Goal: Task Accomplishment & Management: Manage account settings

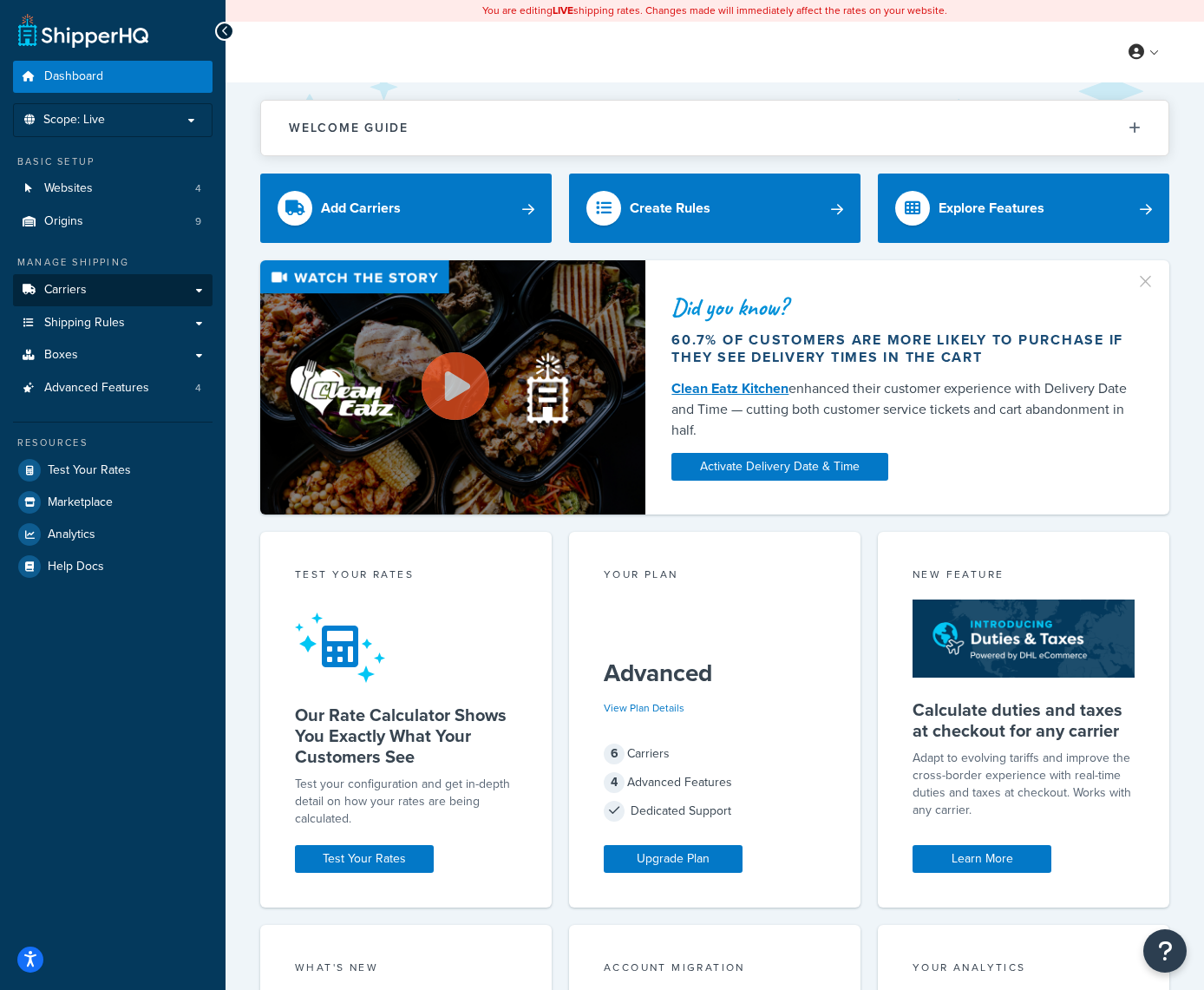
click at [70, 289] on span "Carriers" at bounding box center [66, 289] width 43 height 15
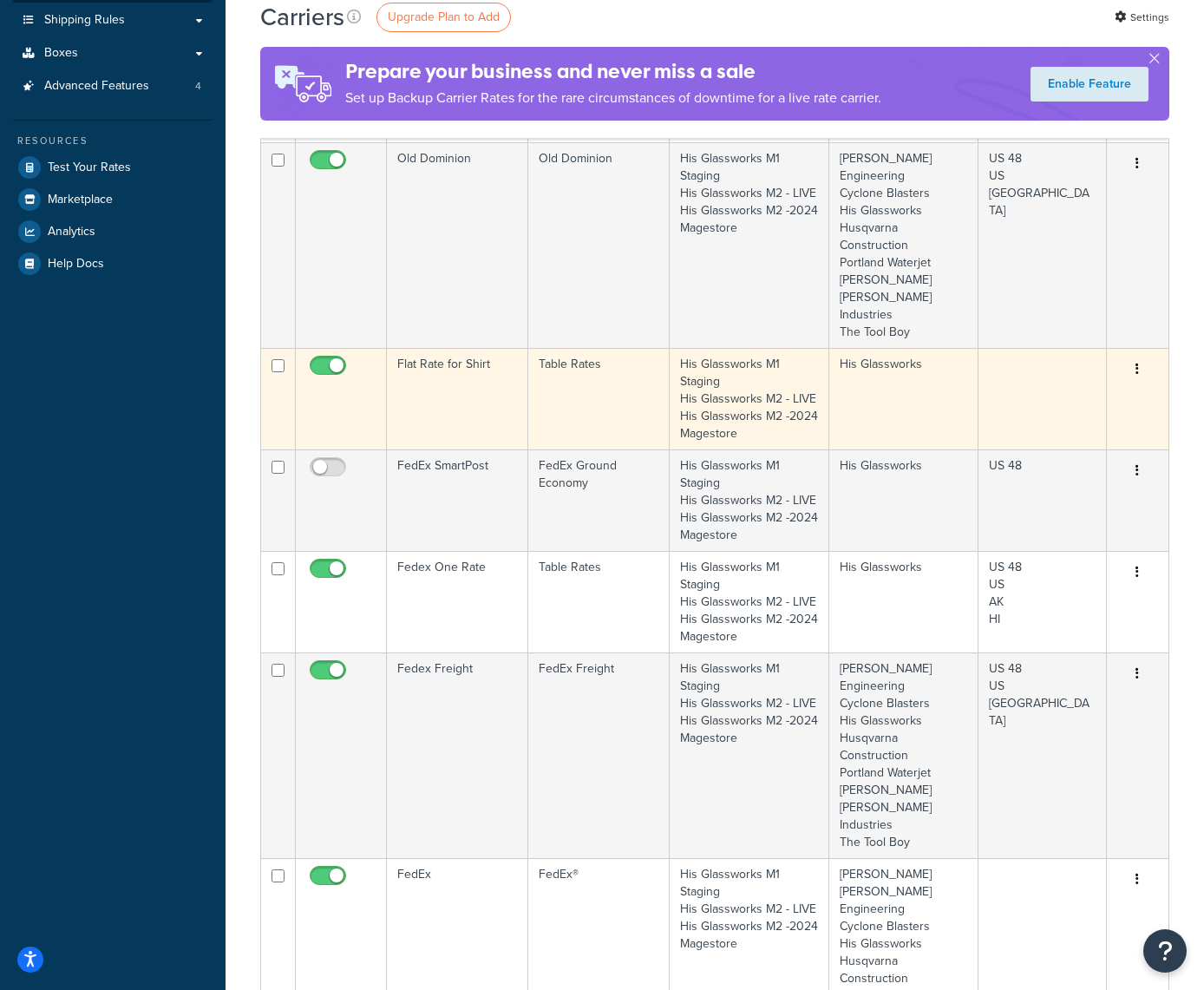
scroll to position [371, 0]
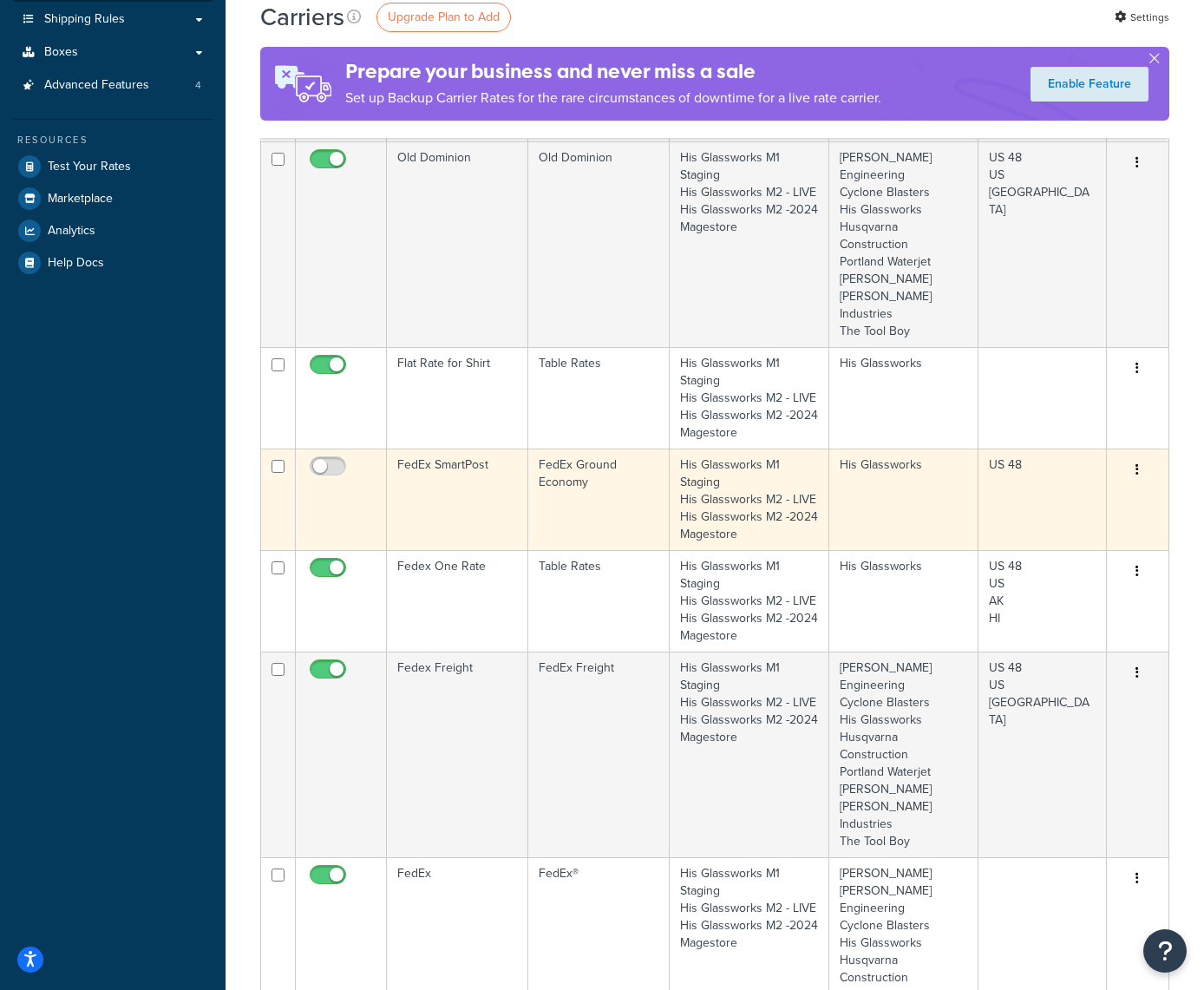
click at [1135, 484] on button "button" at bounding box center [1137, 470] width 24 height 28
click at [1034, 607] on link "Delete" at bounding box center [1068, 610] width 137 height 36
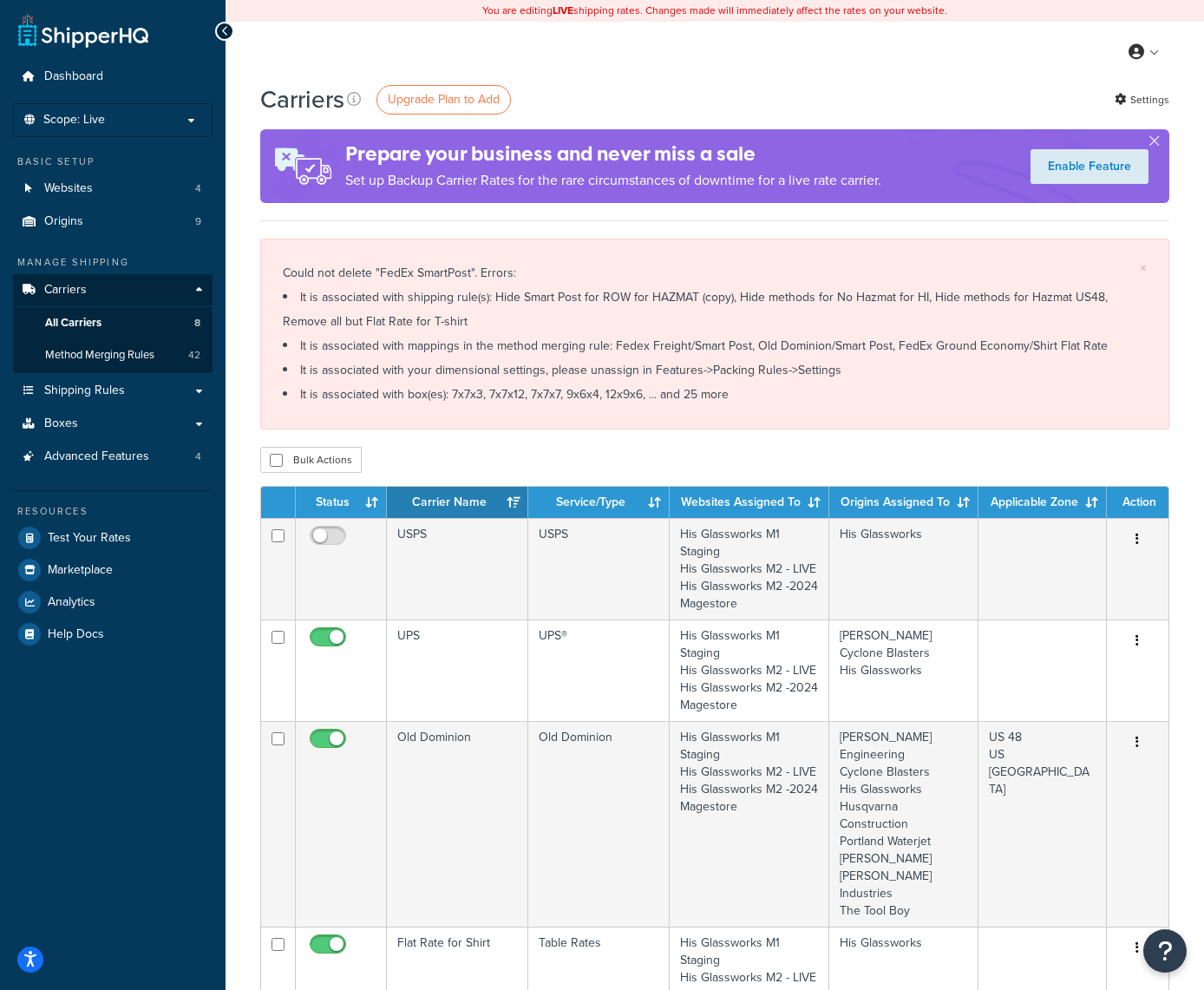
click at [101, 386] on span "Shipping Rules" at bounding box center [85, 391] width 81 height 15
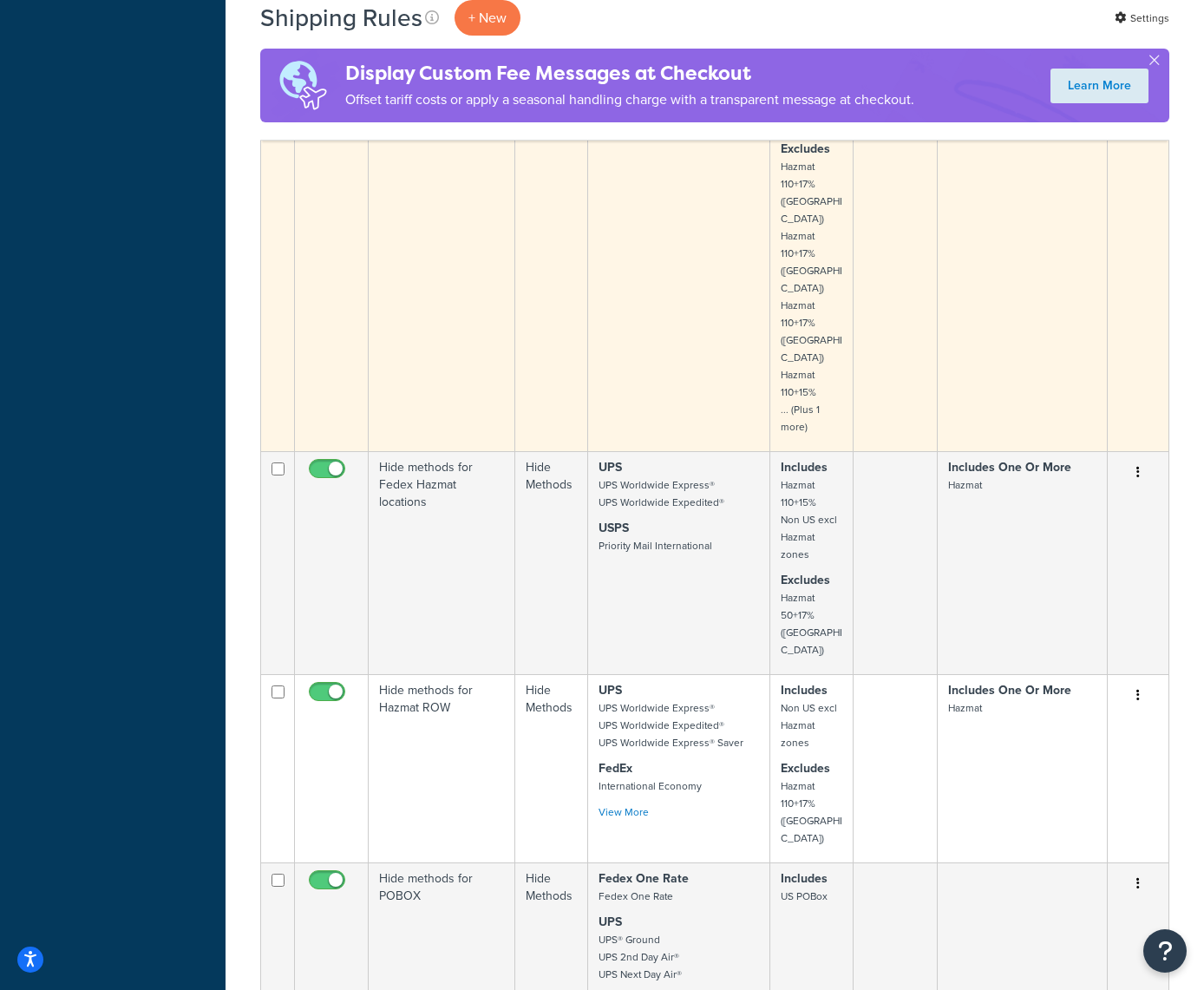
scroll to position [1379, 0]
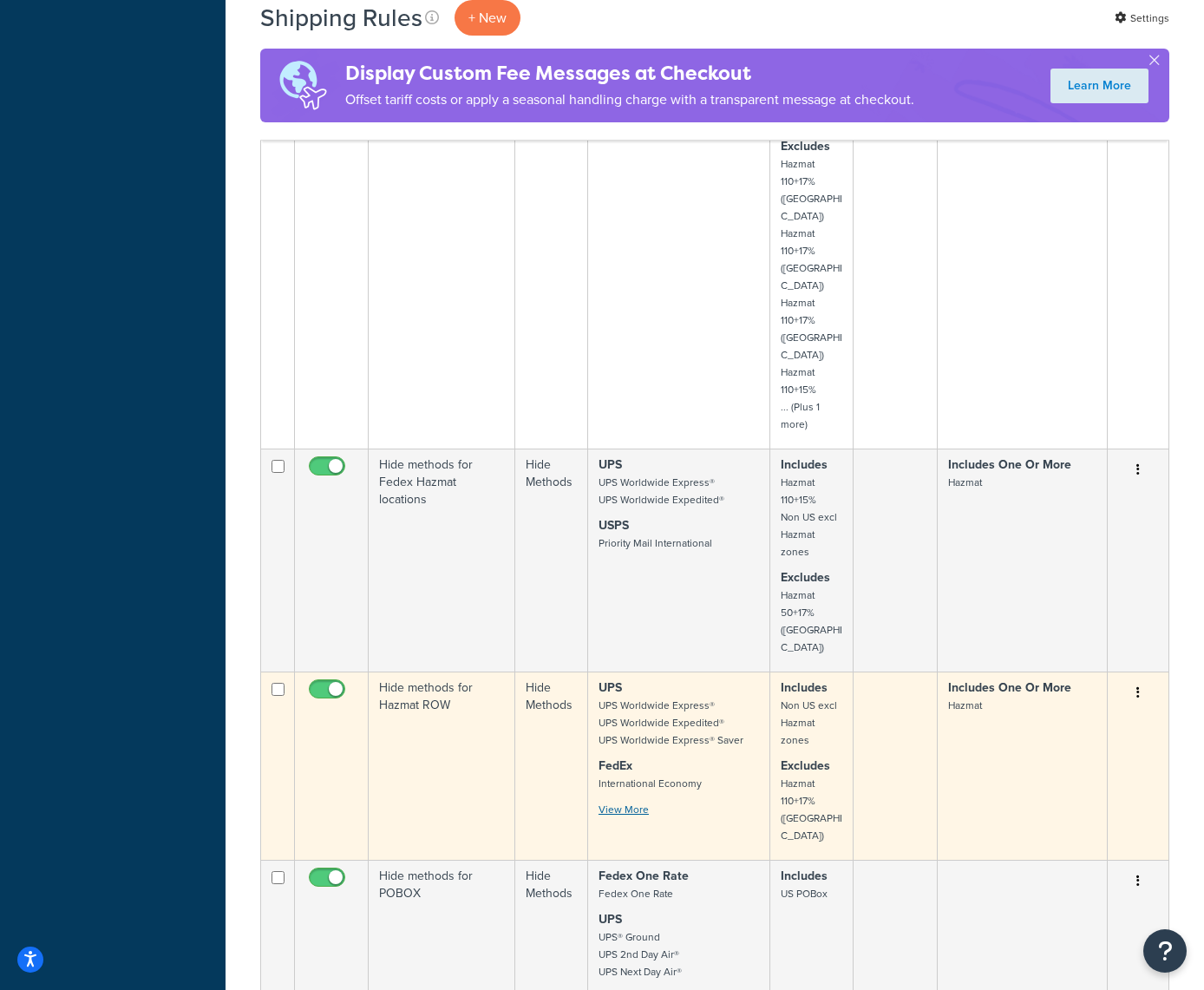
click at [615, 801] on link "View More" at bounding box center [623, 809] width 51 height 16
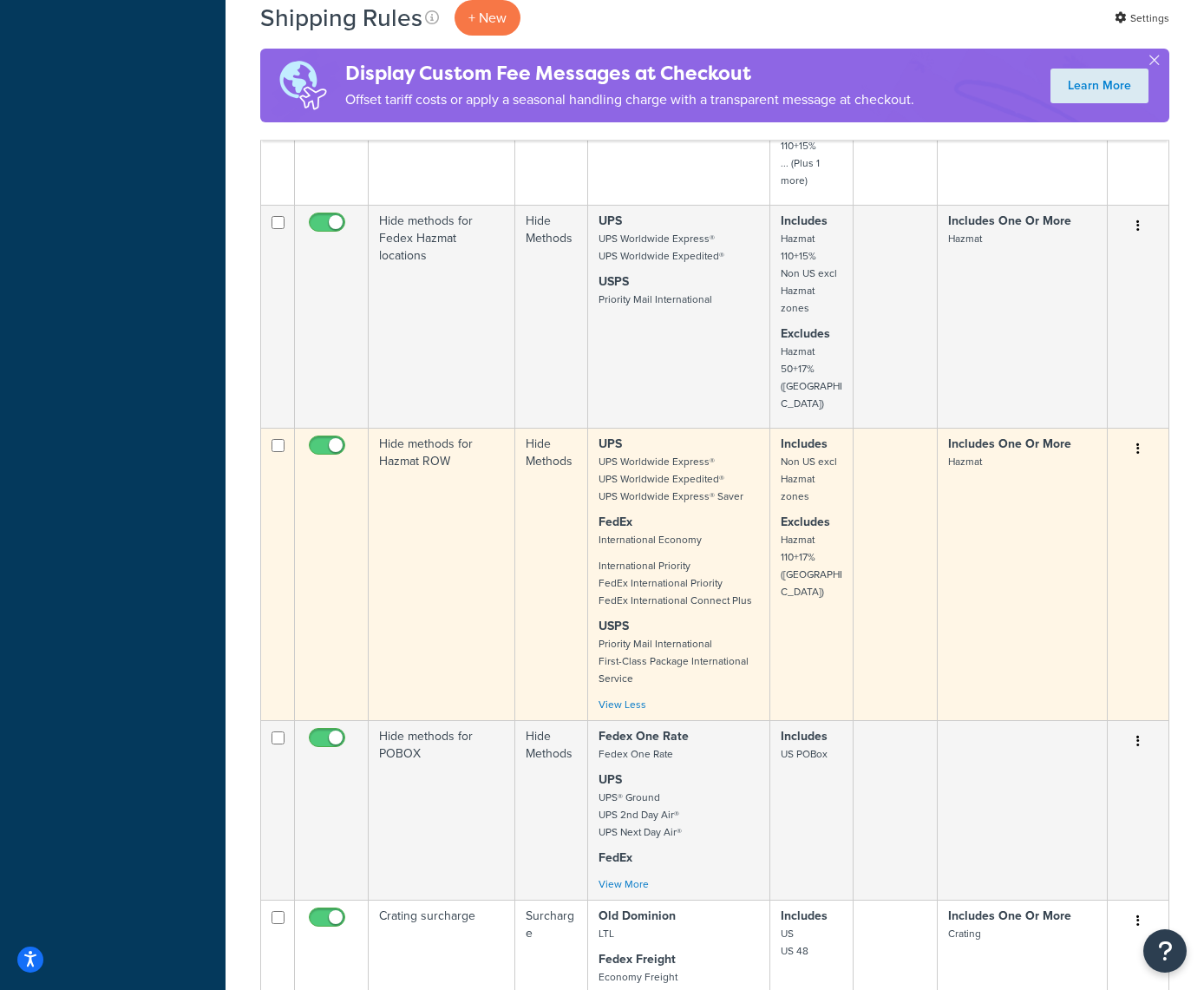
scroll to position [1632, 0]
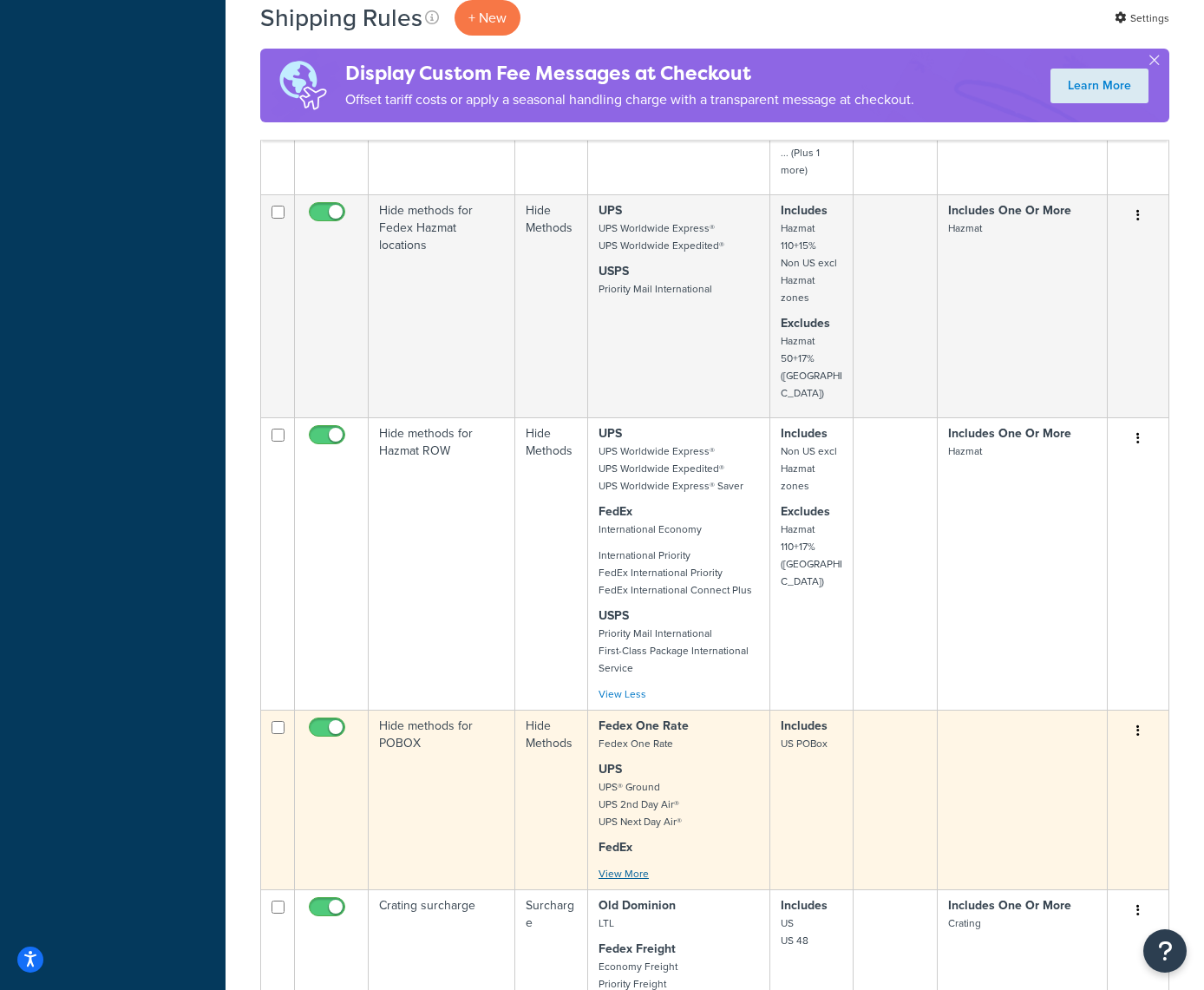
click at [638, 866] on link "View More" at bounding box center [623, 874] width 51 height 16
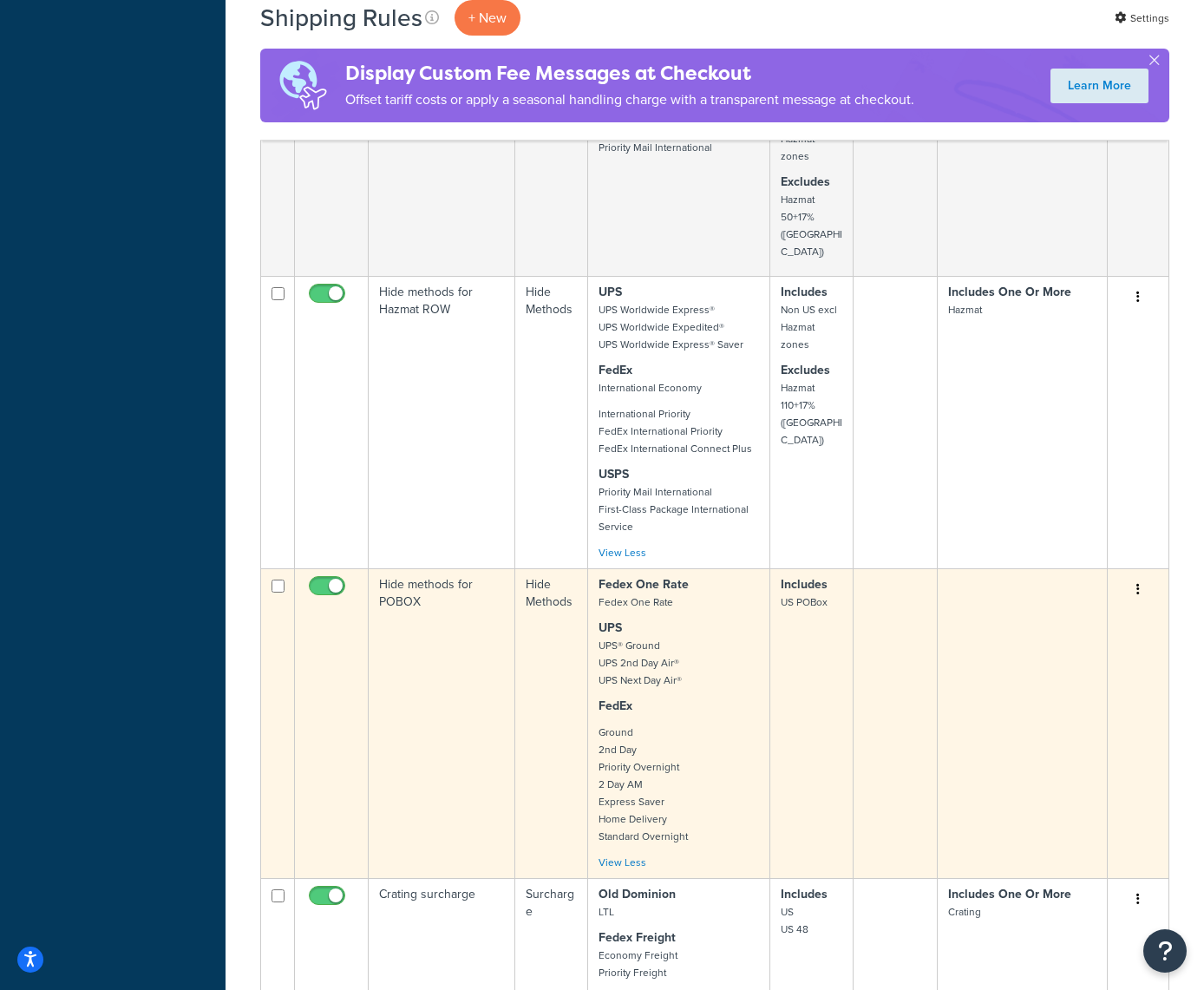
scroll to position [1776, 0]
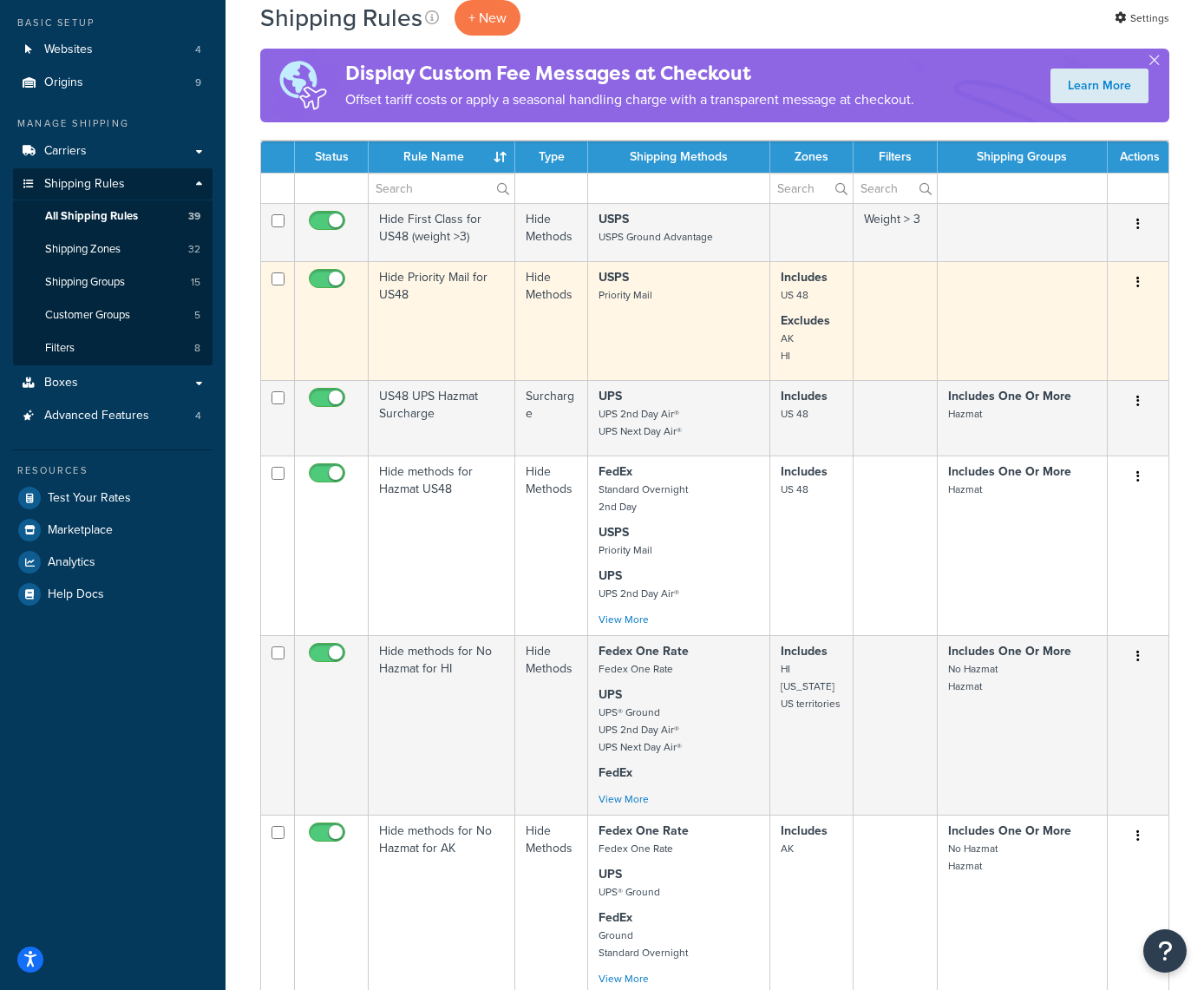
scroll to position [157, 0]
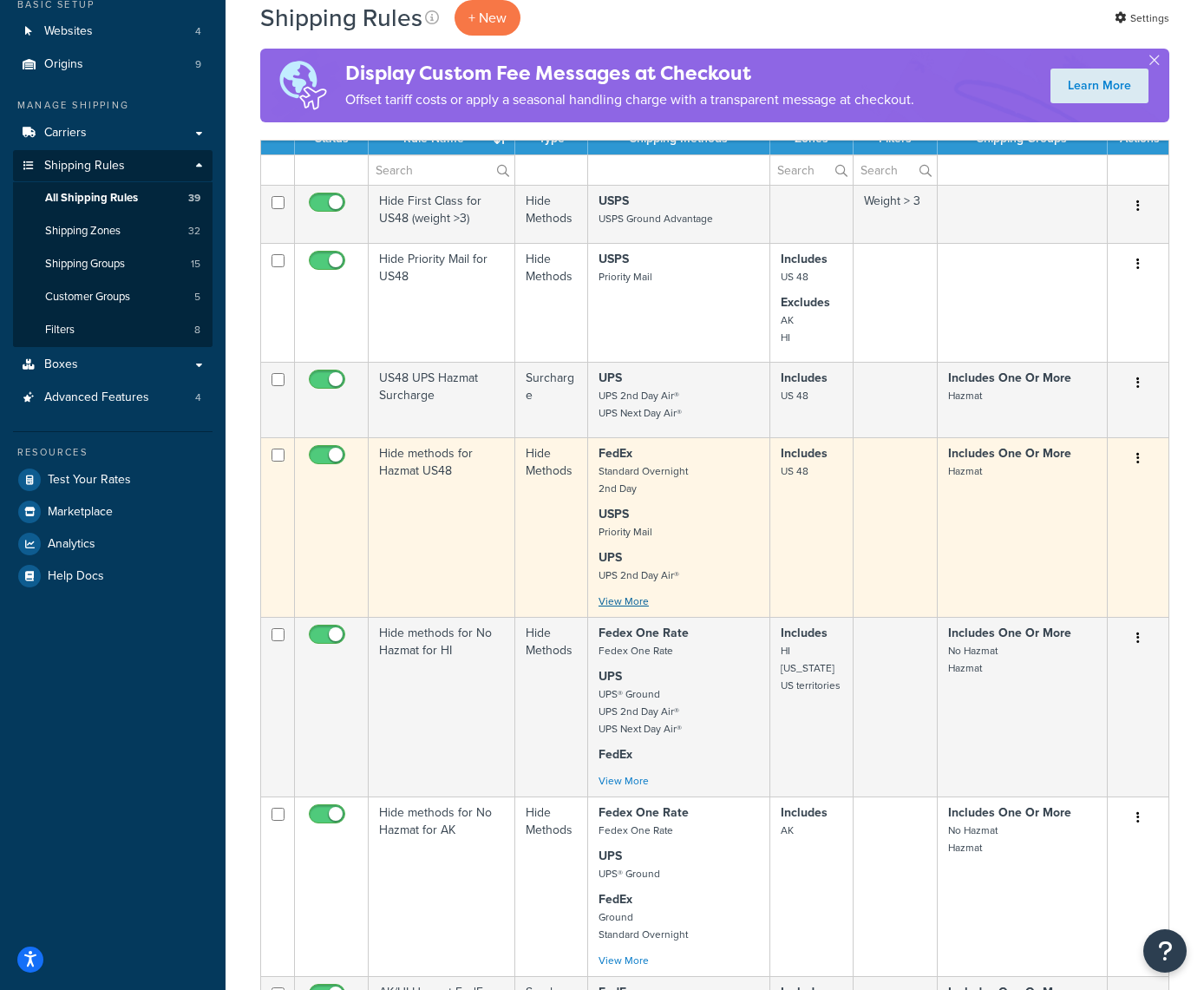
click at [624, 602] on link "View More" at bounding box center [623, 601] width 51 height 16
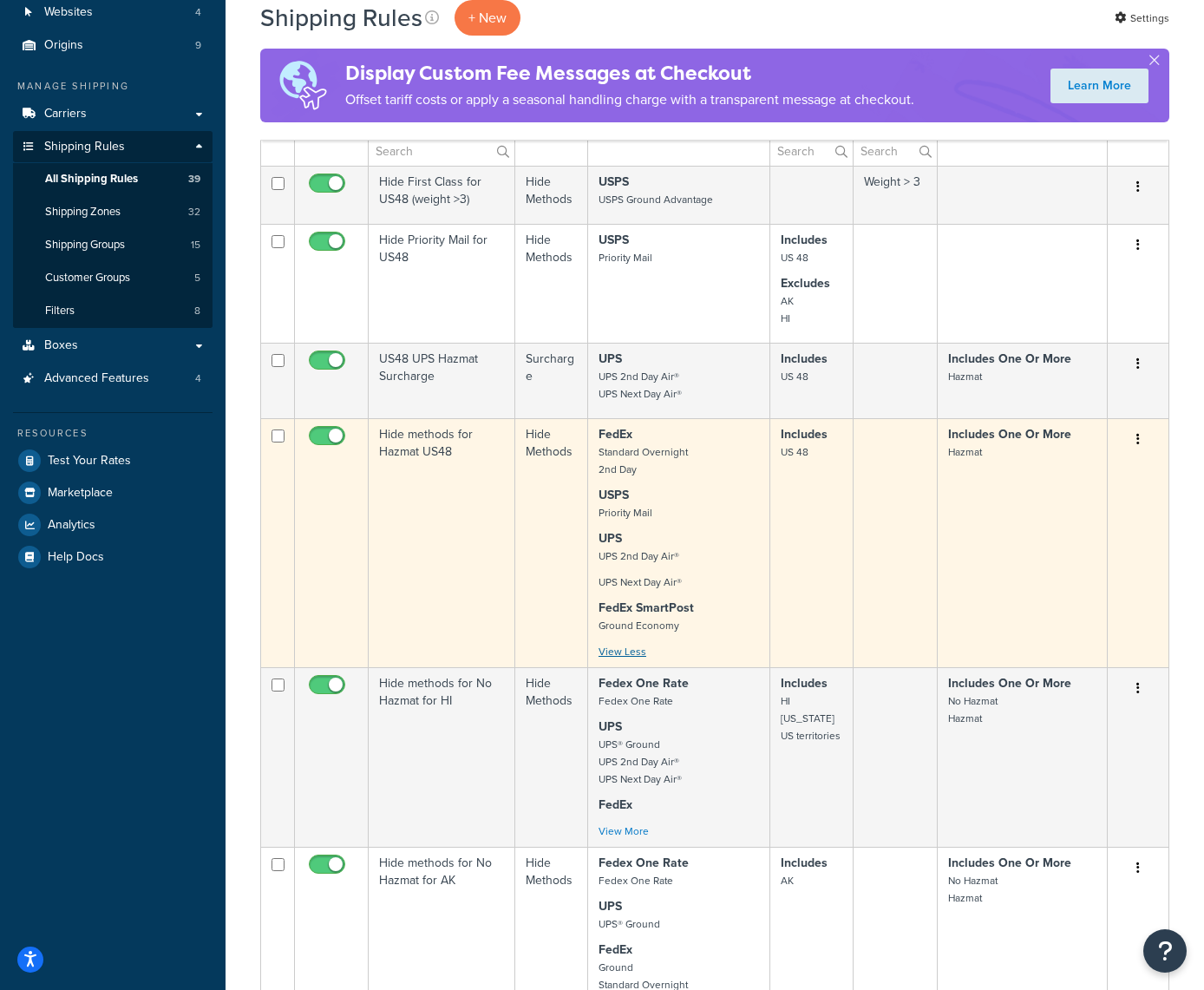
scroll to position [180, 0]
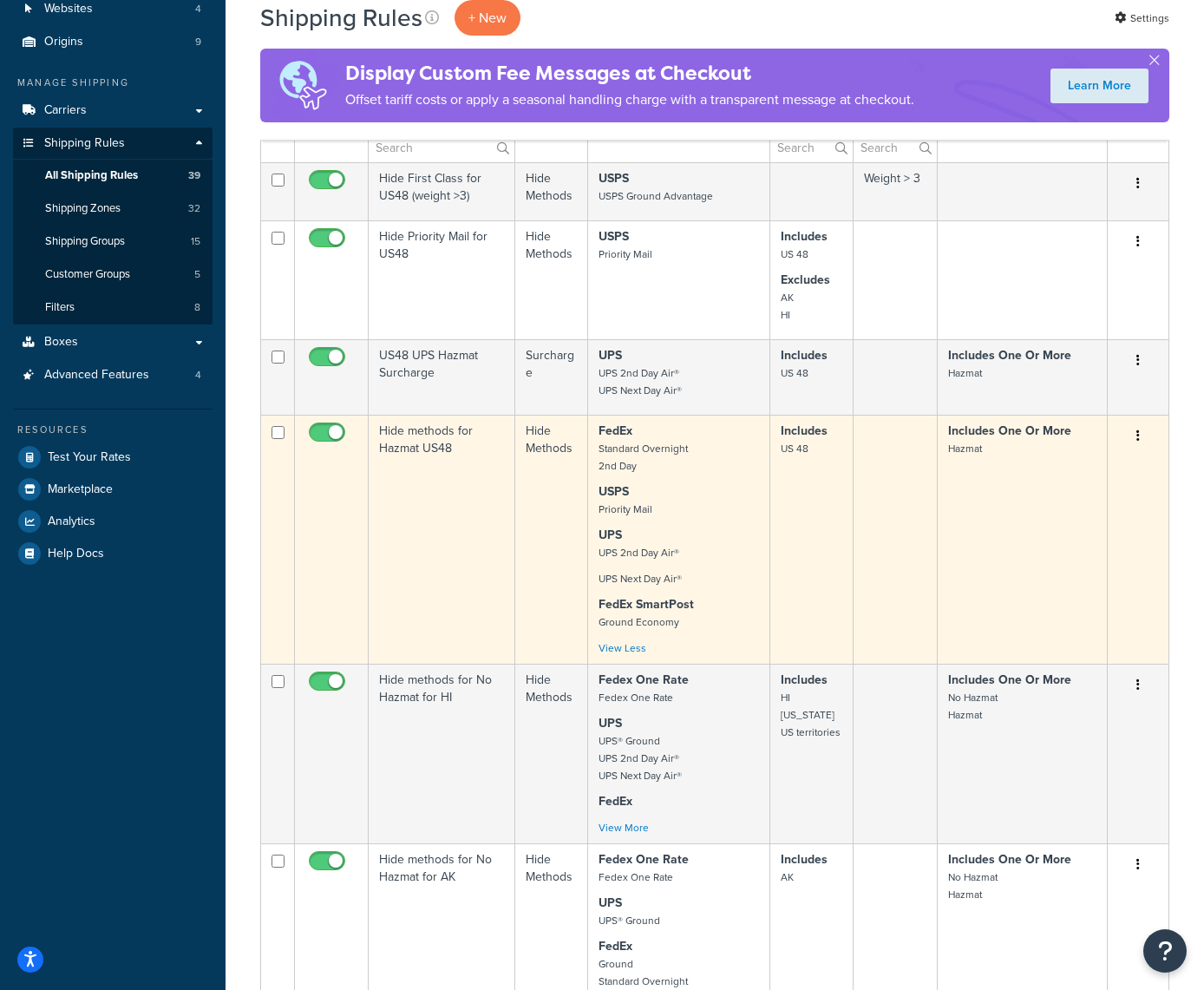
click at [1134, 439] on button "button" at bounding box center [1138, 436] width 24 height 28
click at [1066, 465] on link "Edit" at bounding box center [1081, 469] width 137 height 36
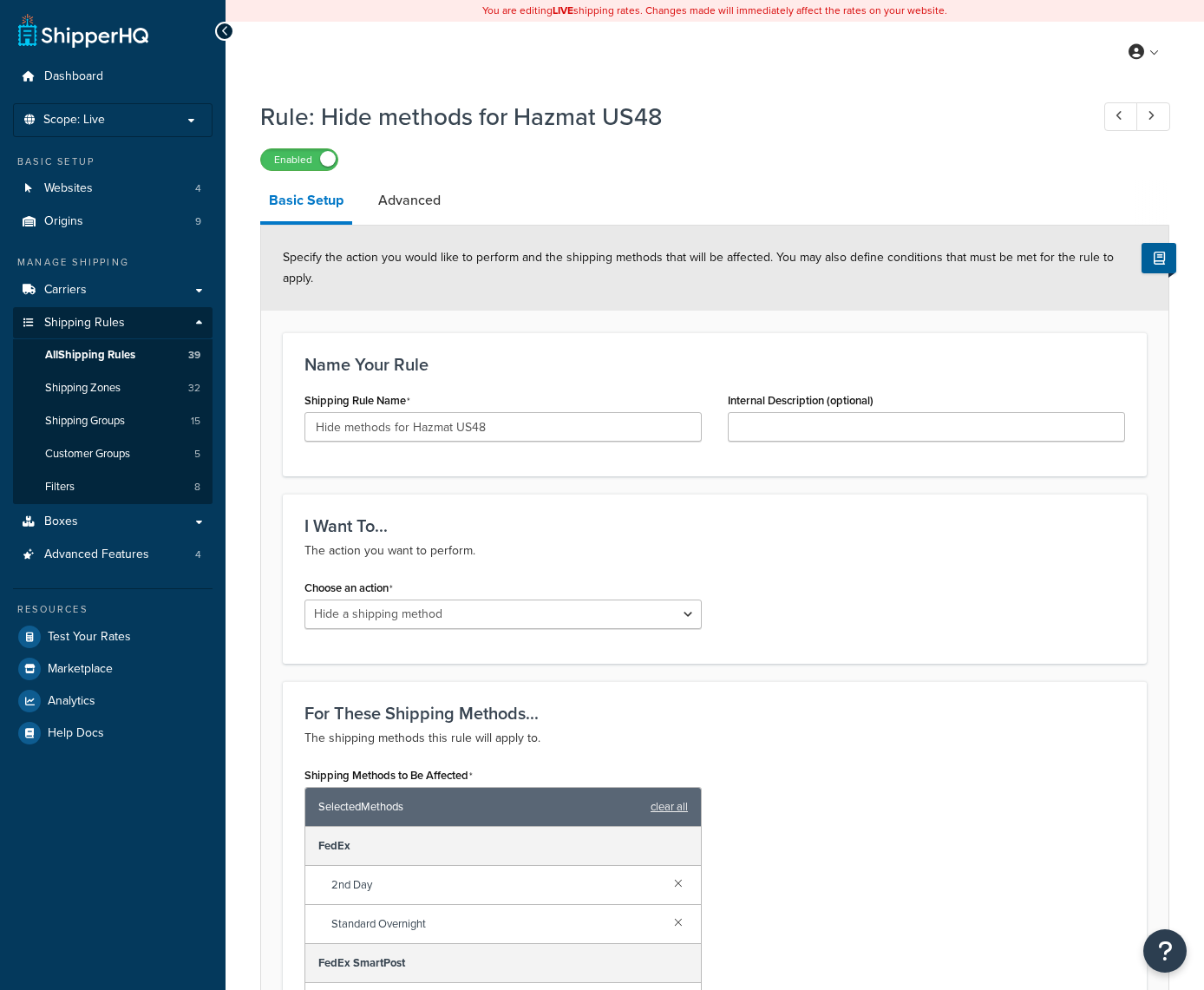
select select "HIDE"
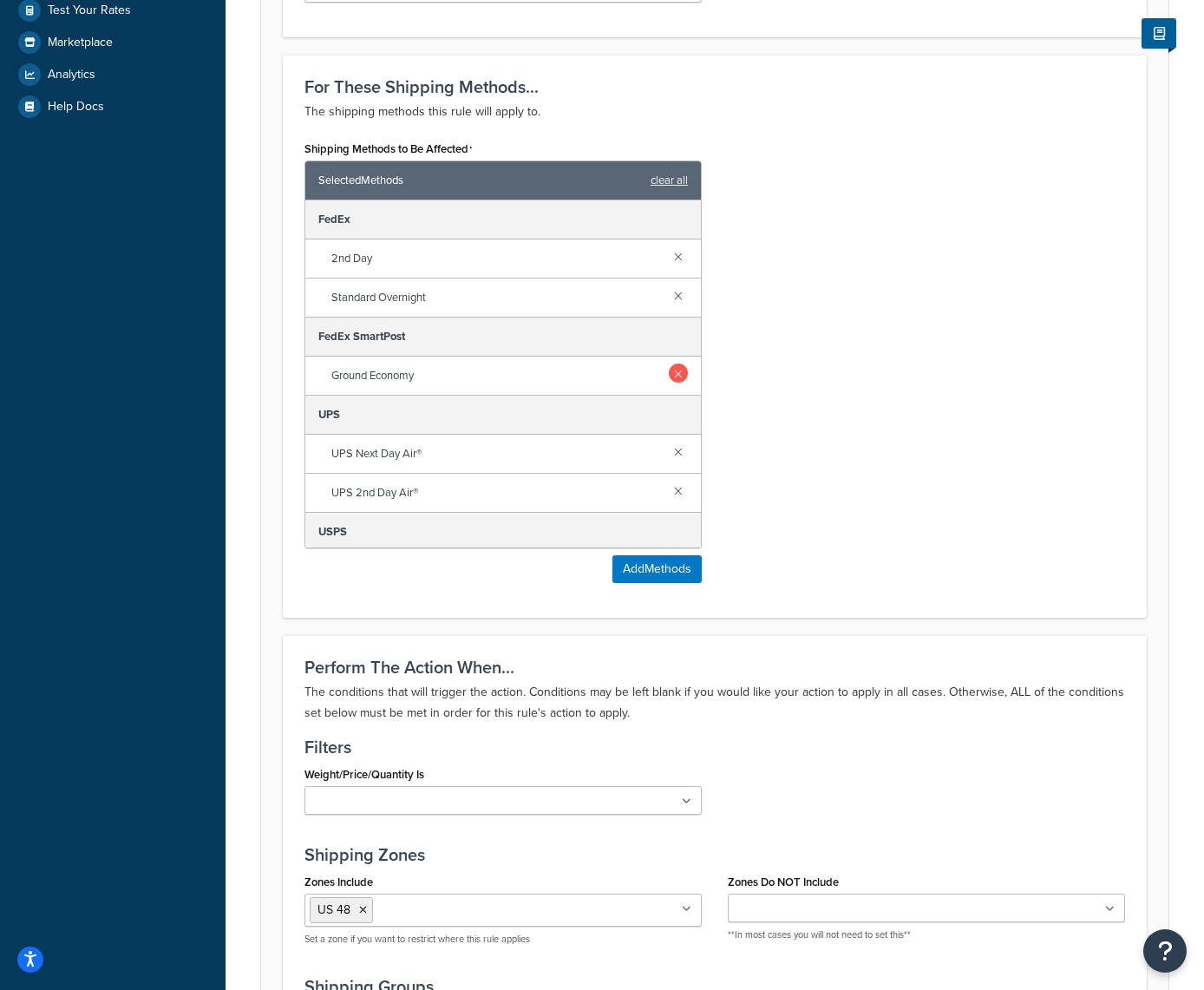
click at [680, 377] on link at bounding box center [678, 373] width 19 height 19
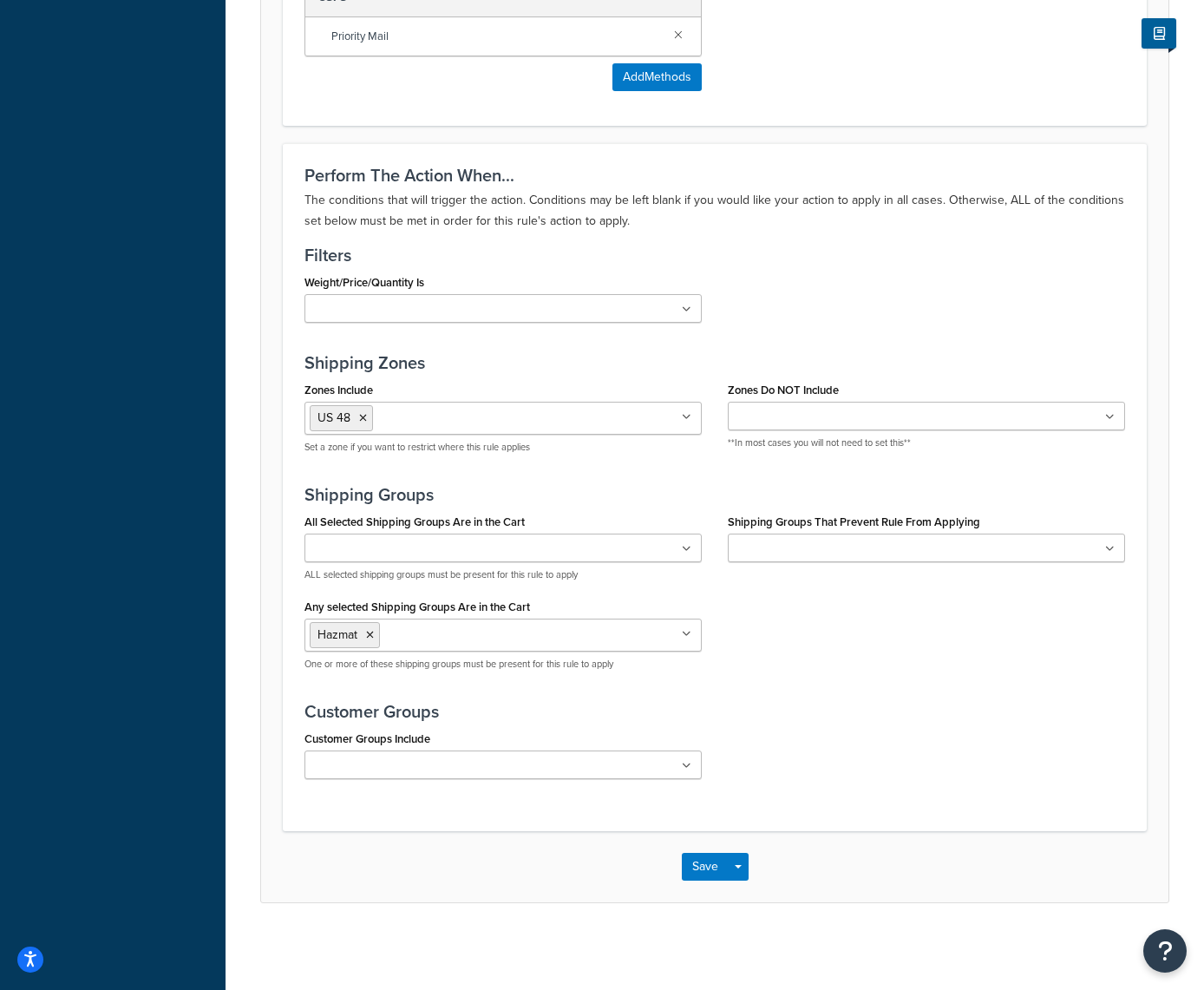
scroll to position [1082, 0]
click at [701, 862] on button "Save" at bounding box center [705, 867] width 47 height 28
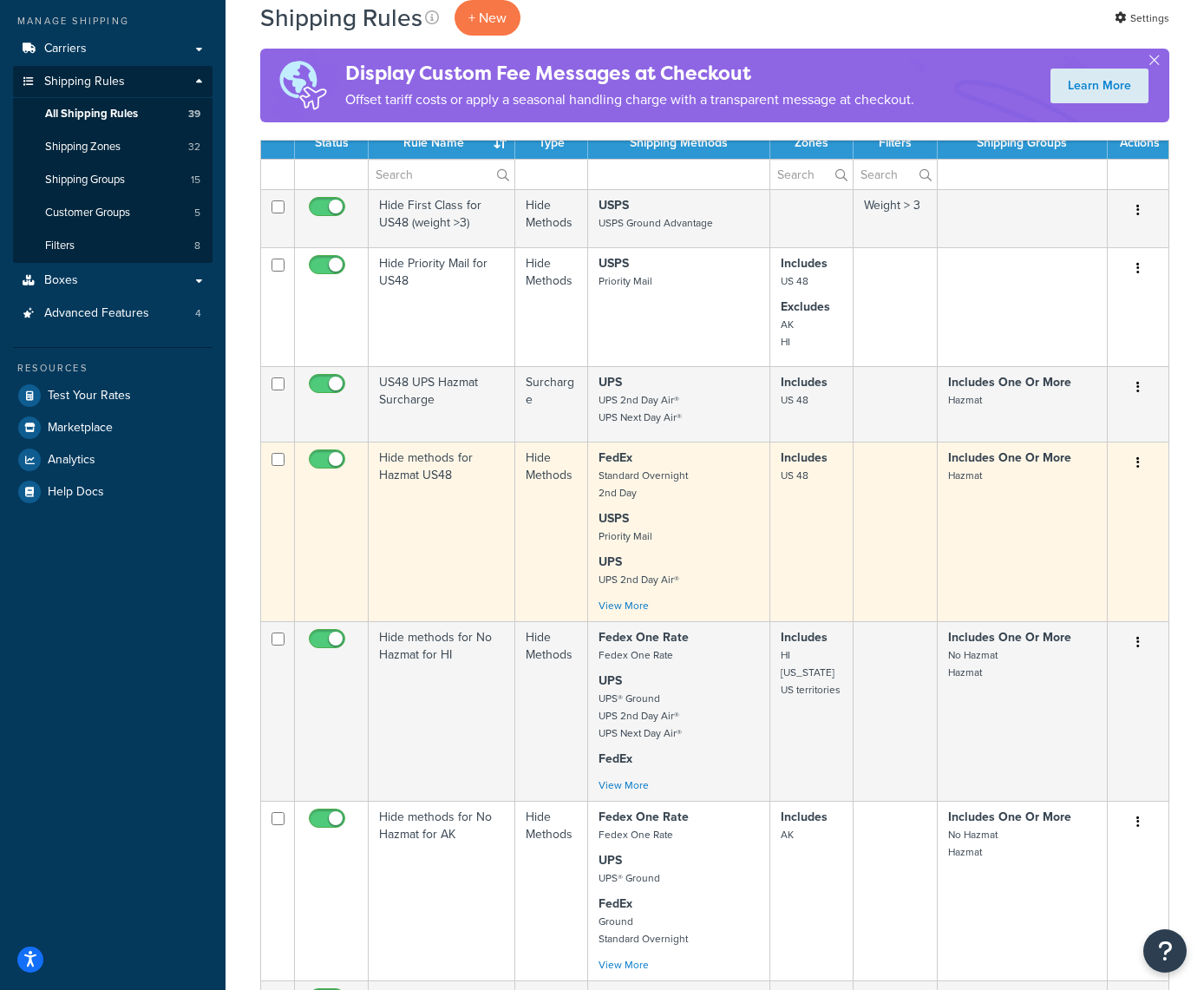
scroll to position [245, 0]
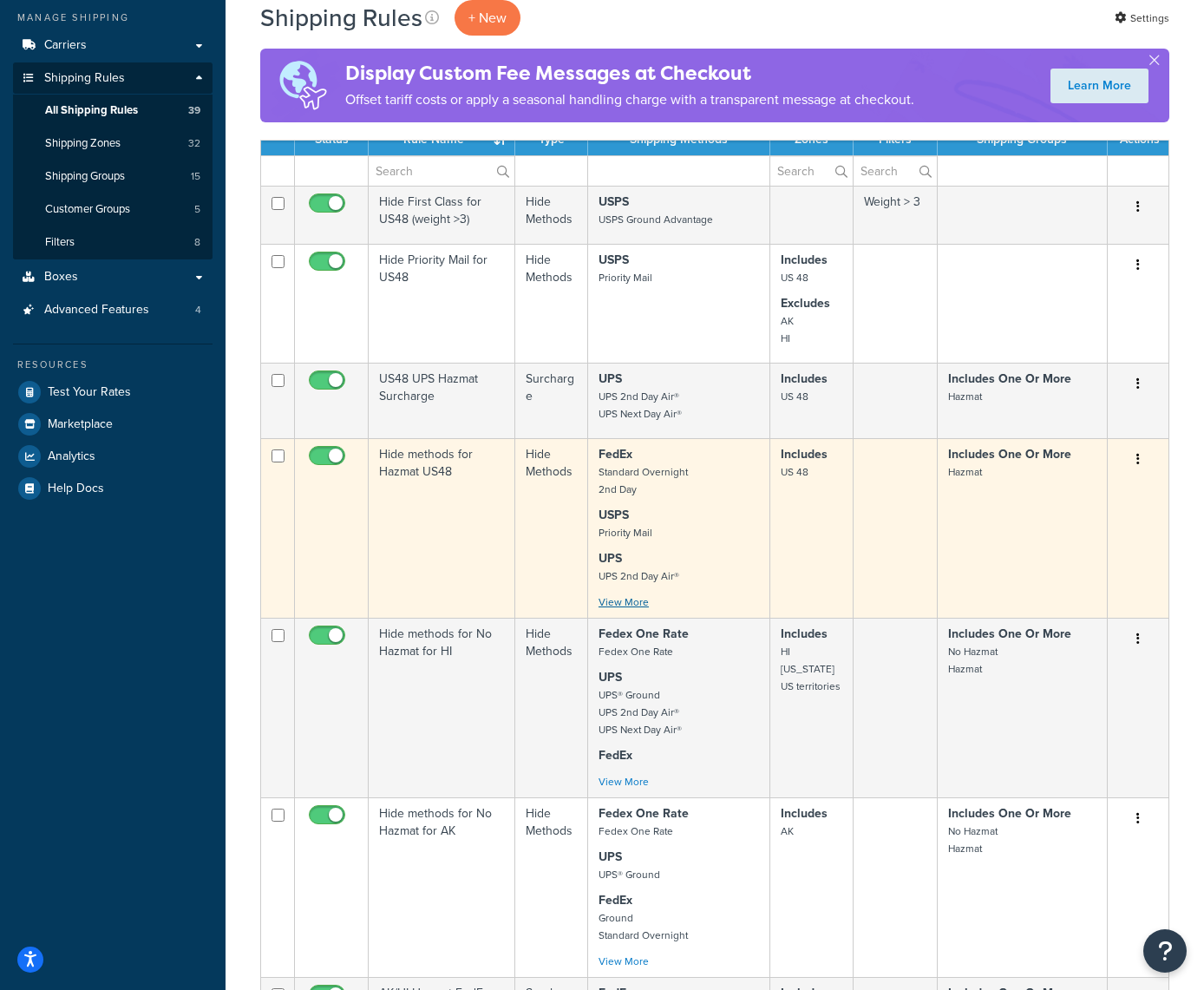
click at [621, 606] on link "View More" at bounding box center [623, 602] width 51 height 16
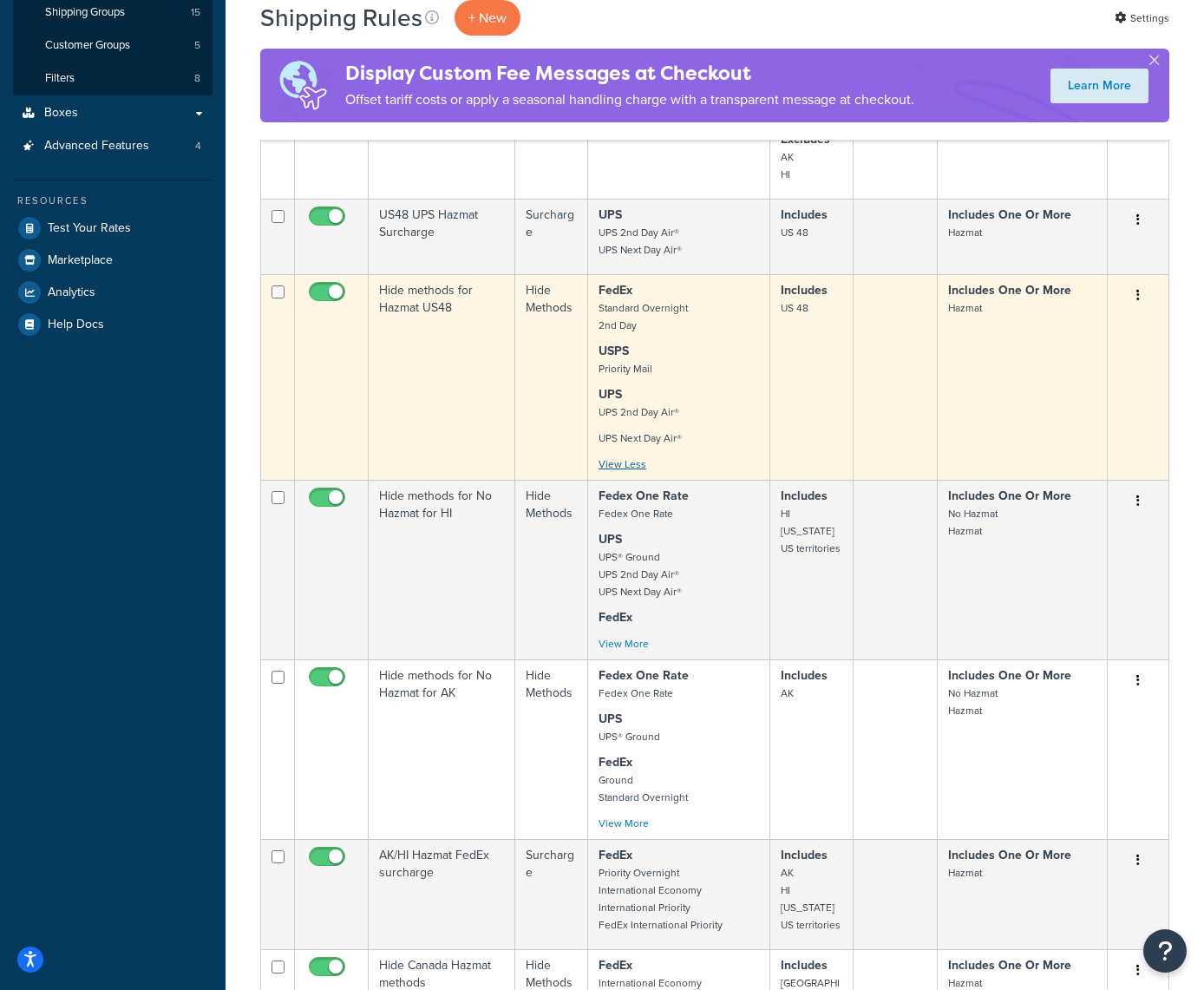
scroll to position [412, 0]
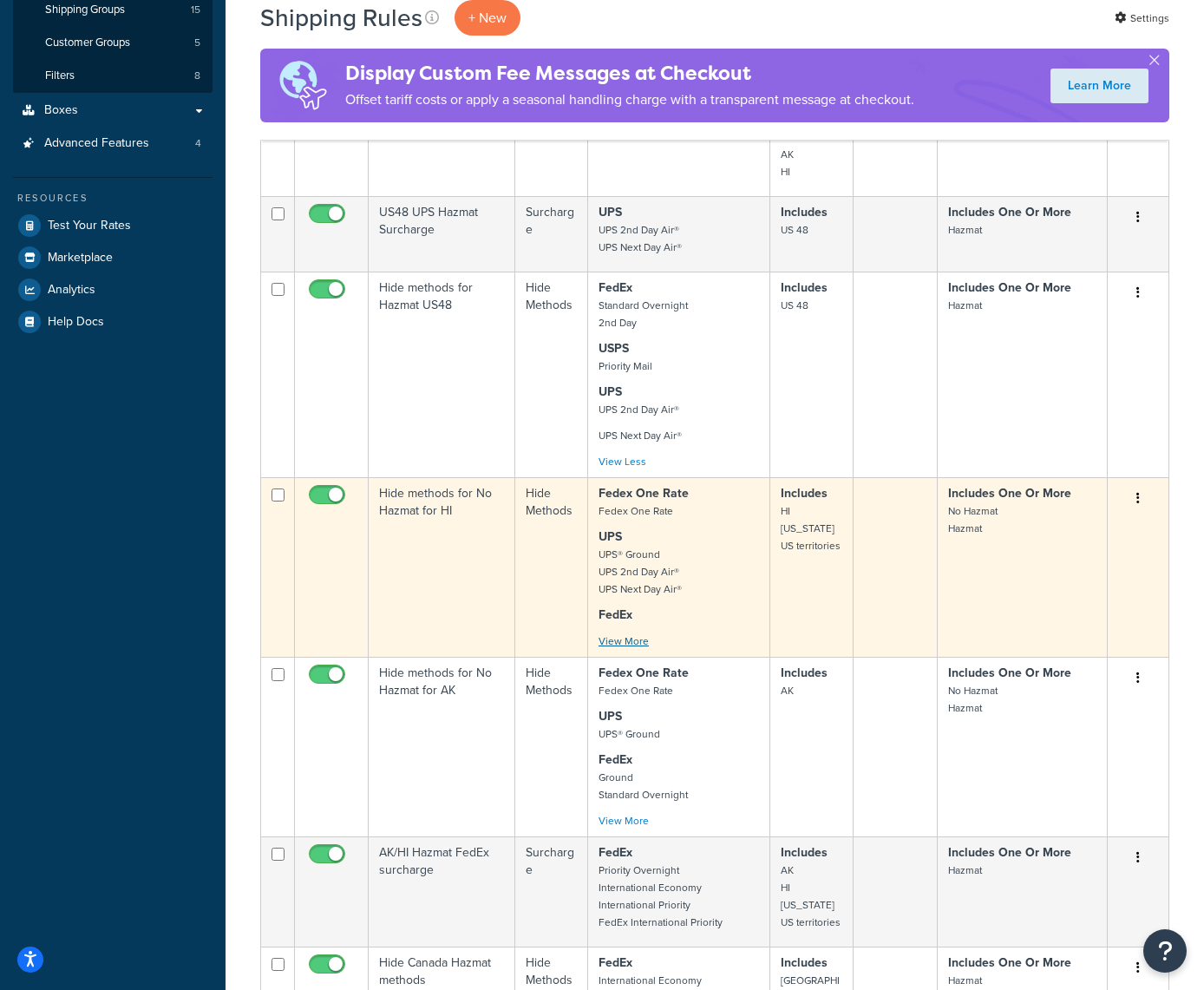
click at [612, 642] on link "View More" at bounding box center [623, 641] width 51 height 16
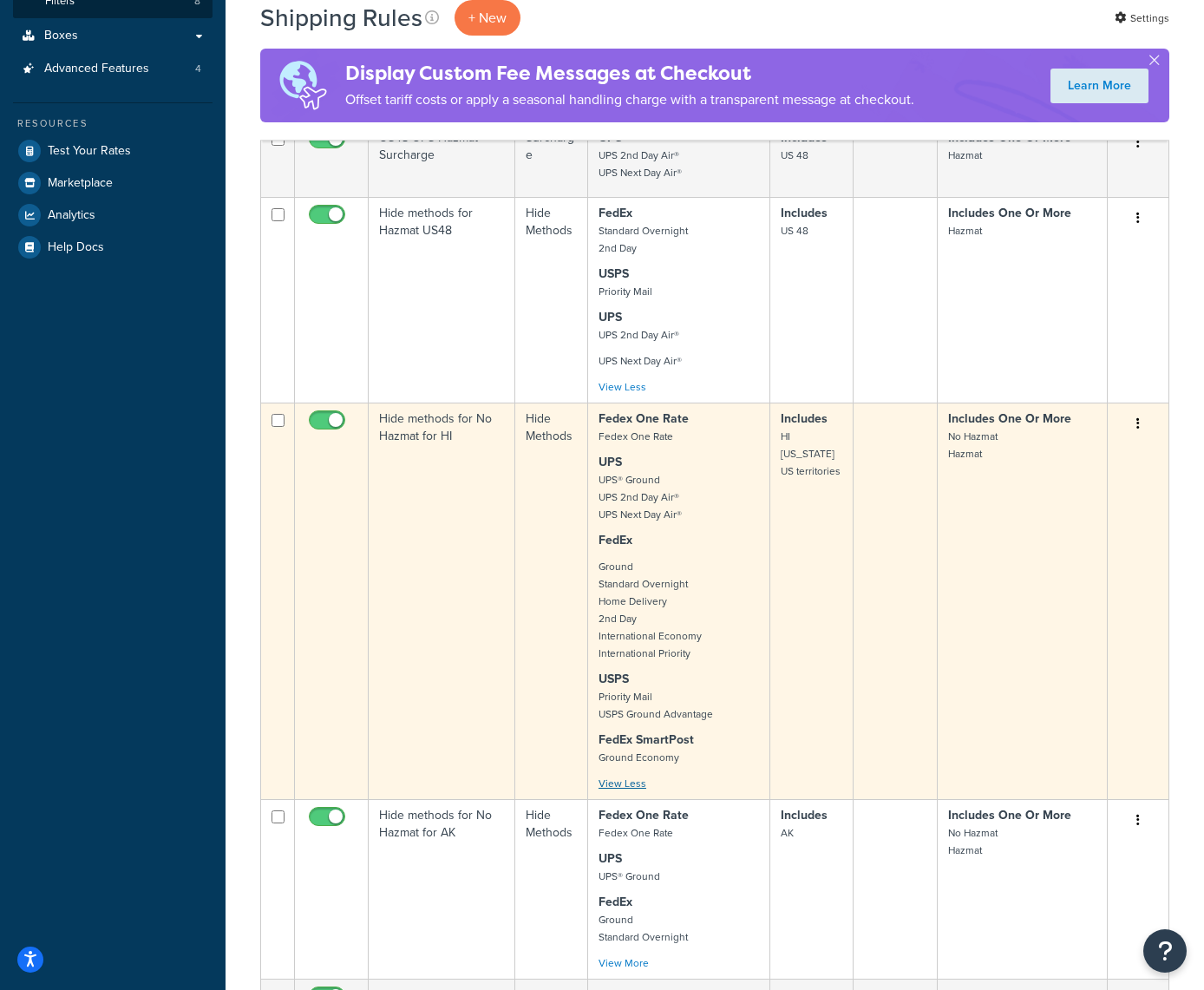
scroll to position [487, 0]
click at [1140, 422] on button "button" at bounding box center [1138, 422] width 24 height 28
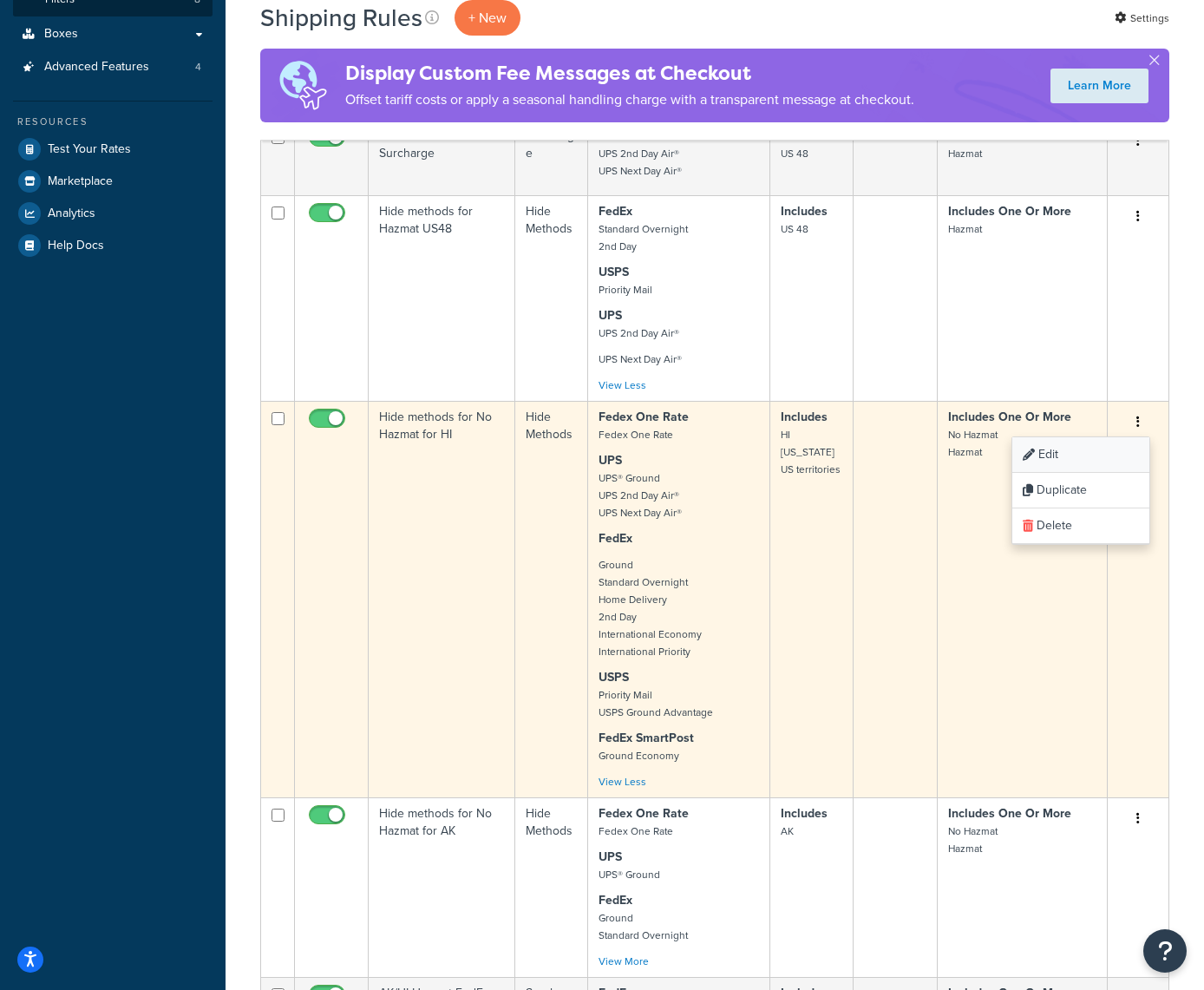
click at [1052, 453] on link "Edit" at bounding box center [1081, 455] width 137 height 36
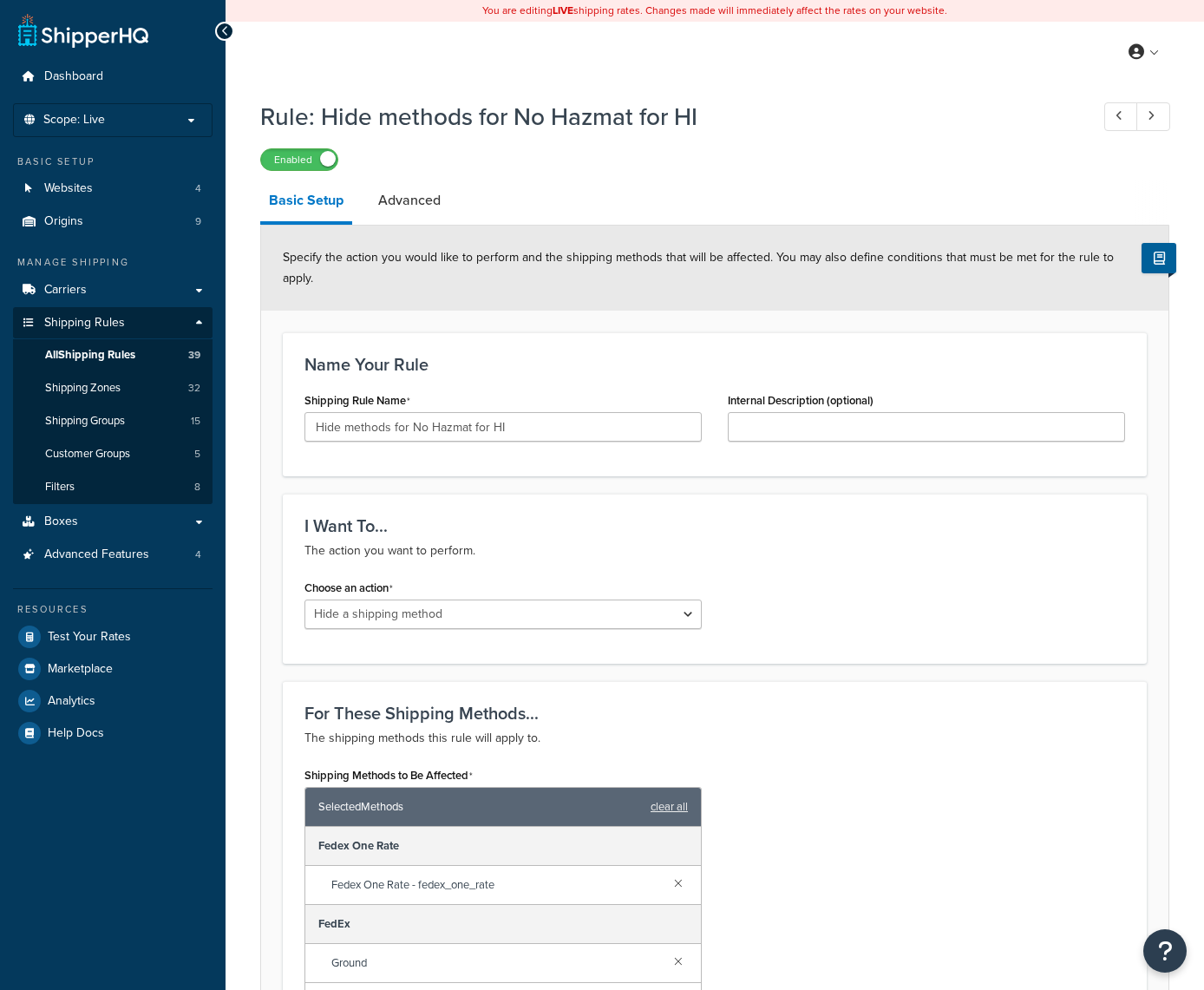
select select "HIDE"
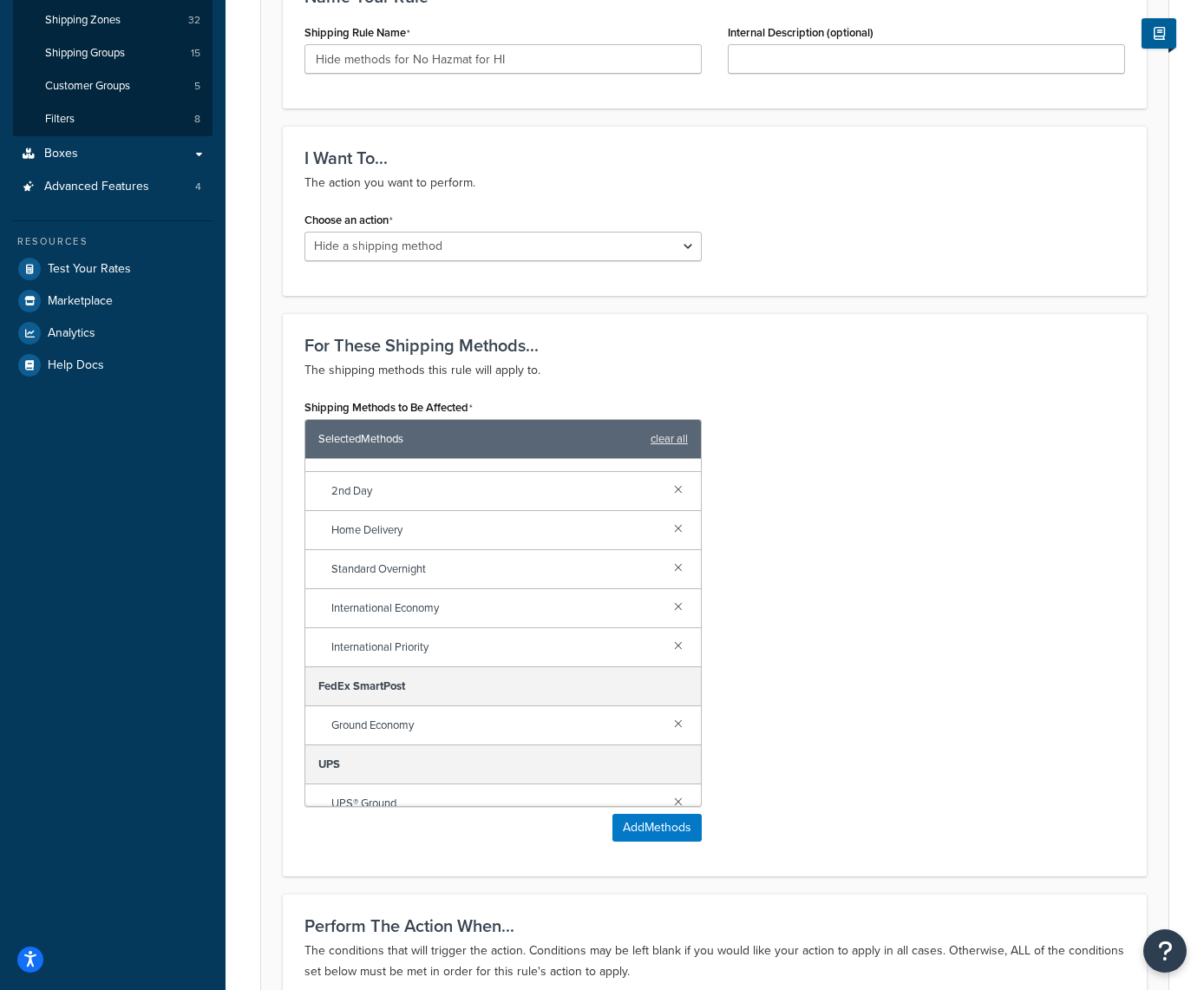
scroll to position [146, 0]
click at [680, 725] on link at bounding box center [678, 720] width 19 height 19
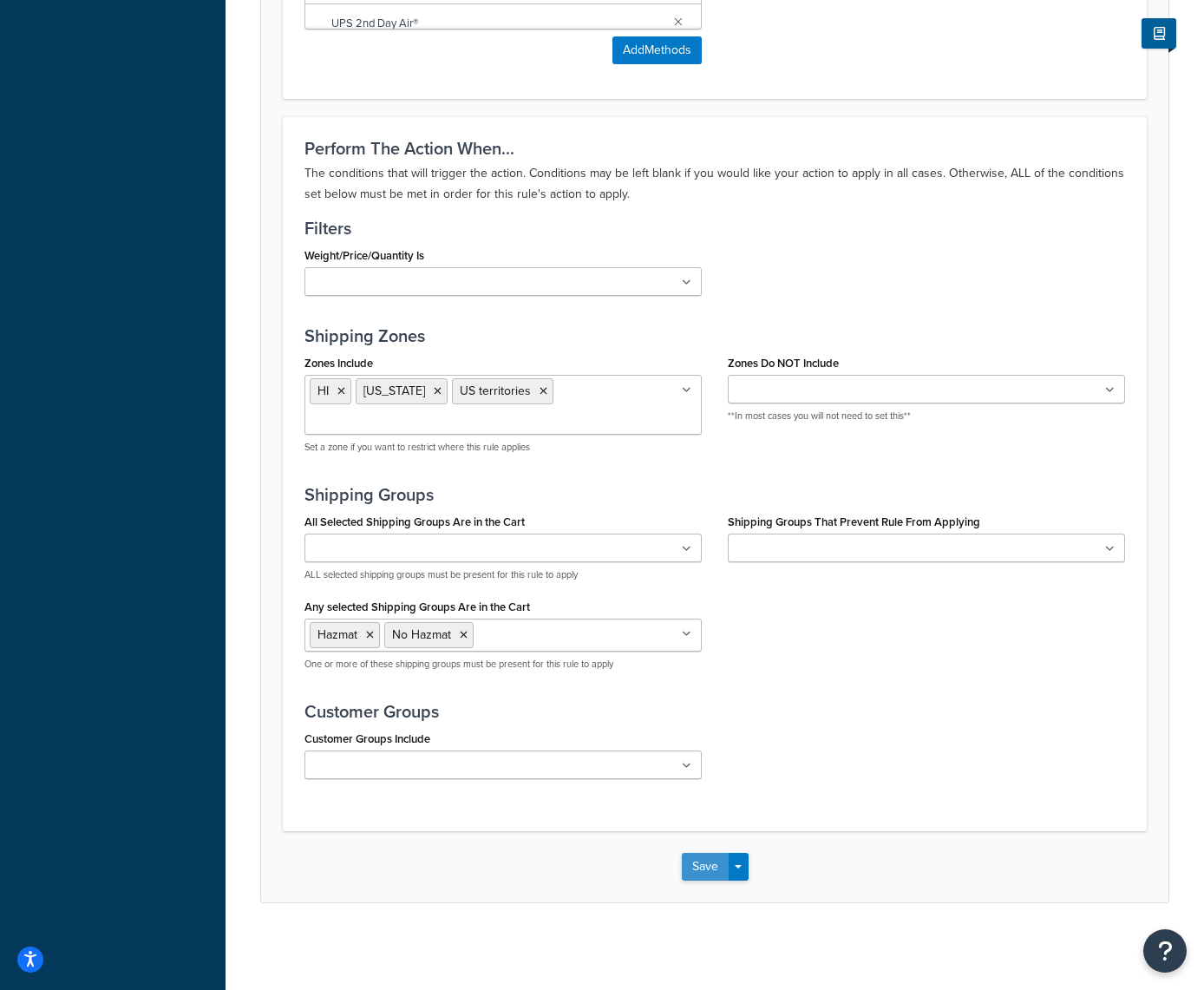
scroll to position [1145, 0]
click at [700, 862] on button "Save" at bounding box center [705, 867] width 47 height 28
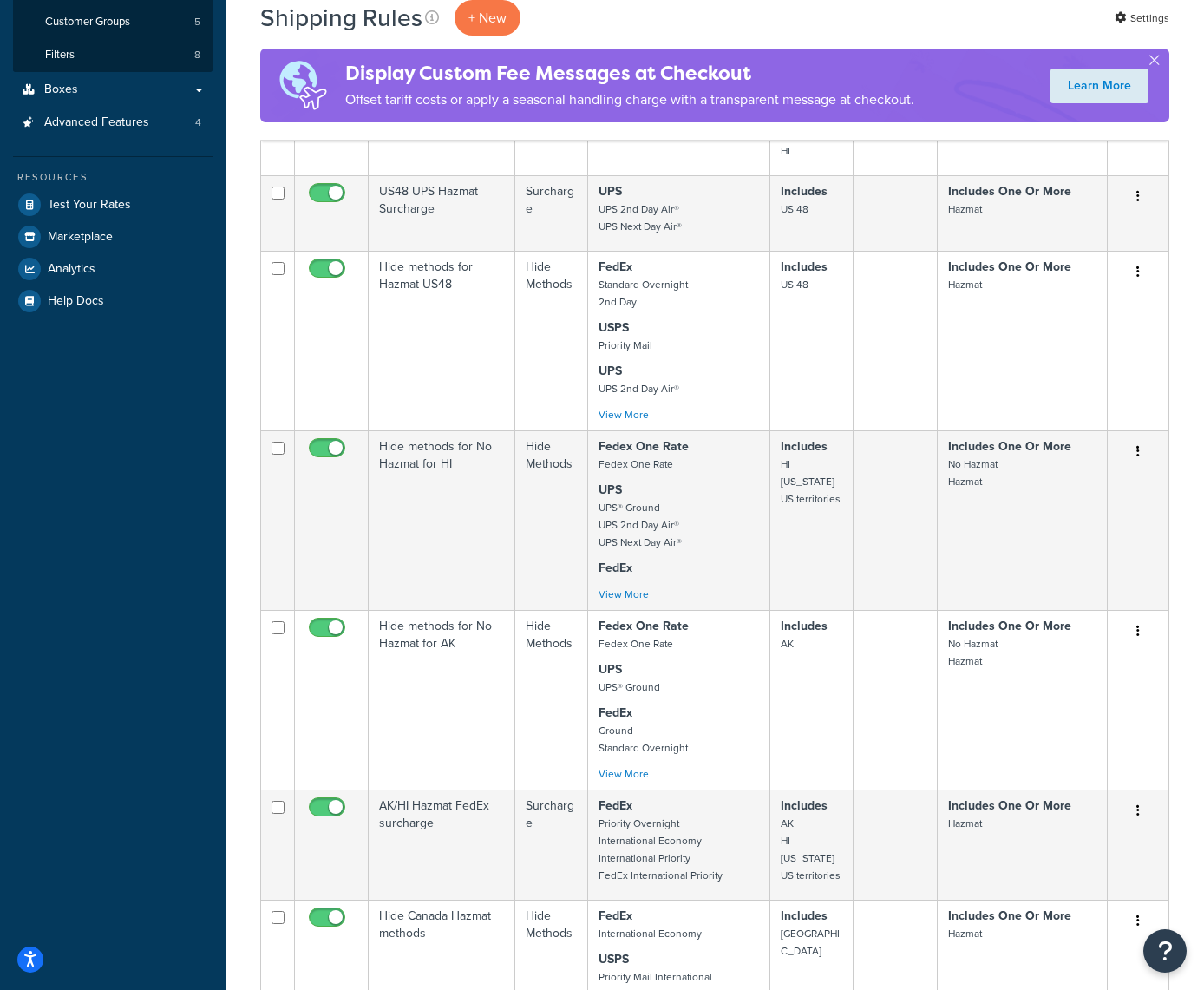
scroll to position [432, 0]
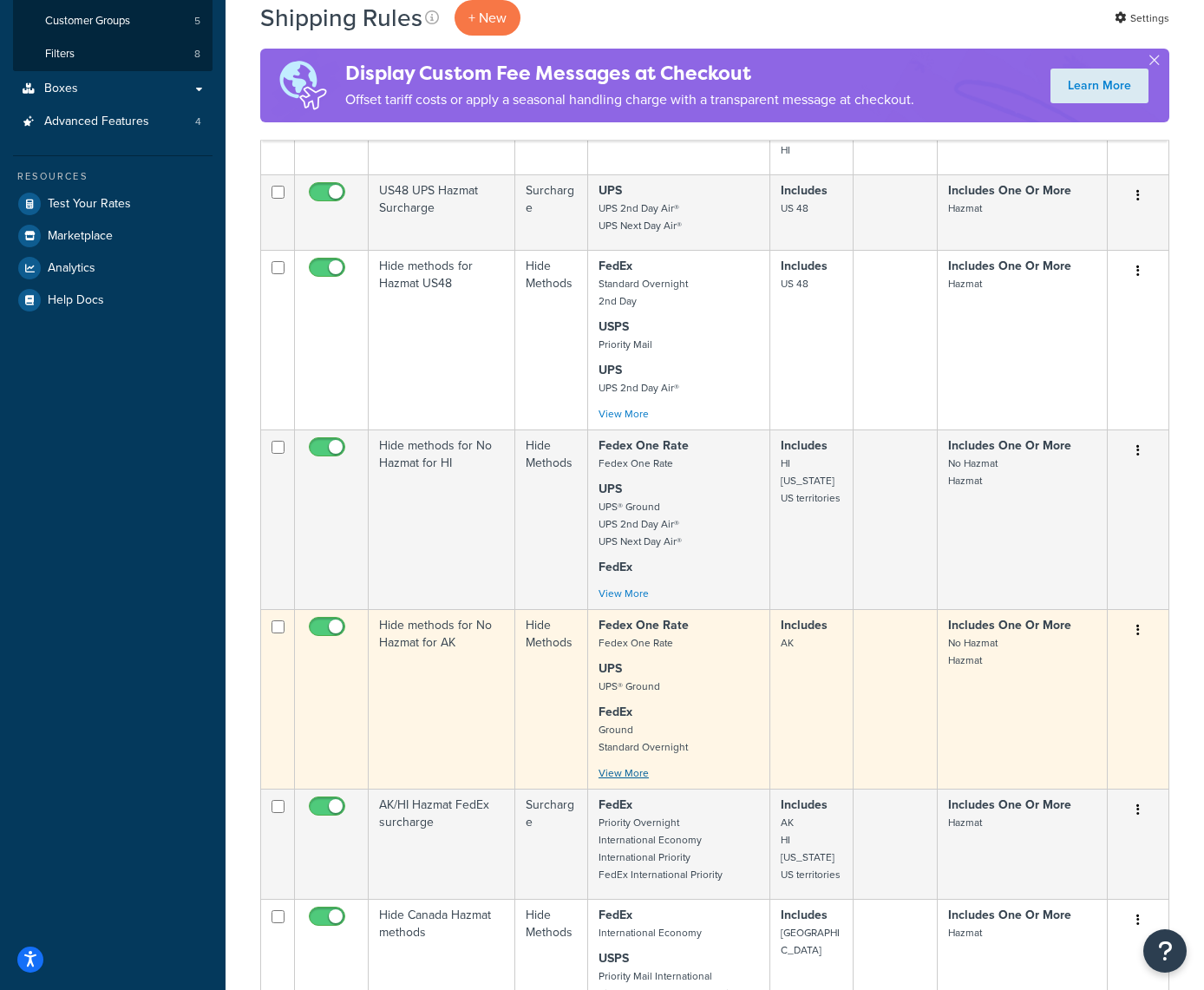
click at [622, 776] on link "View More" at bounding box center [623, 773] width 51 height 16
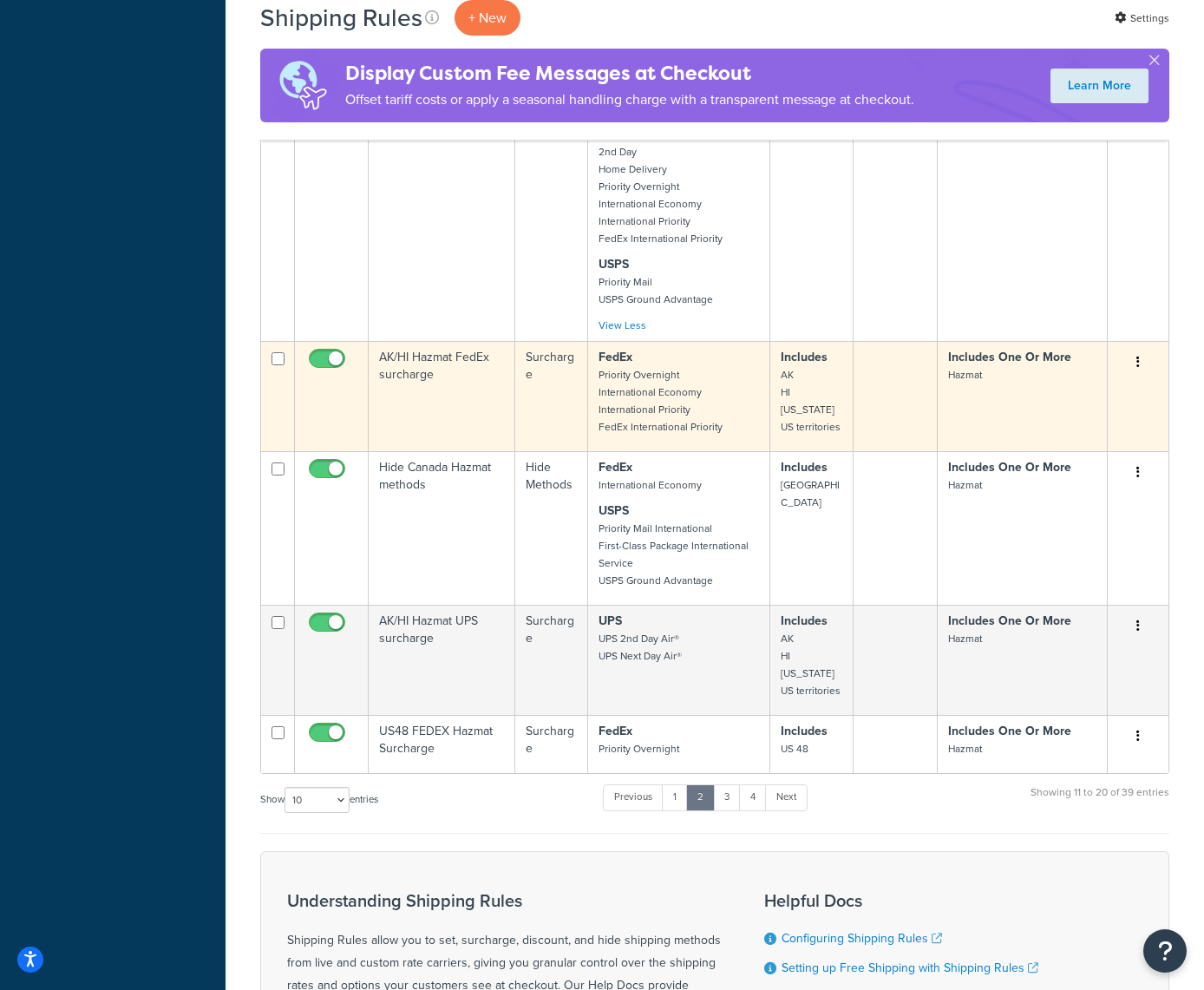
scroll to position [1056, 0]
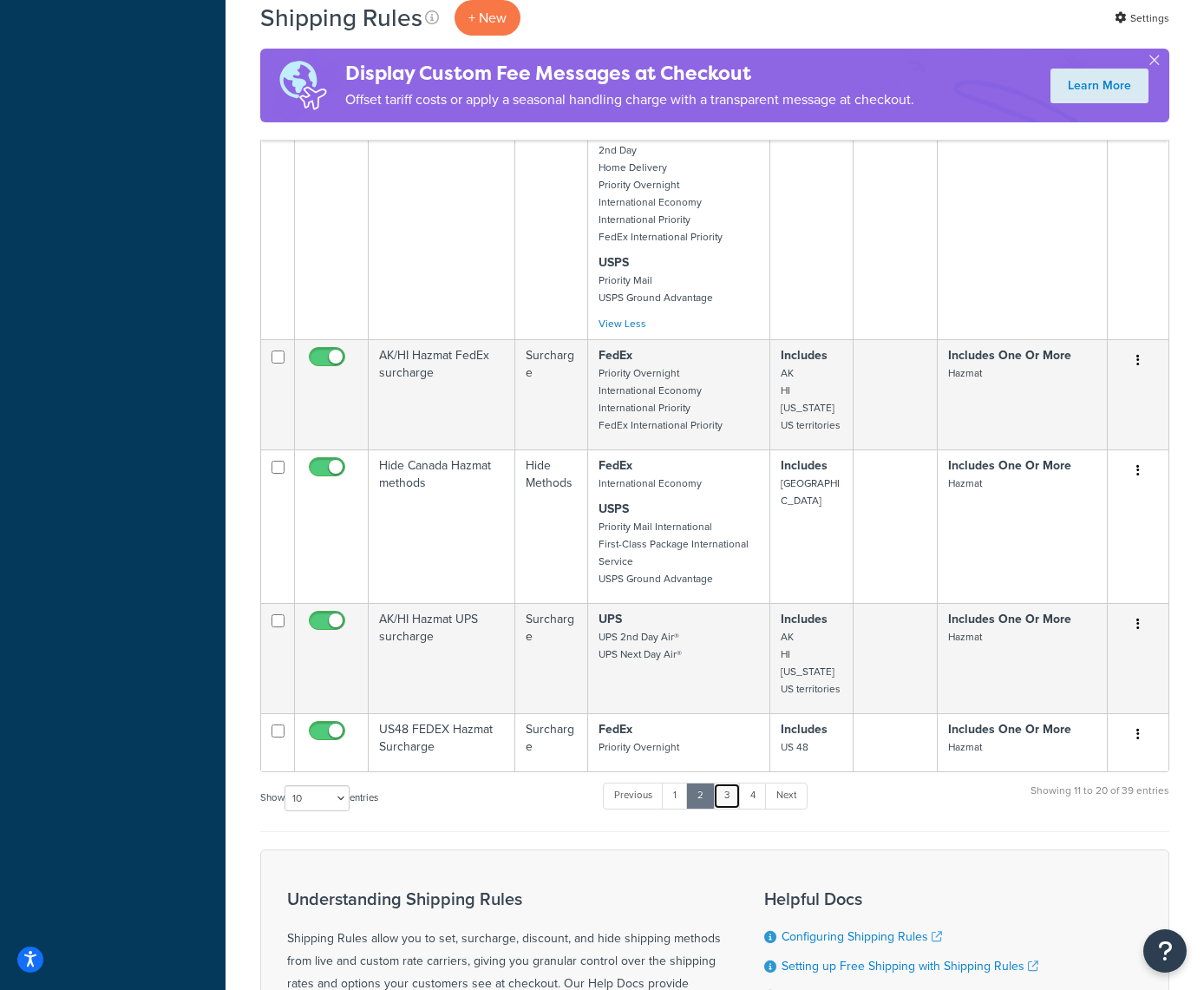
click at [730, 793] on link "3" at bounding box center [727, 795] width 28 height 26
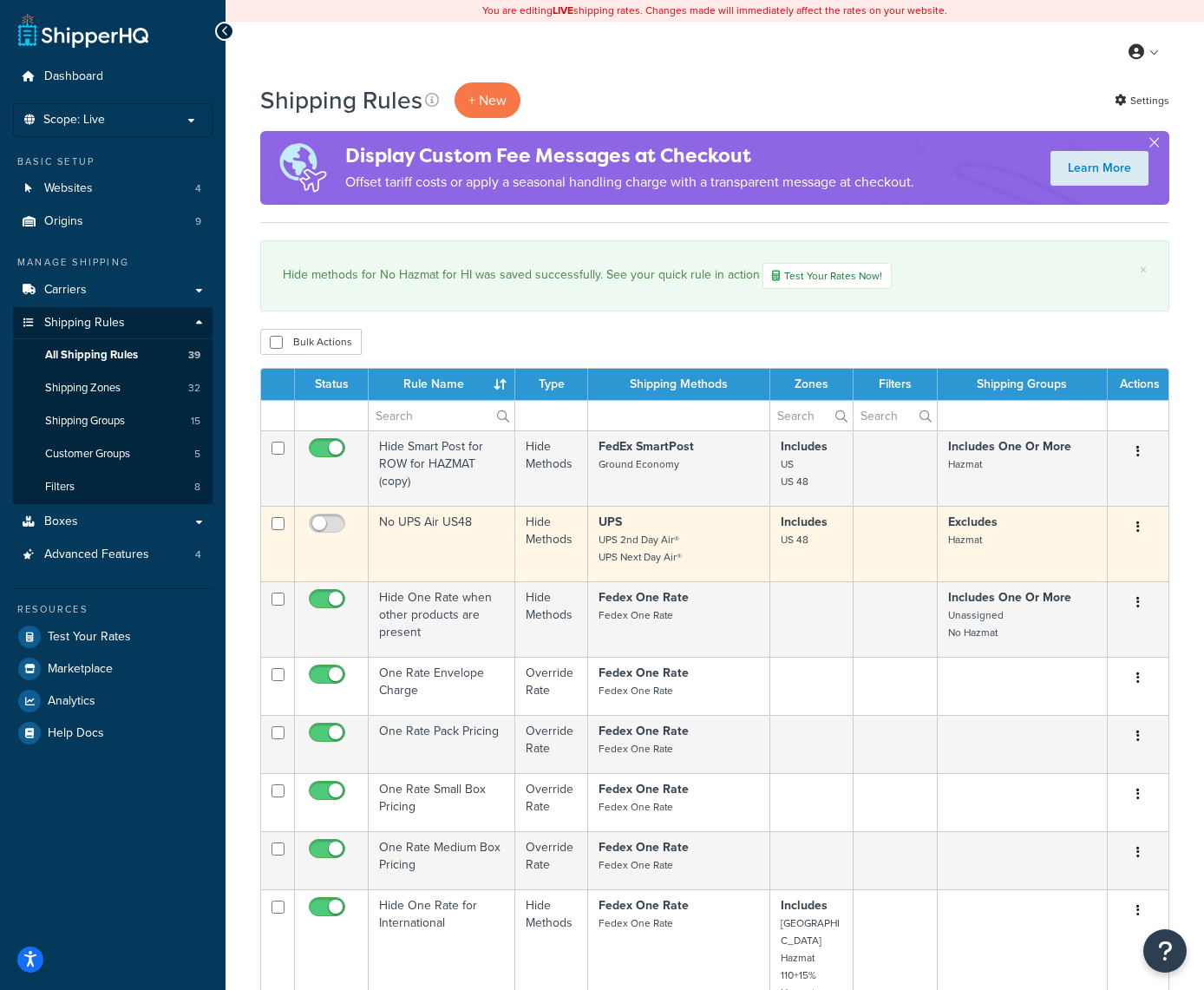
scroll to position [0, 0]
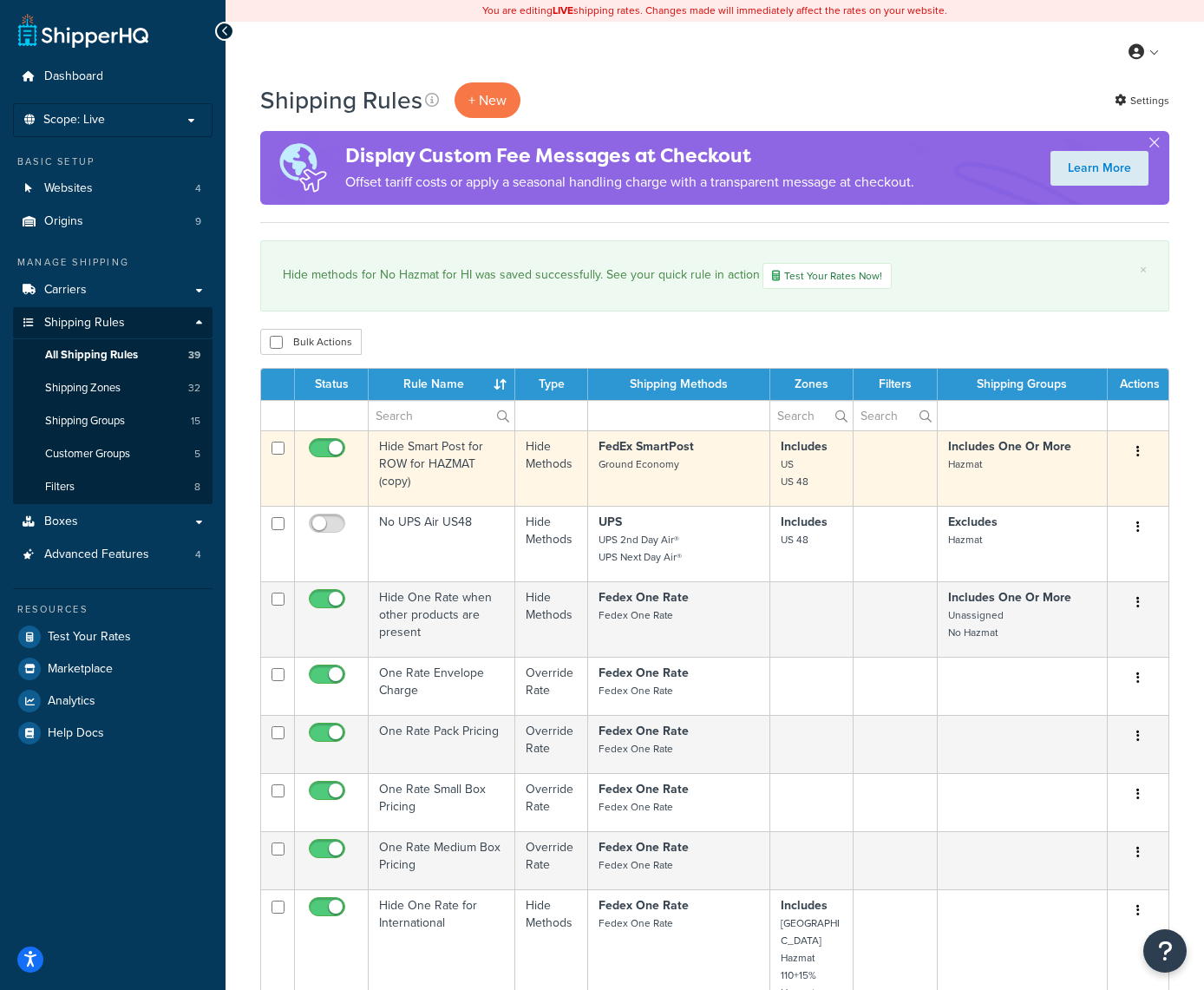
click at [1139, 449] on icon "button" at bounding box center [1137, 451] width 3 height 12
click at [1057, 487] on link "Edit" at bounding box center [1081, 484] width 137 height 36
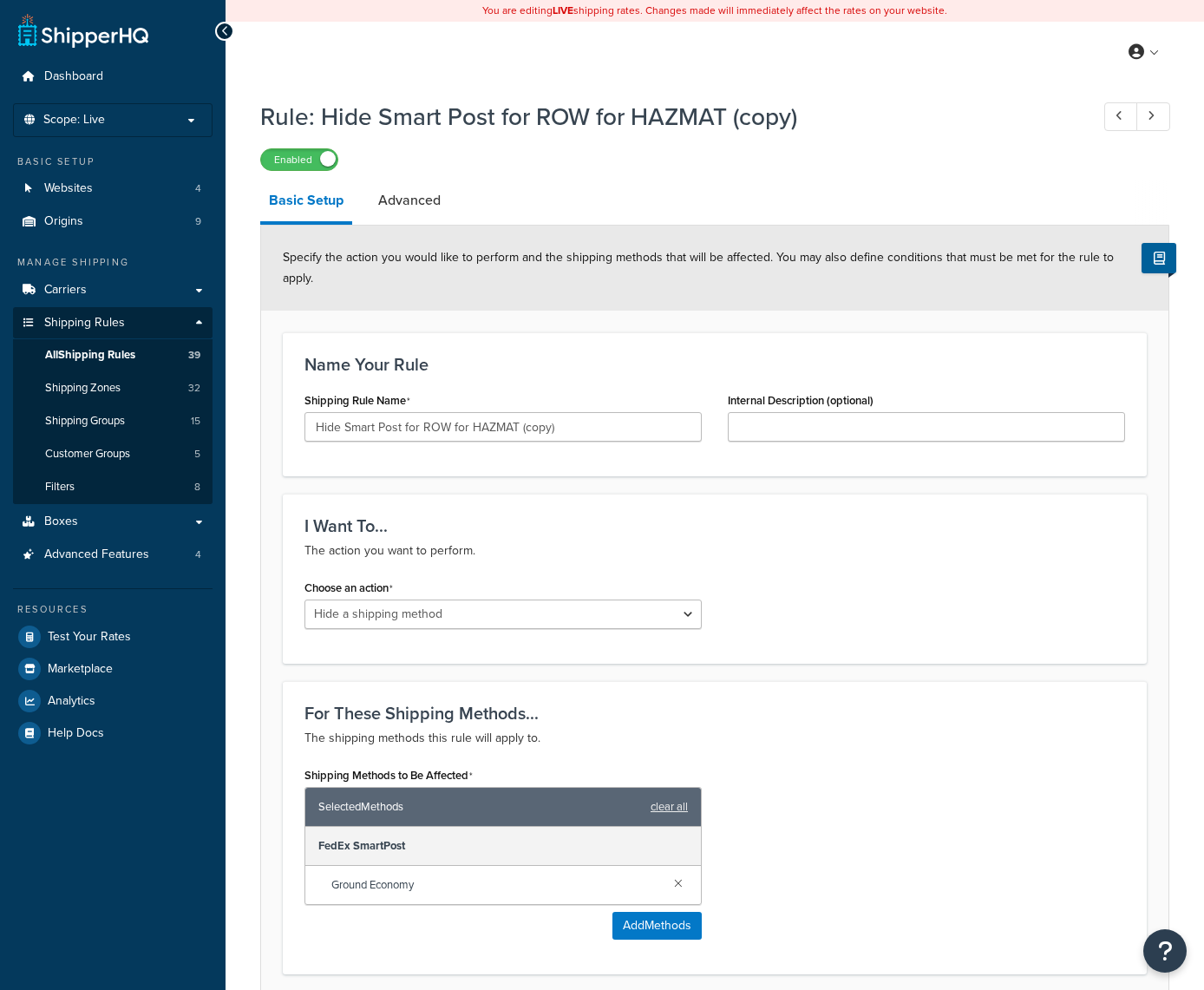
select select "HIDE"
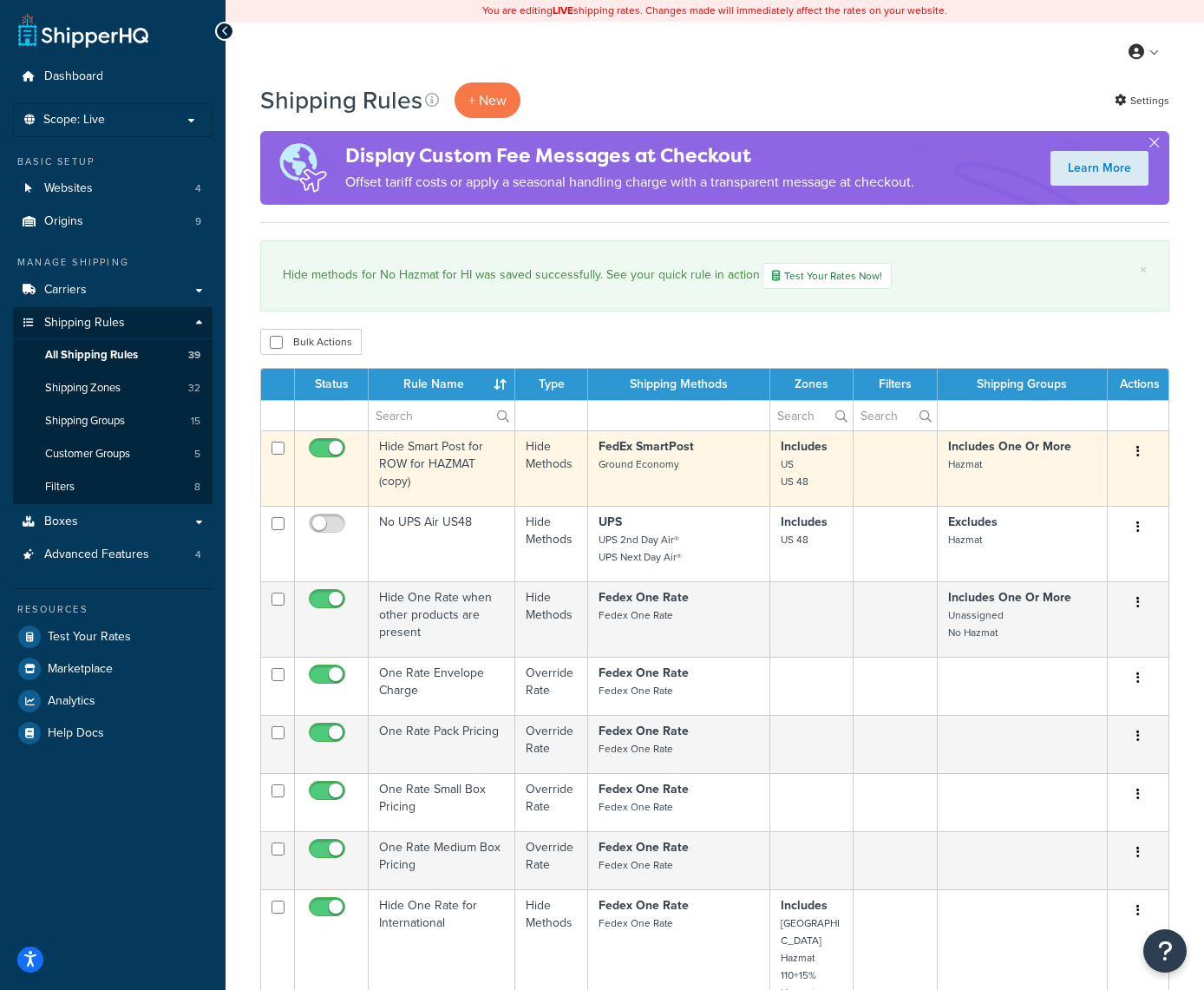
click at [1136, 456] on icon "button" at bounding box center [1137, 451] width 3 height 12
click at [1040, 560] on link "Delete" at bounding box center [1081, 556] width 137 height 36
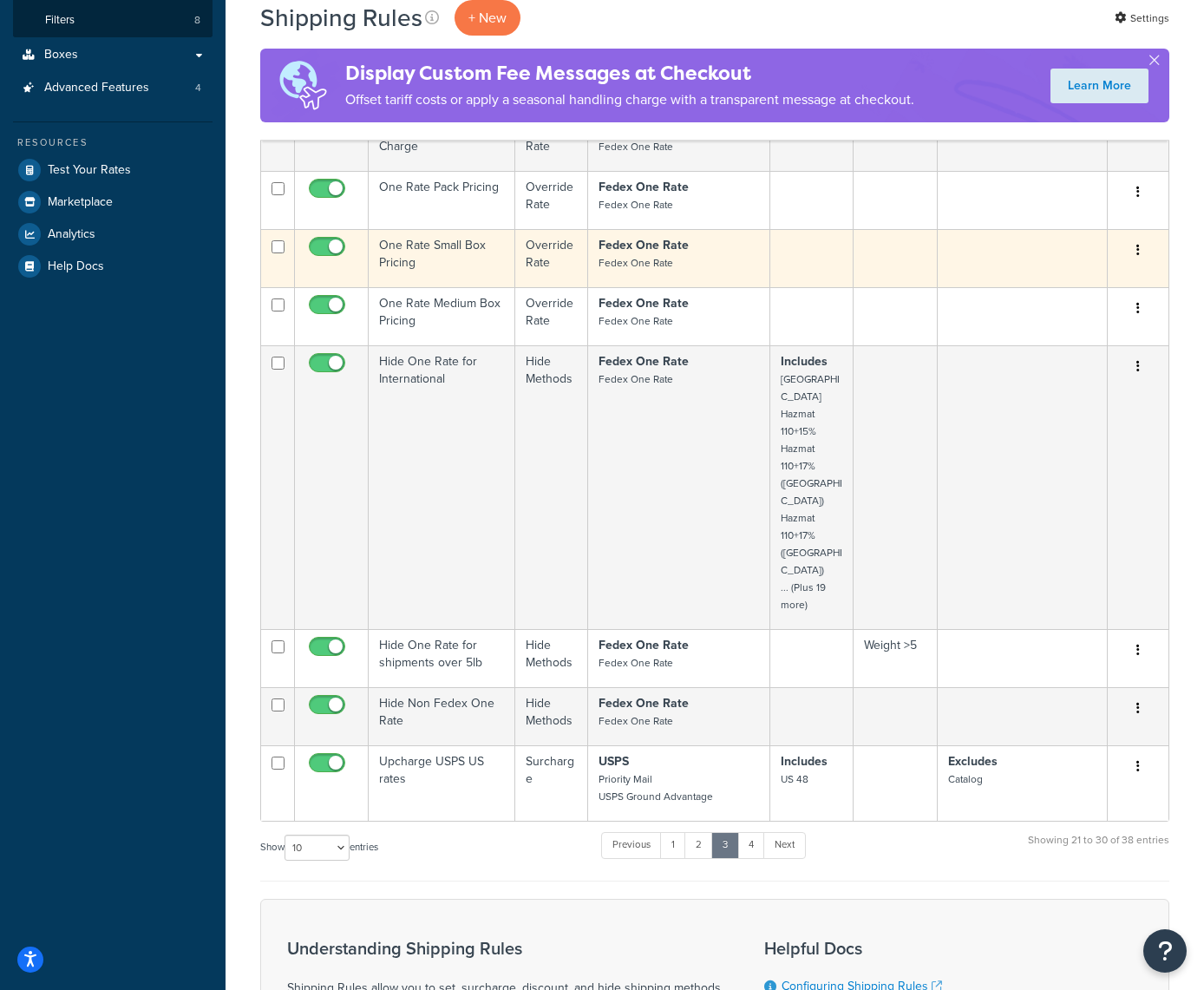
scroll to position [470, 0]
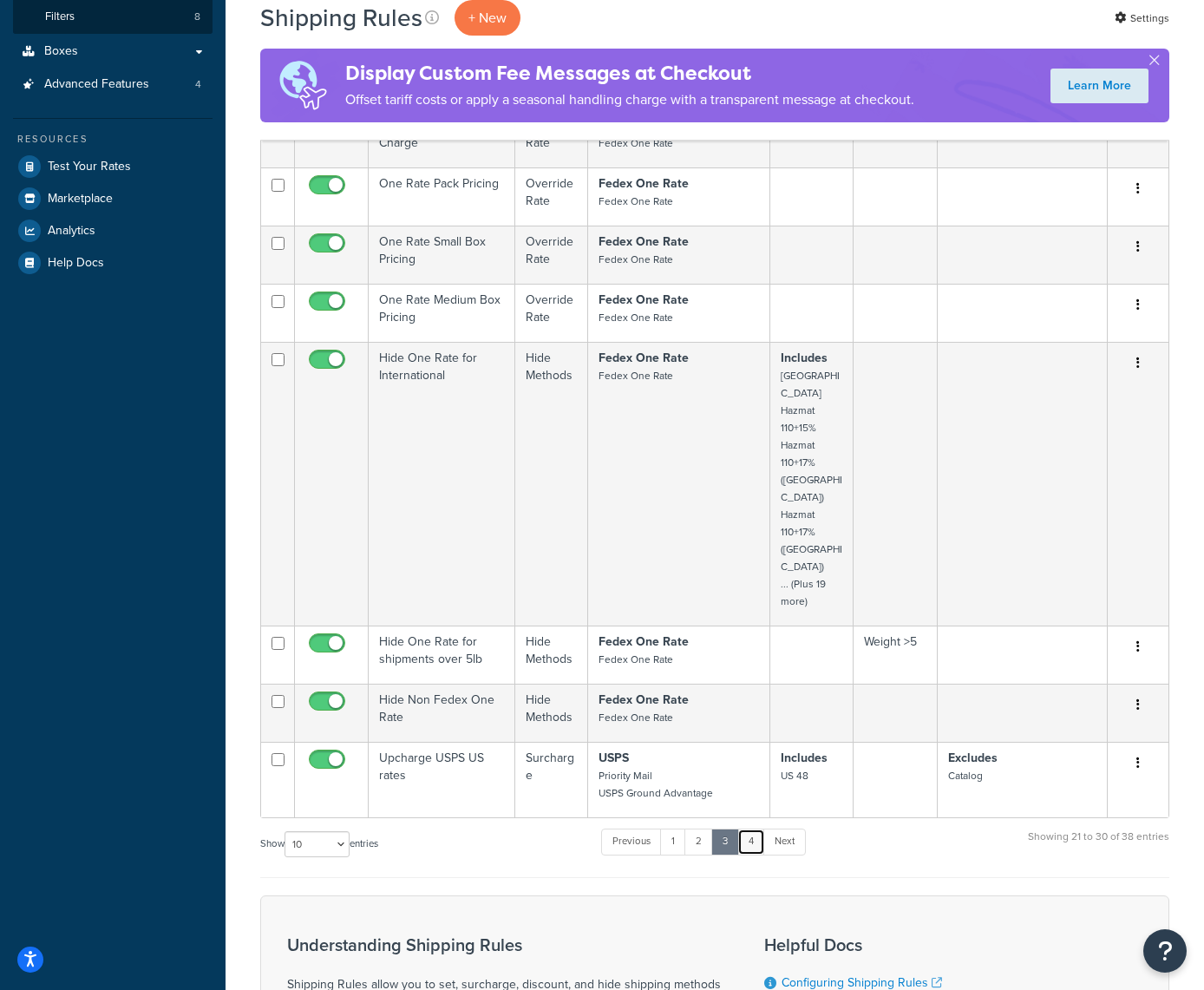
click at [752, 828] on link "4" at bounding box center [752, 841] width 28 height 26
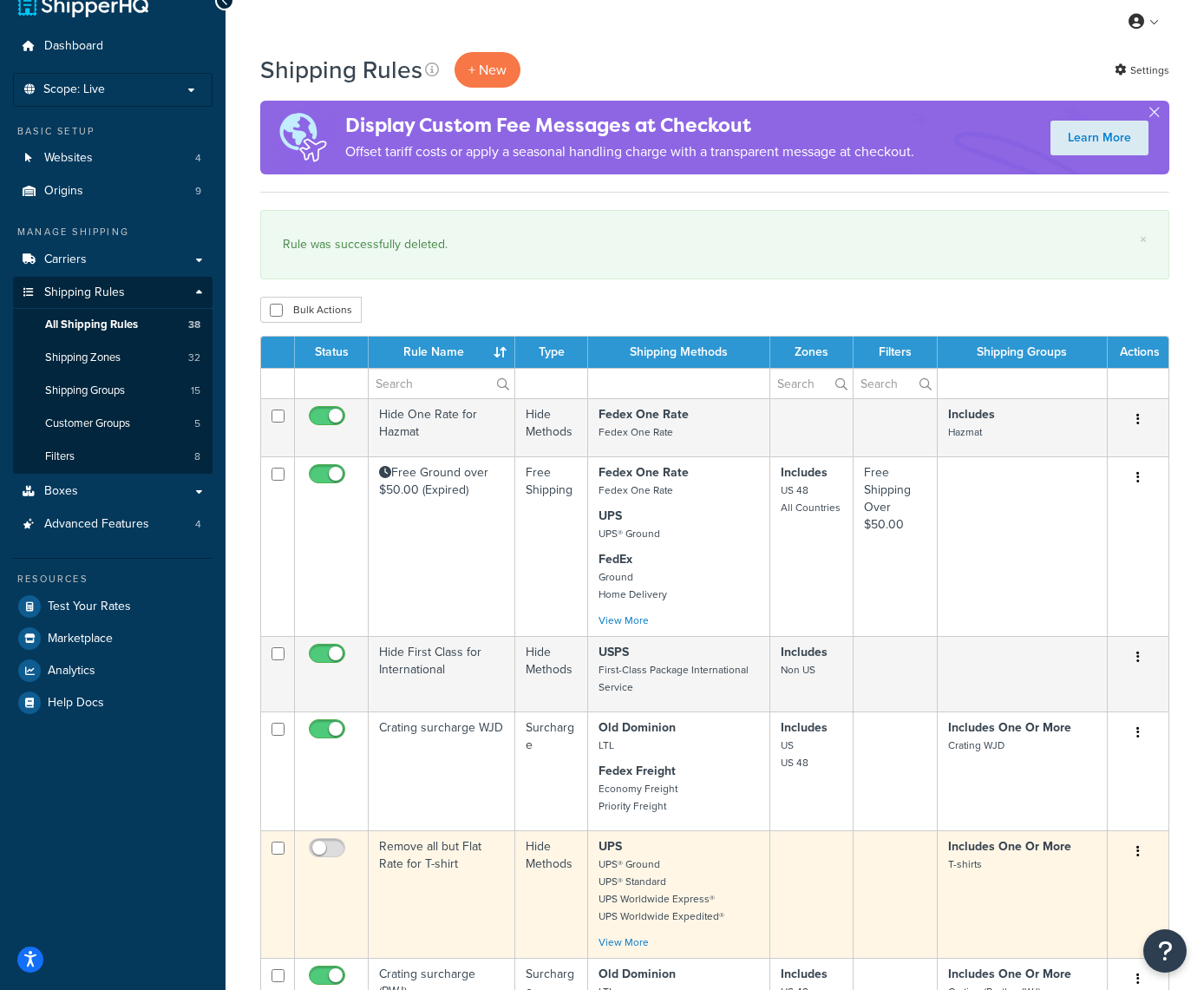
scroll to position [28, 0]
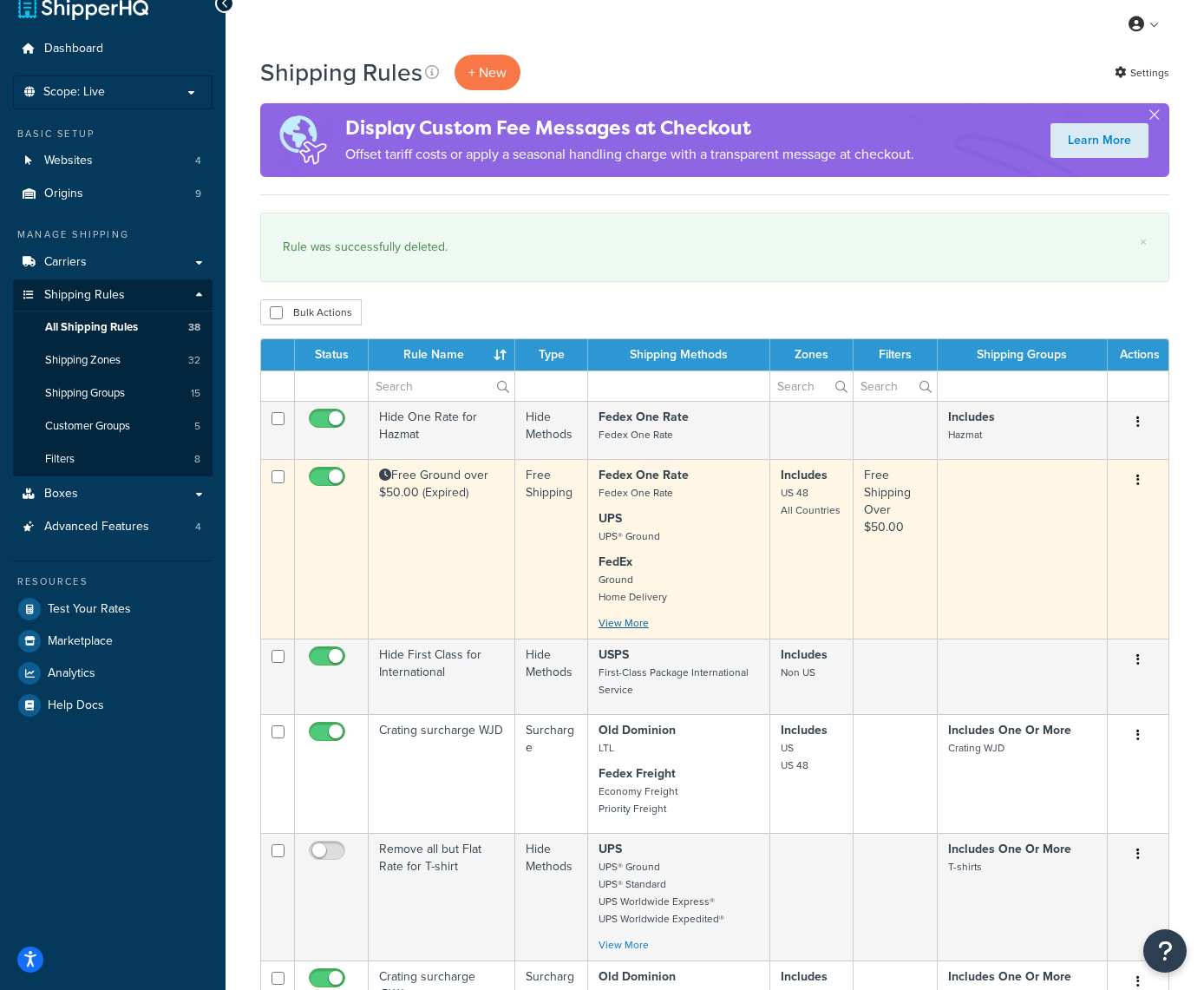
click at [622, 626] on link "View More" at bounding box center [623, 623] width 51 height 16
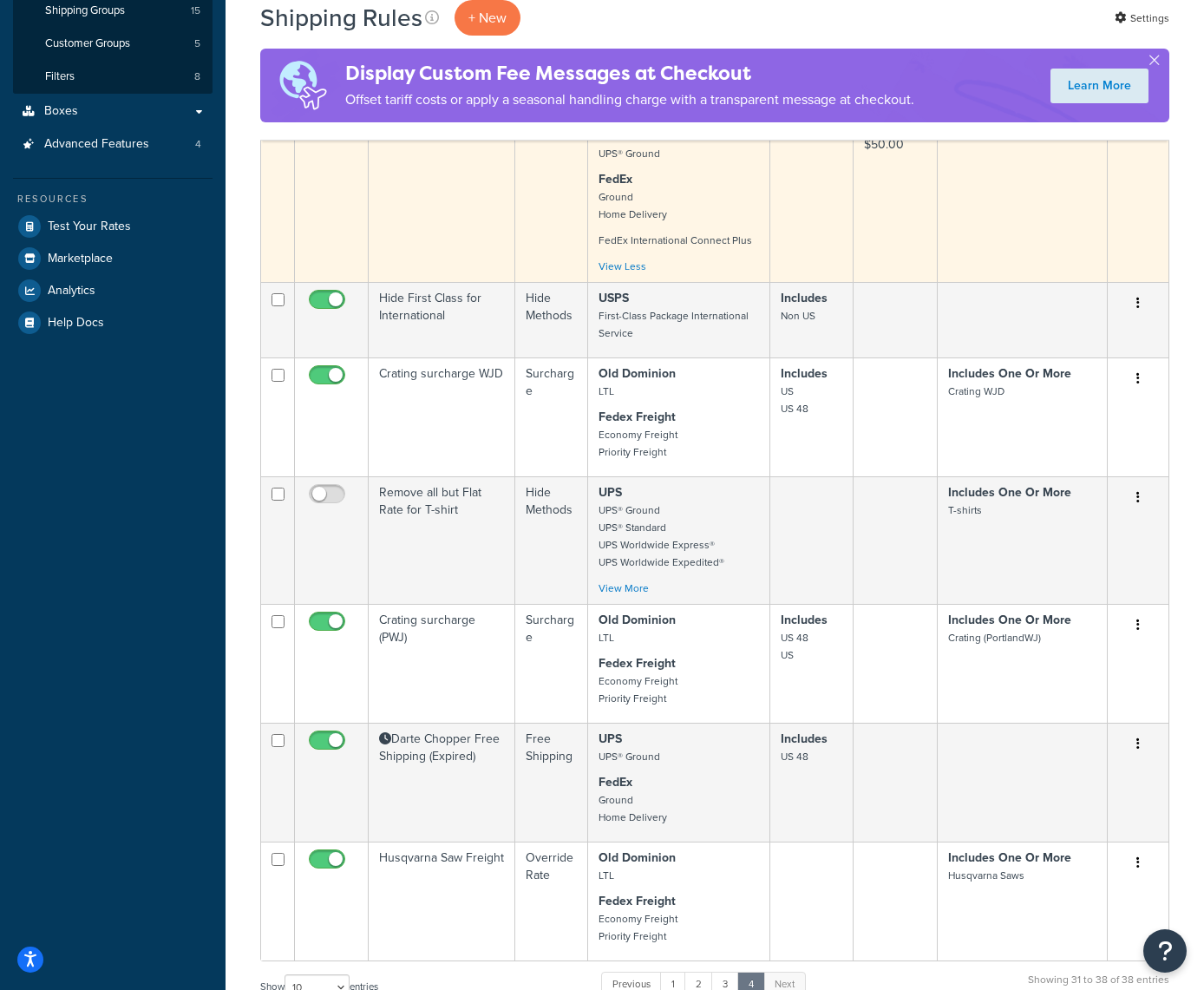
scroll to position [412, 0]
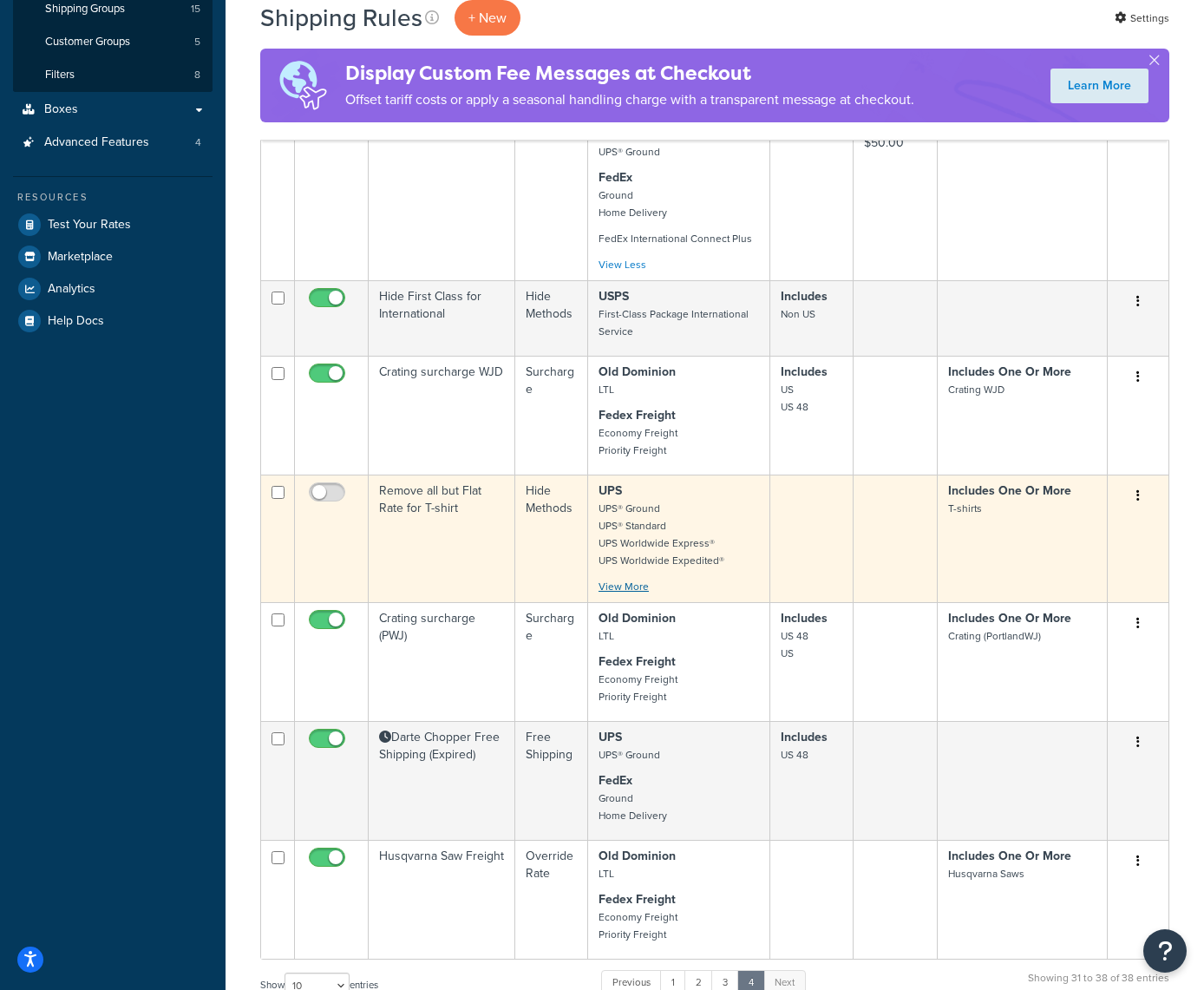
click at [628, 585] on link "View More" at bounding box center [623, 586] width 51 height 16
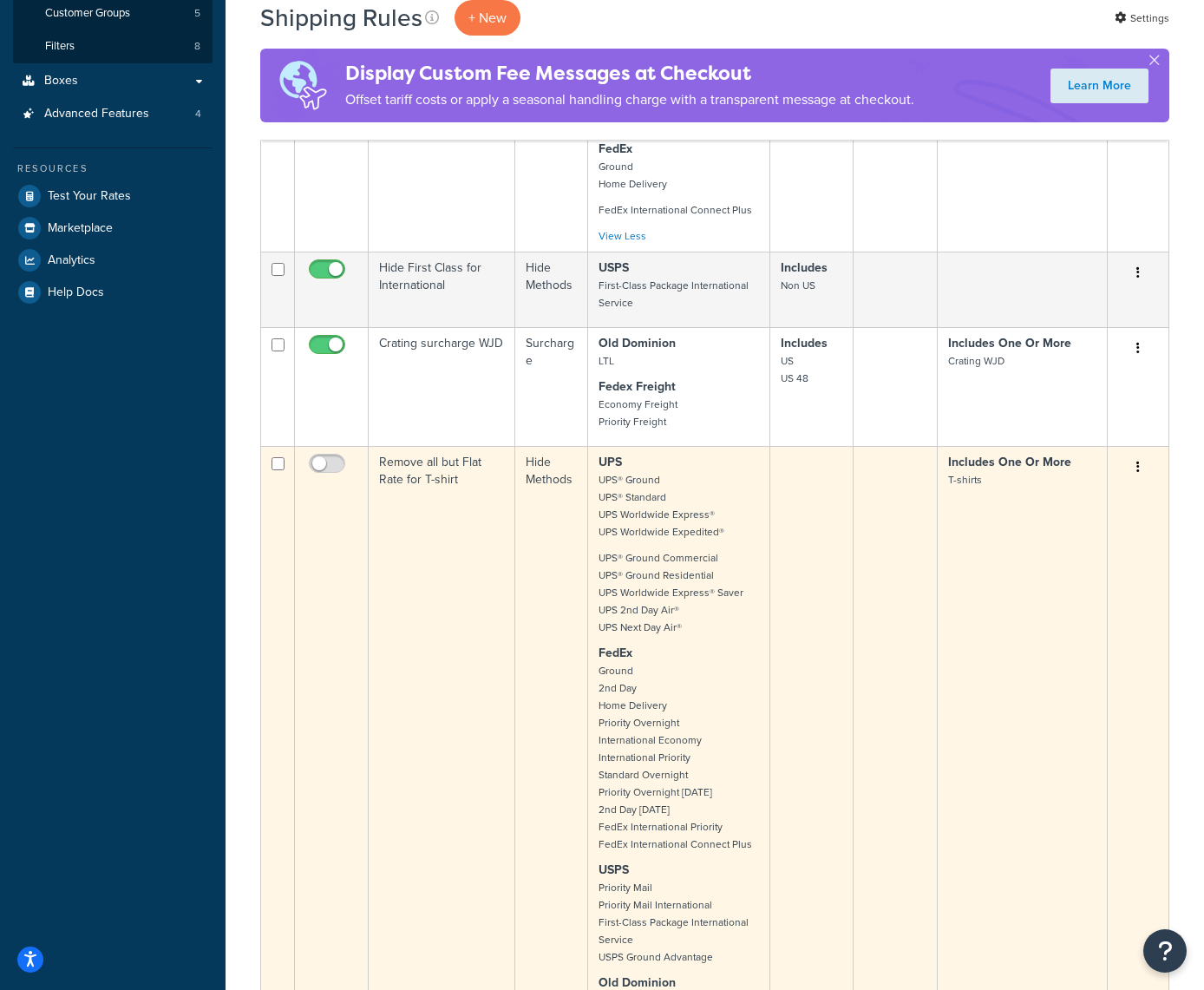
scroll to position [418, 0]
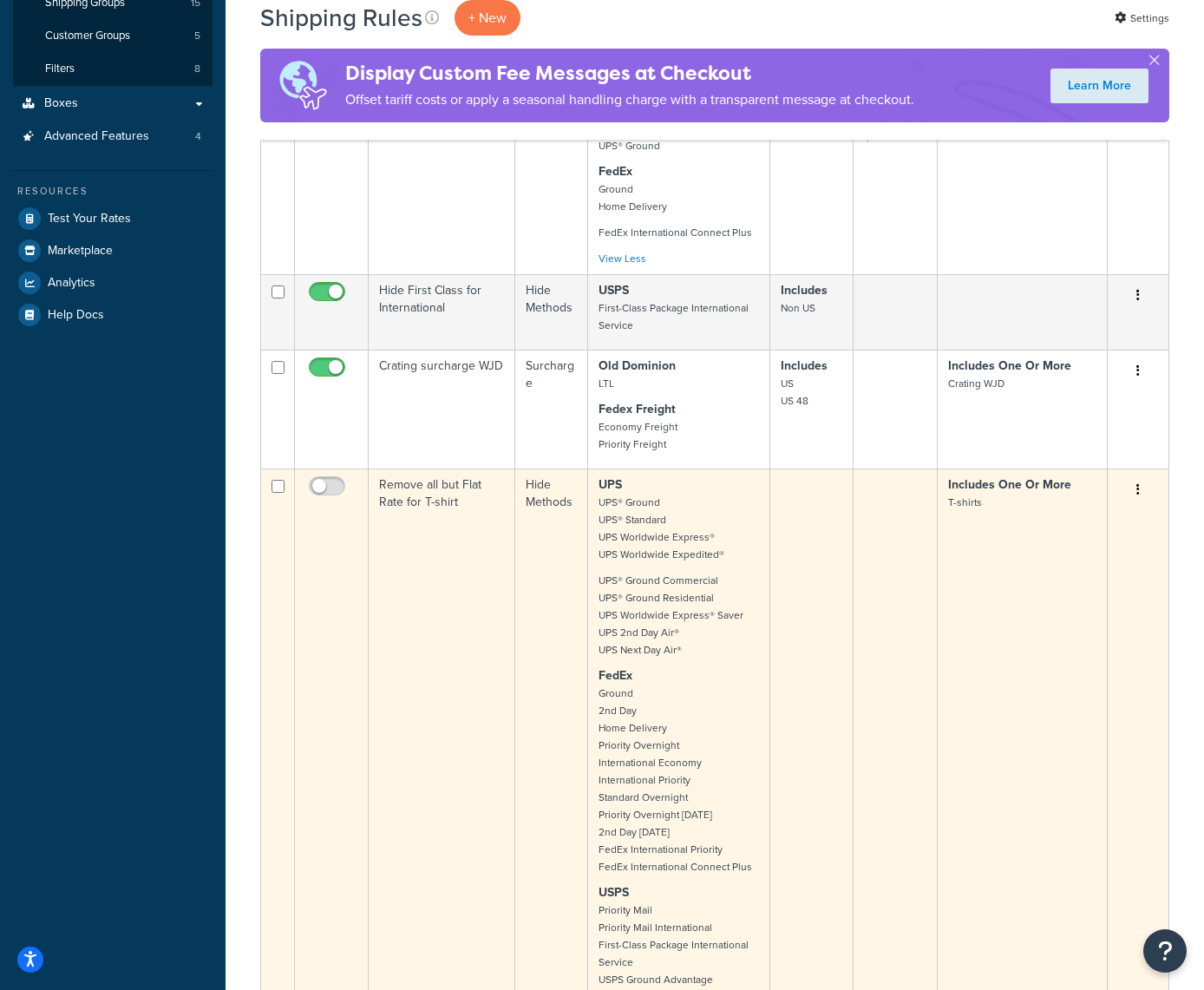
click at [1138, 489] on icon "button" at bounding box center [1137, 489] width 3 height 12
click at [1035, 522] on link "Edit" at bounding box center [1081, 523] width 137 height 36
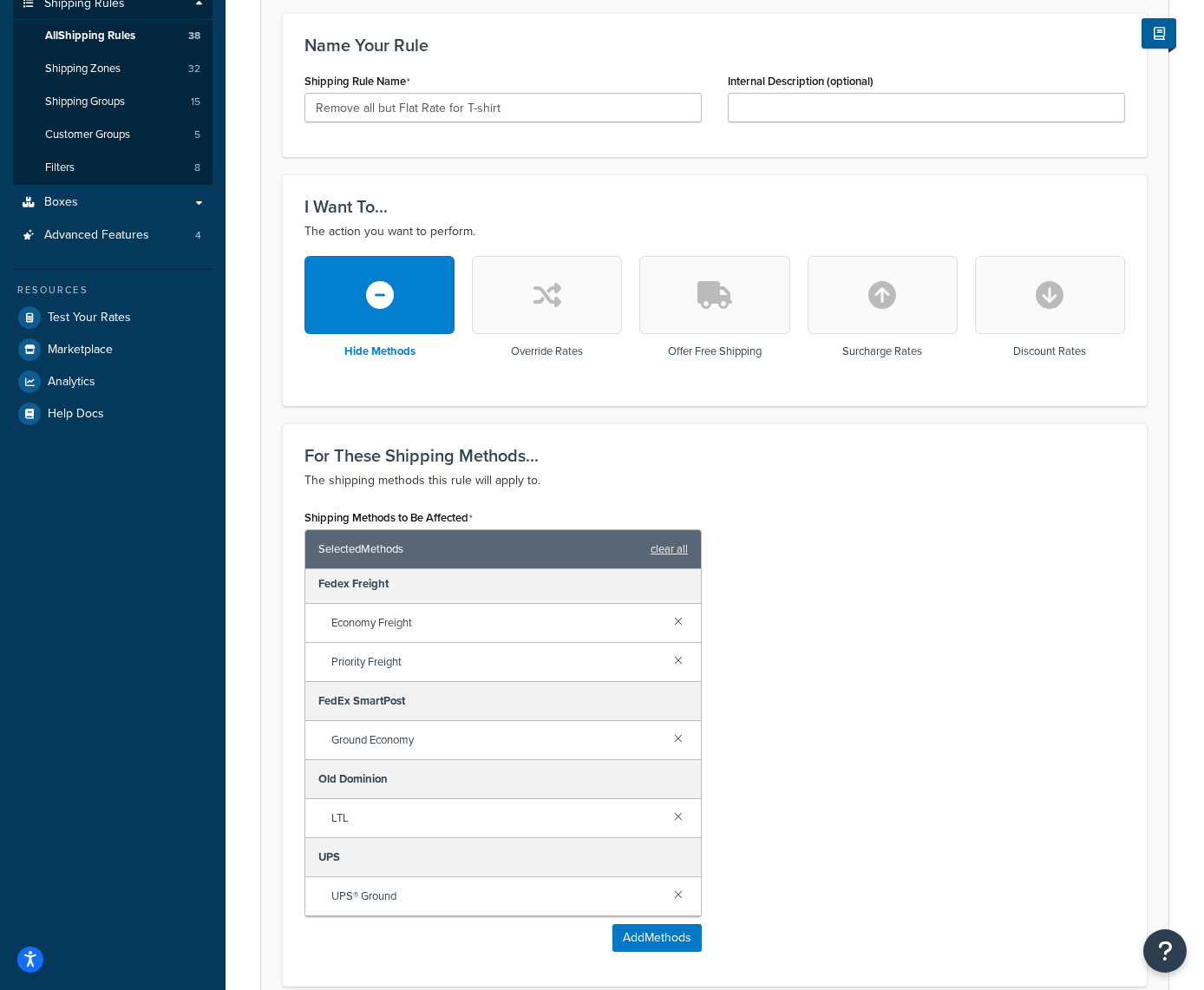
scroll to position [481, 0]
click at [677, 733] on link at bounding box center [678, 728] width 19 height 19
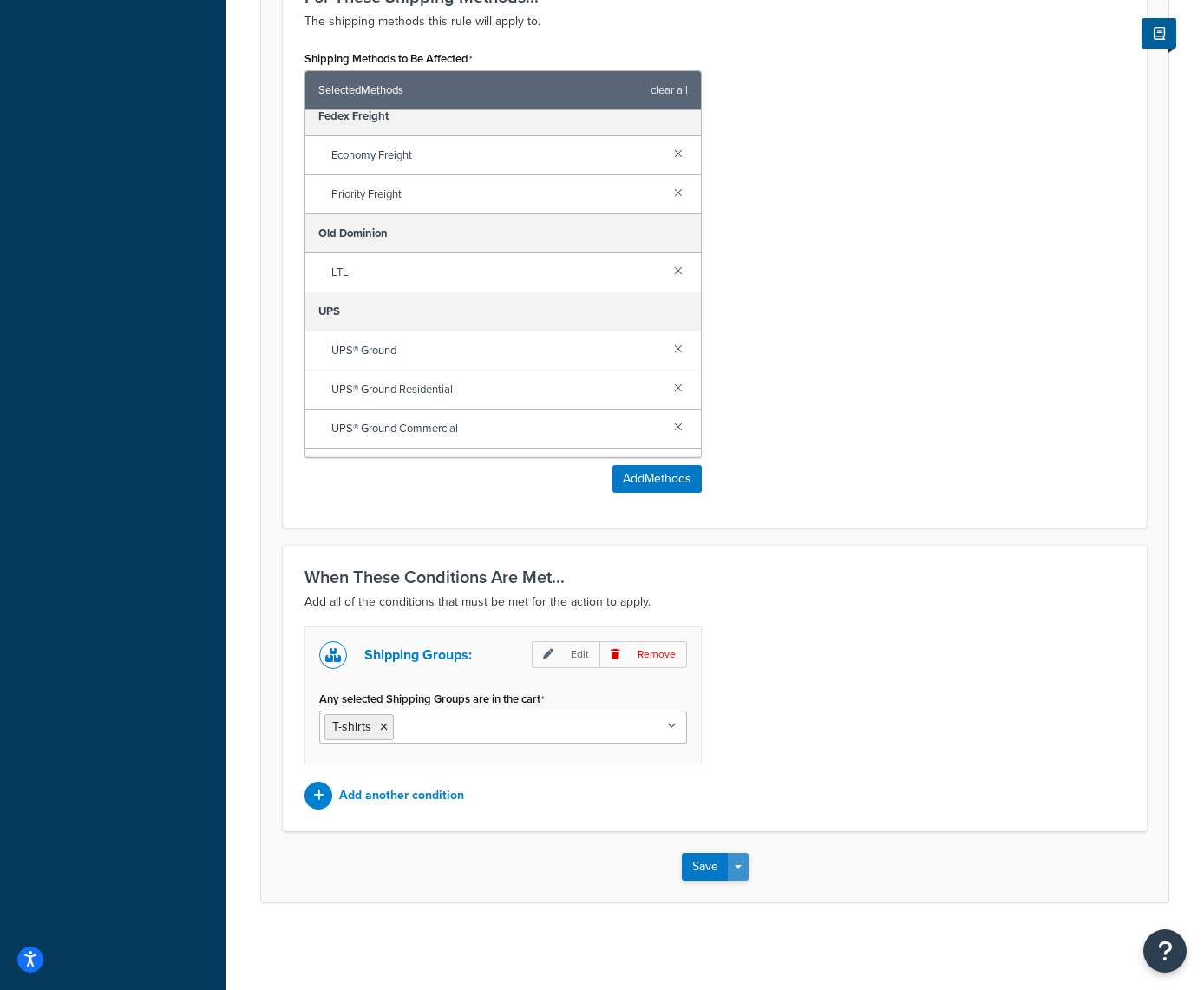
scroll to position [779, 0]
click at [707, 863] on button "Save" at bounding box center [705, 867] width 47 height 28
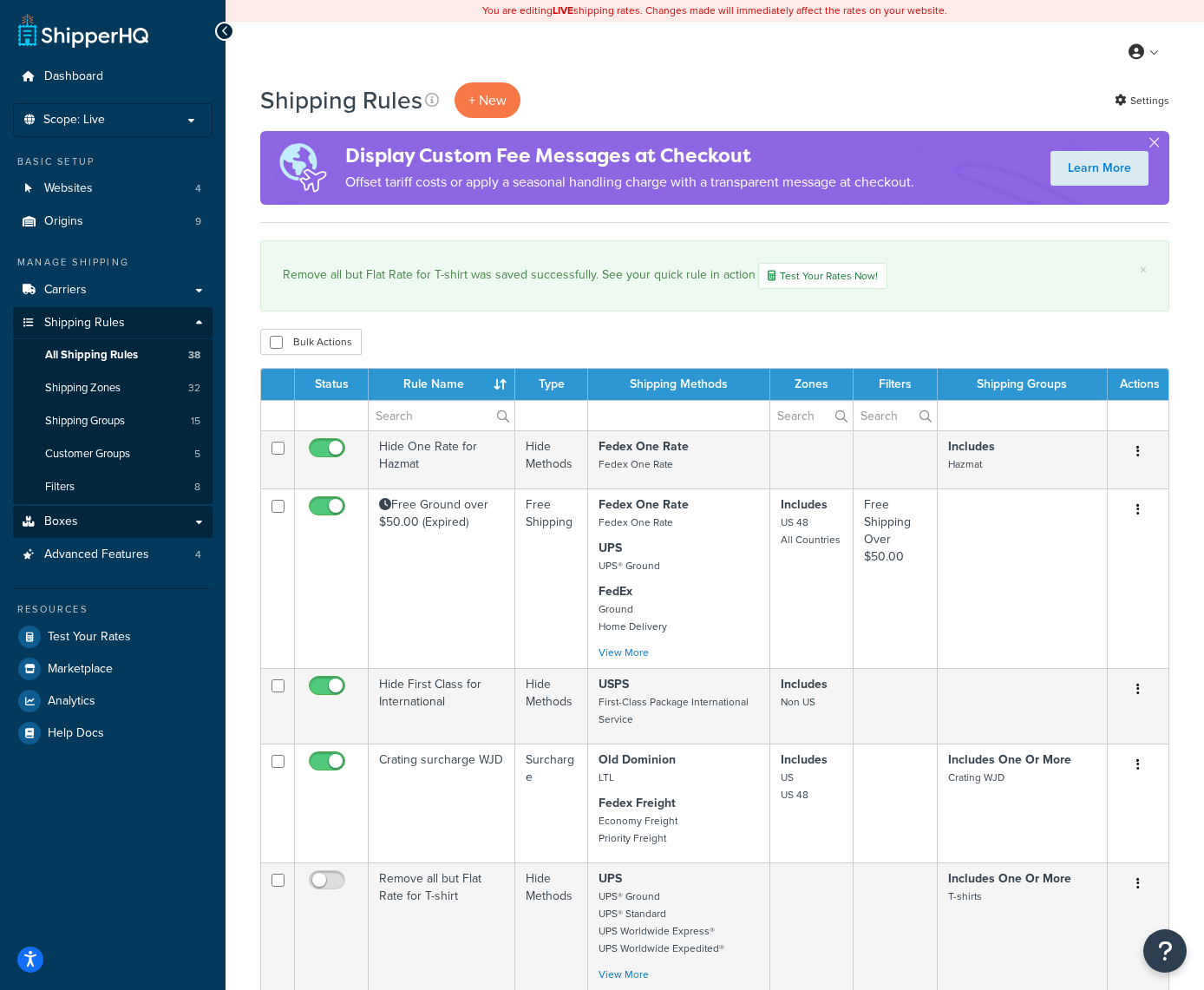
click at [191, 516] on link "Boxes" at bounding box center [112, 522] width 200 height 32
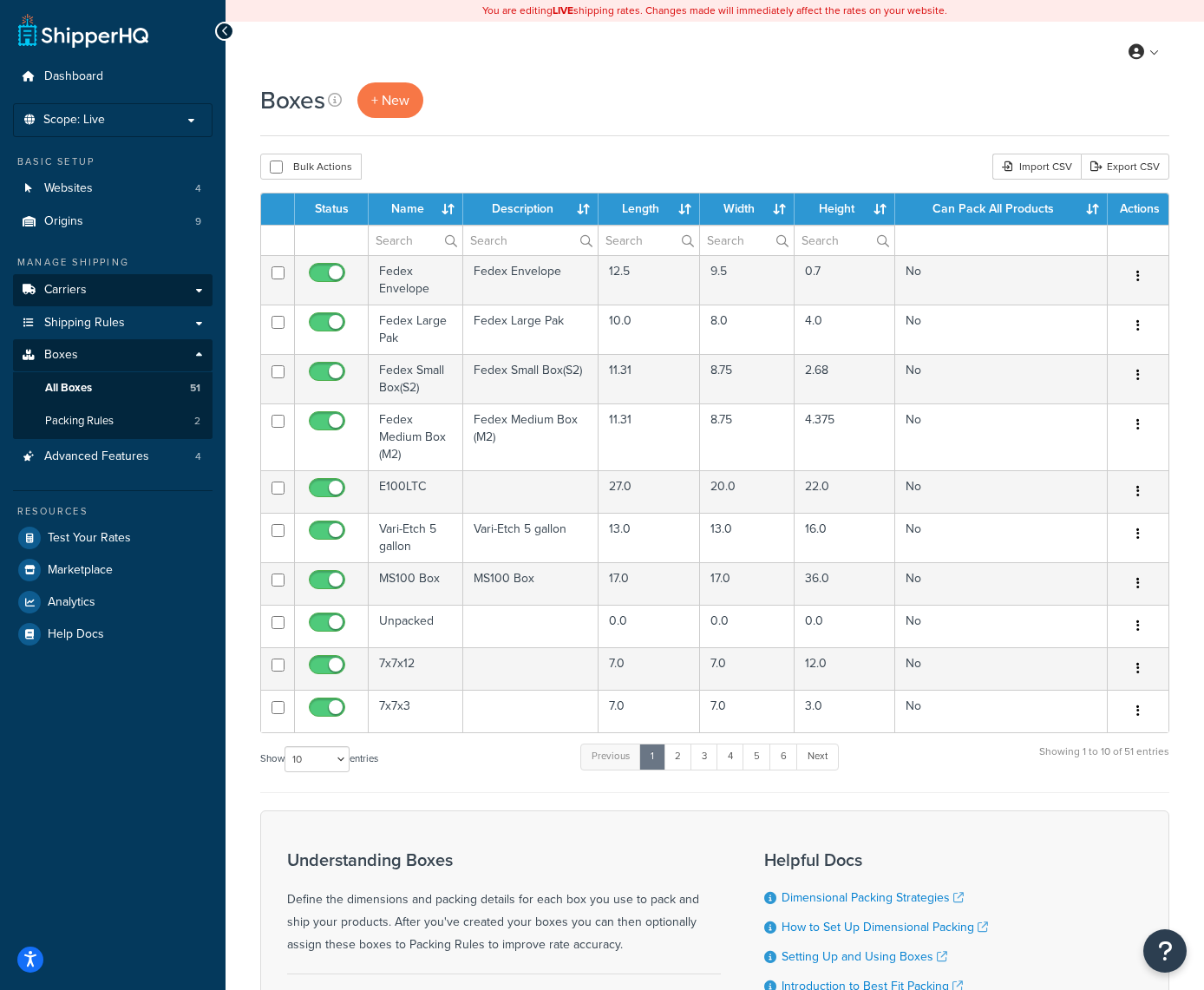
click at [189, 285] on link "Carriers" at bounding box center [112, 290] width 200 height 32
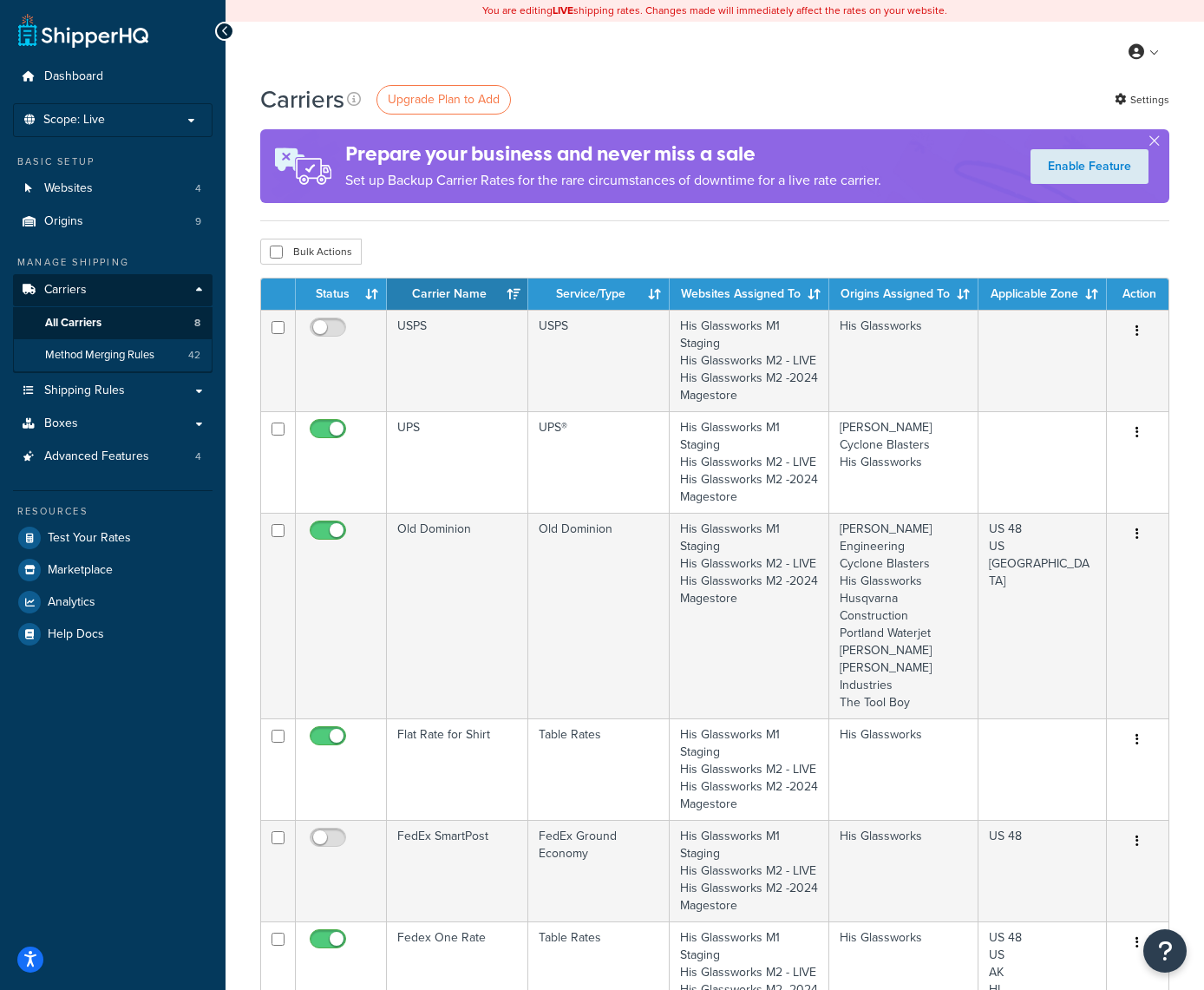
click at [127, 348] on span "Method Merging Rules" at bounding box center [99, 355] width 109 height 15
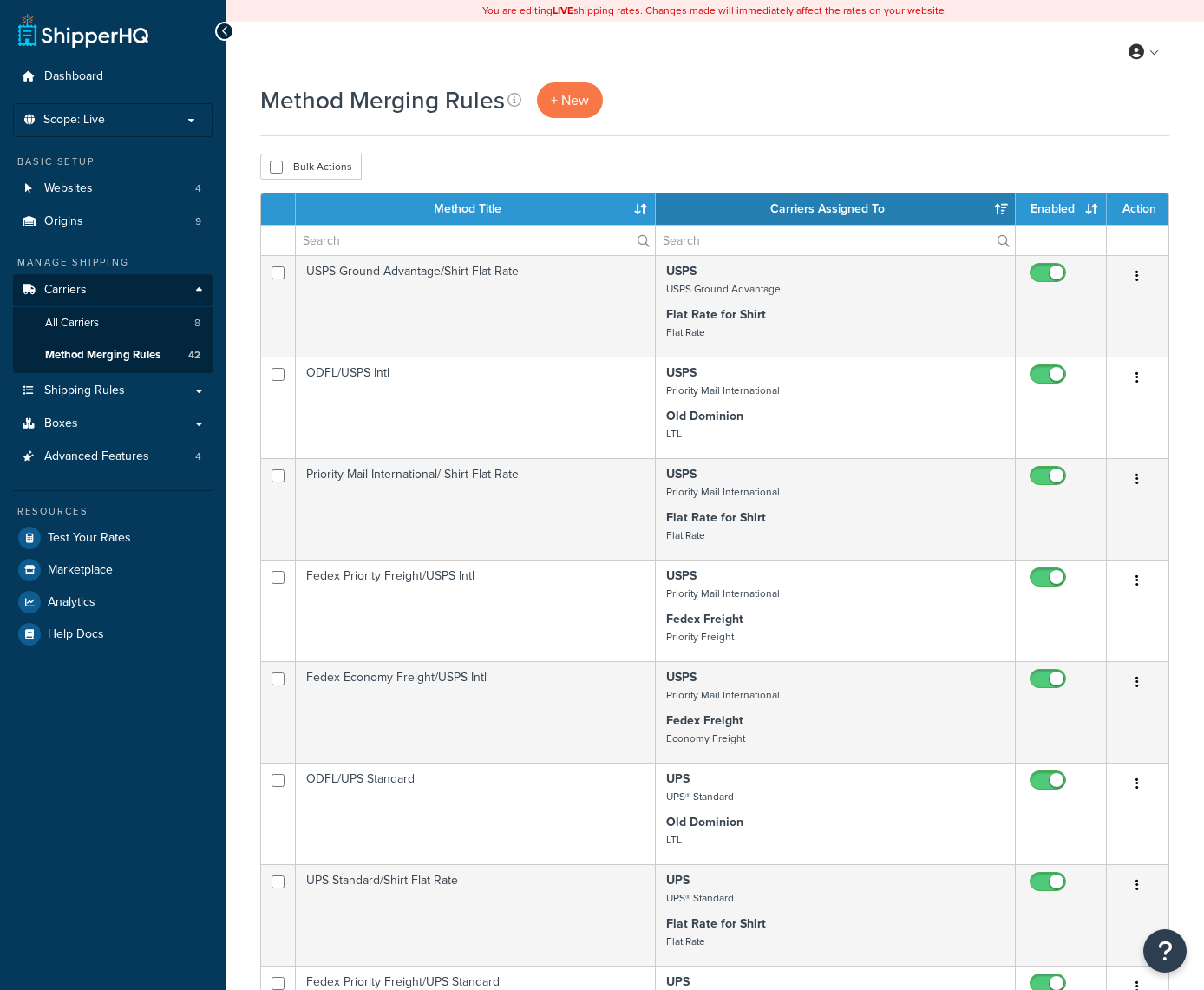
select select "15"
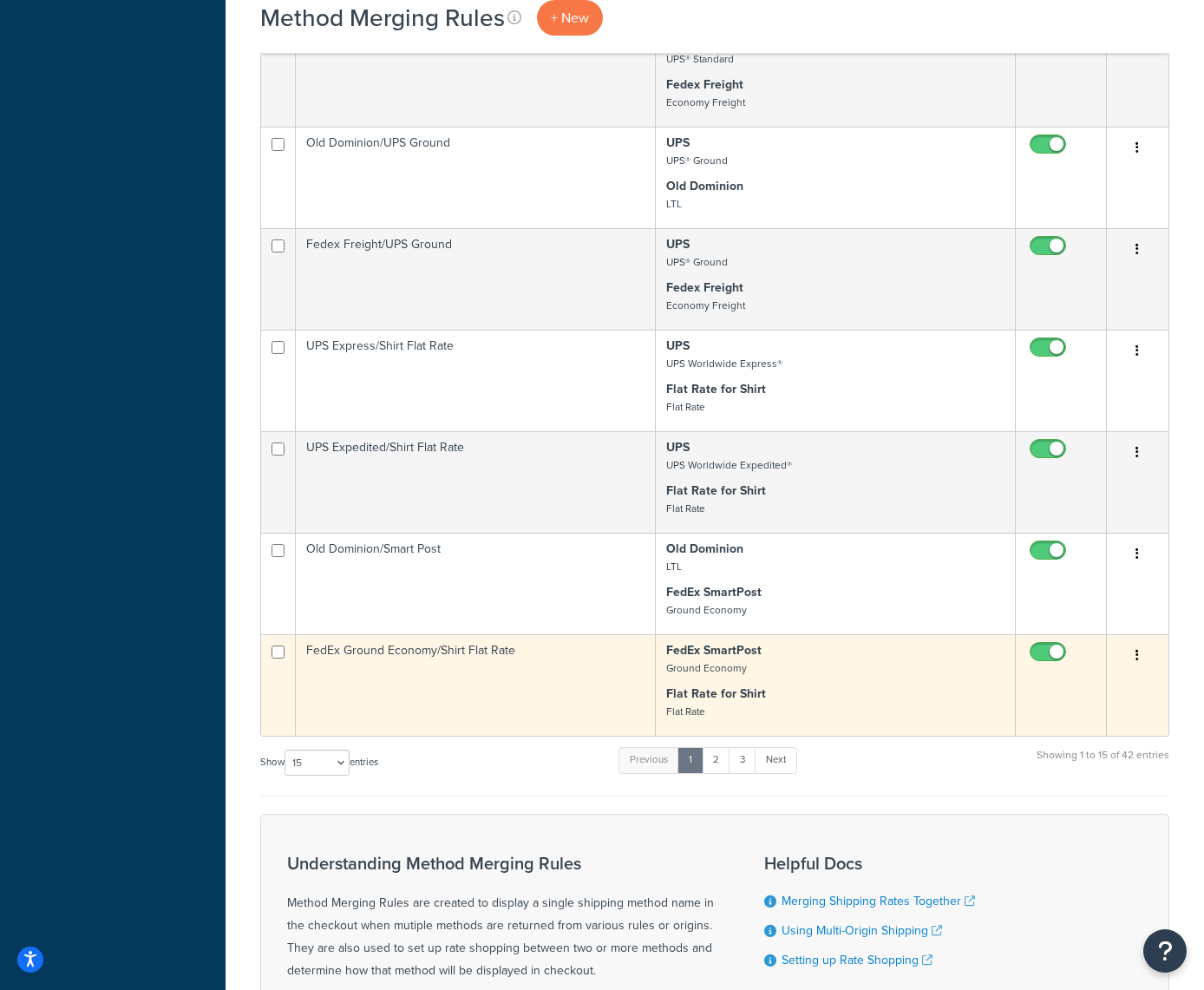
scroll to position [1044, 0]
click at [1141, 650] on button "button" at bounding box center [1137, 654] width 24 height 28
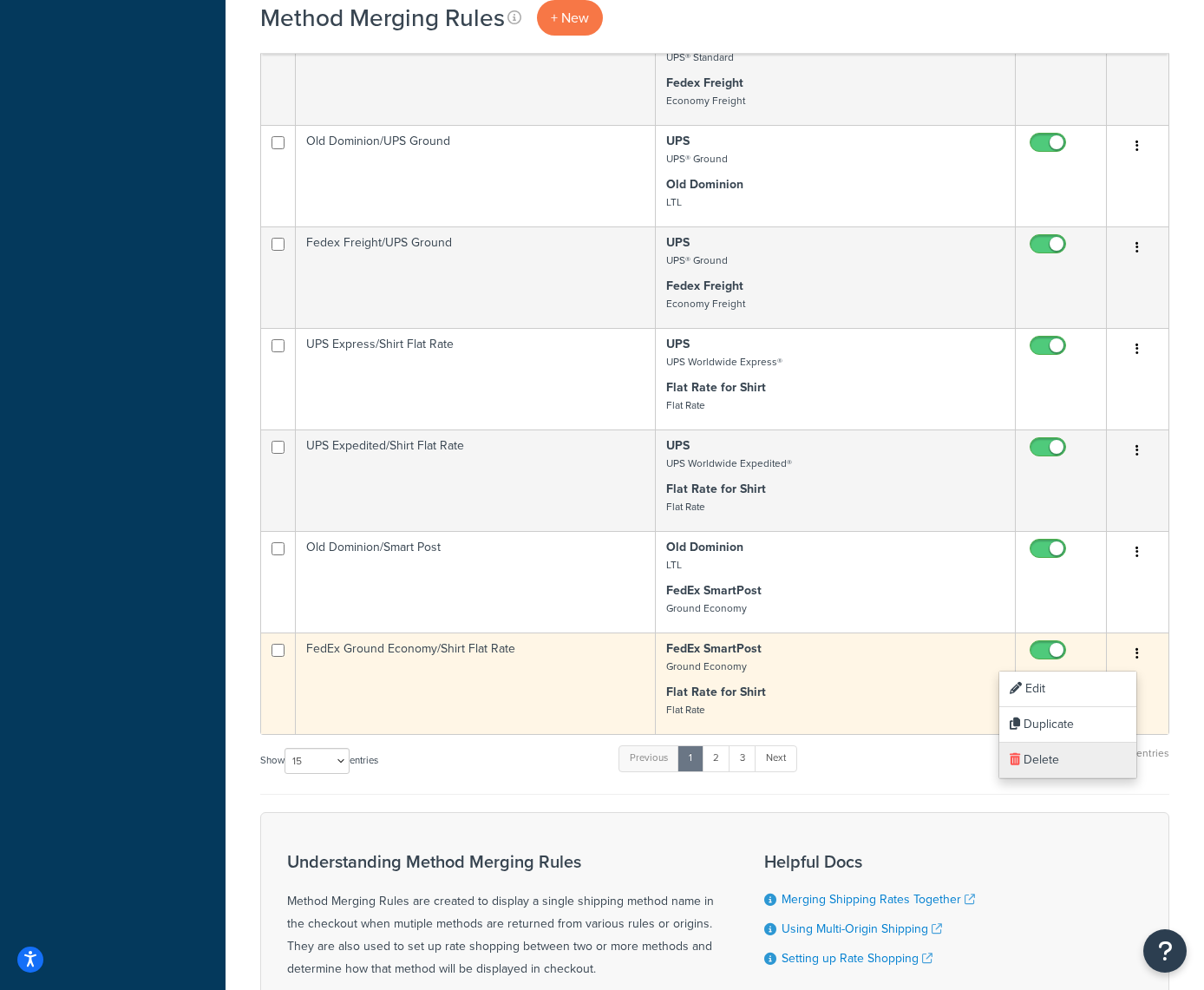
click at [1025, 764] on link "Delete" at bounding box center [1068, 760] width 137 height 36
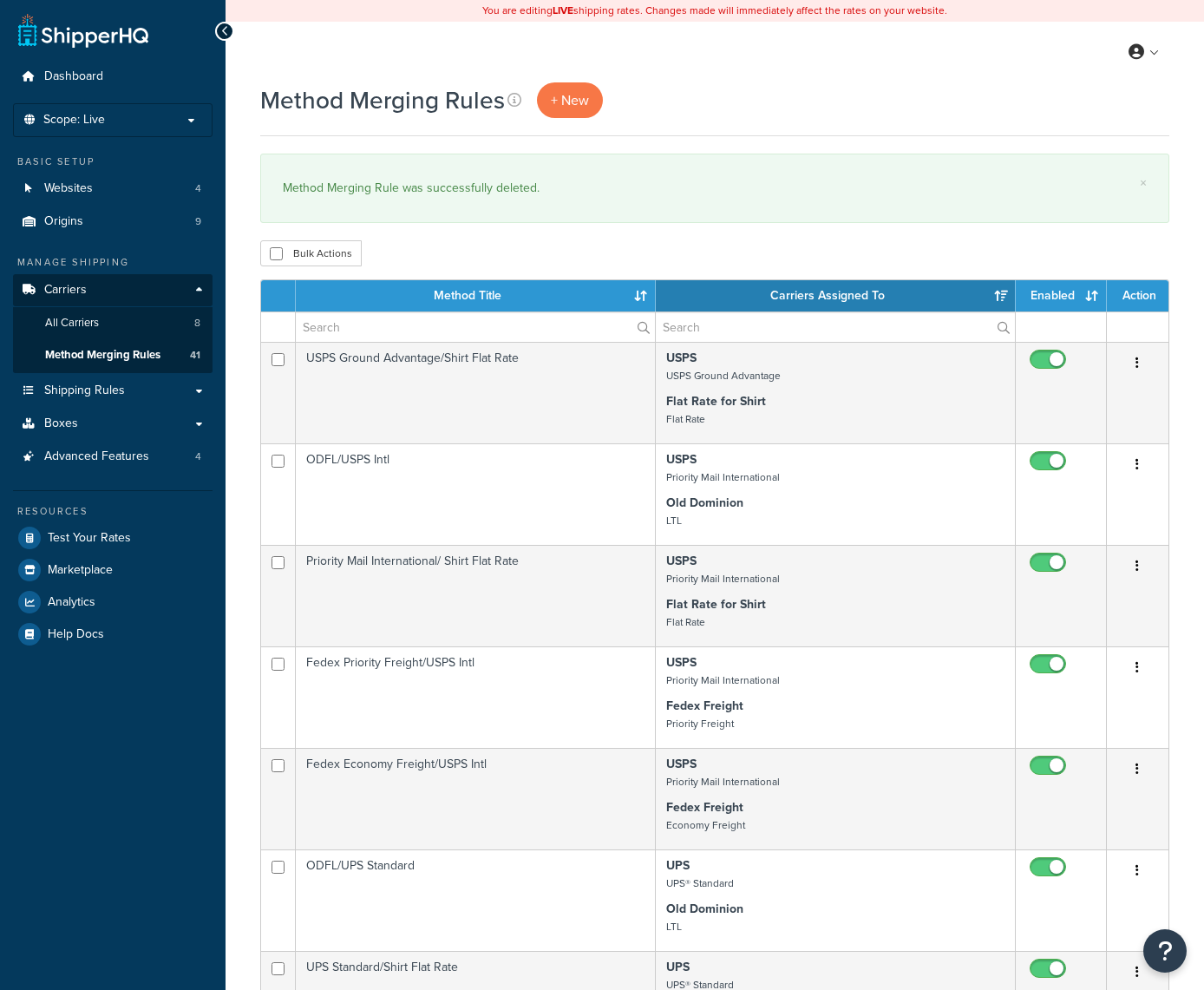
select select "15"
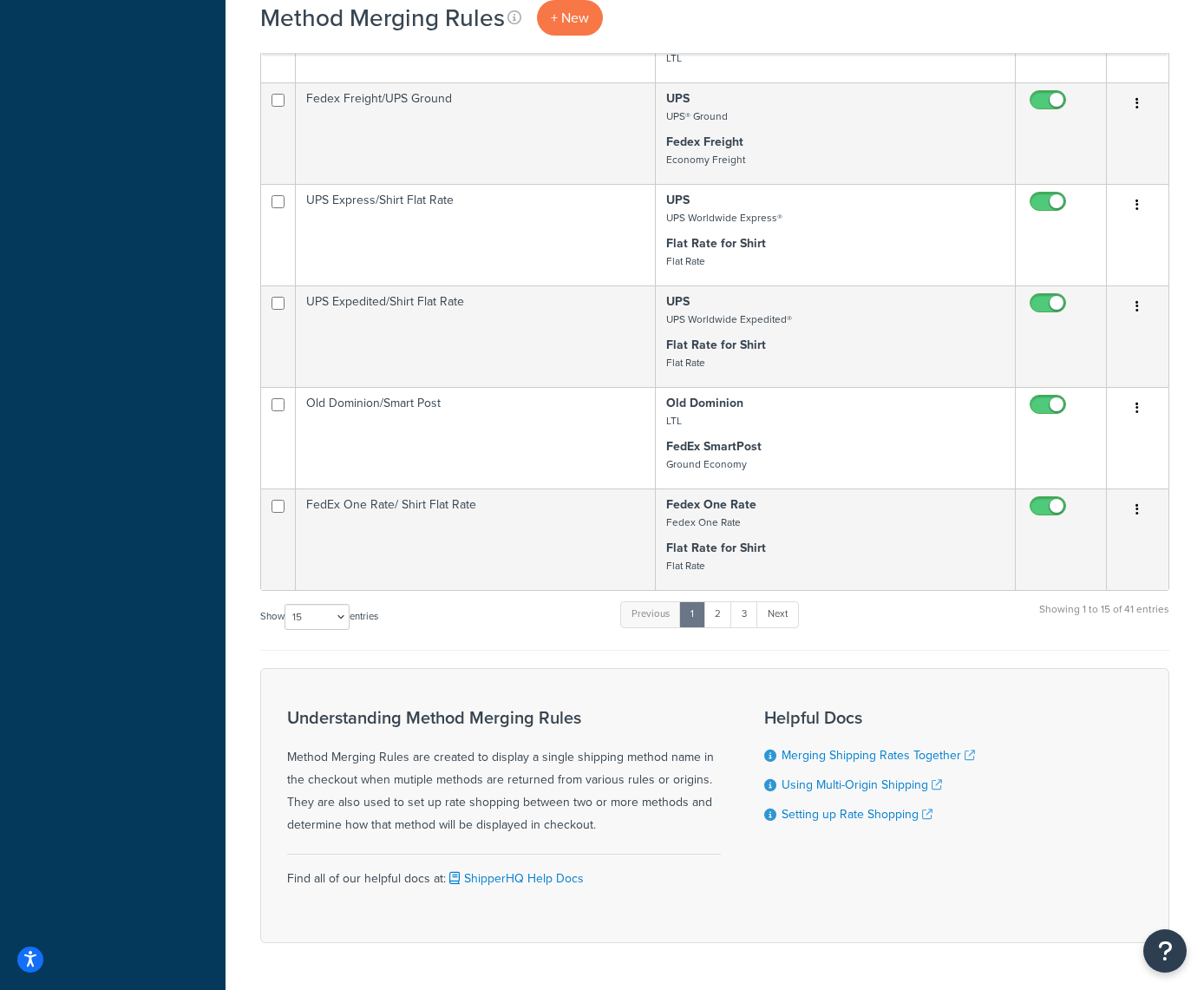
scroll to position [1276, 0]
click at [719, 610] on link "2" at bounding box center [718, 612] width 29 height 26
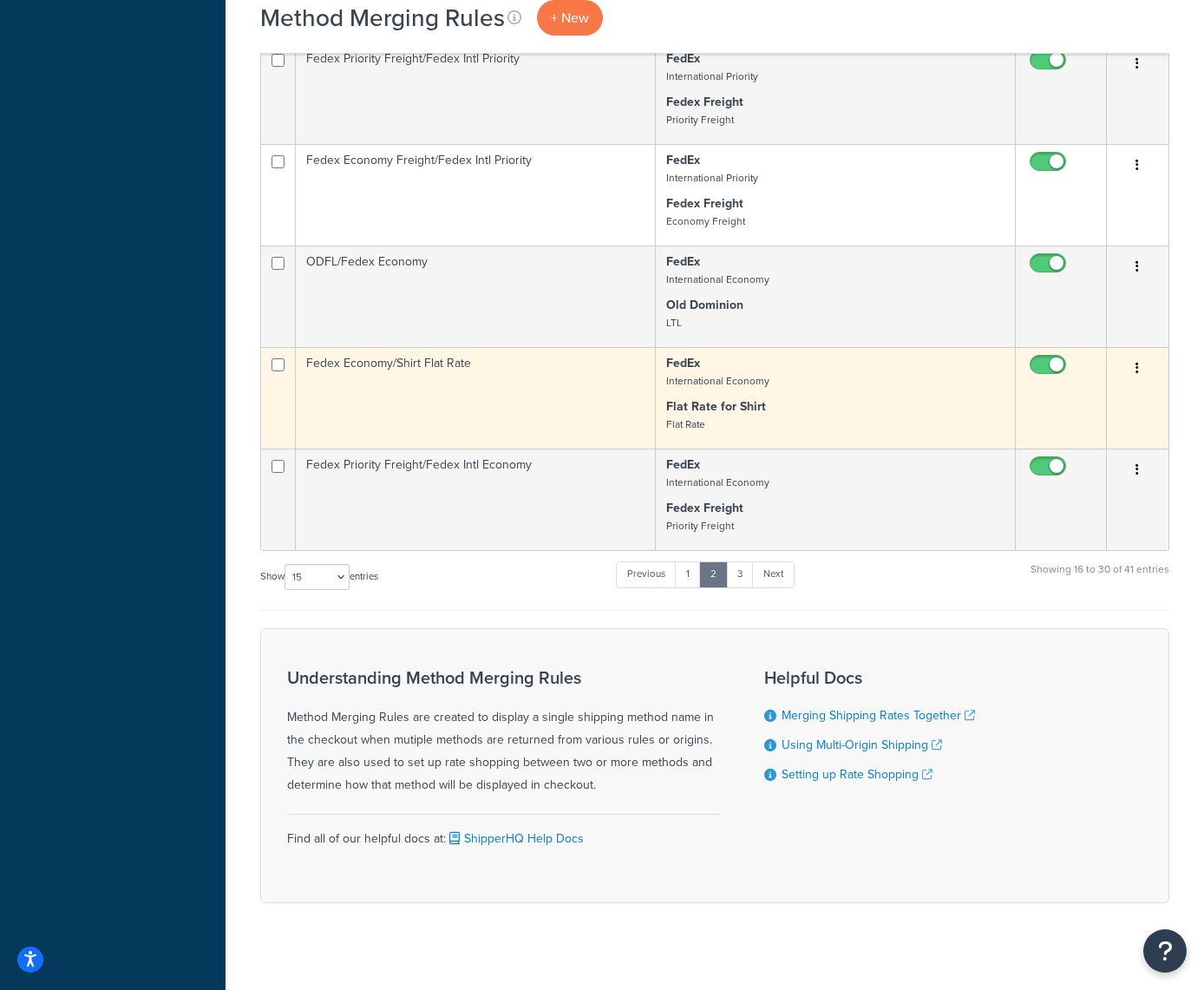
scroll to position [1339, 0]
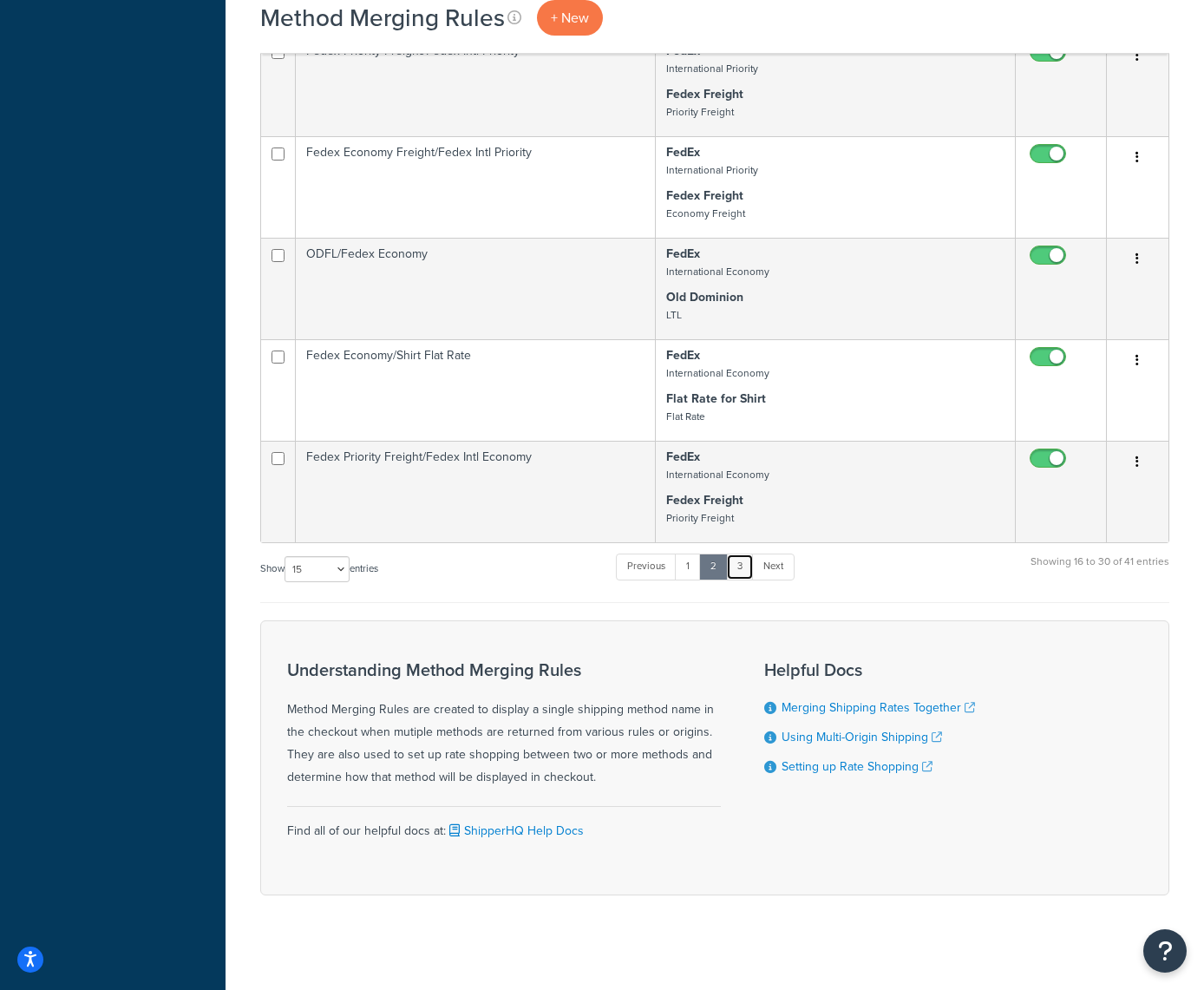
click at [741, 569] on link "3" at bounding box center [740, 567] width 28 height 26
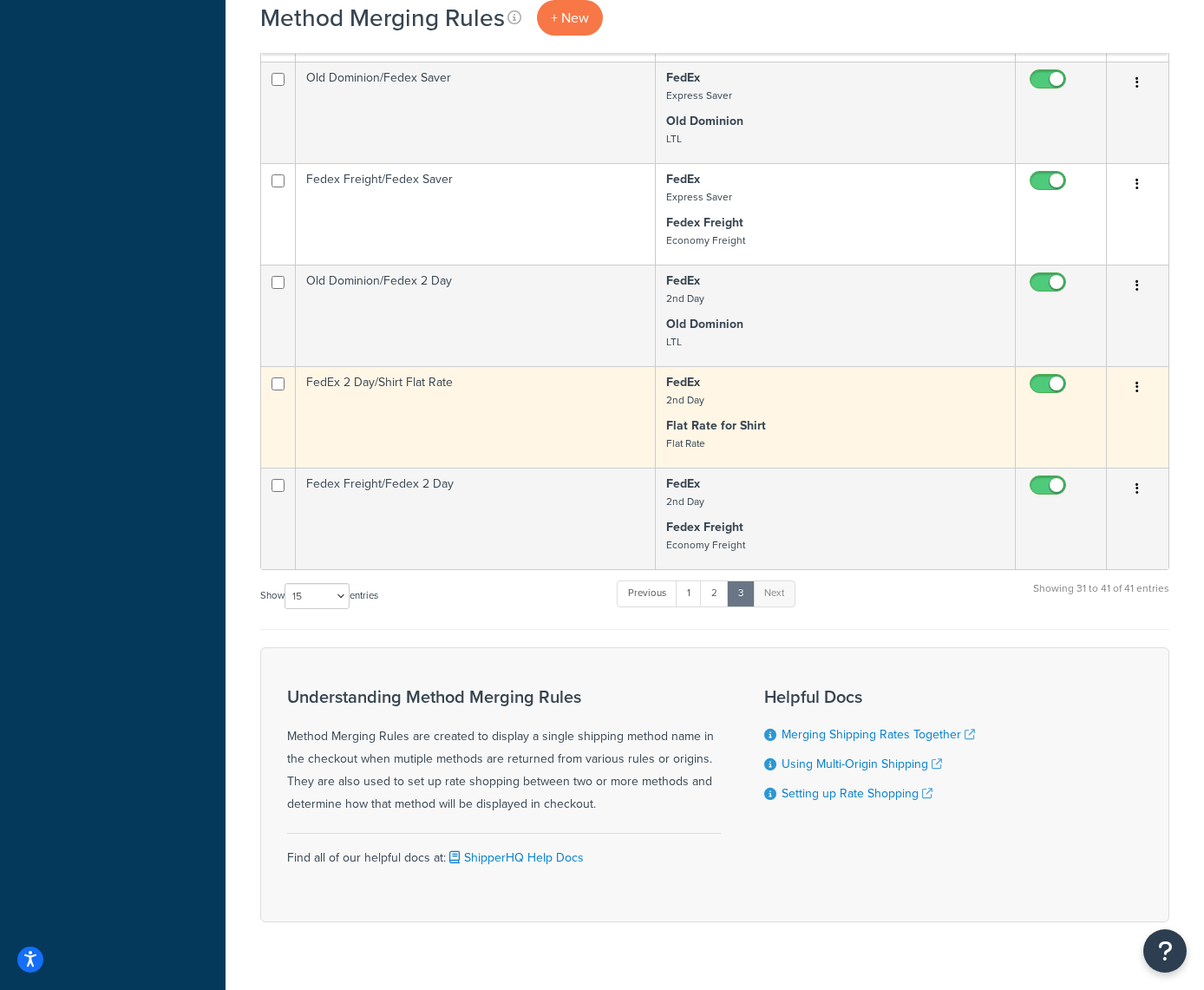
scroll to position [960, 0]
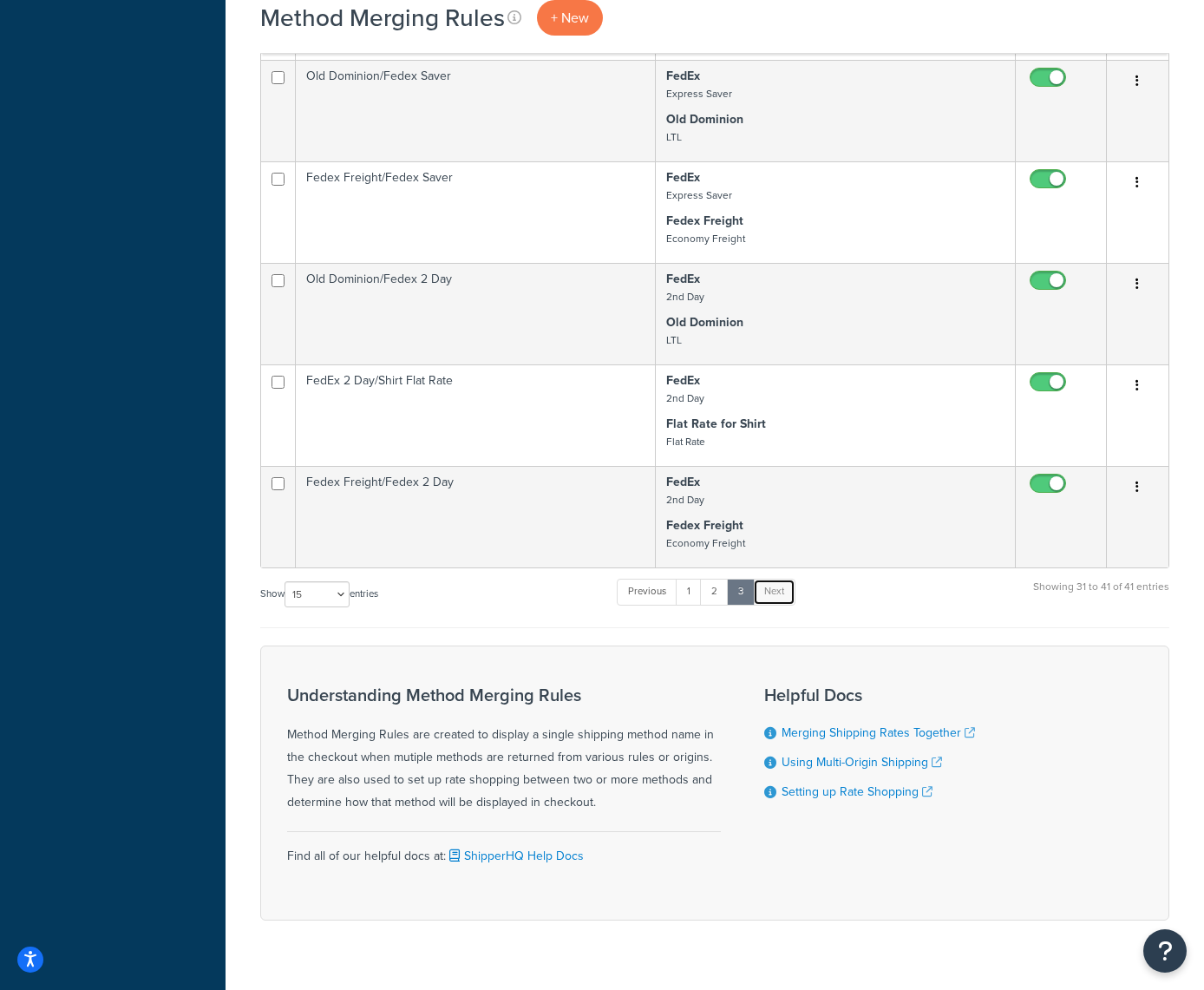
click at [782, 593] on link "Next" at bounding box center [774, 591] width 43 height 26
click at [690, 592] on link "1" at bounding box center [689, 591] width 26 height 26
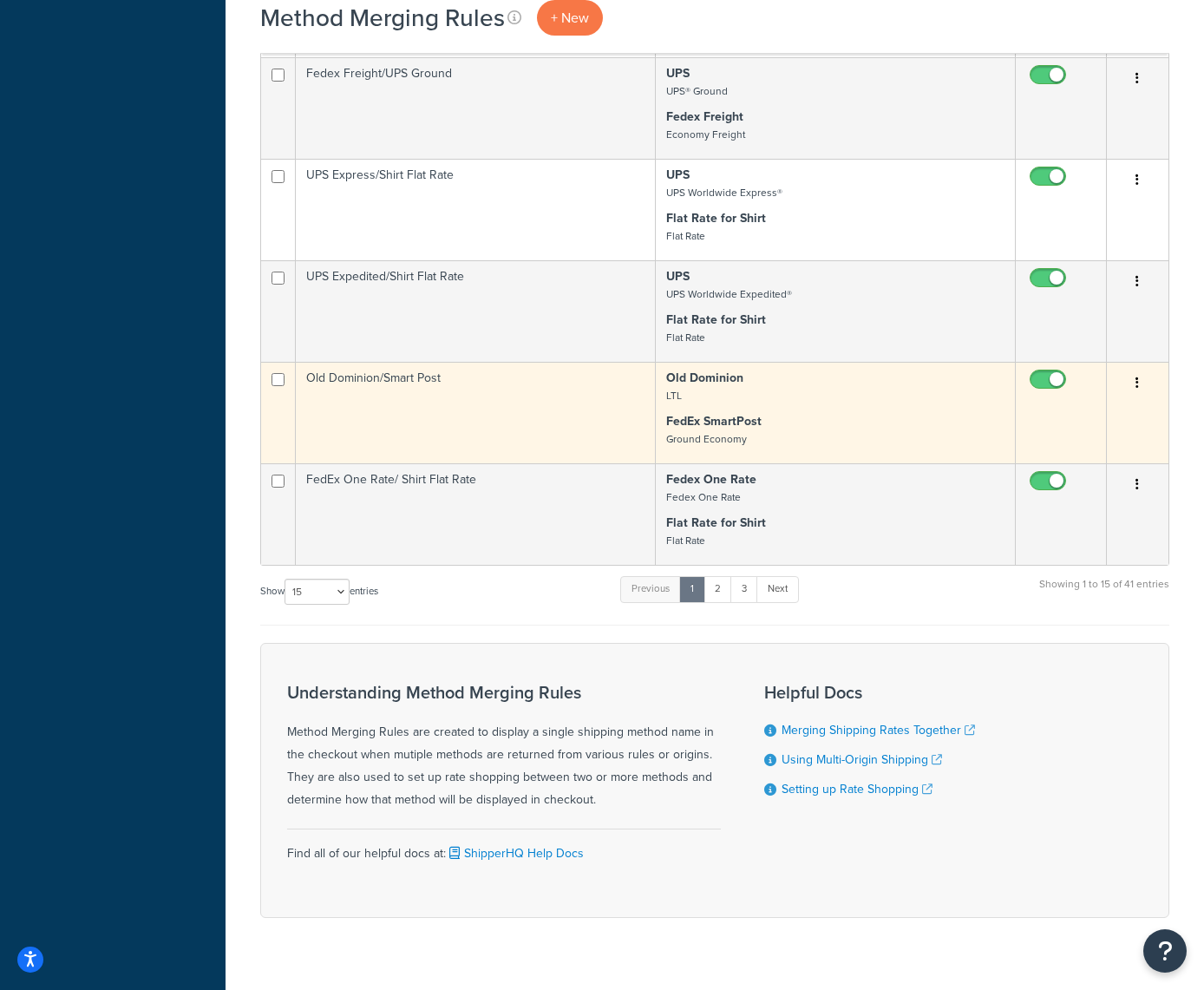
scroll to position [1302, 0]
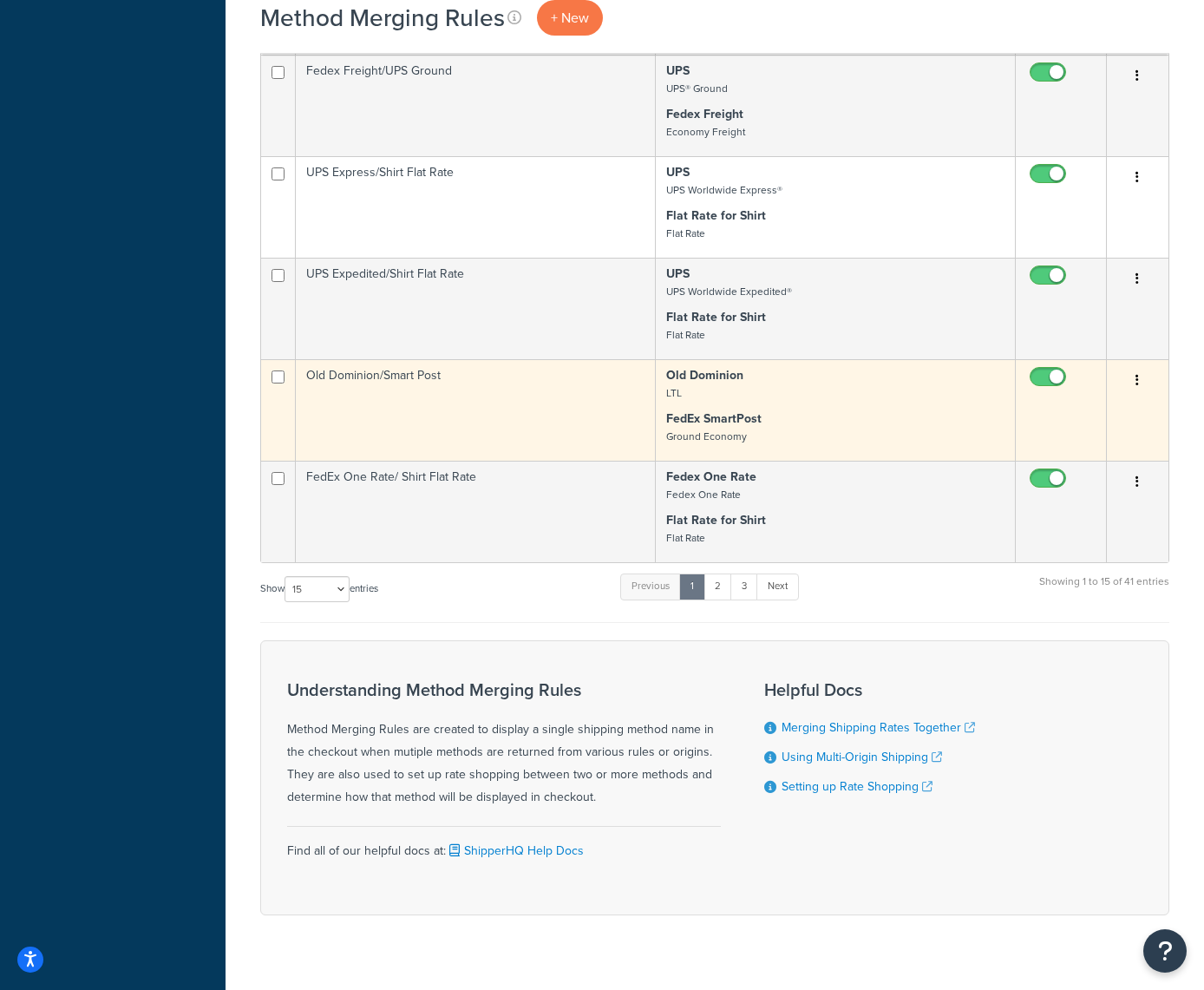
click at [1134, 376] on button "button" at bounding box center [1137, 381] width 24 height 28
click at [1016, 484] on icon at bounding box center [1015, 486] width 10 height 12
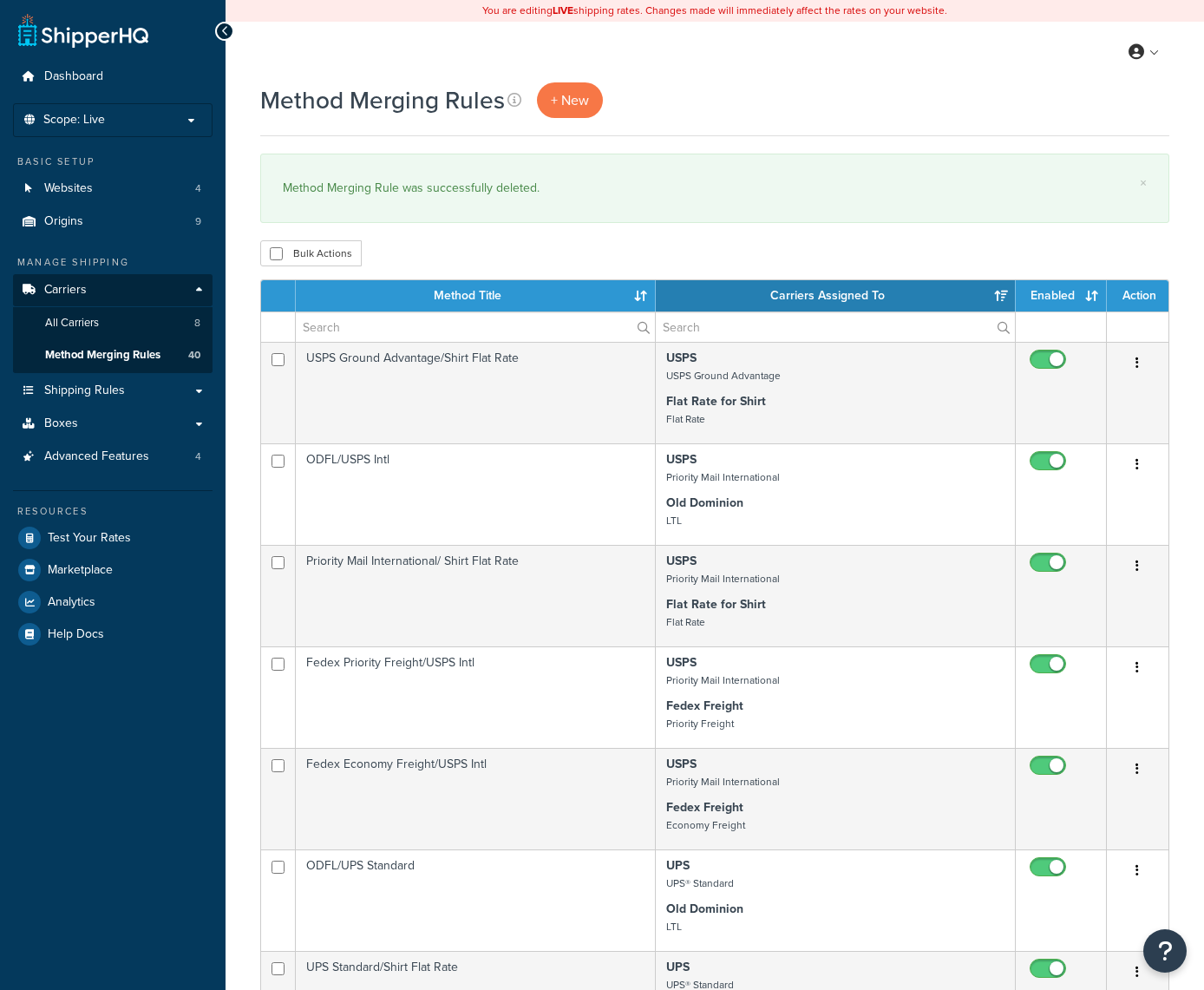
select select "15"
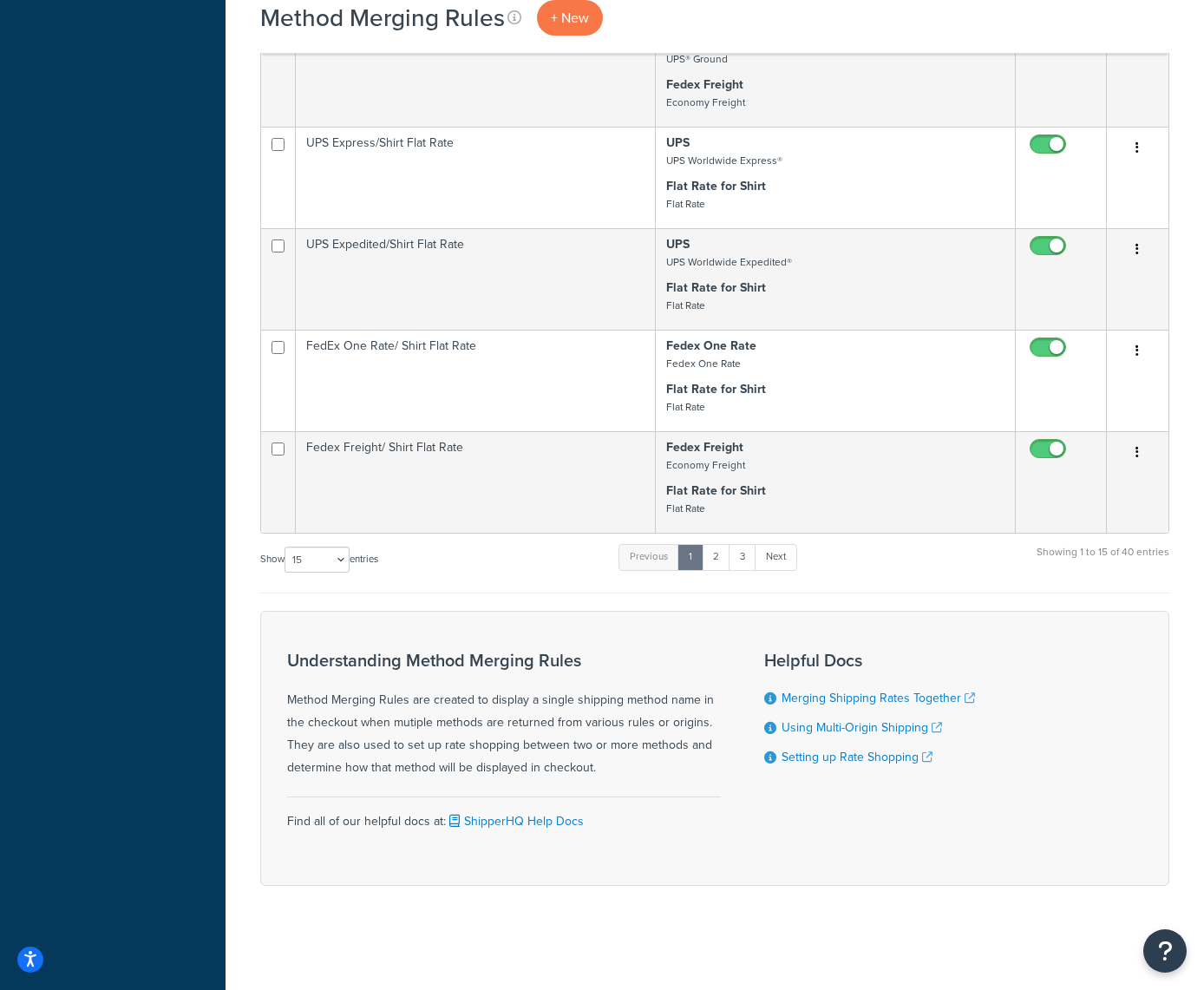
scroll to position [1331, 0]
click at [714, 564] on link "2" at bounding box center [716, 558] width 29 height 26
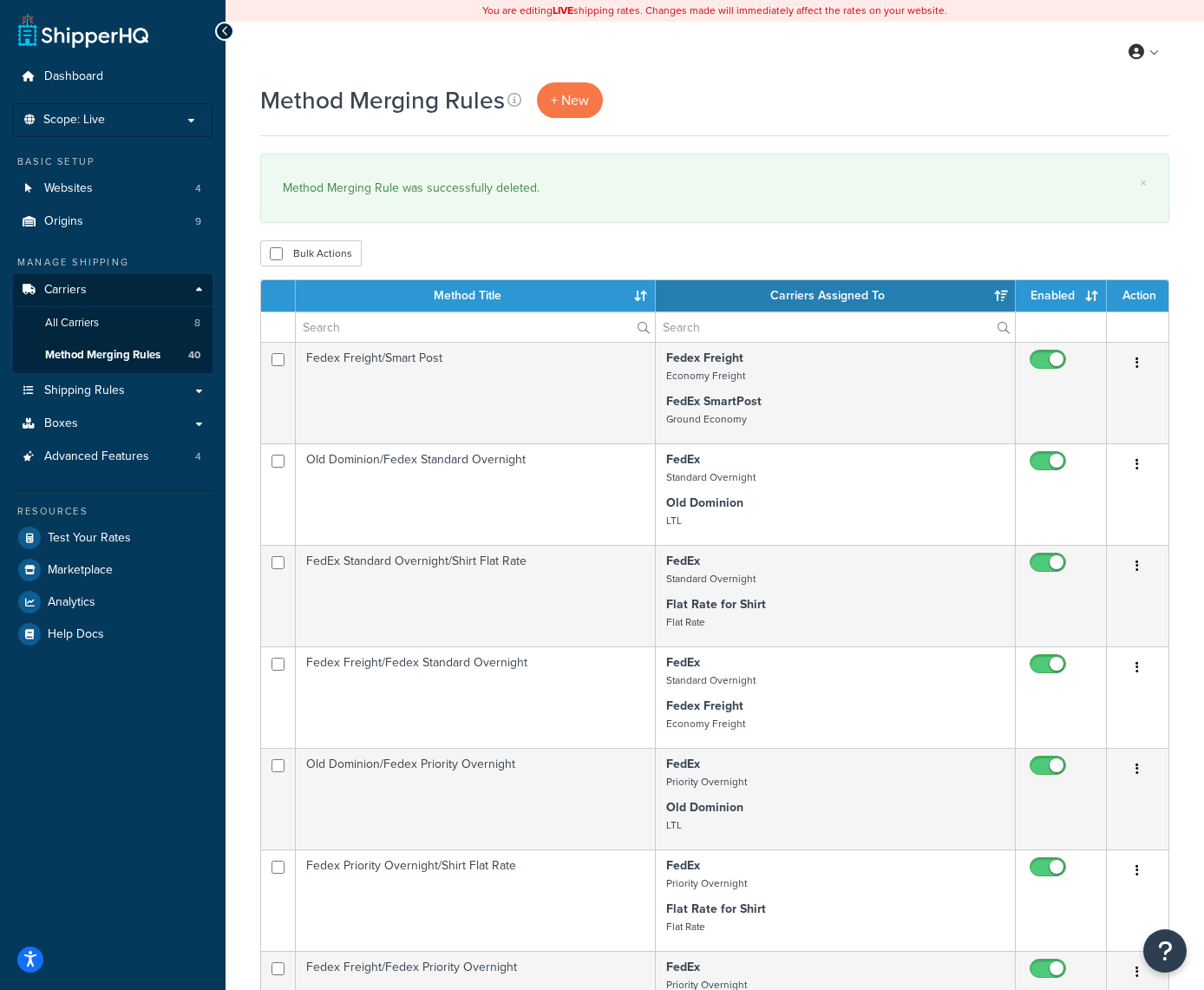
scroll to position [0, 0]
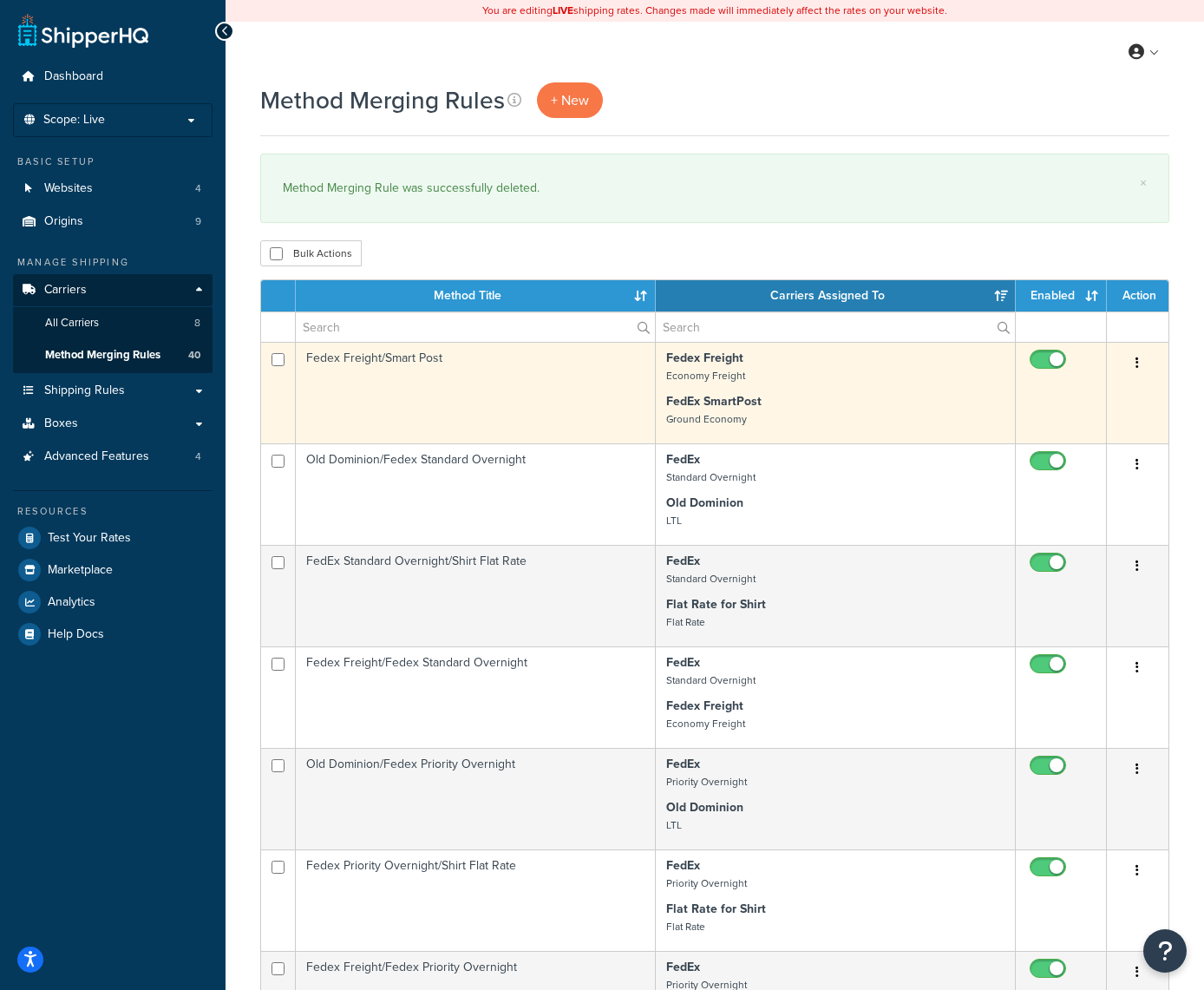
click at [1138, 365] on icon "button" at bounding box center [1136, 363] width 3 height 12
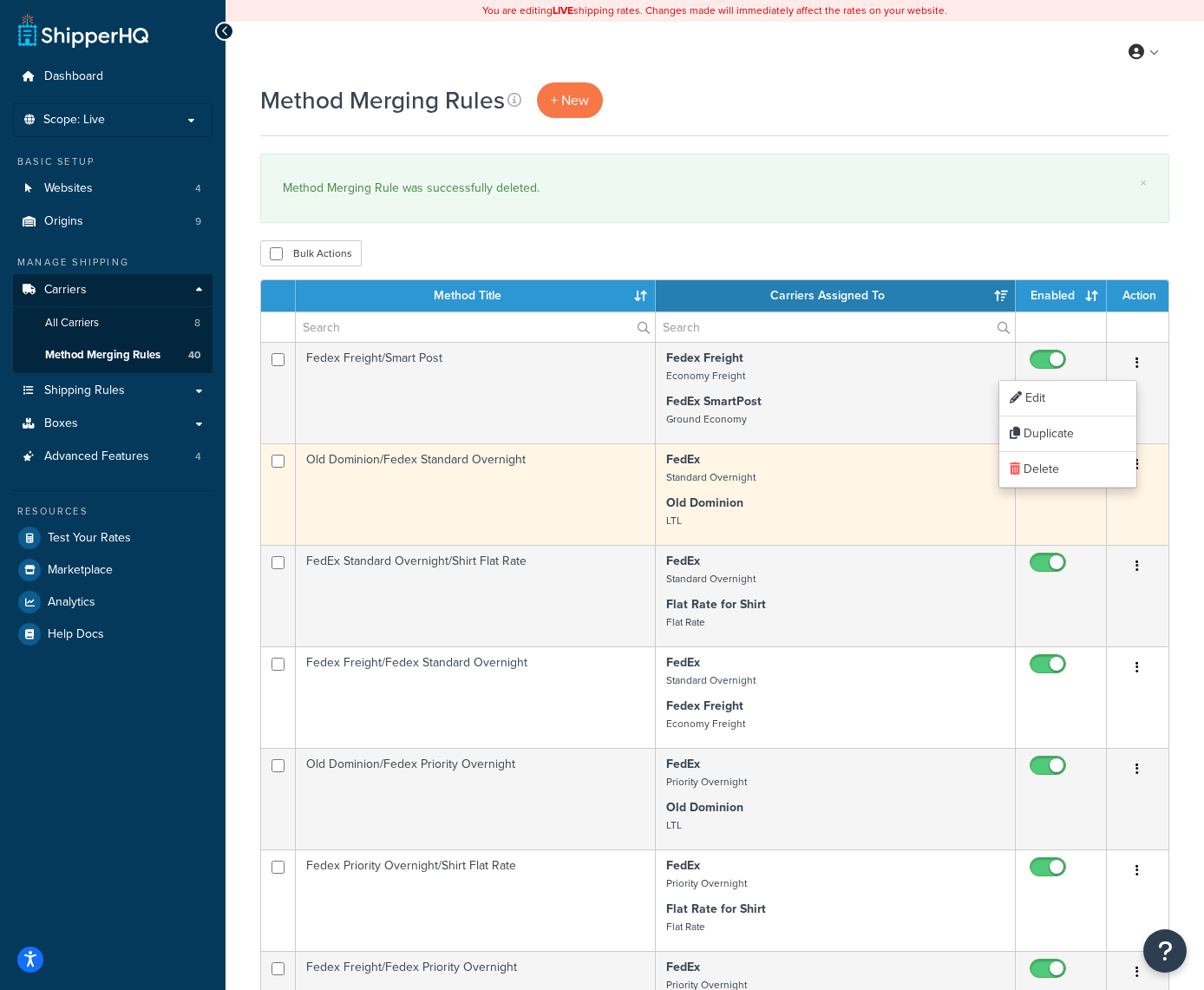
click at [1032, 463] on input "checkbox" at bounding box center [1050, 465] width 48 height 22
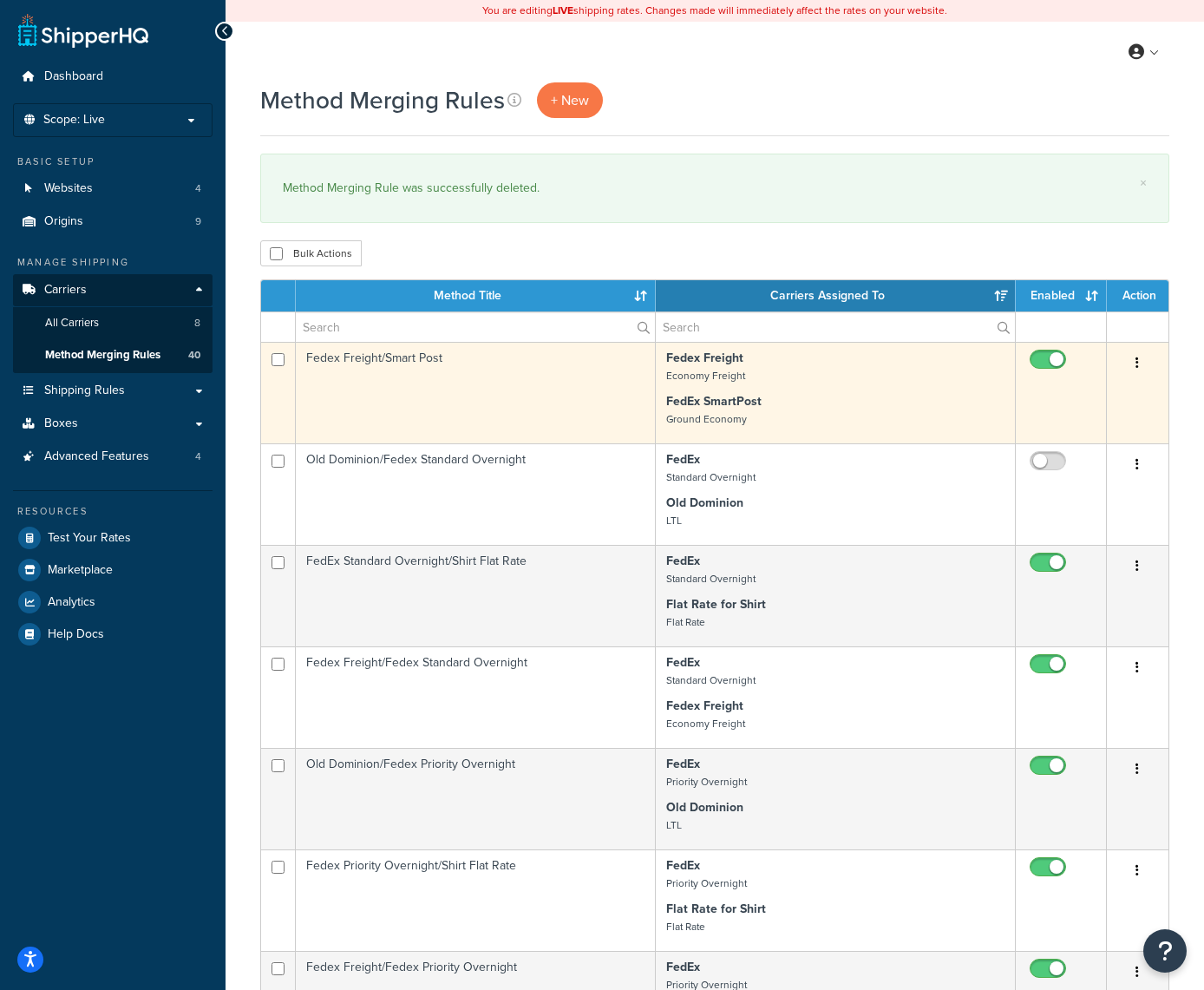
click at [1138, 358] on icon "button" at bounding box center [1136, 363] width 3 height 12
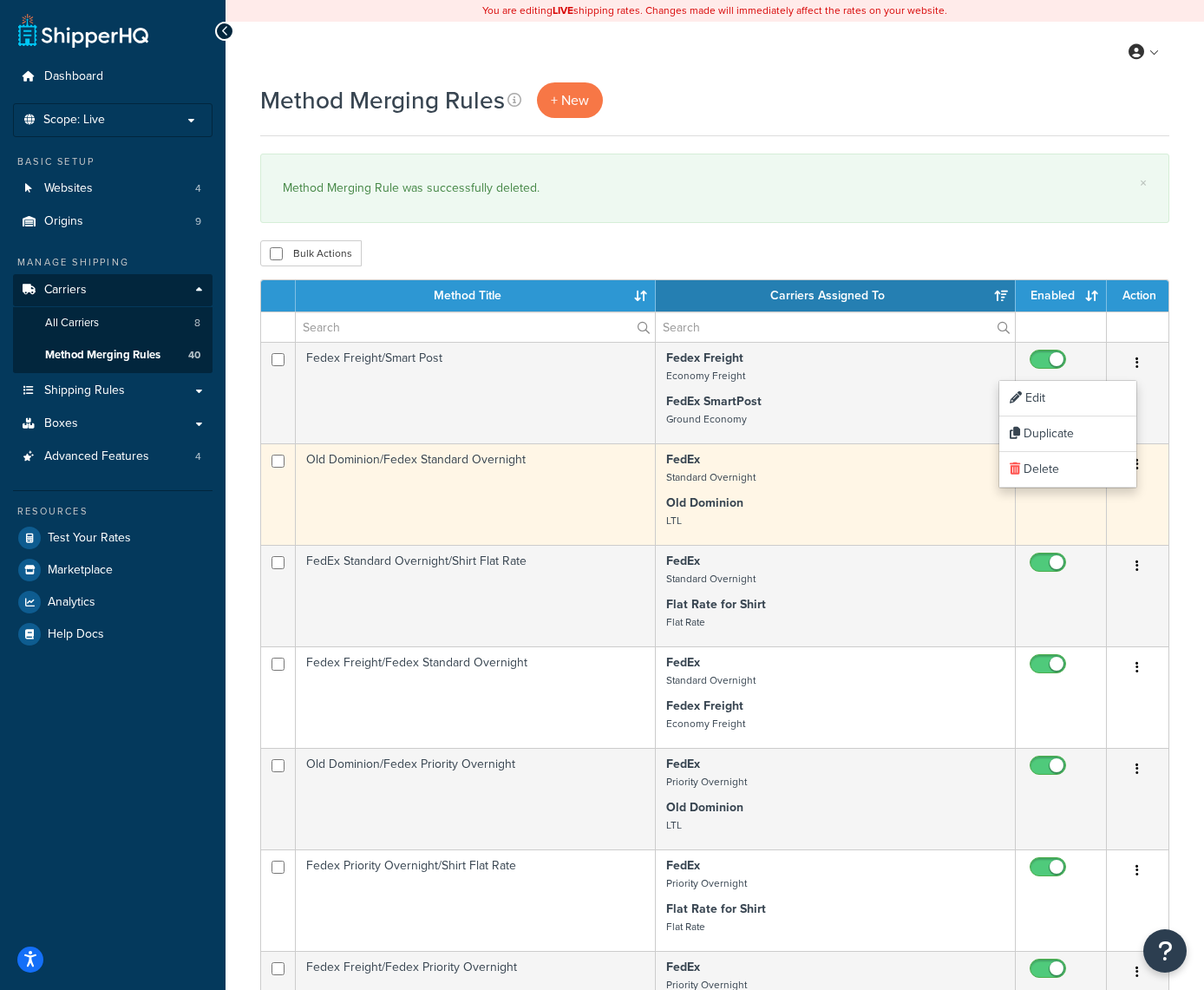
click at [1044, 465] on input "checkbox" at bounding box center [1050, 465] width 48 height 22
checkbox input "true"
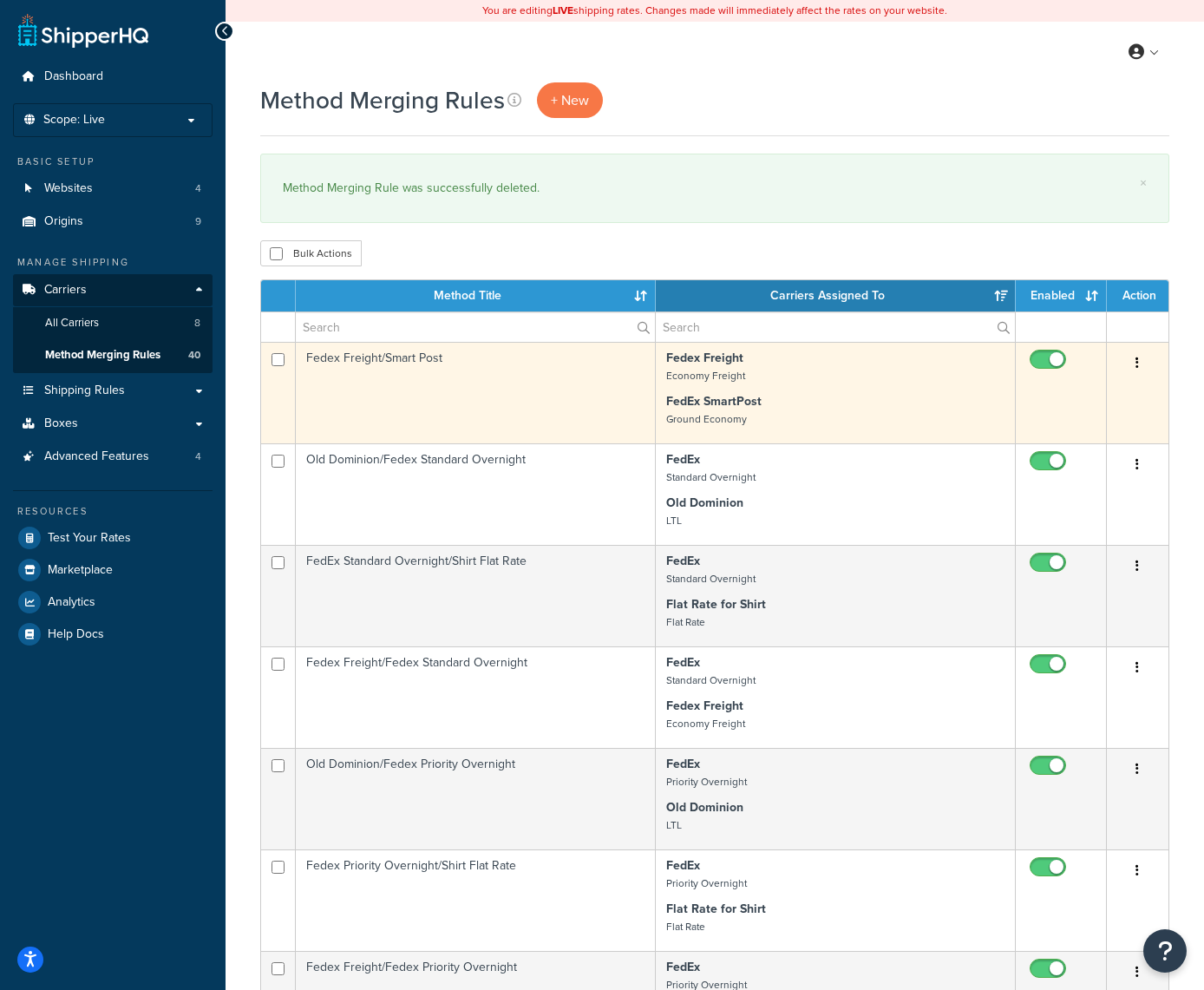
click at [1137, 358] on icon "button" at bounding box center [1136, 363] width 3 height 12
click at [1092, 480] on link "Delete" at bounding box center [1068, 470] width 137 height 36
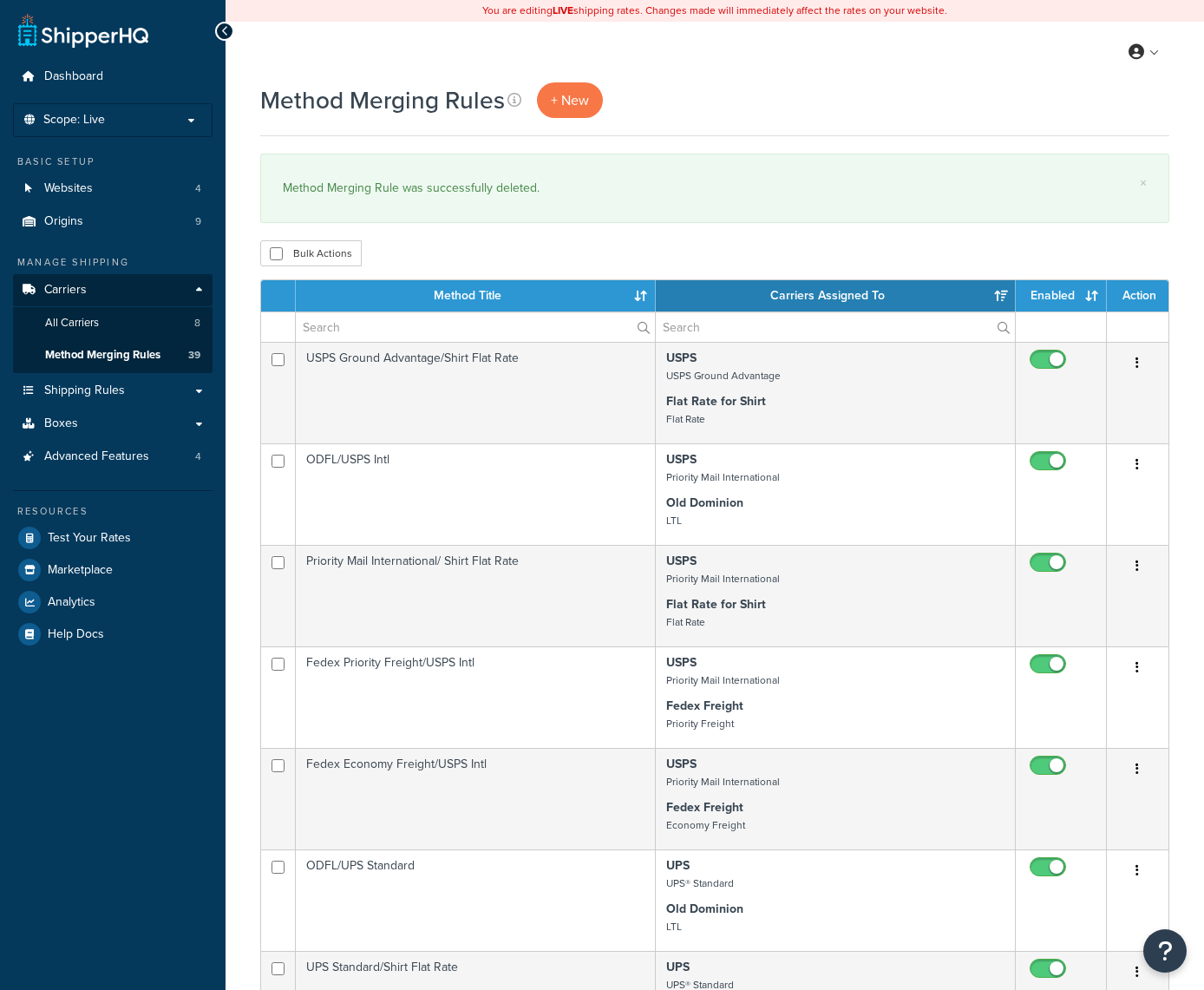
select select "15"
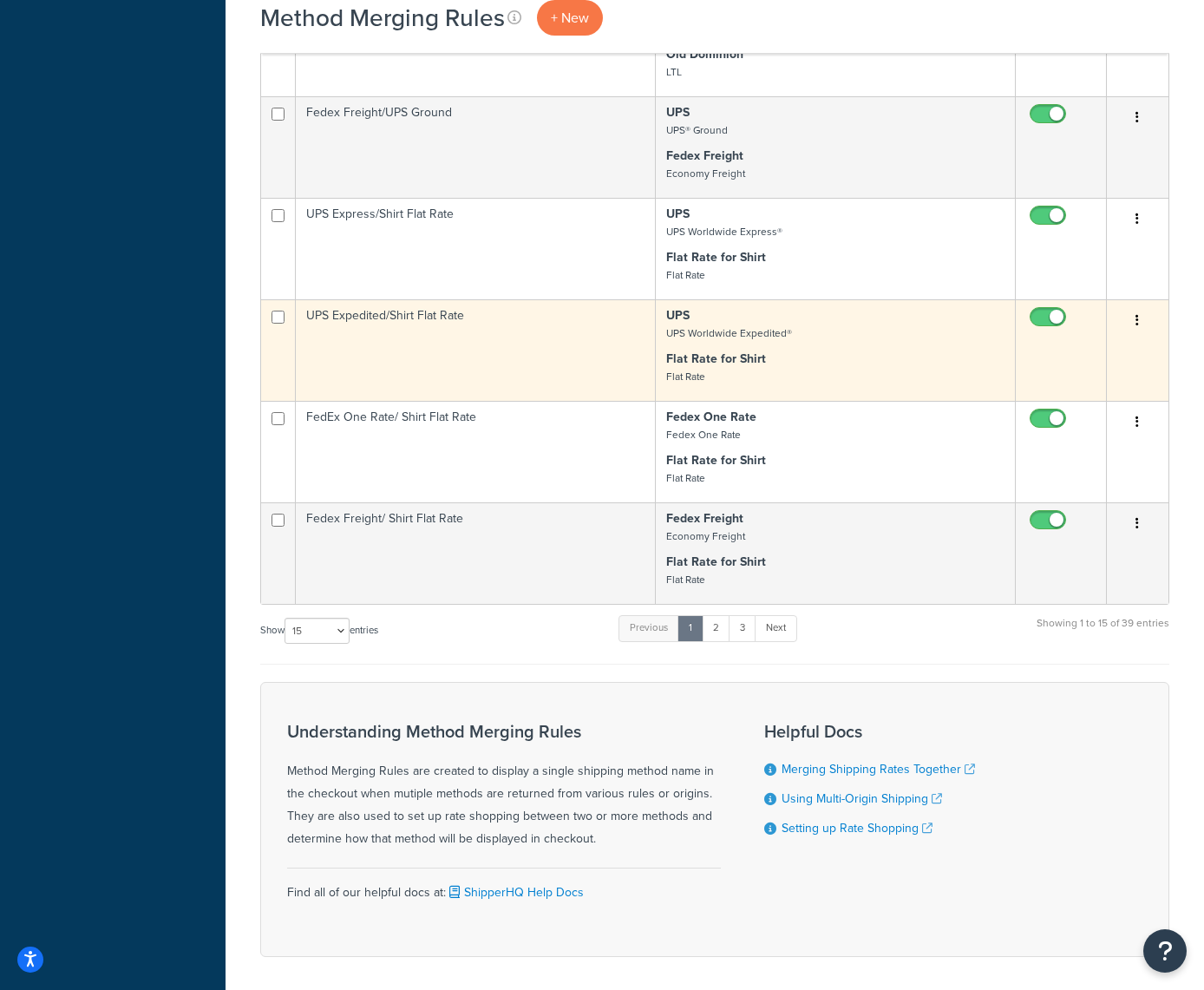
scroll to position [1273, 0]
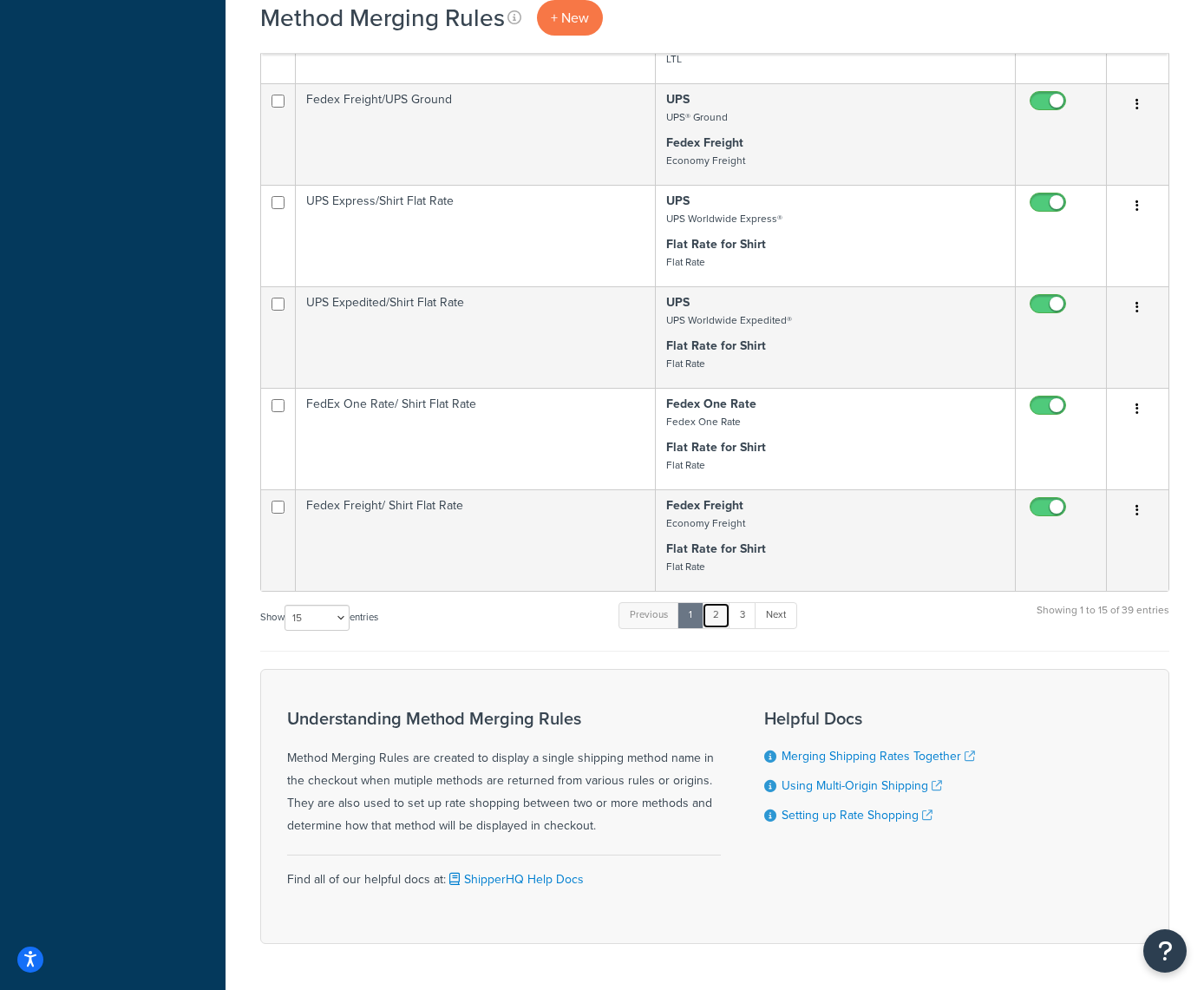
click at [715, 618] on link "2" at bounding box center [716, 615] width 29 height 26
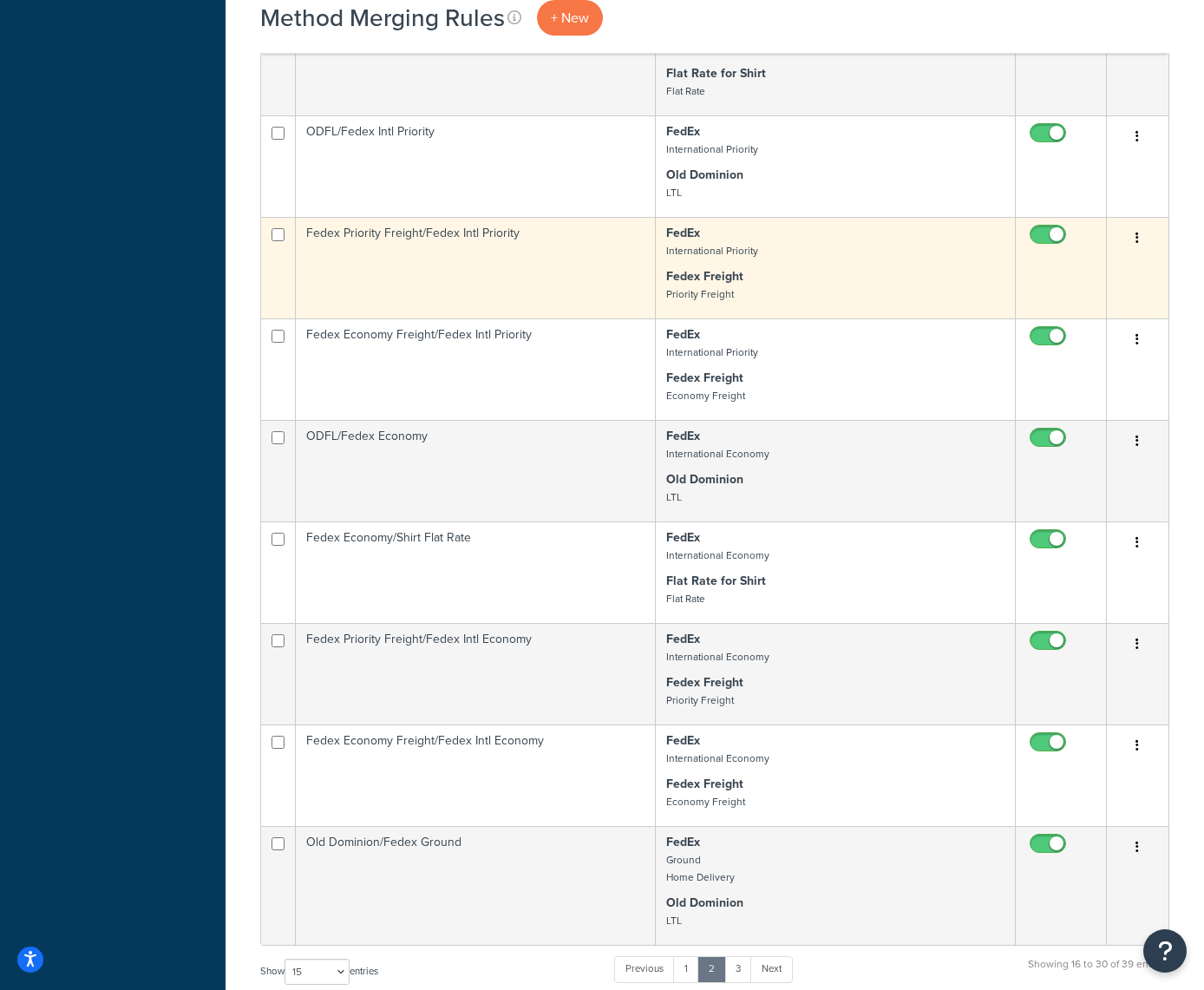
scroll to position [955, 0]
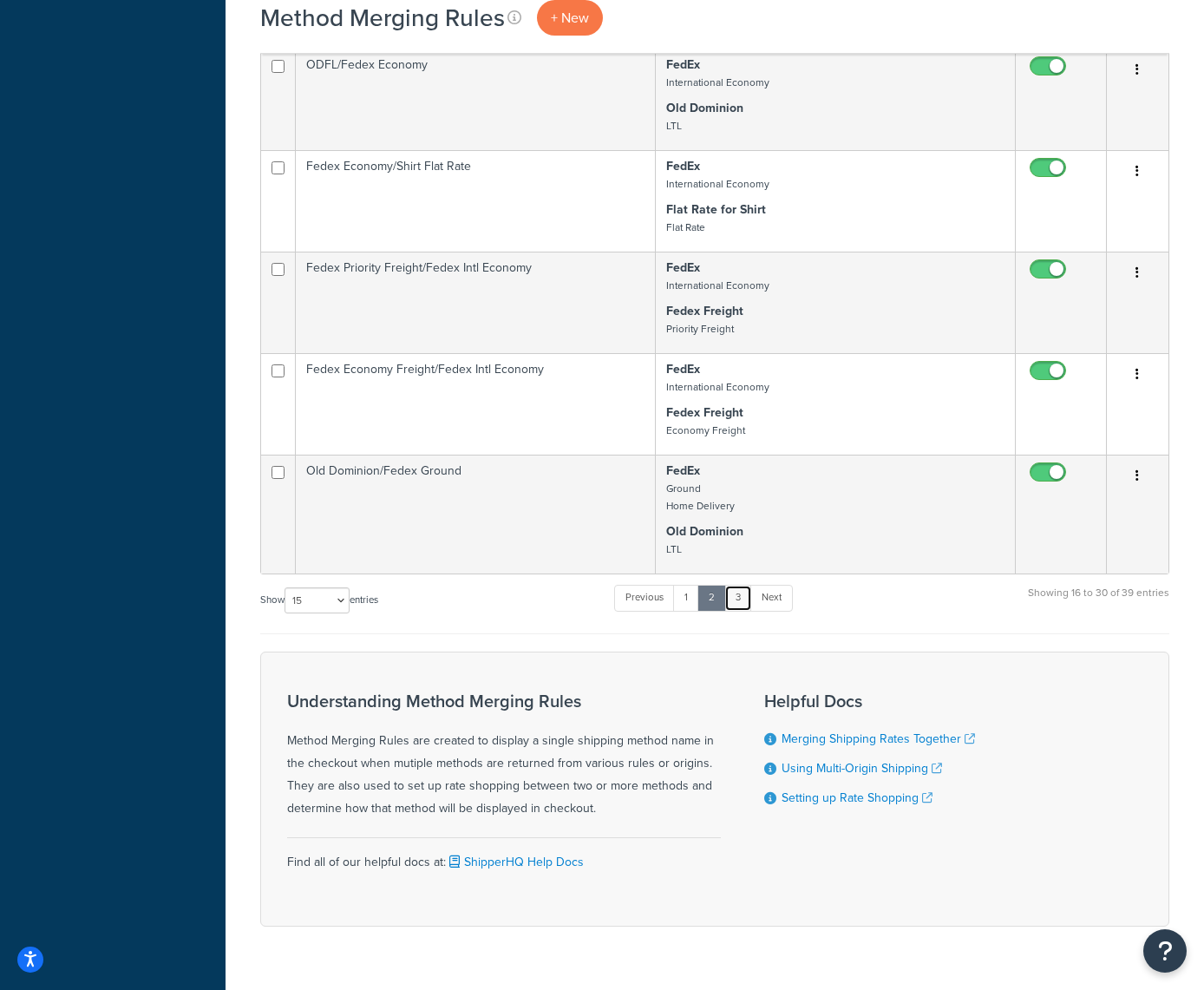
click at [741, 598] on link "3" at bounding box center [739, 597] width 28 height 26
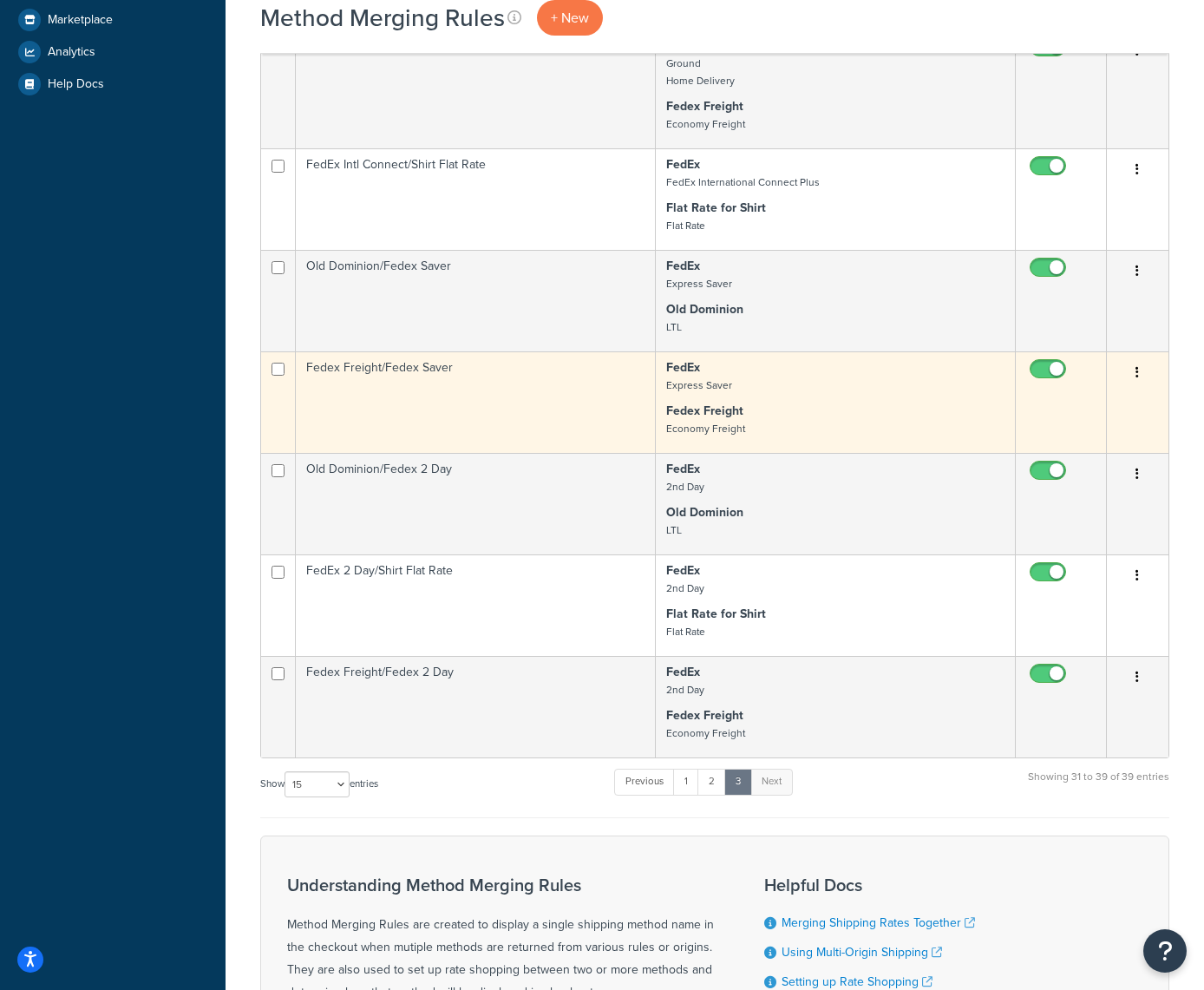
scroll to position [551, 0]
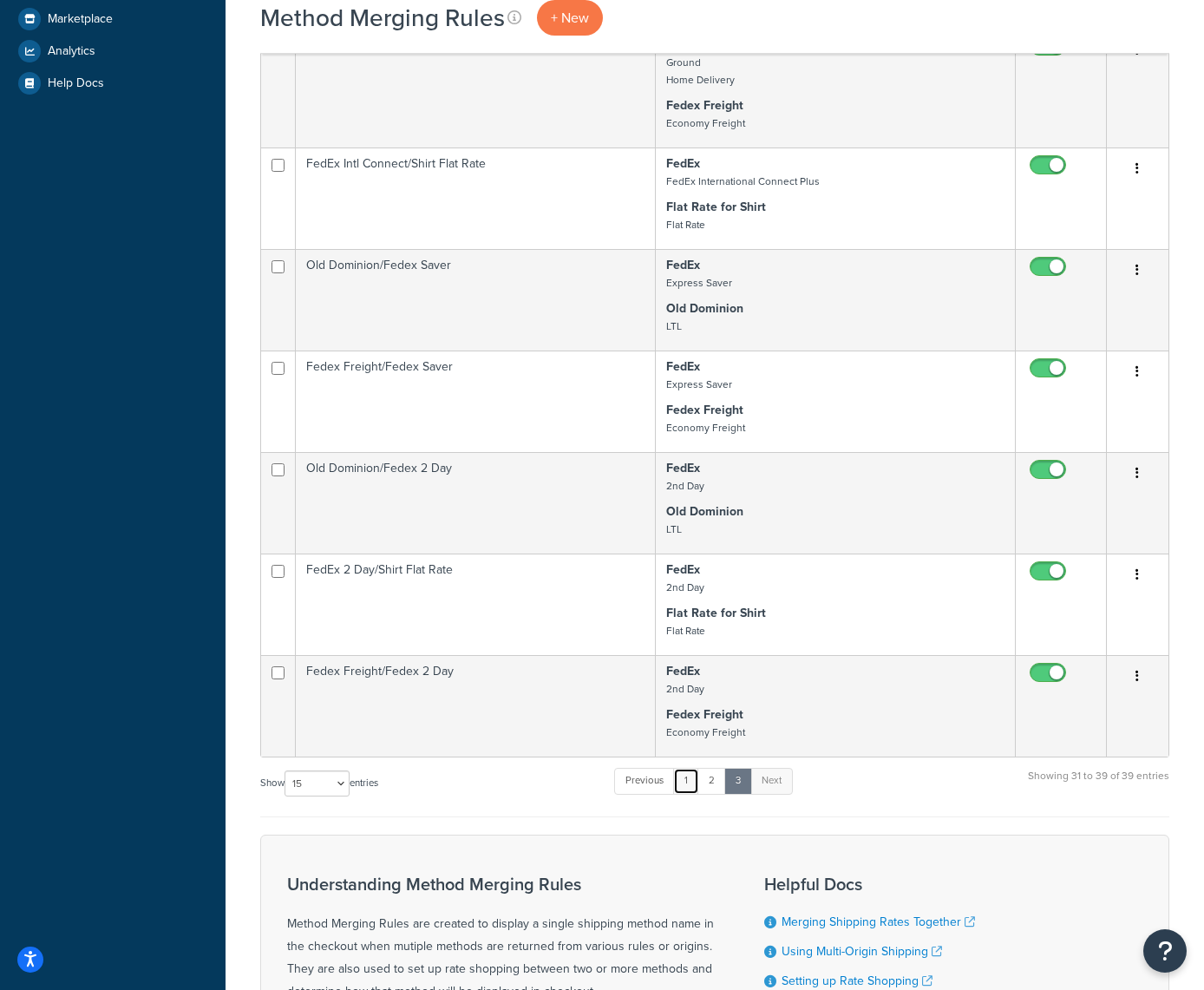
click at [690, 782] on link "1" at bounding box center [686, 780] width 26 height 26
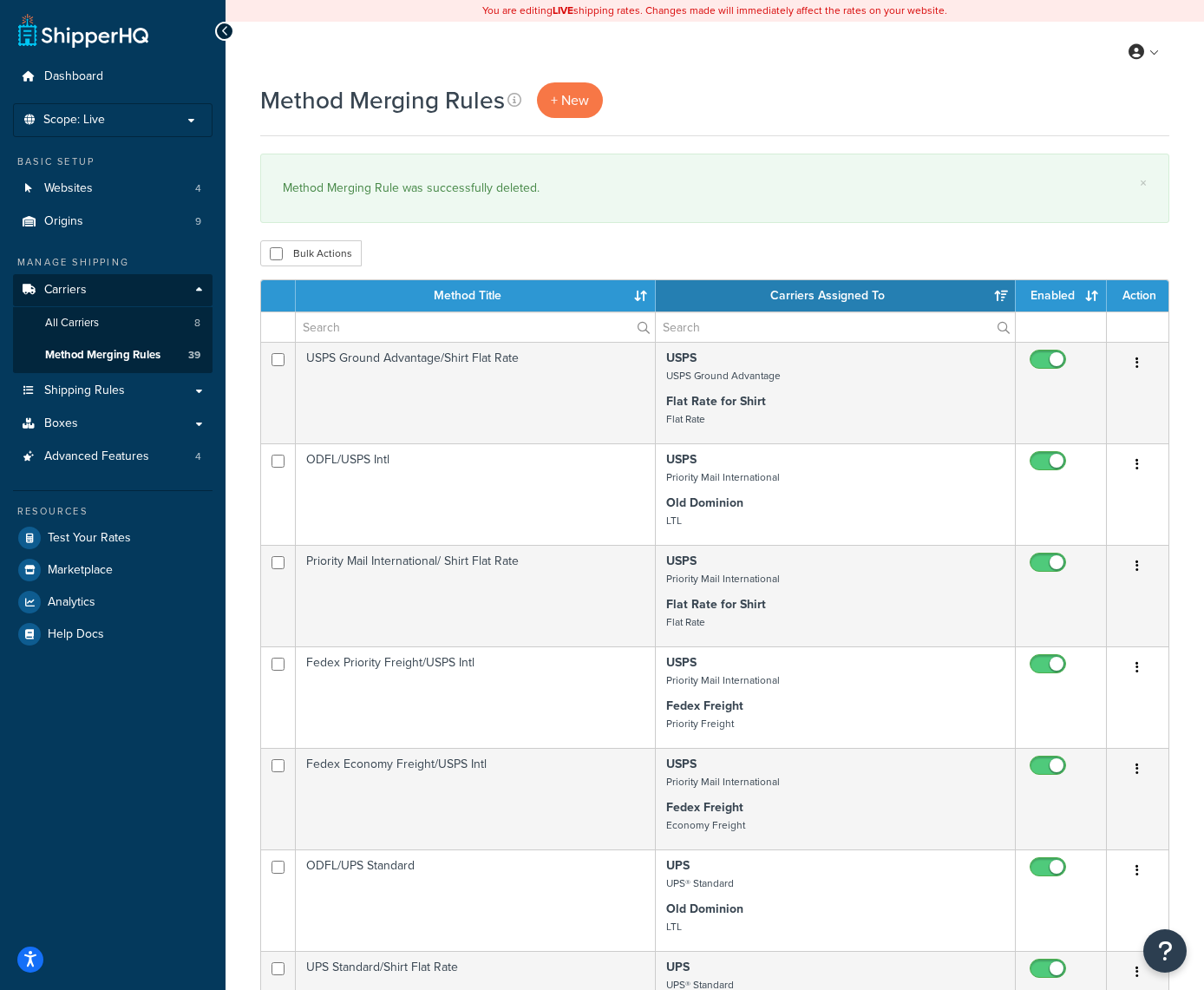
scroll to position [0, 0]
click at [184, 418] on link "Boxes" at bounding box center [112, 423] width 200 height 32
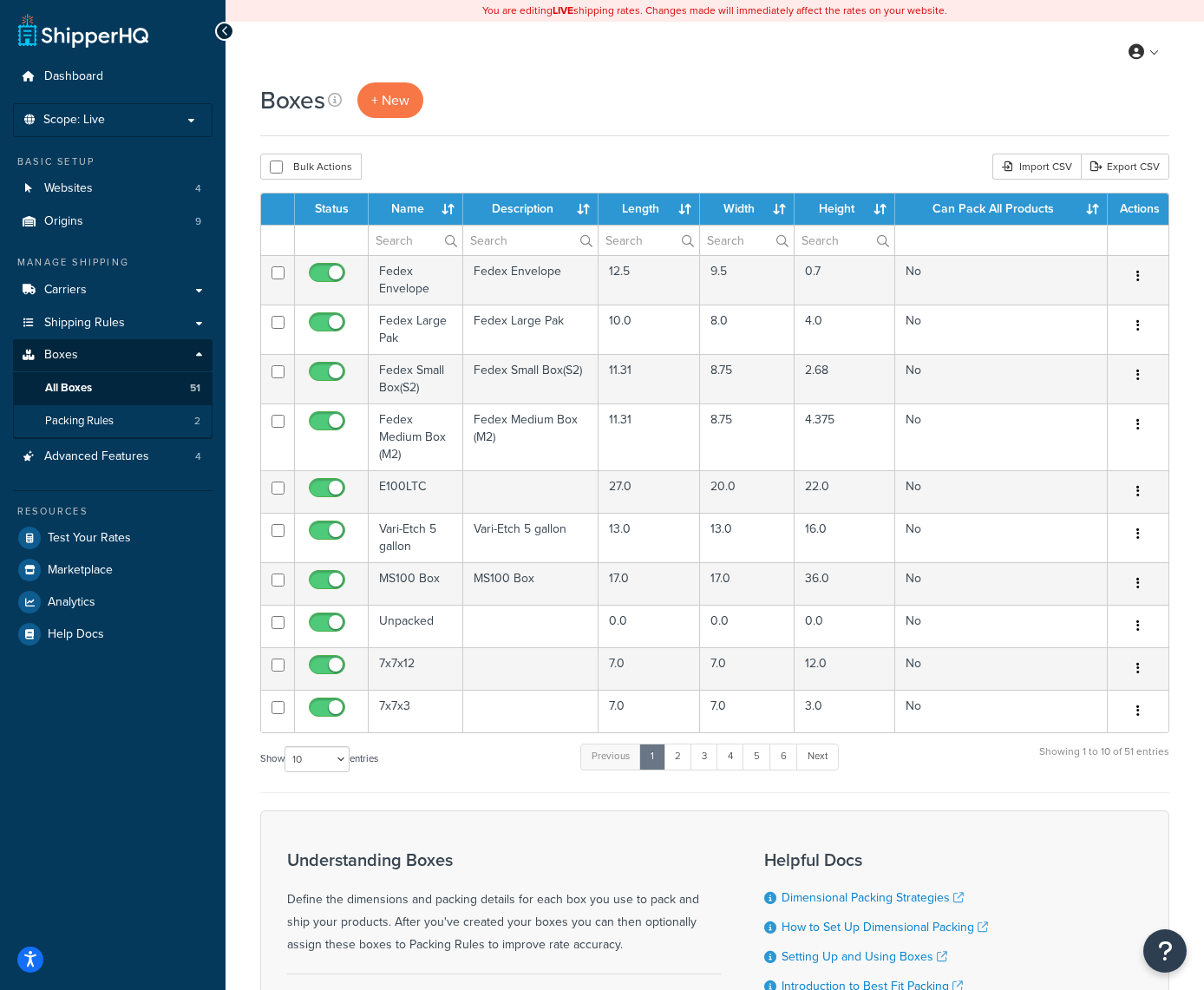
click at [88, 413] on span "Packing Rules" at bounding box center [79, 420] width 69 height 15
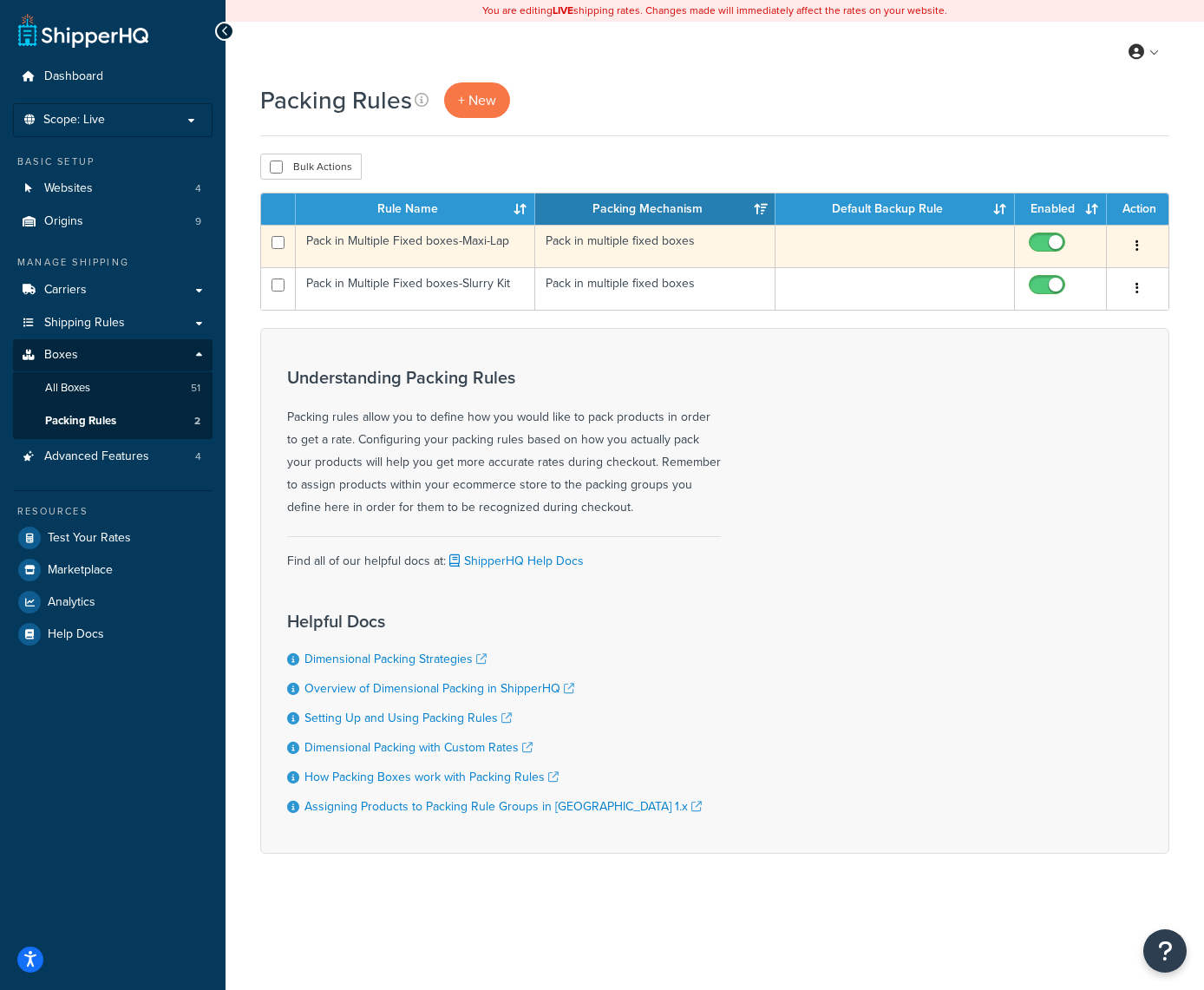
click at [1134, 246] on button "button" at bounding box center [1137, 247] width 24 height 28
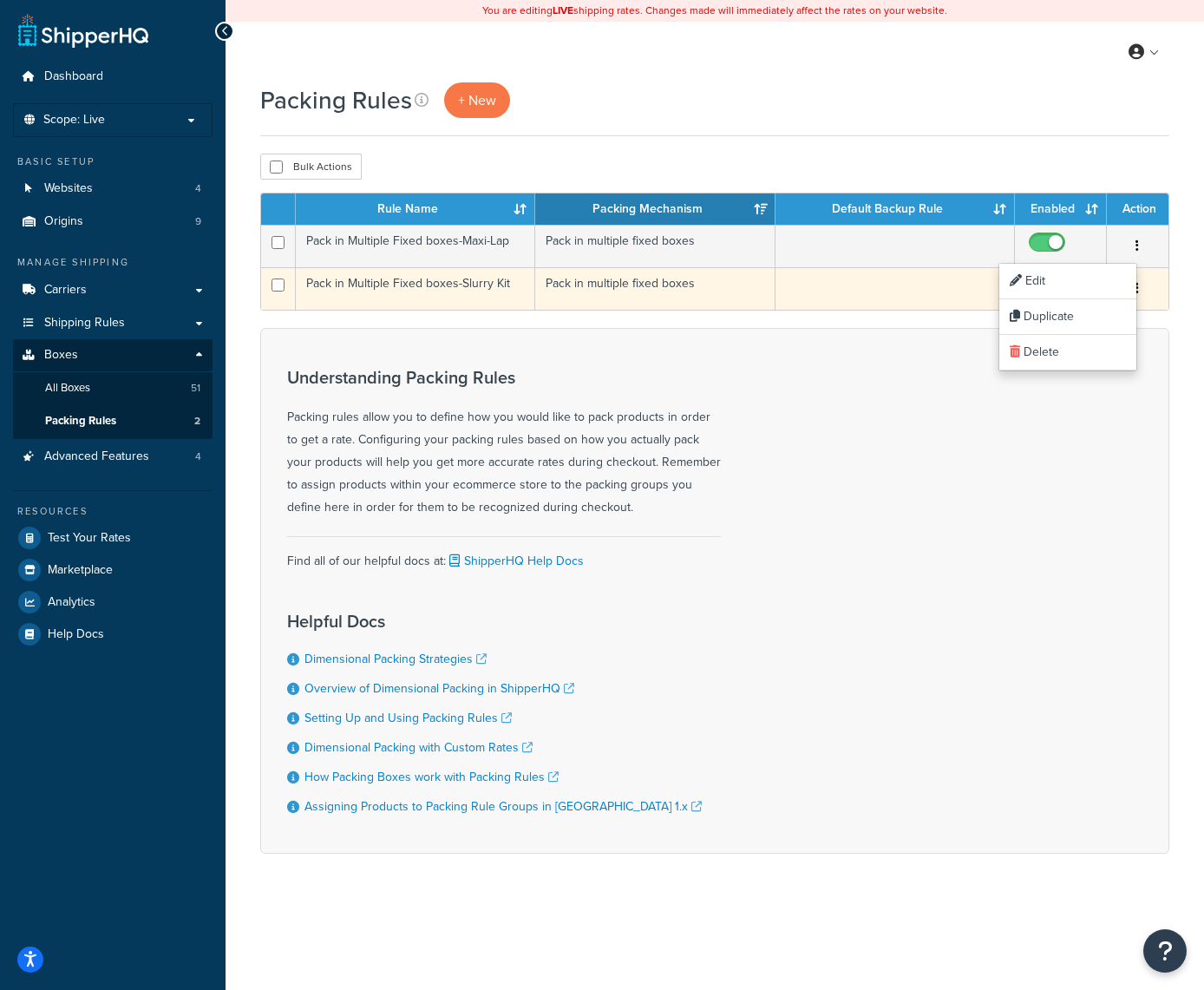
click at [1043, 283] on input "checkbox" at bounding box center [1049, 289] width 48 height 22
click at [1061, 282] on input "checkbox" at bounding box center [1049, 289] width 48 height 22
checkbox input "true"
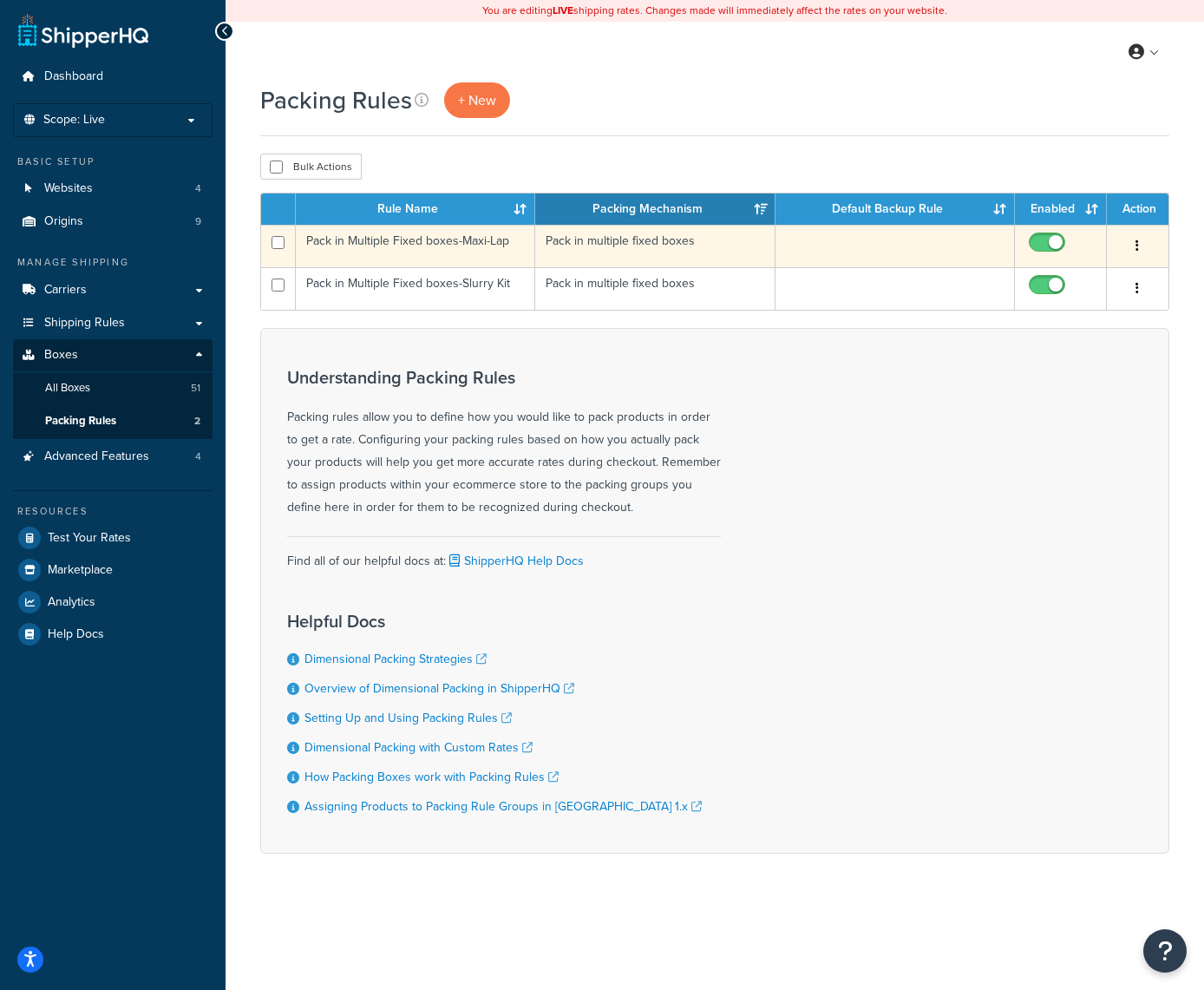
click at [1128, 245] on button "button" at bounding box center [1137, 247] width 24 height 28
click at [1107, 276] on link "Edit" at bounding box center [1068, 281] width 137 height 36
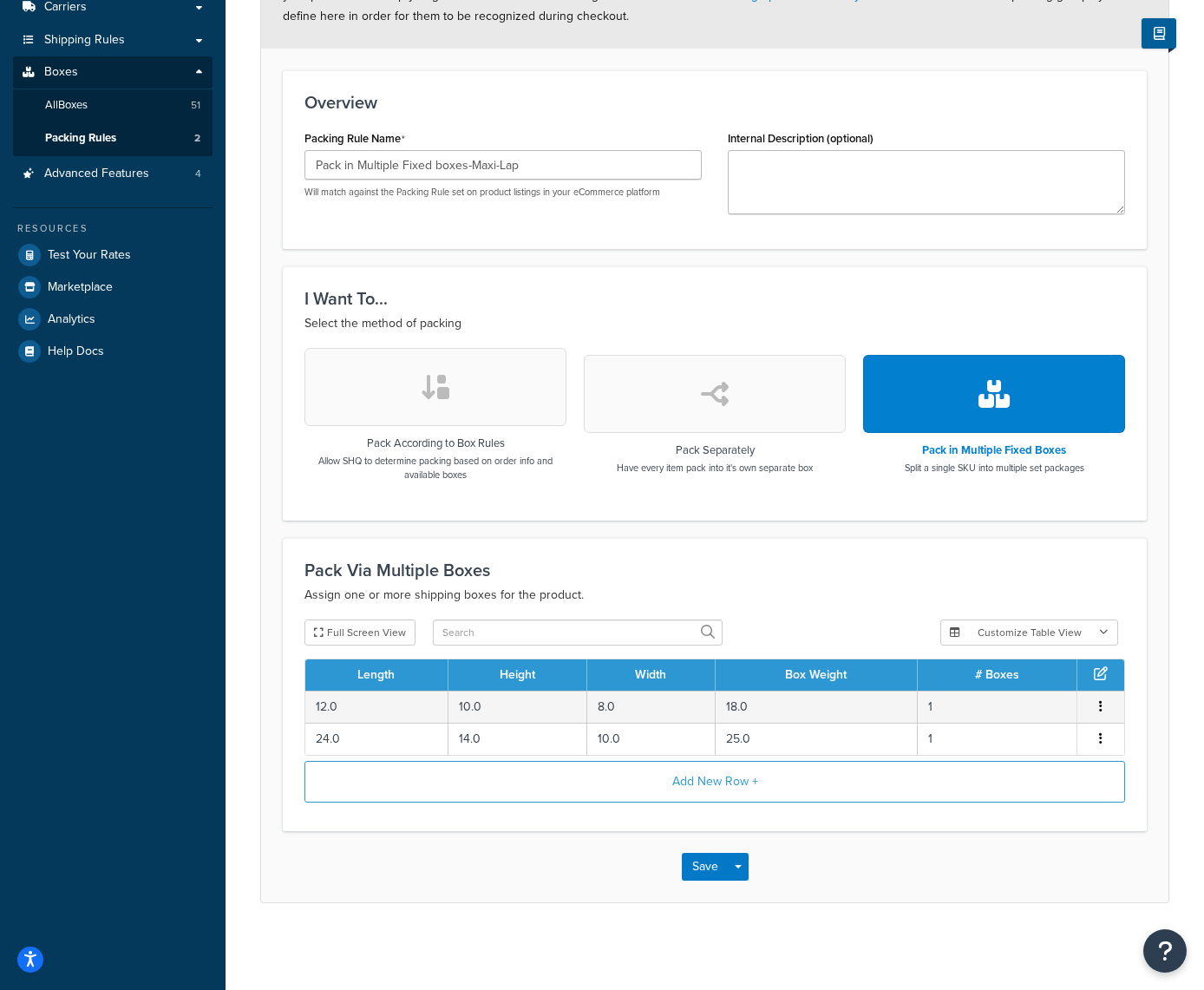
click at [716, 425] on button "button" at bounding box center [715, 394] width 262 height 79
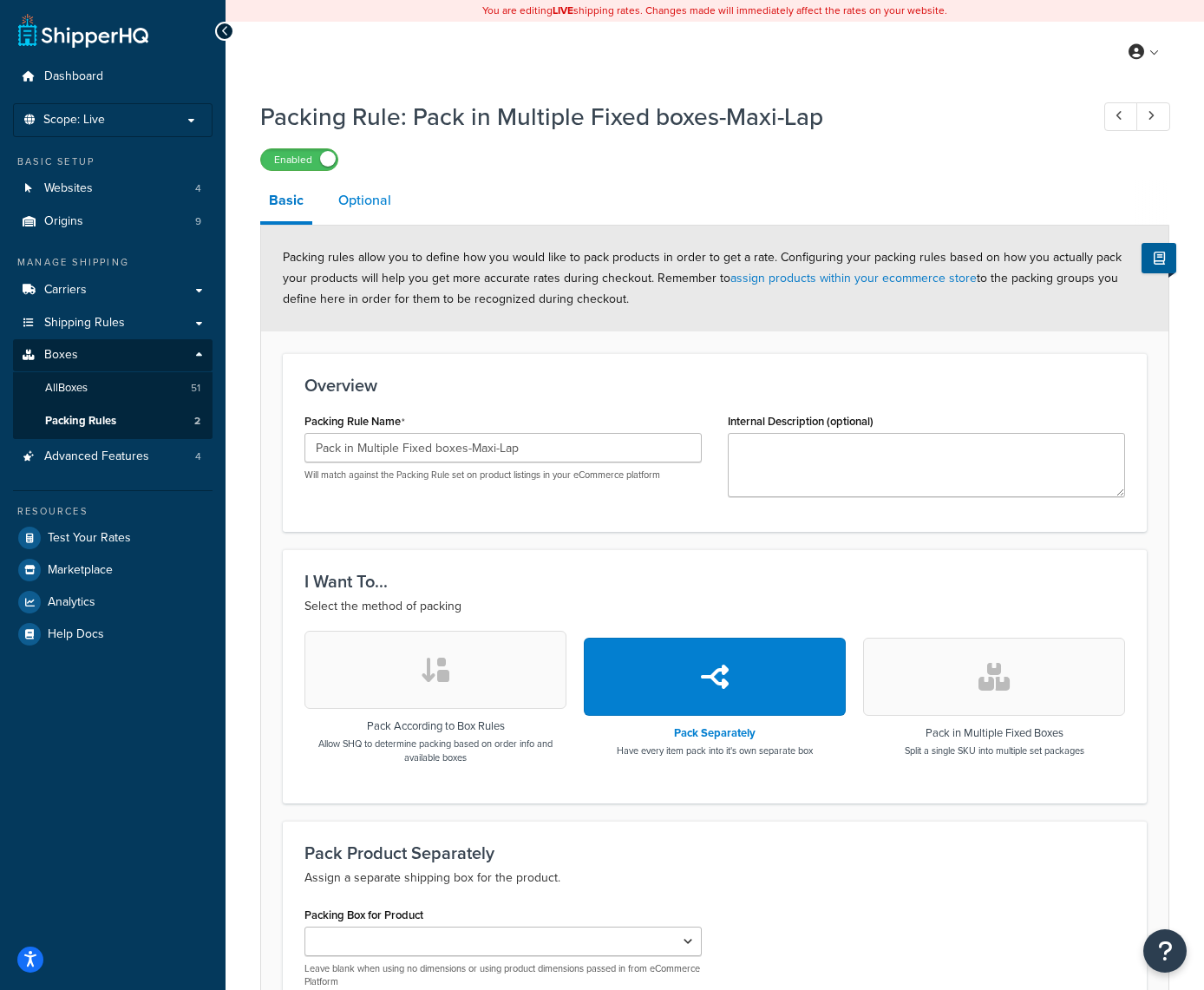
click at [374, 201] on link "Optional" at bounding box center [365, 201] width 71 height 42
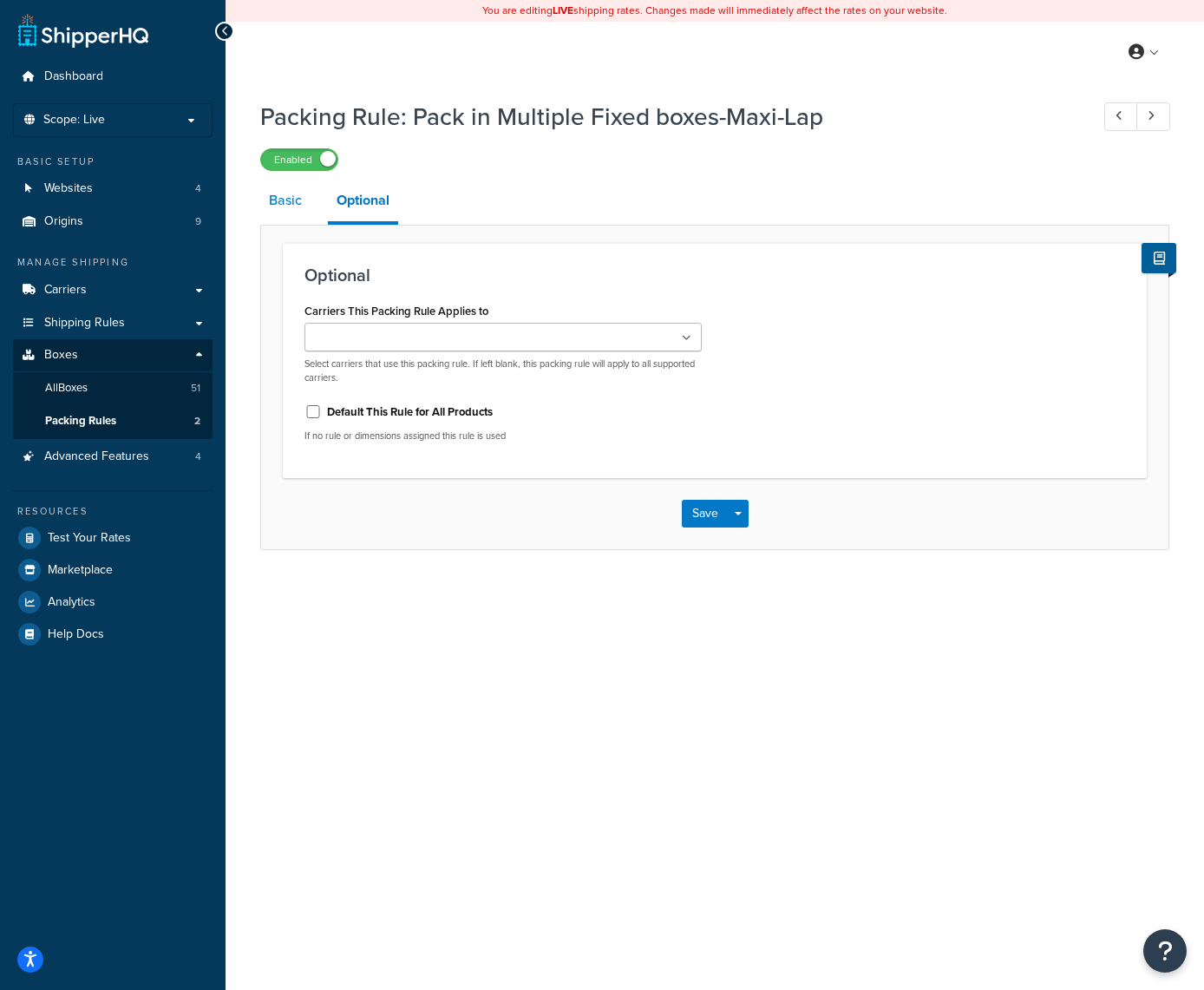
click at [280, 195] on link "Basic" at bounding box center [285, 201] width 51 height 42
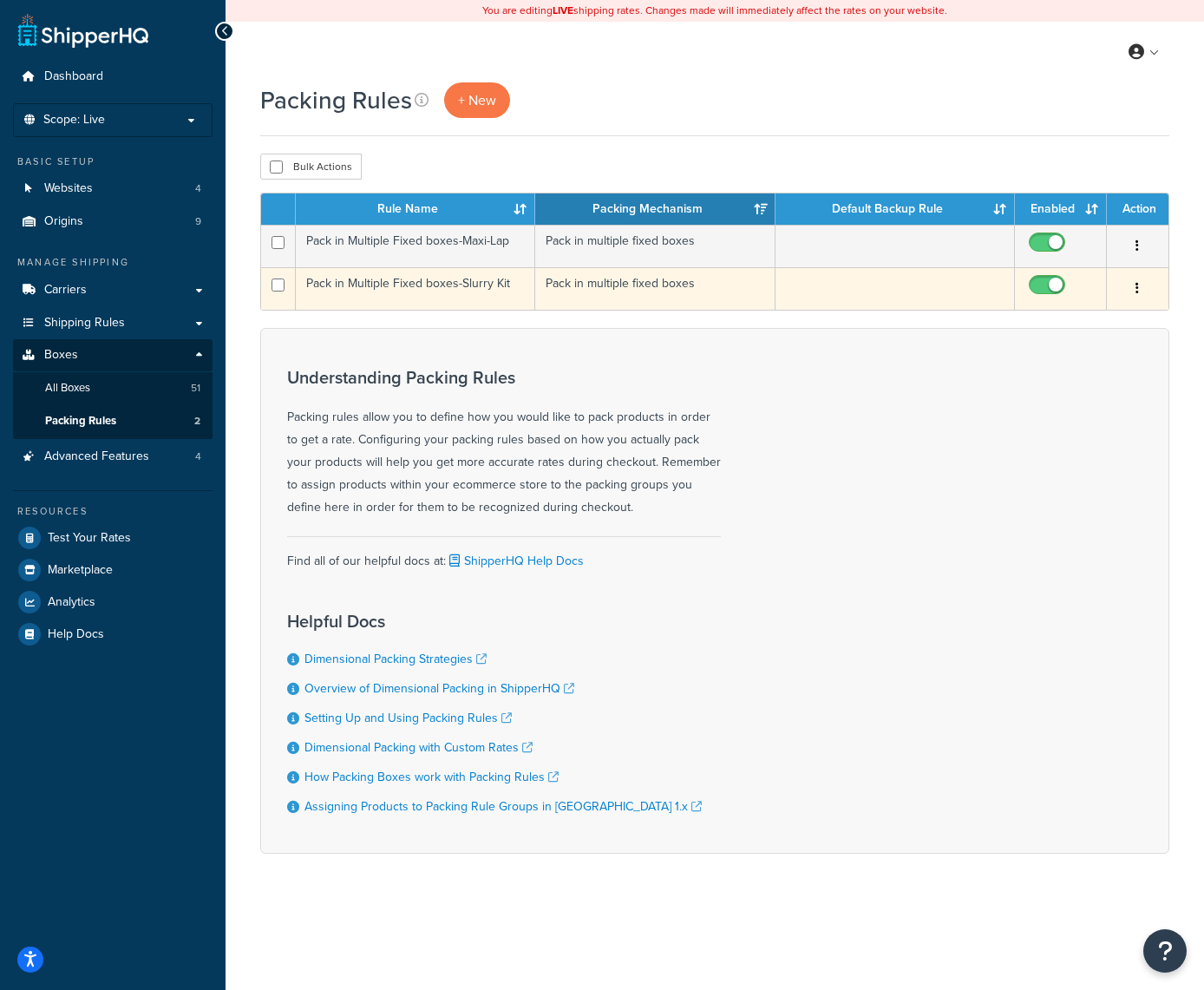
click at [1135, 290] on button "button" at bounding box center [1137, 289] width 24 height 28
click at [1054, 320] on link "Edit" at bounding box center [1068, 324] width 137 height 36
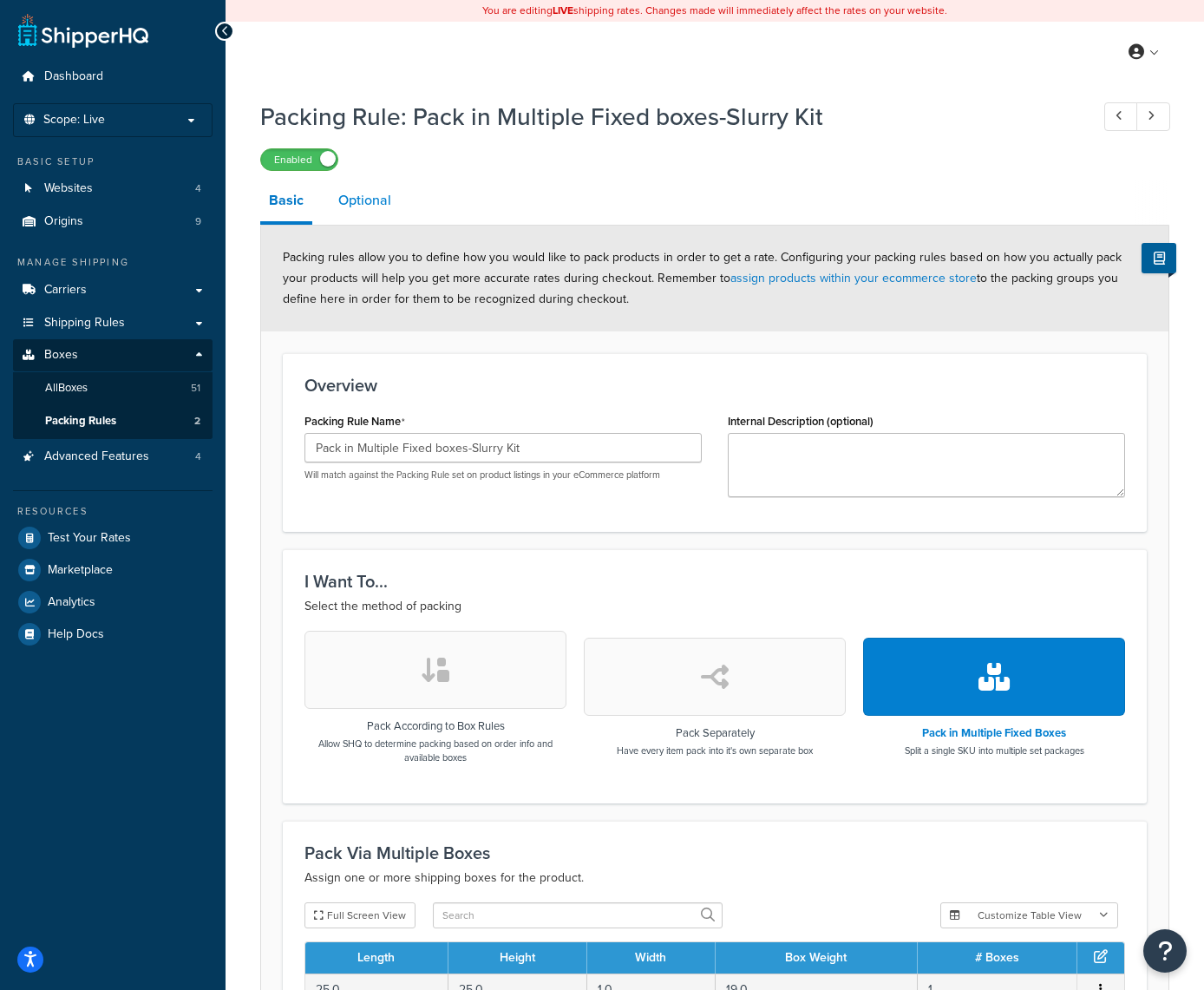
click at [380, 200] on link "Optional" at bounding box center [365, 201] width 71 height 42
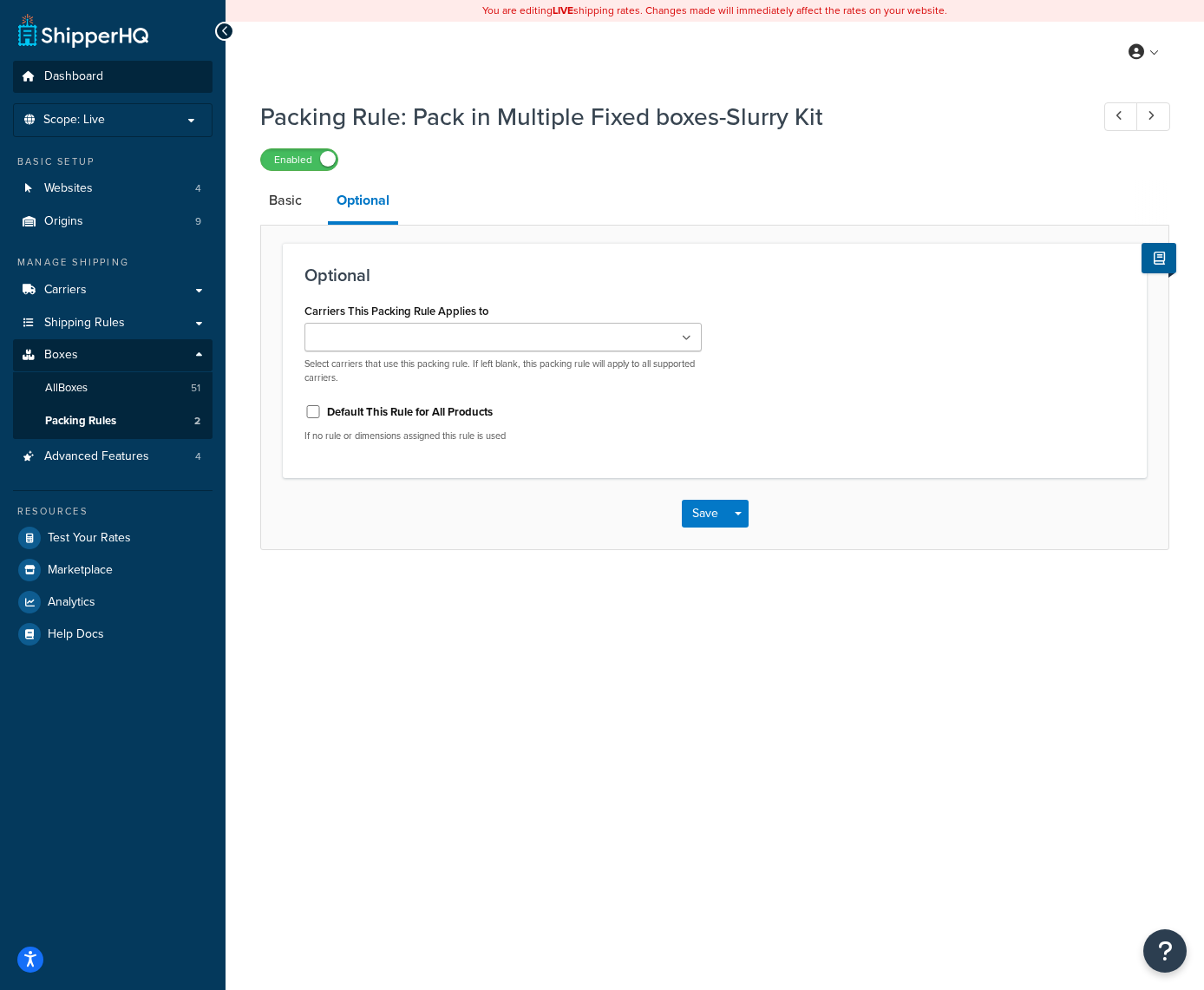
click at [63, 81] on span "Dashboard" at bounding box center [74, 77] width 59 height 15
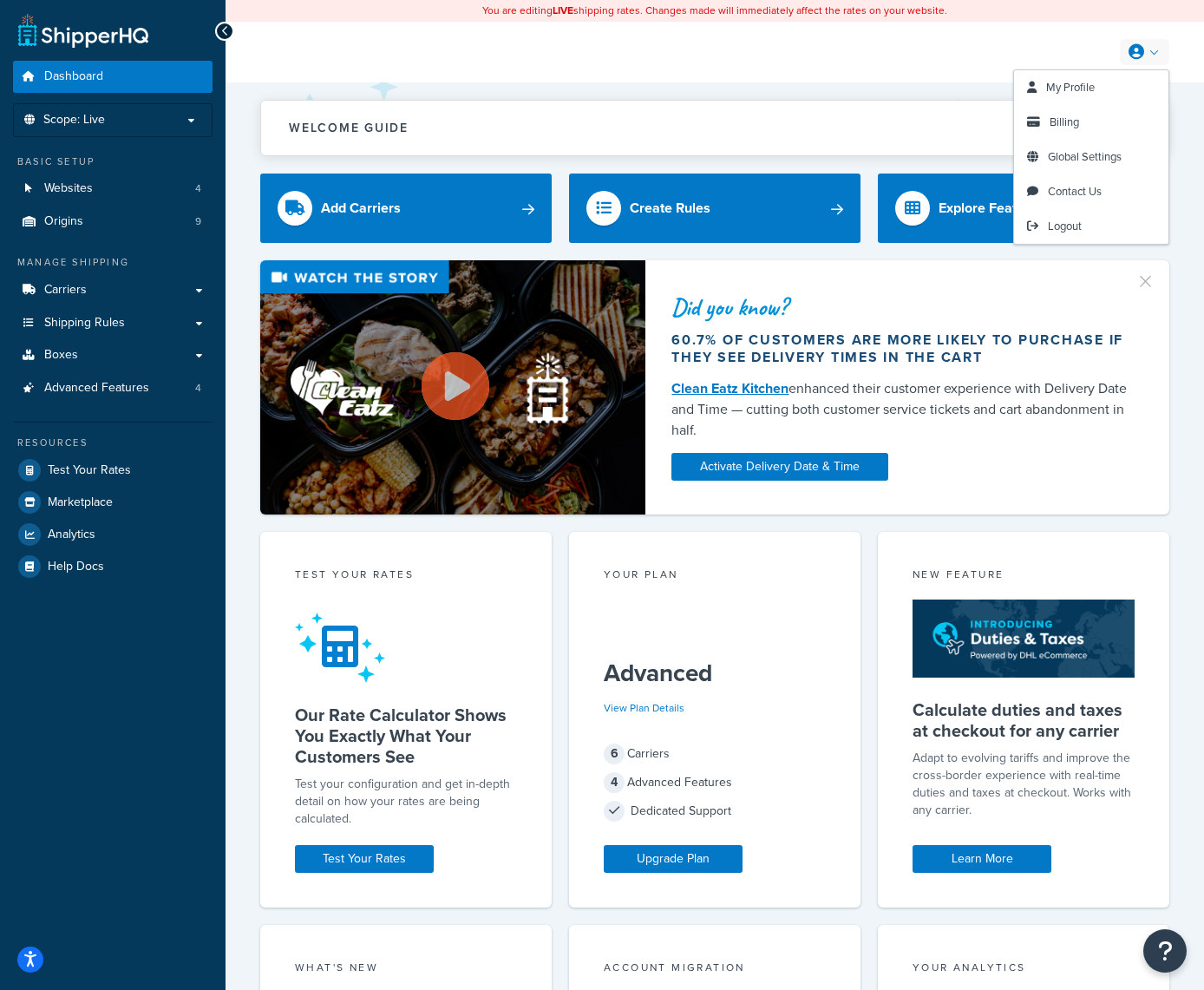
click at [1146, 52] on link at bounding box center [1145, 52] width 50 height 26
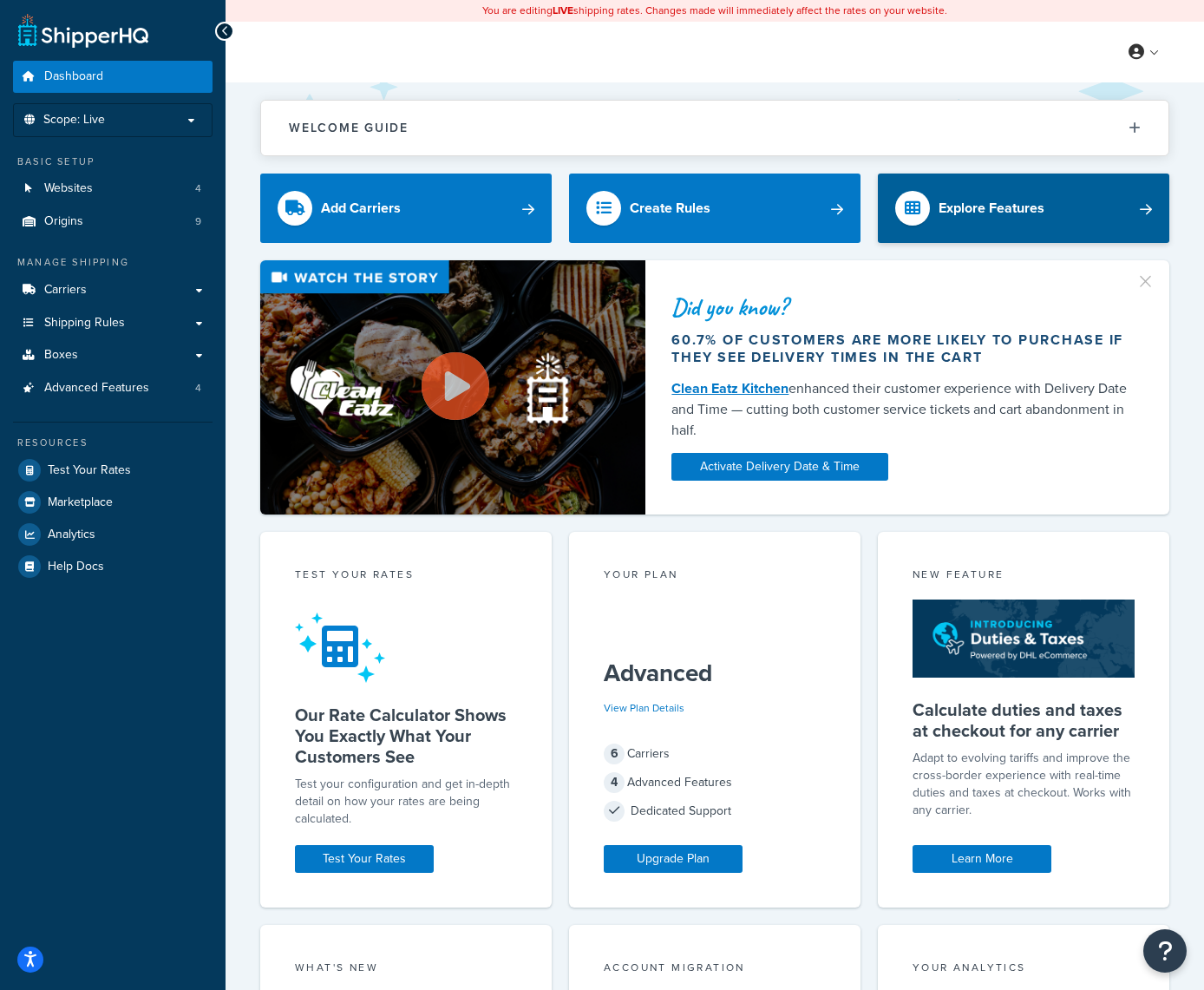
click at [1147, 202] on link "Explore Features" at bounding box center [1023, 209] width 291 height 70
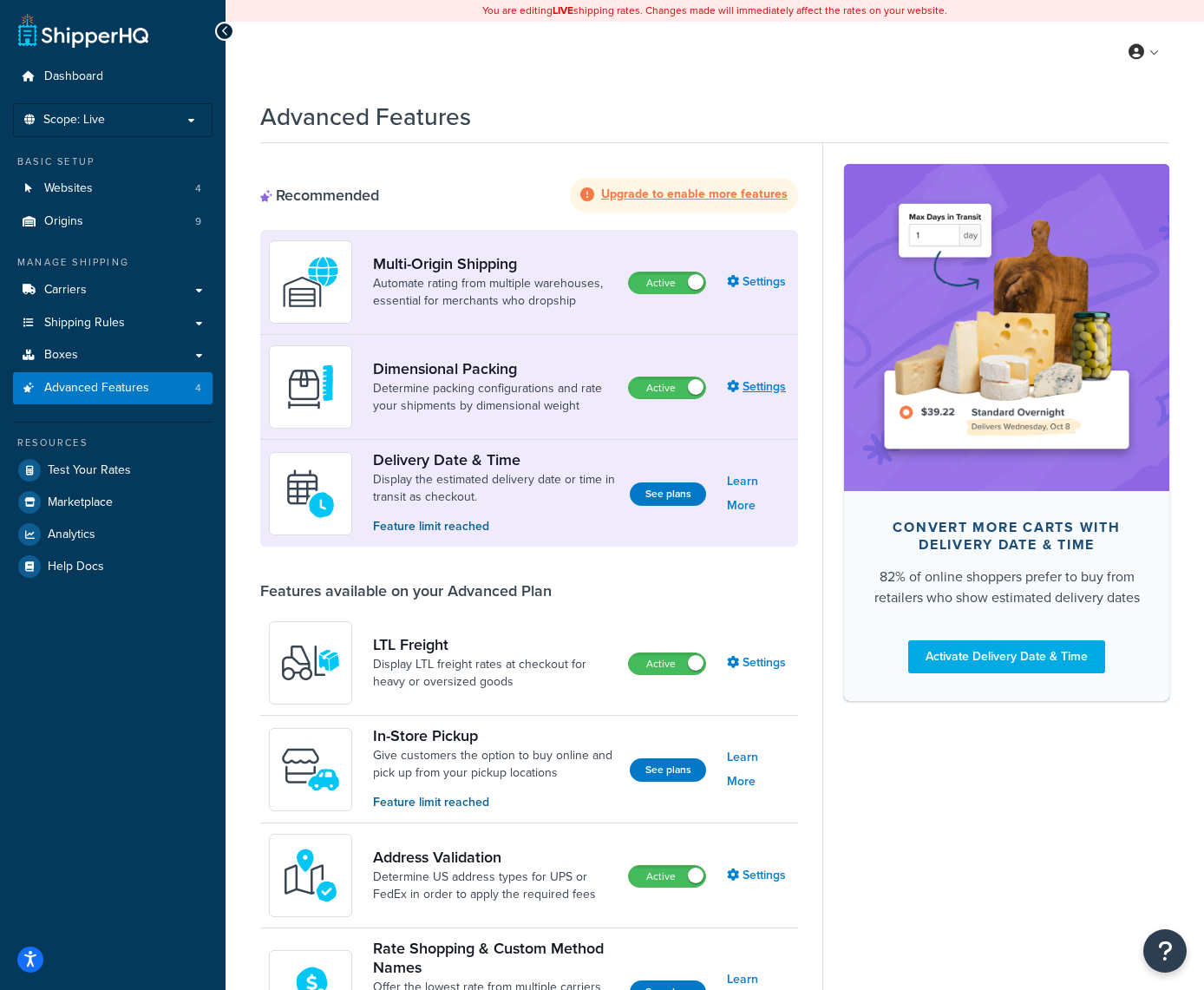
click at [767, 385] on link "Settings" at bounding box center [758, 387] width 63 height 24
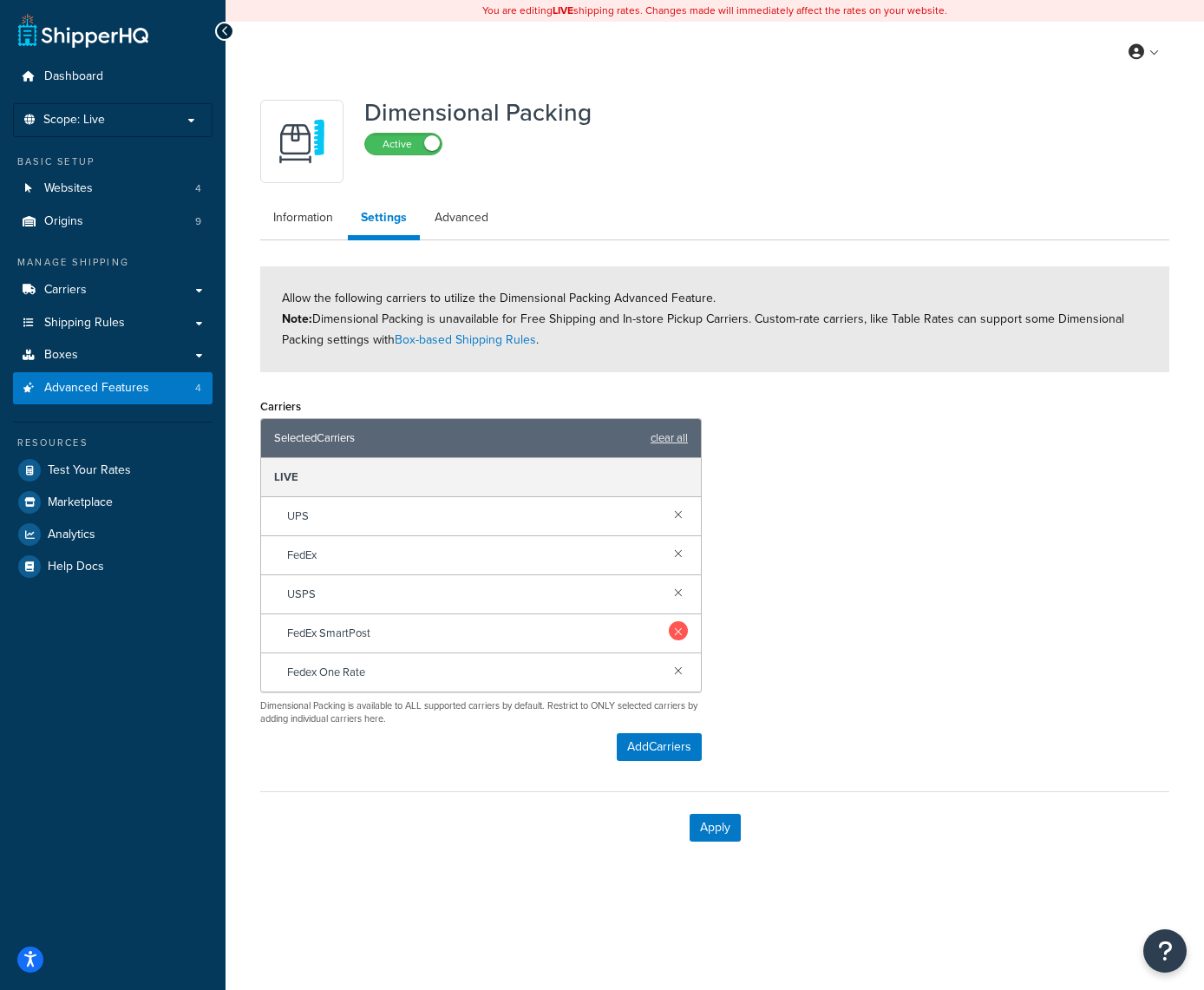
click at [684, 630] on link at bounding box center [678, 630] width 19 height 19
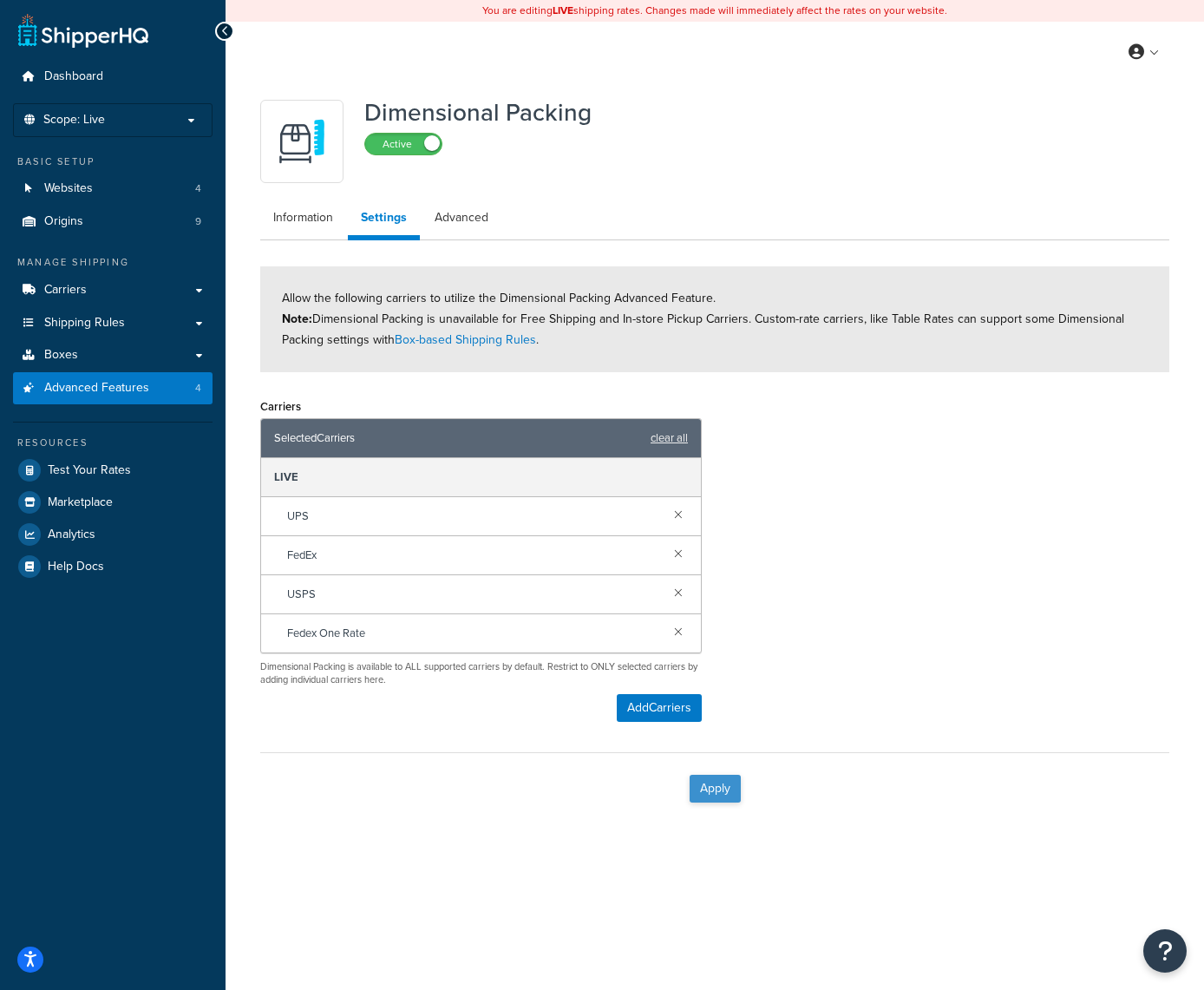
click at [725, 791] on button "Apply" at bounding box center [715, 788] width 51 height 28
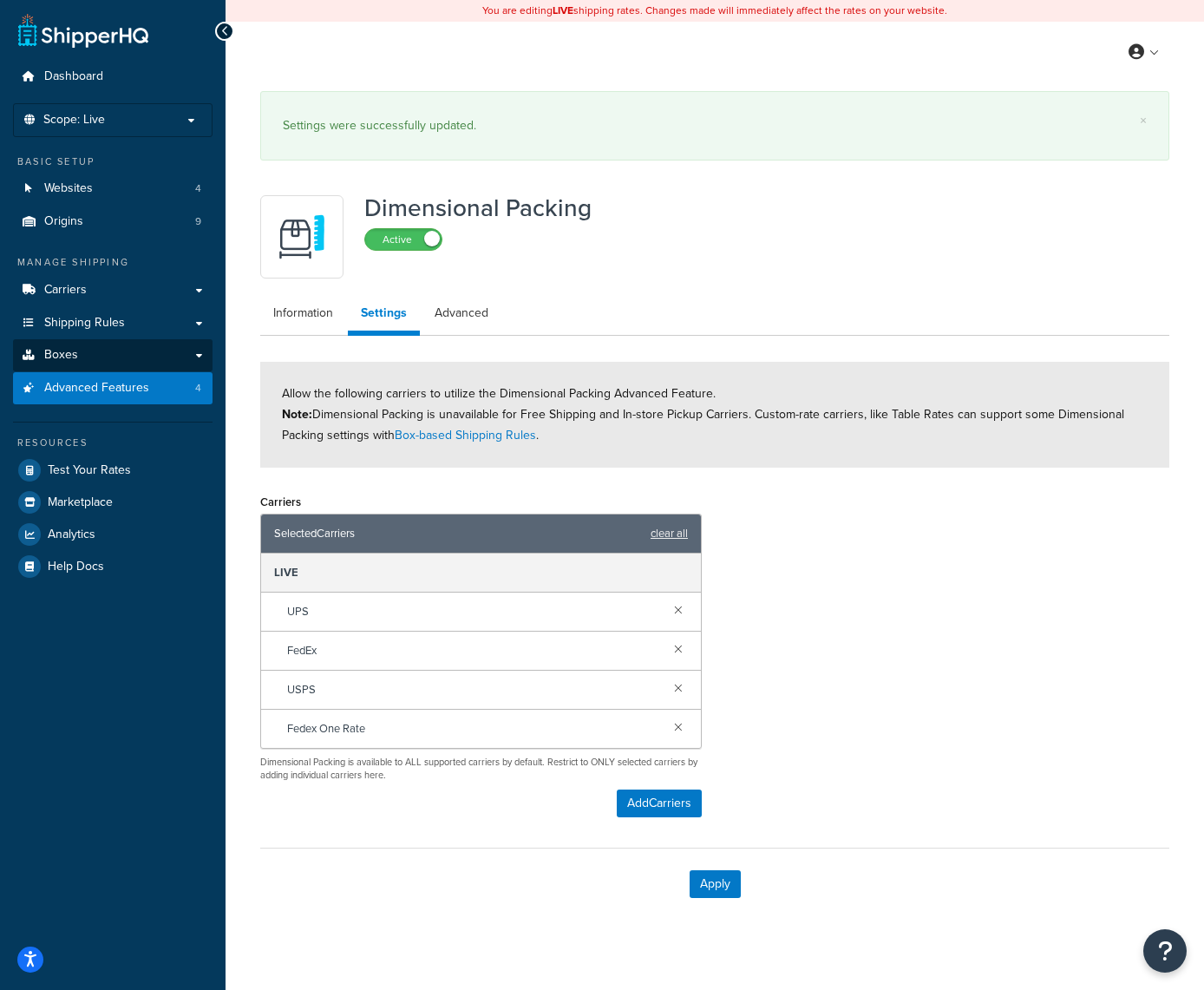
click at [182, 347] on link "Boxes" at bounding box center [112, 355] width 200 height 32
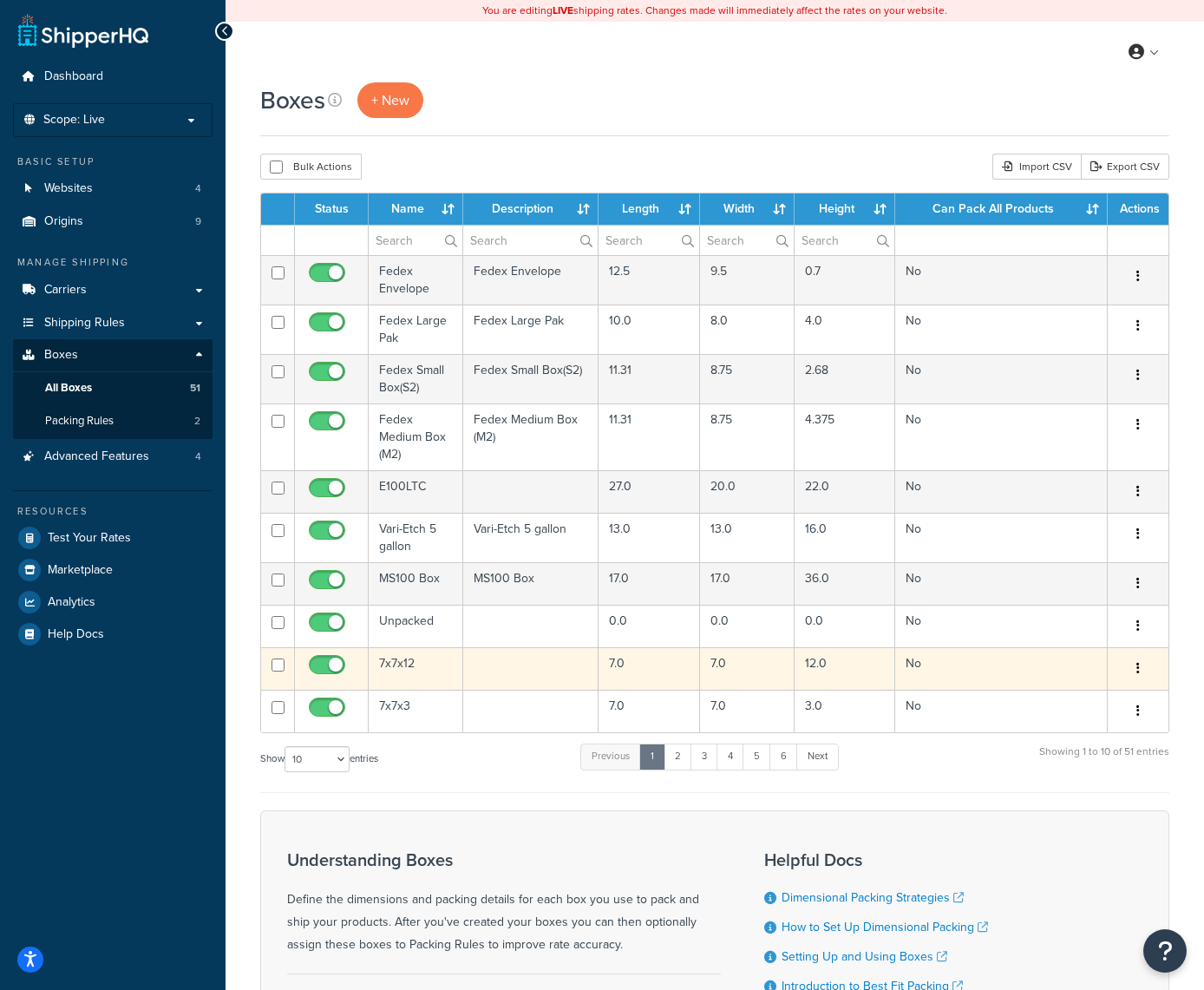
click at [1134, 666] on button "button" at bounding box center [1138, 669] width 24 height 28
click at [1073, 698] on link "Edit" at bounding box center [1081, 702] width 137 height 36
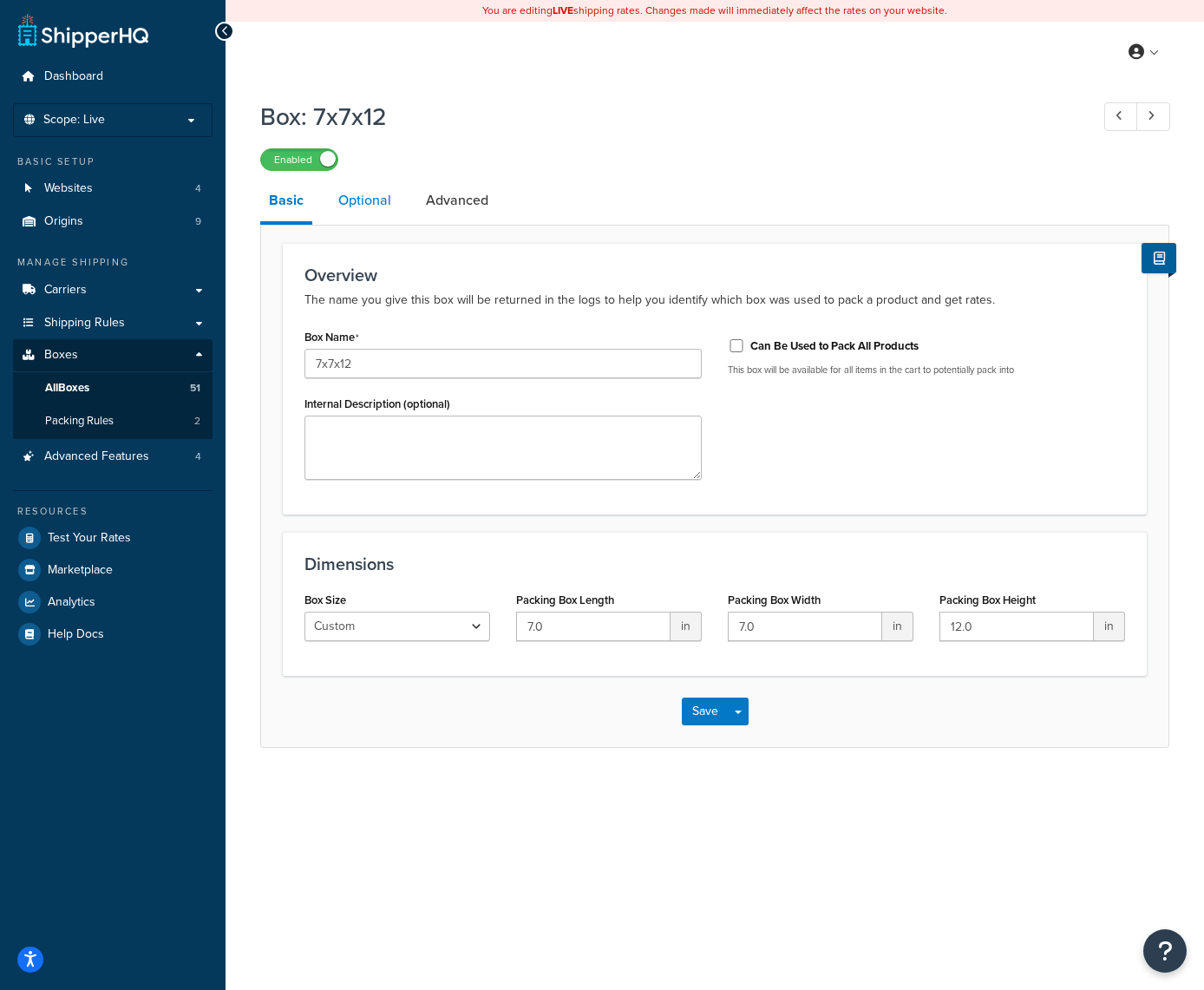
click at [370, 207] on link "Optional" at bounding box center [365, 201] width 71 height 42
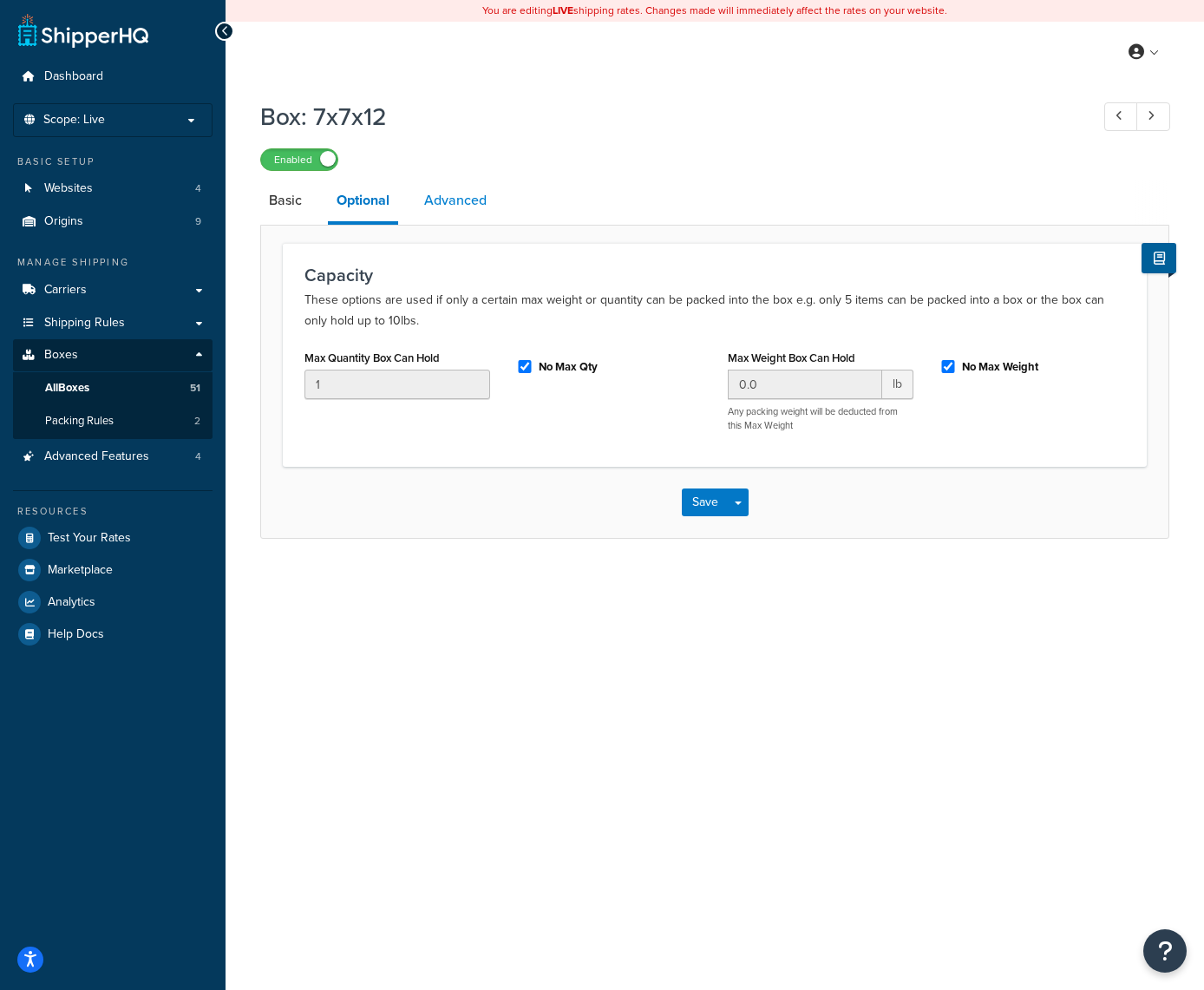
click at [449, 202] on link "Advanced" at bounding box center [455, 201] width 80 height 42
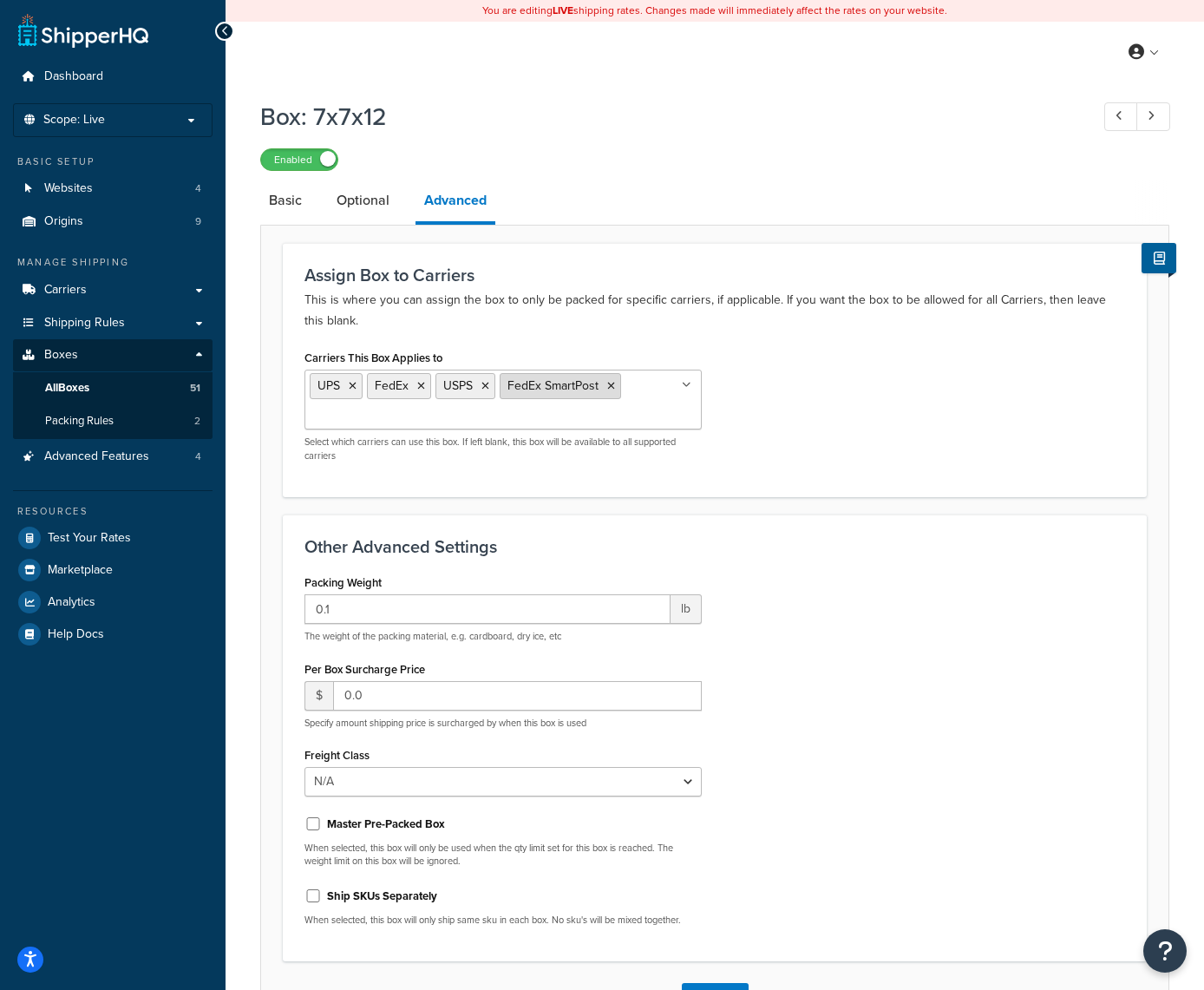
click at [609, 386] on icon at bounding box center [611, 386] width 8 height 10
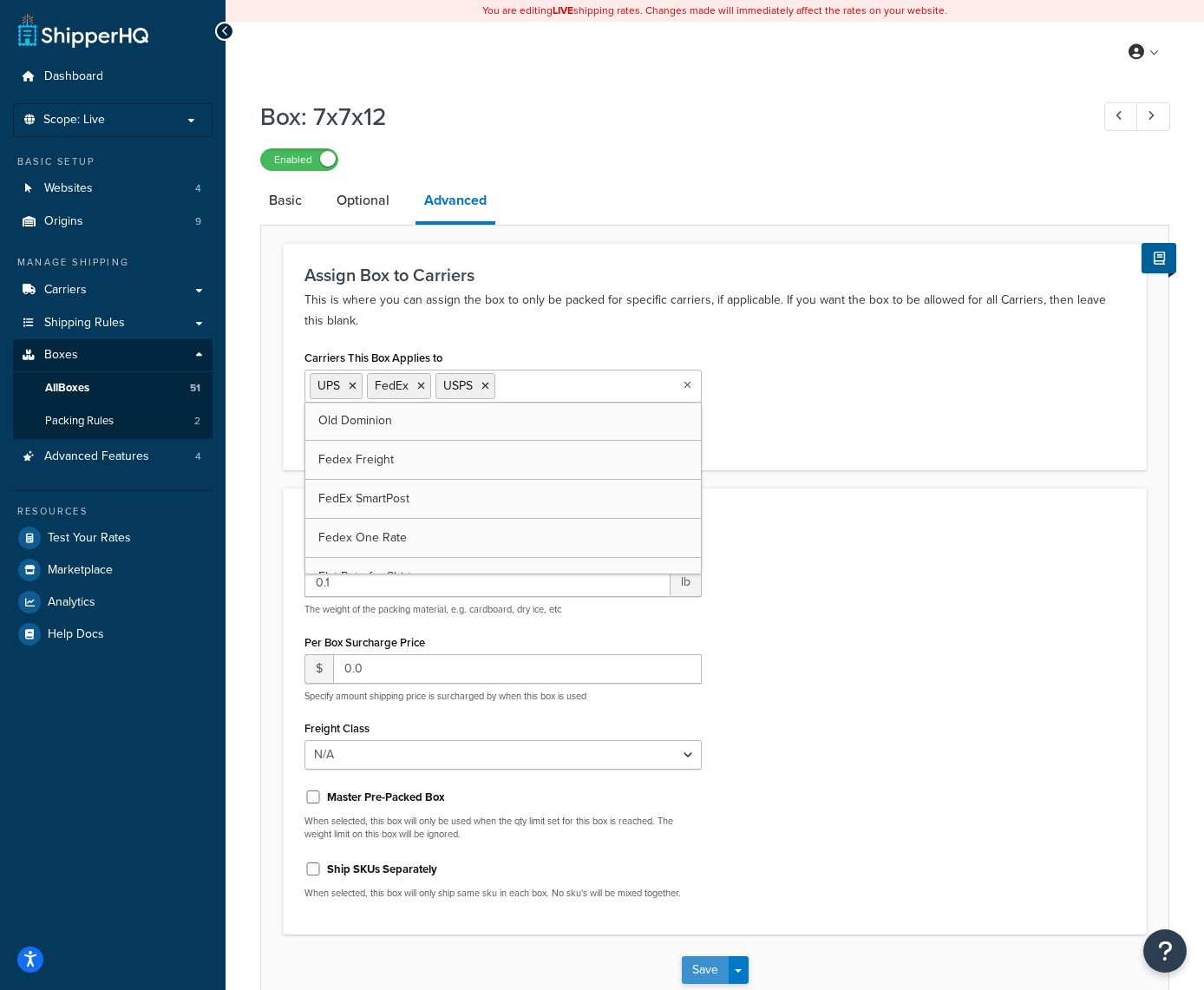
click at [705, 967] on button "Save" at bounding box center [705, 970] width 47 height 28
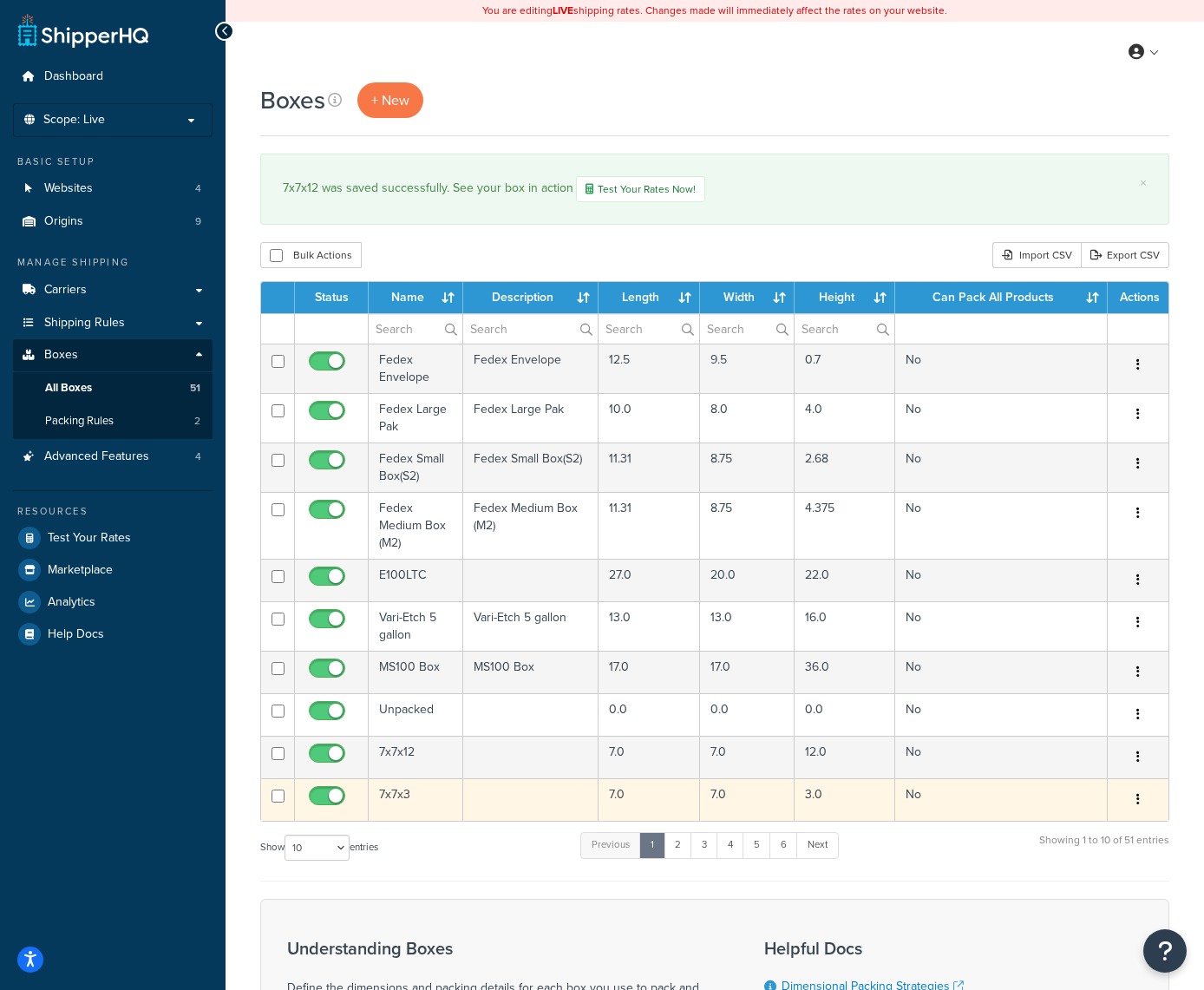
click at [1139, 798] on icon "button" at bounding box center [1137, 799] width 3 height 12
click at [1075, 828] on link "Edit" at bounding box center [1081, 832] width 137 height 36
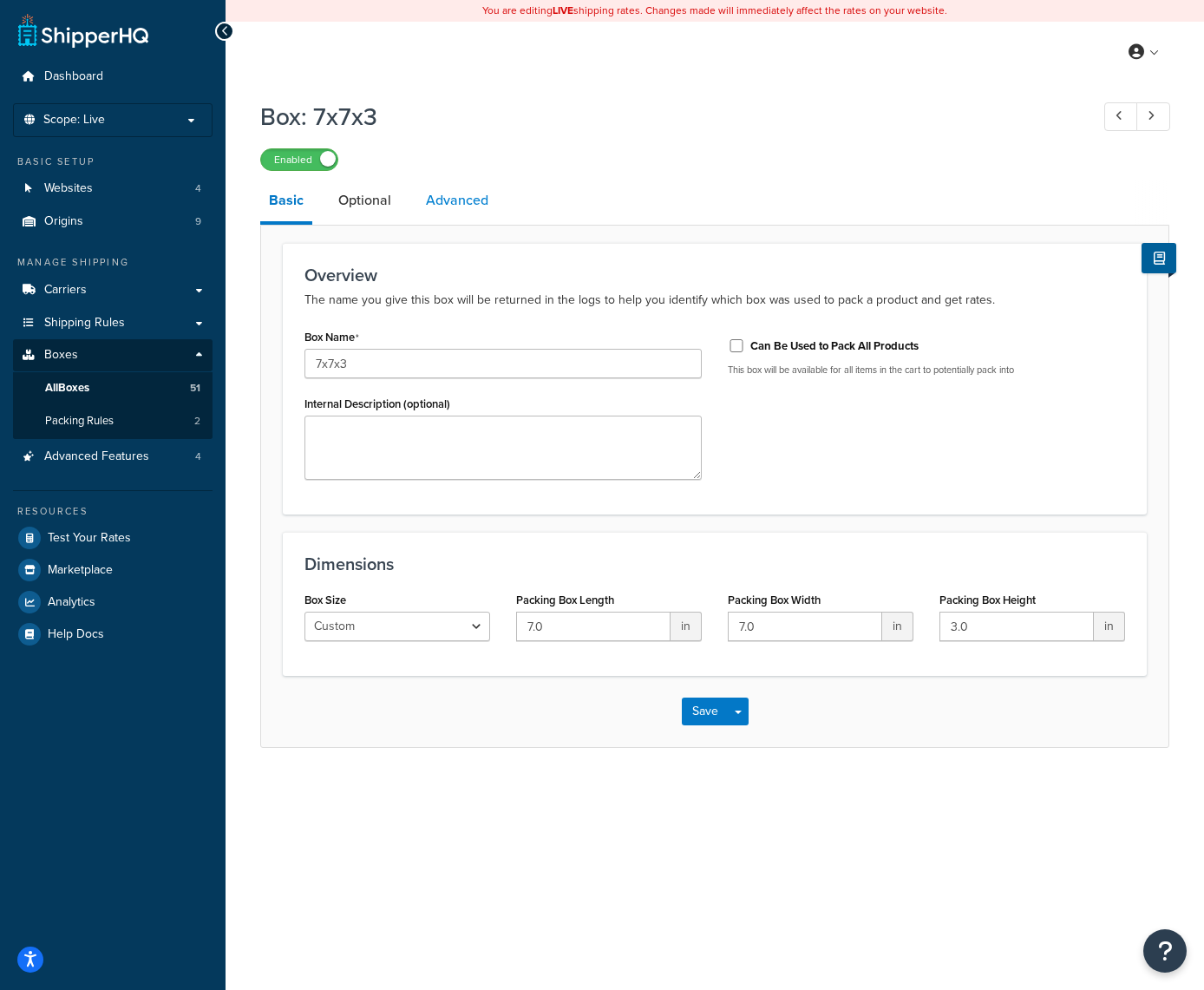
click at [458, 203] on link "Advanced" at bounding box center [457, 201] width 80 height 42
select select "50"
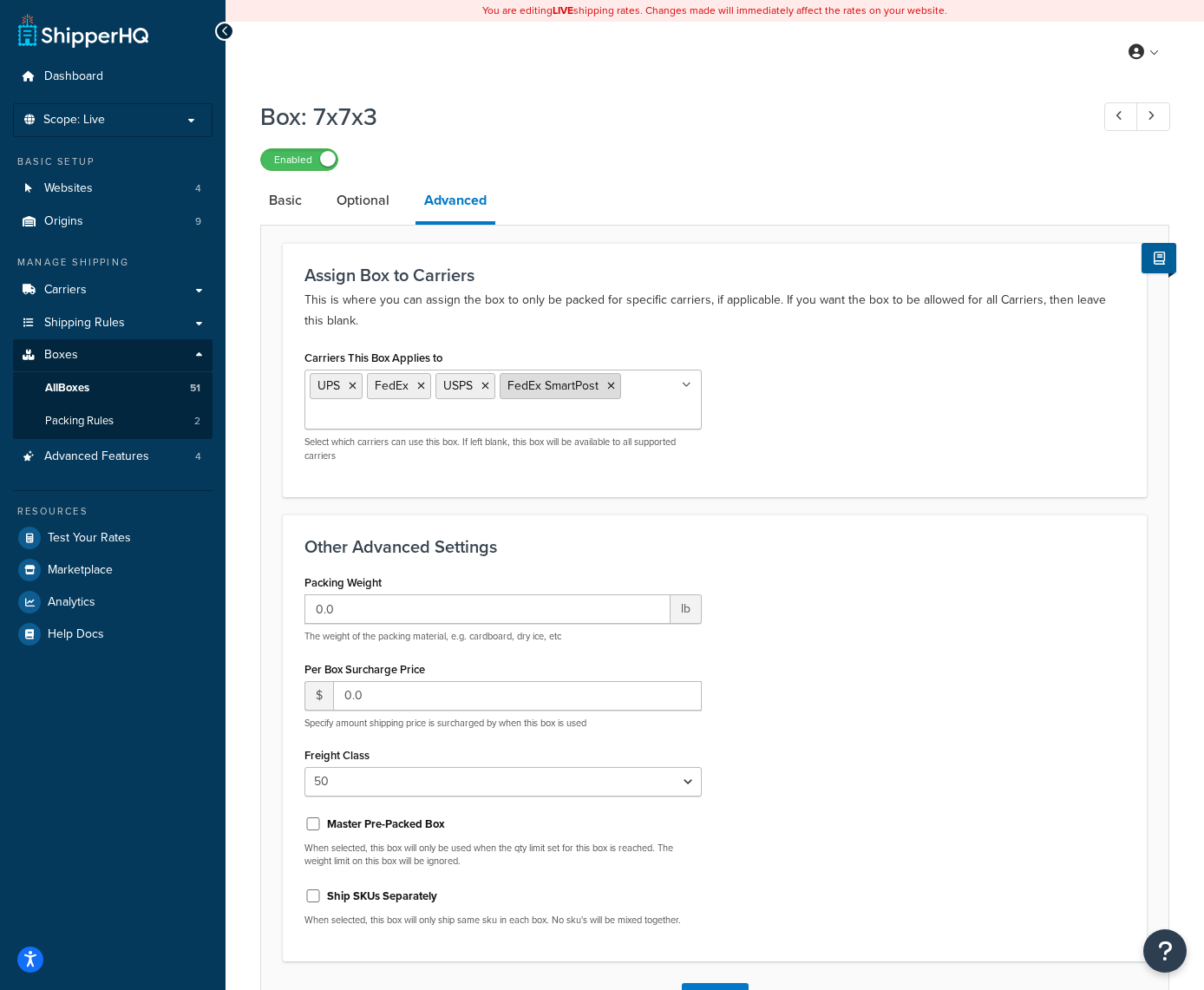
click at [611, 390] on icon at bounding box center [611, 386] width 8 height 10
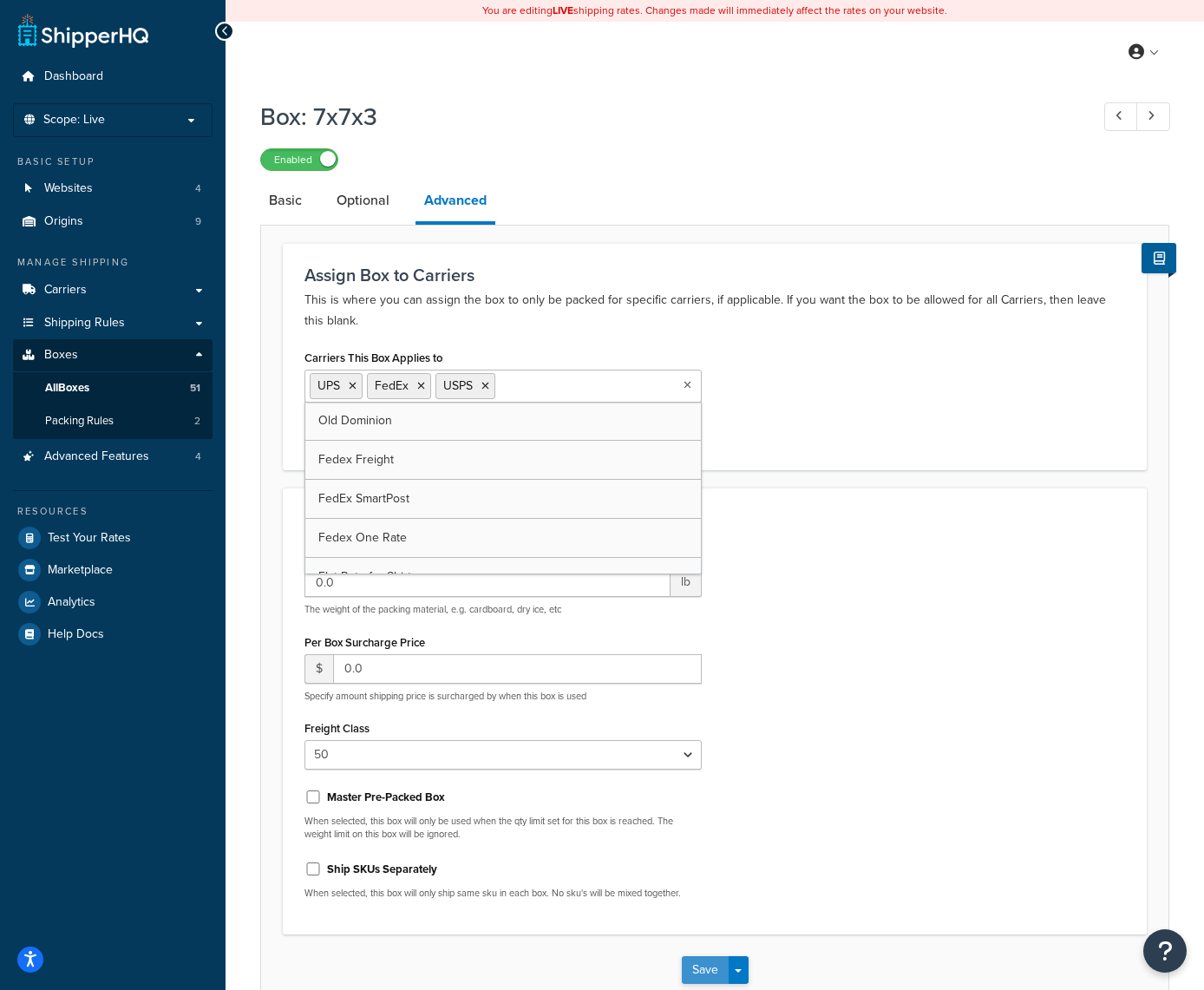
click at [710, 961] on button "Save" at bounding box center [705, 970] width 47 height 28
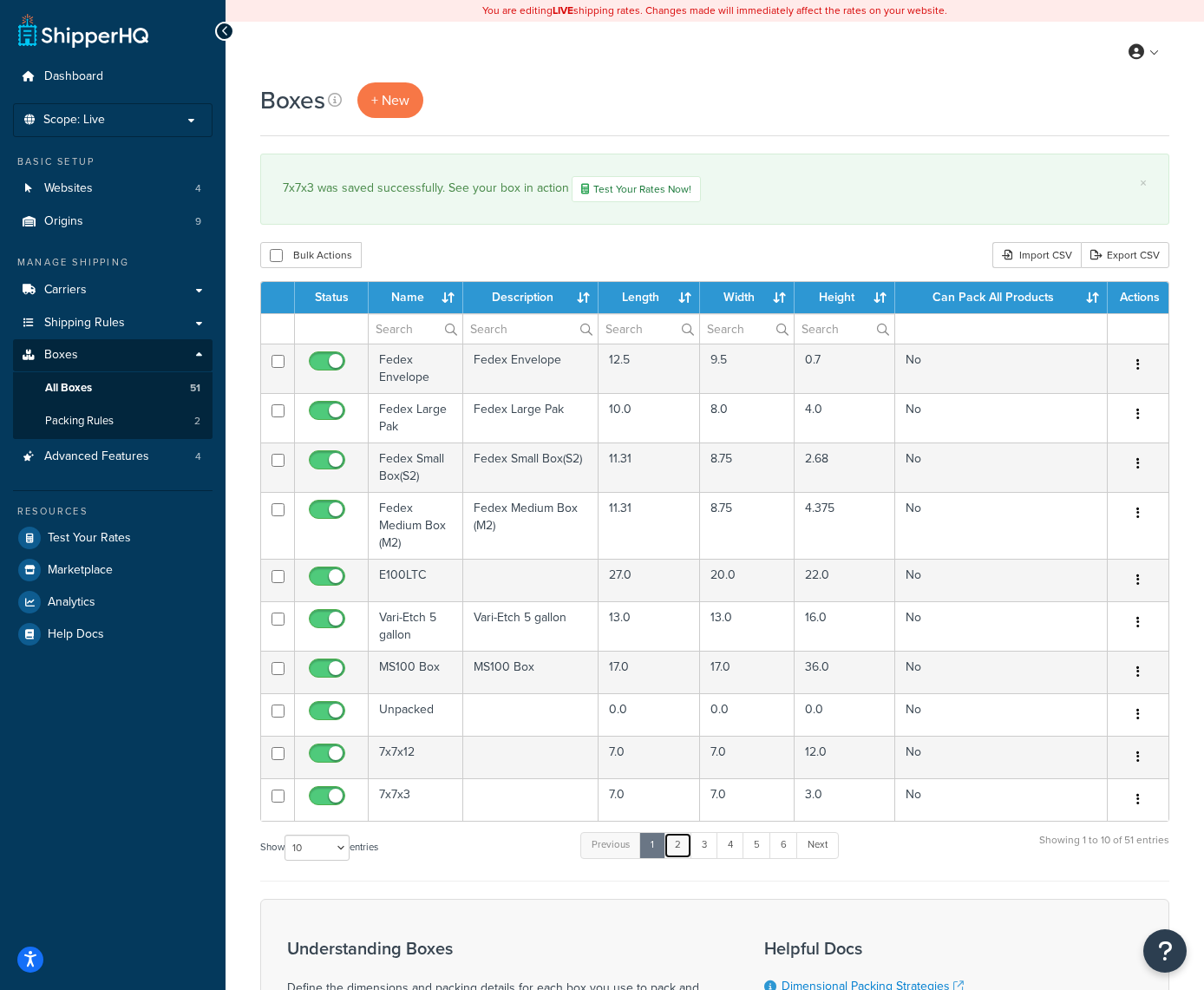
click at [682, 849] on link "2" at bounding box center [678, 845] width 29 height 26
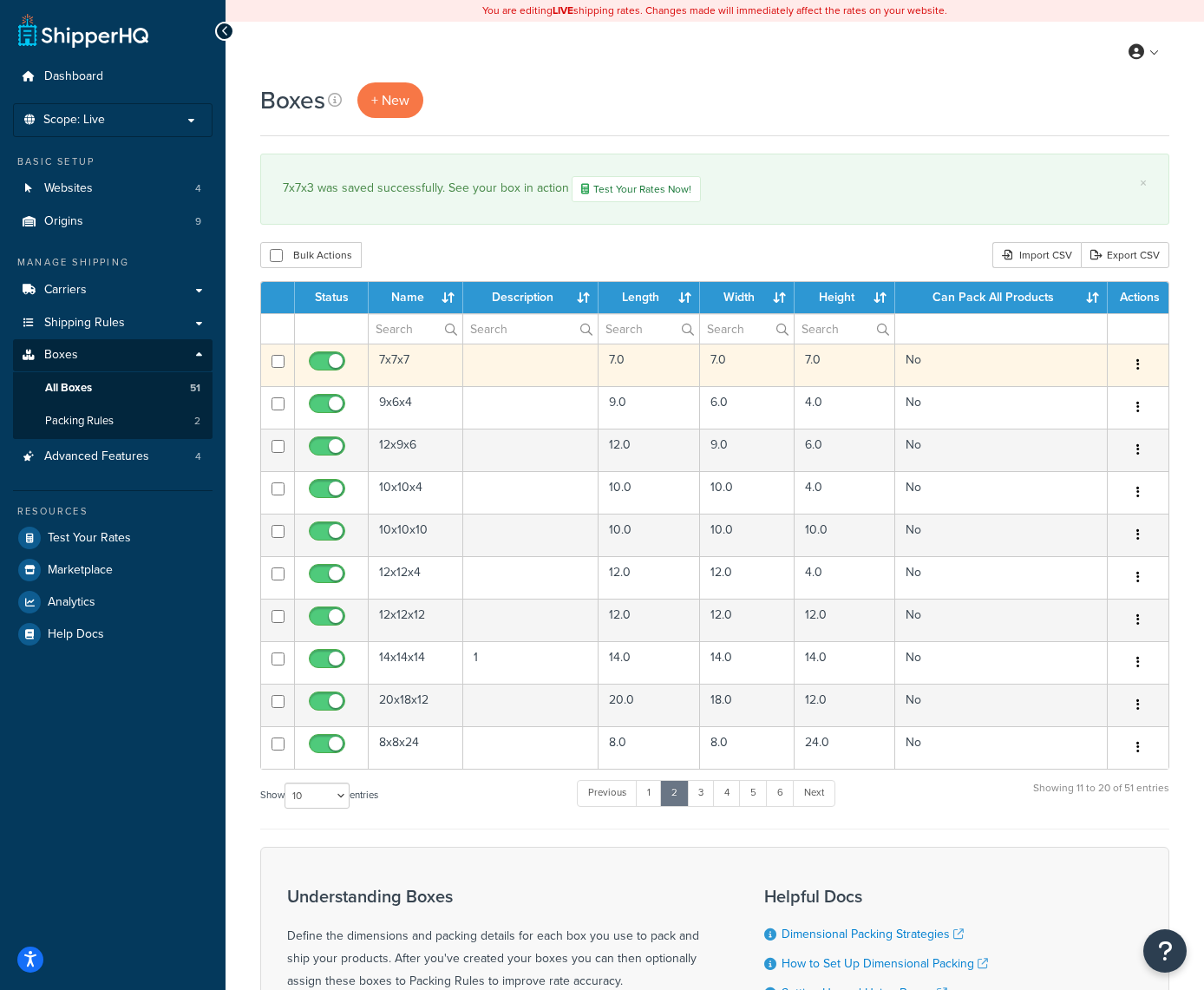
click at [1140, 368] on button "button" at bounding box center [1138, 365] width 24 height 28
click at [1090, 399] on link "Edit" at bounding box center [1081, 398] width 137 height 36
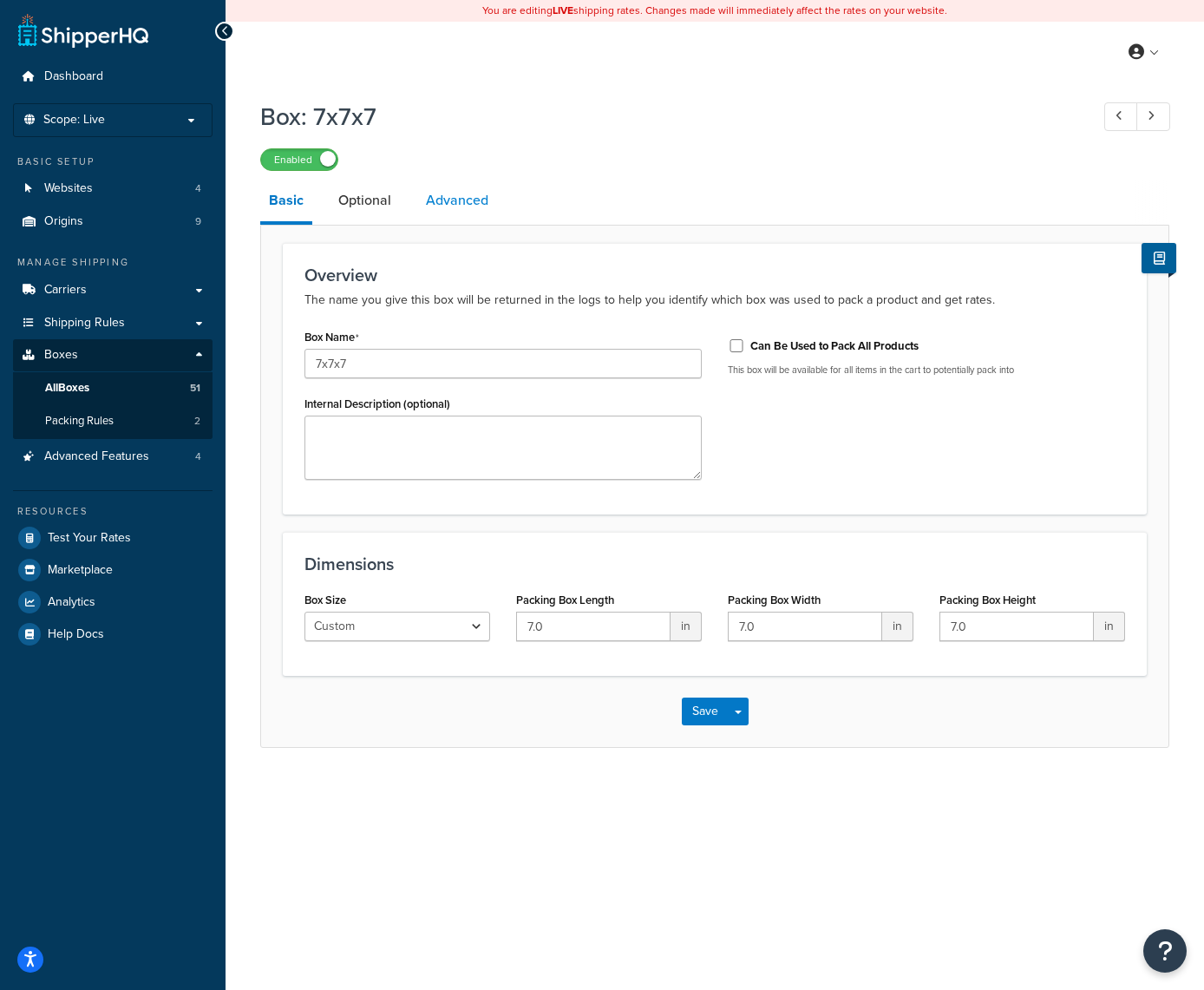
click at [451, 202] on link "Advanced" at bounding box center [457, 201] width 80 height 42
select select "50"
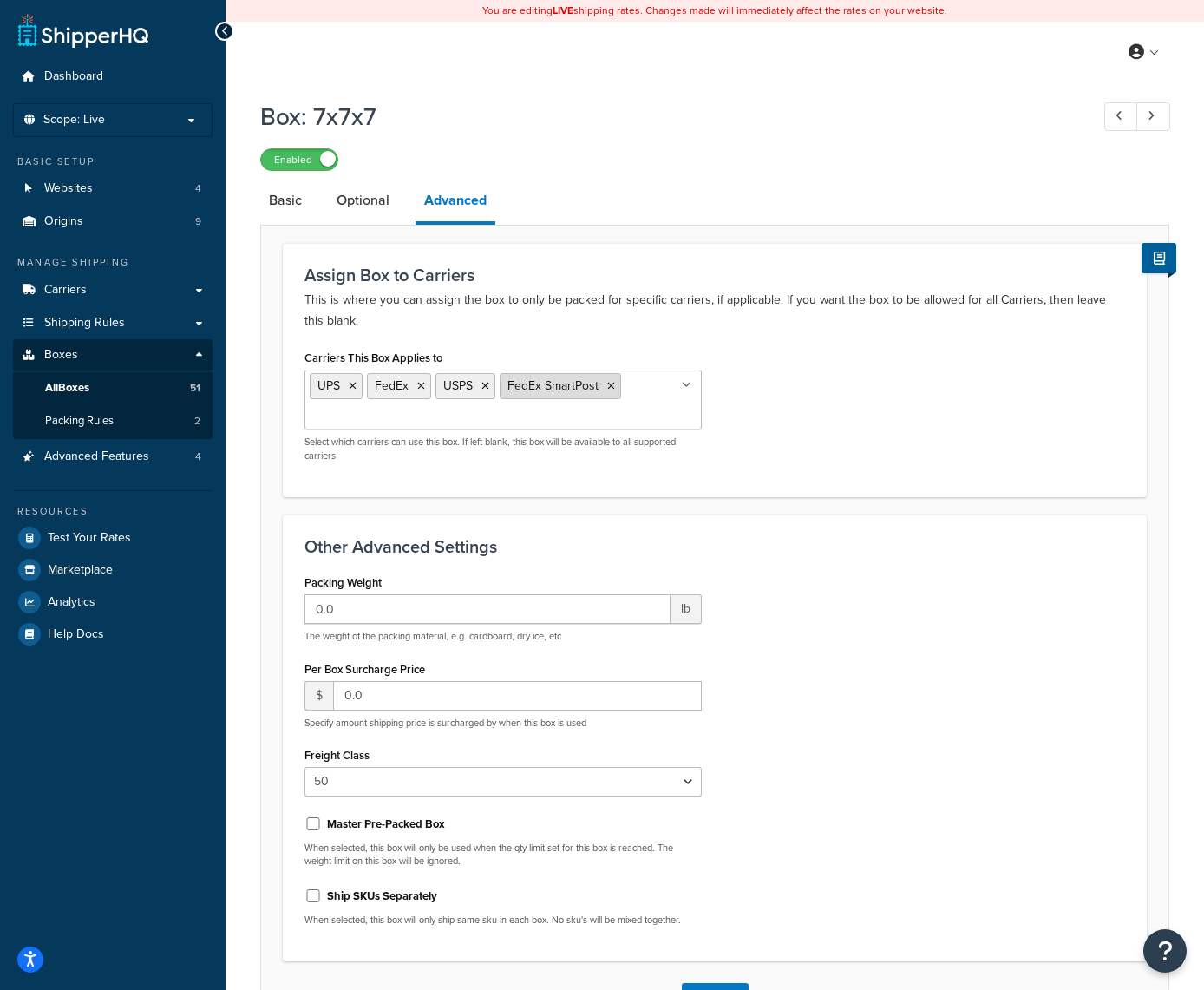
click at [609, 387] on icon at bounding box center [611, 386] width 8 height 10
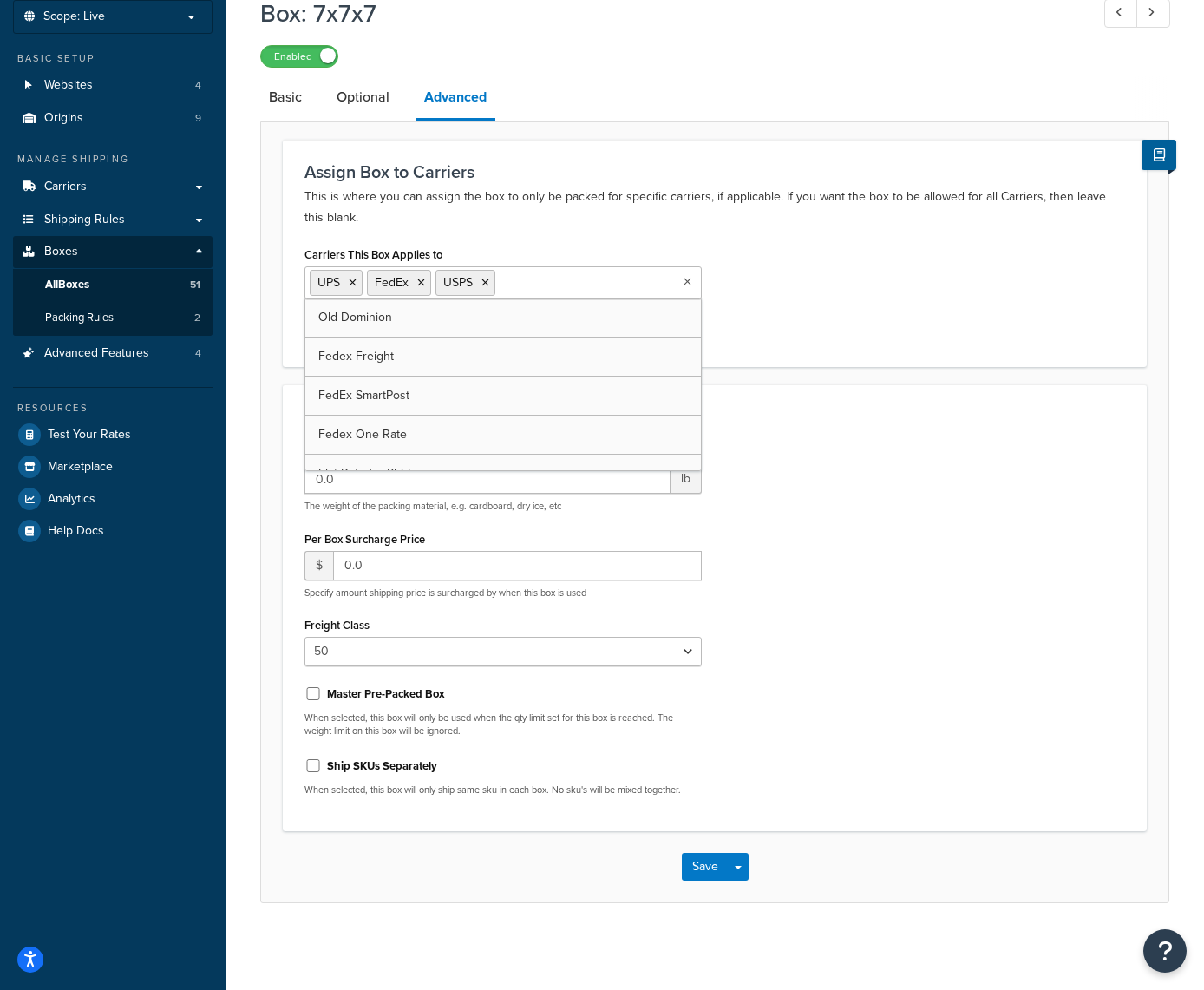
scroll to position [102, 0]
click at [703, 872] on button "Save" at bounding box center [705, 868] width 47 height 28
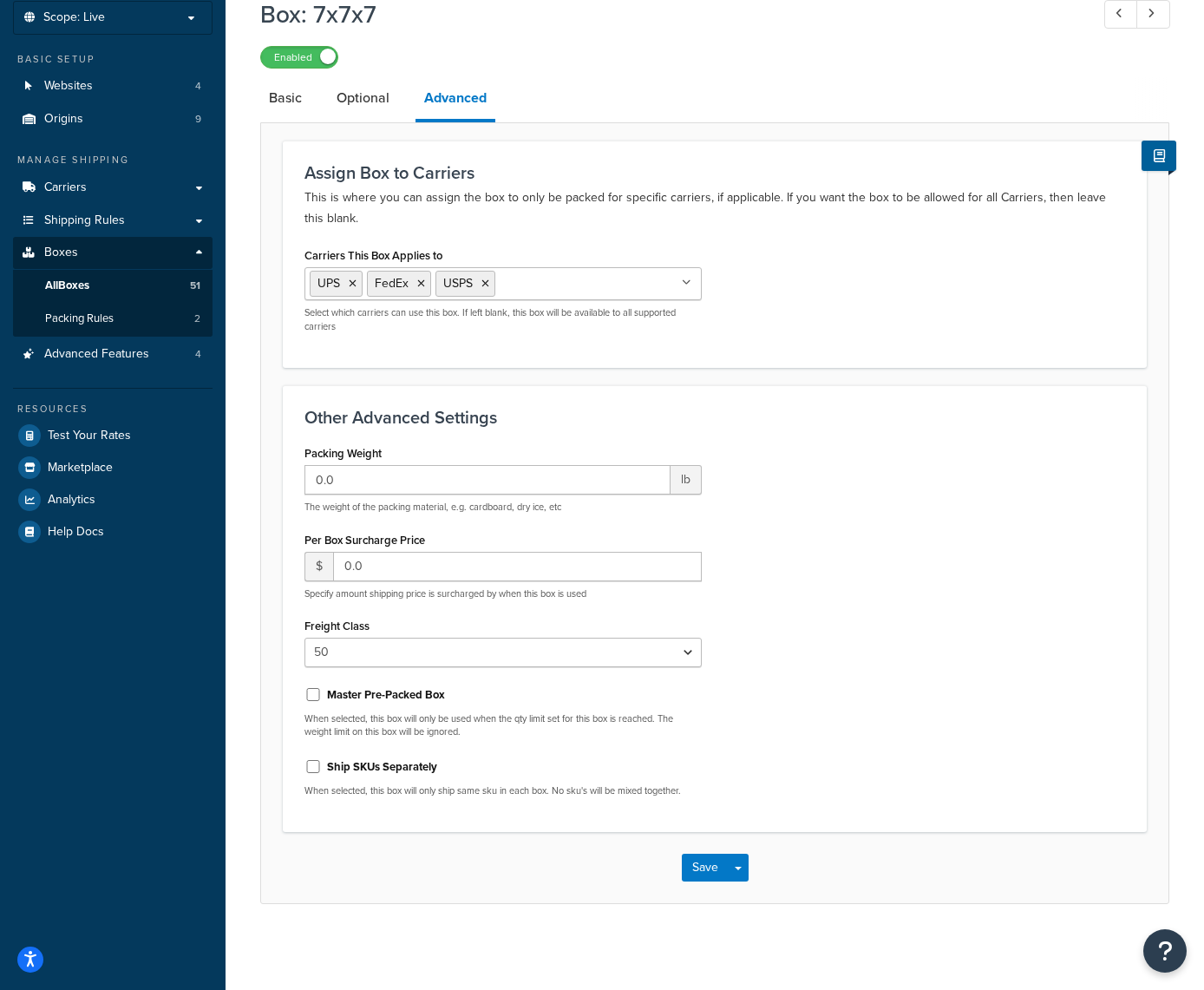
scroll to position [0, 0]
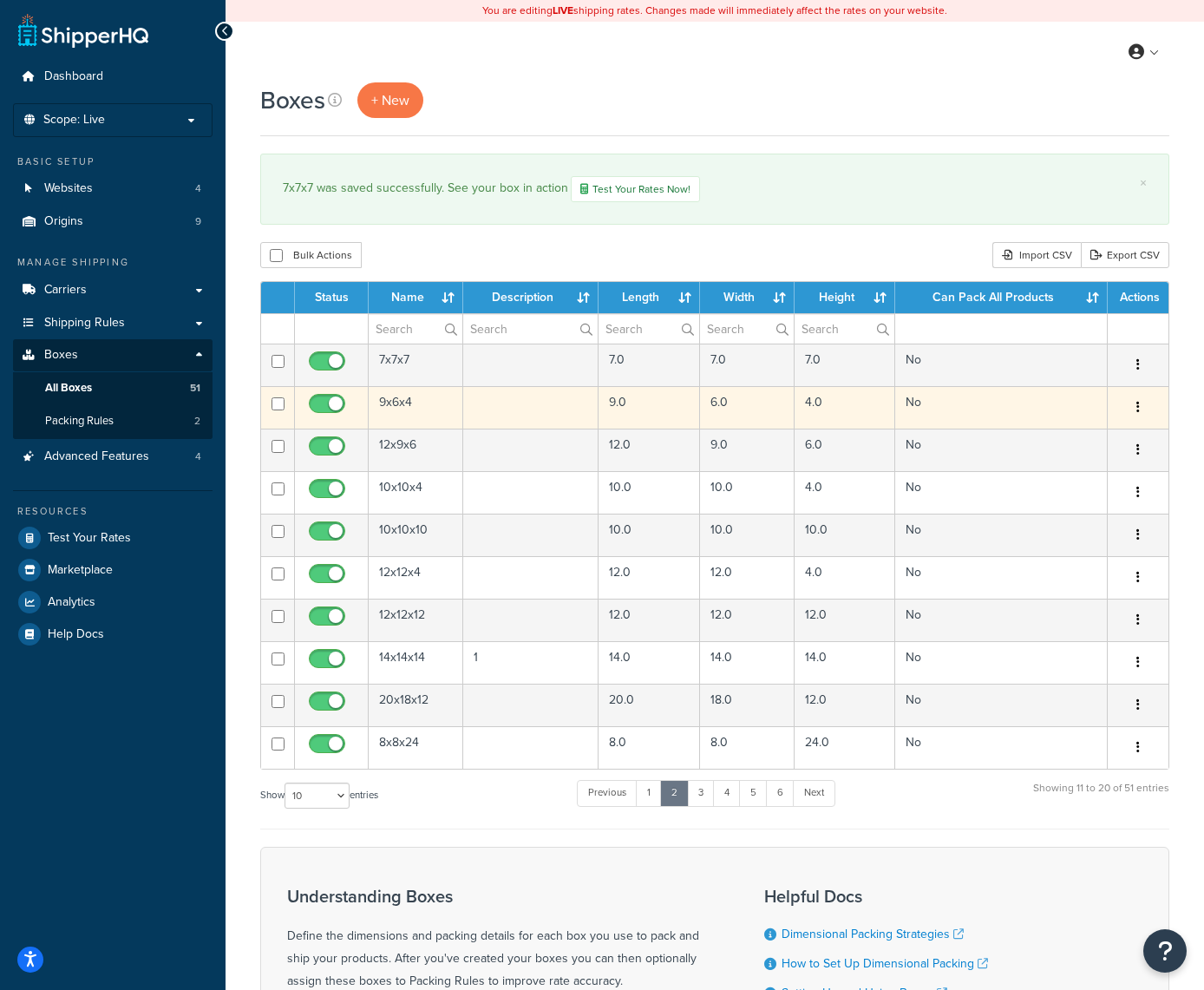
click at [1136, 406] on icon "button" at bounding box center [1137, 407] width 3 height 12
click at [1080, 439] on link "Edit" at bounding box center [1081, 440] width 137 height 36
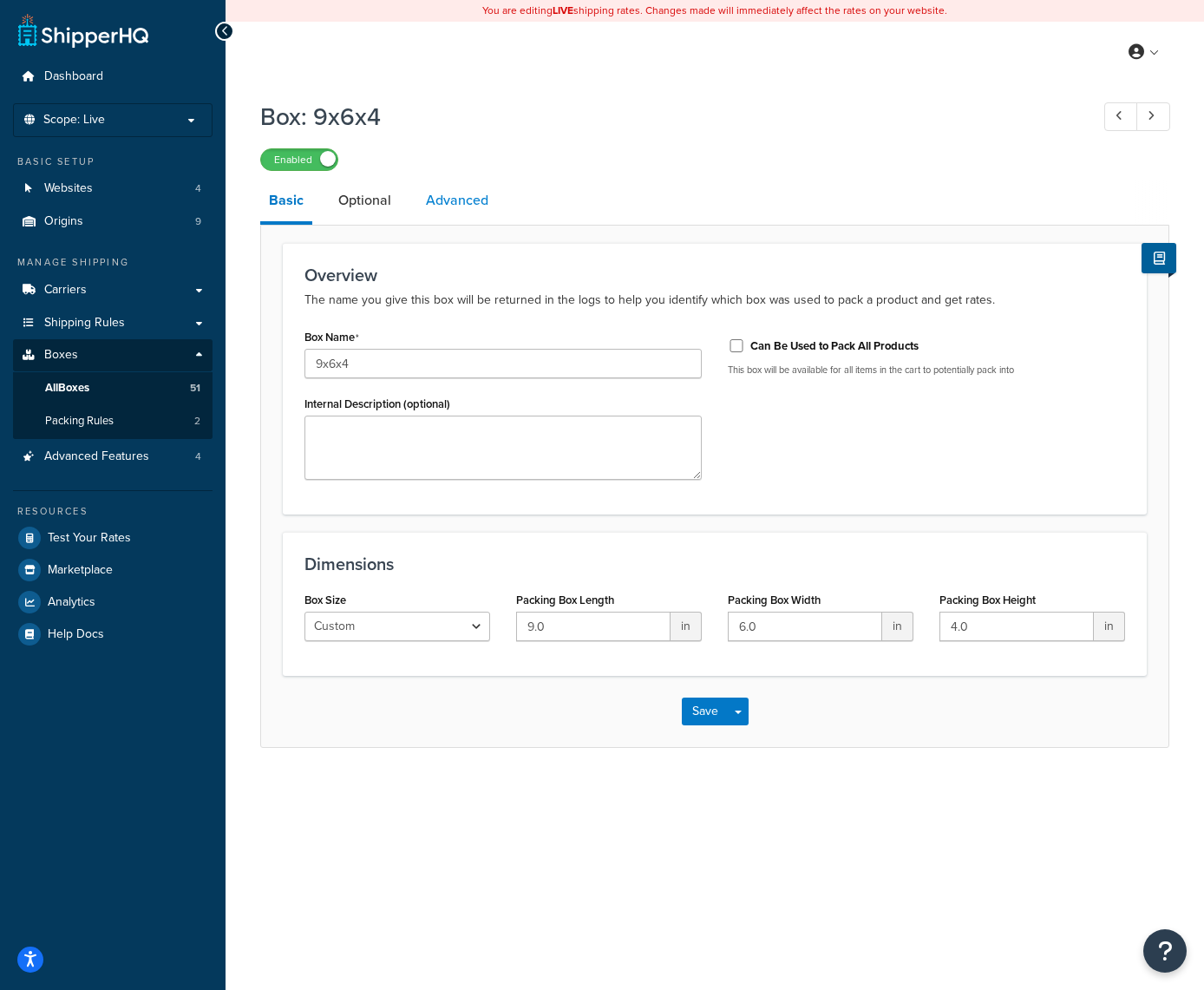
click at [479, 208] on link "Advanced" at bounding box center [457, 201] width 80 height 42
select select "50"
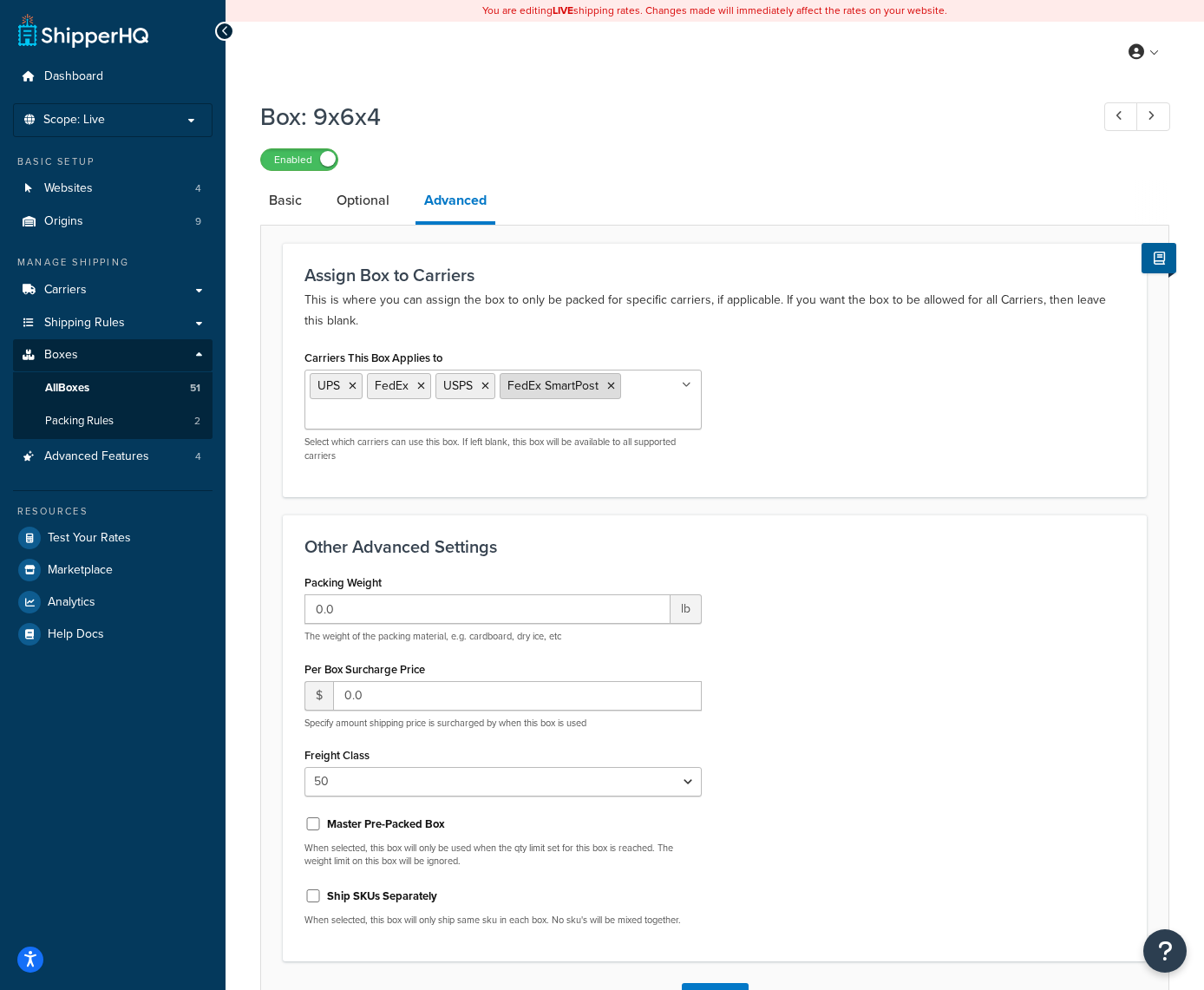
click at [613, 390] on icon at bounding box center [611, 386] width 8 height 10
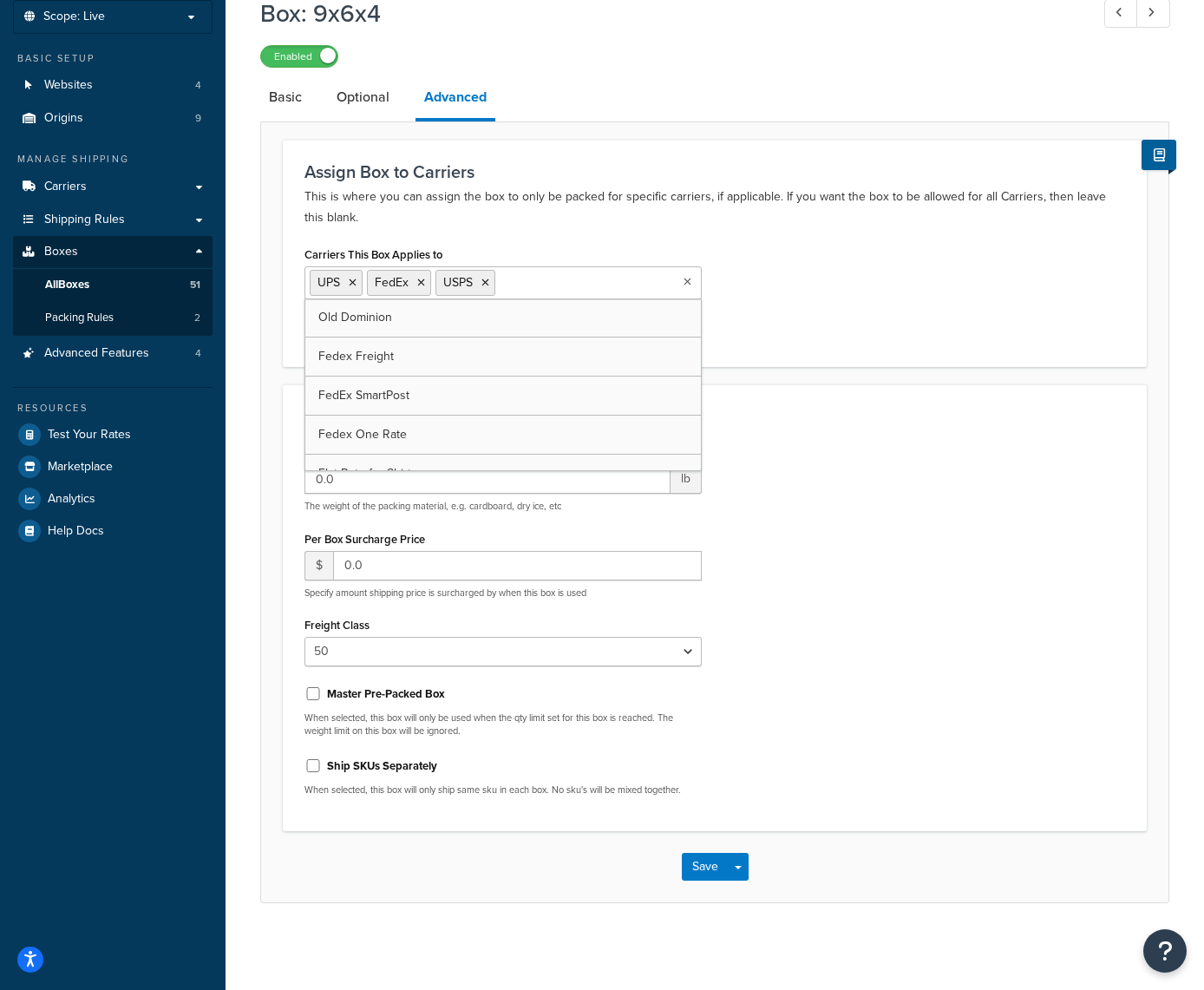
scroll to position [102, 0]
click at [689, 866] on button "Save" at bounding box center [705, 868] width 47 height 28
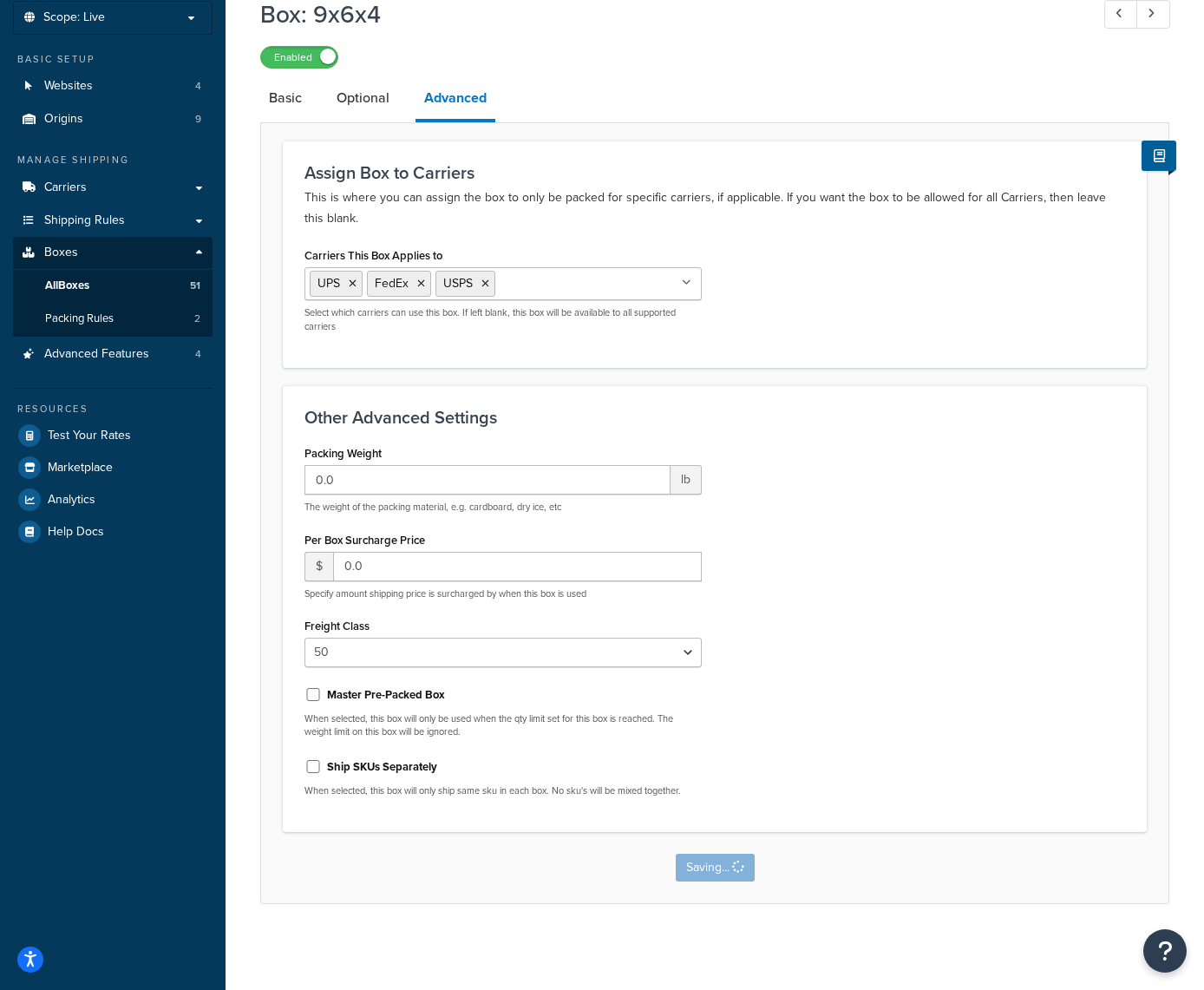
scroll to position [0, 0]
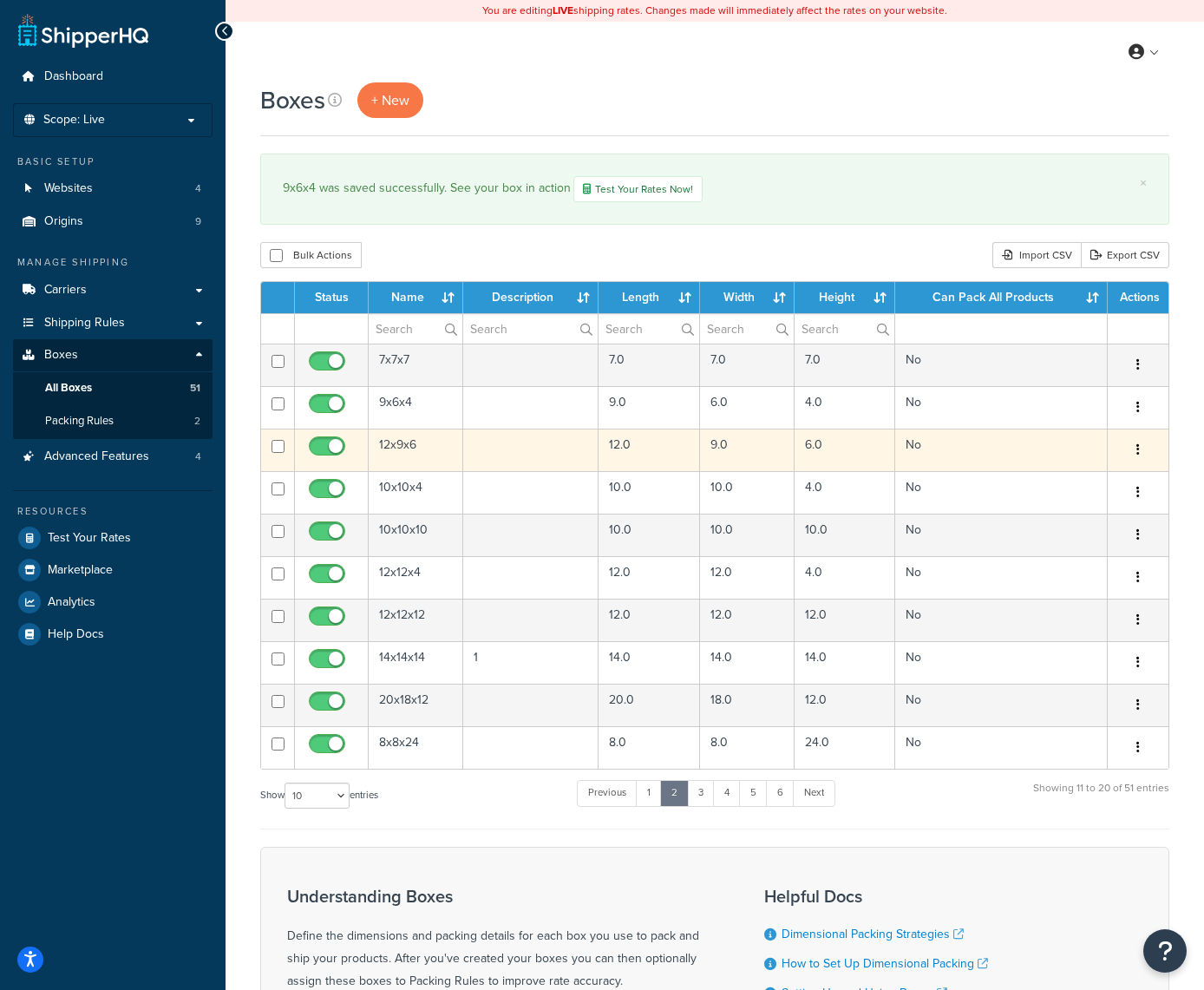
click at [1135, 449] on button "button" at bounding box center [1138, 450] width 24 height 28
click at [1101, 475] on link "Edit" at bounding box center [1081, 483] width 137 height 36
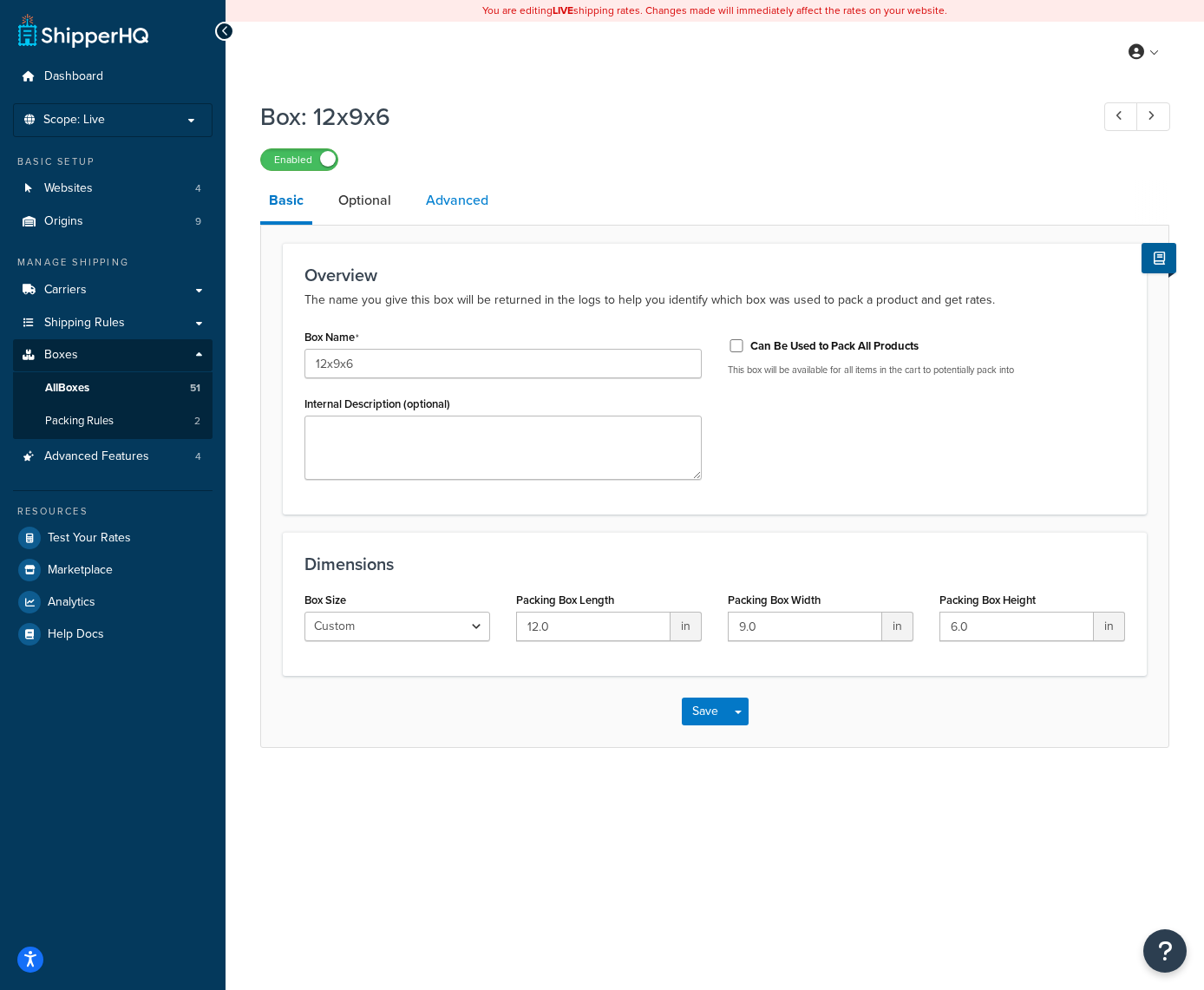
click at [478, 202] on link "Advanced" at bounding box center [457, 201] width 80 height 42
select select "50"
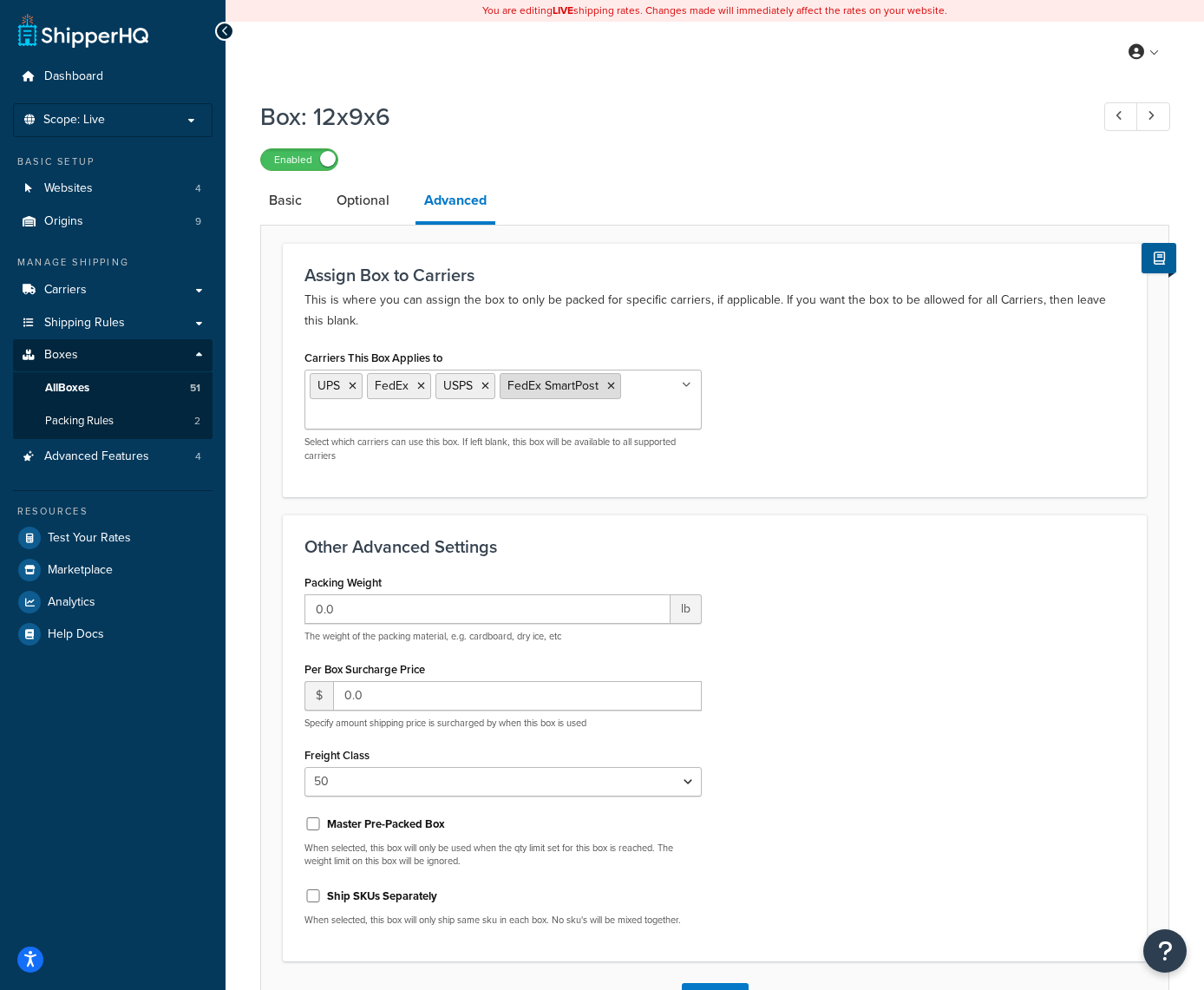
click at [610, 390] on icon at bounding box center [611, 386] width 8 height 10
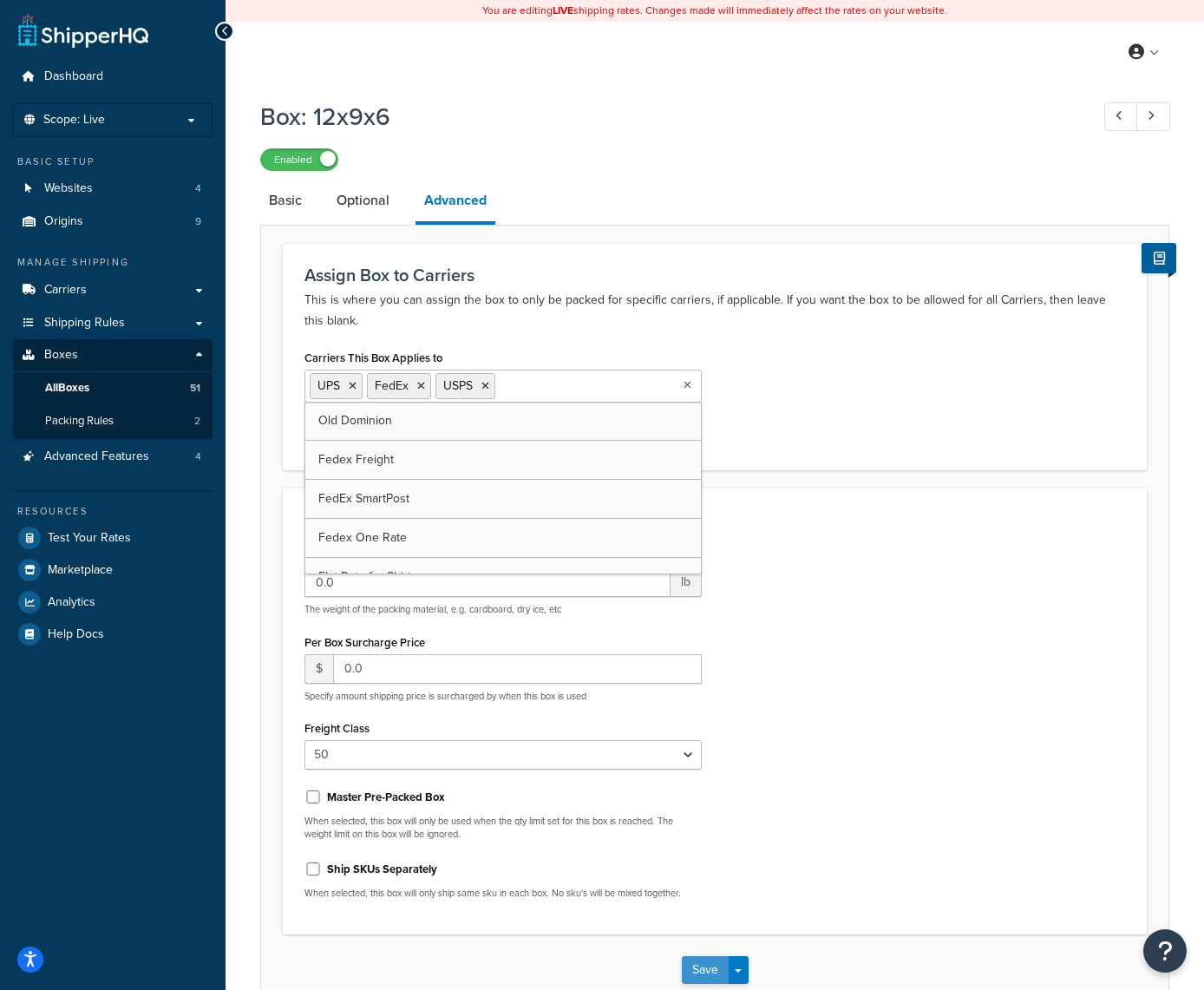
click at [699, 965] on button "Save" at bounding box center [705, 970] width 47 height 28
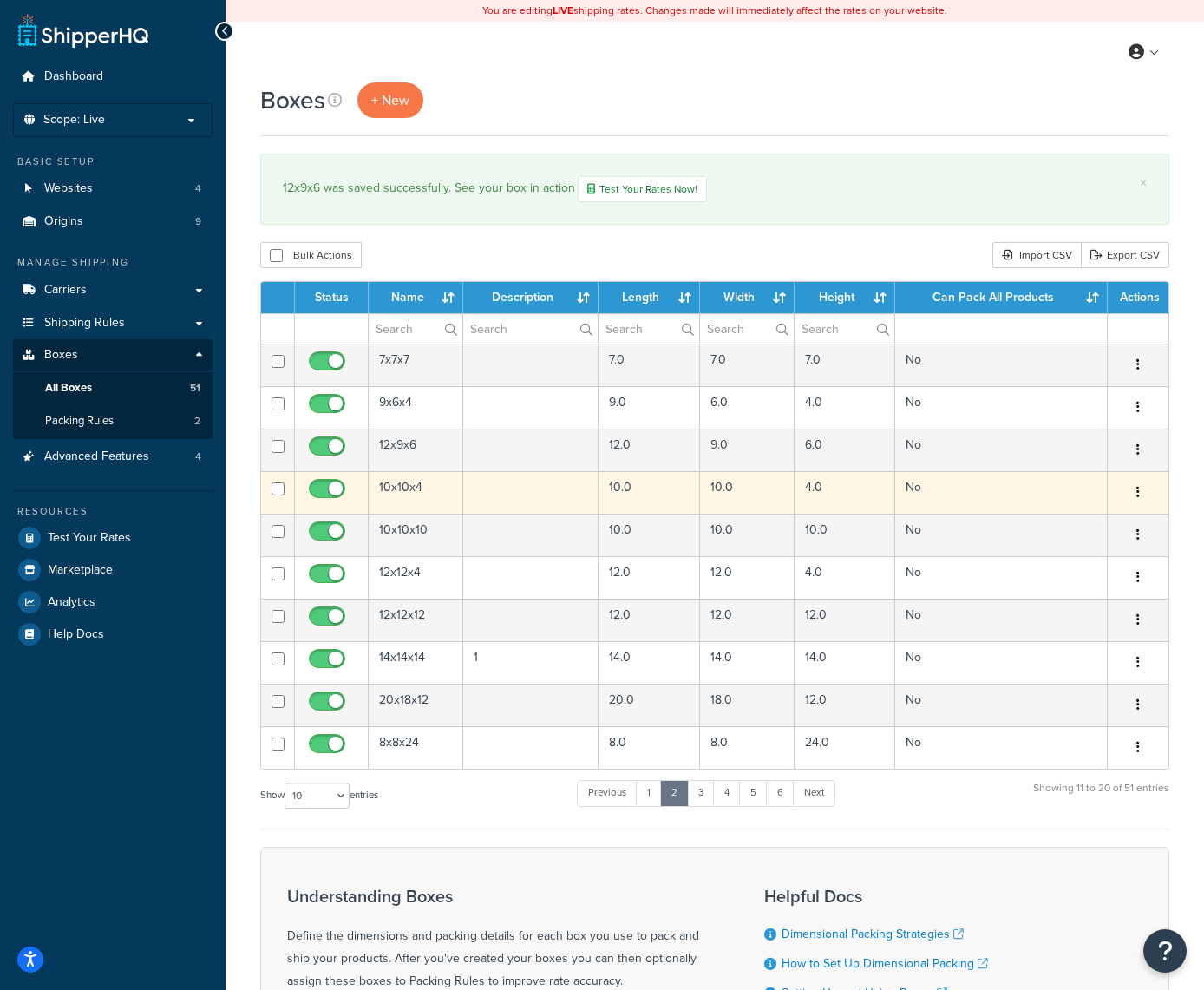
click at [1134, 496] on button "button" at bounding box center [1138, 493] width 24 height 28
click at [1094, 522] on link "Edit" at bounding box center [1081, 526] width 137 height 36
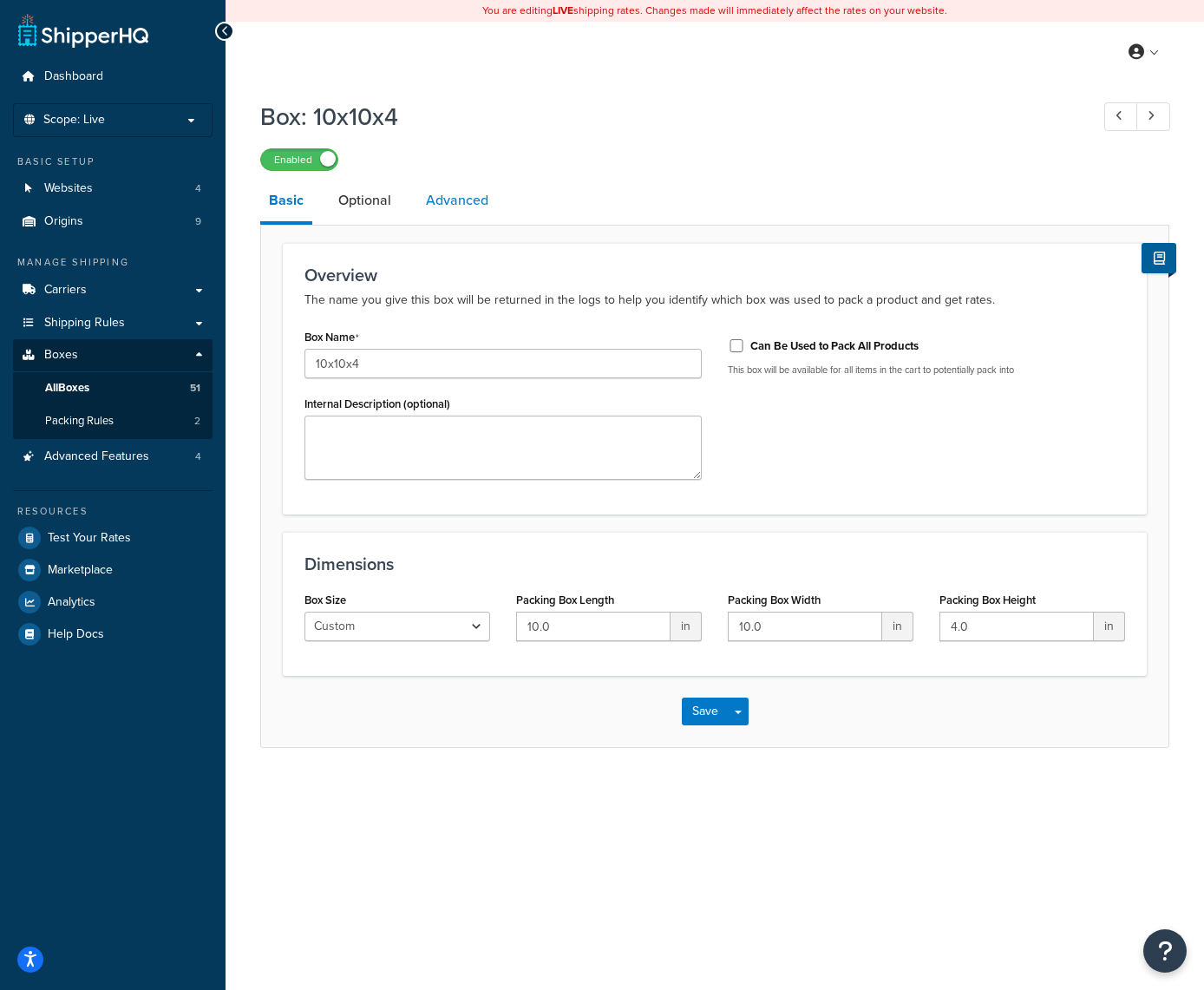
click at [466, 201] on link "Advanced" at bounding box center [457, 201] width 80 height 42
select select "50"
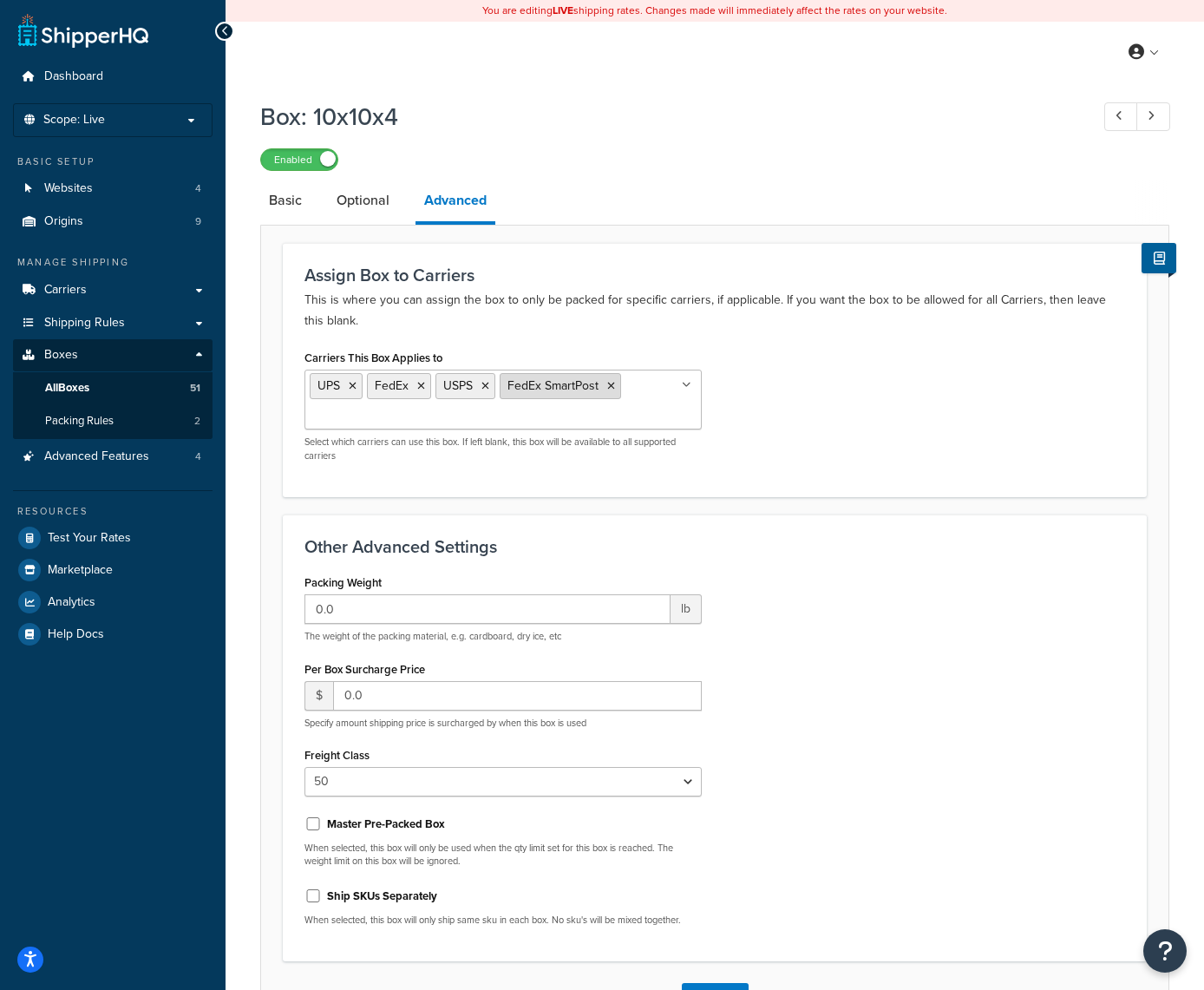
click at [612, 389] on icon at bounding box center [611, 386] width 8 height 10
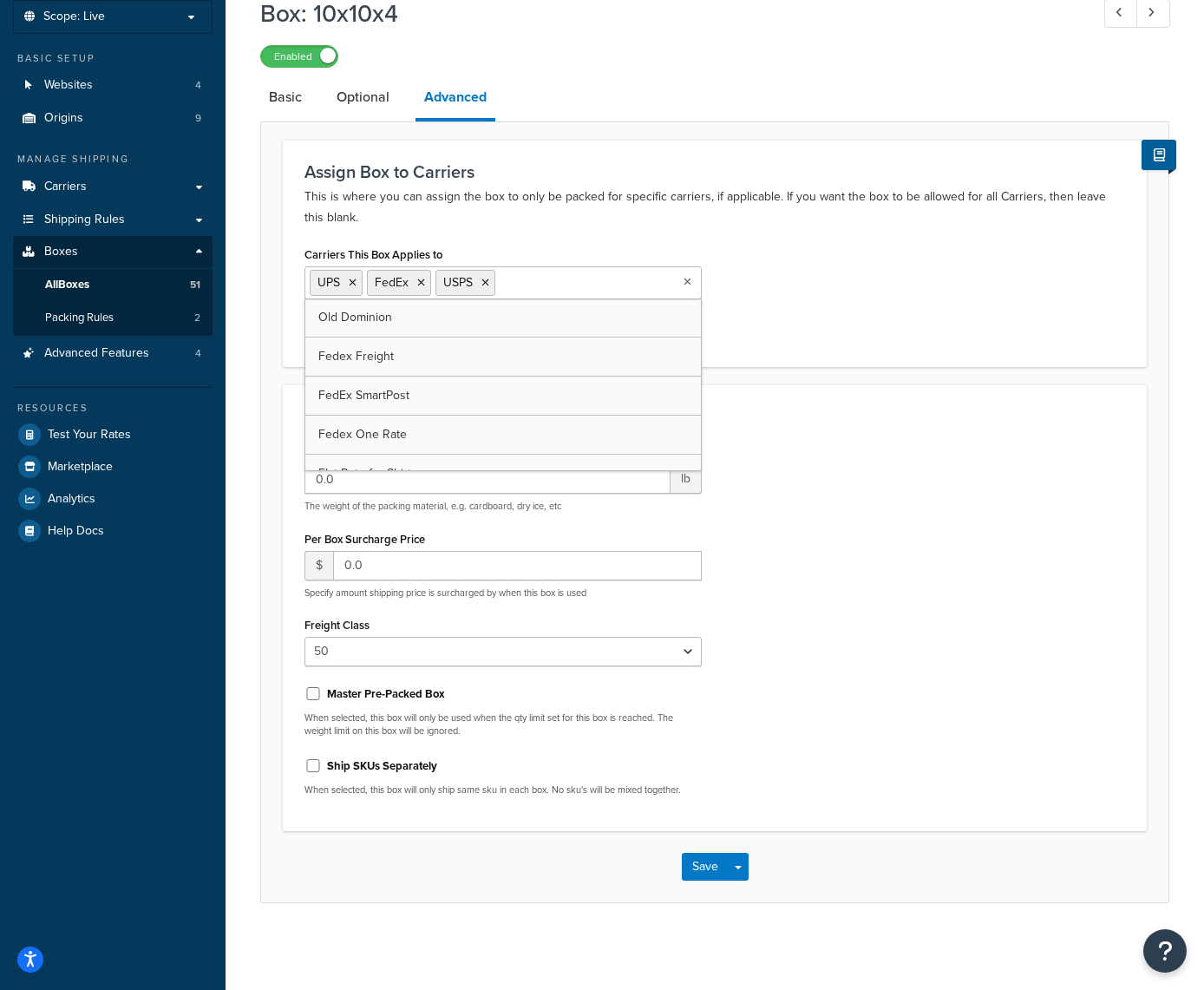
scroll to position [102, 0]
click at [695, 859] on button "Save" at bounding box center [705, 868] width 47 height 28
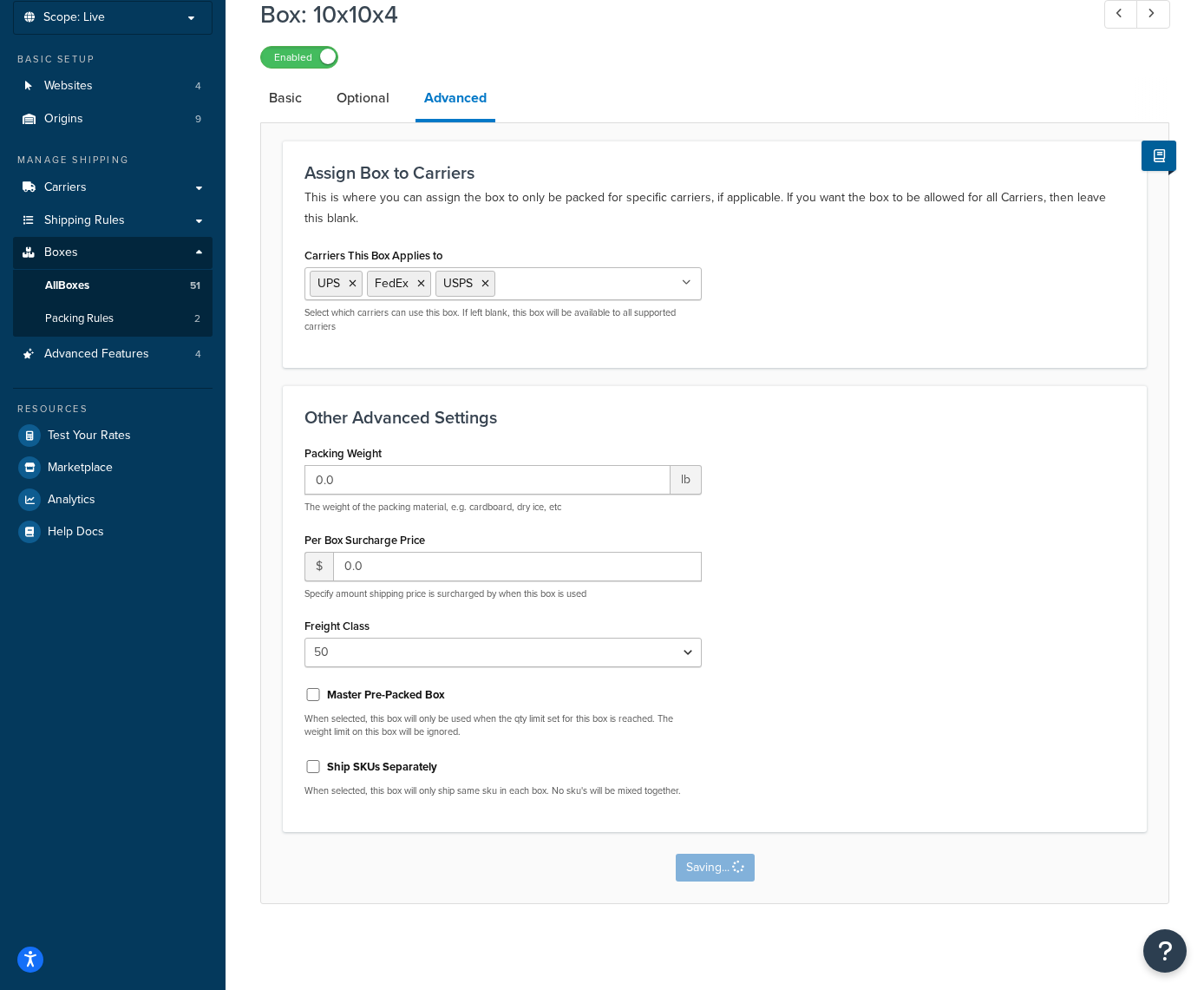
scroll to position [0, 0]
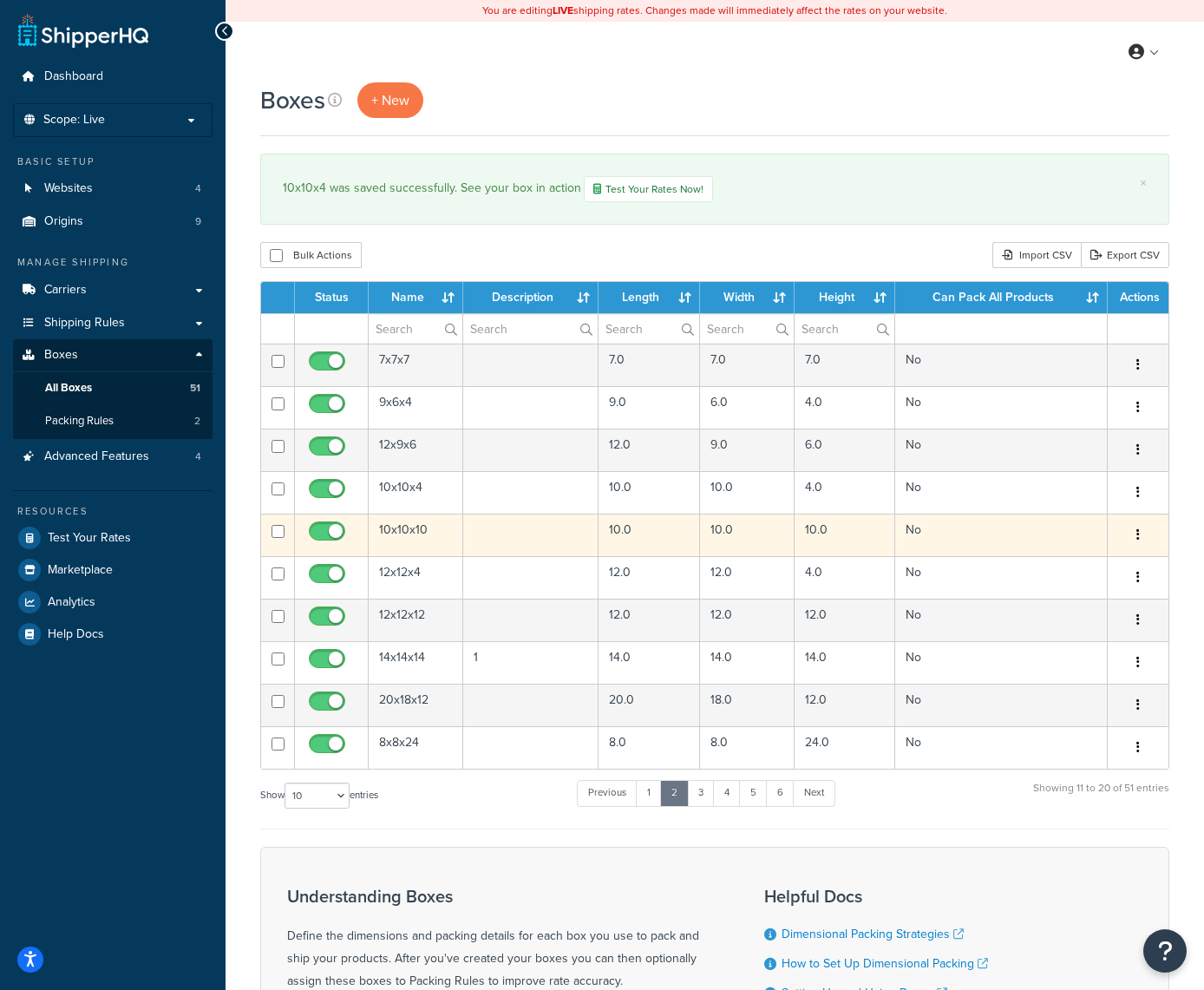
click at [1136, 534] on icon "button" at bounding box center [1137, 534] width 3 height 12
click at [1074, 565] on link "Edit" at bounding box center [1081, 568] width 137 height 36
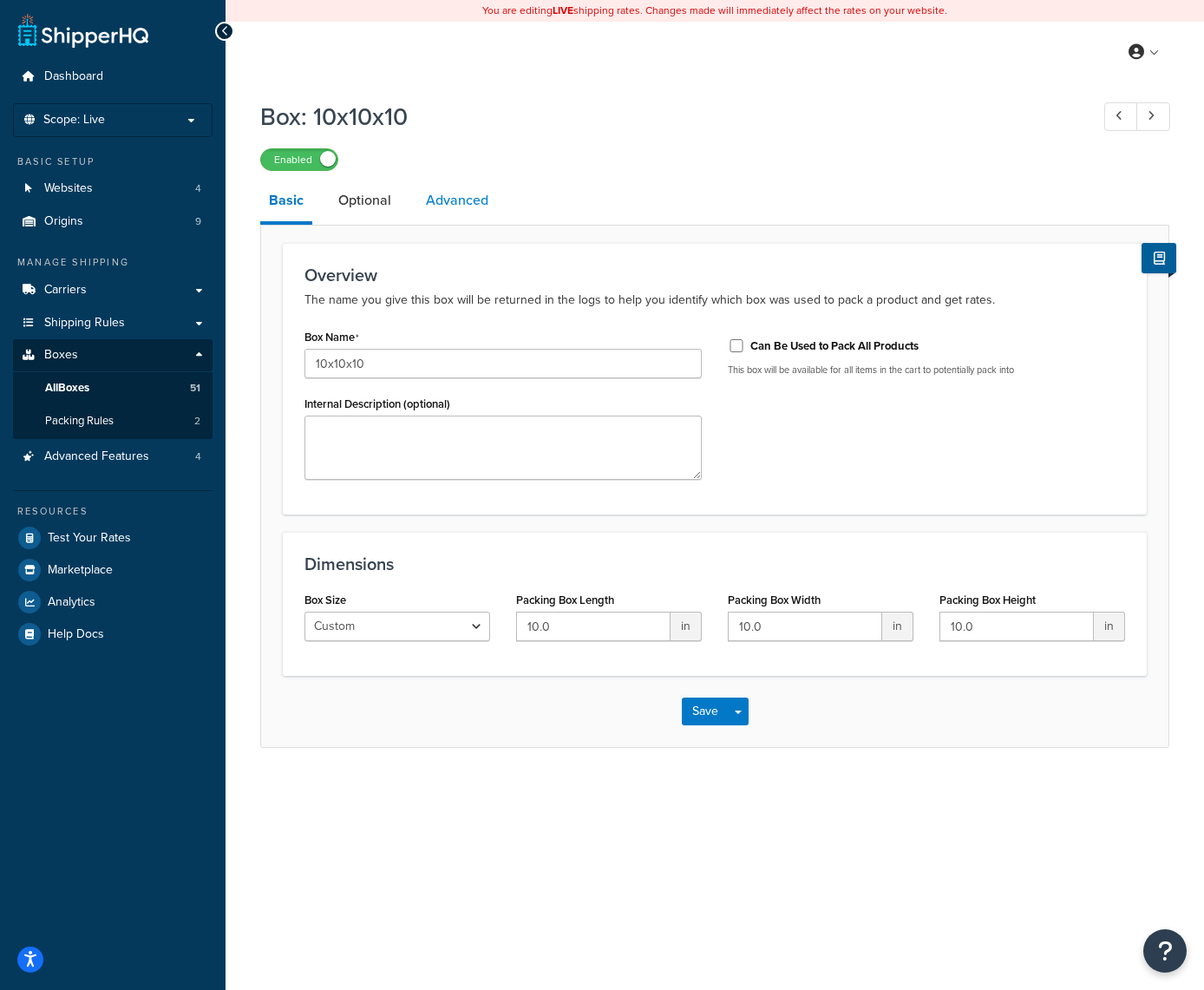
click at [469, 200] on link "Advanced" at bounding box center [457, 201] width 80 height 42
select select "50"
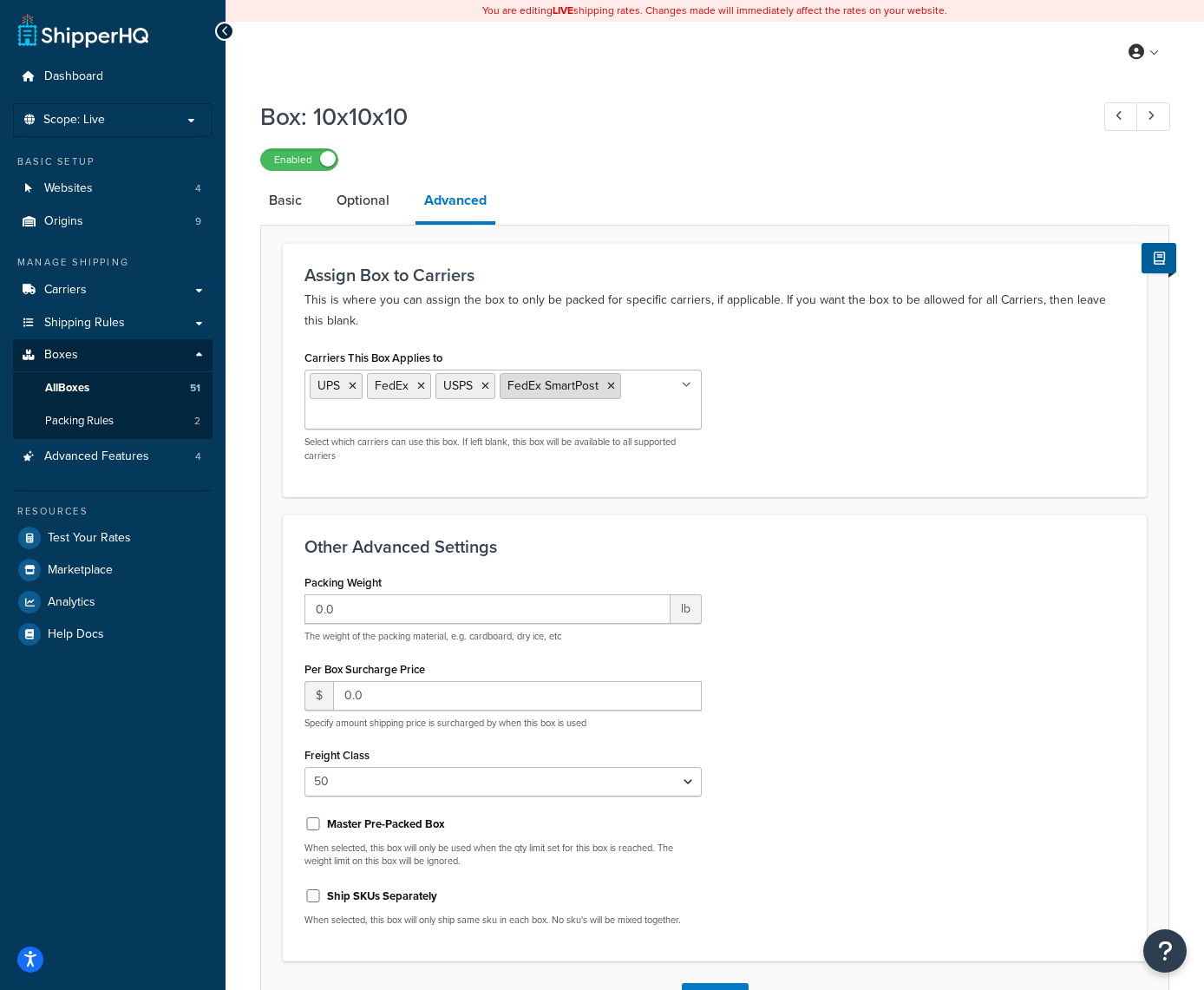
click at [611, 390] on icon at bounding box center [611, 386] width 8 height 10
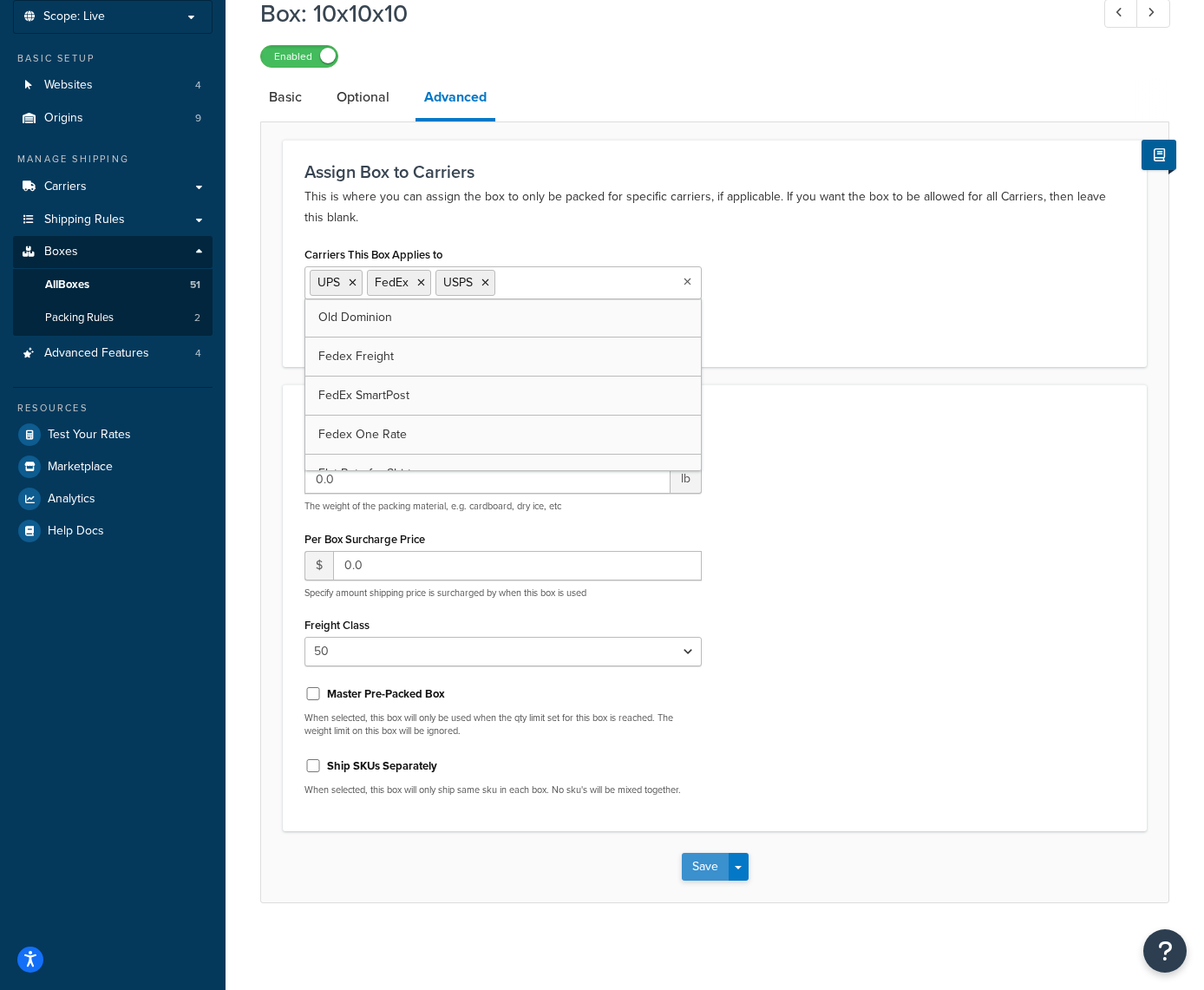
scroll to position [102, 0]
click at [701, 869] on button "Save" at bounding box center [705, 868] width 47 height 28
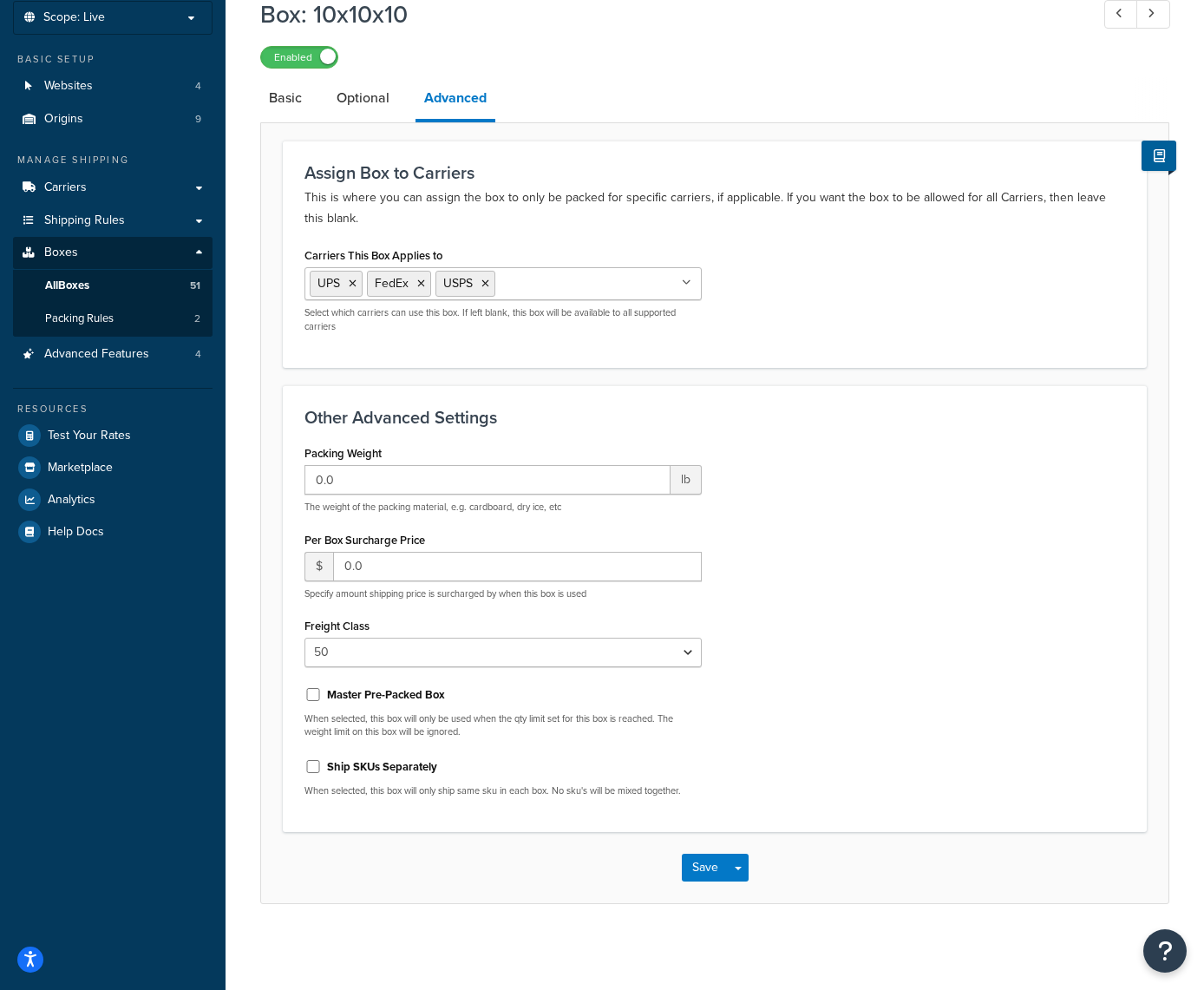
scroll to position [0, 0]
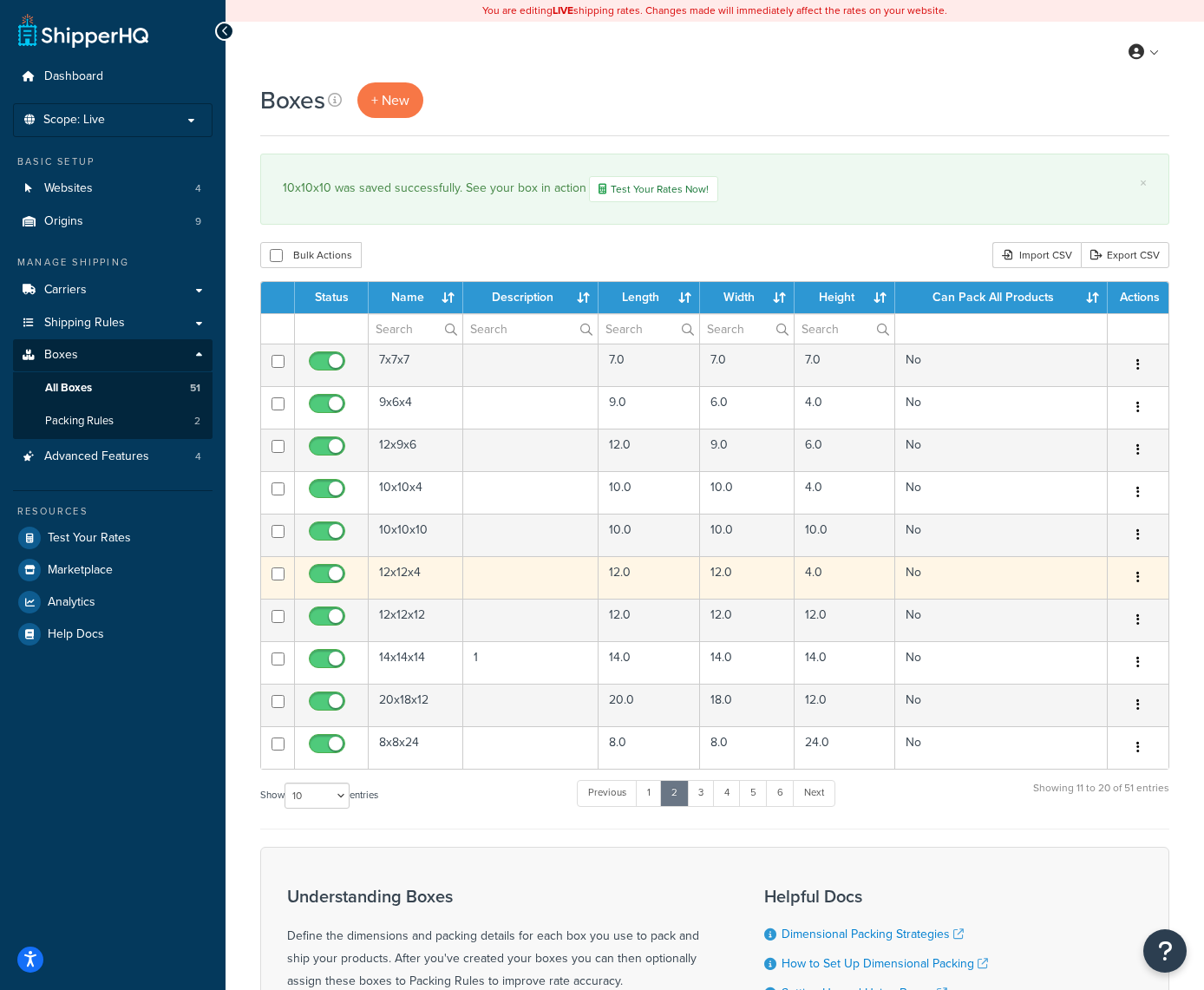
click at [1136, 574] on icon "button" at bounding box center [1137, 577] width 3 height 12
click at [1076, 602] on link "Edit" at bounding box center [1081, 610] width 137 height 36
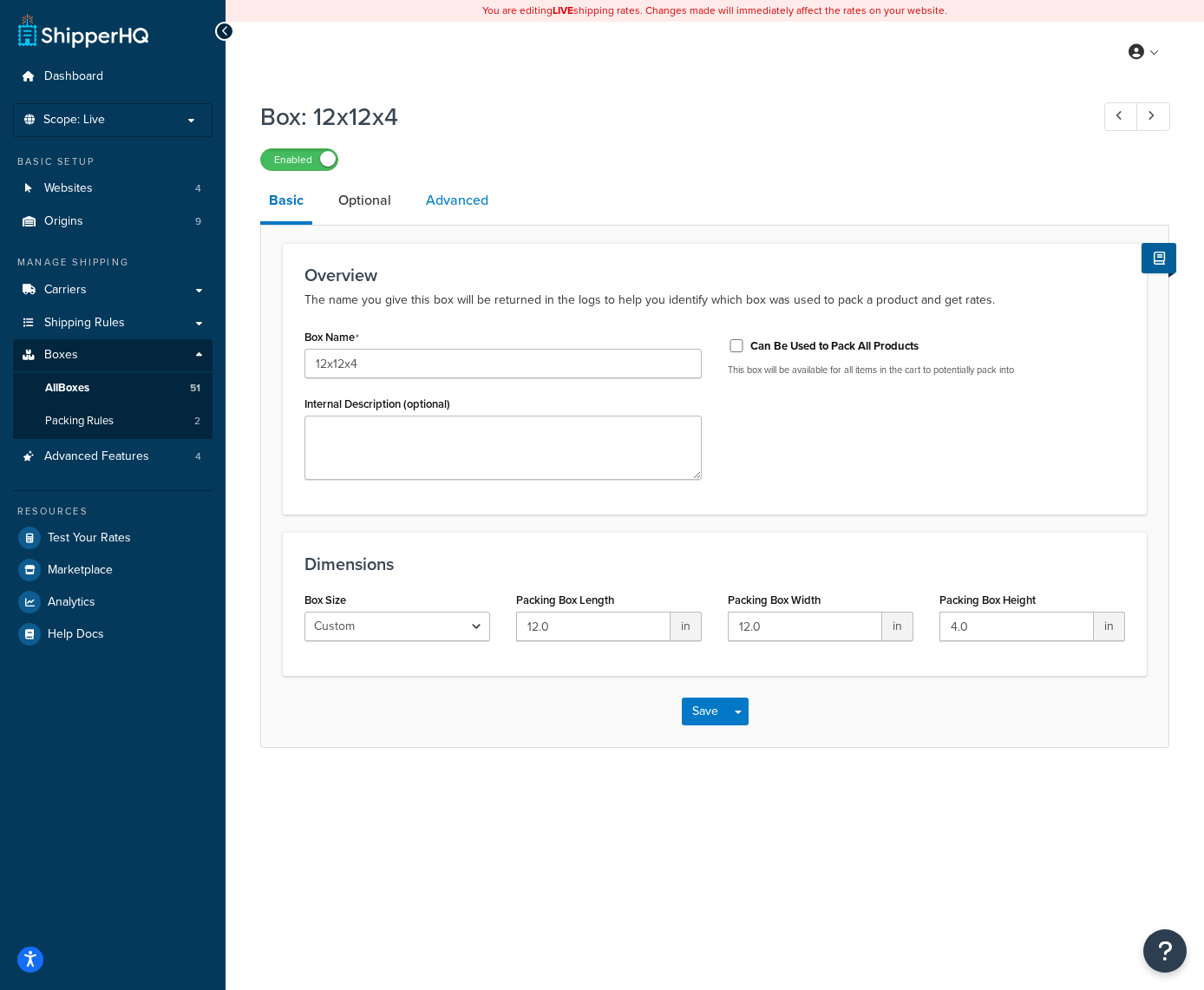
click at [470, 194] on link "Advanced" at bounding box center [457, 201] width 80 height 42
select select "50"
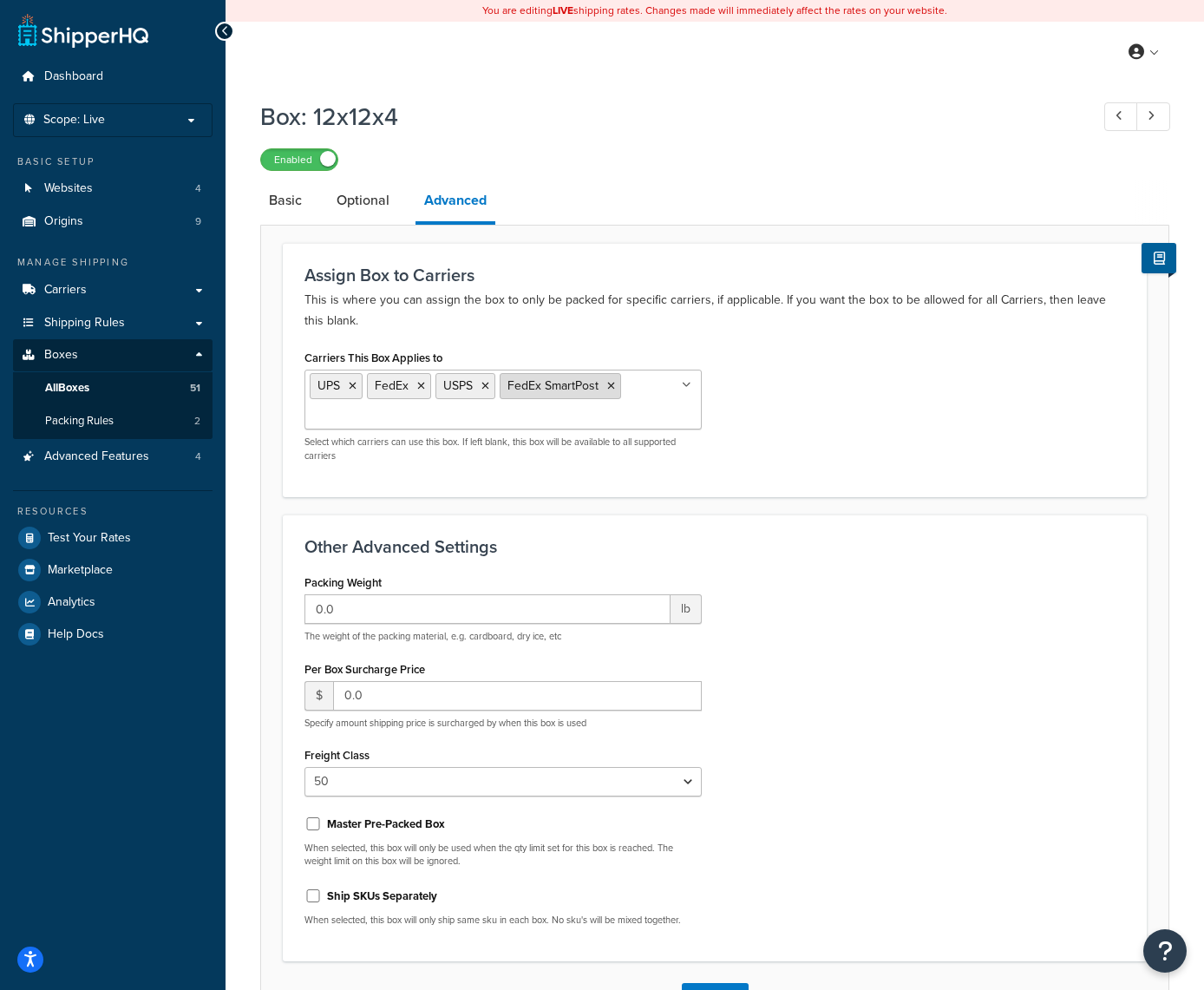
click at [611, 387] on icon at bounding box center [611, 386] width 8 height 10
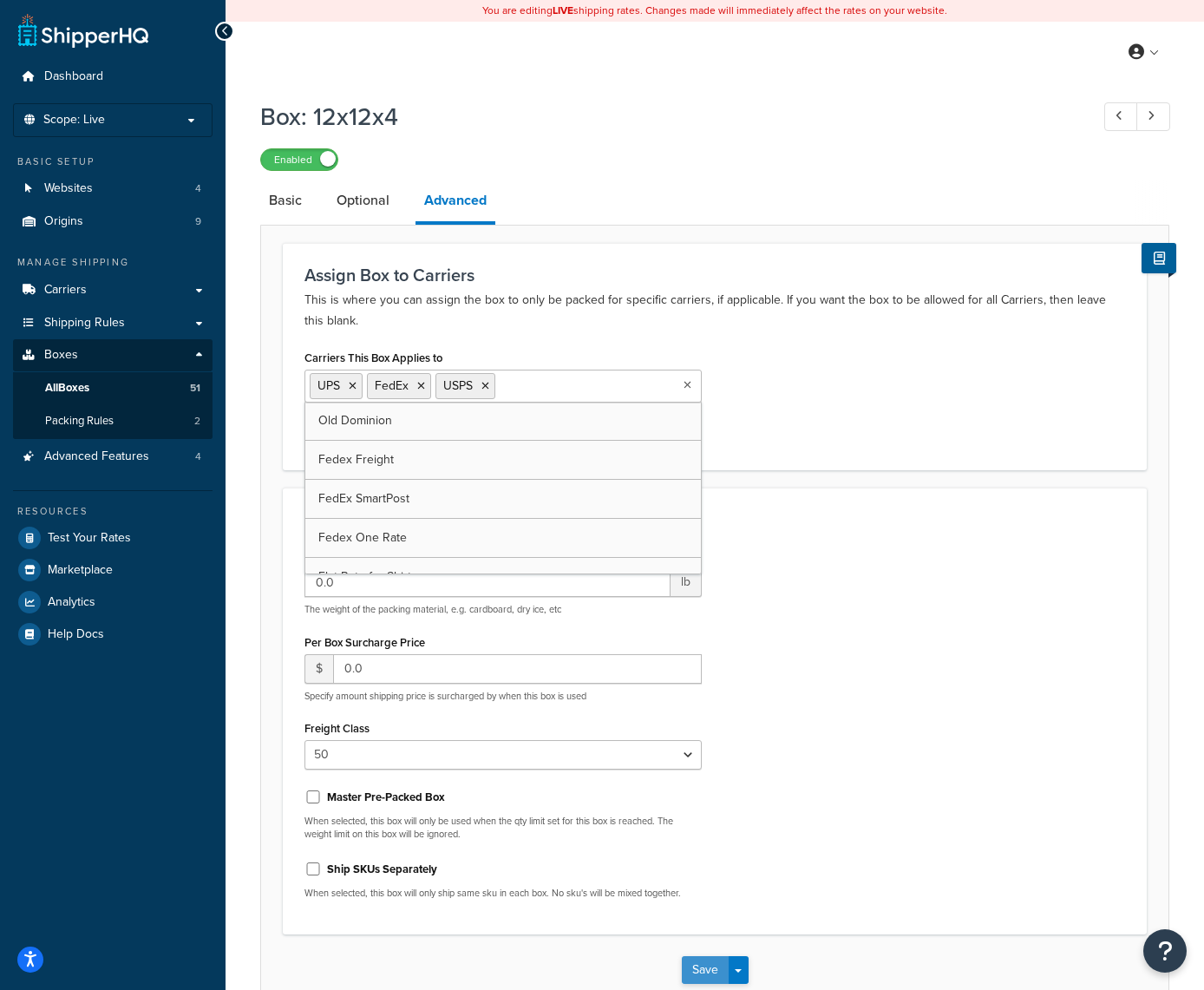
click at [703, 970] on button "Save" at bounding box center [705, 970] width 47 height 28
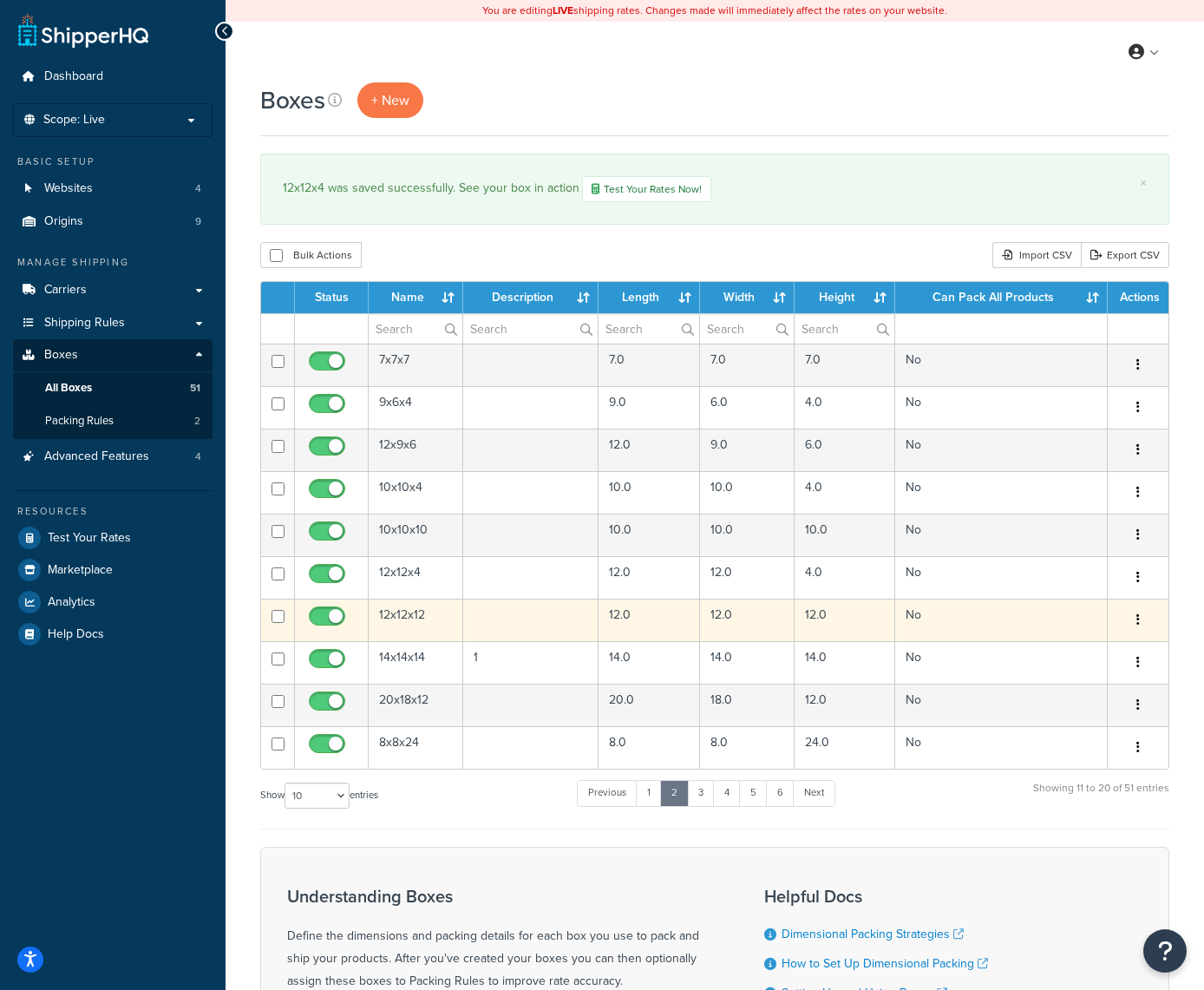
click at [1135, 621] on button "button" at bounding box center [1138, 620] width 24 height 28
click at [1085, 651] on link "Edit" at bounding box center [1081, 653] width 137 height 36
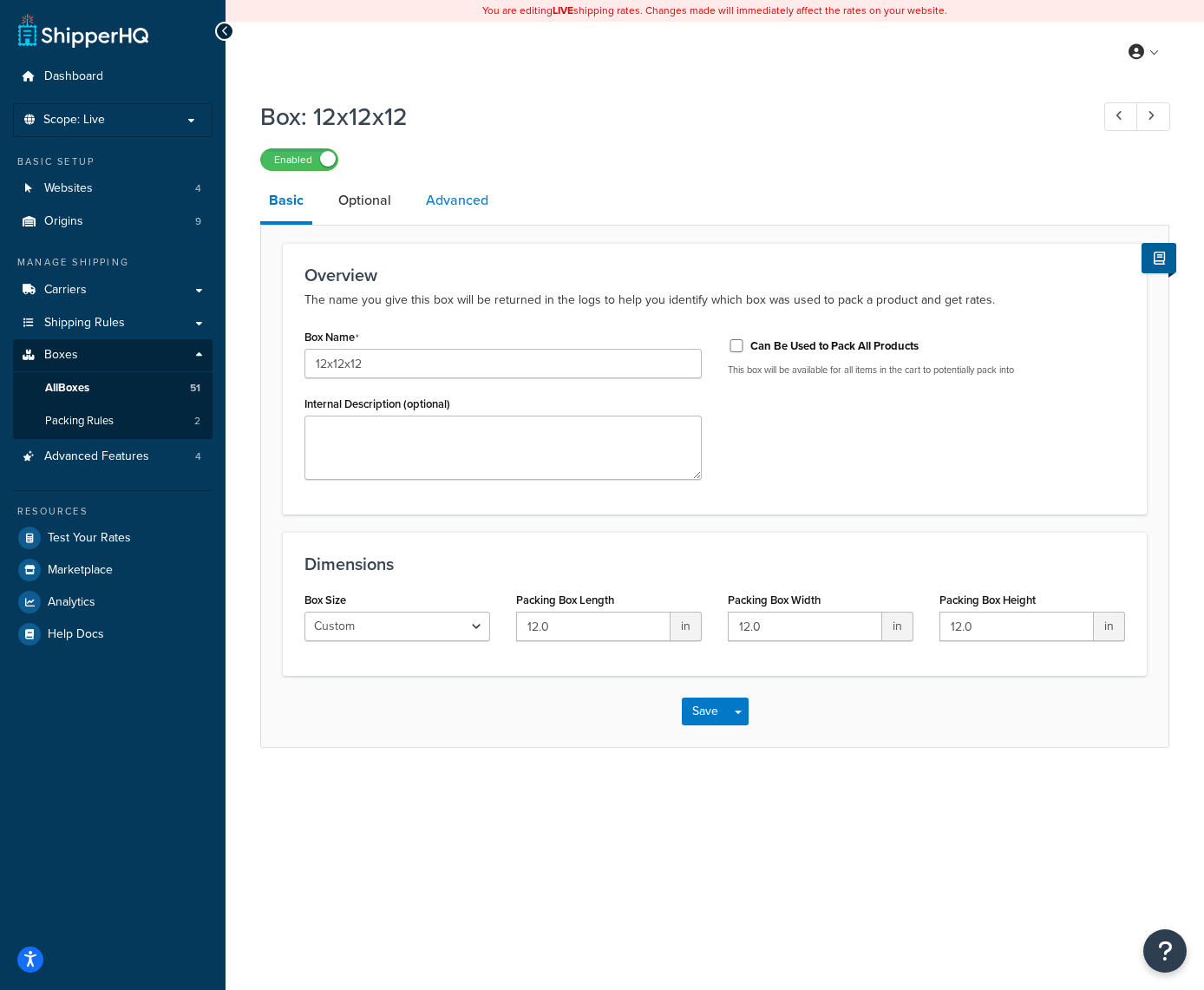
click at [453, 208] on link "Advanced" at bounding box center [457, 201] width 80 height 42
select select "50"
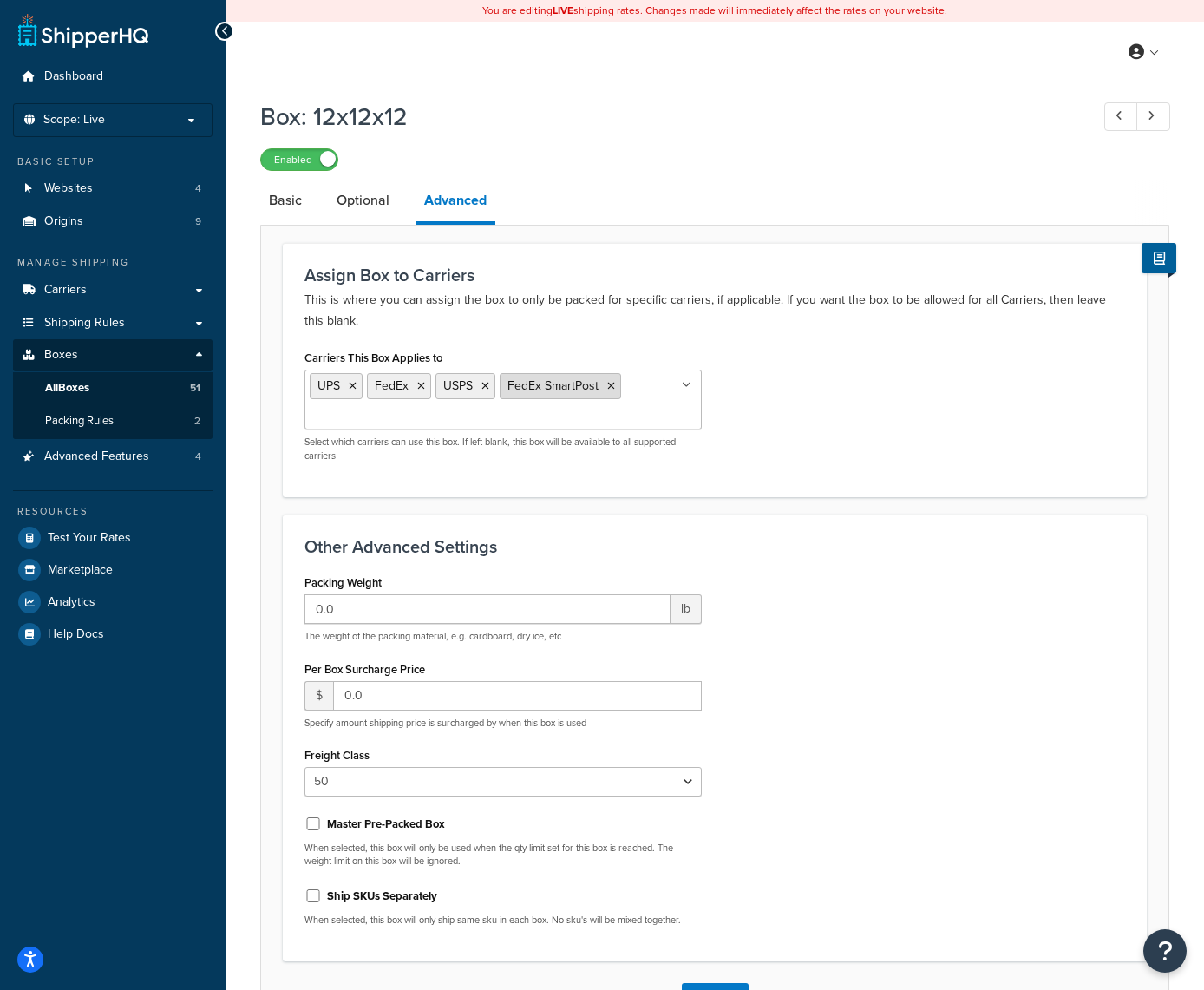
click at [609, 392] on icon at bounding box center [611, 386] width 8 height 10
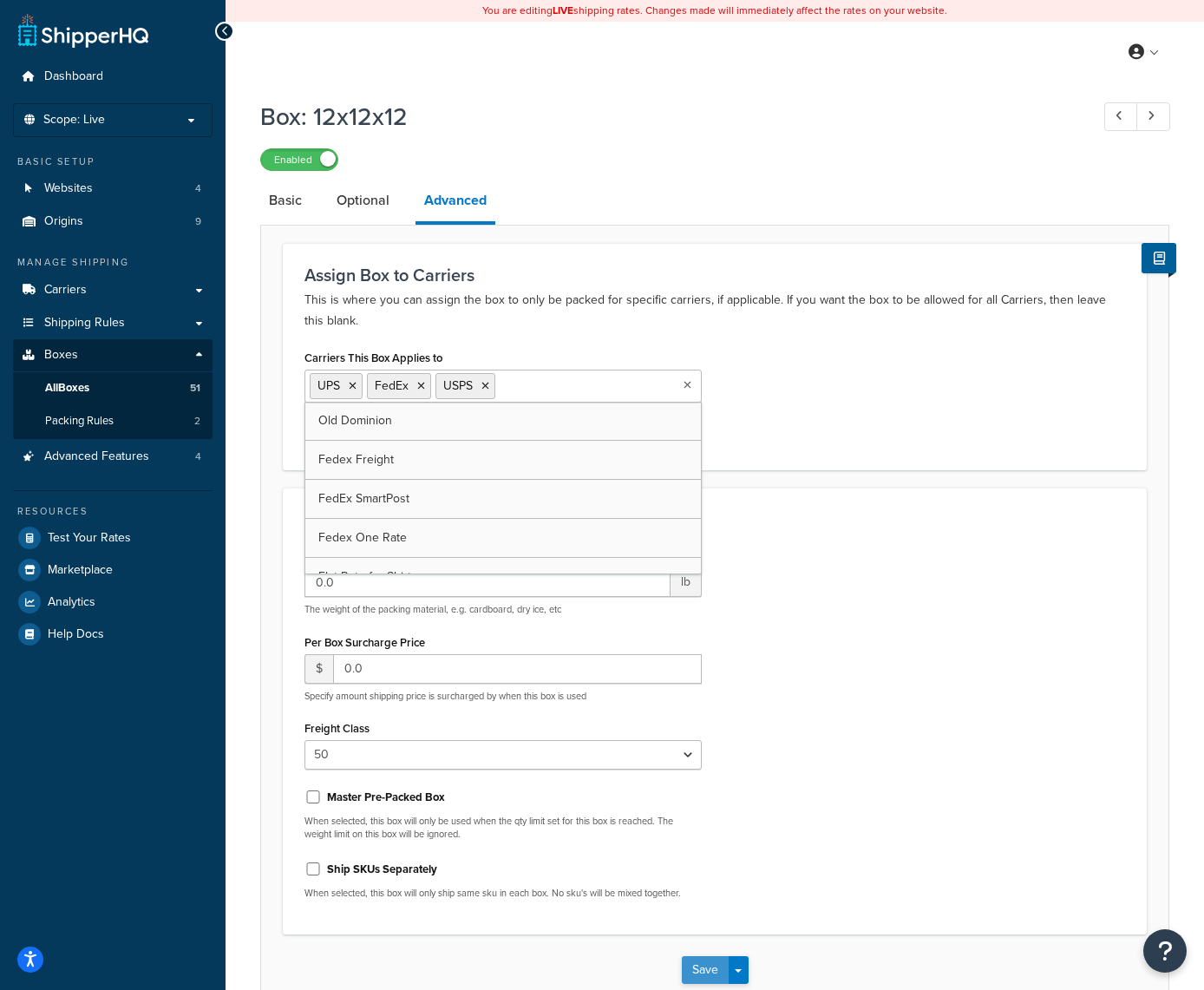
click at [706, 965] on button "Save" at bounding box center [705, 970] width 47 height 28
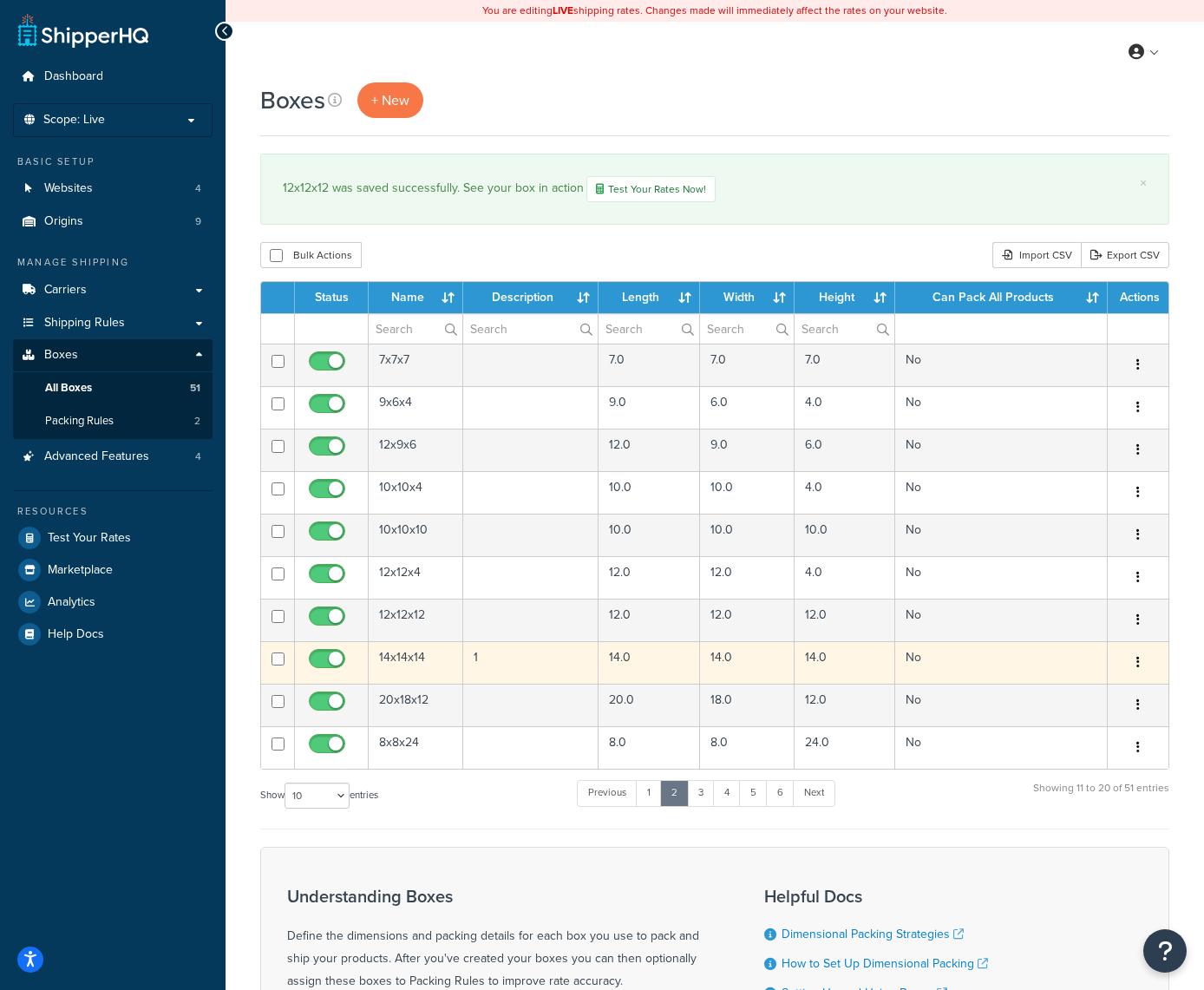
click at [1135, 662] on button "button" at bounding box center [1138, 663] width 24 height 28
click at [1070, 689] on link "Edit" at bounding box center [1081, 696] width 137 height 36
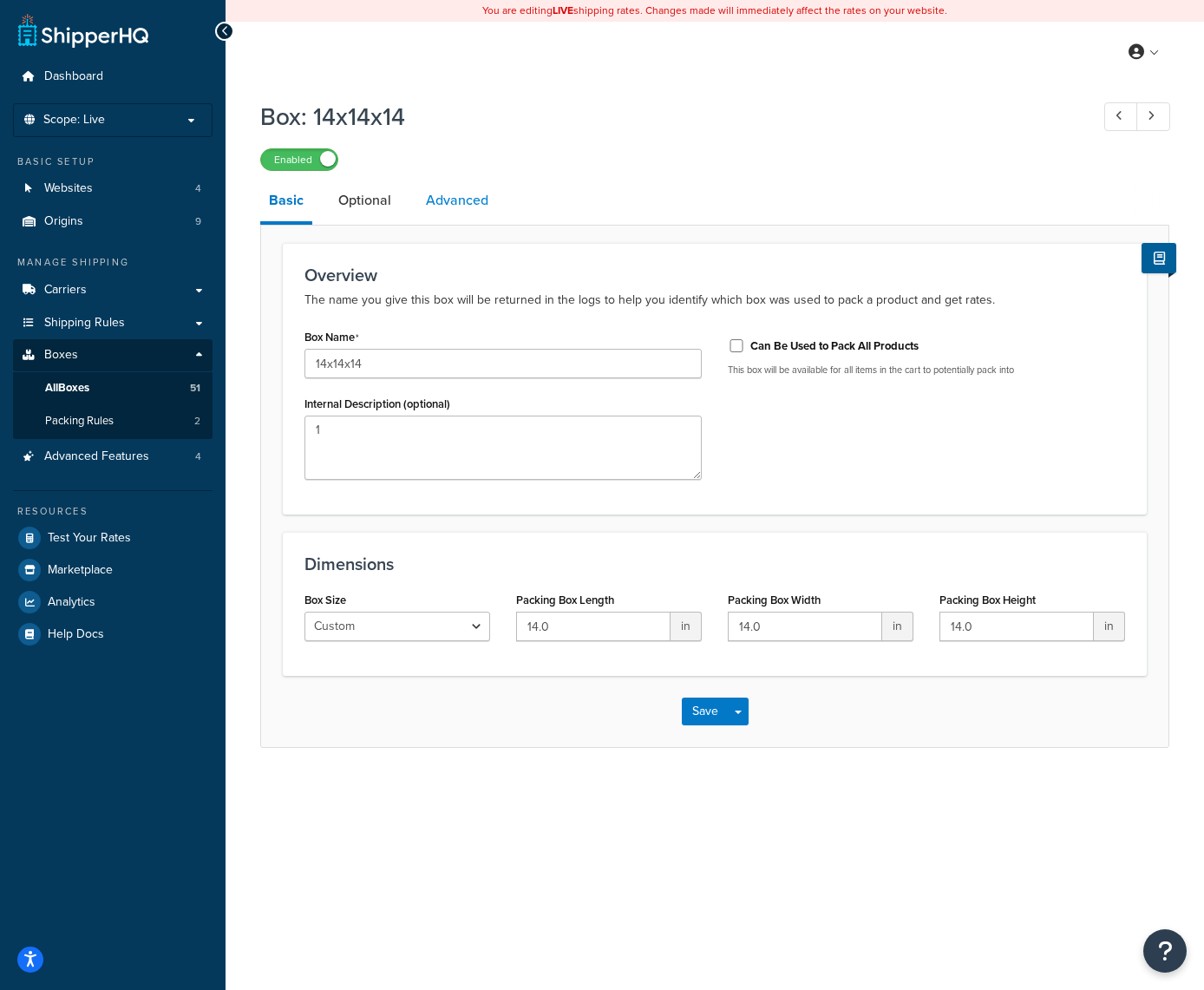
click at [461, 202] on link "Advanced" at bounding box center [457, 201] width 80 height 42
select select "50"
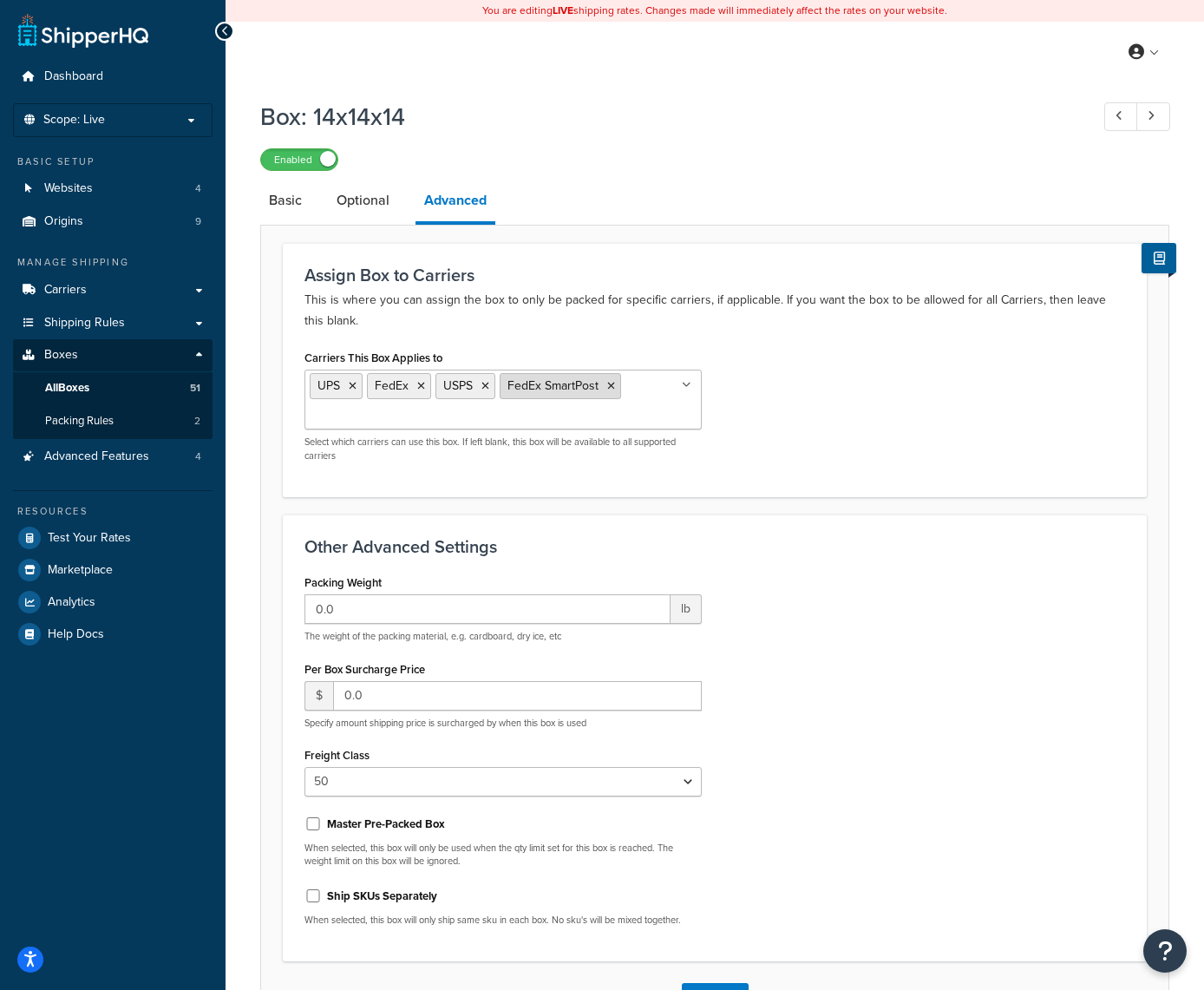
click at [612, 390] on icon at bounding box center [611, 386] width 8 height 10
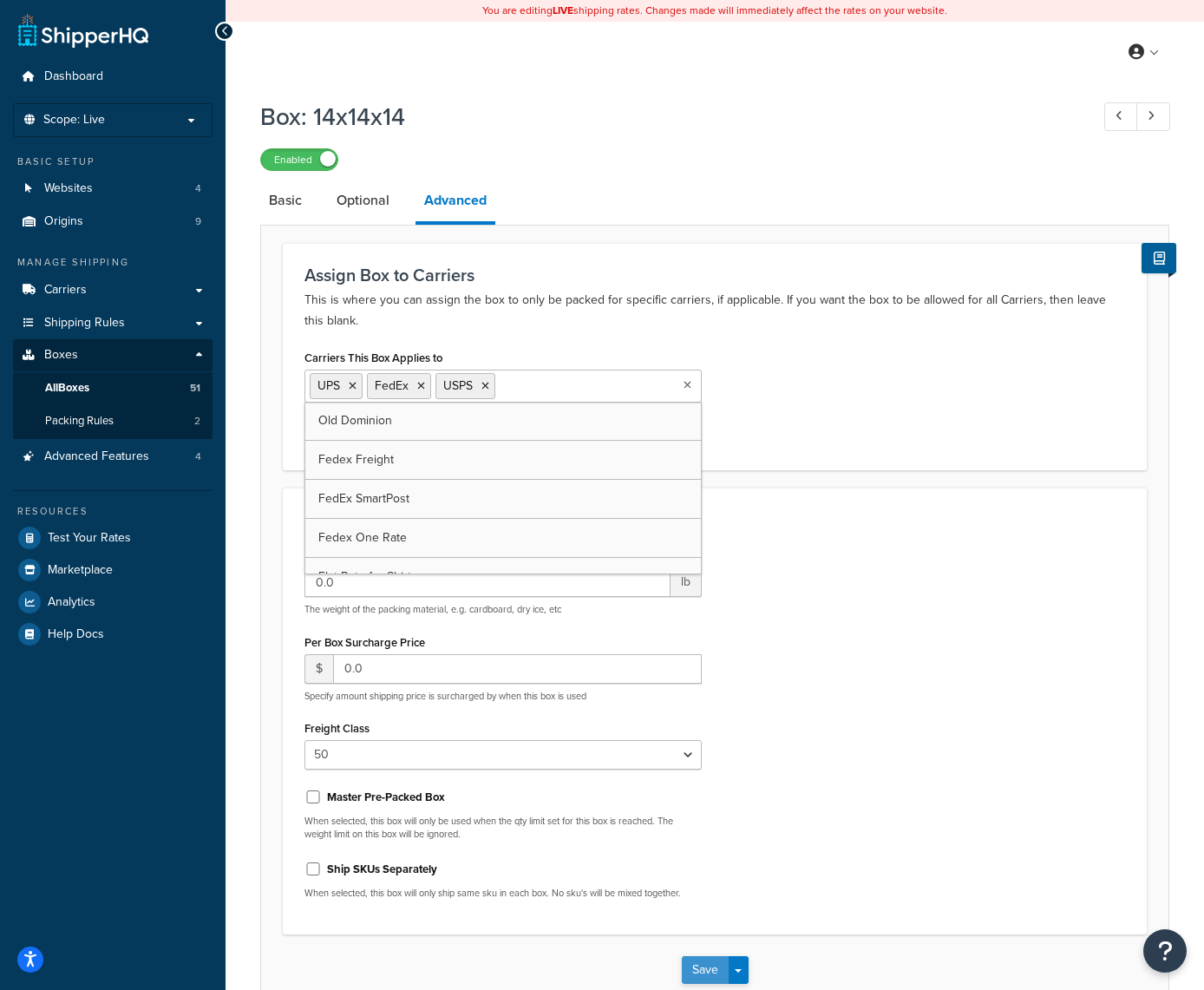
click at [707, 962] on button "Save" at bounding box center [705, 970] width 47 height 28
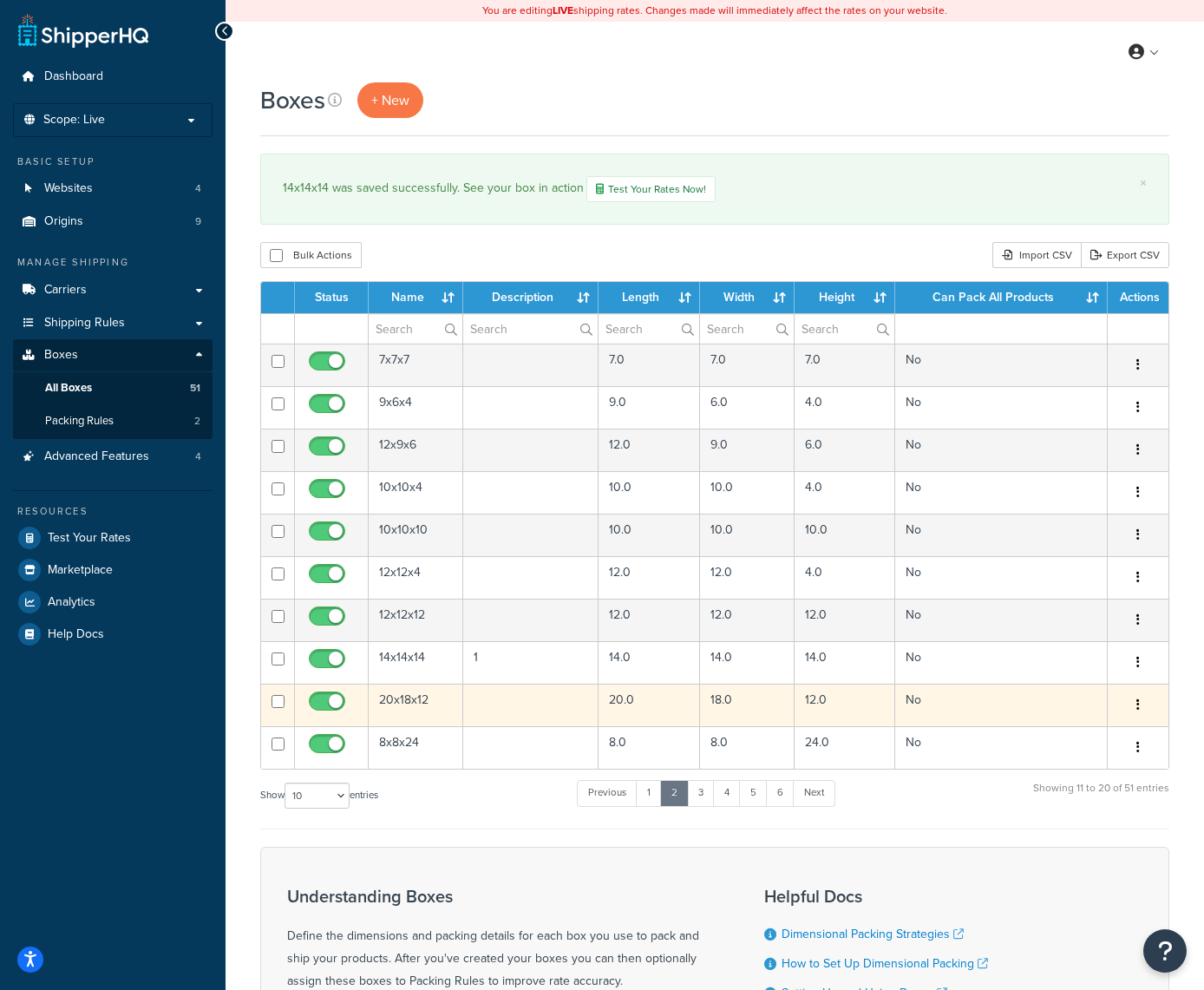
click at [1133, 701] on button "button" at bounding box center [1138, 706] width 24 height 28
click at [1082, 733] on link "Edit" at bounding box center [1081, 738] width 137 height 36
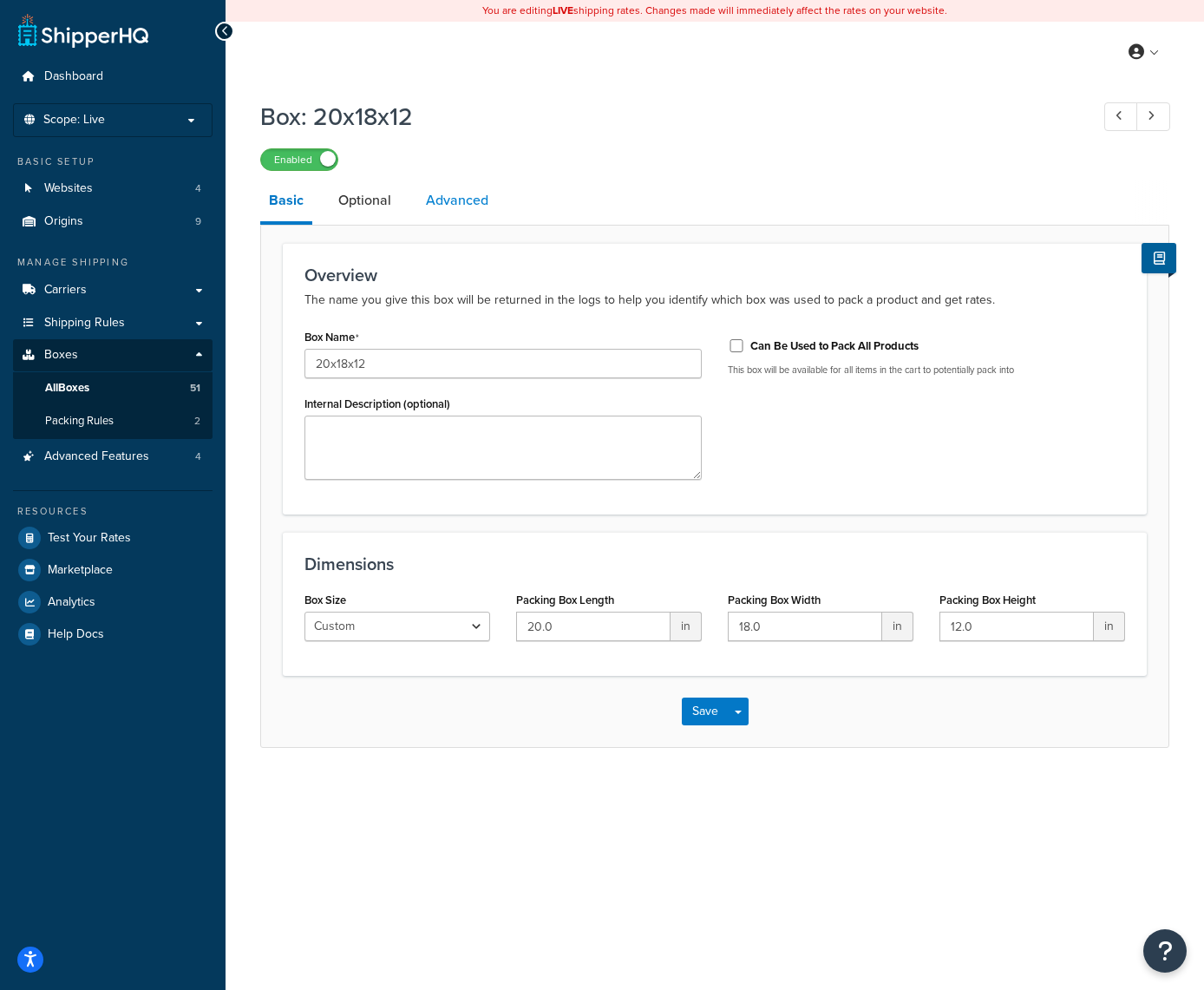
click at [468, 201] on link "Advanced" at bounding box center [457, 201] width 80 height 42
select select "50"
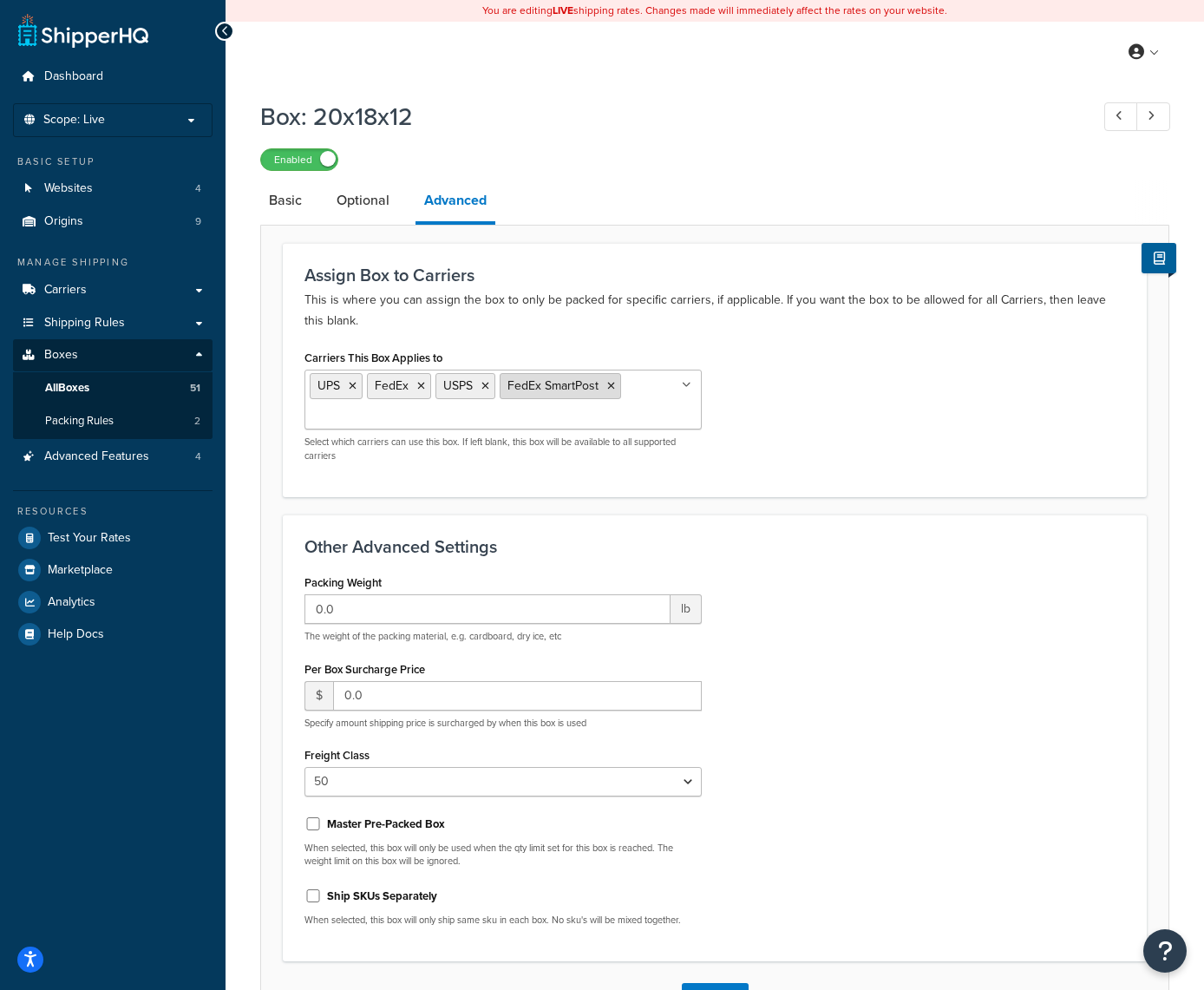
click at [611, 387] on icon at bounding box center [611, 386] width 8 height 10
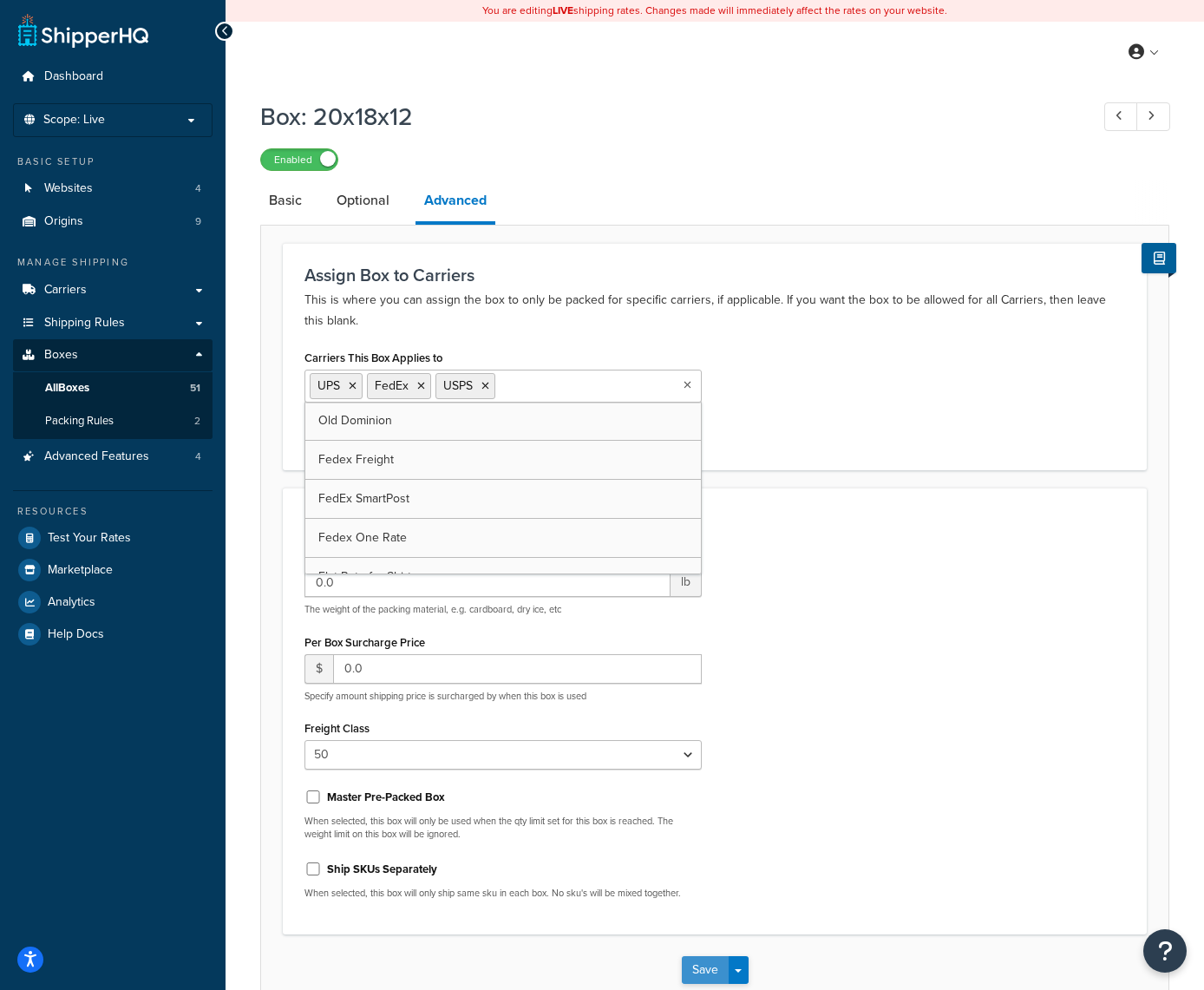
click at [702, 965] on button "Save" at bounding box center [705, 970] width 47 height 28
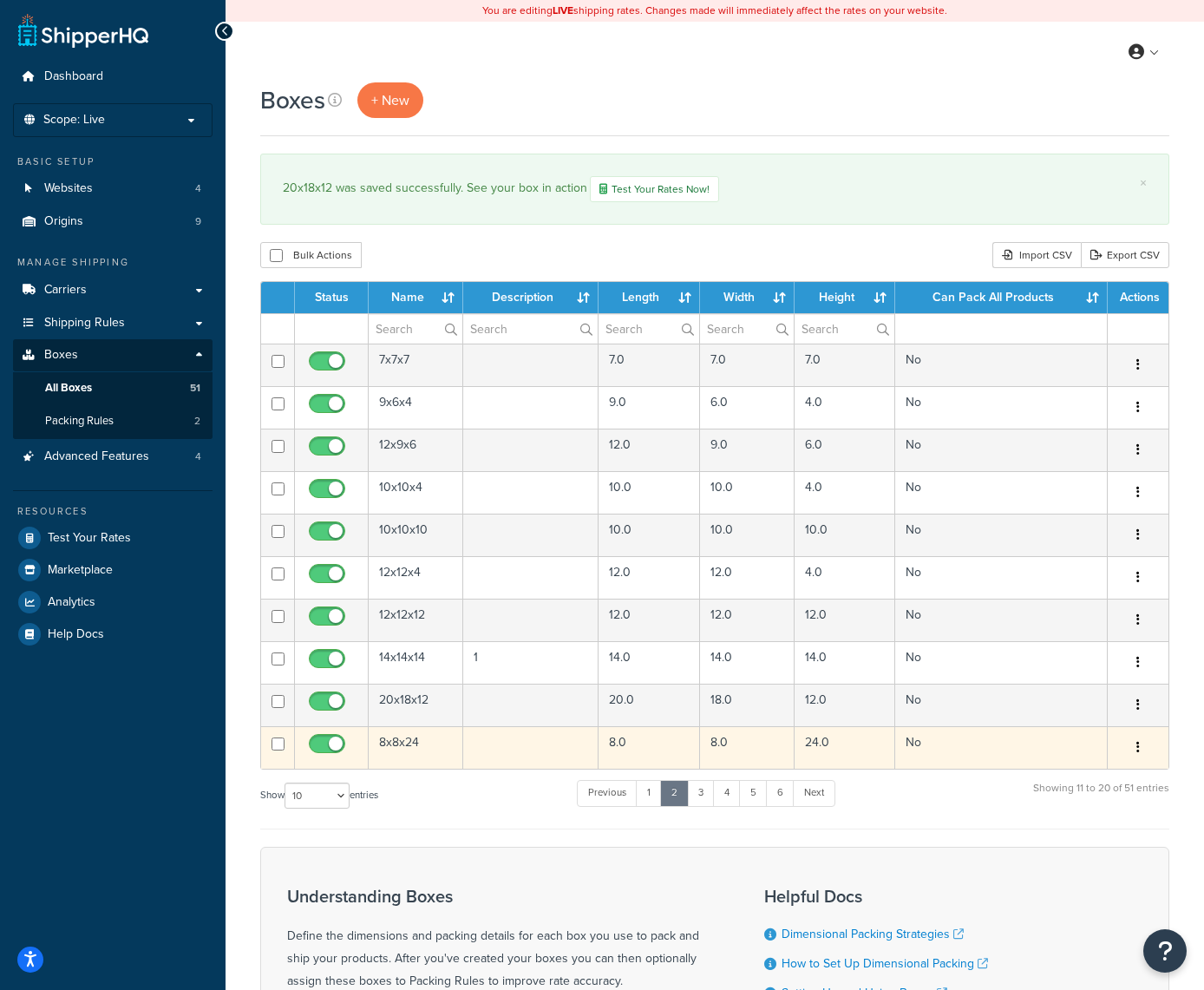
click at [1141, 746] on button "button" at bounding box center [1138, 747] width 24 height 28
click at [1075, 781] on link "Edit" at bounding box center [1081, 780] width 137 height 36
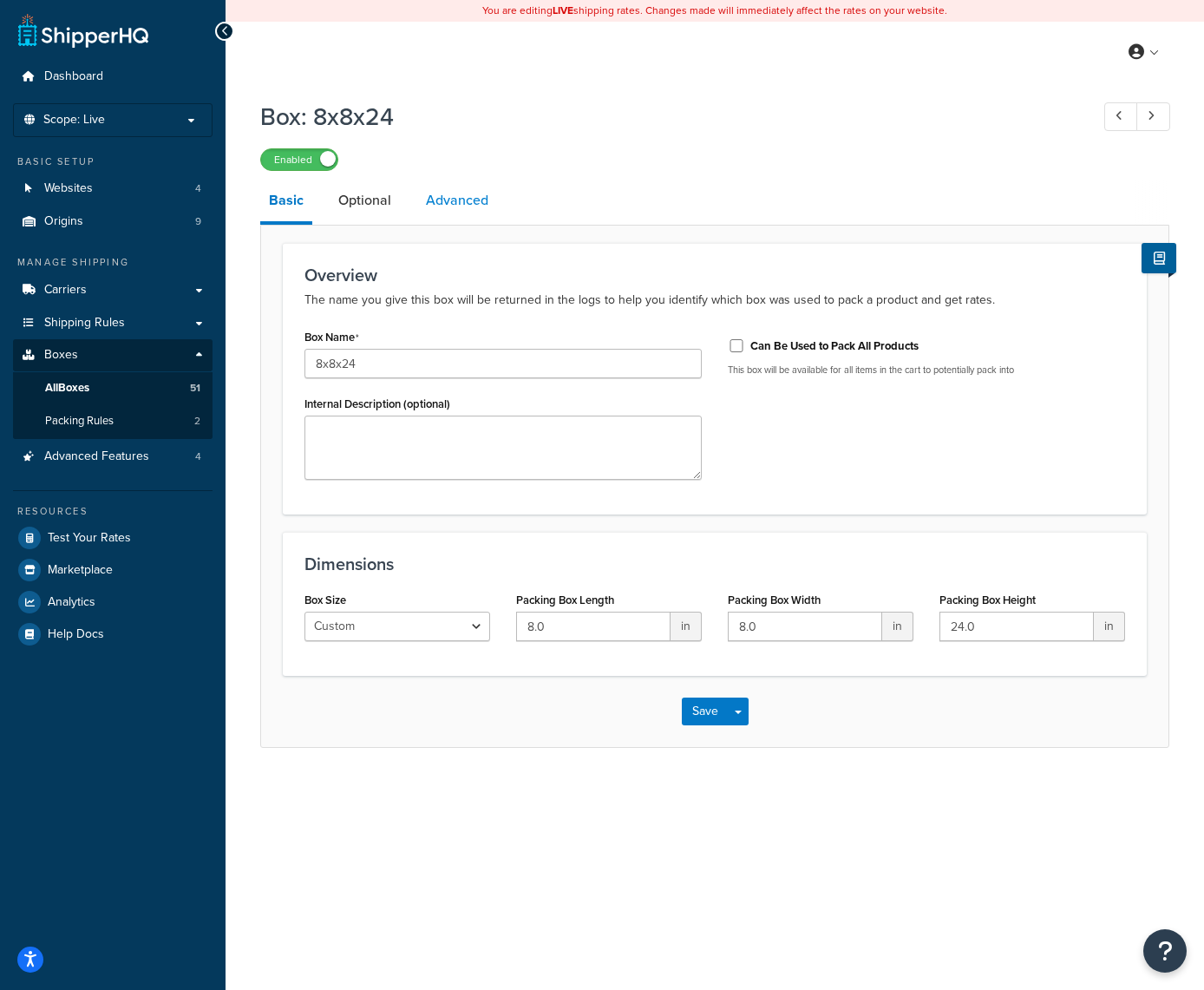
click at [460, 201] on link "Advanced" at bounding box center [457, 201] width 80 height 42
select select "50"
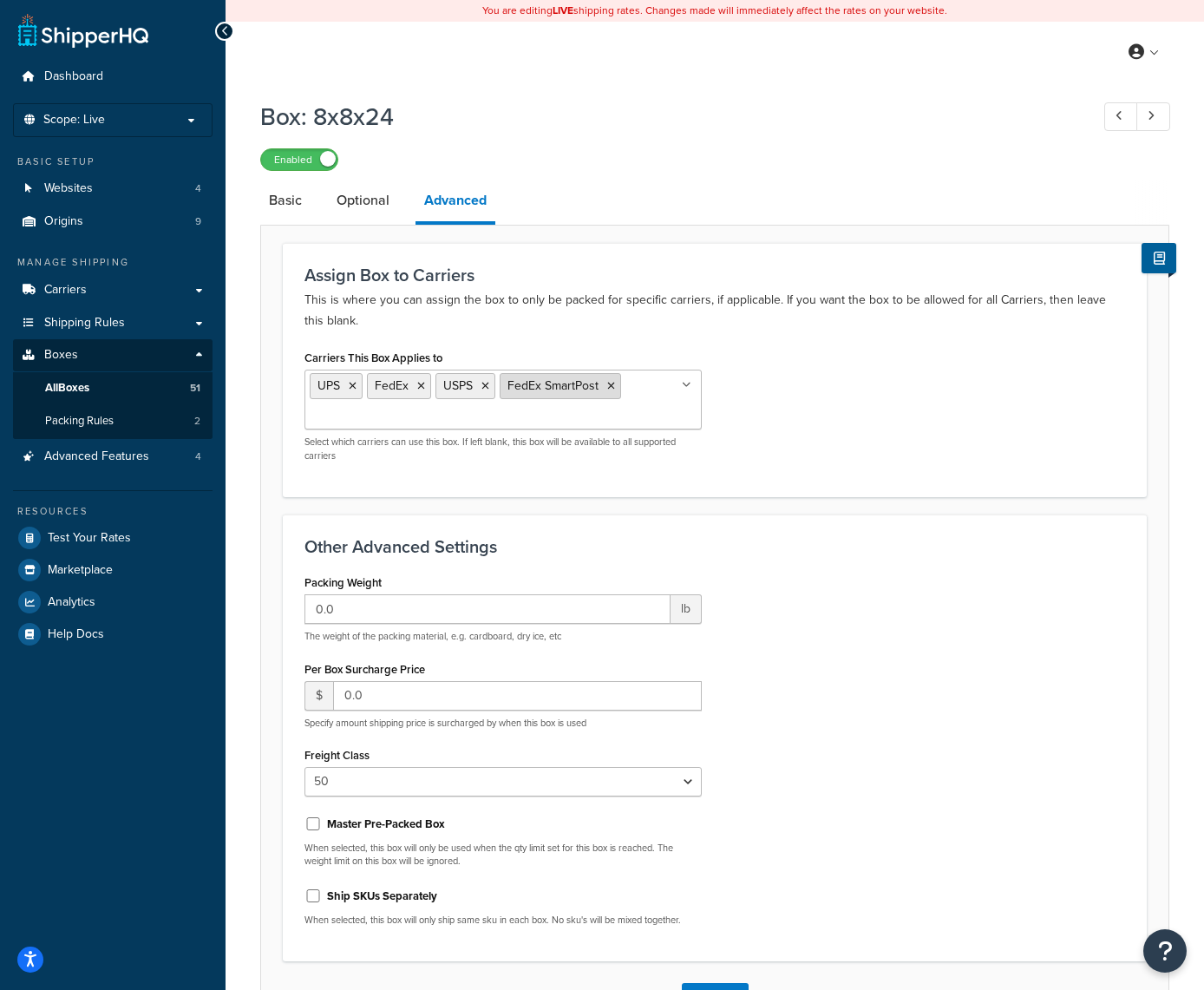
click at [610, 385] on icon at bounding box center [611, 386] width 8 height 10
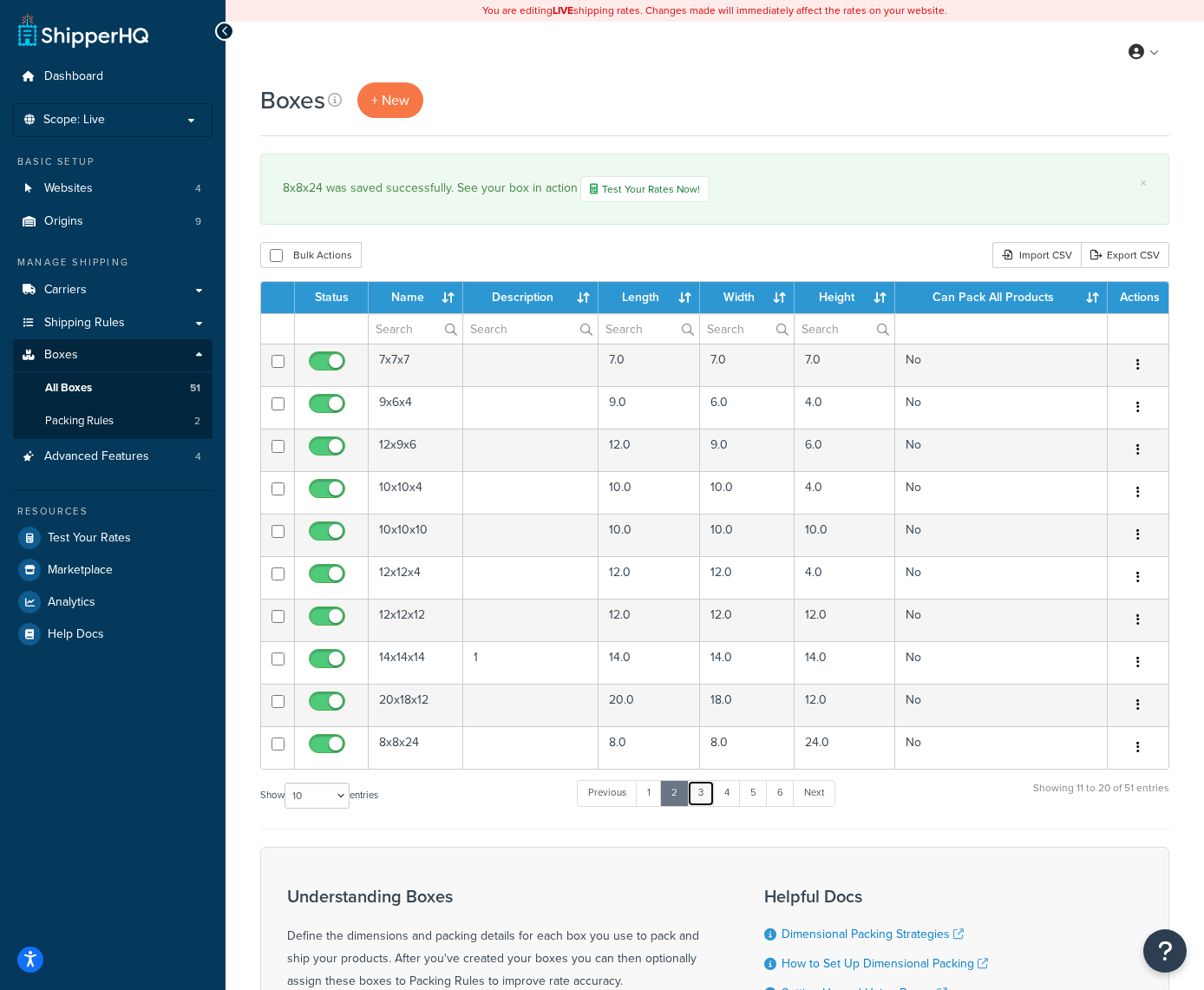
click at [707, 790] on link "3" at bounding box center [701, 793] width 28 height 26
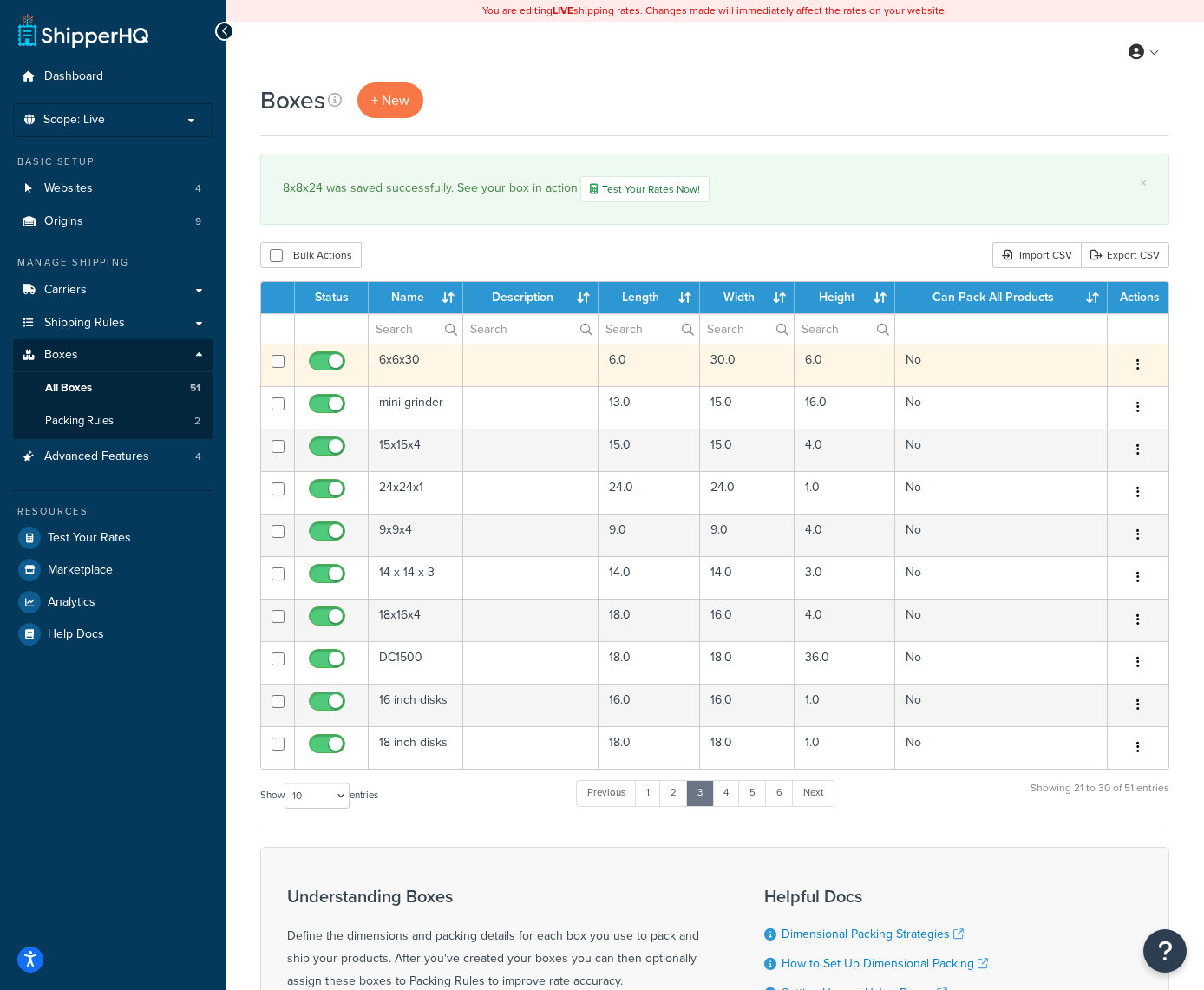
click at [1140, 365] on button "button" at bounding box center [1138, 365] width 24 height 28
click at [1087, 399] on link "Edit" at bounding box center [1081, 398] width 137 height 36
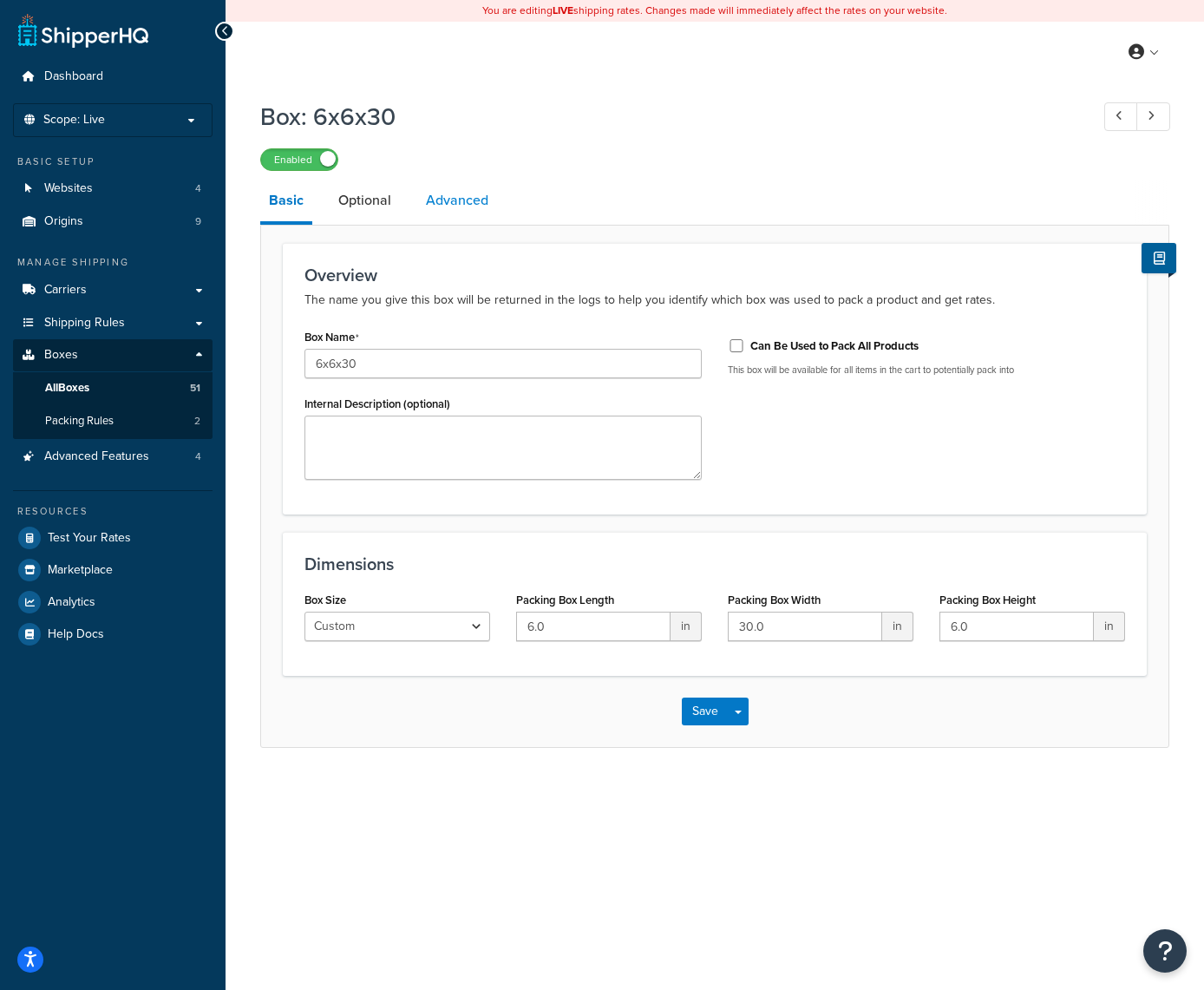
click at [463, 197] on link "Advanced" at bounding box center [457, 201] width 80 height 42
select select "50"
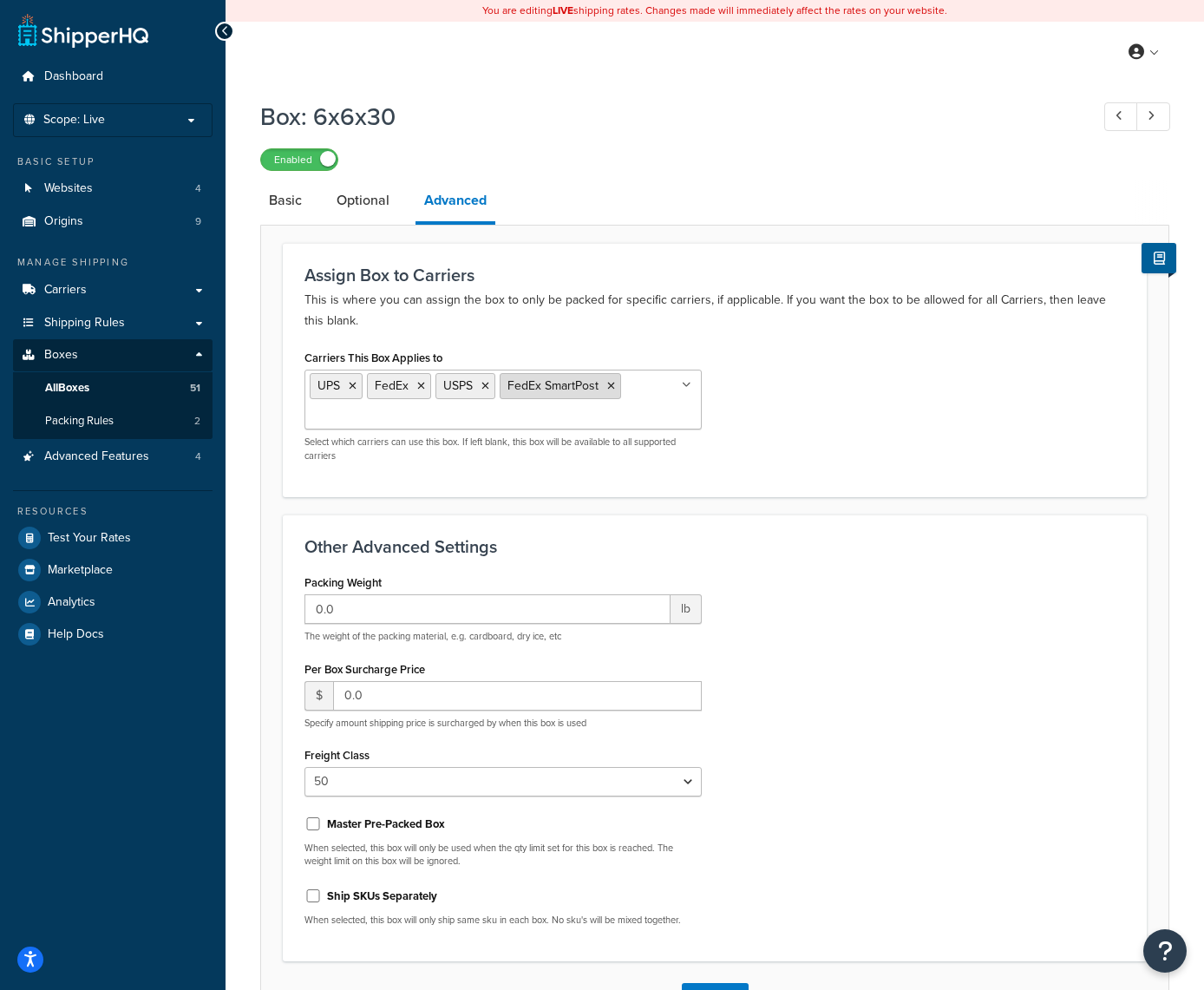
click at [609, 389] on icon at bounding box center [611, 386] width 8 height 10
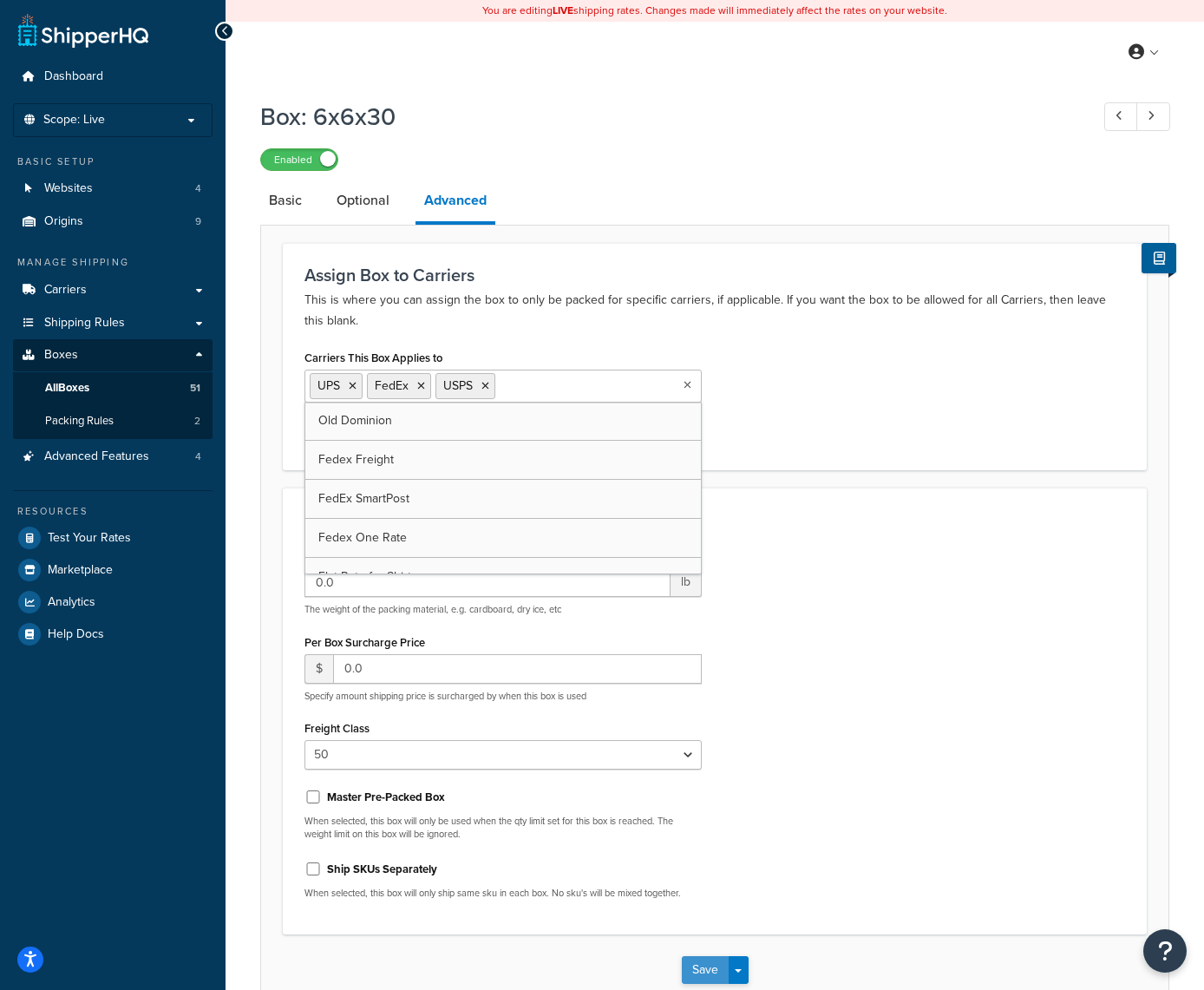
click at [703, 977] on button "Save" at bounding box center [705, 970] width 47 height 28
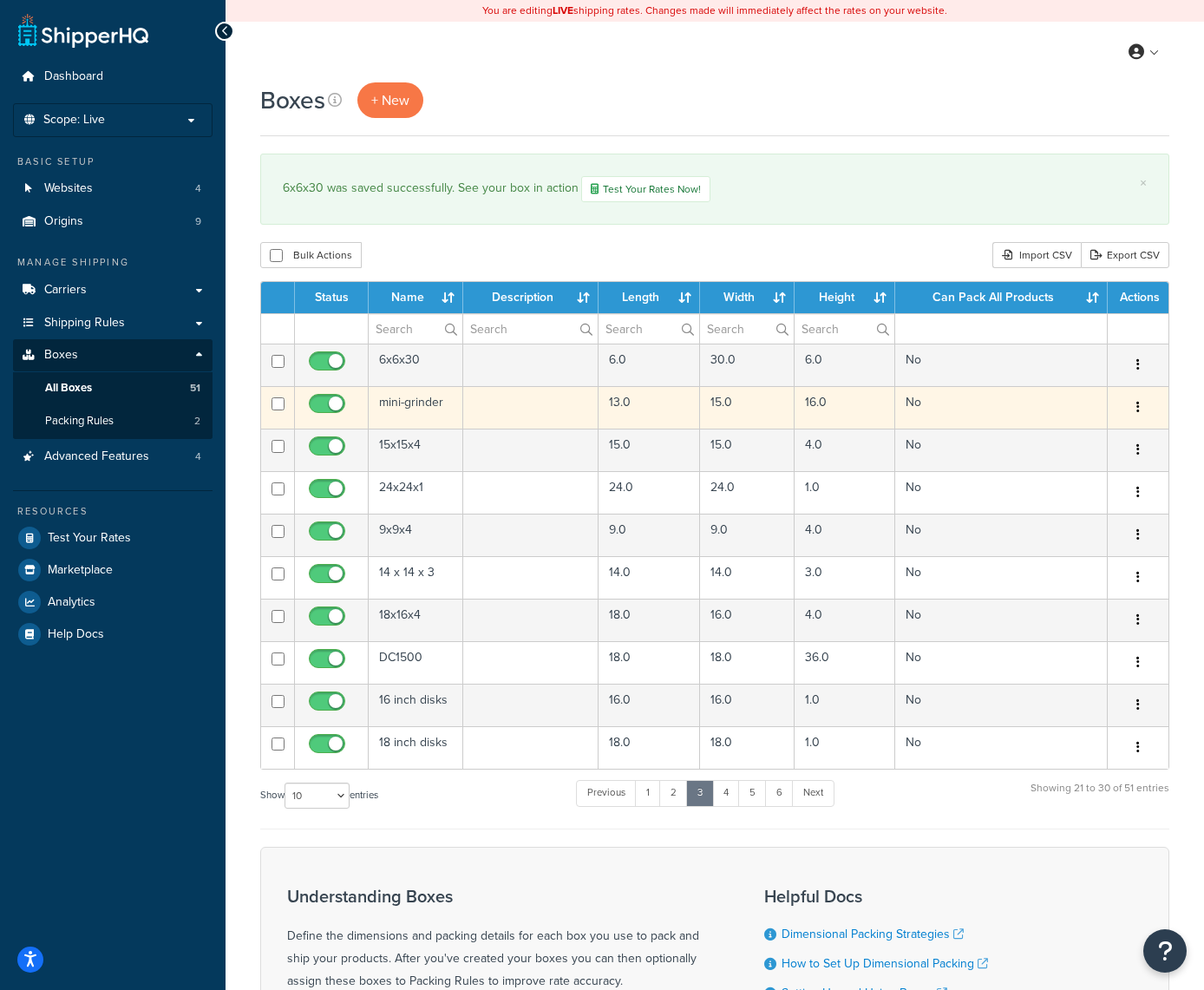
click at [1139, 409] on icon "button" at bounding box center [1137, 407] width 3 height 12
click at [1098, 437] on link "Edit" at bounding box center [1081, 440] width 137 height 36
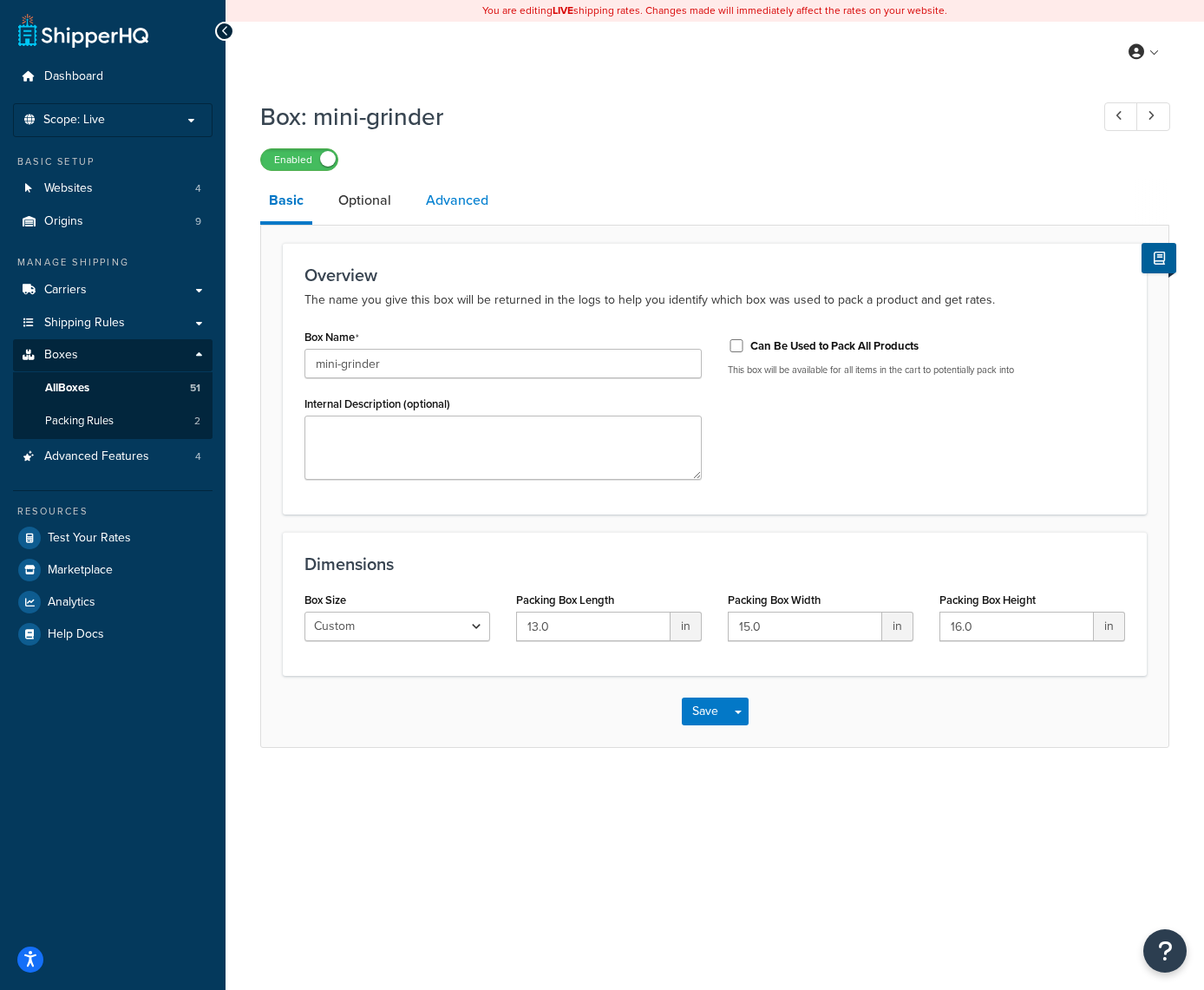
click at [465, 201] on link "Advanced" at bounding box center [457, 201] width 80 height 42
select select "50"
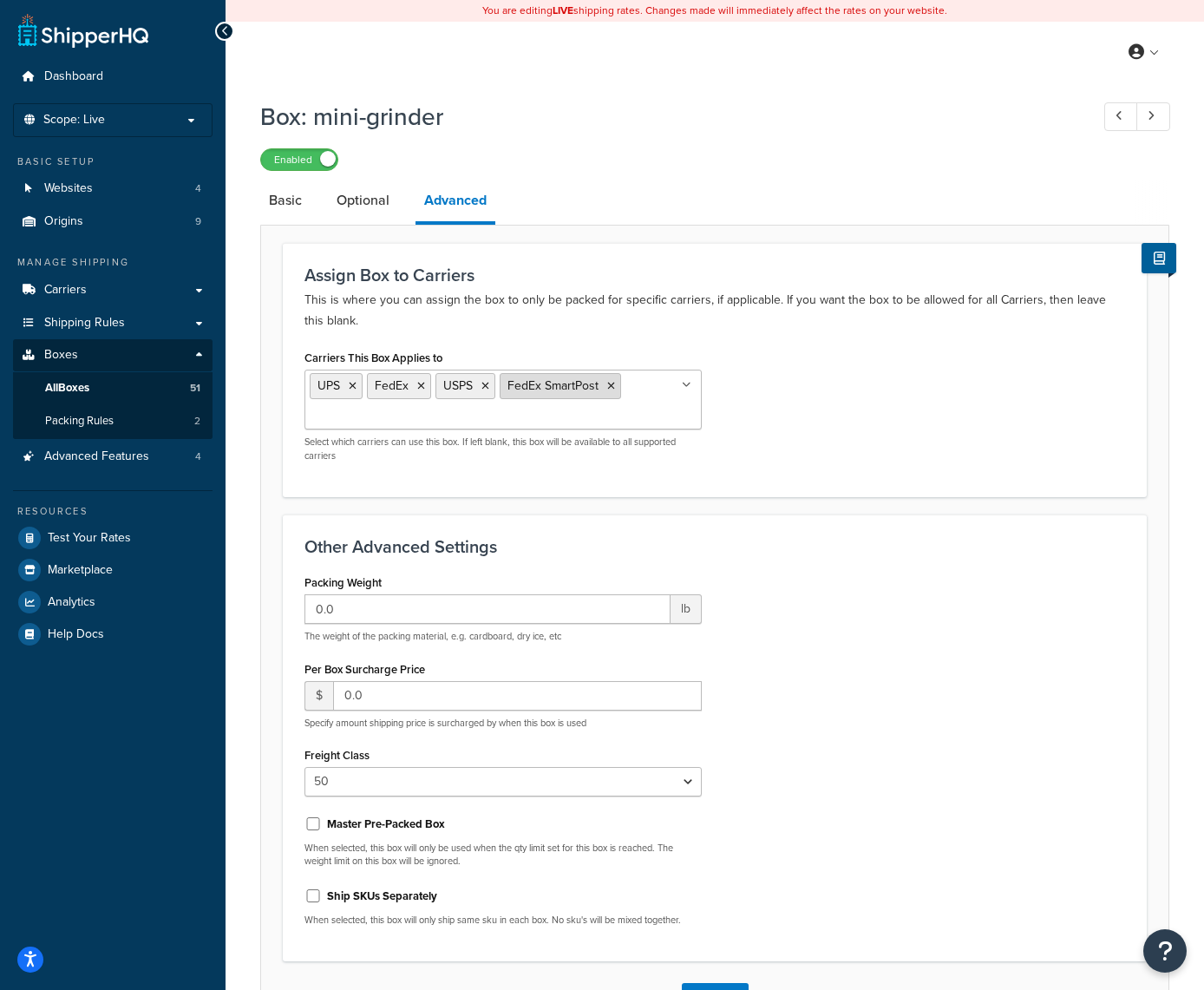
click at [612, 391] on icon at bounding box center [611, 386] width 8 height 10
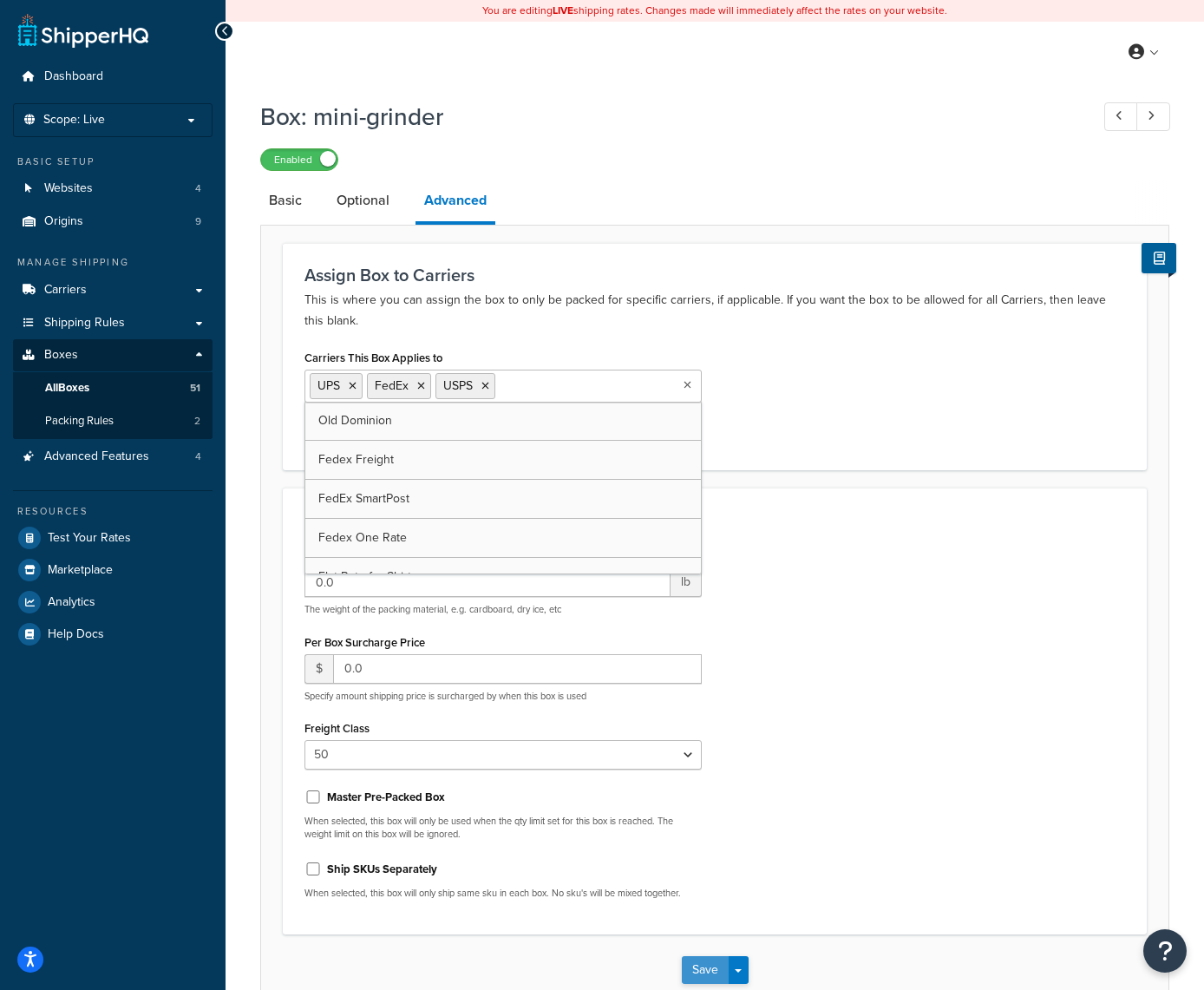
click at [707, 972] on button "Save" at bounding box center [705, 970] width 47 height 28
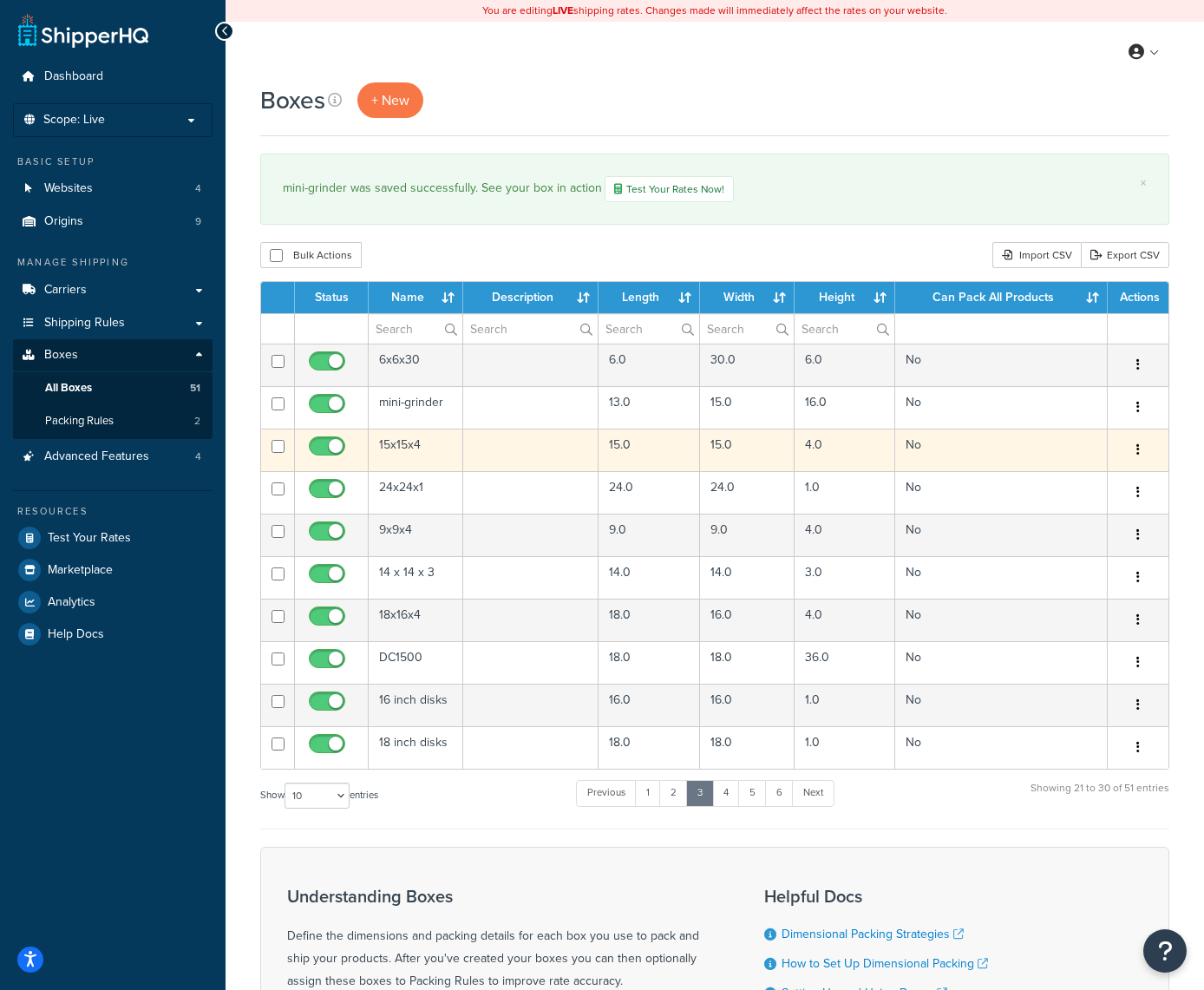
click at [1146, 453] on button "button" at bounding box center [1138, 450] width 24 height 28
click at [1087, 476] on link "Edit" at bounding box center [1081, 483] width 137 height 36
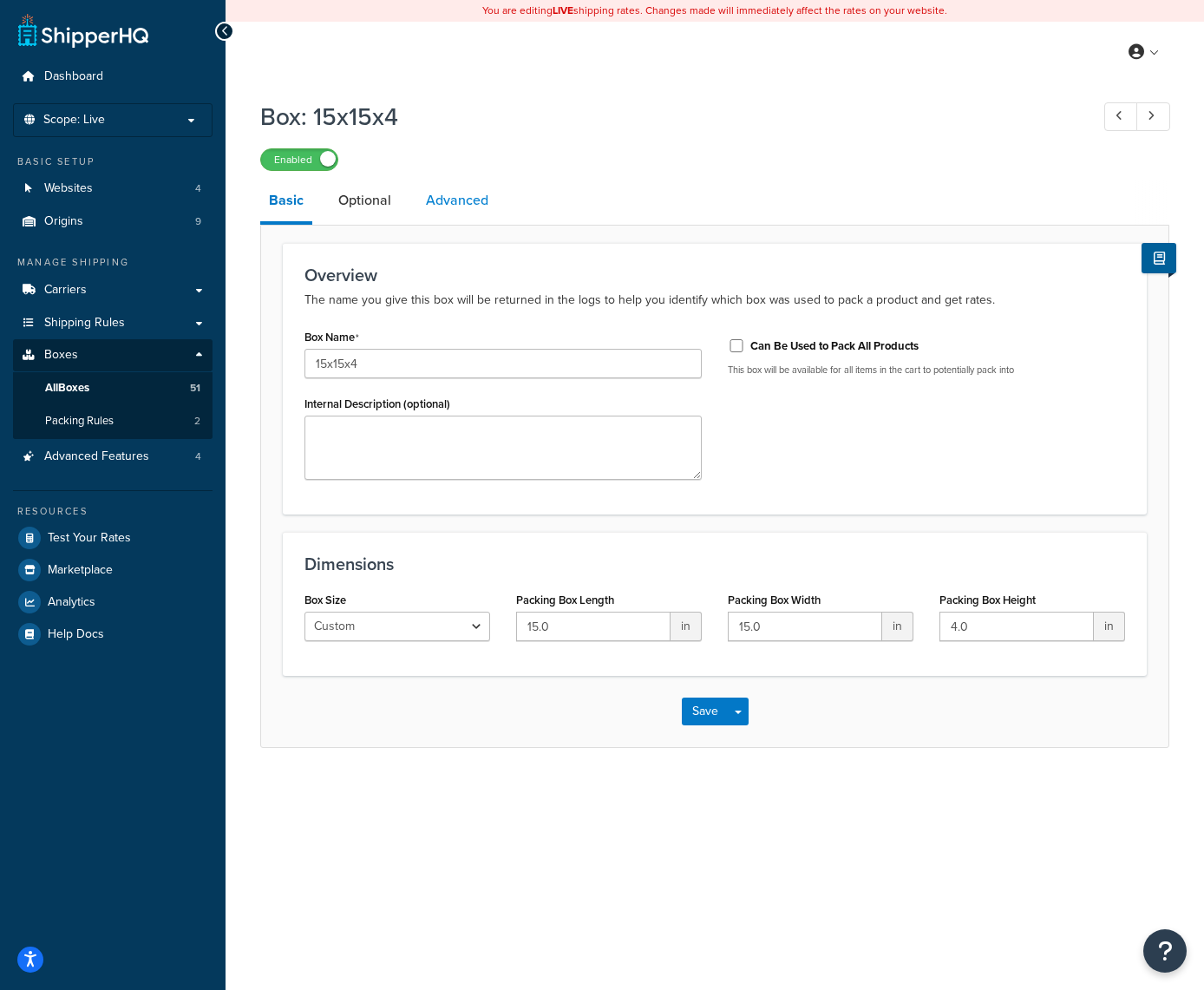
click at [456, 201] on link "Advanced" at bounding box center [457, 201] width 80 height 42
select select "50"
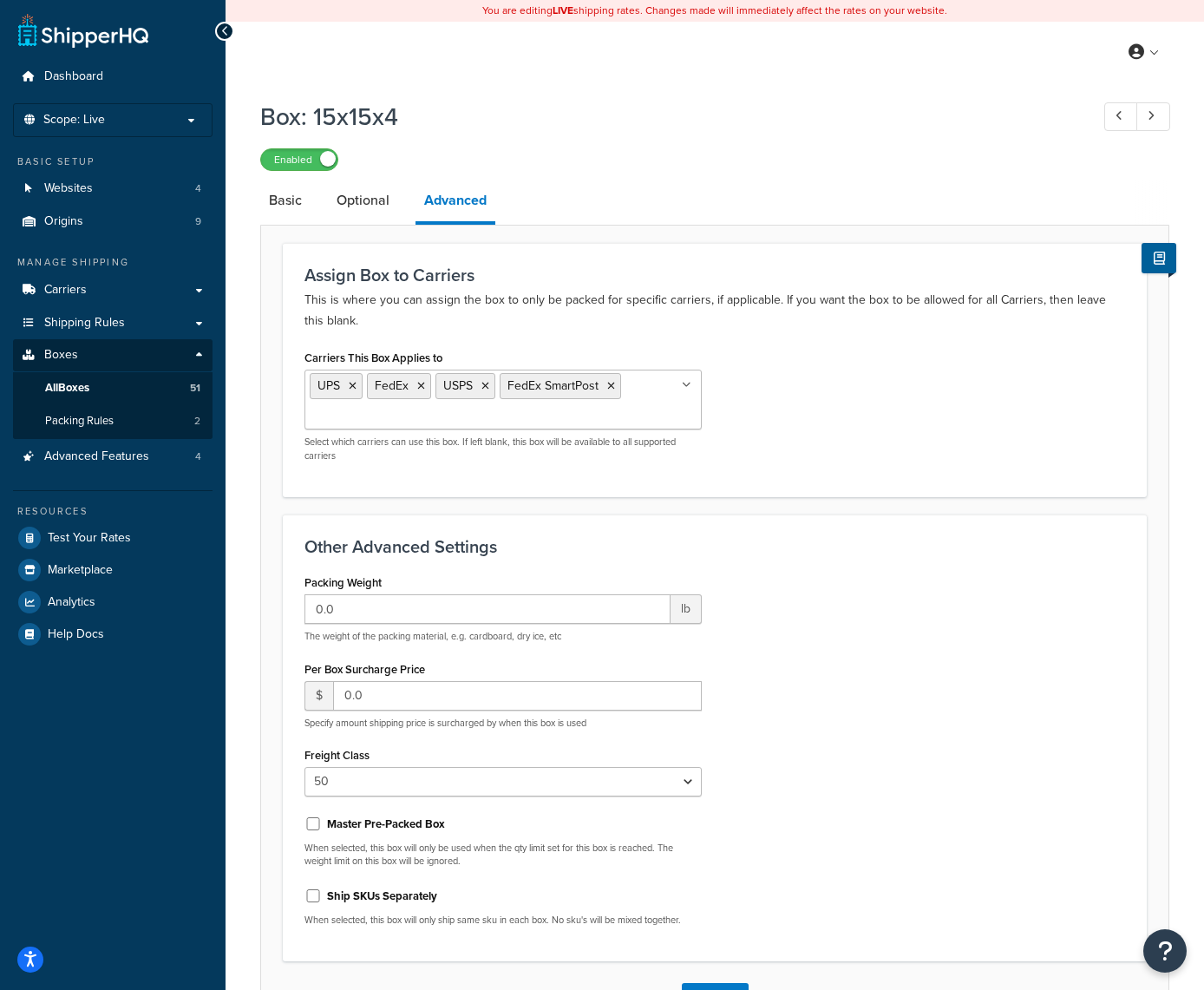
click at [456, 201] on link "Advanced" at bounding box center [455, 202] width 80 height 45
click at [609, 388] on icon at bounding box center [611, 386] width 8 height 10
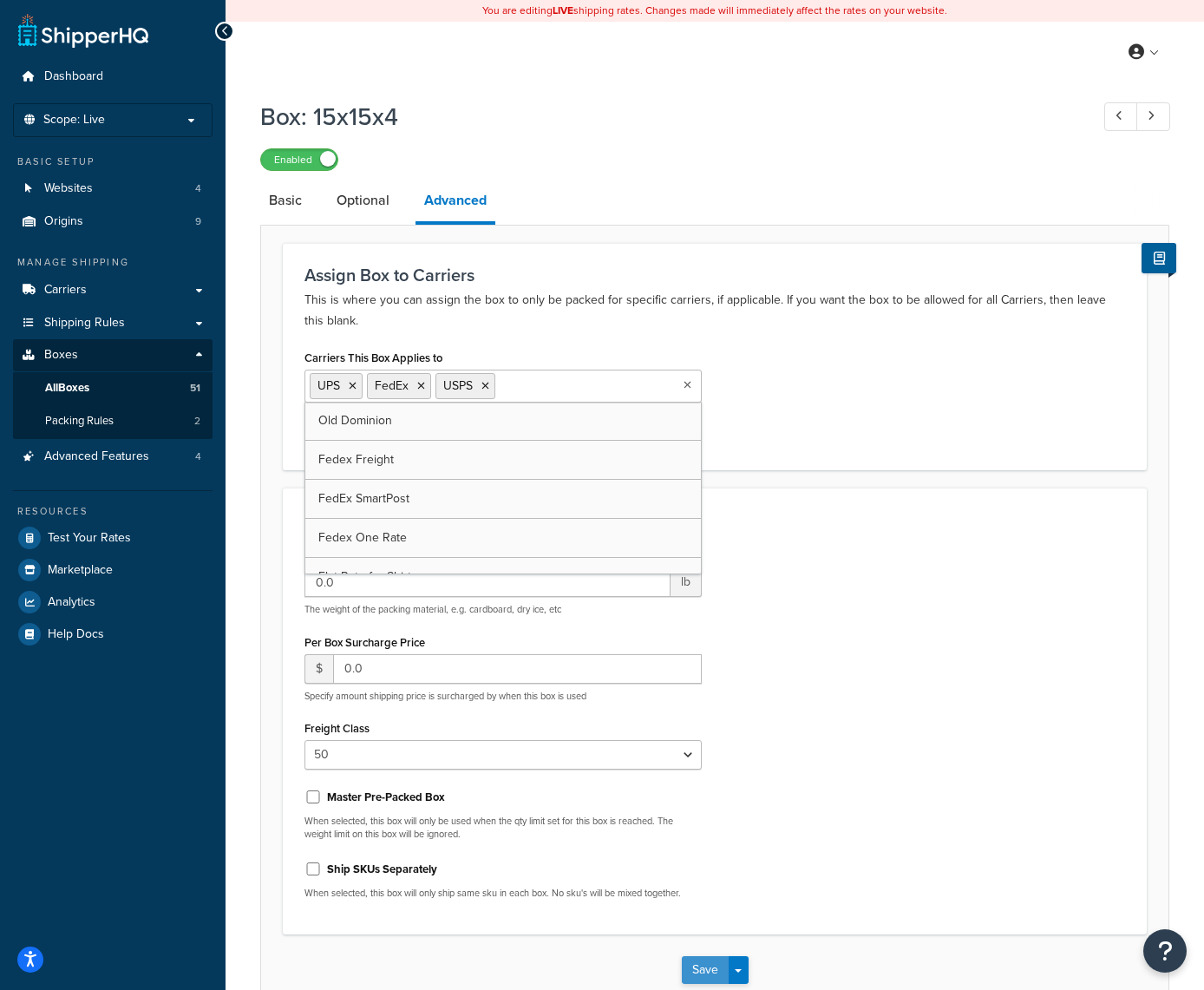
click at [694, 966] on button "Save" at bounding box center [705, 970] width 47 height 28
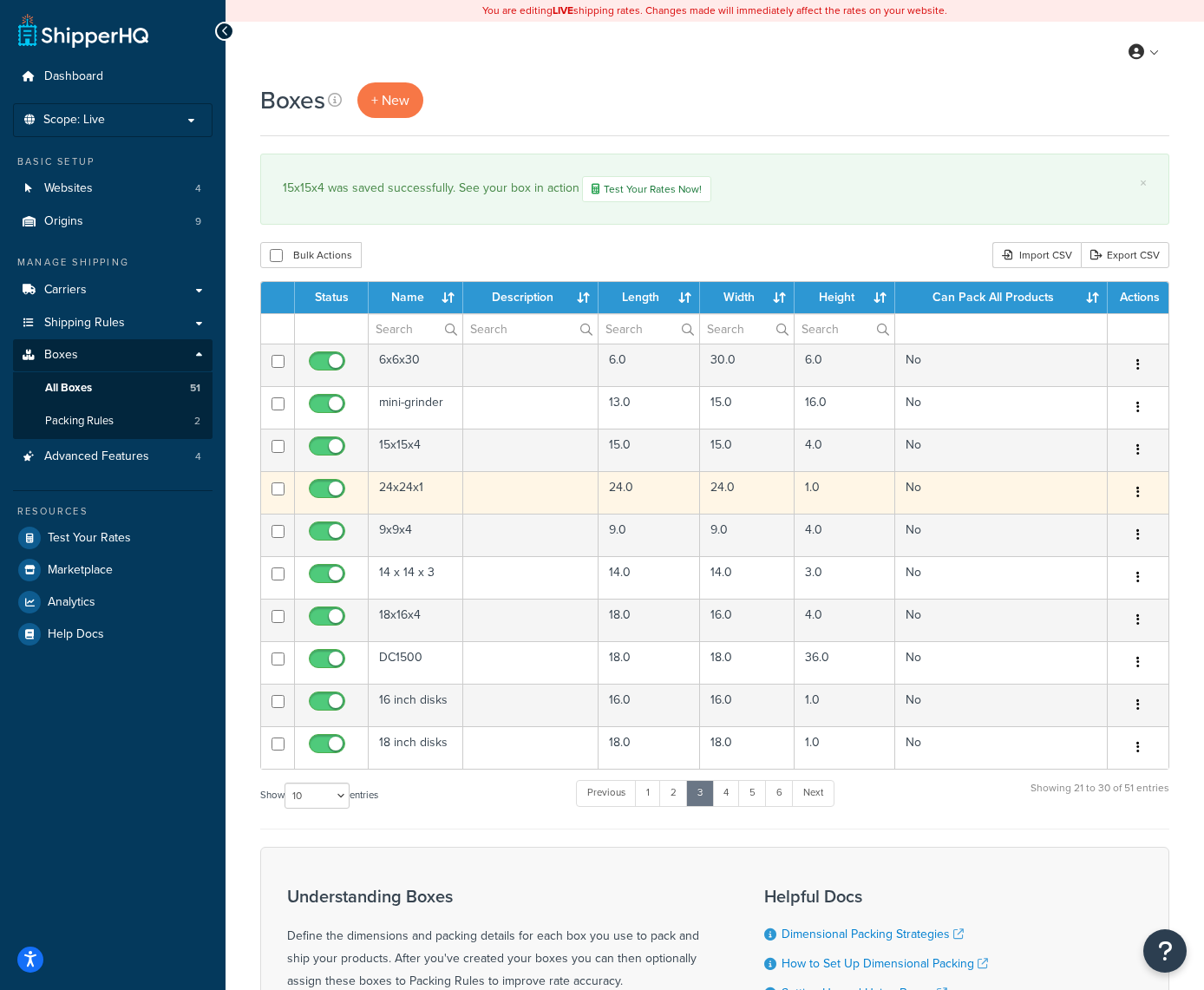
click at [1138, 488] on icon "button" at bounding box center [1137, 492] width 3 height 12
click at [1076, 527] on link "Edit" at bounding box center [1081, 526] width 137 height 36
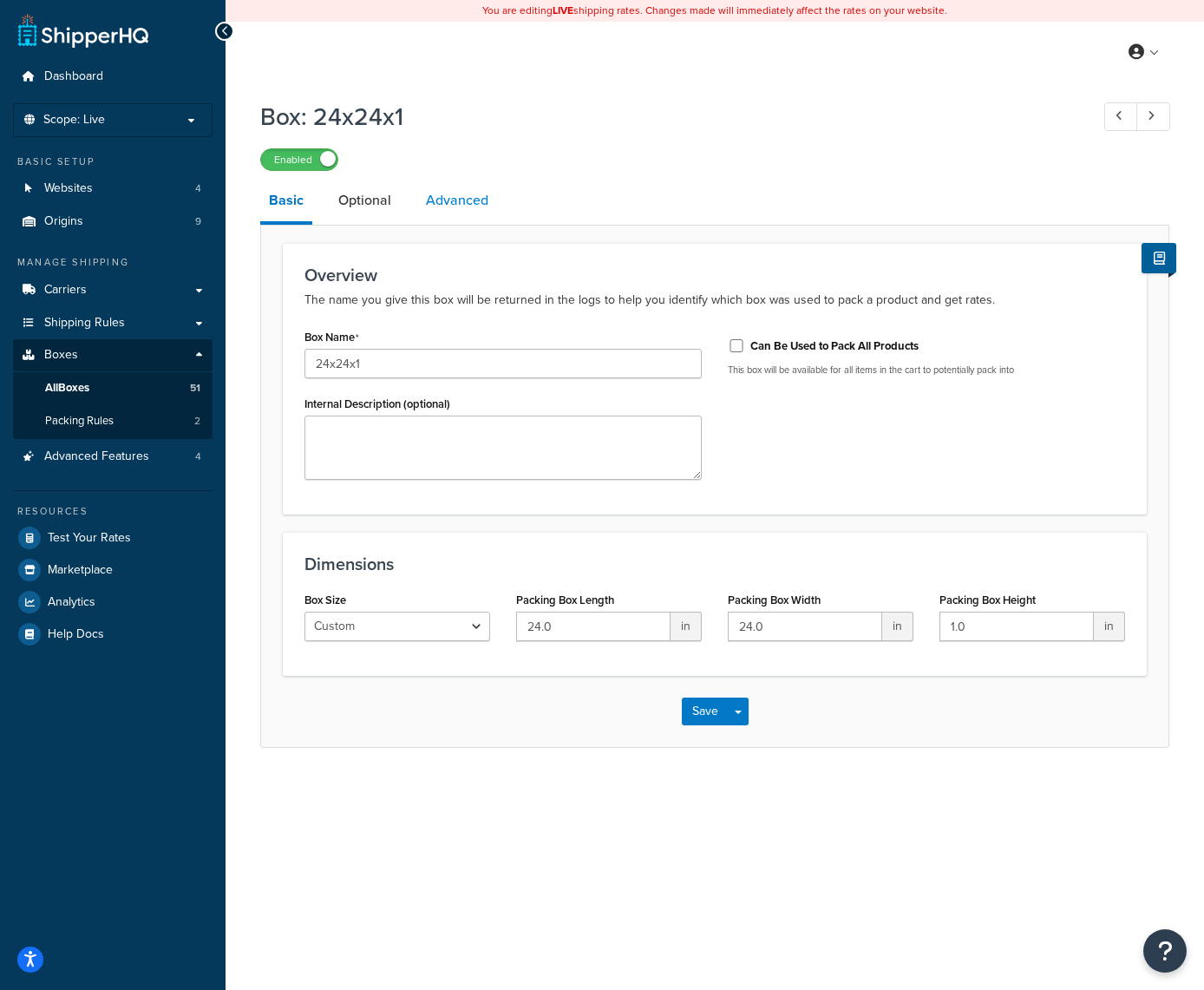
click at [469, 191] on link "Advanced" at bounding box center [457, 201] width 80 height 42
select select "50"
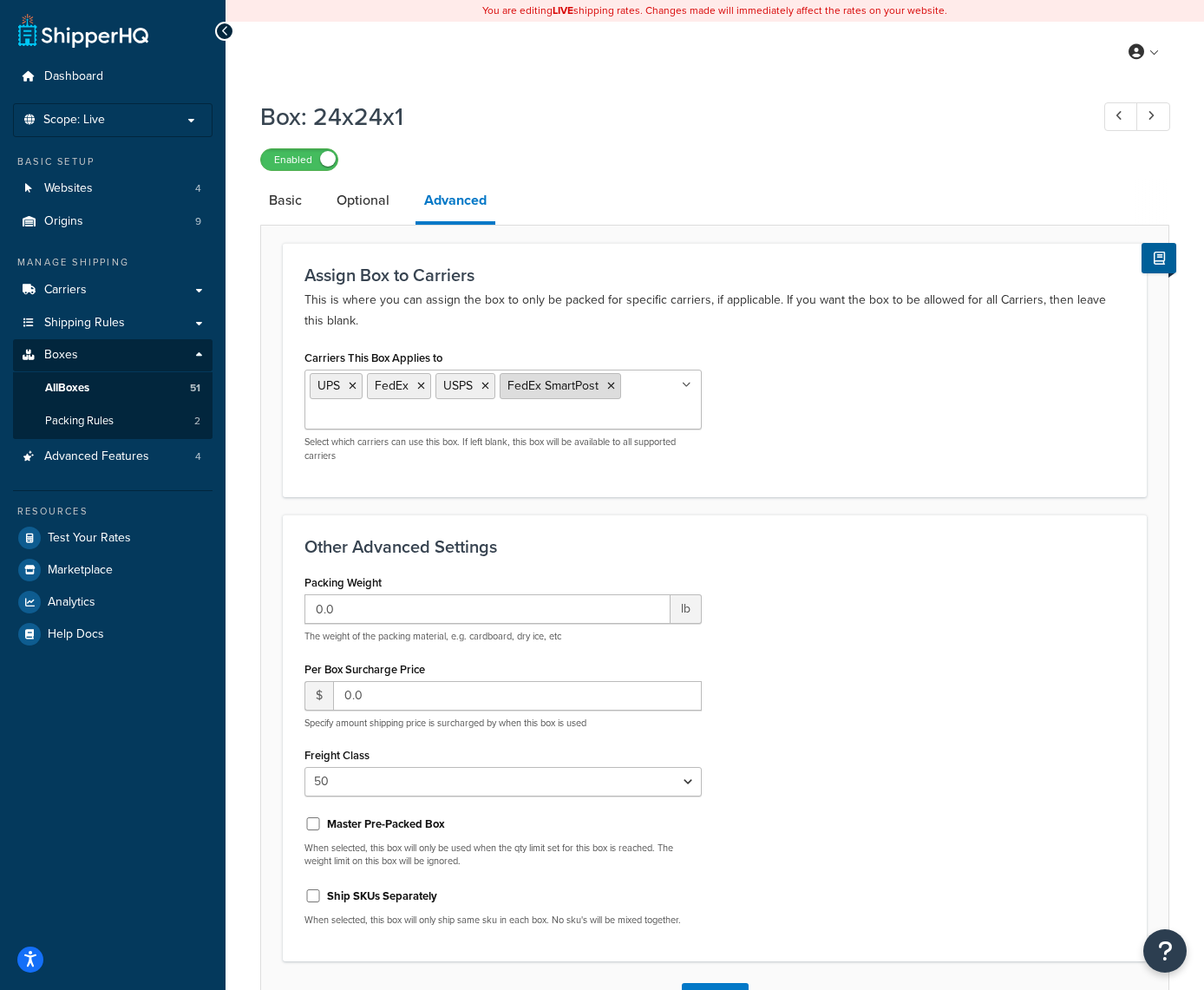
click at [609, 388] on icon at bounding box center [611, 386] width 8 height 10
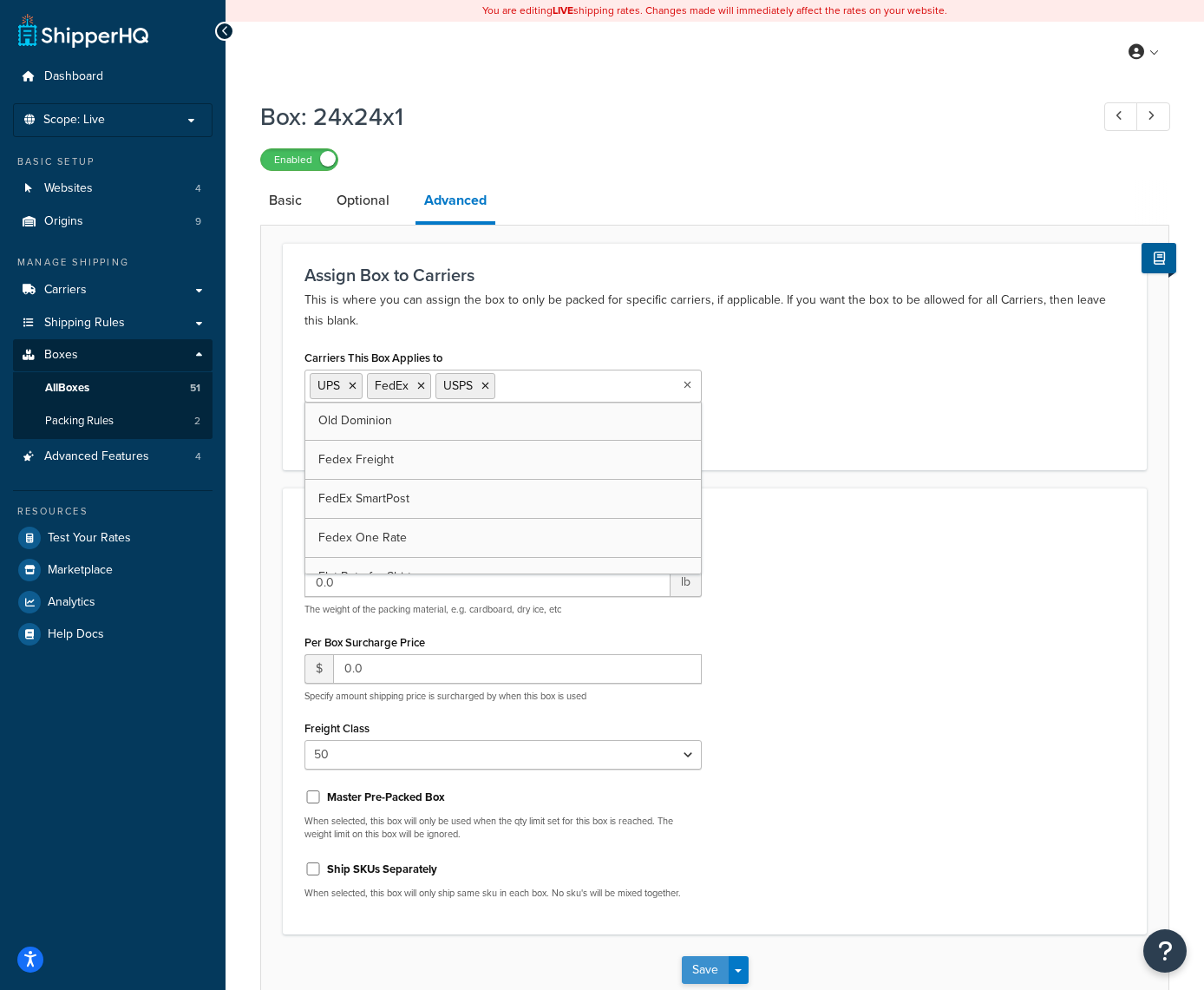
click at [701, 965] on button "Save" at bounding box center [705, 970] width 47 height 28
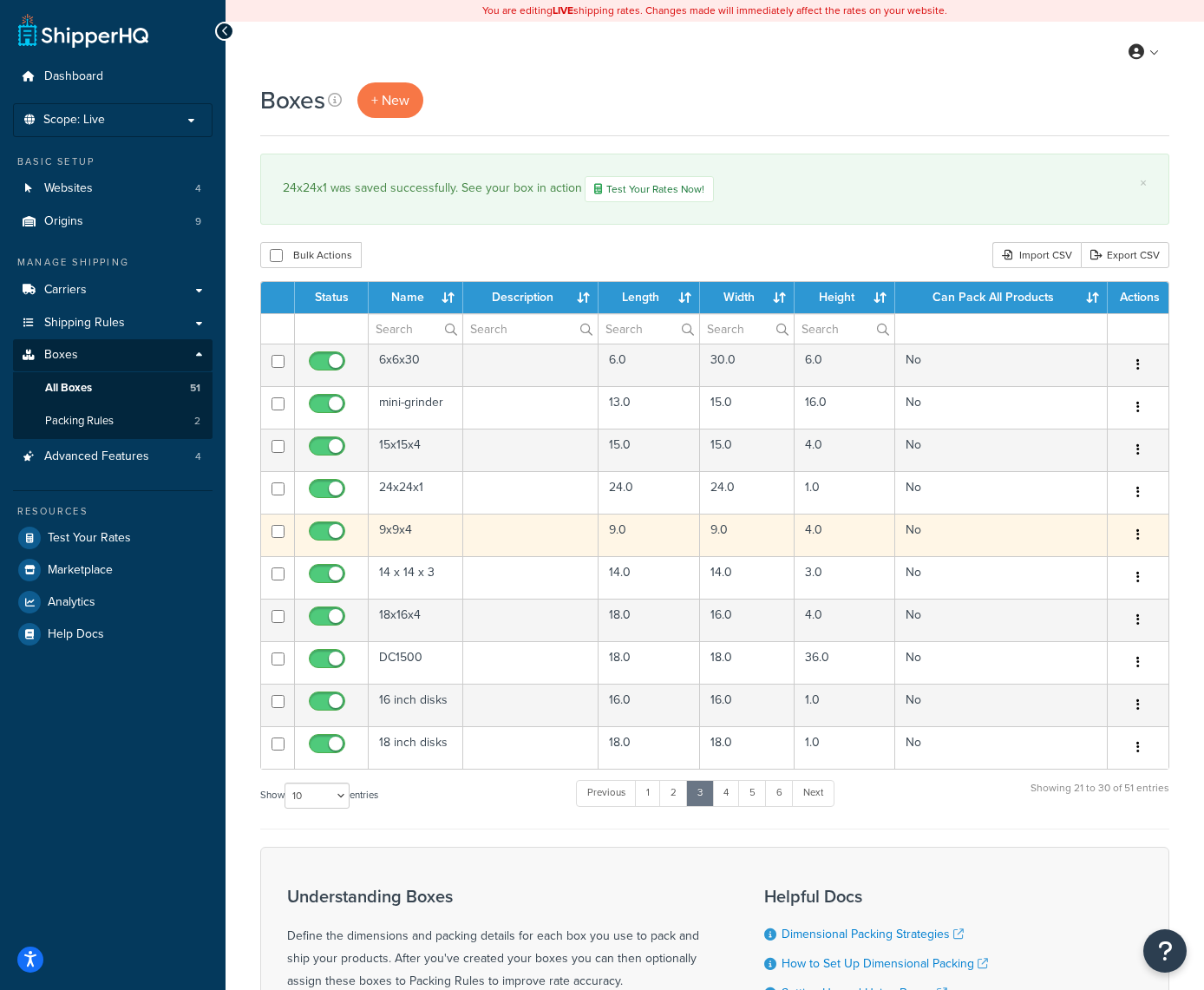
click at [1136, 535] on icon "button" at bounding box center [1137, 534] width 3 height 12
click at [1095, 568] on link "Edit" at bounding box center [1081, 568] width 137 height 36
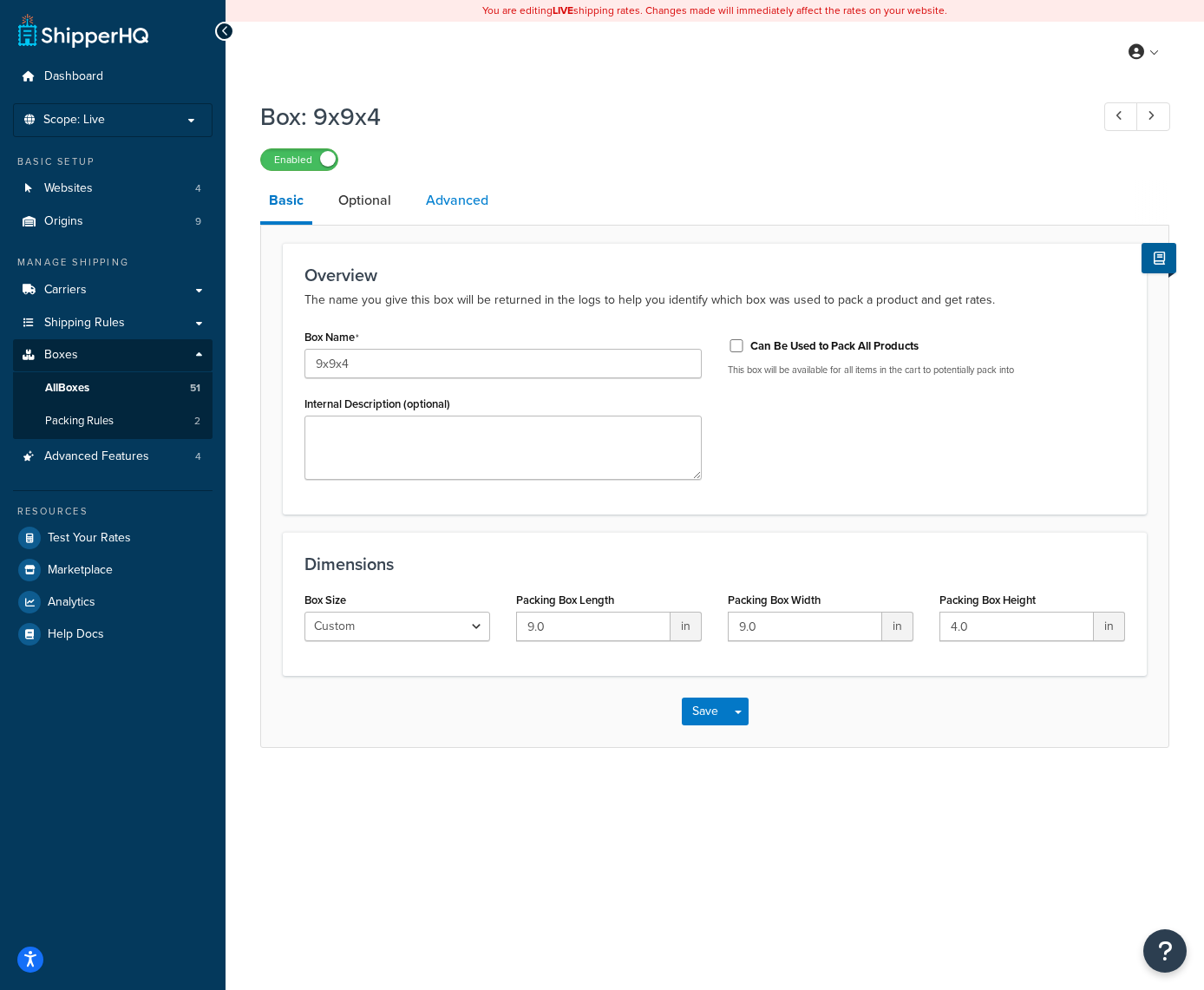
click at [475, 208] on link "Advanced" at bounding box center [457, 201] width 80 height 42
select select "50"
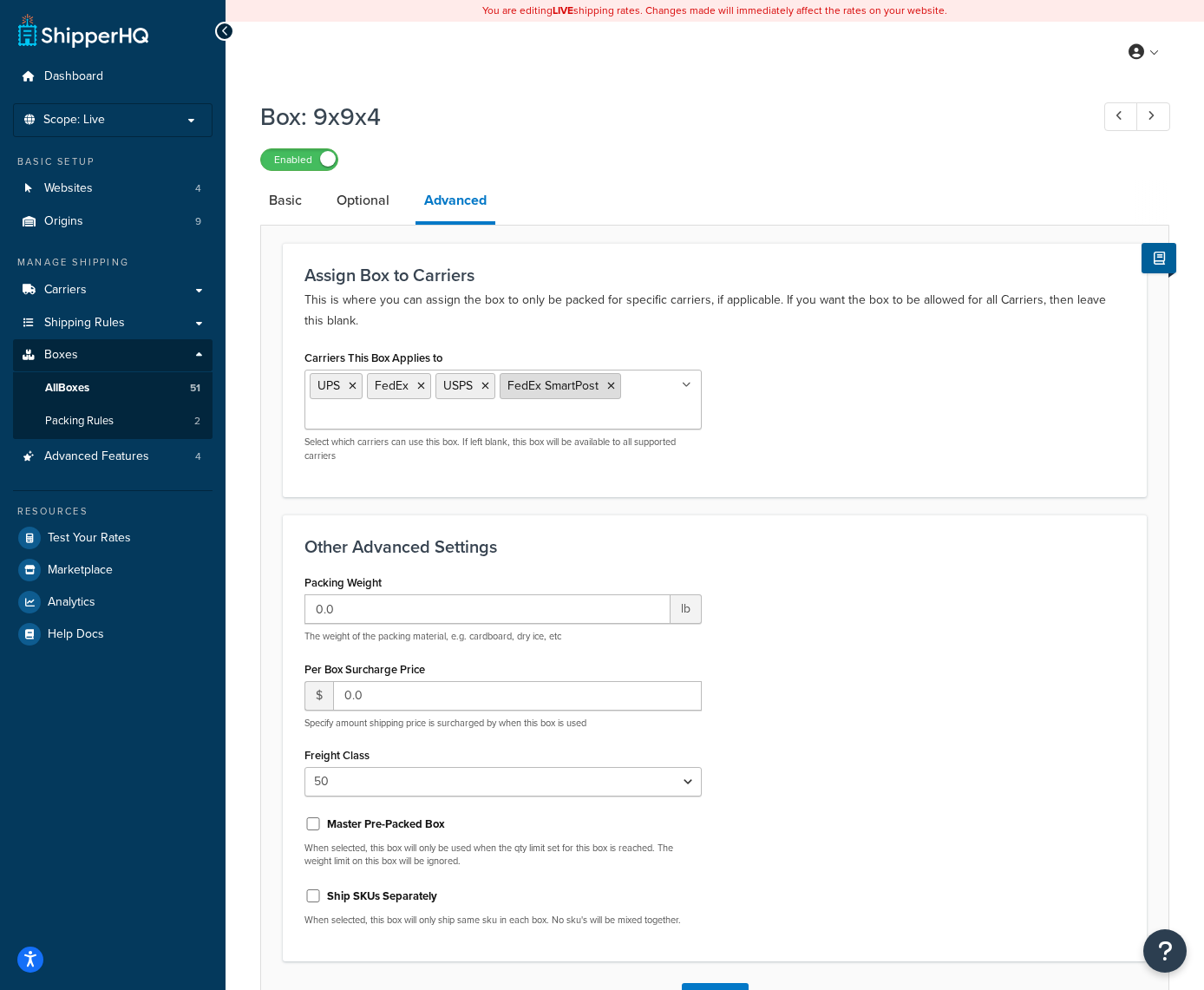
click at [611, 388] on icon at bounding box center [611, 386] width 8 height 10
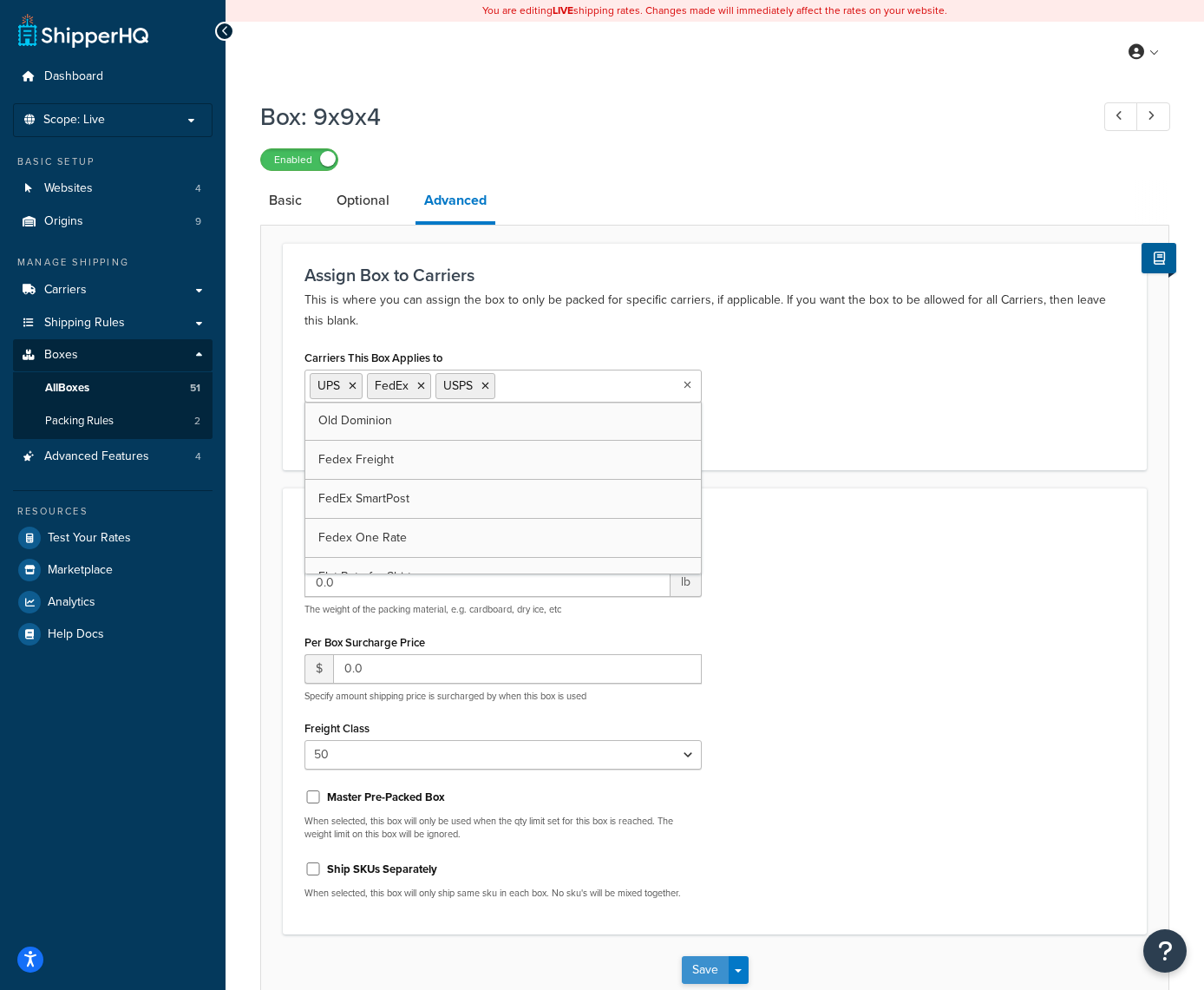
click at [704, 973] on button "Save" at bounding box center [705, 970] width 47 height 28
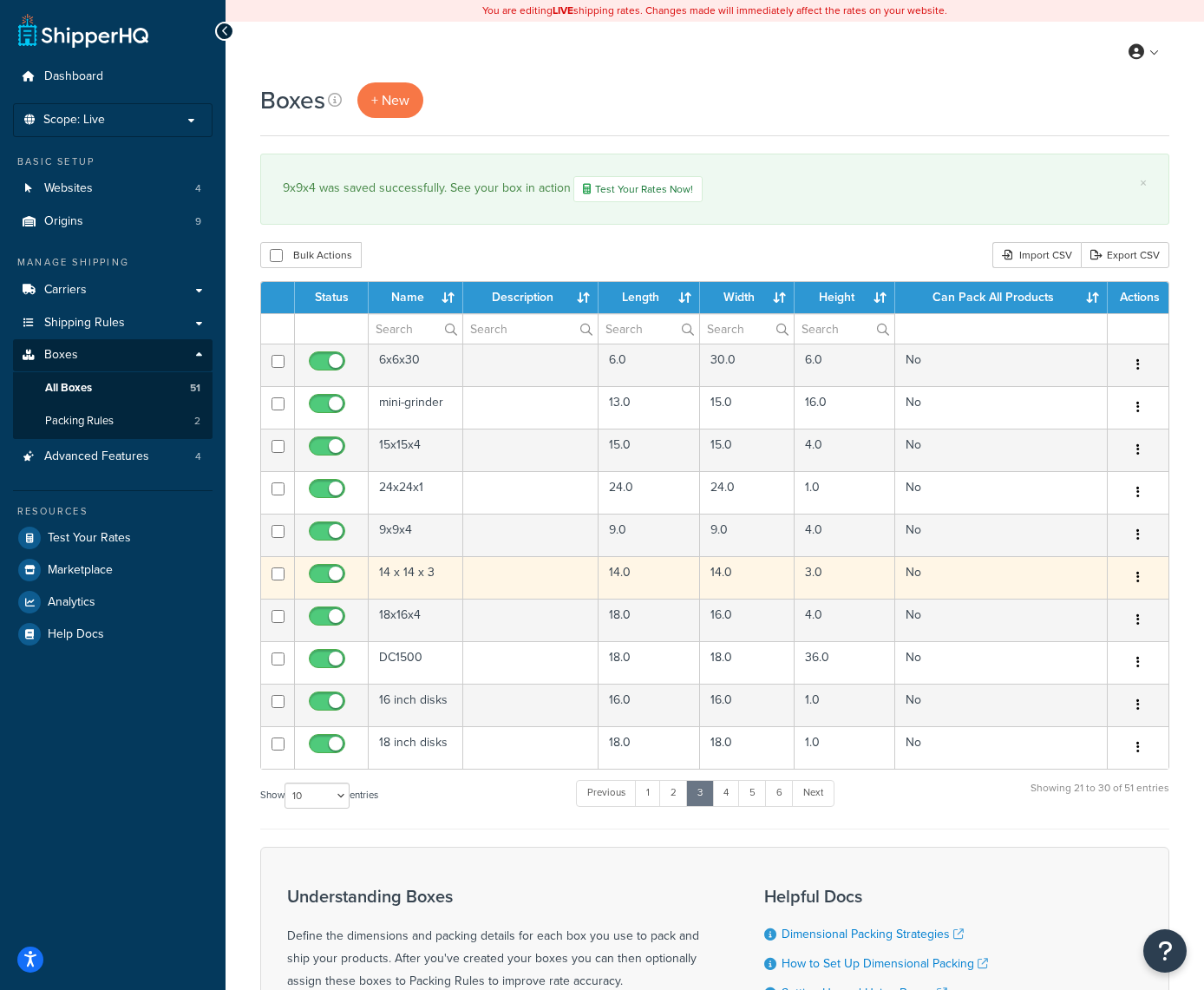
click at [1140, 575] on button "button" at bounding box center [1138, 578] width 24 height 28
click at [1086, 611] on link "Edit" at bounding box center [1081, 610] width 137 height 36
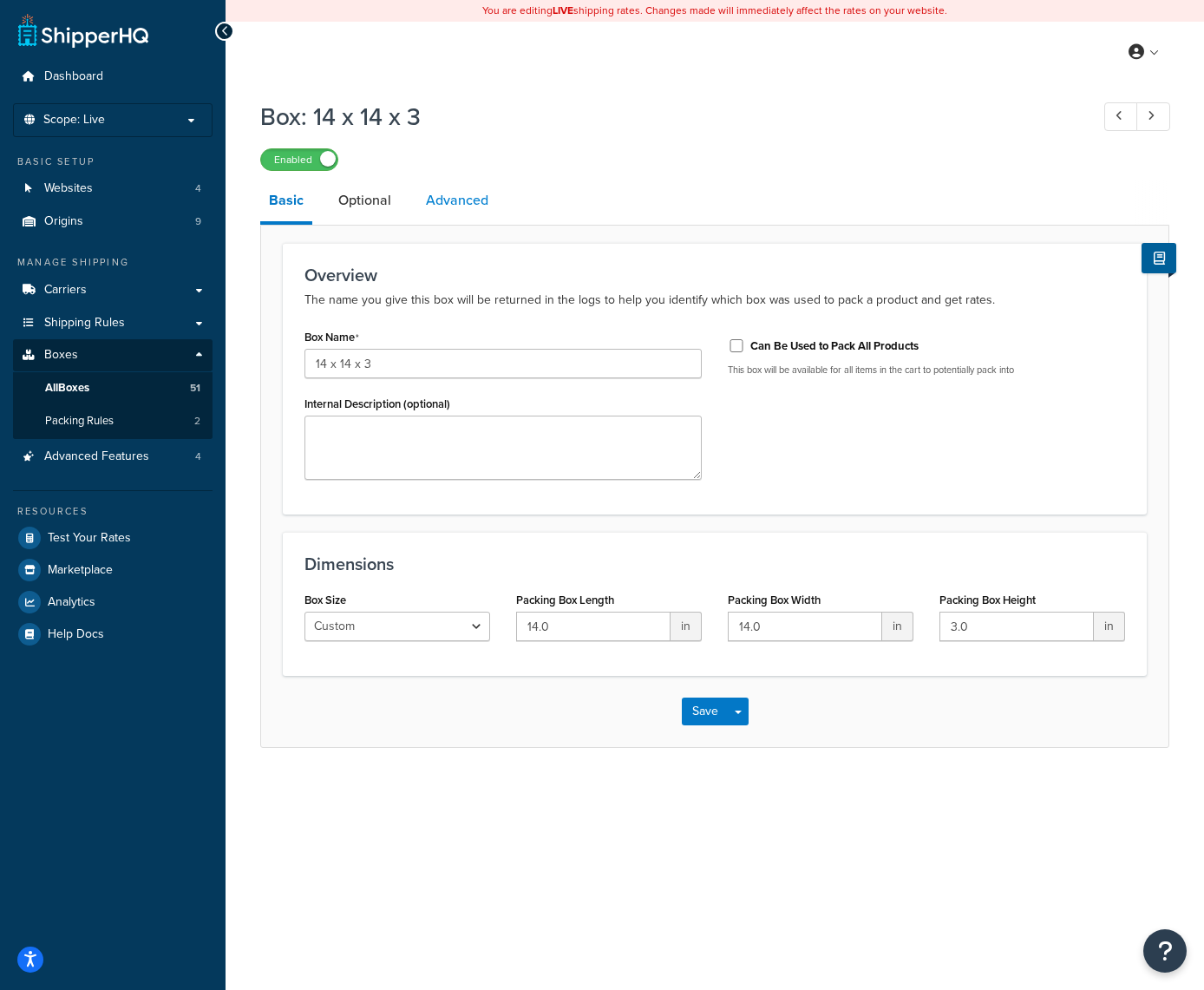
click at [476, 200] on link "Advanced" at bounding box center [457, 201] width 80 height 42
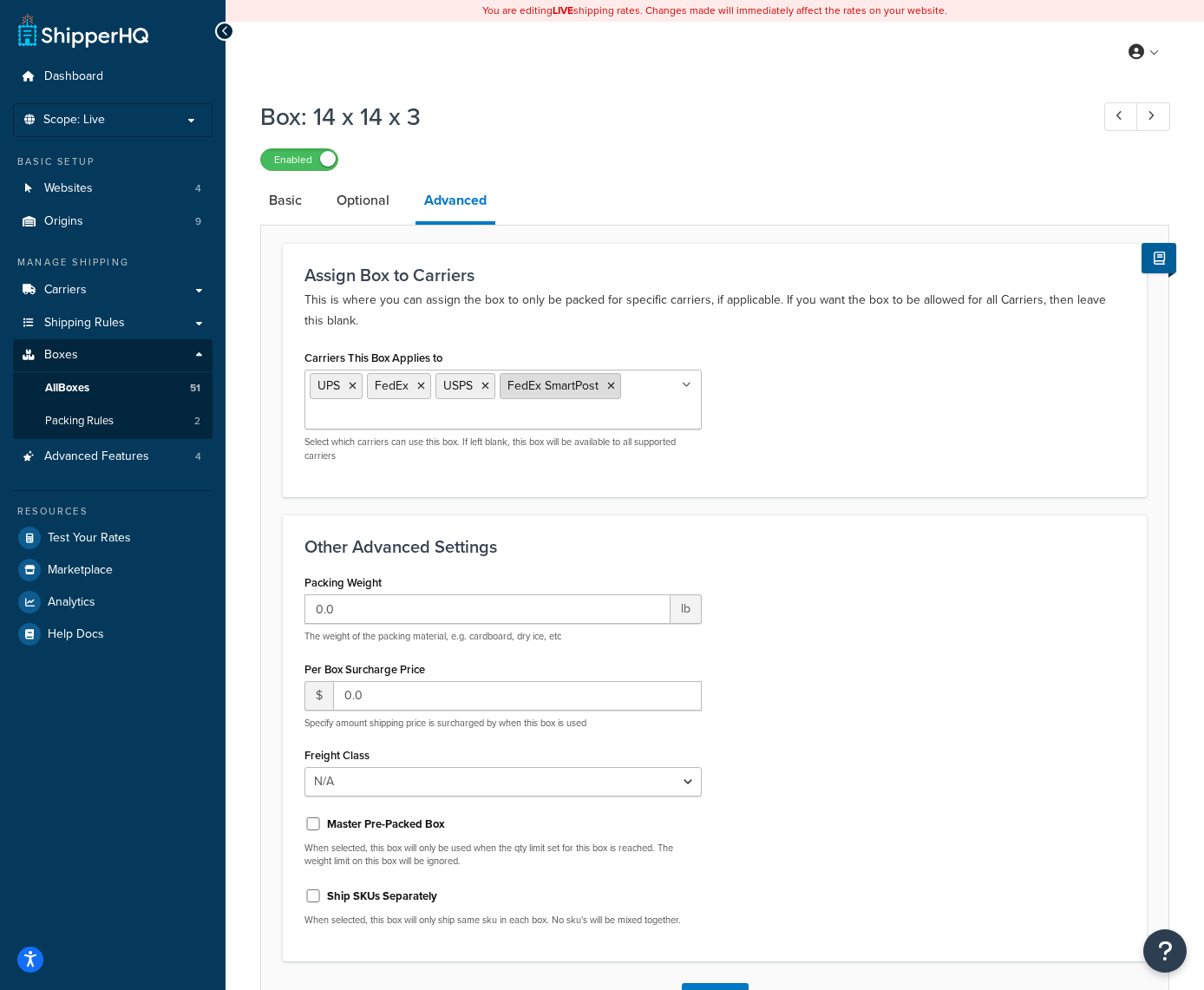
click at [611, 388] on icon at bounding box center [611, 386] width 8 height 10
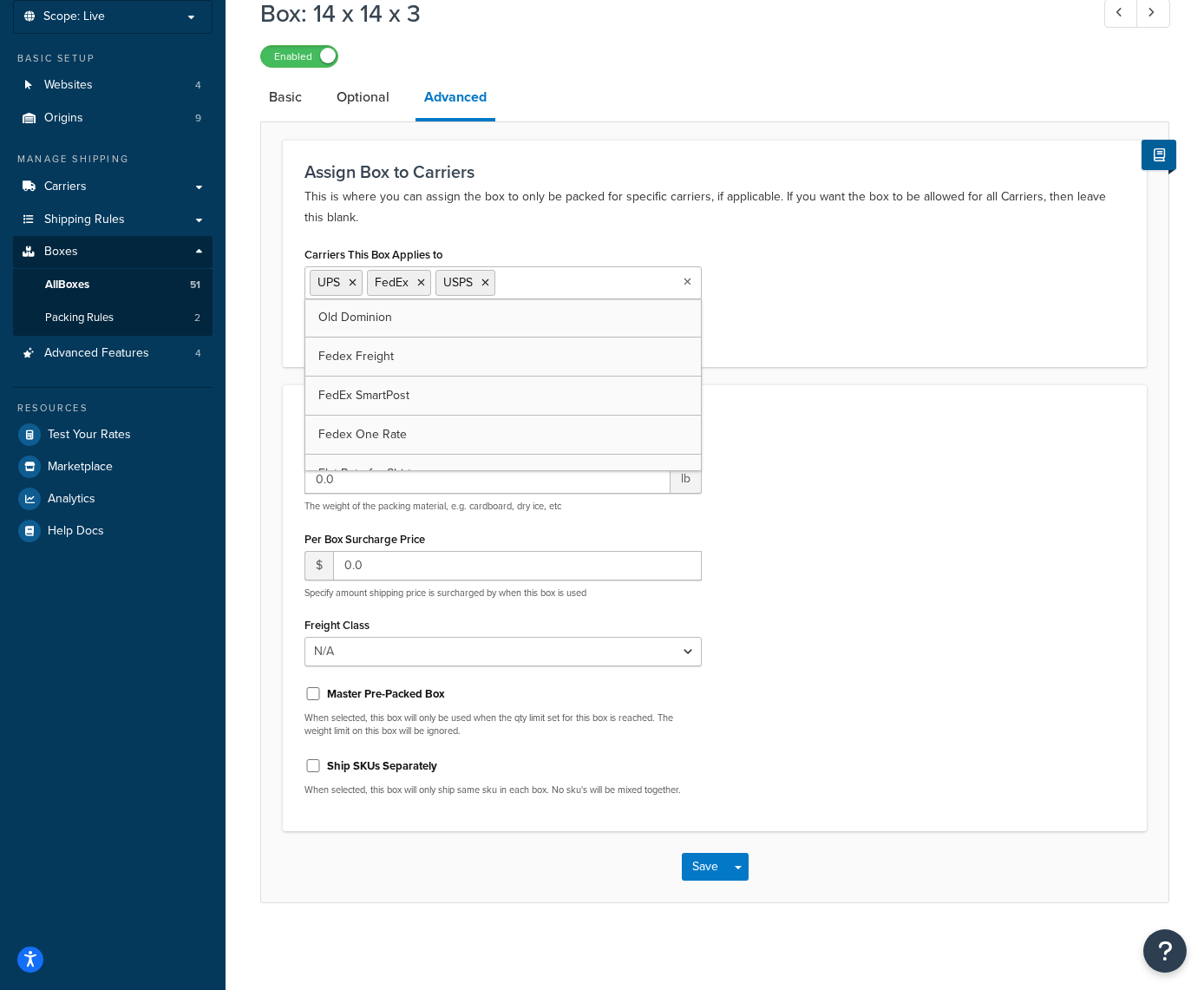
scroll to position [102, 0]
click at [706, 865] on button "Save" at bounding box center [705, 868] width 47 height 28
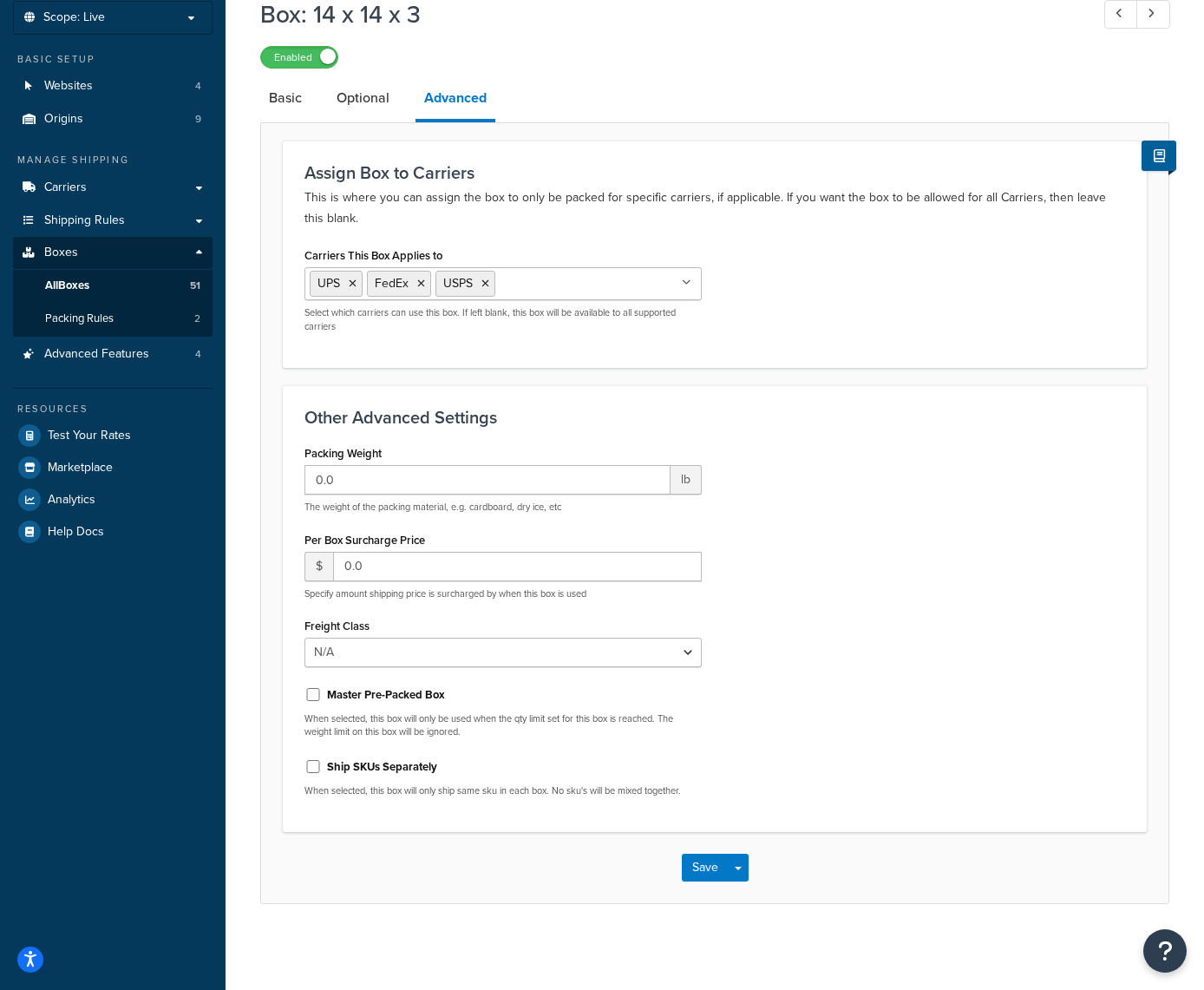
scroll to position [0, 0]
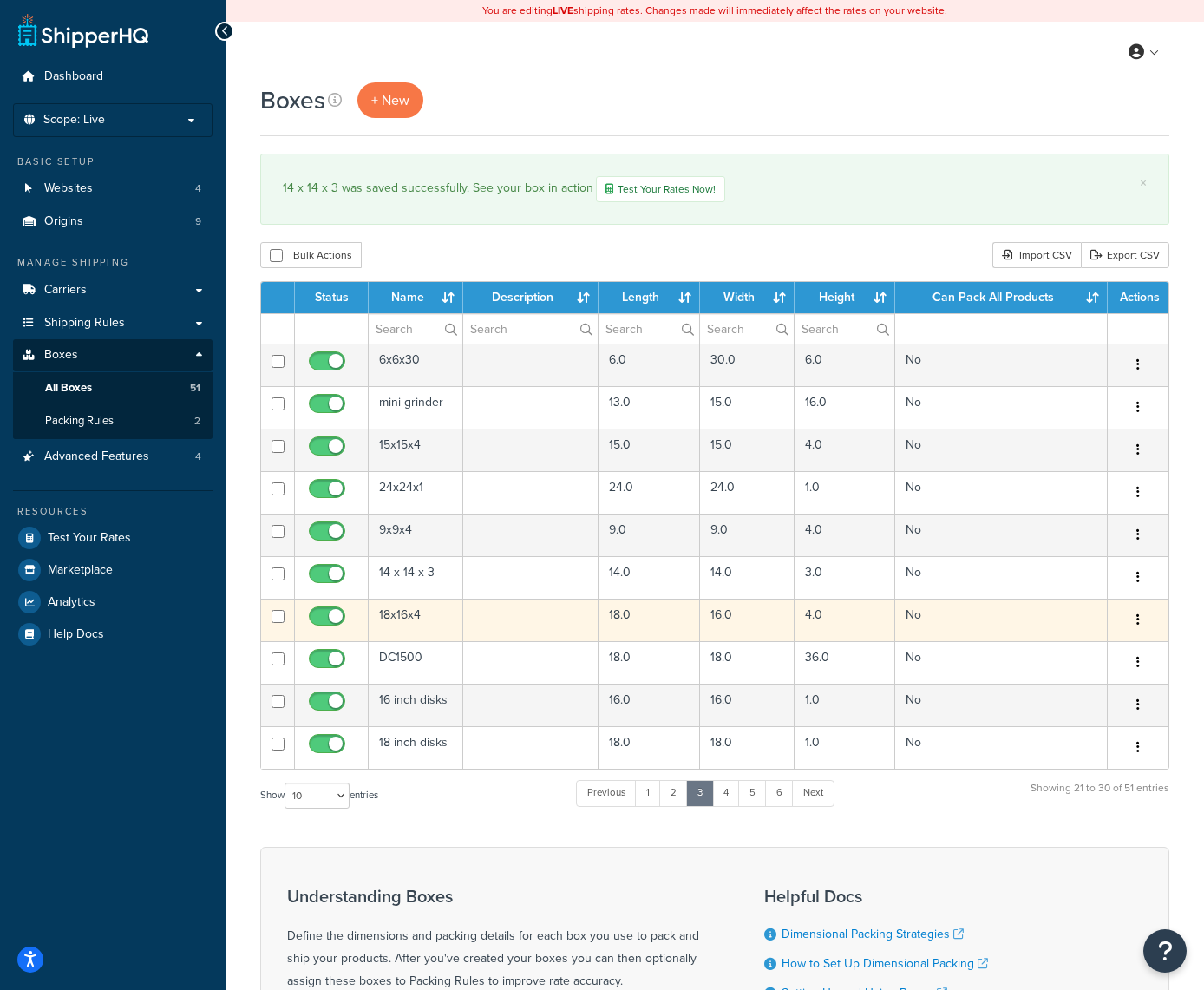
click at [1143, 614] on button "button" at bounding box center [1138, 620] width 24 height 28
click at [1074, 650] on link "Edit" at bounding box center [1081, 653] width 137 height 36
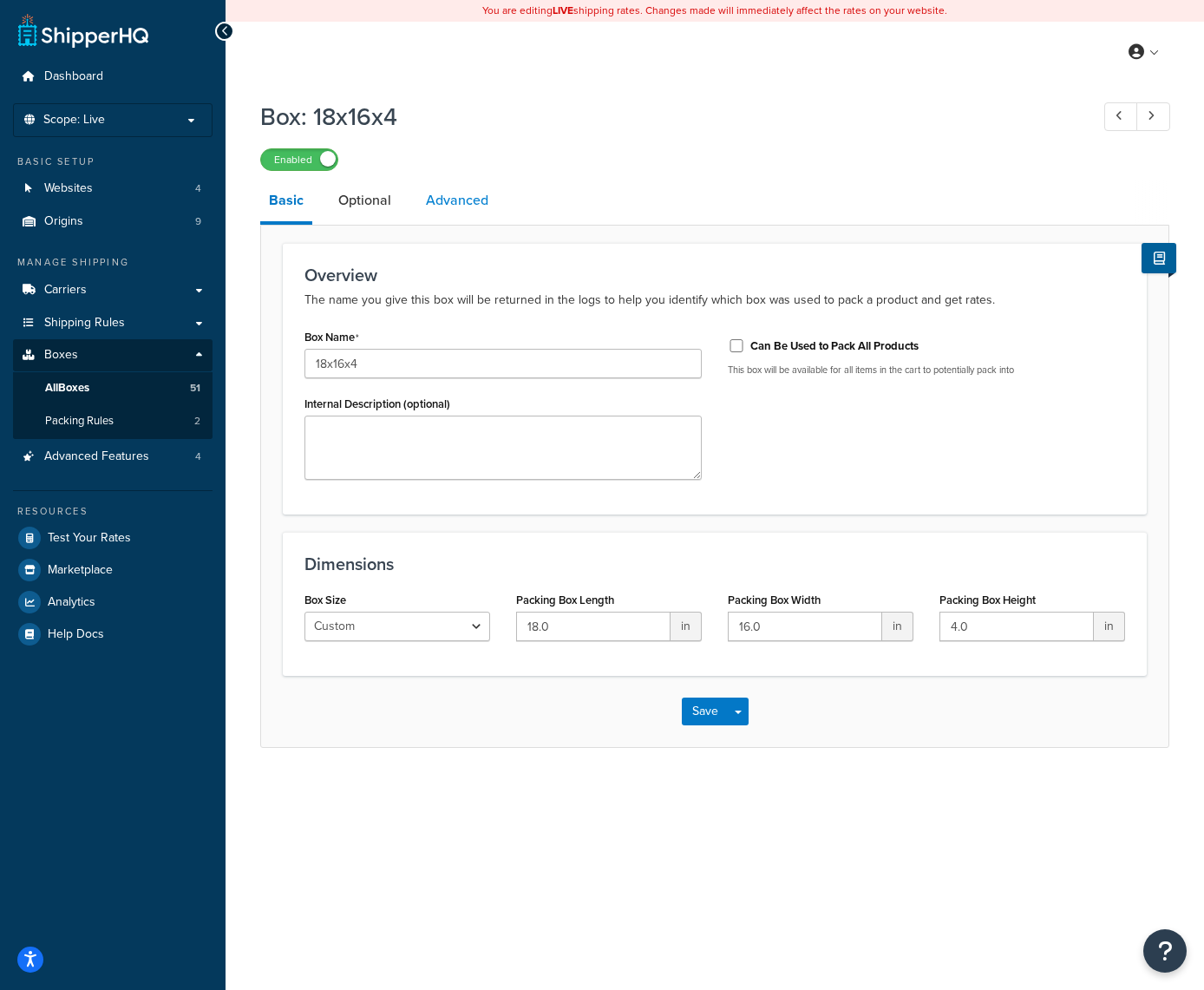
click at [467, 199] on link "Advanced" at bounding box center [457, 201] width 80 height 42
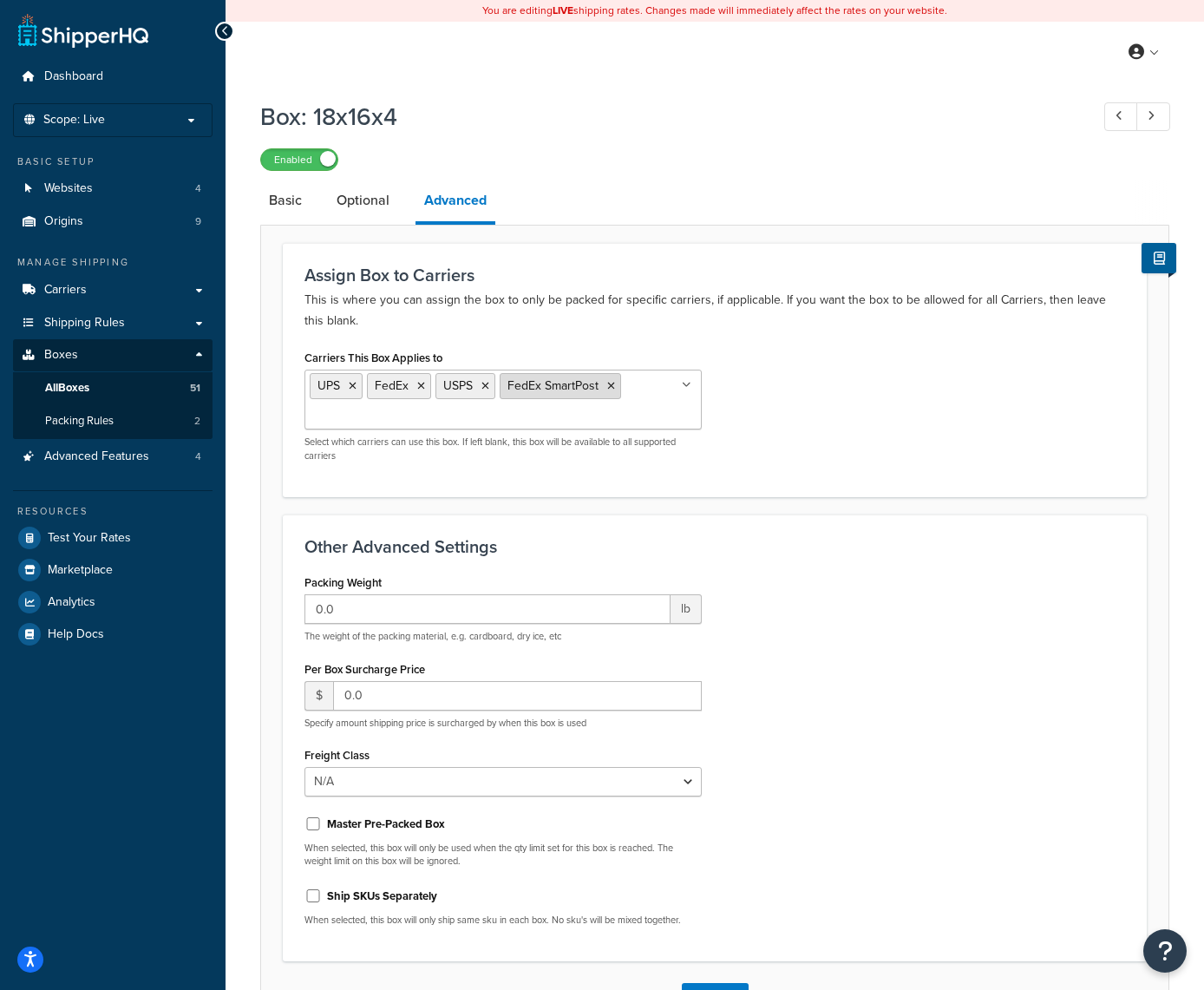
click at [613, 386] on icon at bounding box center [611, 386] width 8 height 10
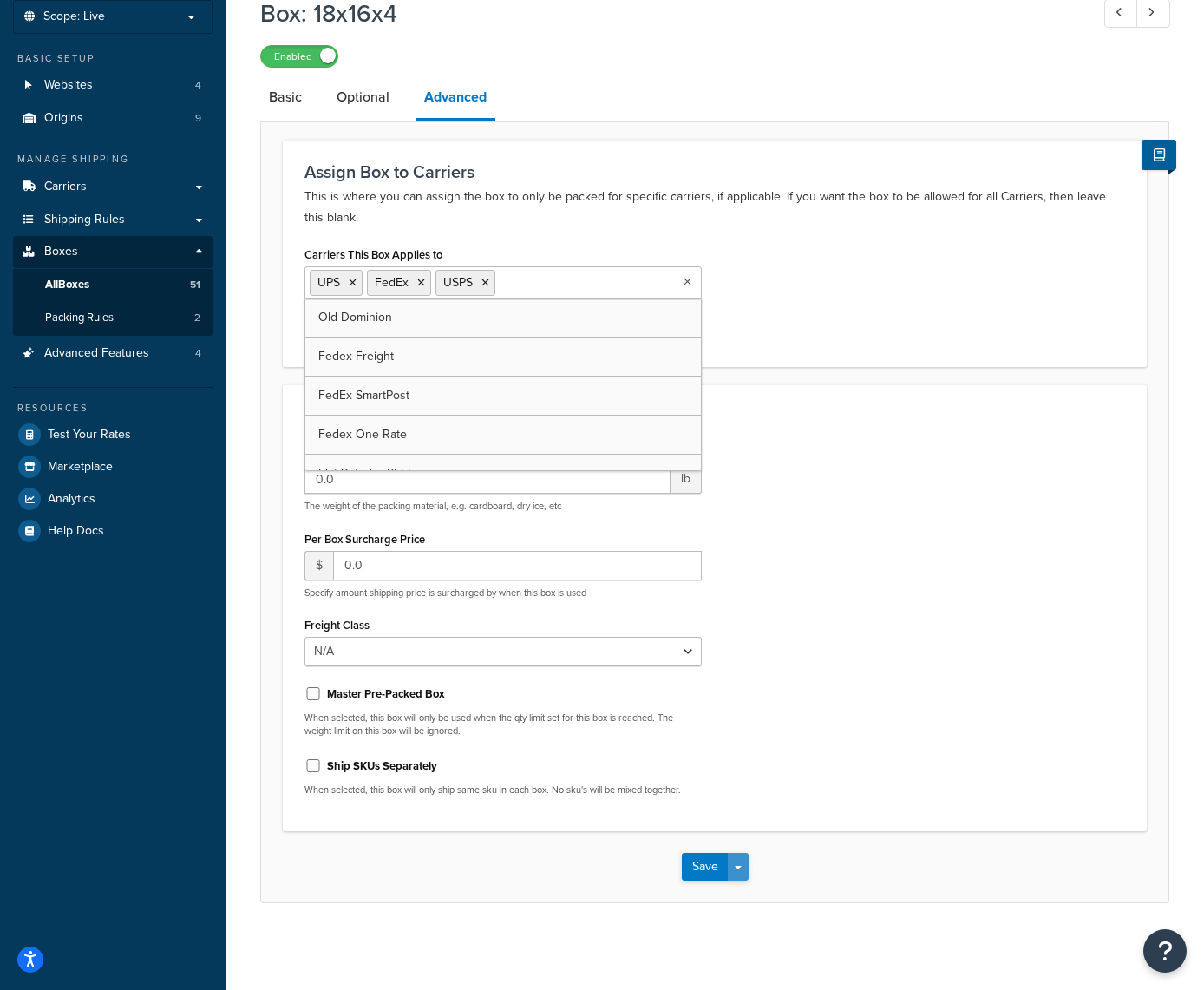
scroll to position [102, 0]
click at [703, 863] on button "Save" at bounding box center [705, 868] width 47 height 28
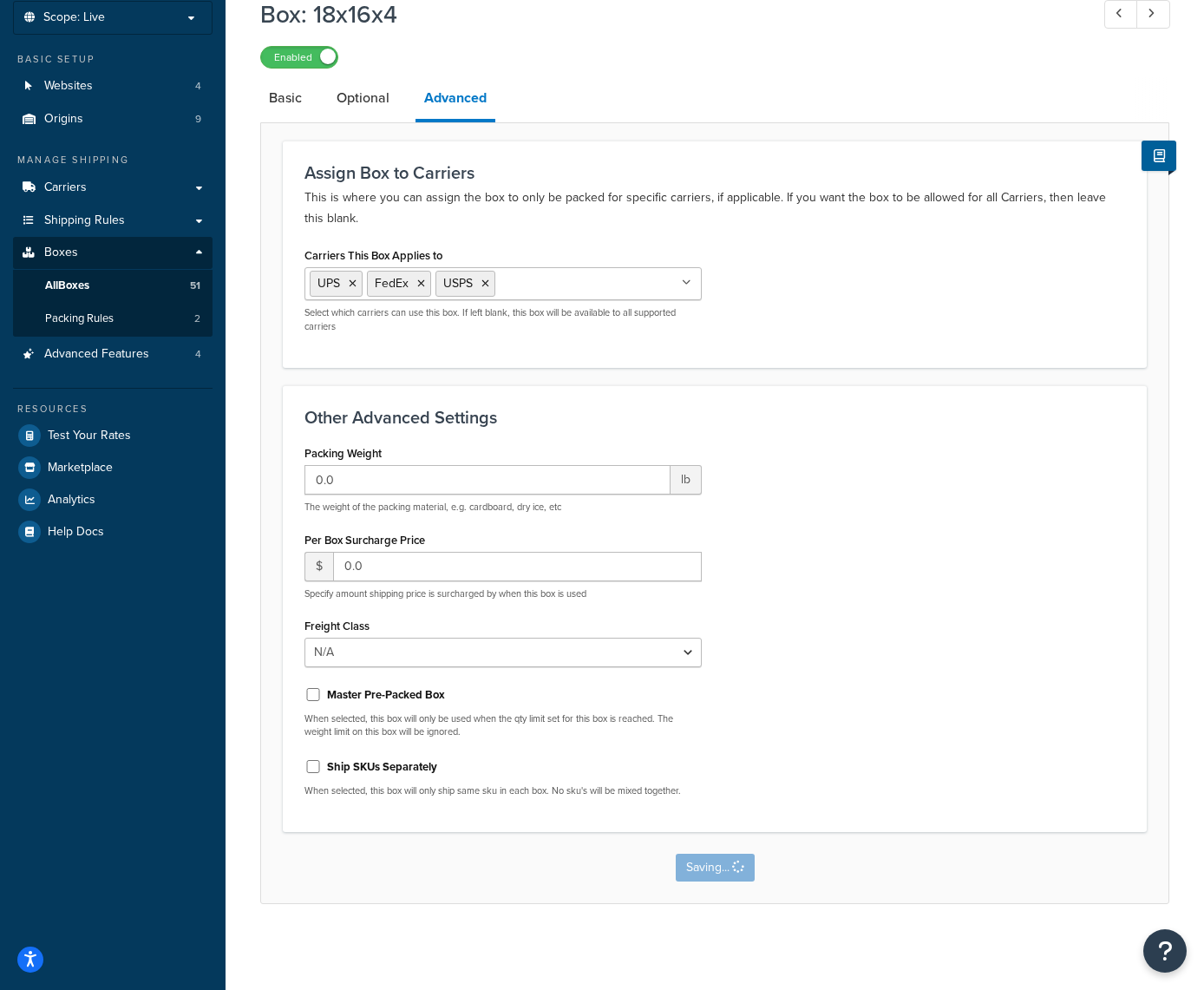
scroll to position [0, 0]
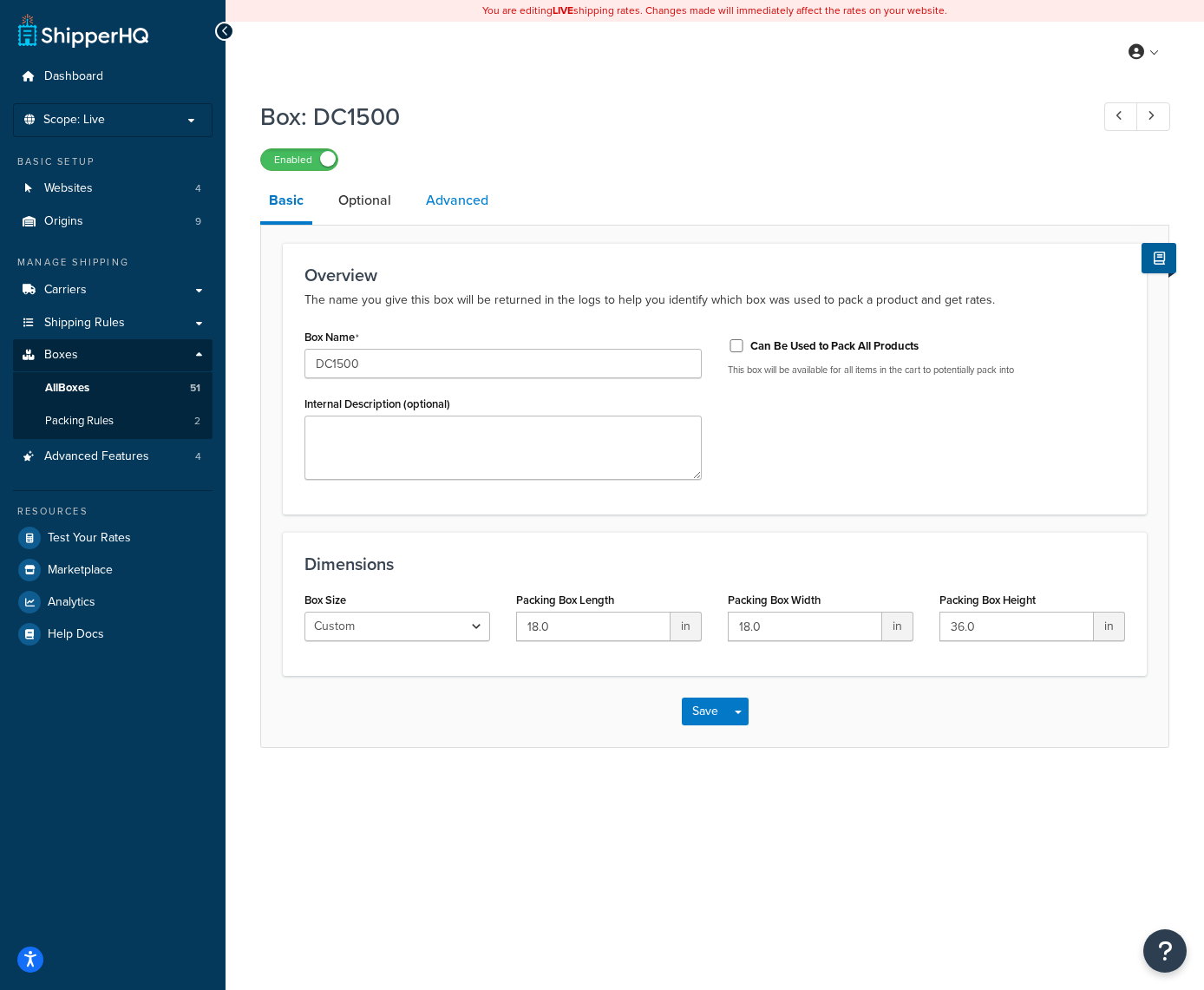
click at [480, 204] on link "Advanced" at bounding box center [457, 201] width 80 height 42
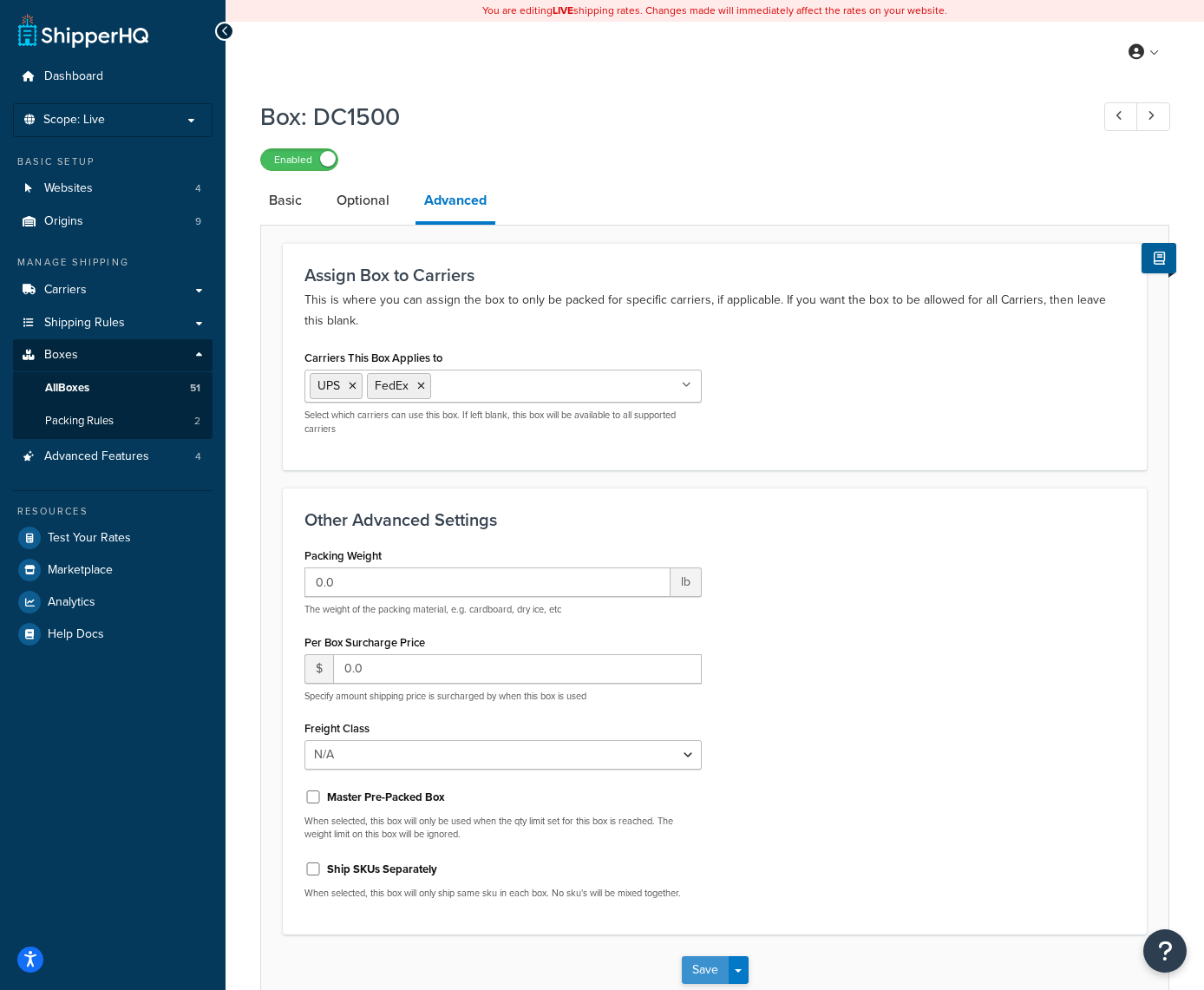
click at [703, 970] on button "Save" at bounding box center [705, 970] width 47 height 28
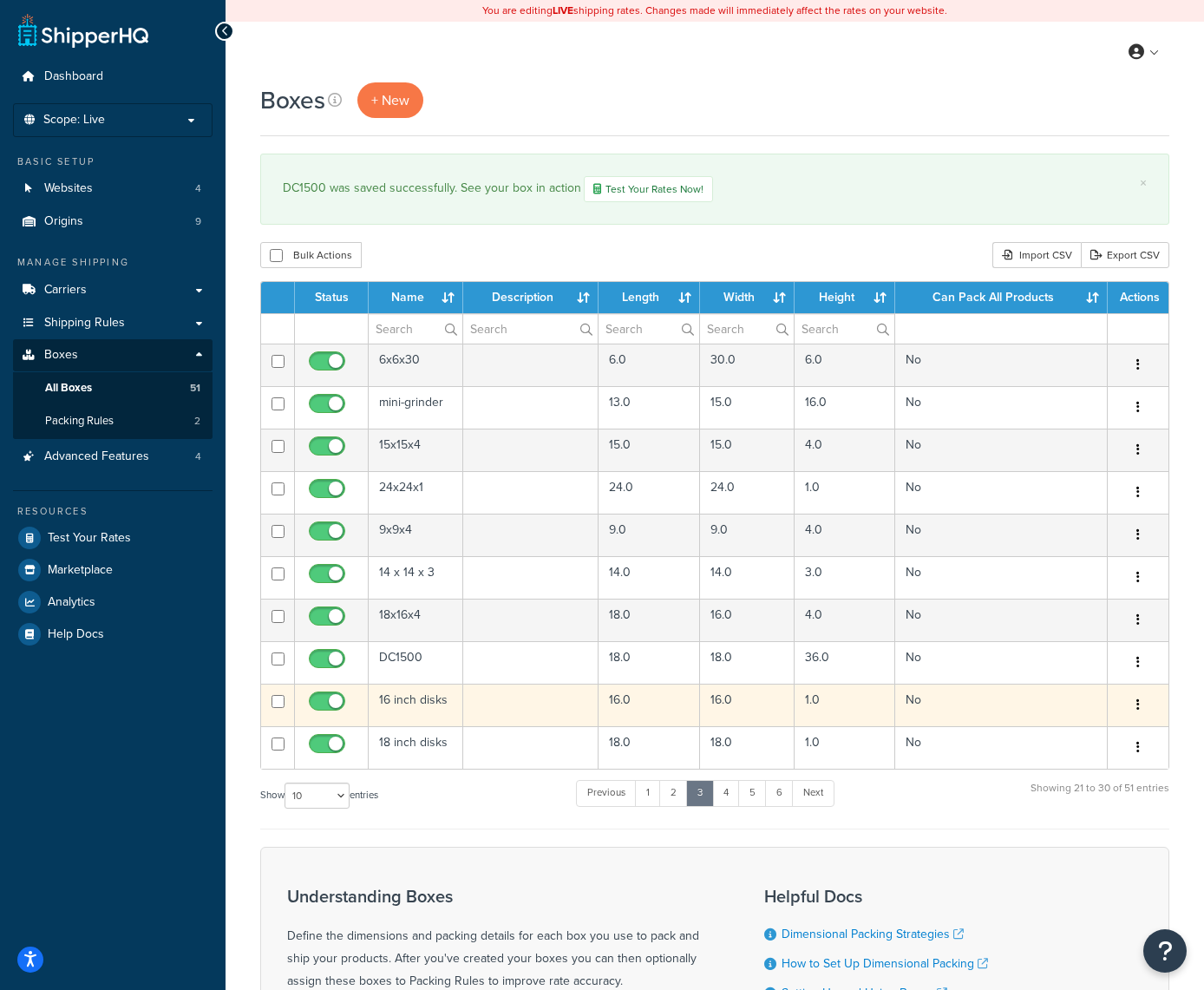
click at [1141, 700] on button "button" at bounding box center [1138, 706] width 24 height 28
click at [1074, 736] on link "Edit" at bounding box center [1081, 738] width 137 height 36
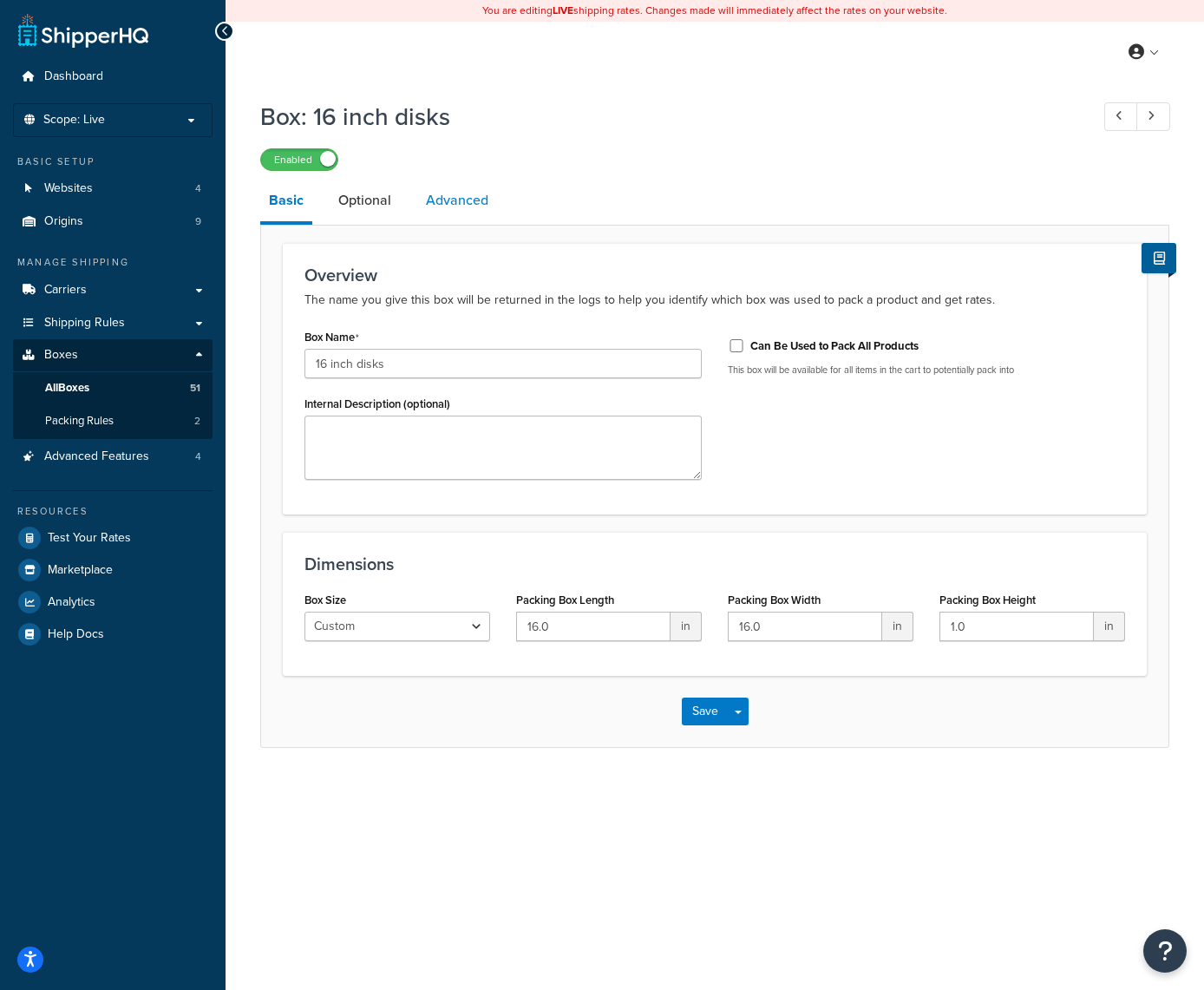
click at [460, 212] on link "Advanced" at bounding box center [457, 201] width 80 height 42
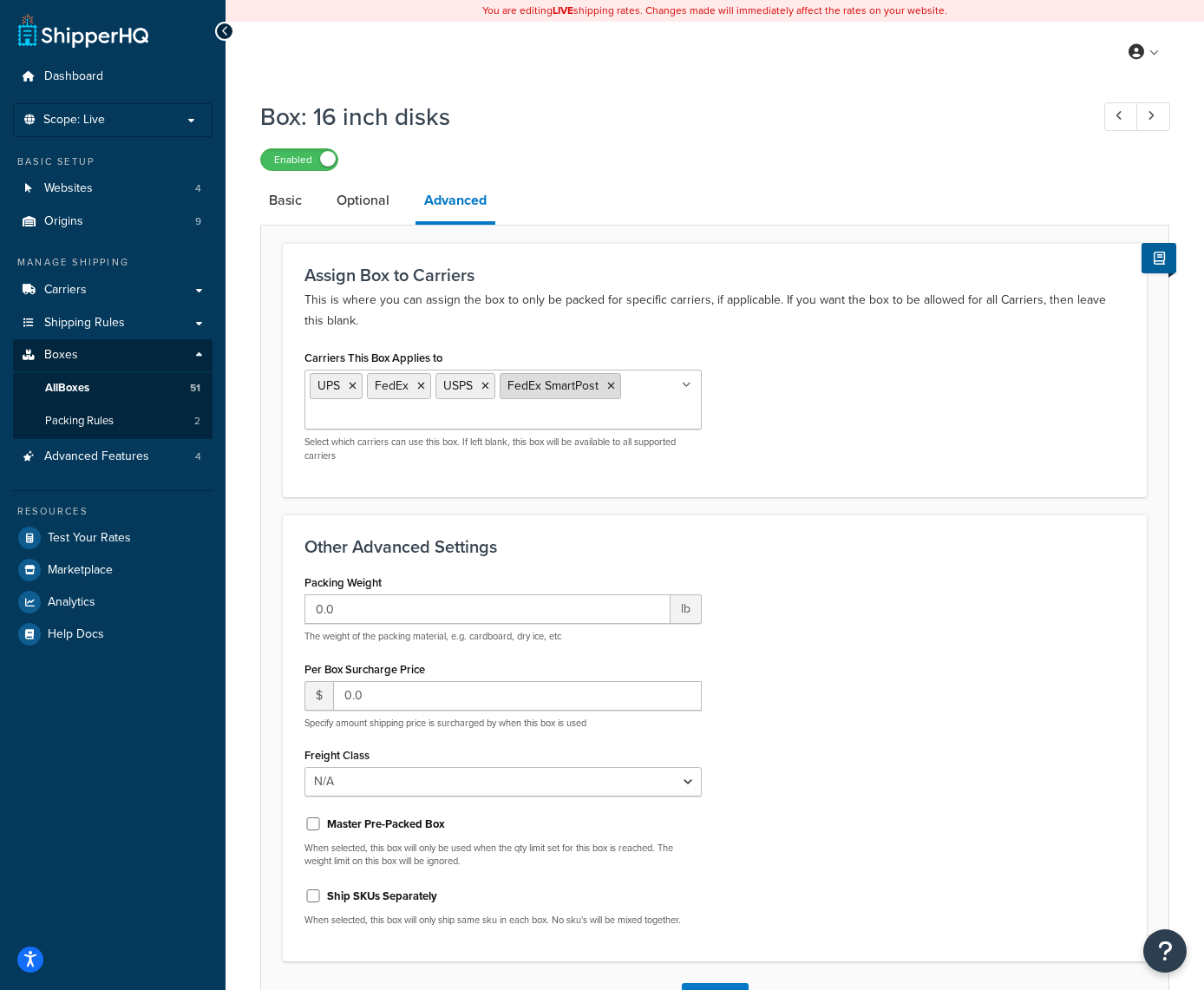
click at [615, 390] on li "FedEx SmartPost" at bounding box center [561, 386] width 121 height 26
click at [607, 385] on icon at bounding box center [611, 386] width 8 height 10
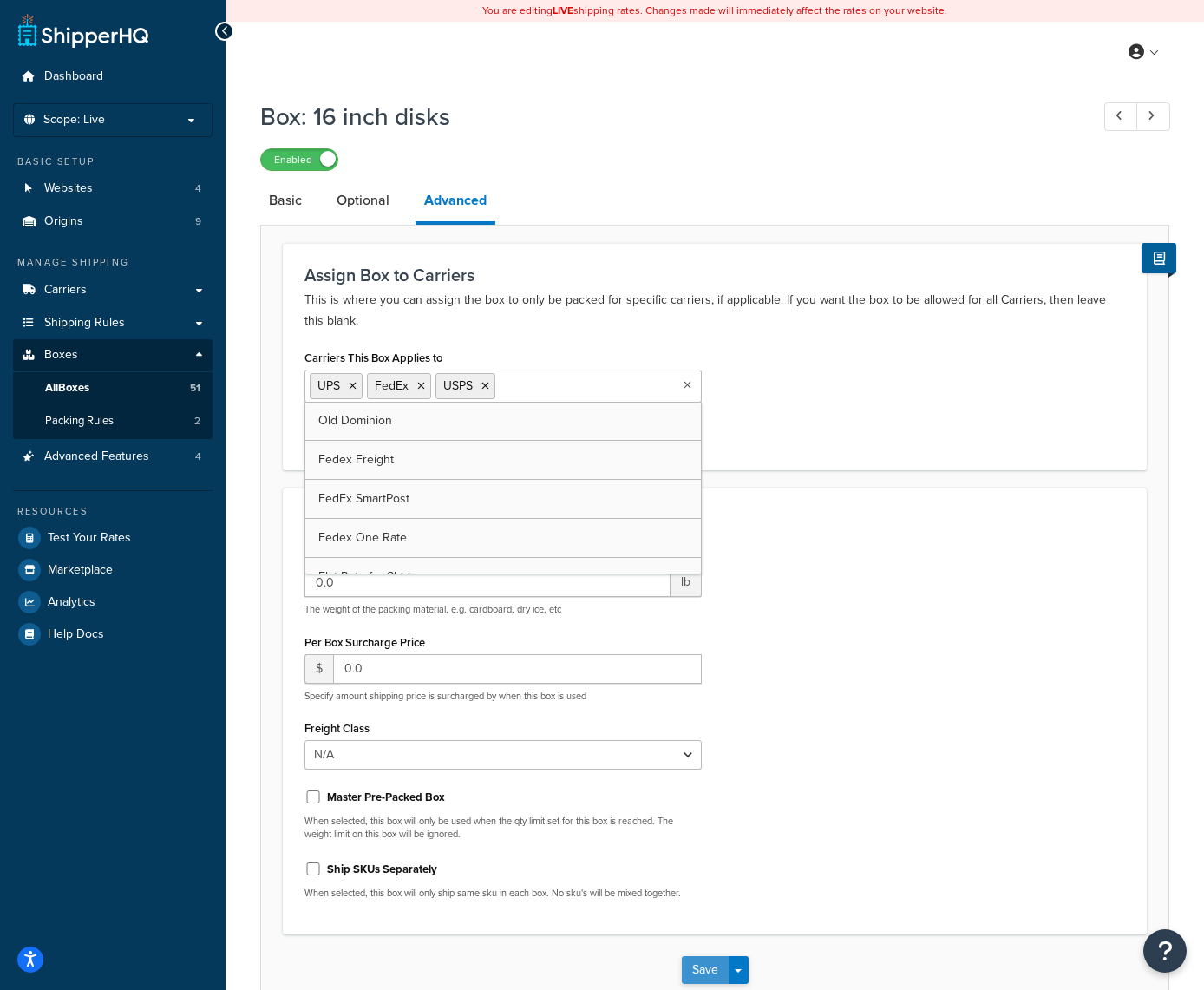
click at [696, 967] on button "Save" at bounding box center [705, 970] width 47 height 28
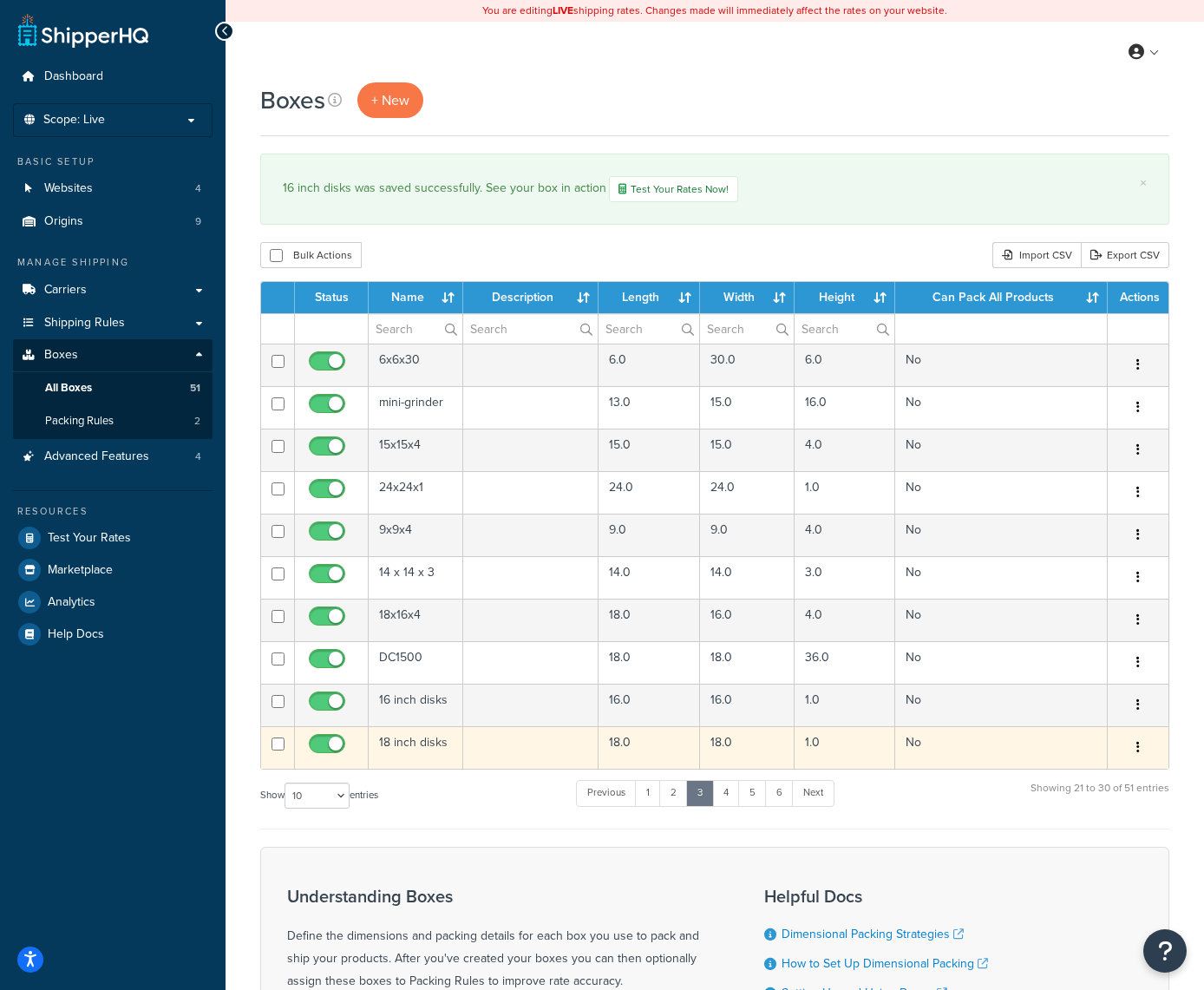
click at [1145, 746] on button "button" at bounding box center [1138, 747] width 24 height 28
click at [1074, 782] on link "Edit" at bounding box center [1081, 780] width 137 height 36
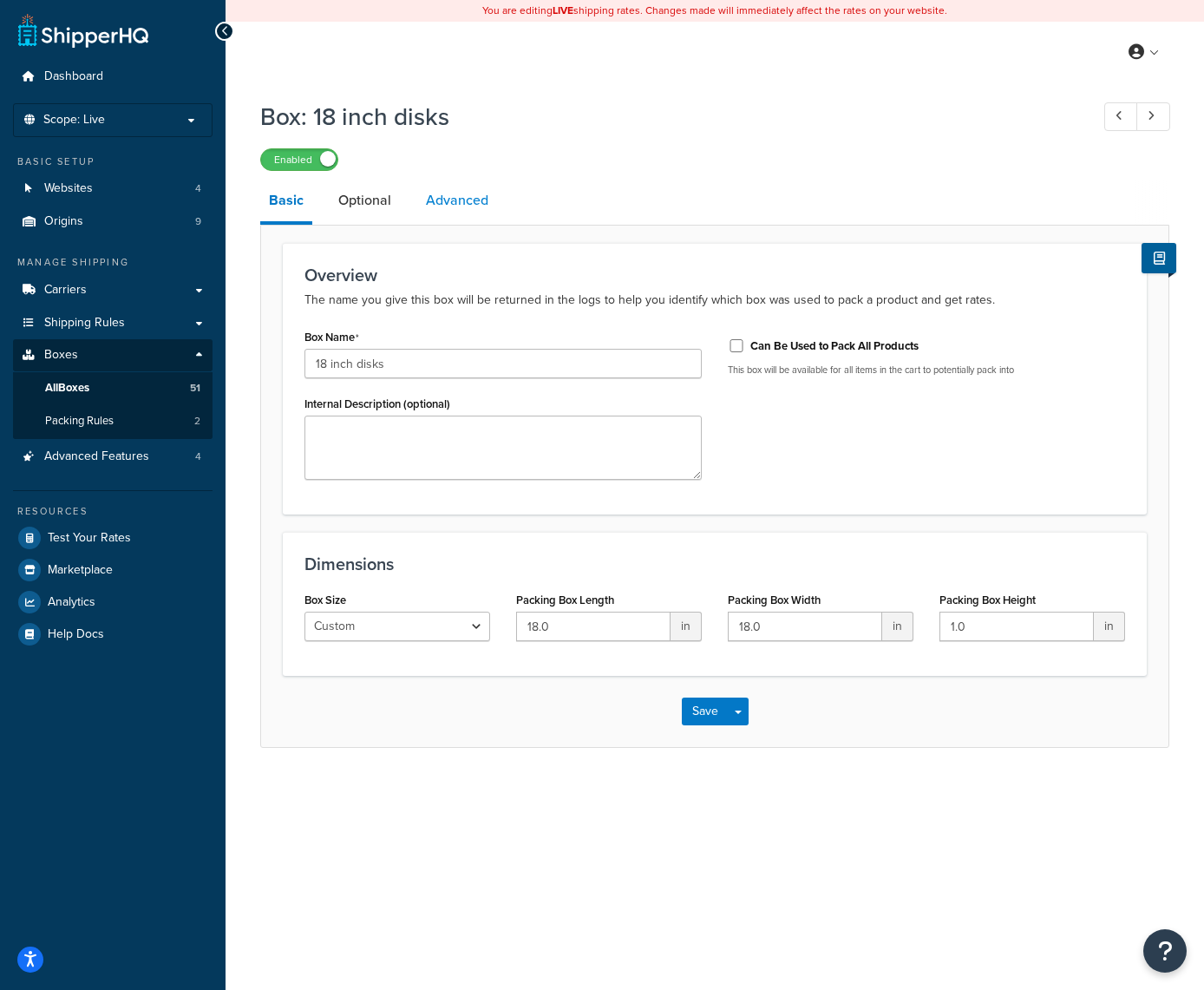
click at [470, 201] on link "Advanced" at bounding box center [457, 201] width 80 height 42
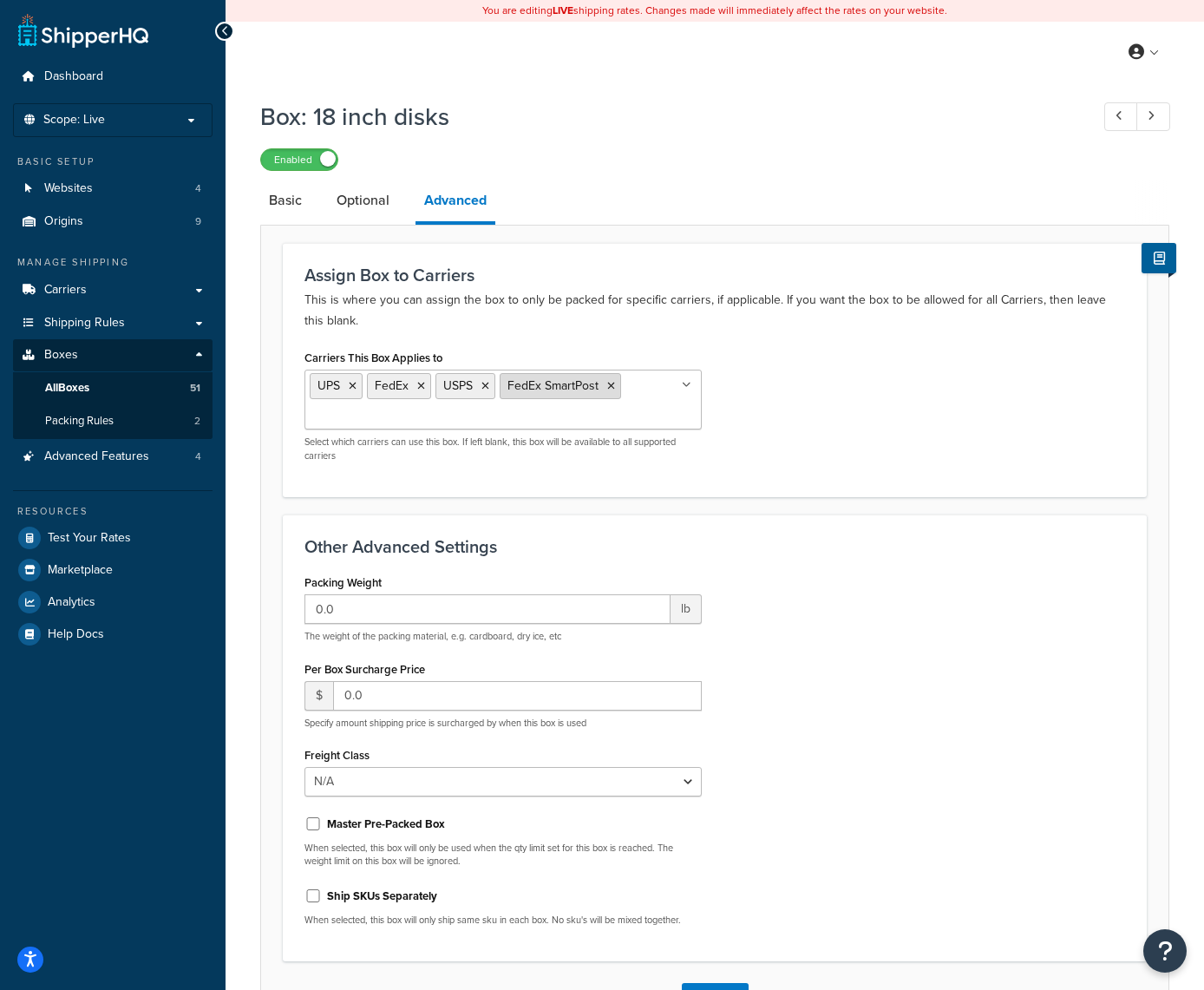
click at [612, 391] on icon at bounding box center [611, 386] width 8 height 10
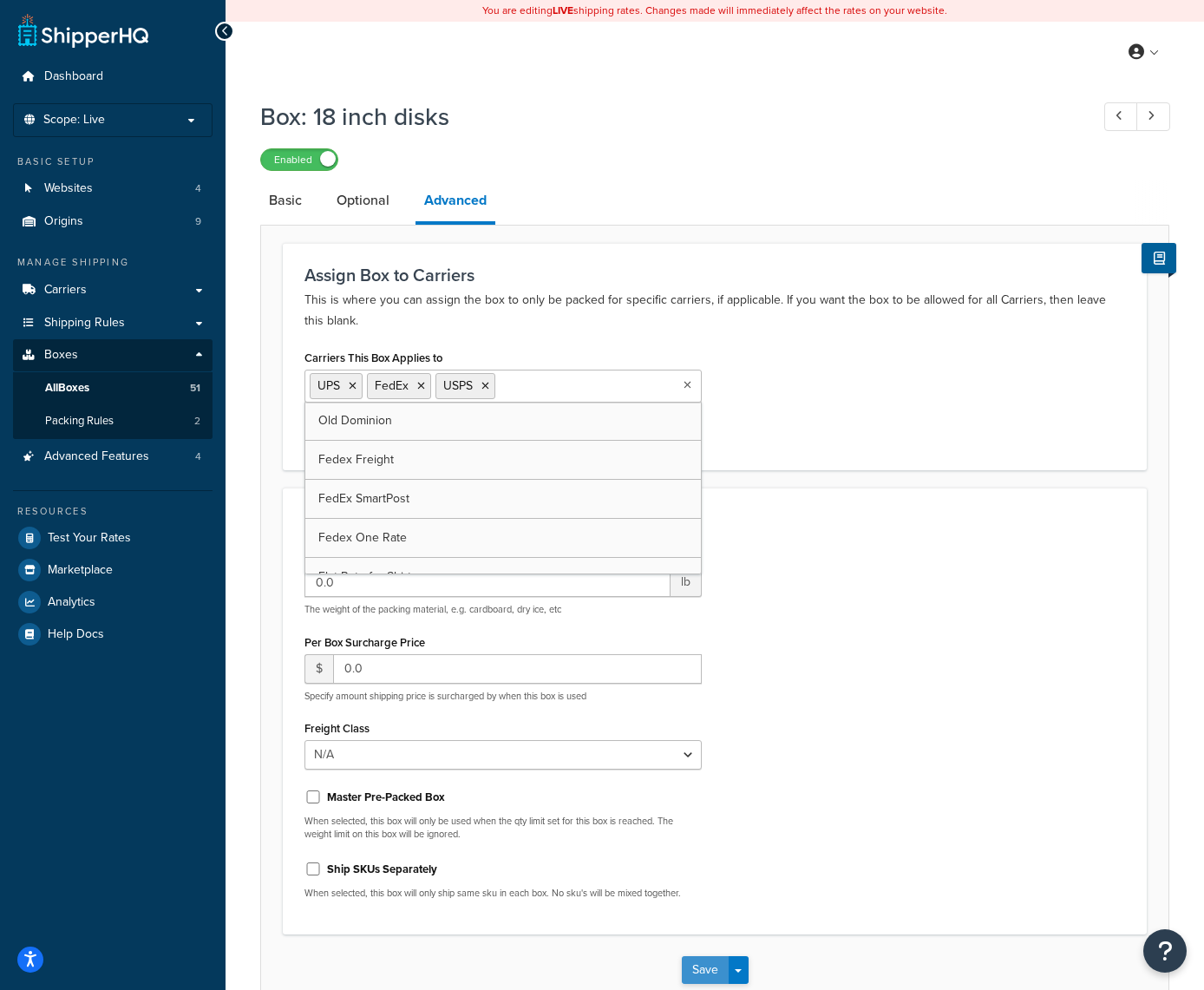
click at [699, 970] on button "Save" at bounding box center [705, 970] width 47 height 28
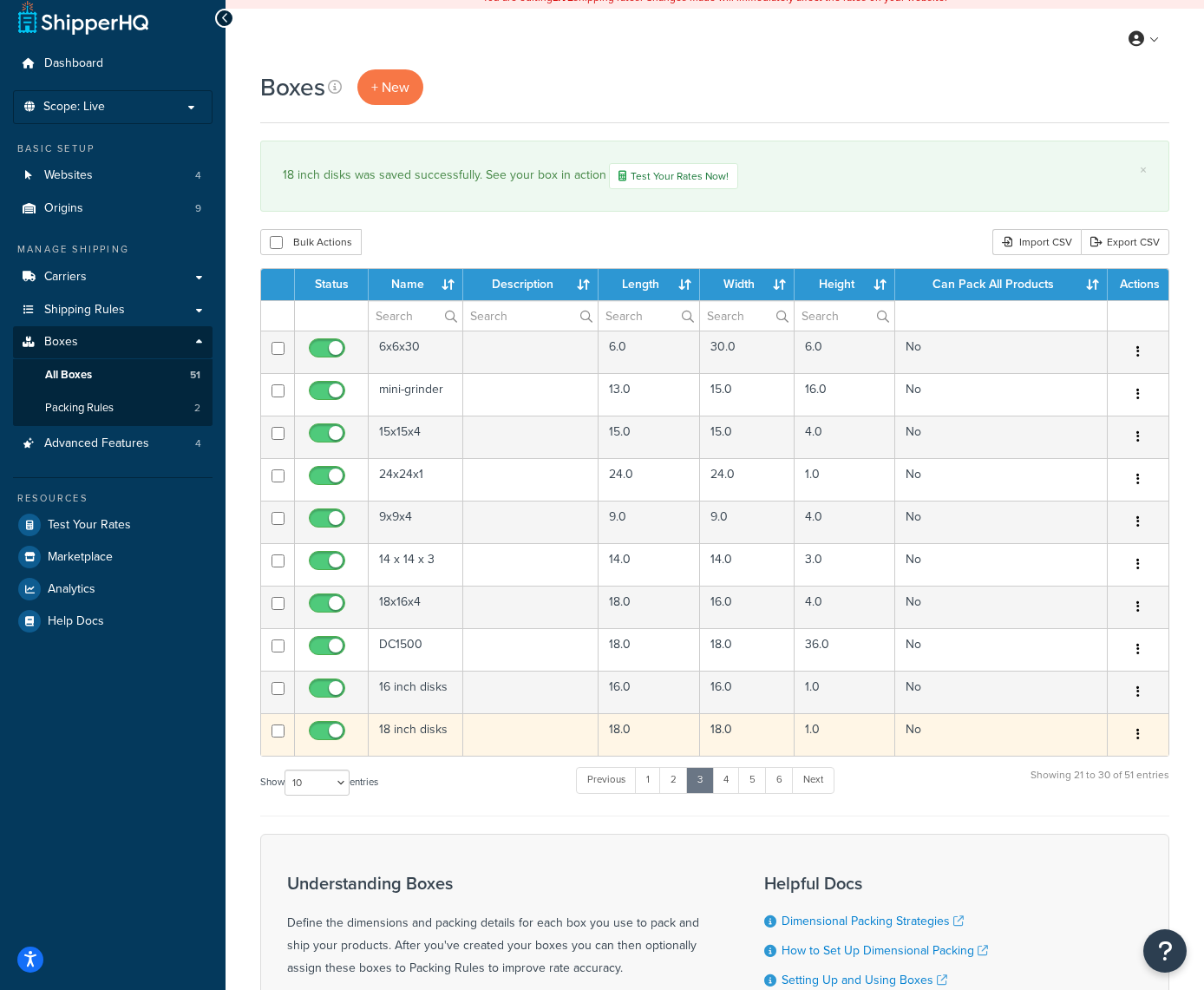
scroll to position [21, 0]
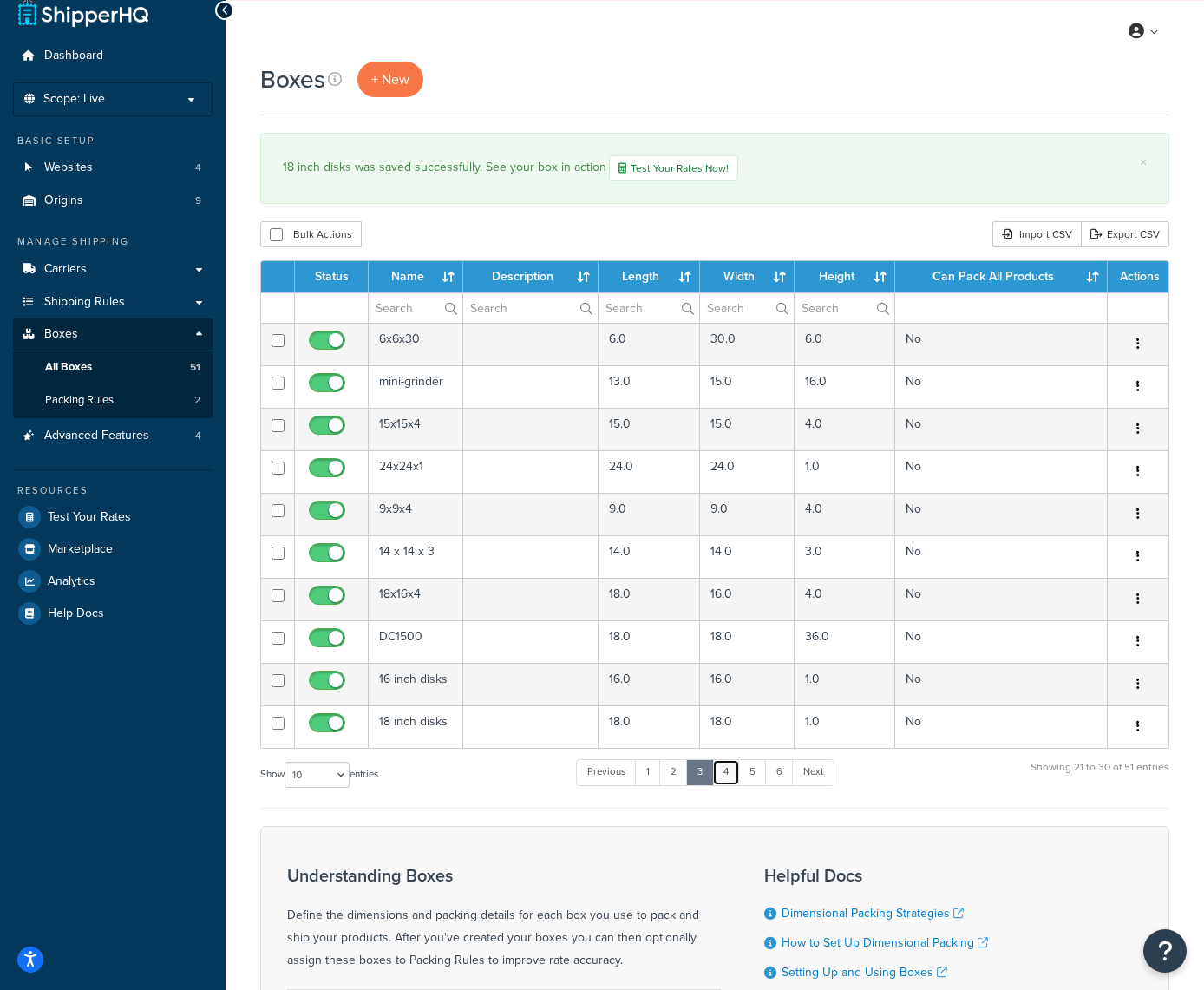
click at [726, 772] on link "4" at bounding box center [726, 772] width 28 height 26
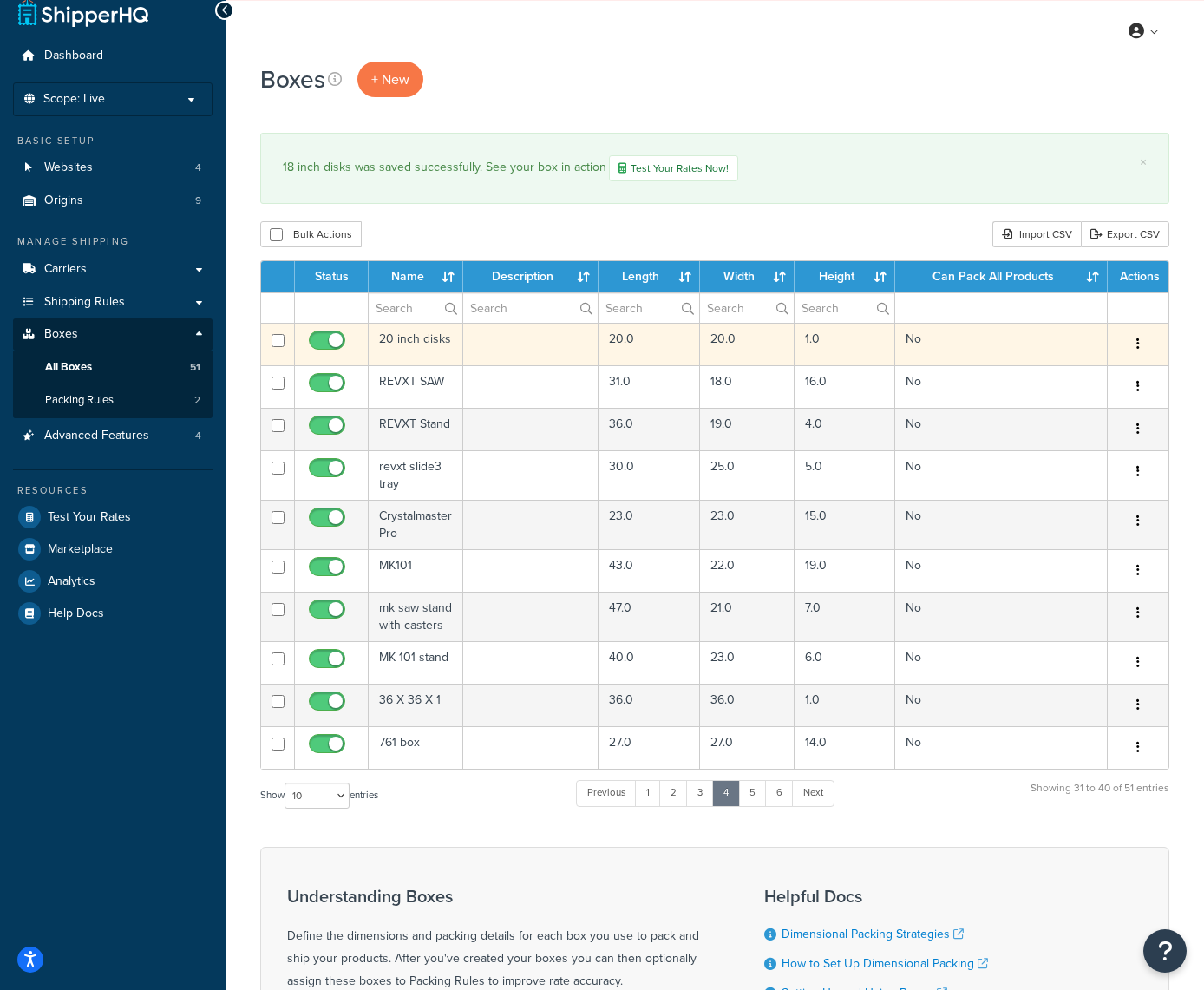
click at [1143, 338] on button "button" at bounding box center [1138, 344] width 24 height 28
click at [1065, 374] on link "Edit" at bounding box center [1081, 377] width 137 height 36
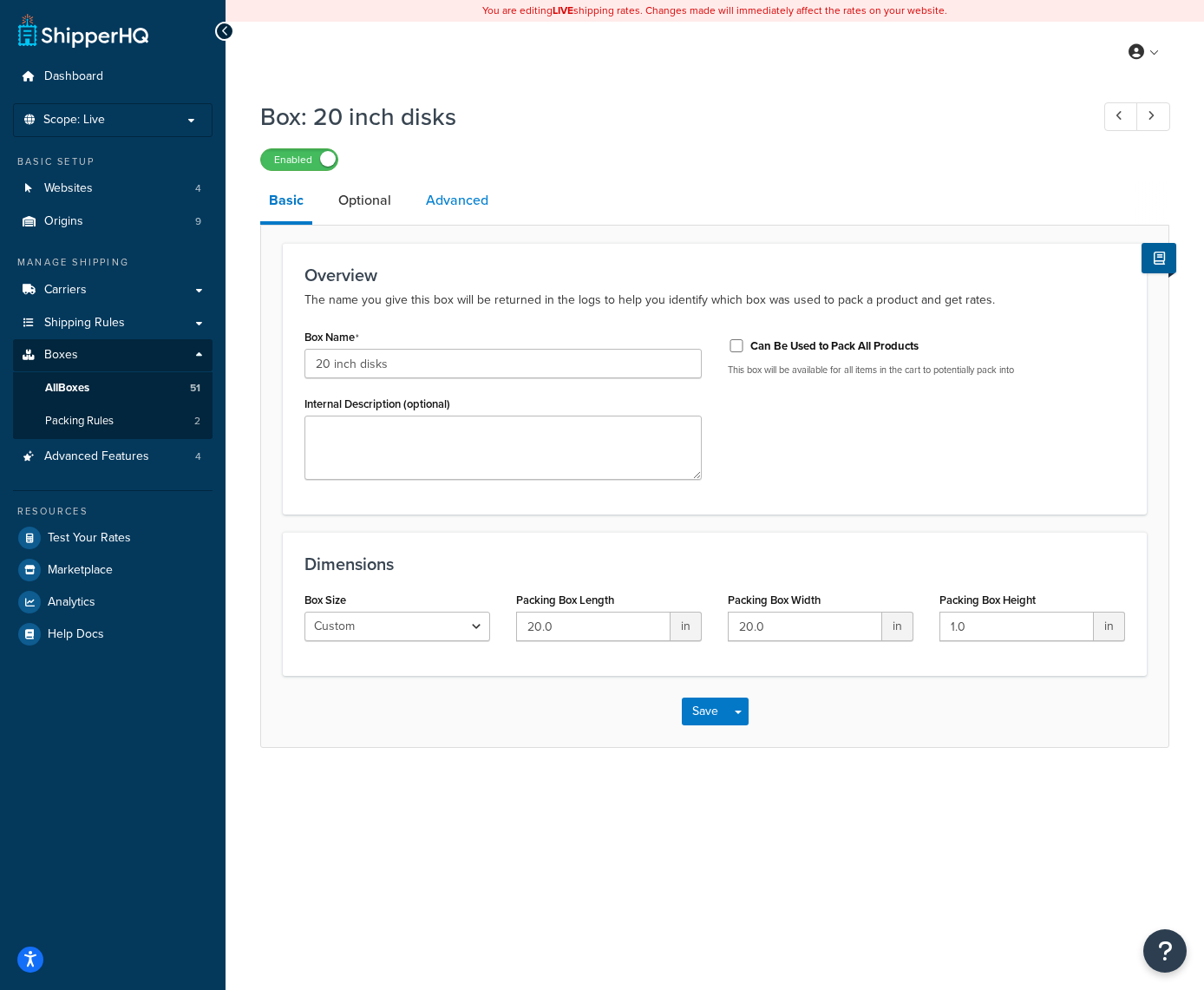
click at [480, 201] on link "Advanced" at bounding box center [457, 201] width 80 height 42
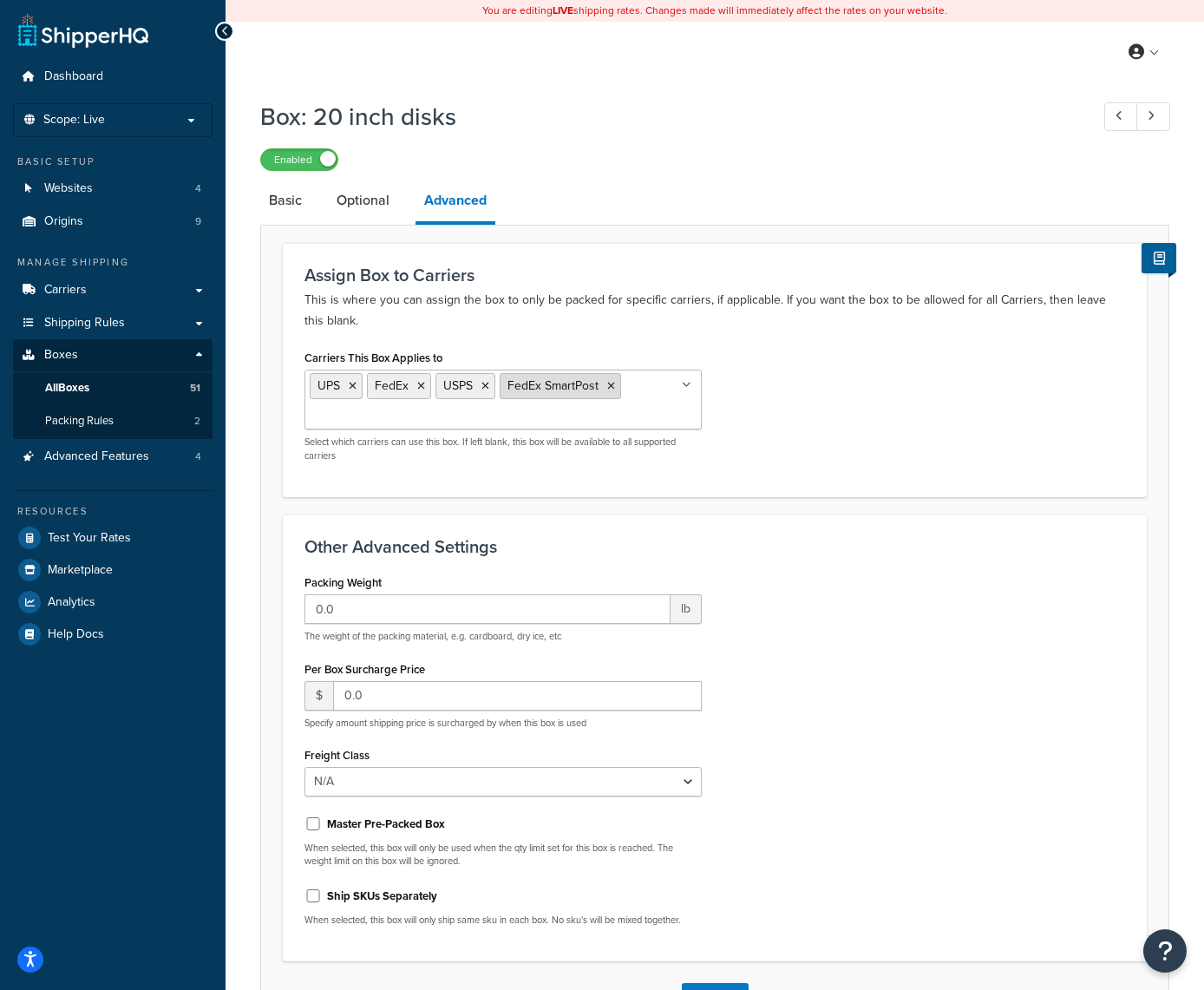
click at [607, 387] on icon at bounding box center [611, 386] width 8 height 10
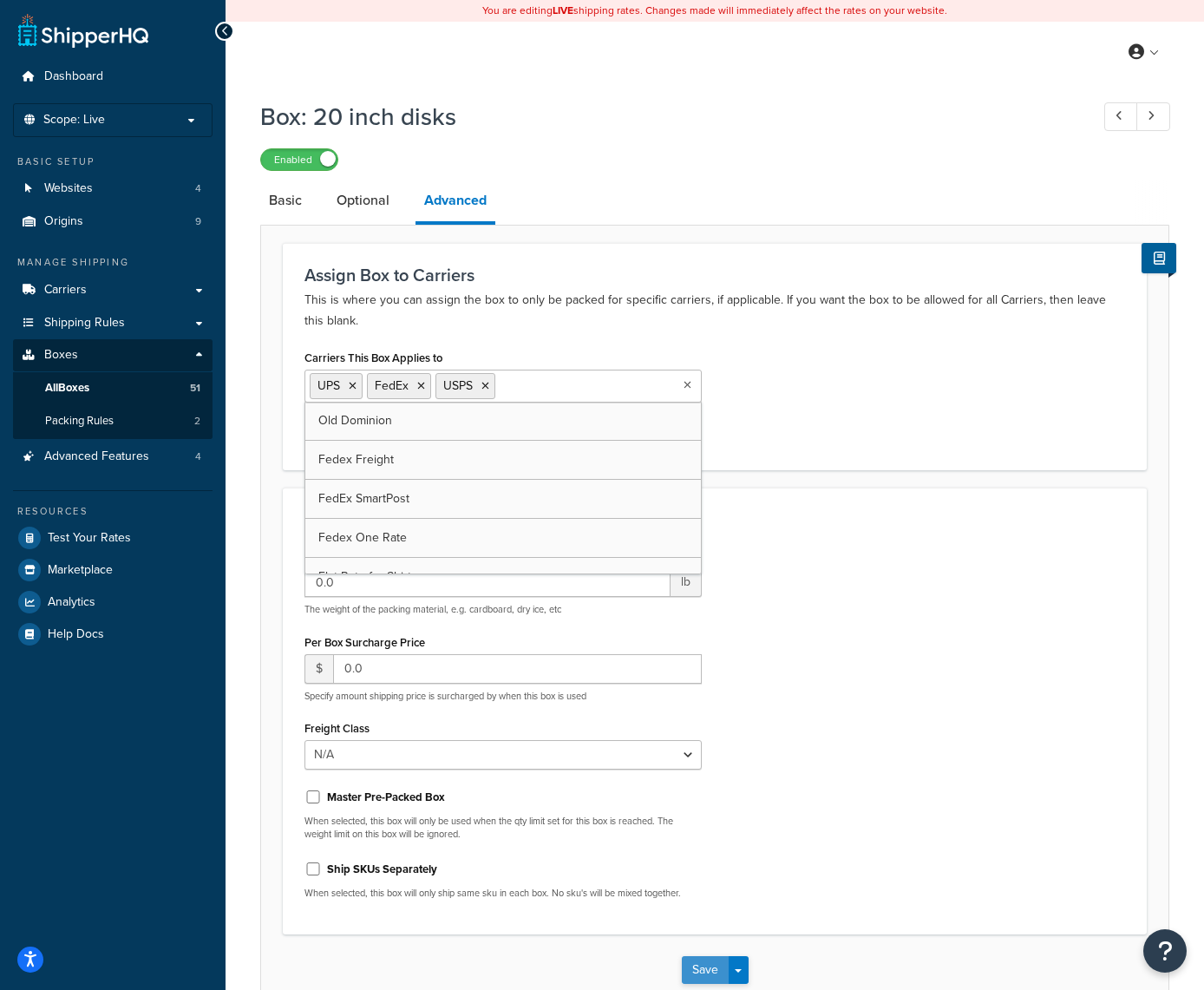
click at [705, 971] on button "Save" at bounding box center [705, 970] width 47 height 28
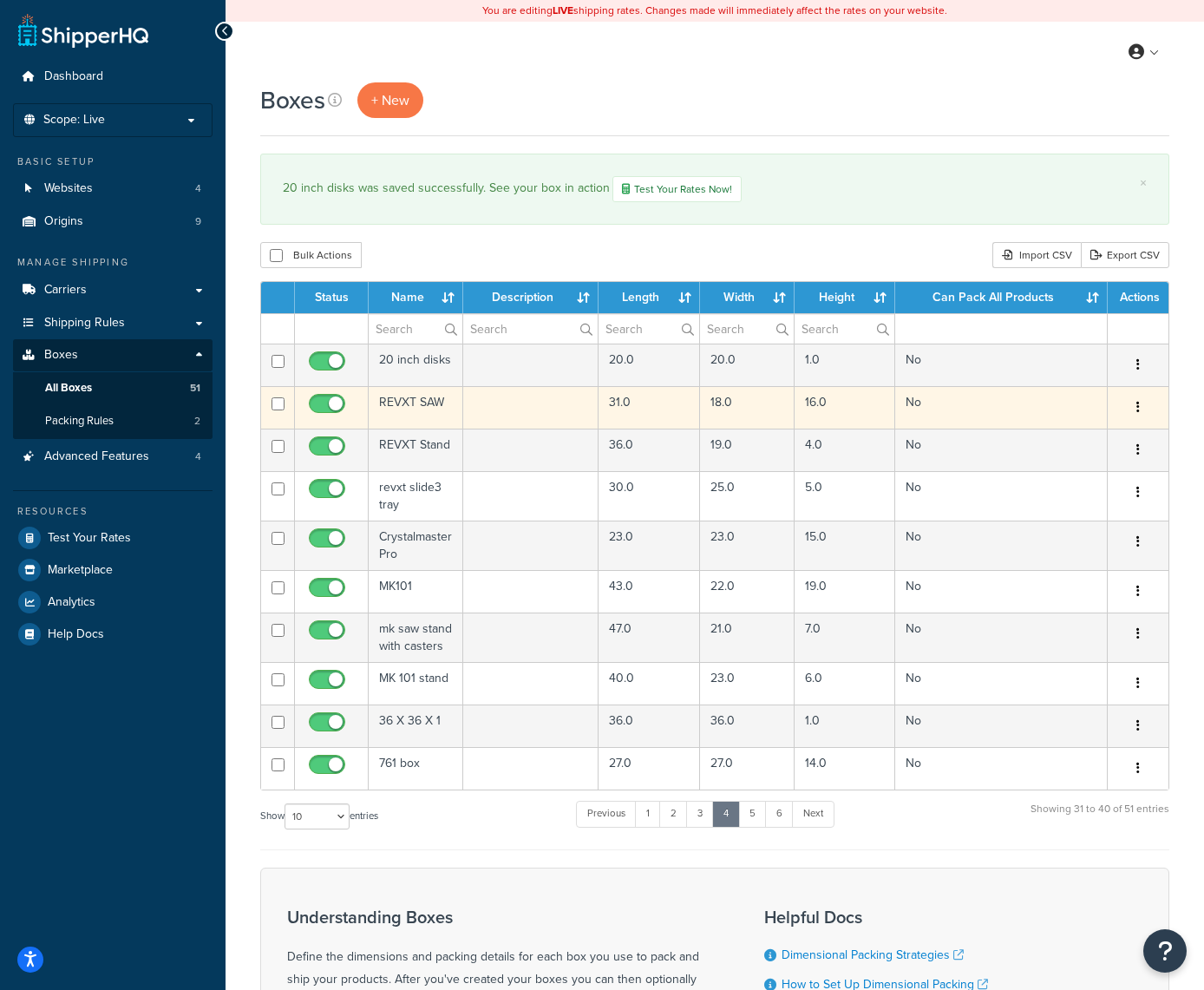
click at [1139, 410] on icon "button" at bounding box center [1137, 407] width 3 height 12
click at [1087, 446] on link "Edit" at bounding box center [1081, 440] width 137 height 36
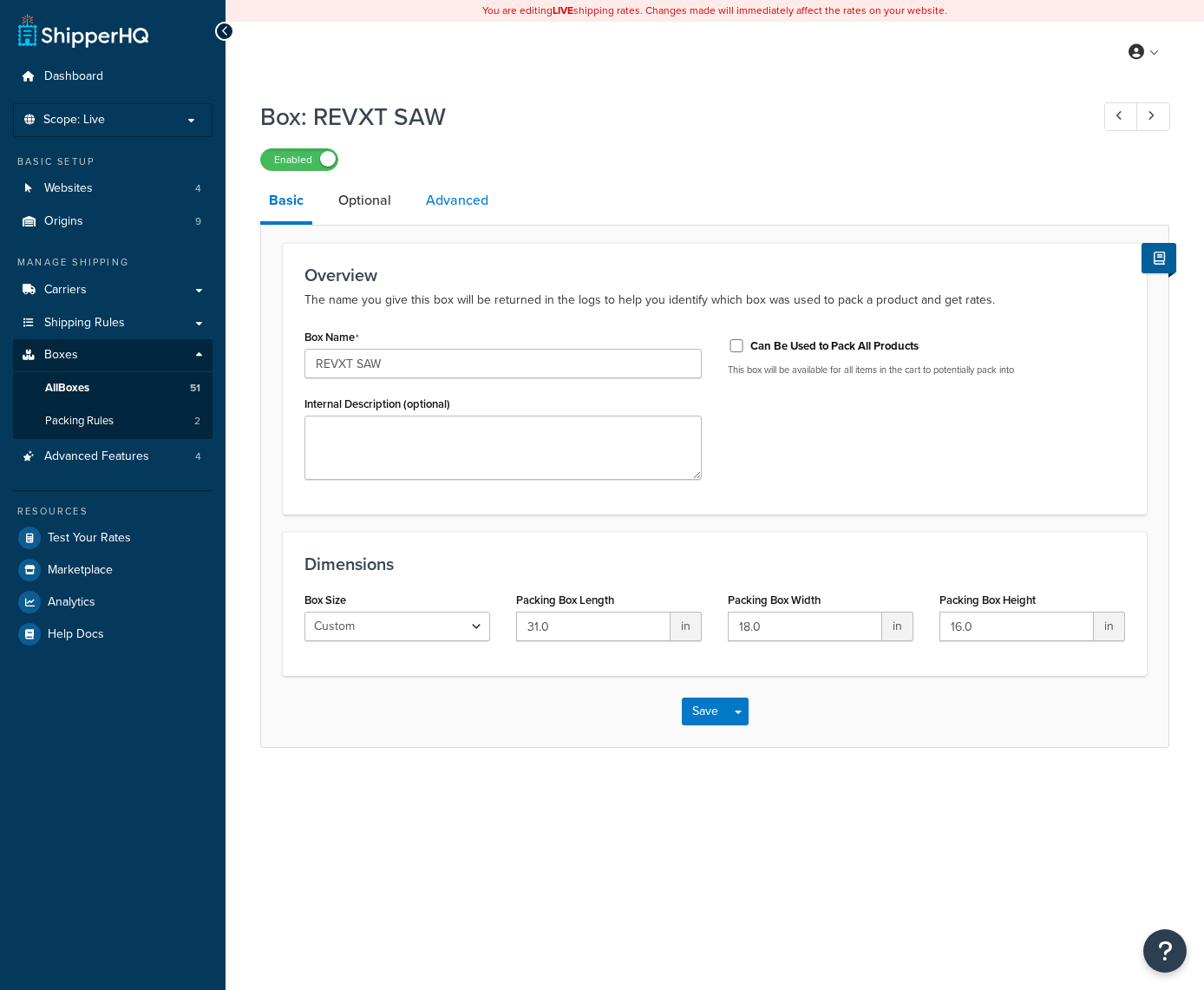
click at [473, 206] on link "Advanced" at bounding box center [457, 201] width 80 height 42
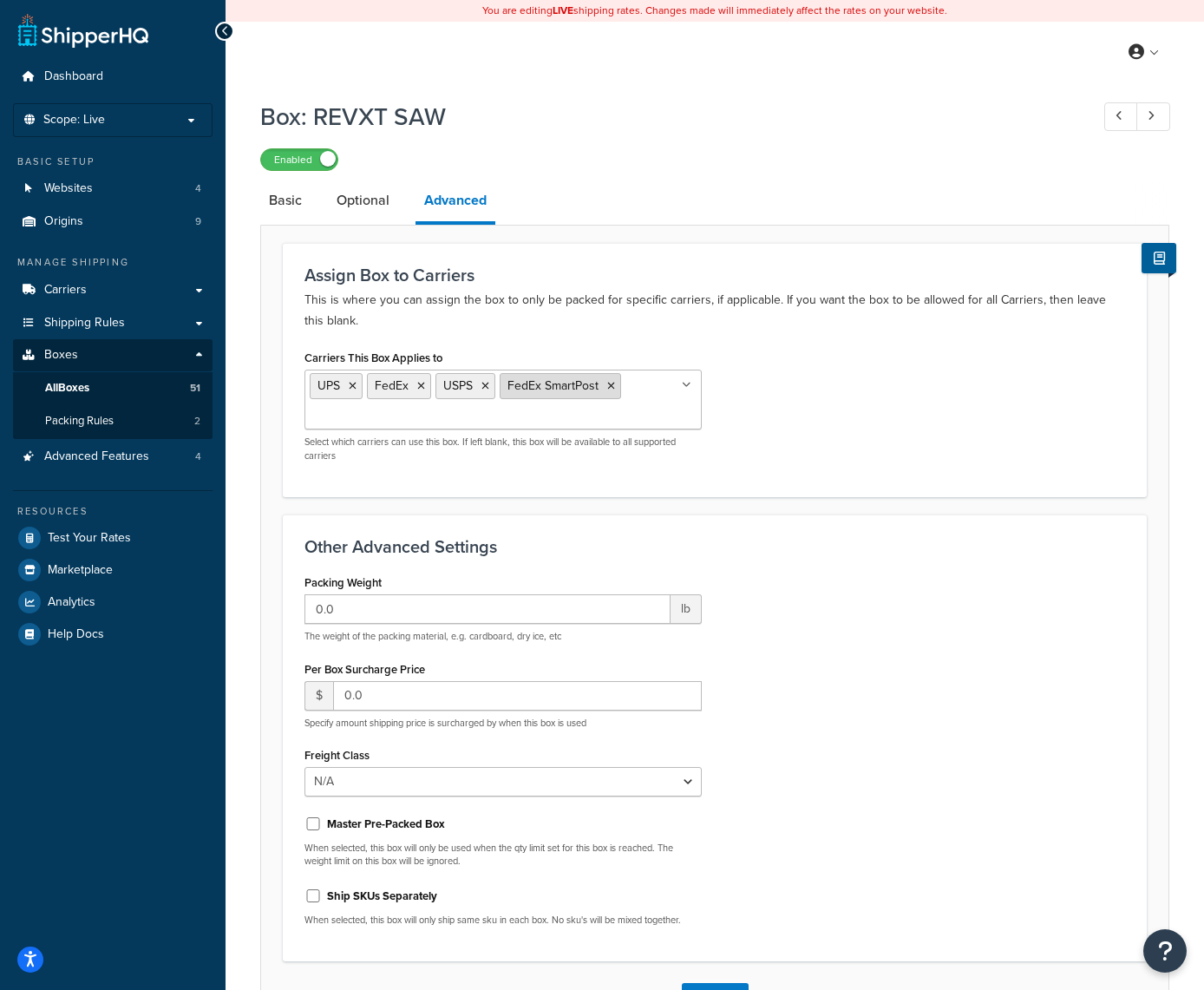
click at [615, 387] on li "FedEx SmartPost" at bounding box center [561, 386] width 121 height 26
click at [608, 389] on icon at bounding box center [611, 386] width 8 height 10
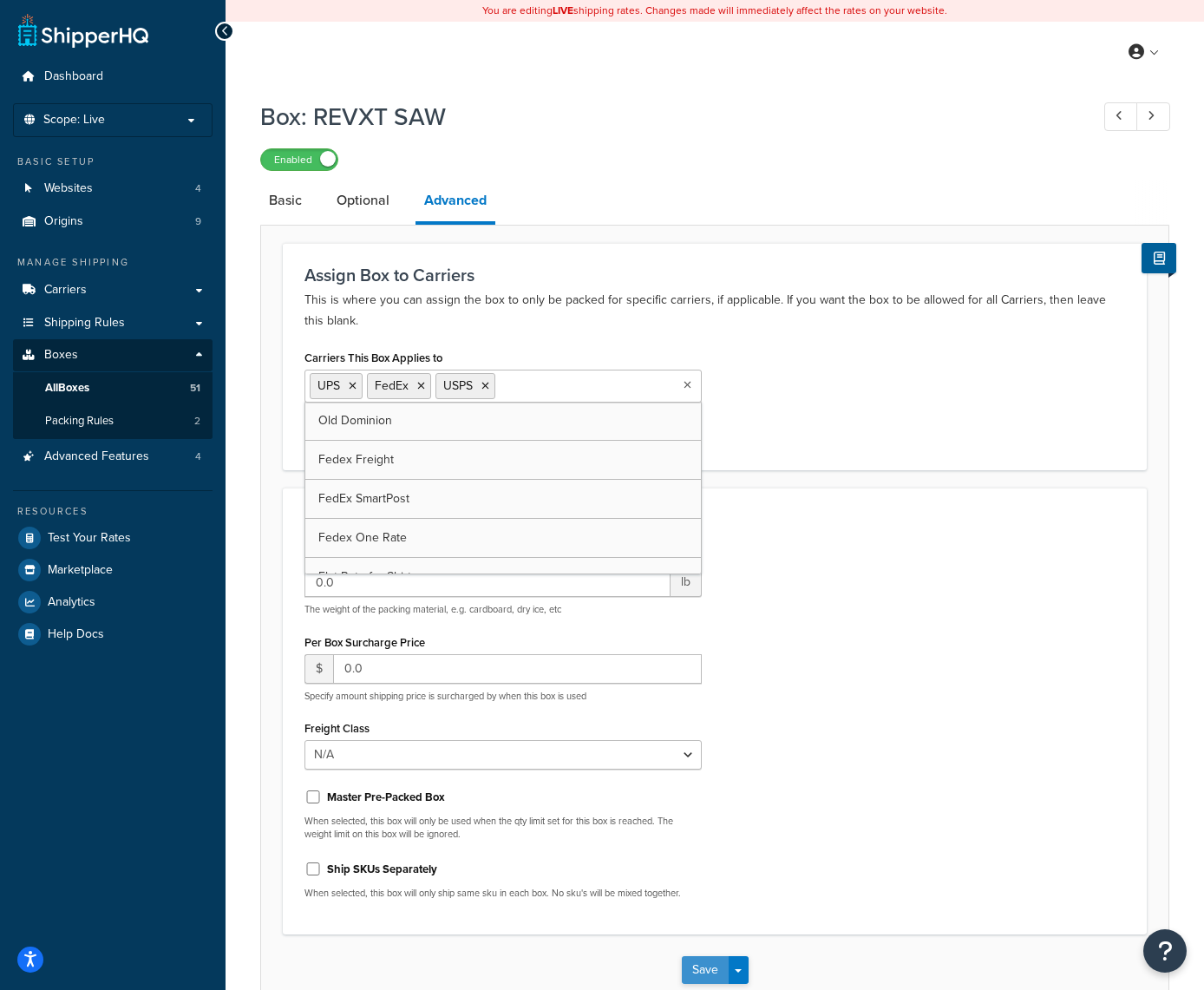
click at [696, 964] on button "Save" at bounding box center [705, 970] width 47 height 28
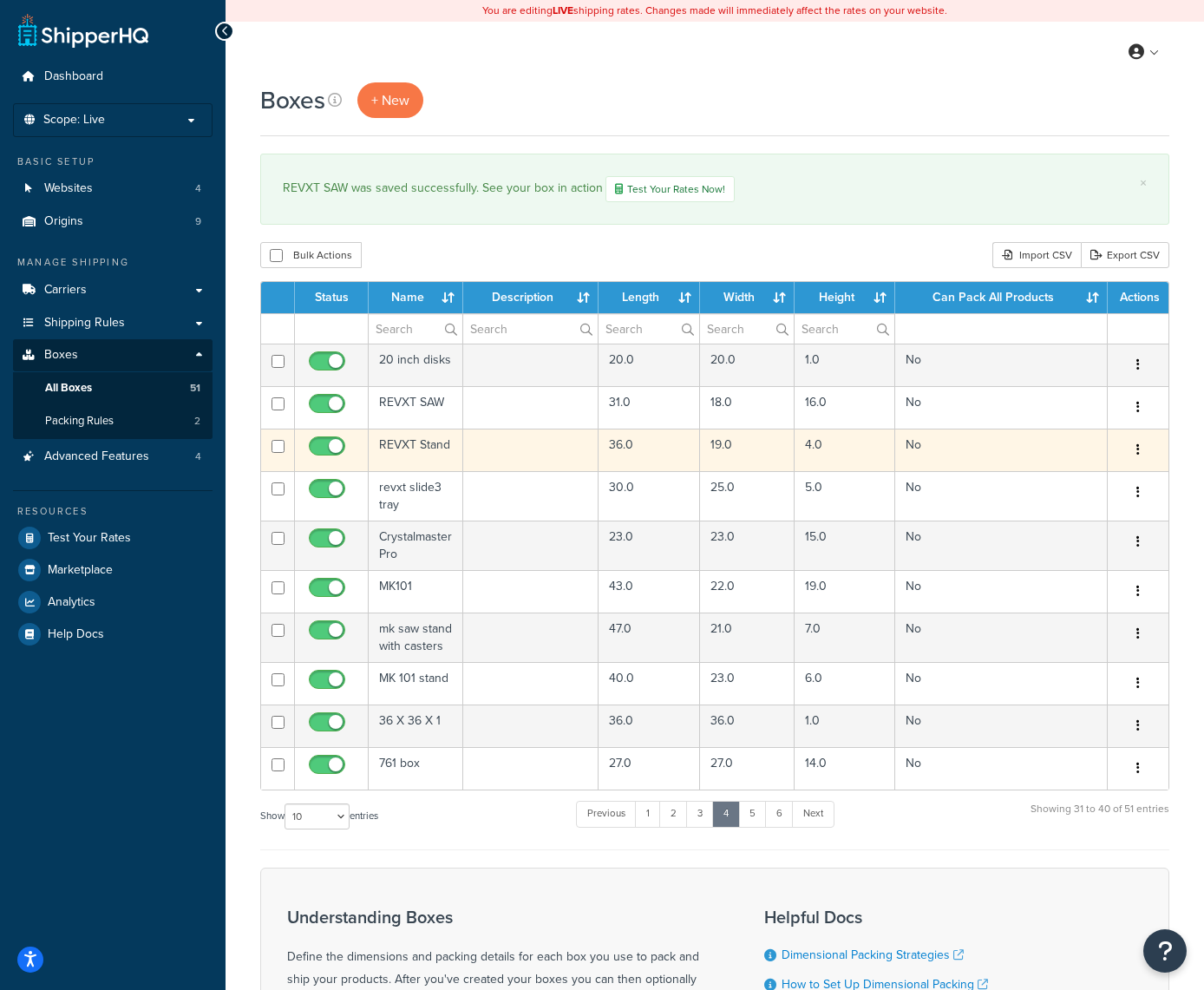
click at [1143, 454] on button "button" at bounding box center [1138, 450] width 24 height 28
click at [1087, 480] on link "Edit" at bounding box center [1081, 483] width 137 height 36
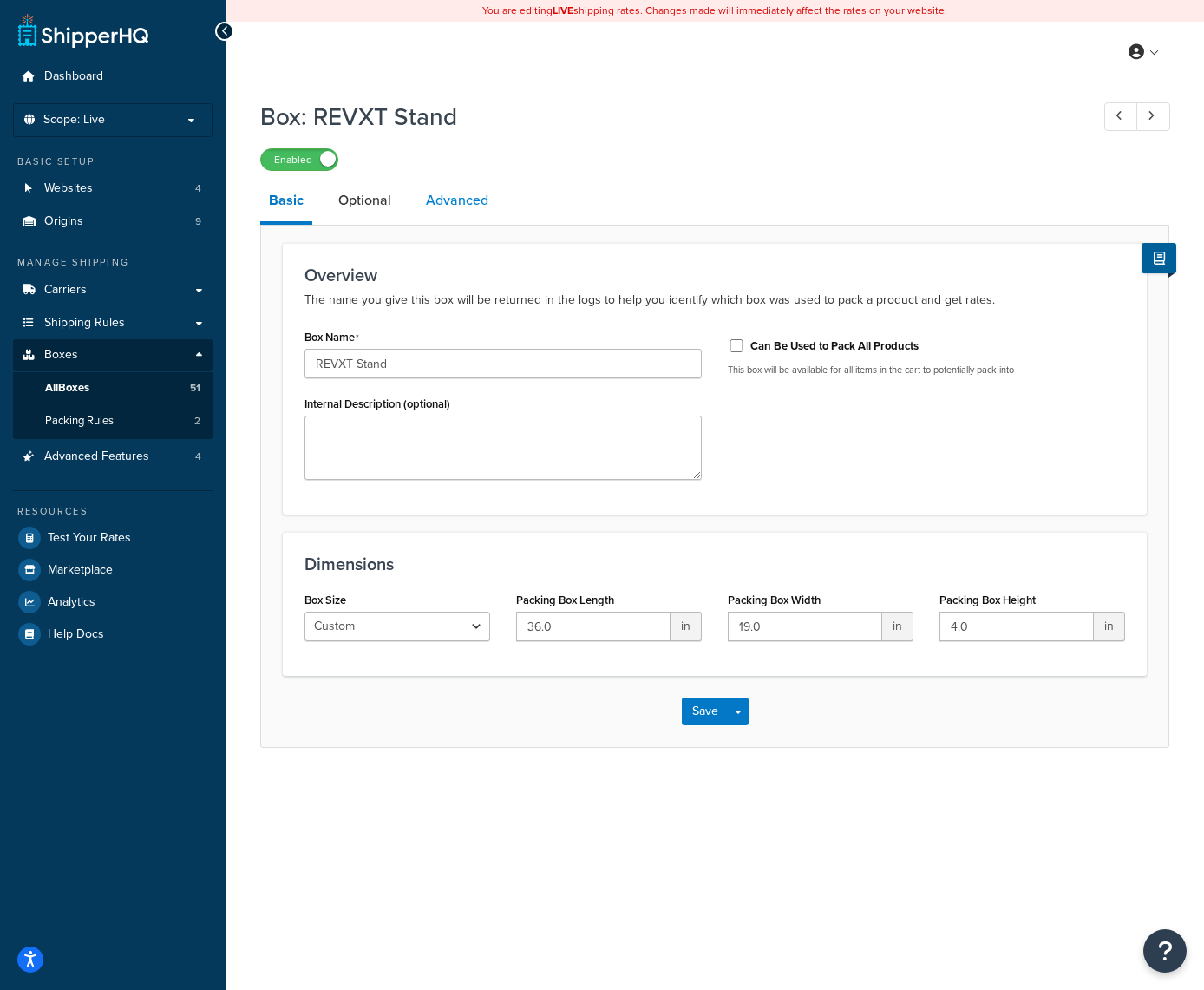
click at [480, 198] on link "Advanced" at bounding box center [457, 201] width 80 height 42
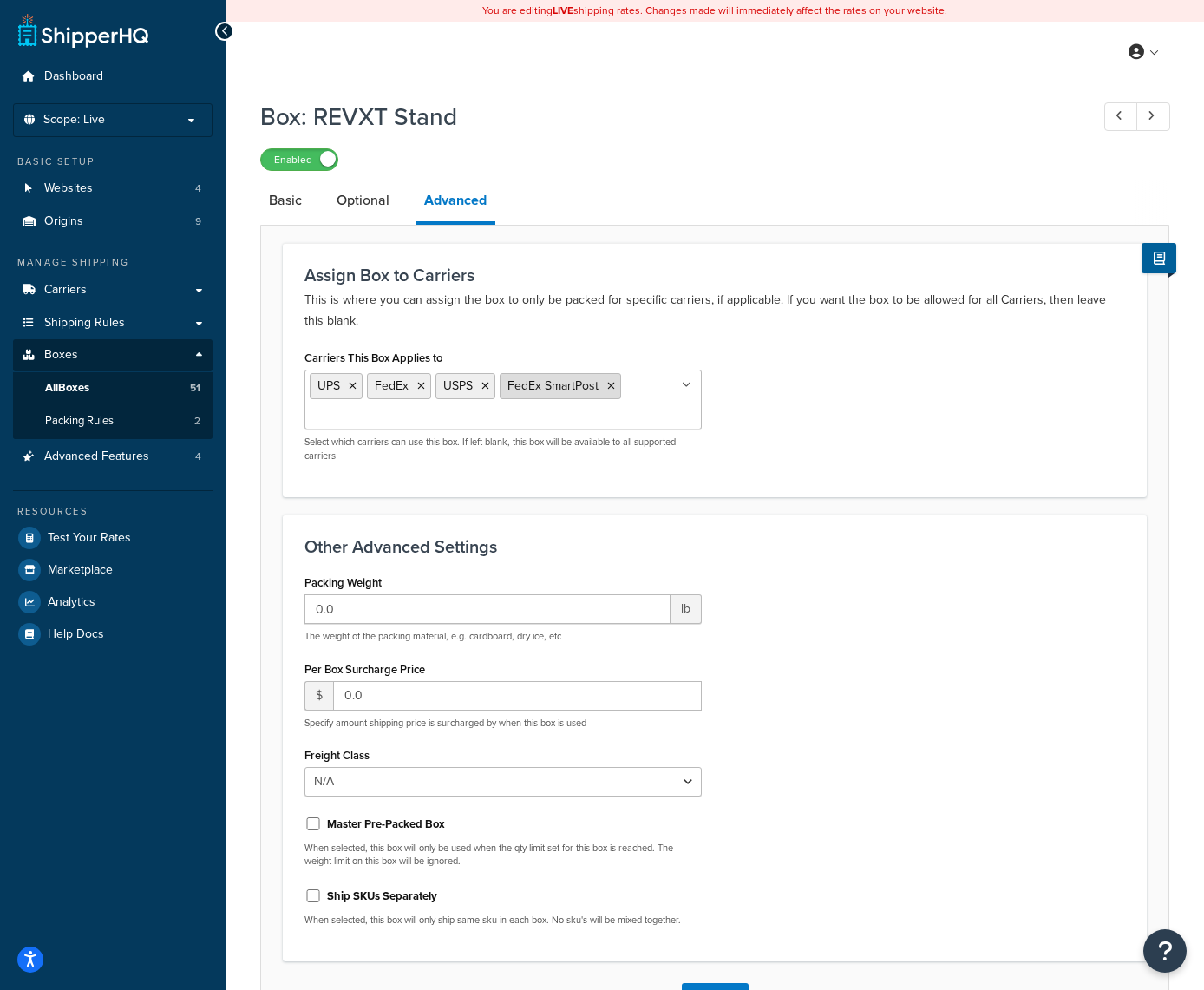
click at [609, 386] on icon at bounding box center [611, 386] width 8 height 10
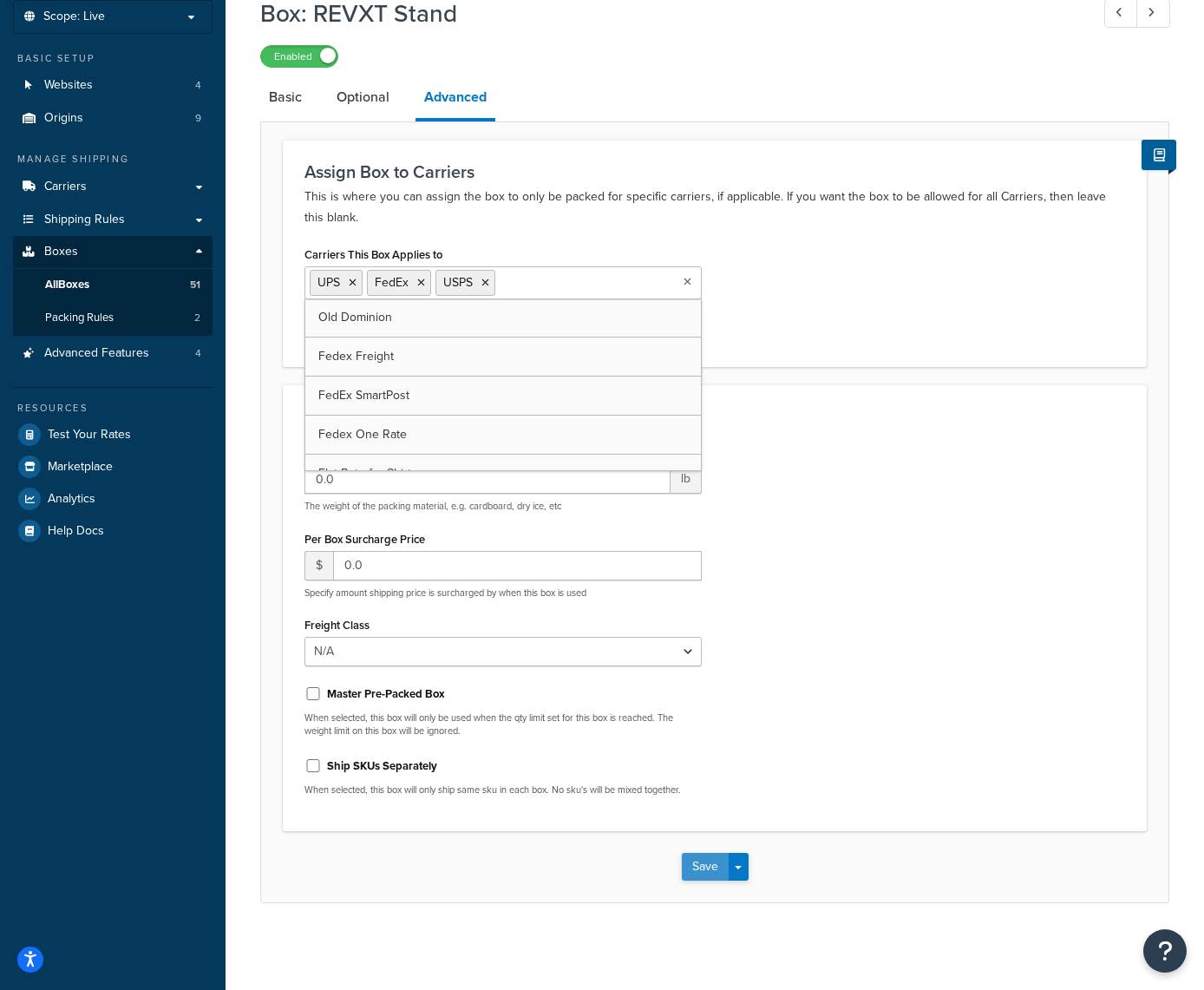
scroll to position [102, 0]
click at [713, 869] on button "Save" at bounding box center [705, 868] width 47 height 28
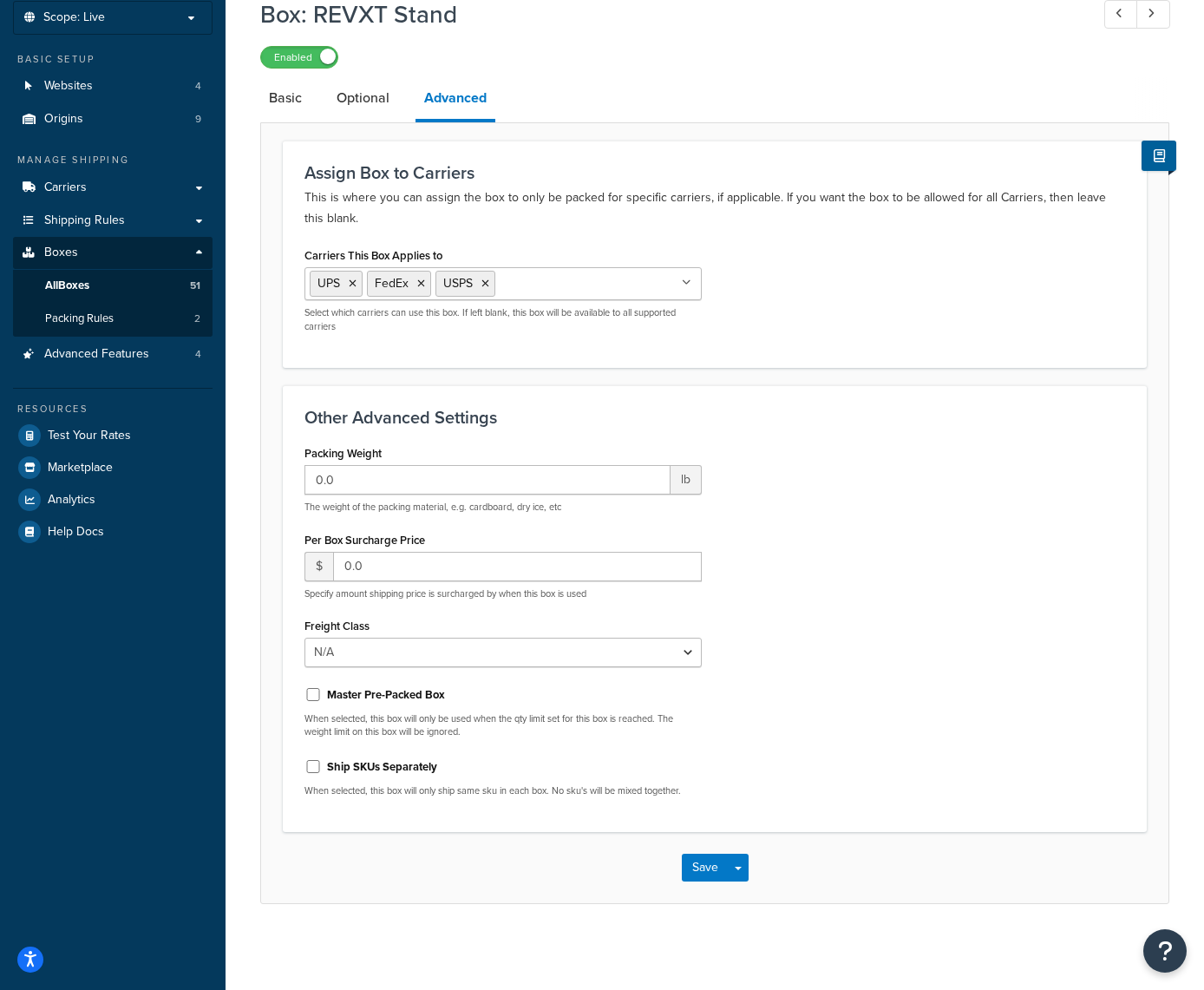
scroll to position [0, 0]
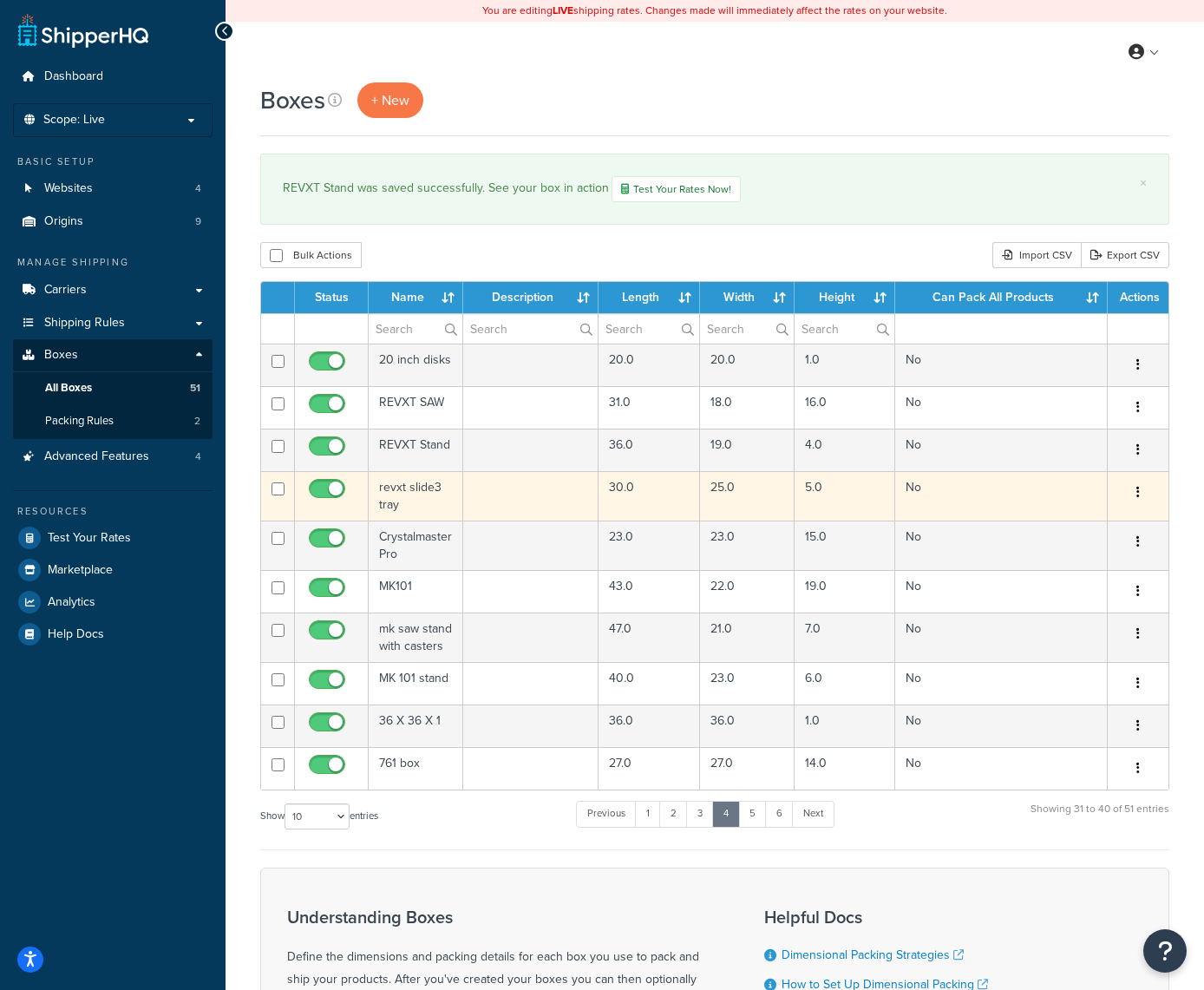
click at [1141, 498] on button "button" at bounding box center [1138, 493] width 24 height 28
click at [1103, 529] on link "Edit" at bounding box center [1081, 526] width 137 height 36
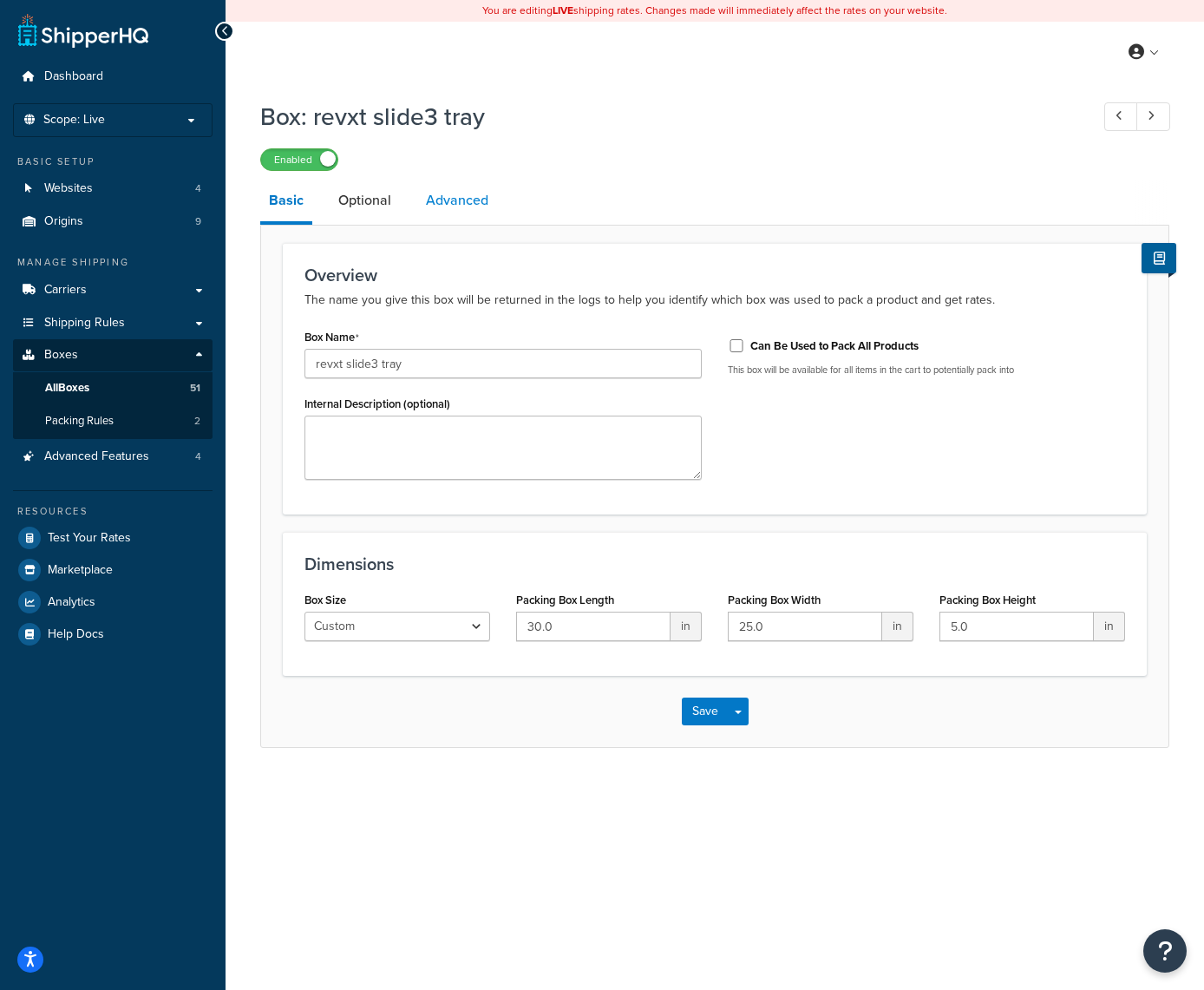
click at [468, 207] on link "Advanced" at bounding box center [457, 201] width 80 height 42
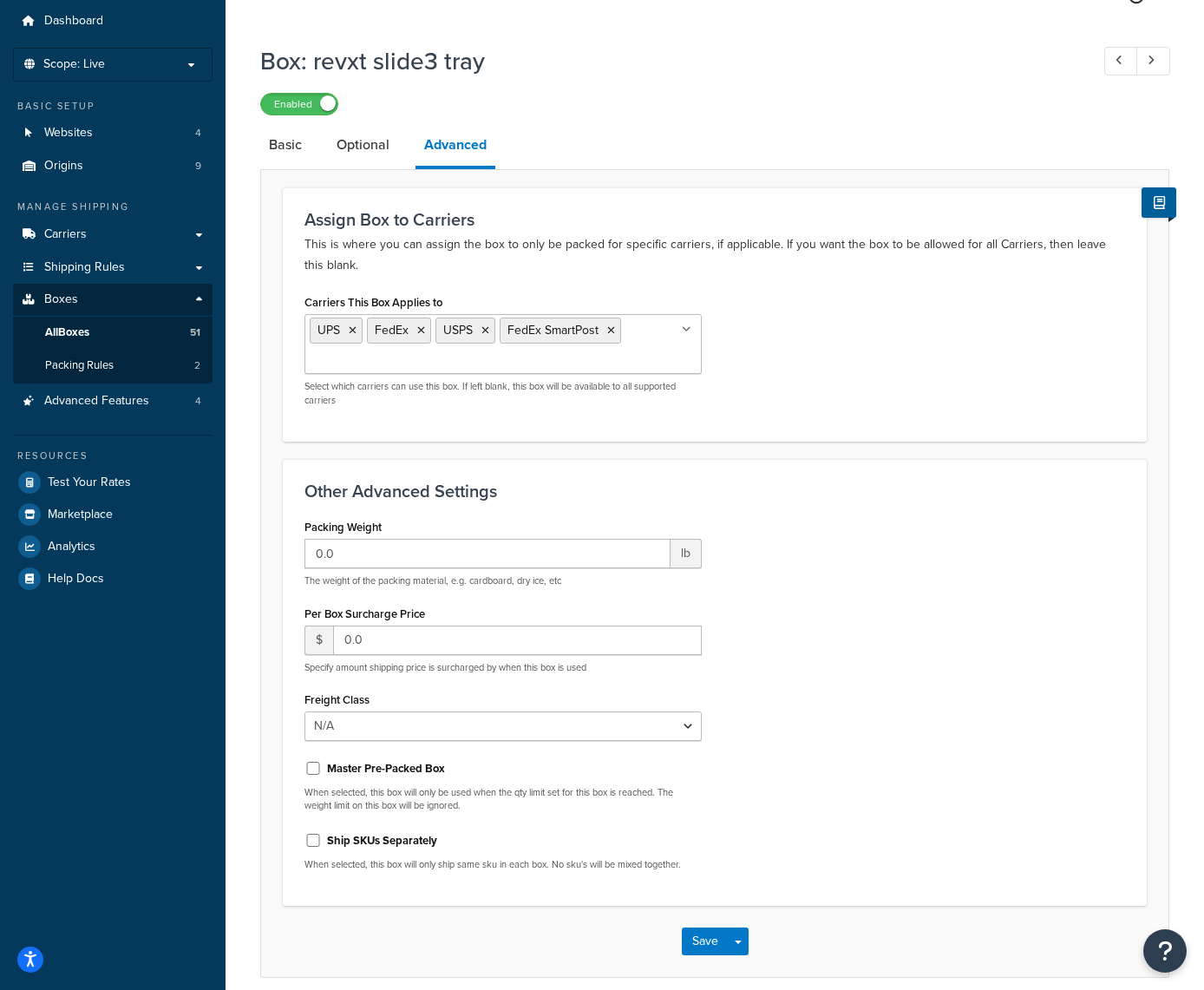
scroll to position [108, 0]
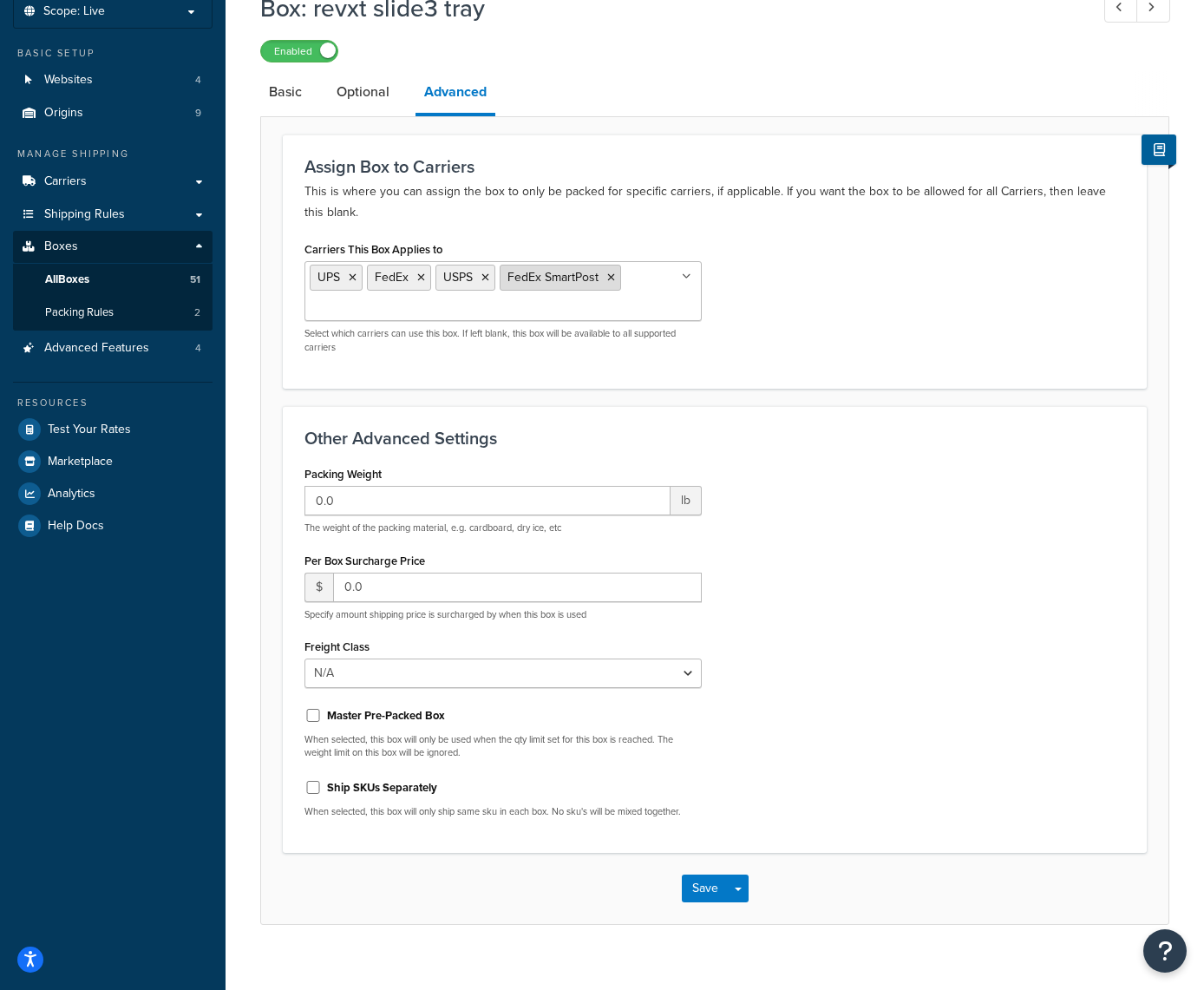
click at [610, 282] on icon at bounding box center [611, 277] width 8 height 10
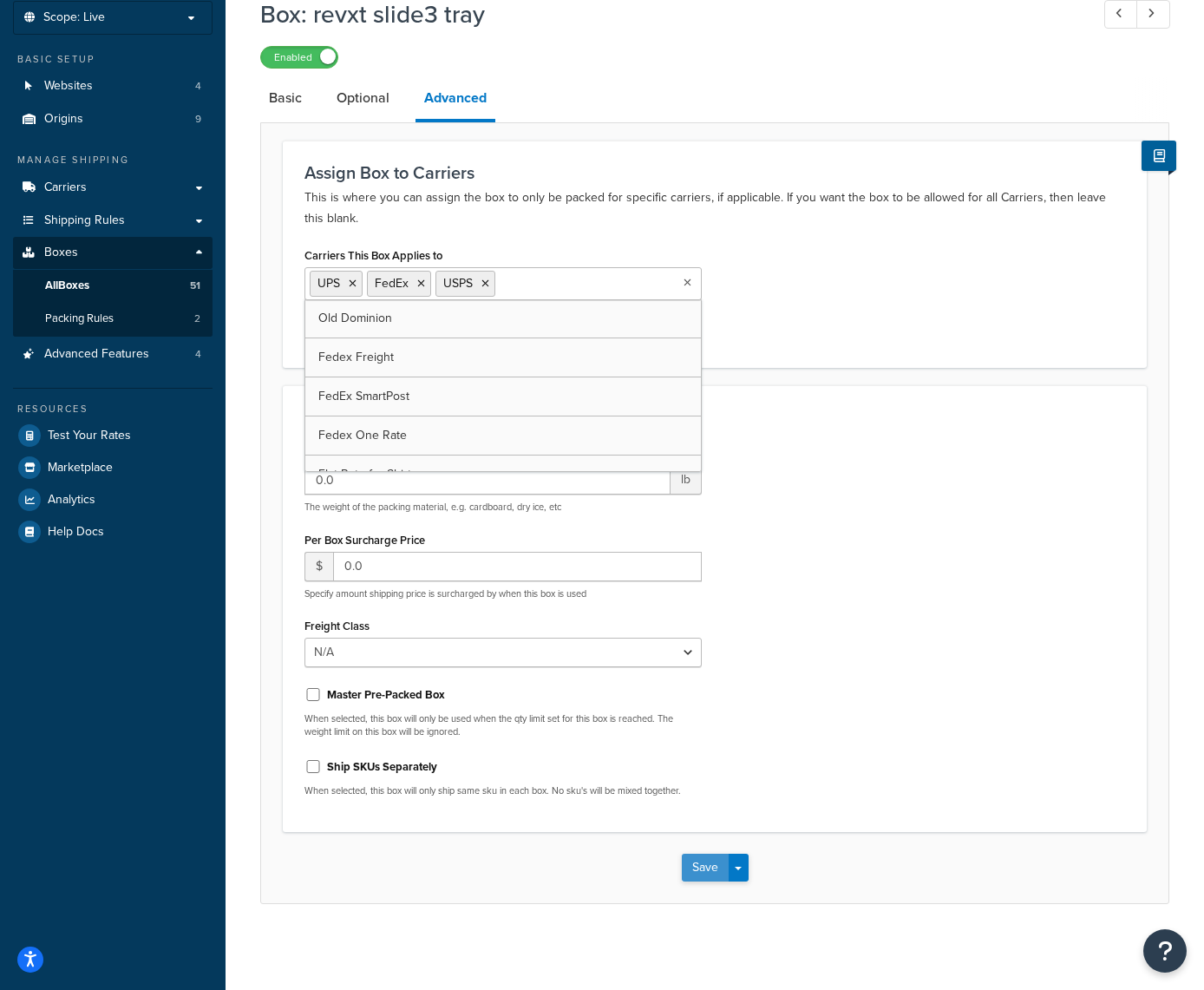
click at [698, 870] on button "Save" at bounding box center [705, 868] width 47 height 28
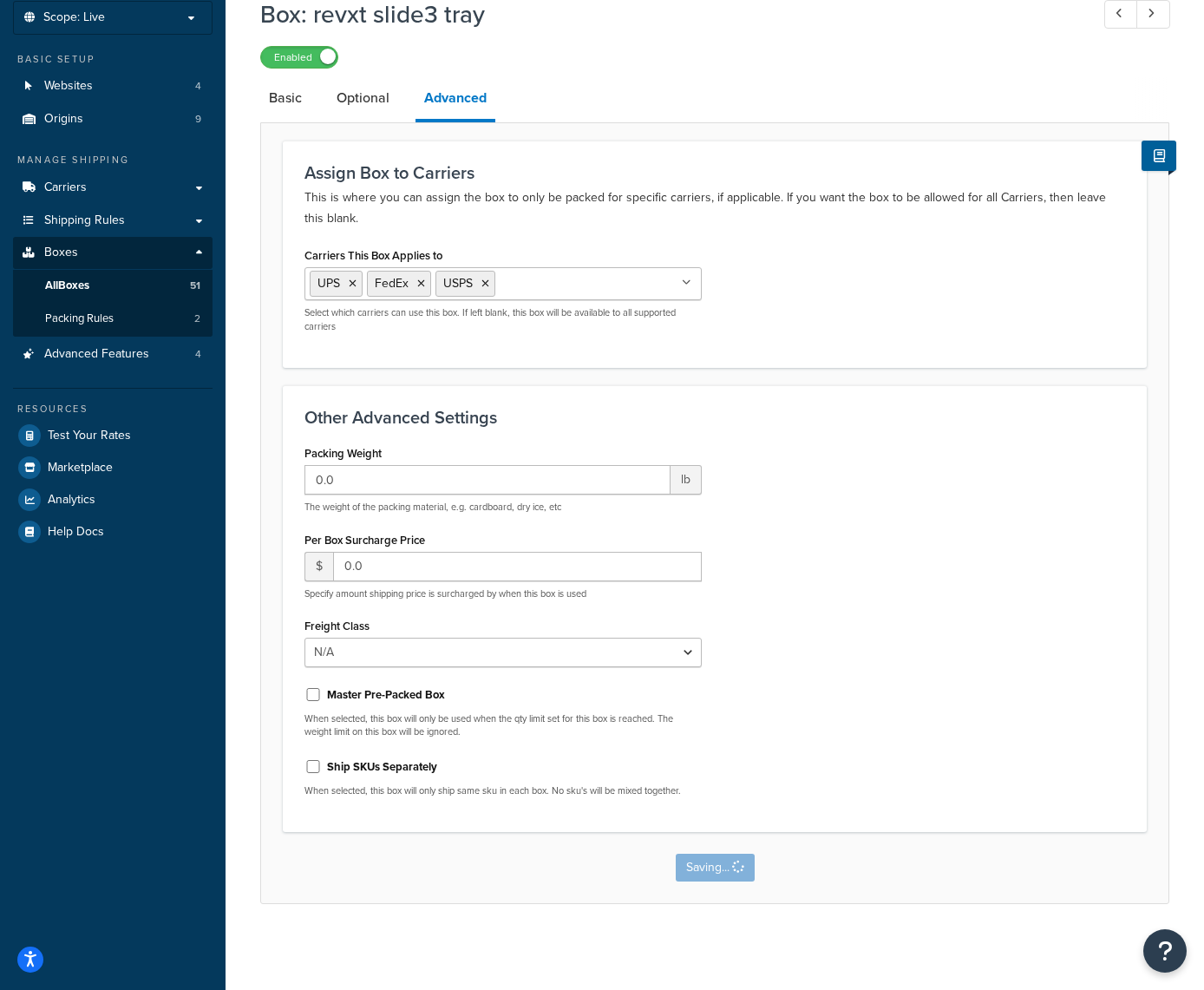
scroll to position [0, 0]
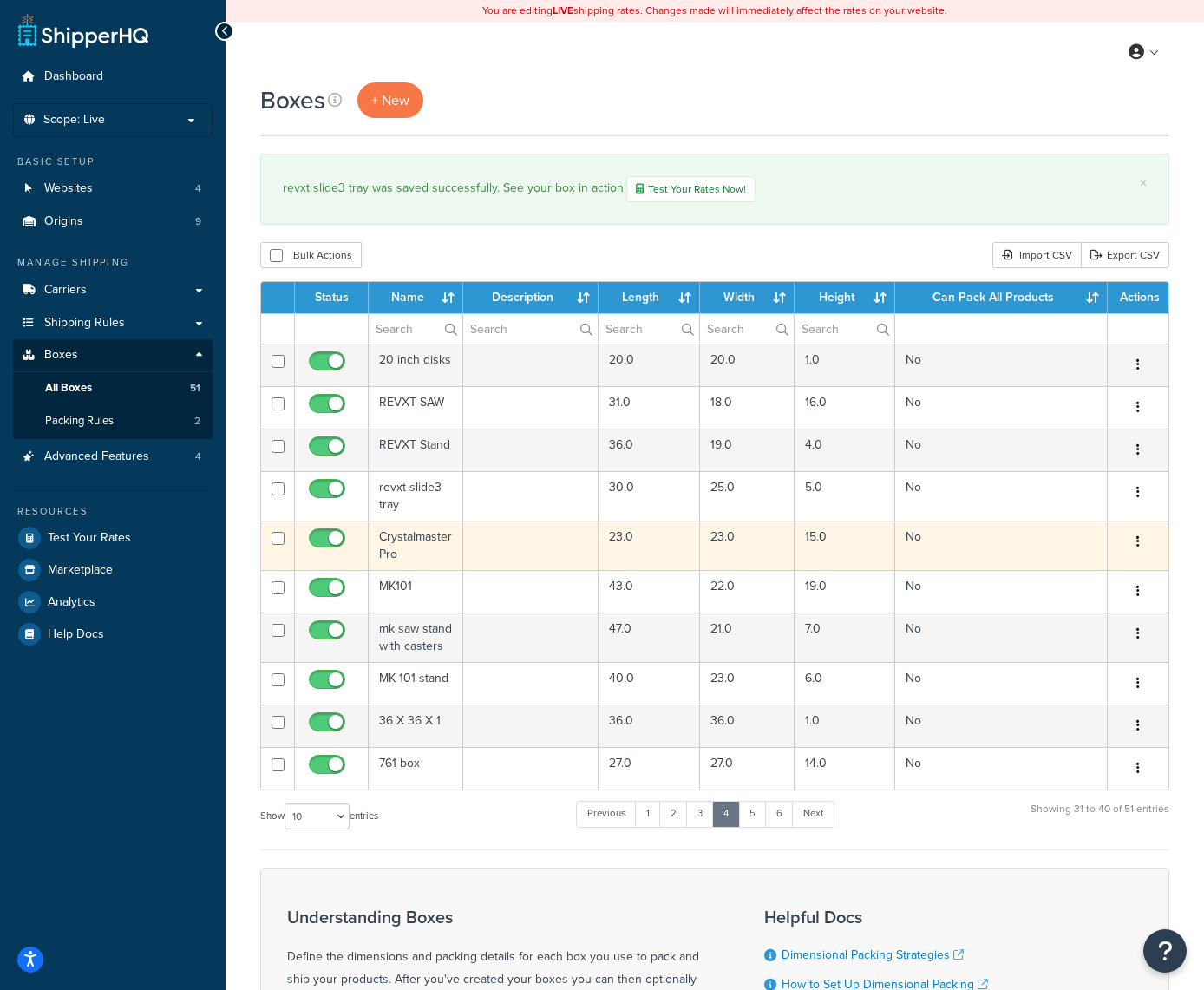
click at [1136, 544] on icon "button" at bounding box center [1137, 541] width 3 height 12
click at [1065, 573] on link "Edit" at bounding box center [1081, 575] width 137 height 36
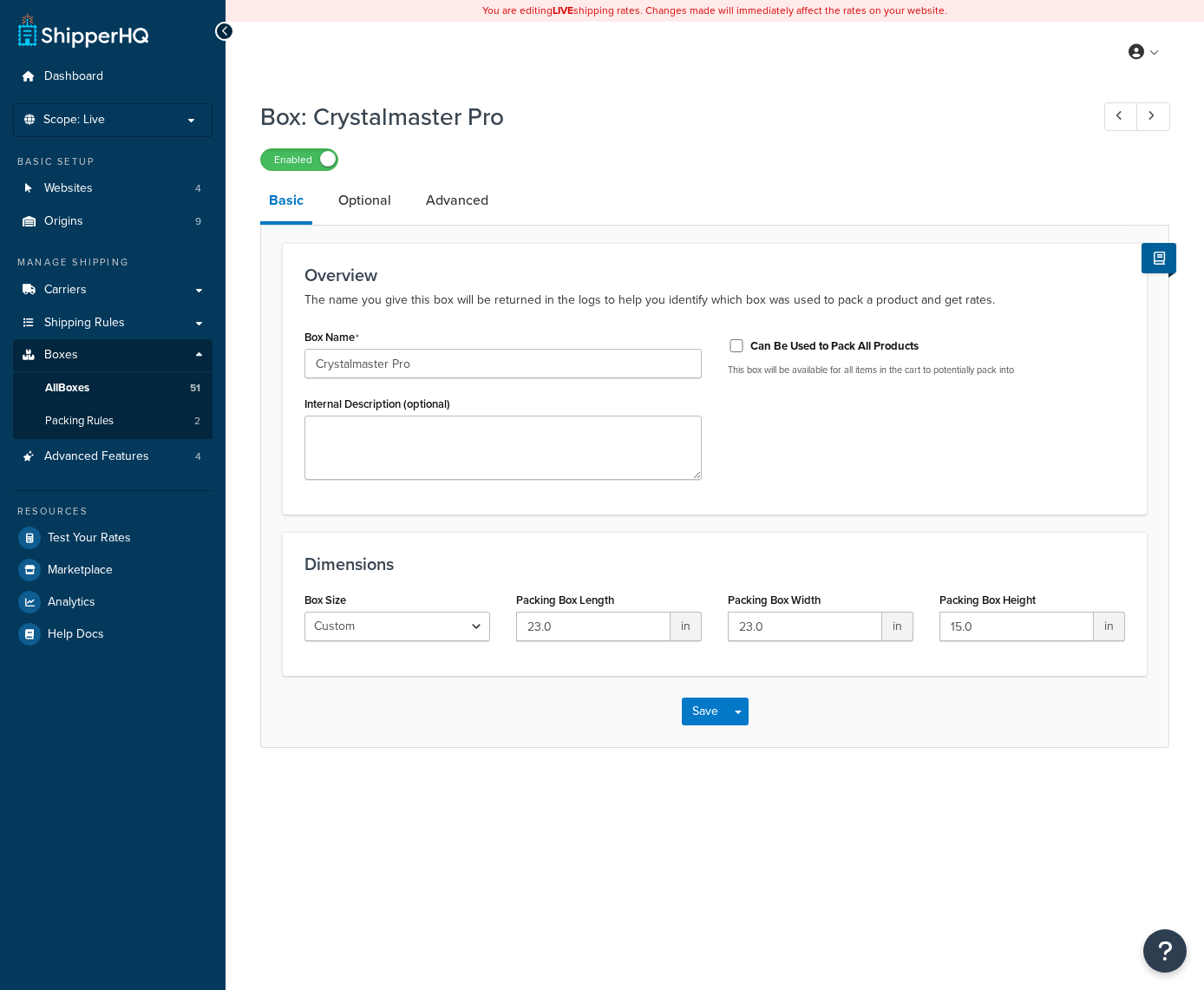
click at [461, 194] on link "Advanced" at bounding box center [457, 201] width 80 height 42
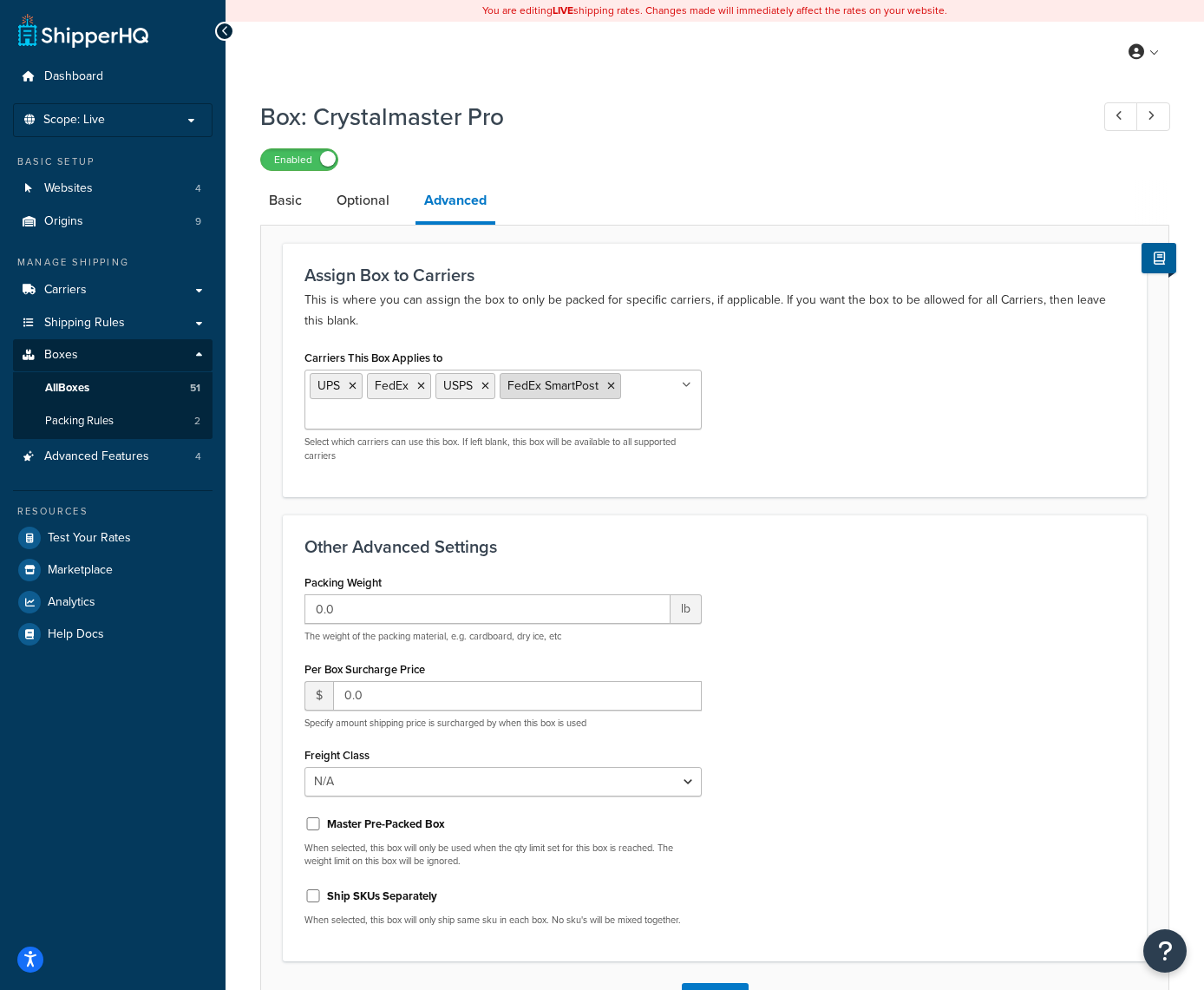
click at [607, 385] on icon at bounding box center [611, 386] width 8 height 10
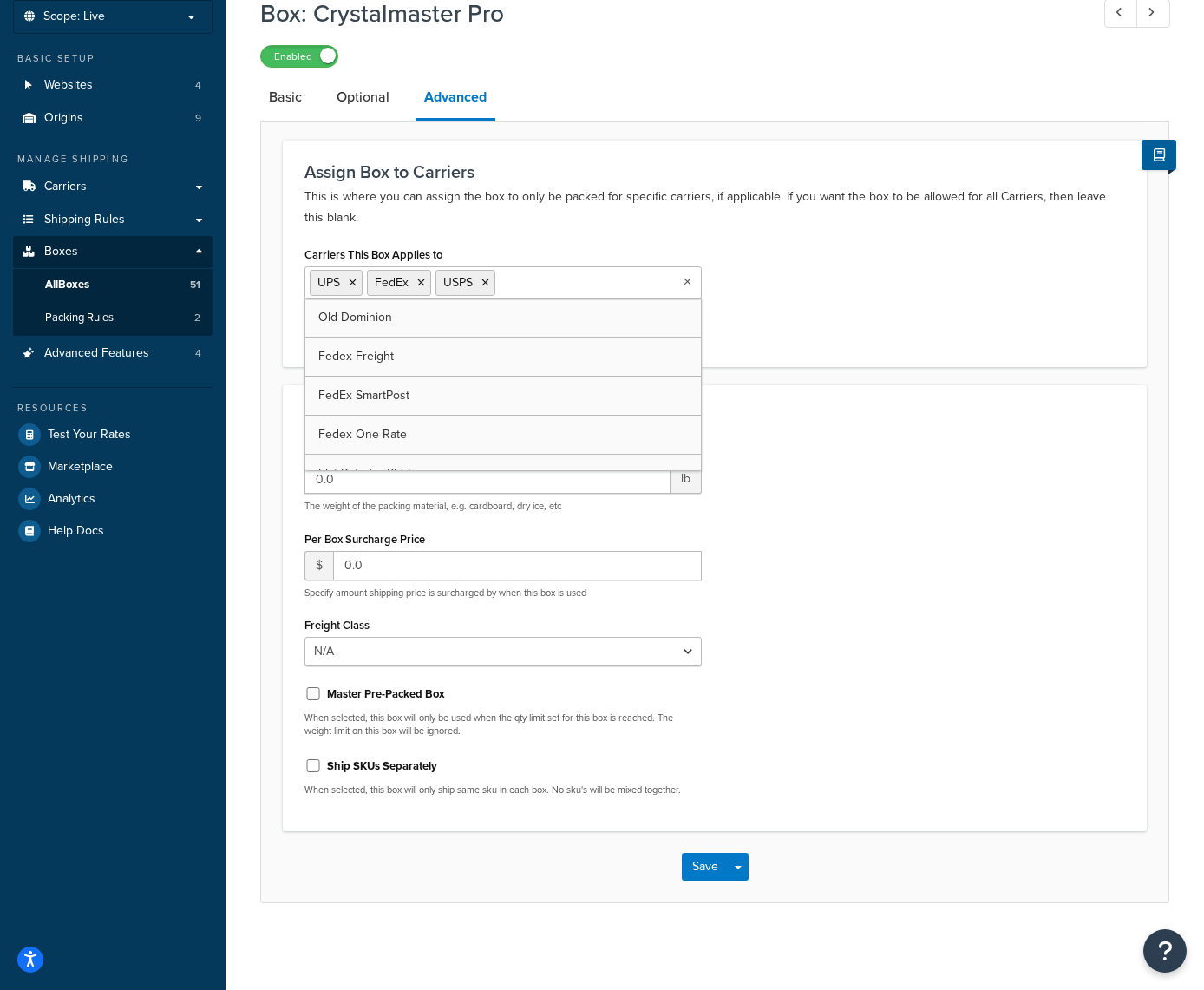
scroll to position [102, 0]
click at [701, 857] on button "Save" at bounding box center [705, 868] width 47 height 28
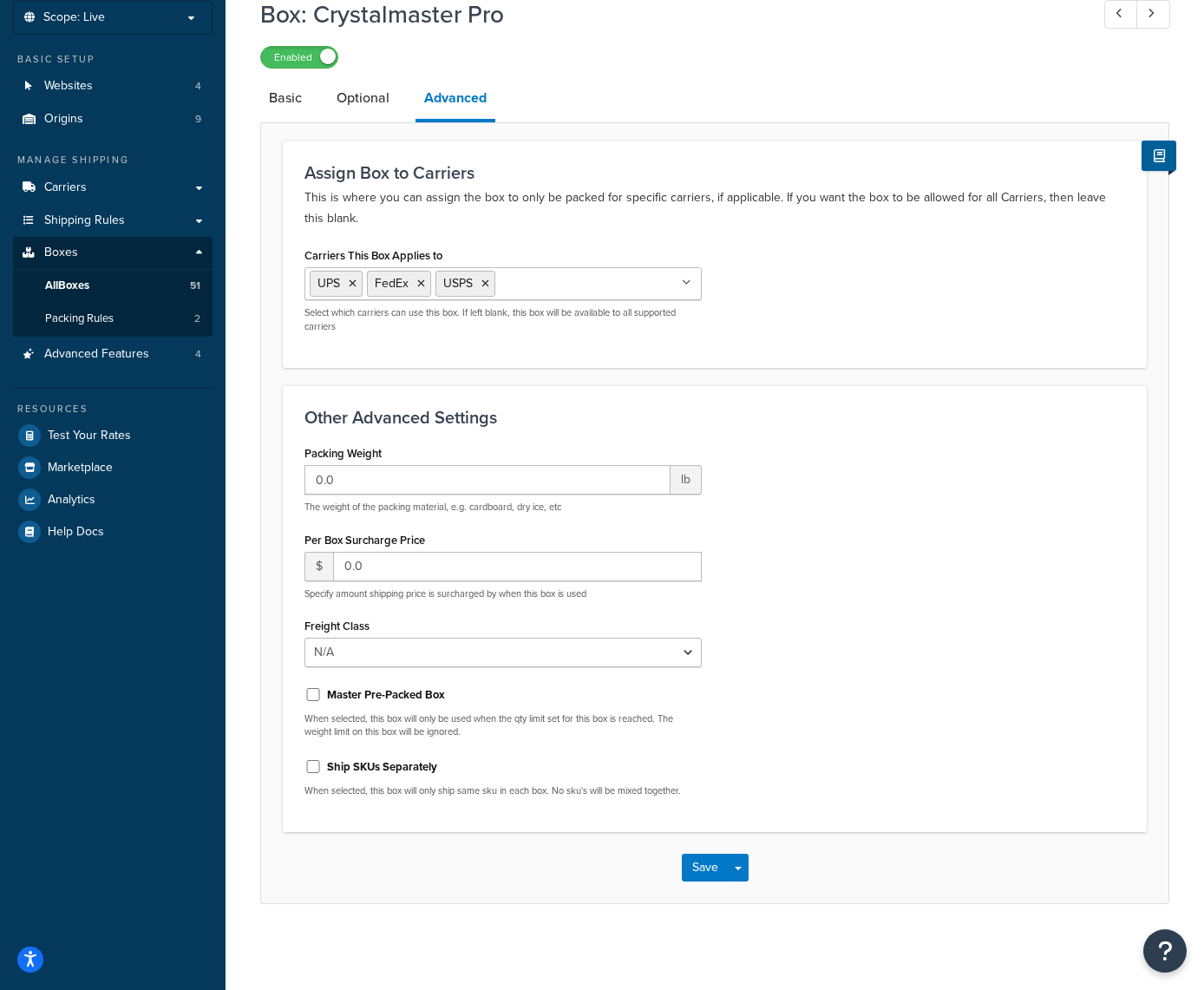
scroll to position [0, 0]
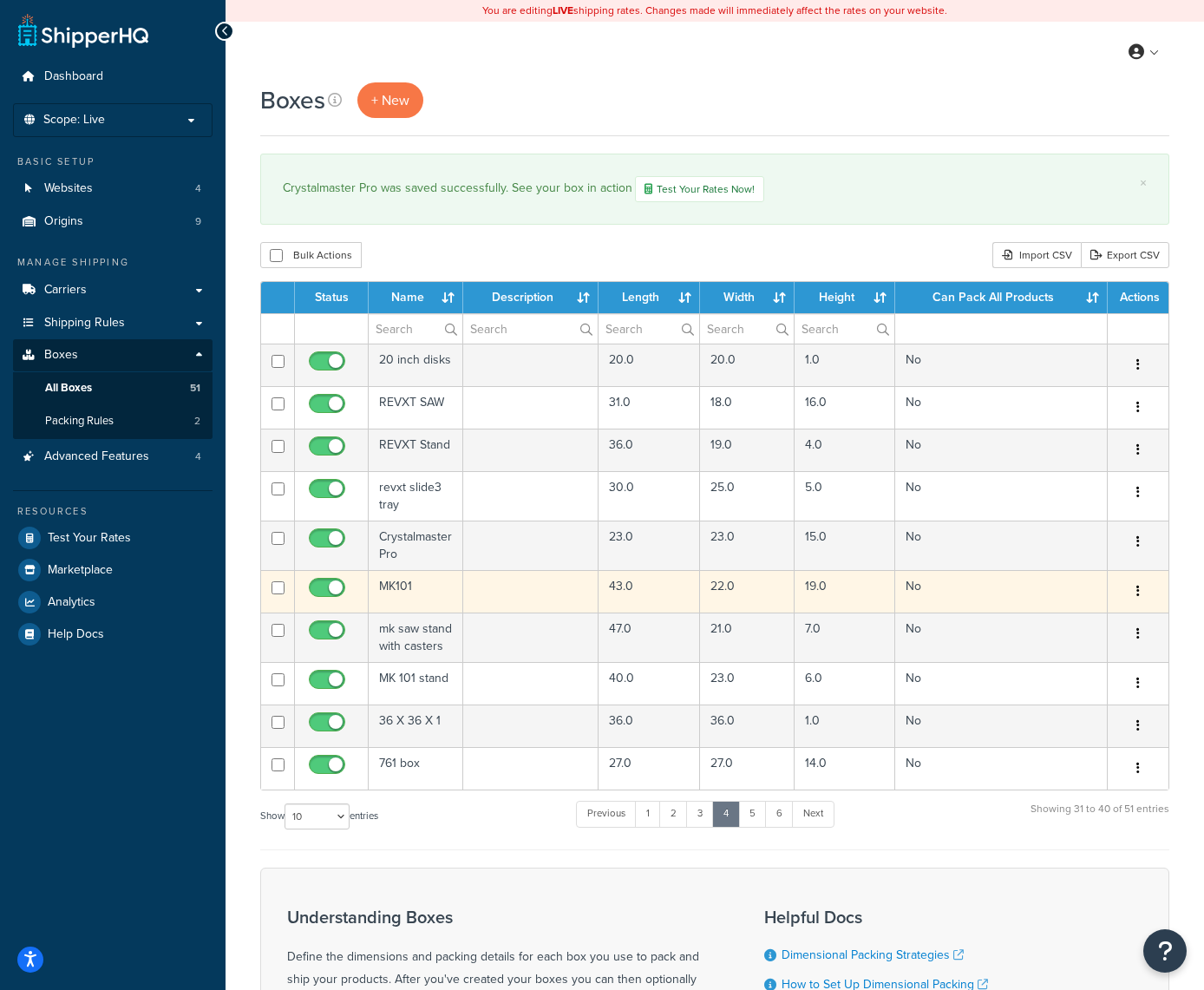
click at [1140, 589] on button "button" at bounding box center [1138, 591] width 24 height 28
click at [1045, 634] on link "Edit" at bounding box center [1081, 624] width 137 height 36
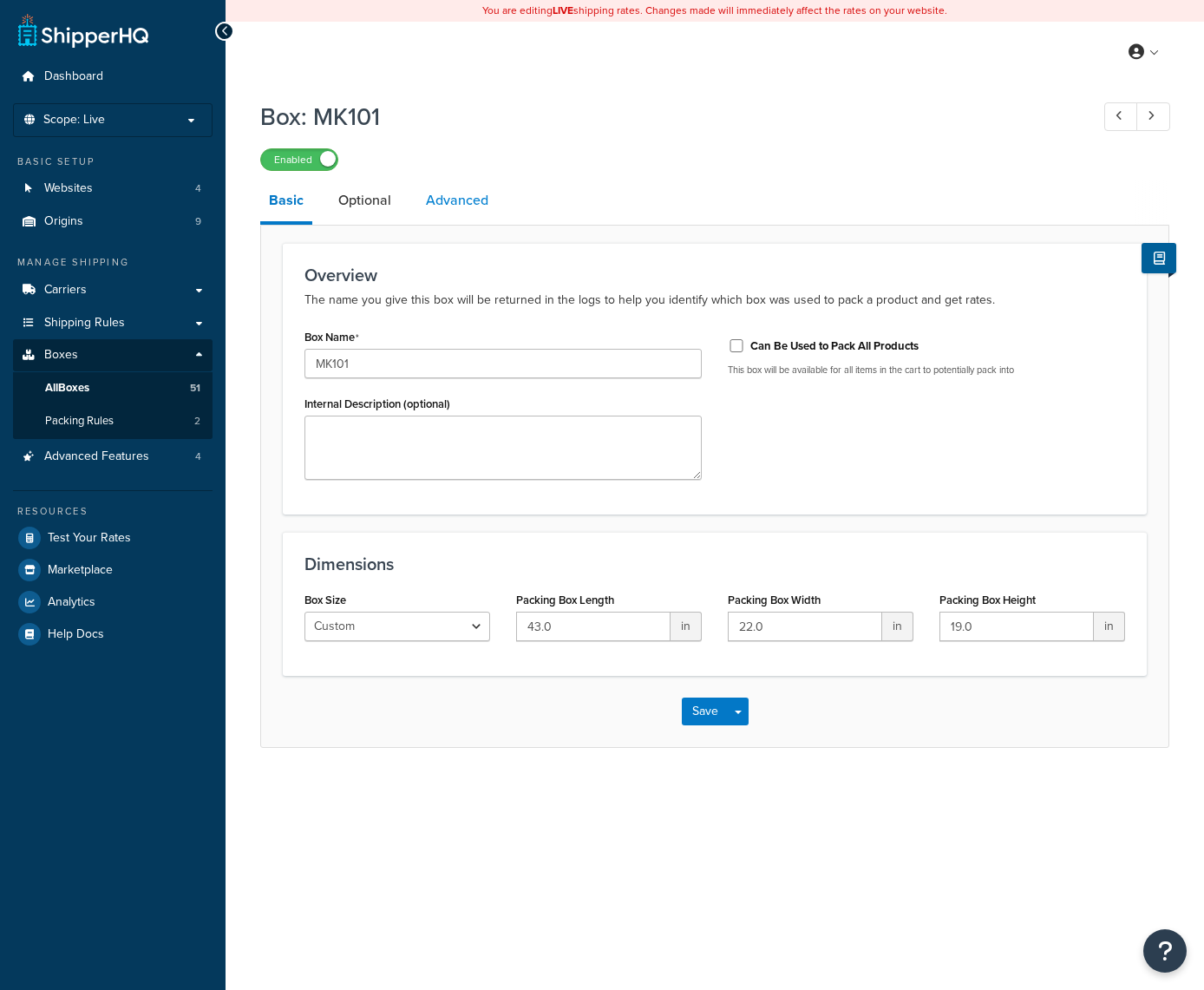
click at [466, 194] on link "Advanced" at bounding box center [457, 201] width 80 height 42
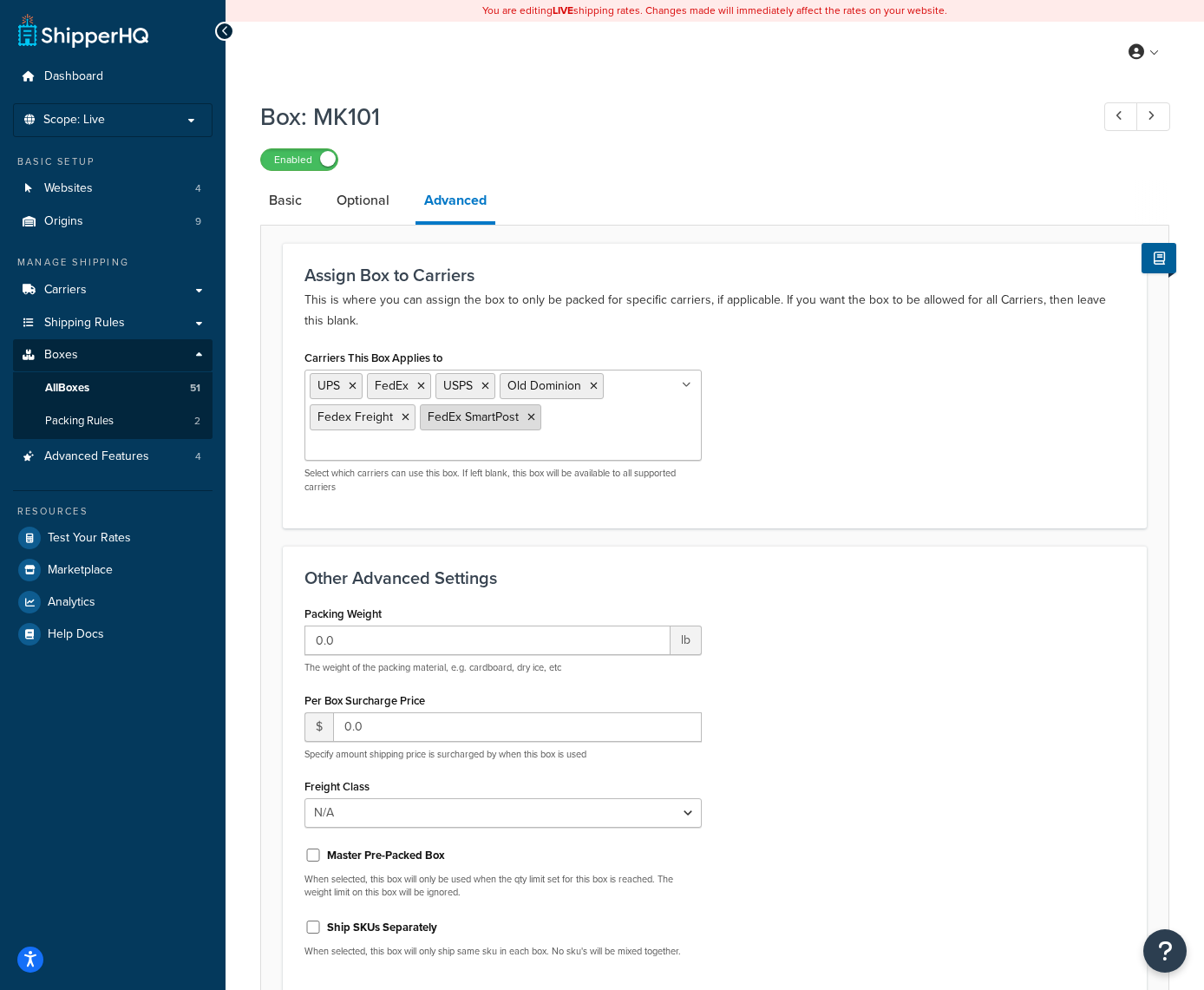
click at [532, 418] on icon at bounding box center [532, 417] width 8 height 10
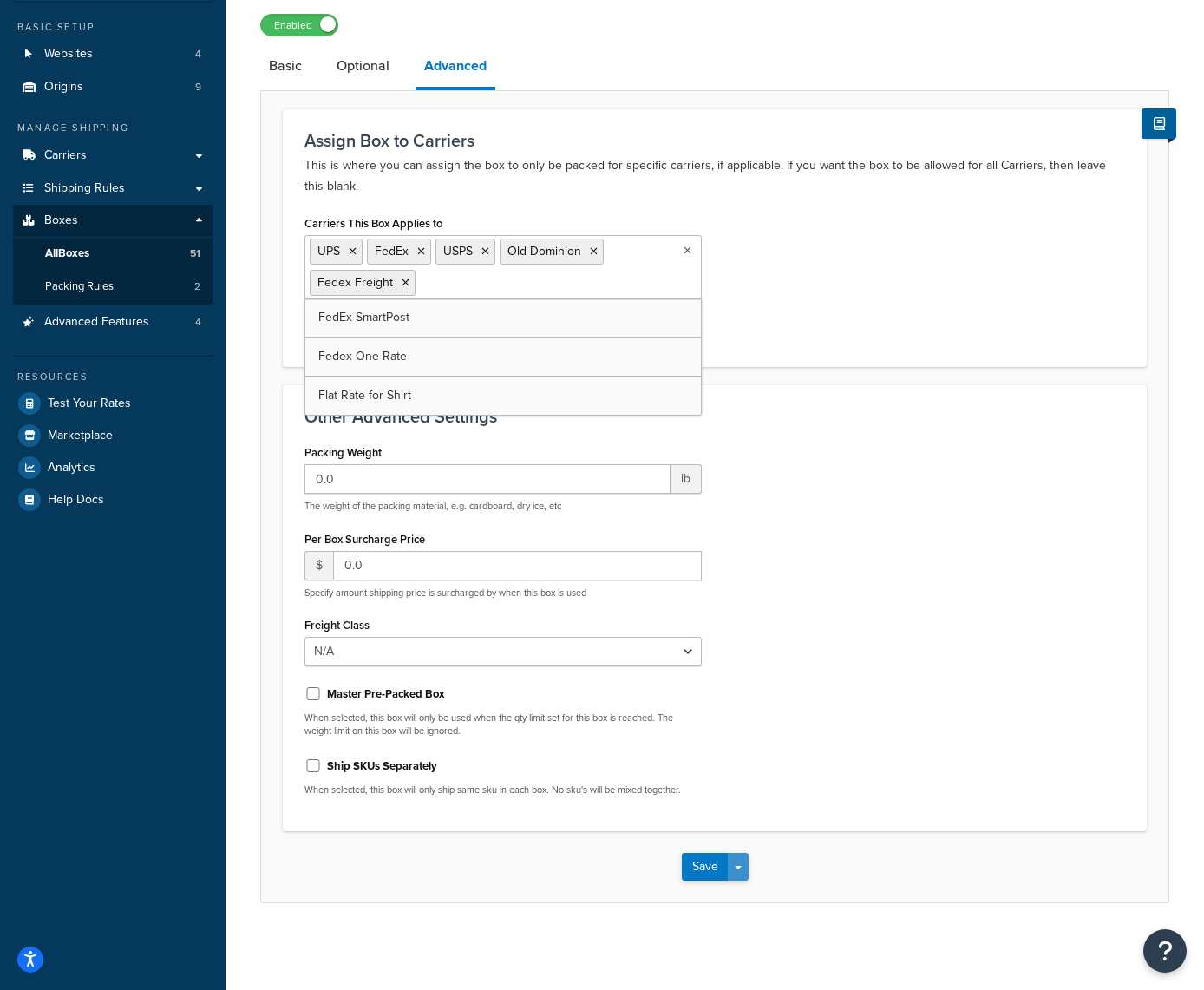
scroll to position [133, 0]
click at [705, 863] on button "Save" at bounding box center [705, 868] width 47 height 28
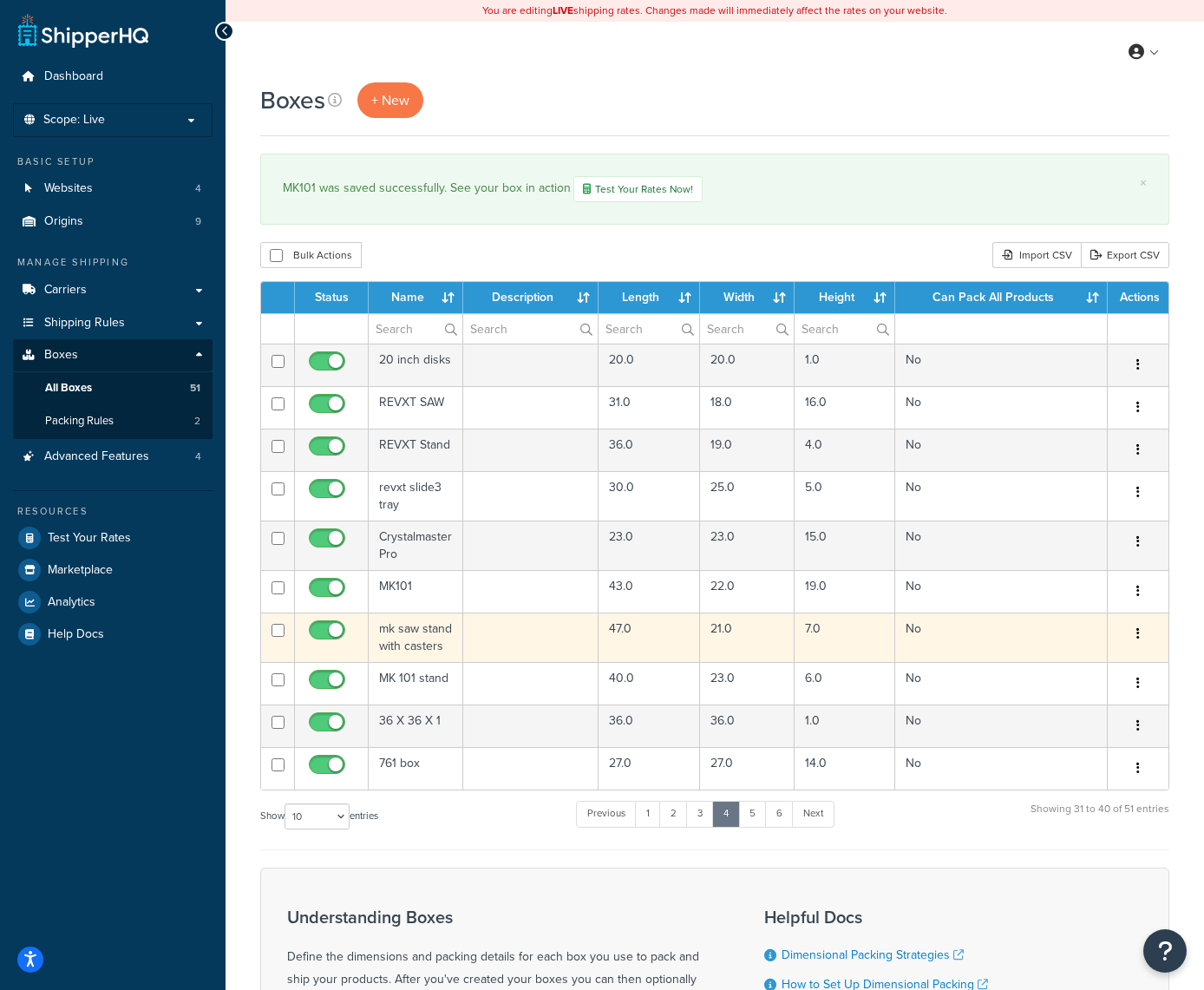
click at [1143, 633] on button "button" at bounding box center [1138, 634] width 24 height 28
click at [1088, 665] on link "Edit" at bounding box center [1081, 667] width 137 height 36
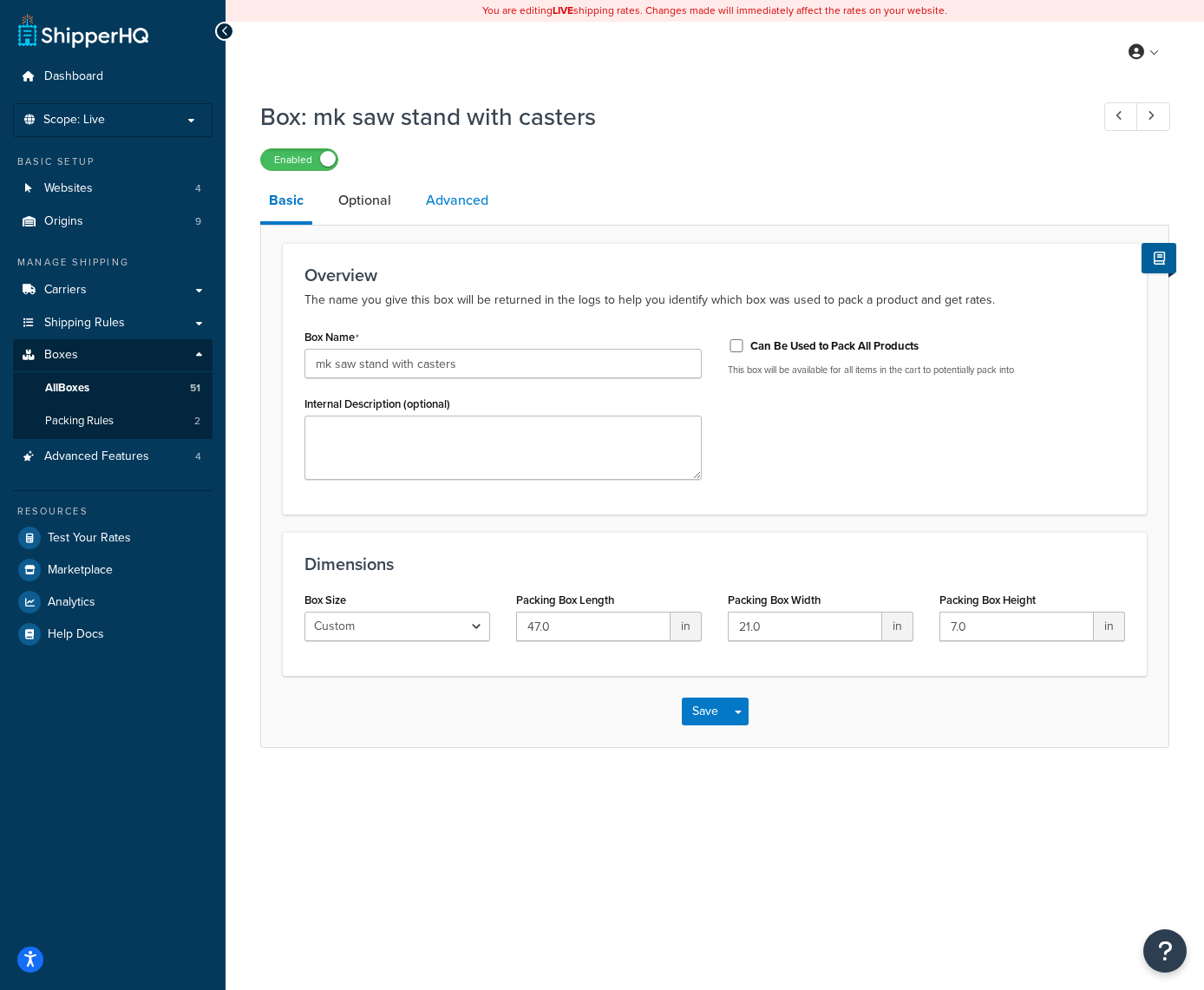
click at [465, 187] on link "Advanced" at bounding box center [457, 201] width 80 height 42
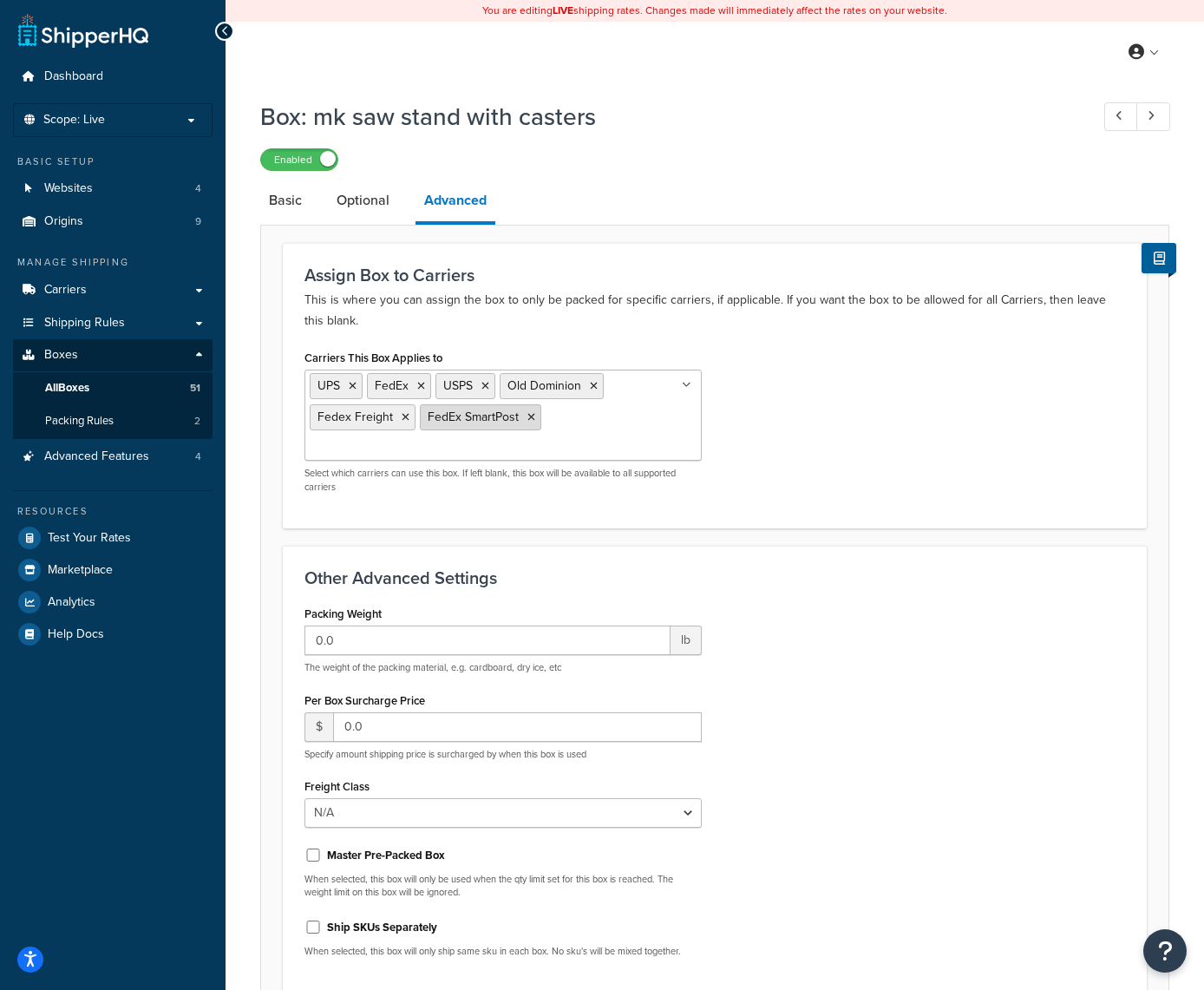
click at [528, 419] on icon at bounding box center [532, 417] width 8 height 10
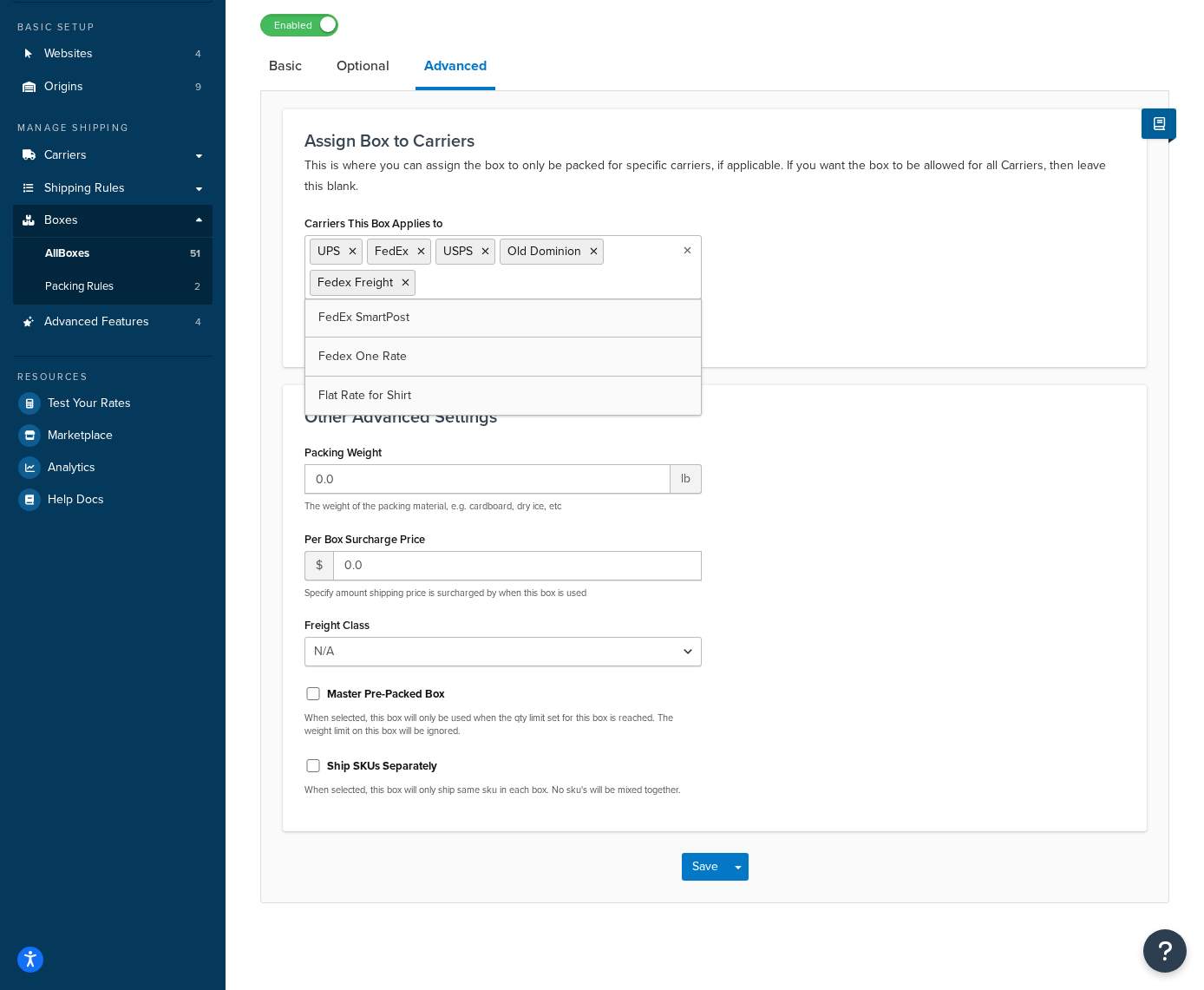
scroll to position [133, 0]
click at [701, 869] on button "Save" at bounding box center [705, 868] width 47 height 28
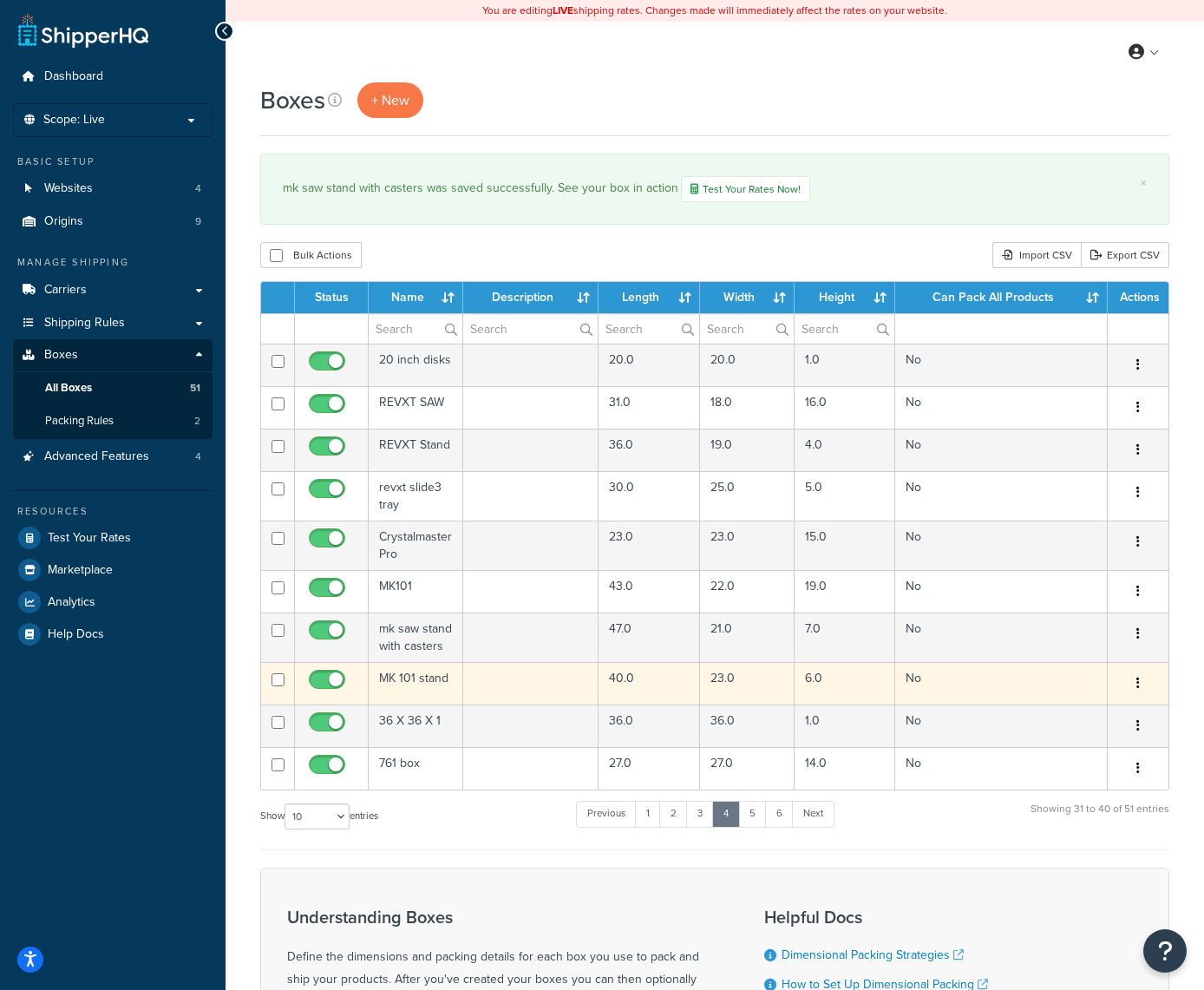
click at [1138, 685] on icon "button" at bounding box center [1137, 683] width 3 height 12
click at [1100, 713] on link "Edit" at bounding box center [1081, 716] width 137 height 36
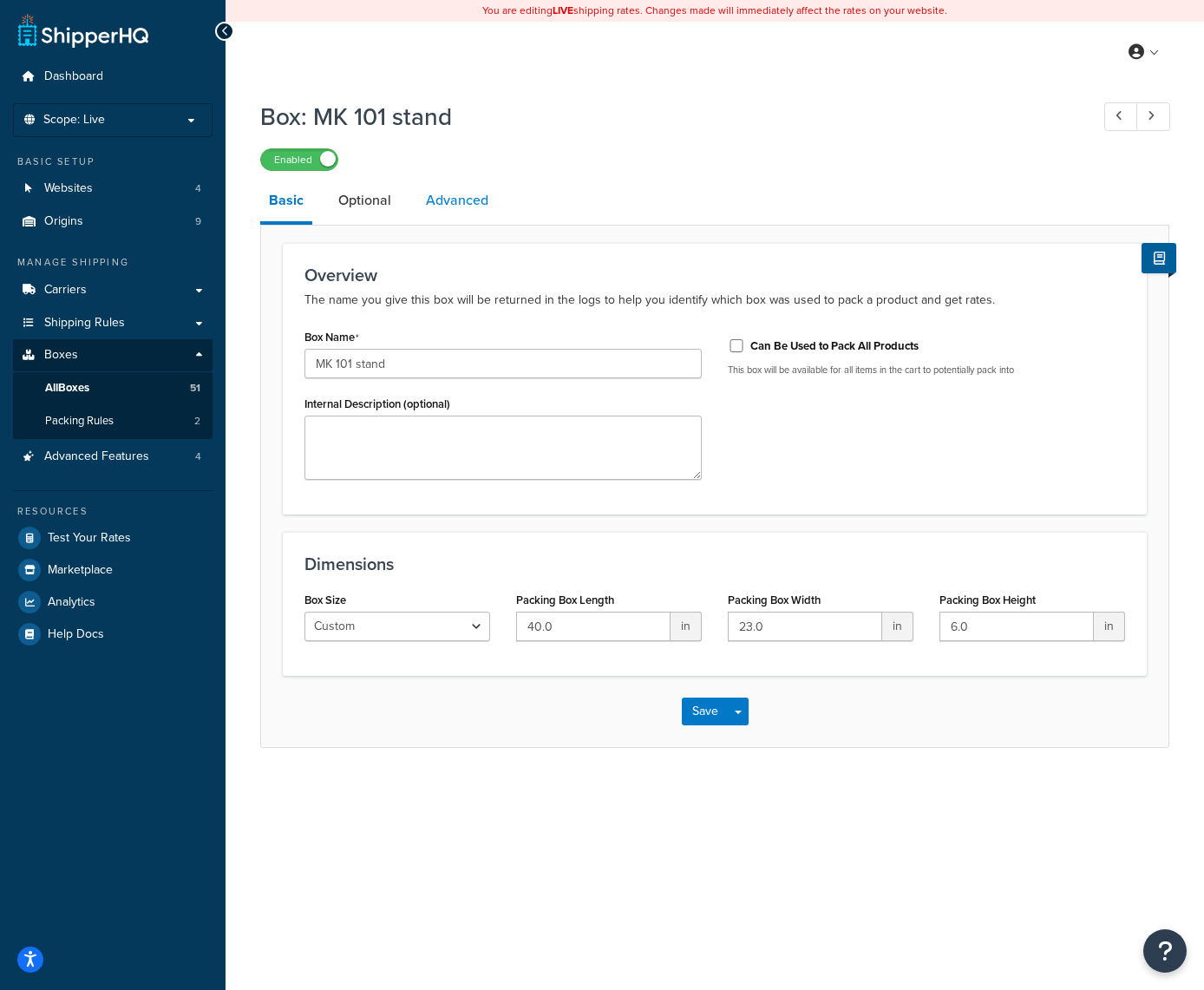
click at [469, 199] on link "Advanced" at bounding box center [457, 201] width 80 height 42
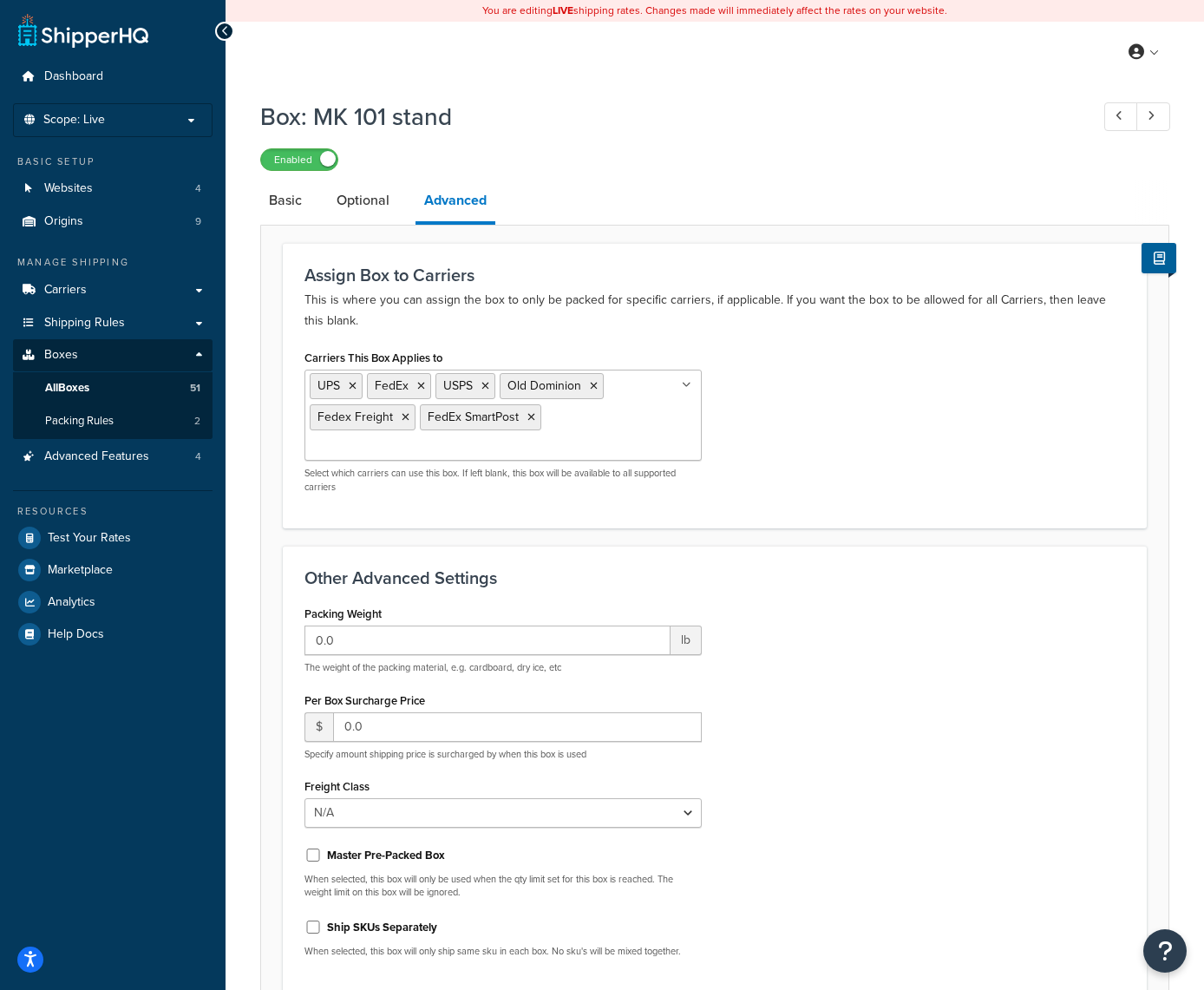
click at [469, 199] on link "Advanced" at bounding box center [455, 202] width 80 height 45
click at [530, 418] on icon at bounding box center [532, 417] width 8 height 10
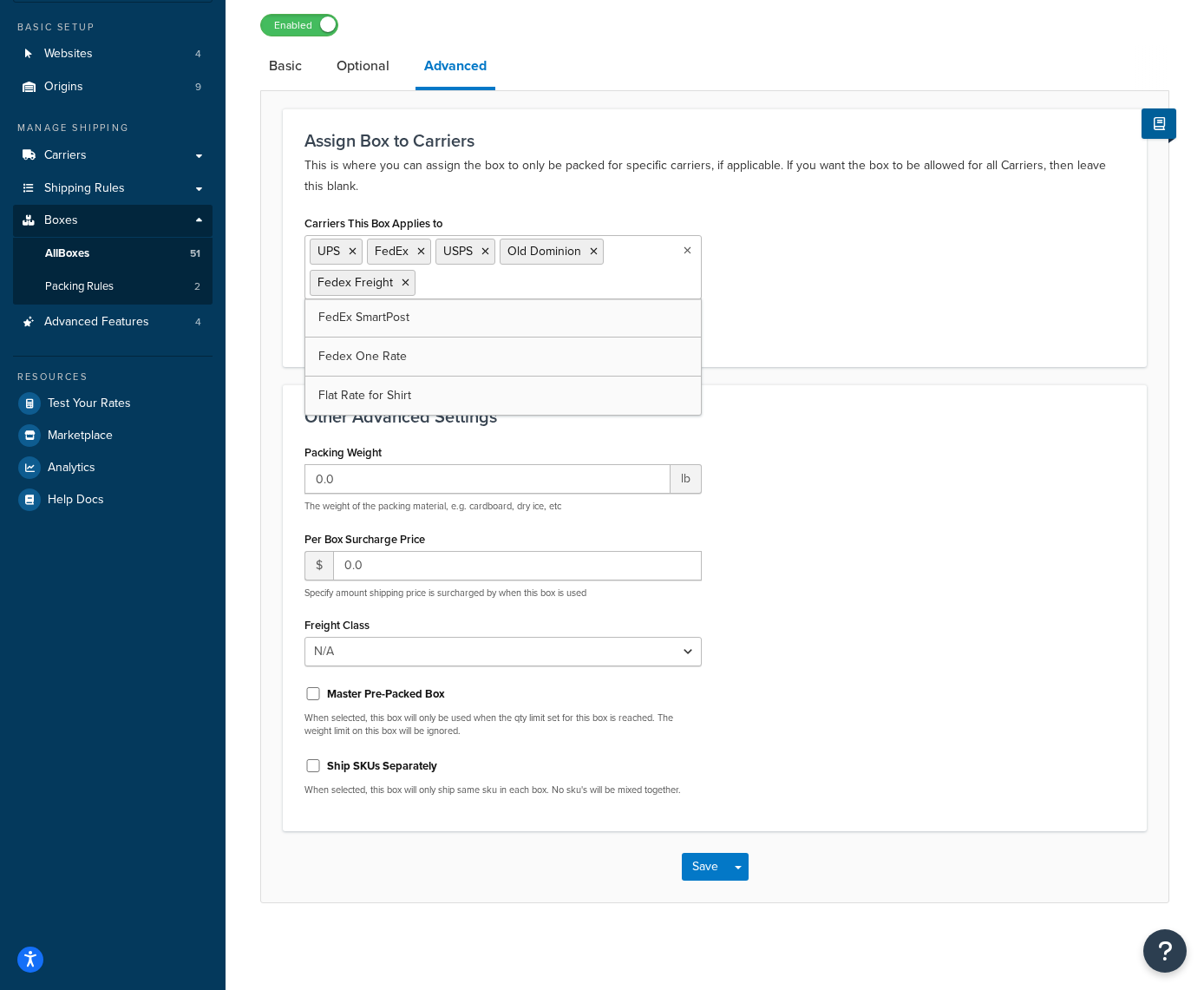
scroll to position [133, 0]
click at [707, 862] on button "Save" at bounding box center [705, 868] width 47 height 28
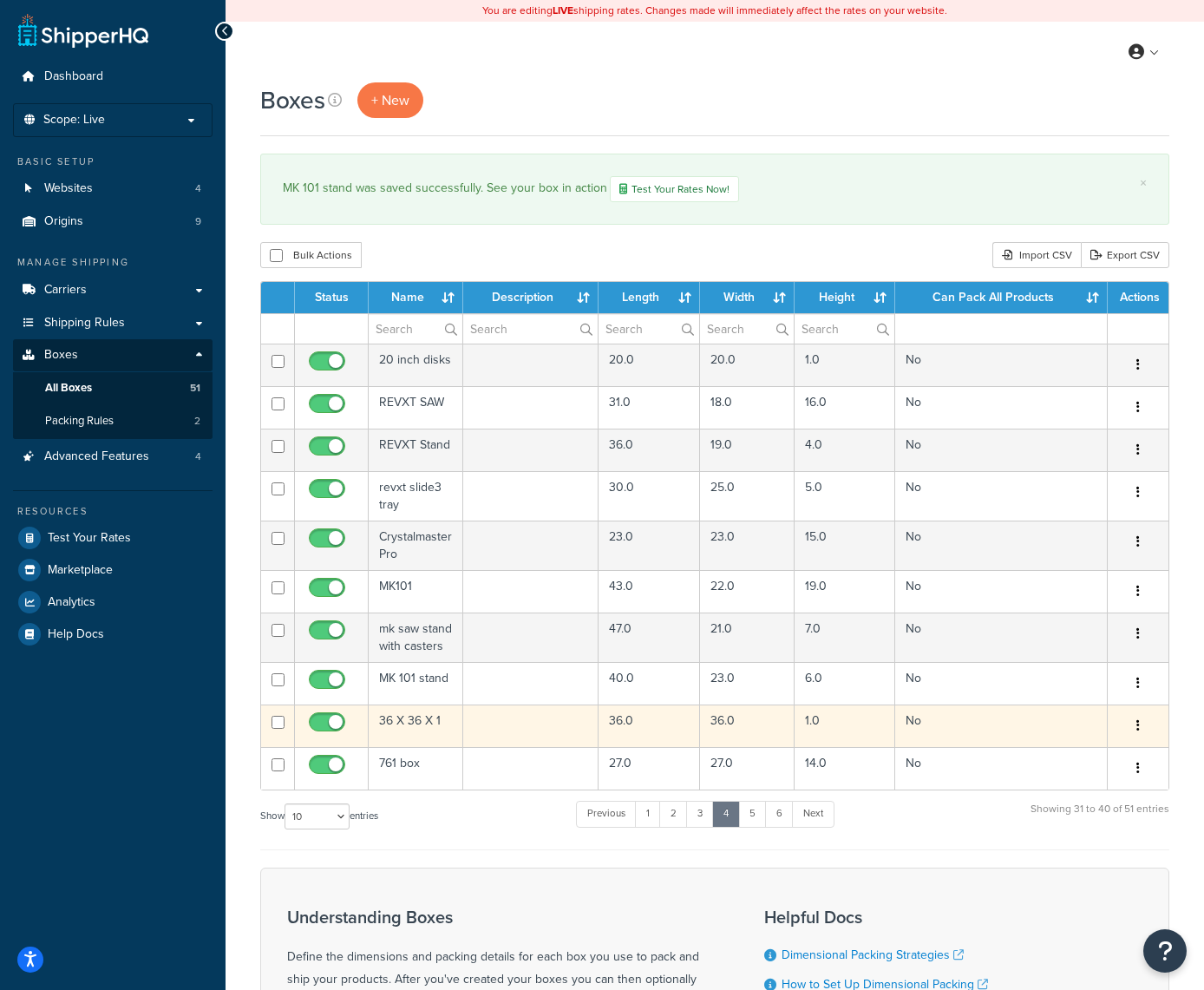
click at [1136, 723] on icon "button" at bounding box center [1137, 725] width 3 height 12
click at [1080, 760] on link "Edit" at bounding box center [1081, 758] width 137 height 36
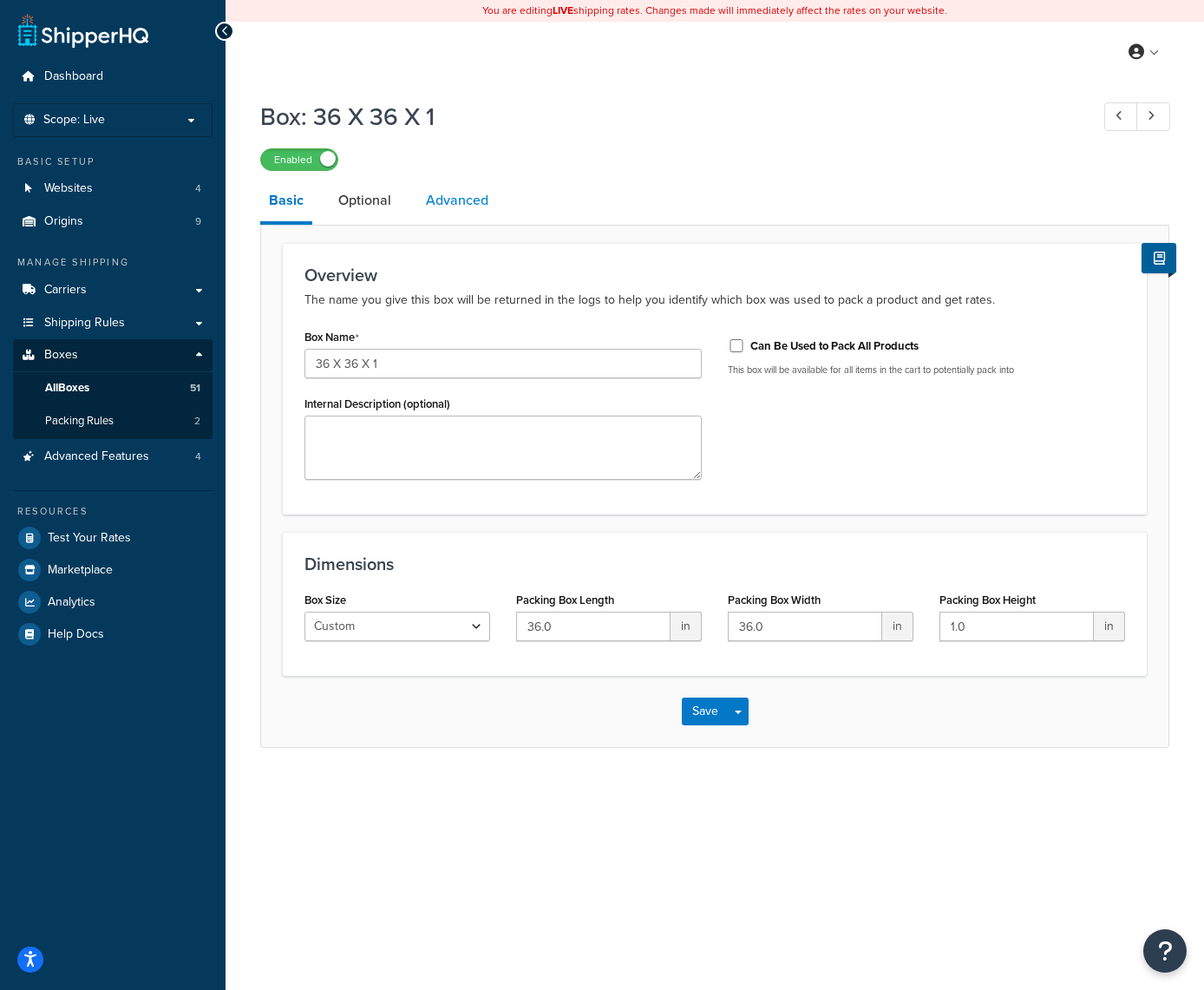
click at [474, 213] on link "Advanced" at bounding box center [457, 201] width 80 height 42
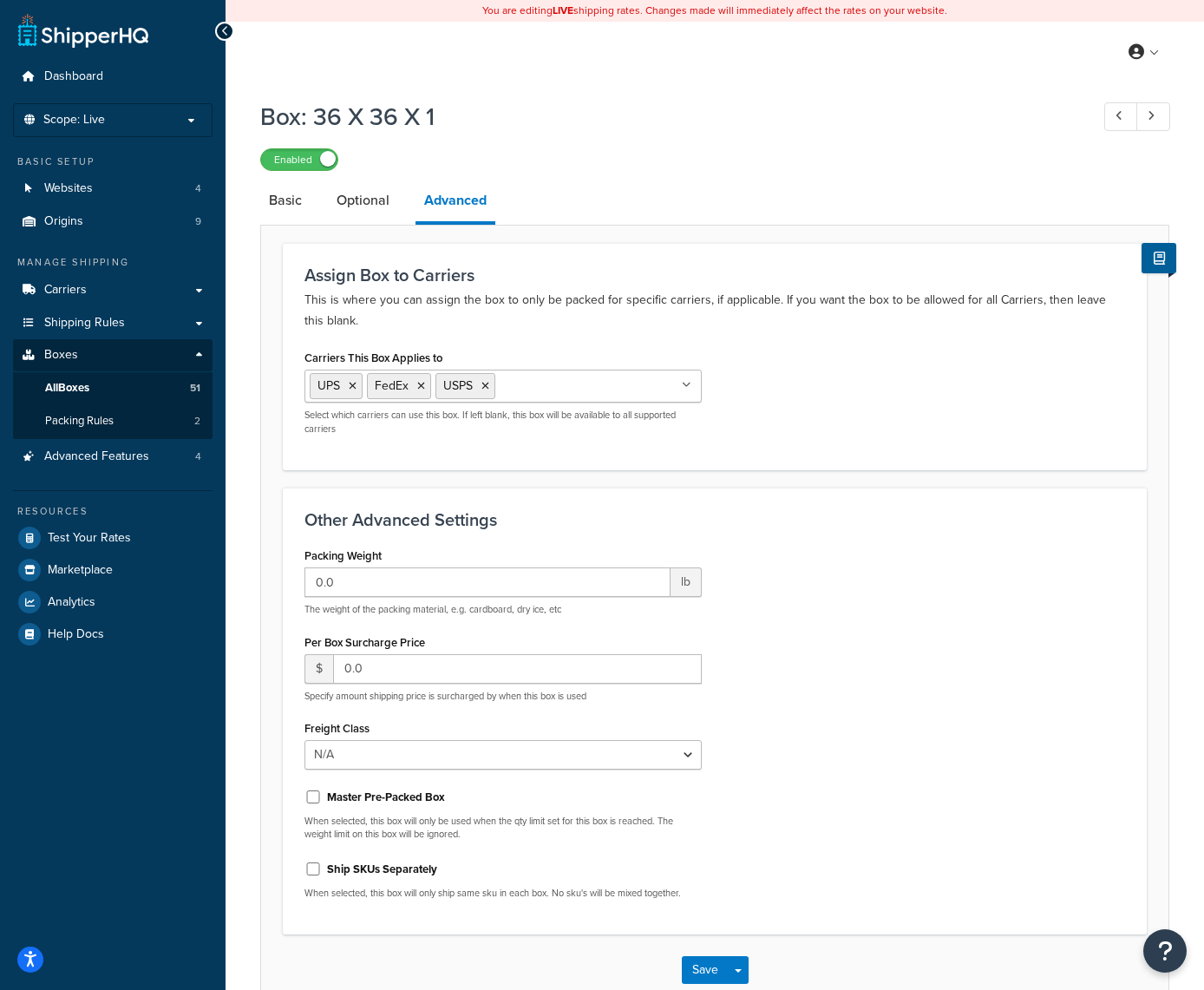
click at [698, 984] on div "Save Save Dropdown Save and Edit Save and Duplicate Save and Create New" at bounding box center [715, 970] width 908 height 72
click at [702, 971] on button "Save" at bounding box center [705, 970] width 47 height 28
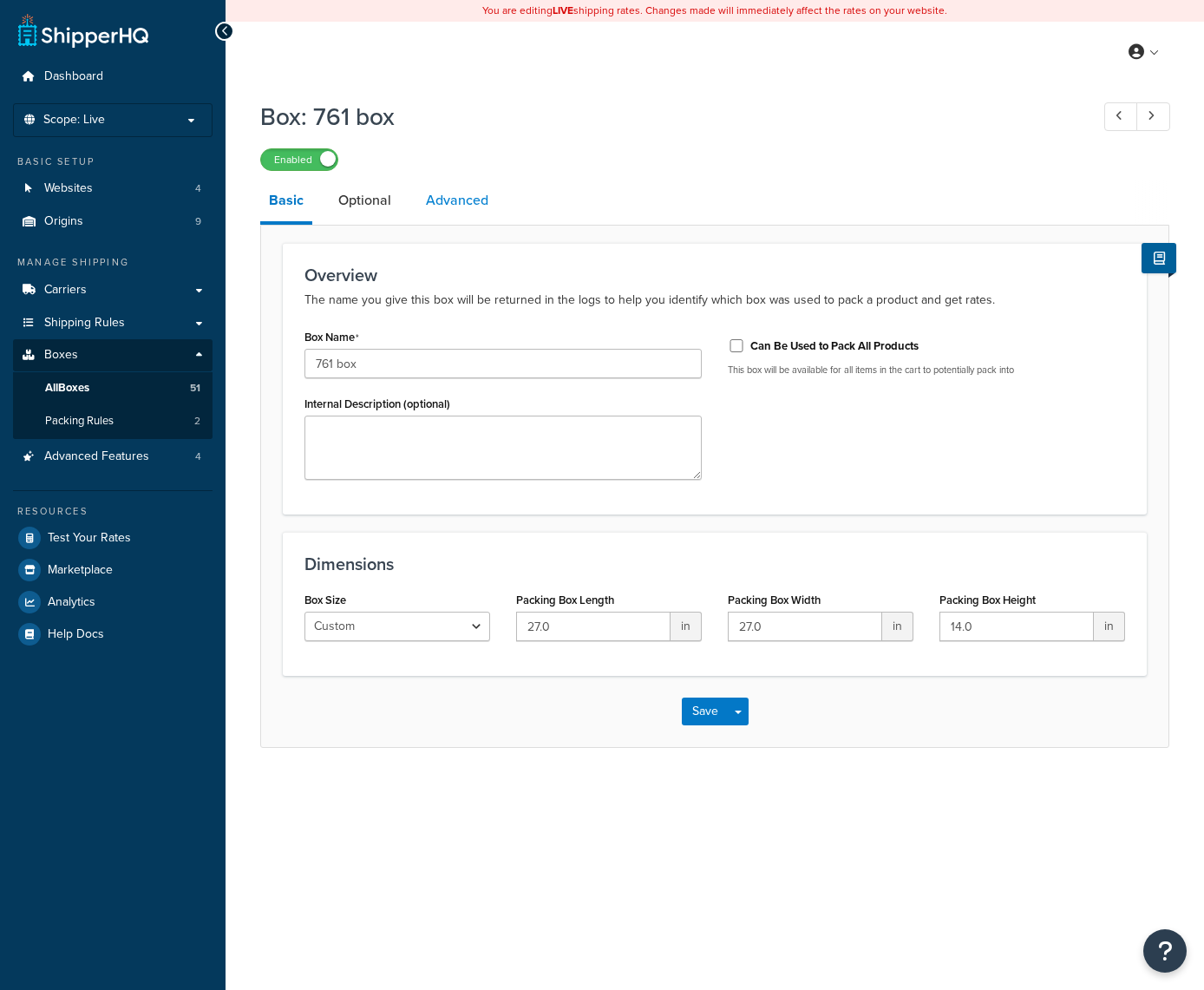
click at [451, 207] on link "Advanced" at bounding box center [457, 201] width 80 height 42
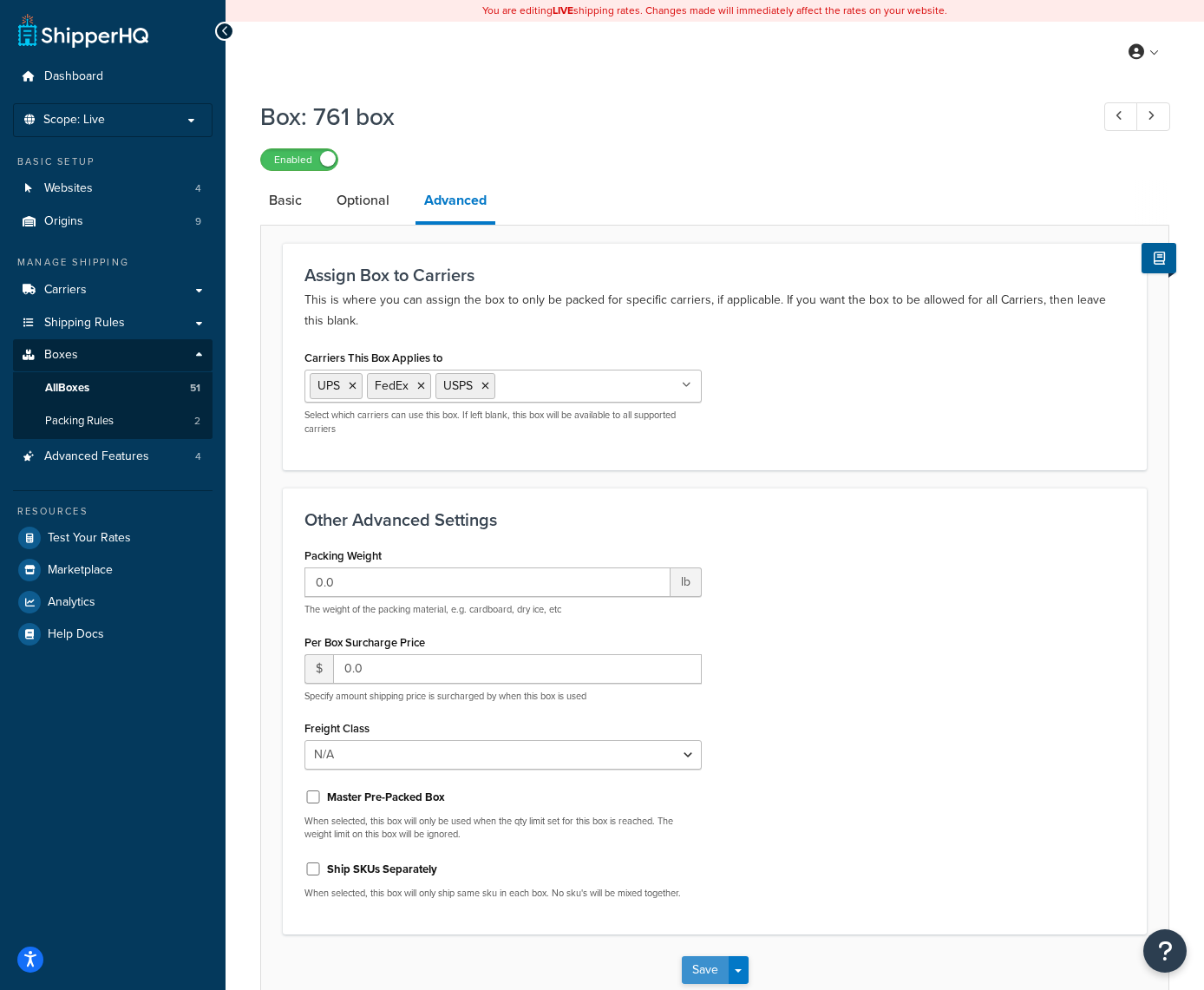
click at [709, 960] on button "Save" at bounding box center [705, 970] width 47 height 28
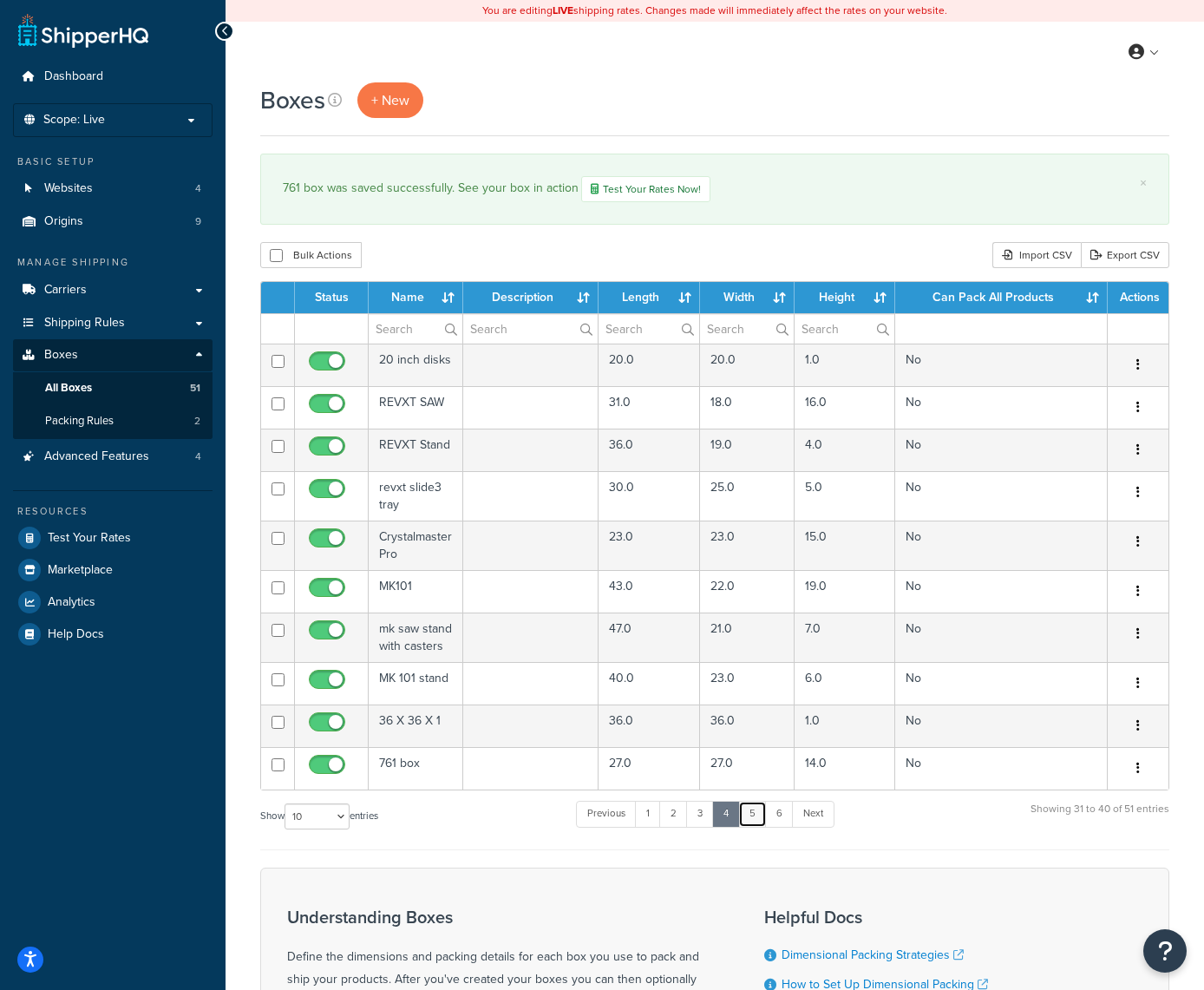
click at [754, 812] on link "5" at bounding box center [753, 813] width 29 height 26
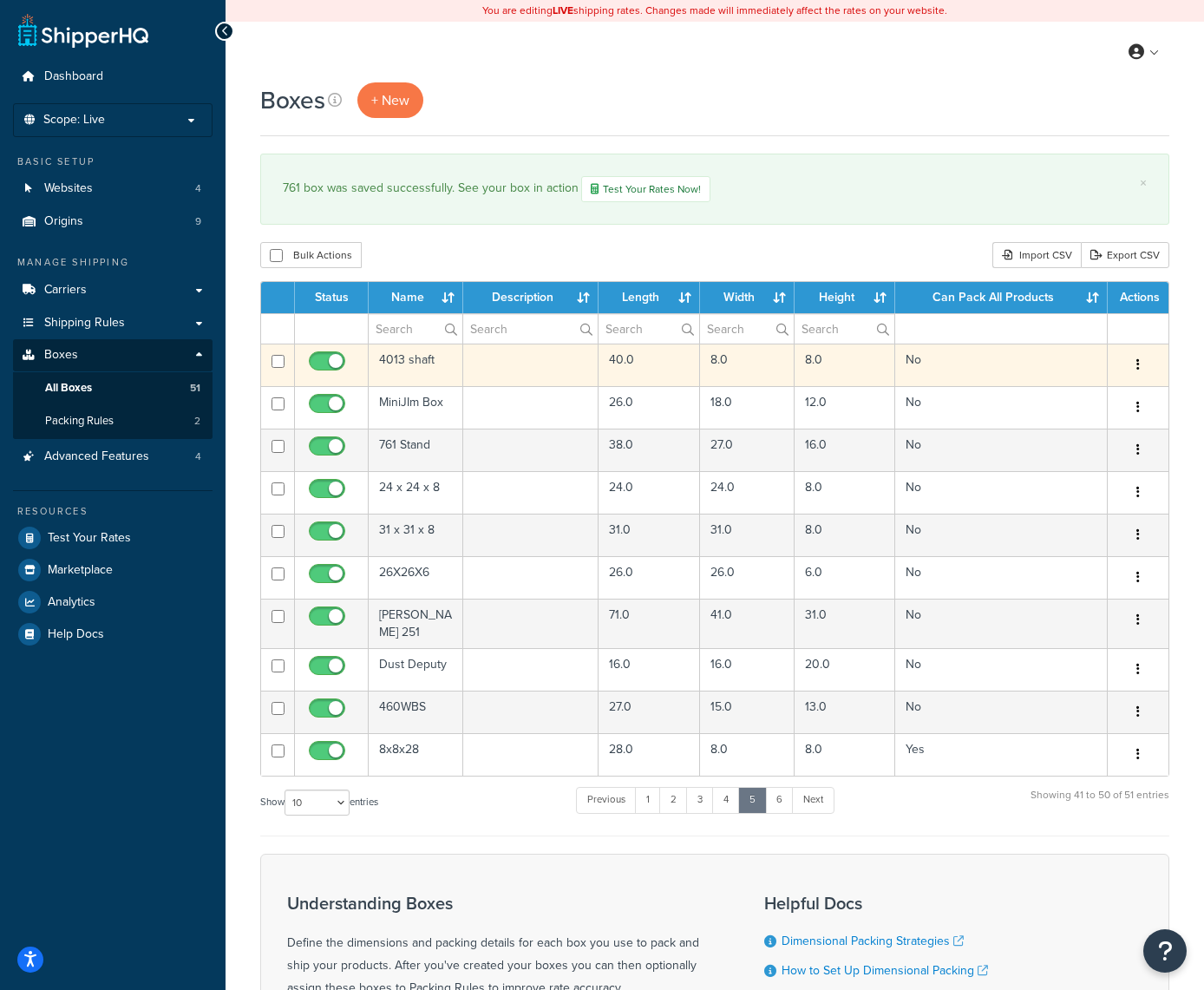
click at [1143, 363] on button "button" at bounding box center [1138, 365] width 24 height 28
click at [1069, 403] on link "Edit" at bounding box center [1081, 398] width 137 height 36
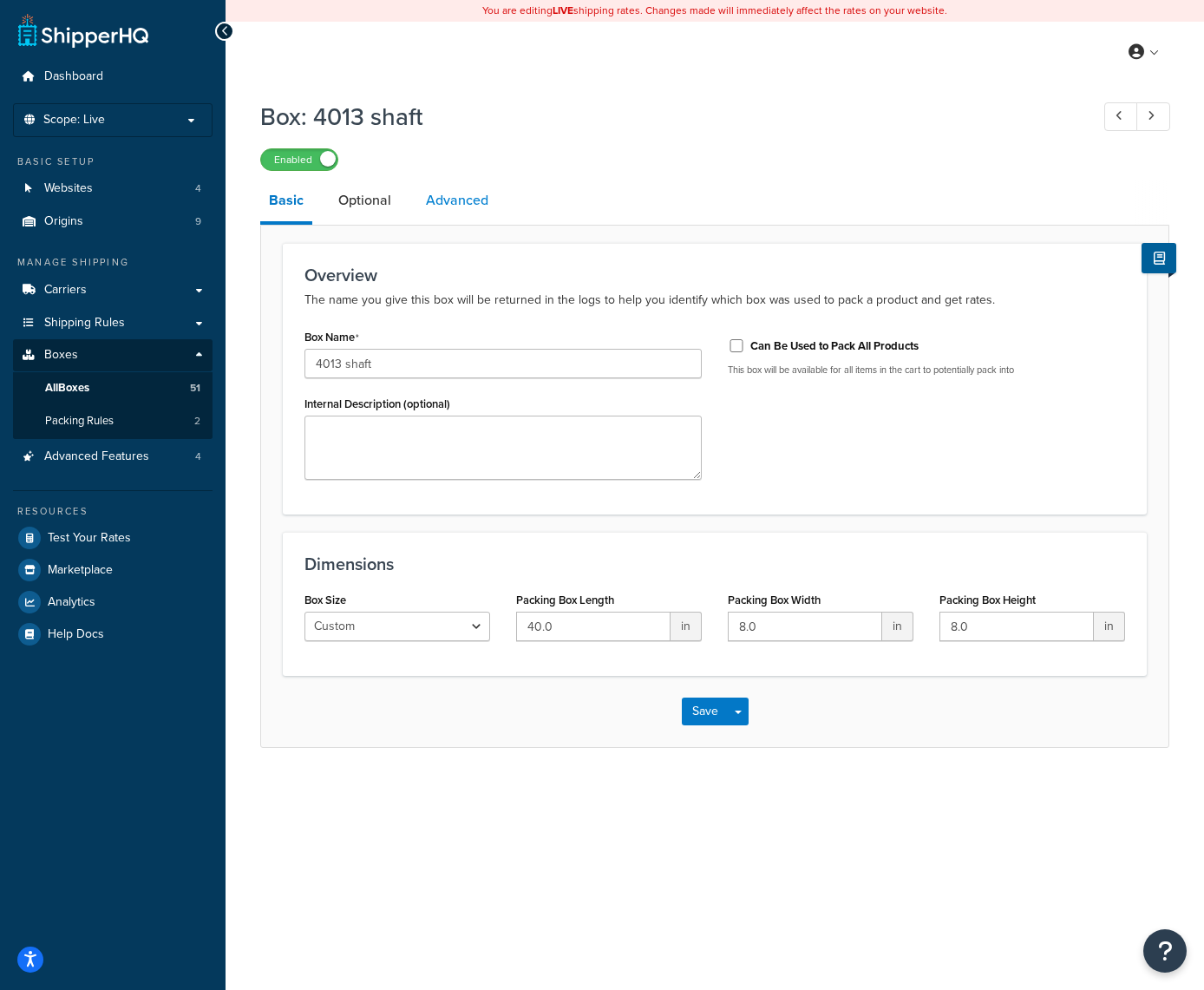
click at [471, 205] on link "Advanced" at bounding box center [457, 201] width 80 height 42
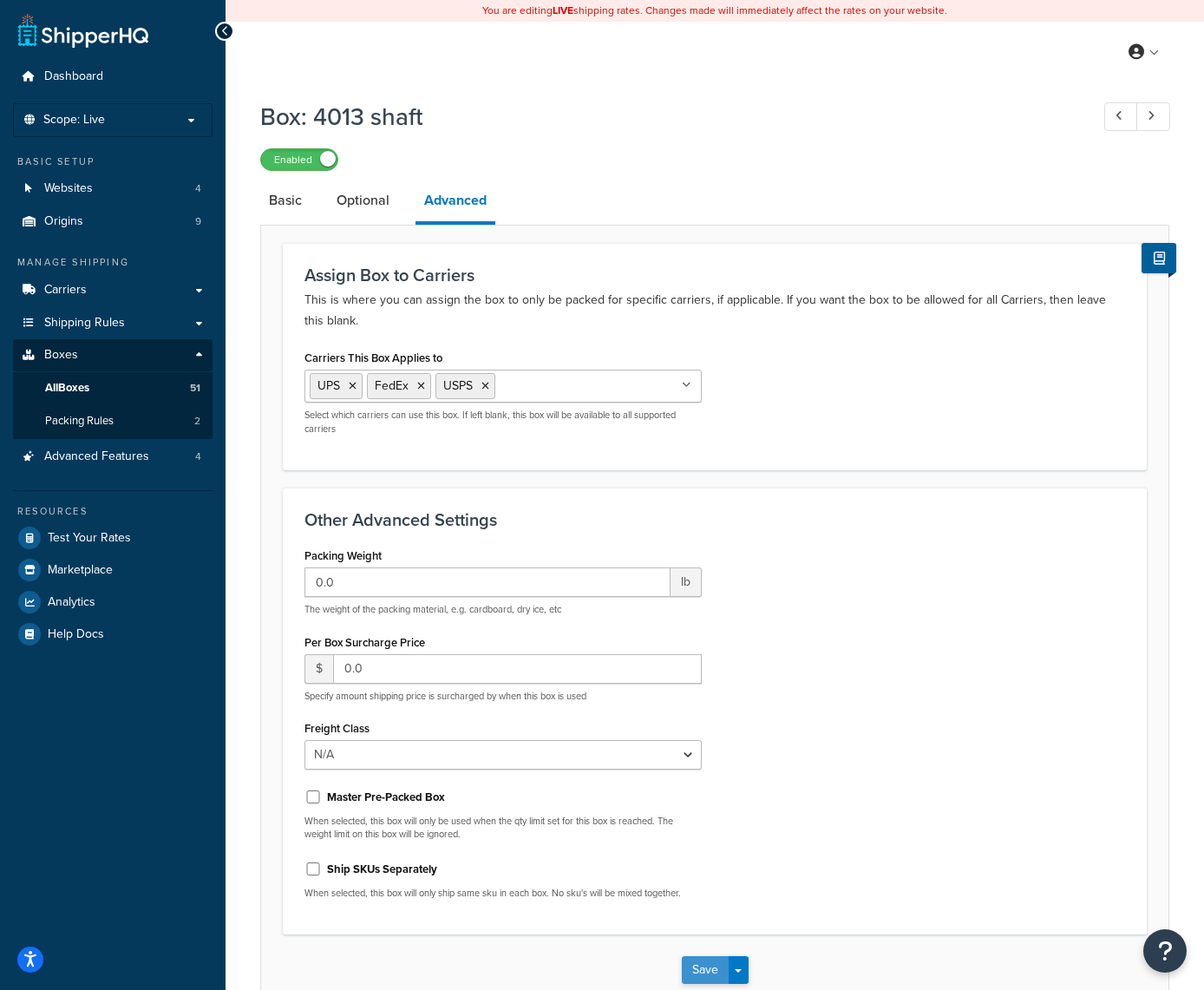
click at [687, 970] on button "Save" at bounding box center [705, 970] width 47 height 28
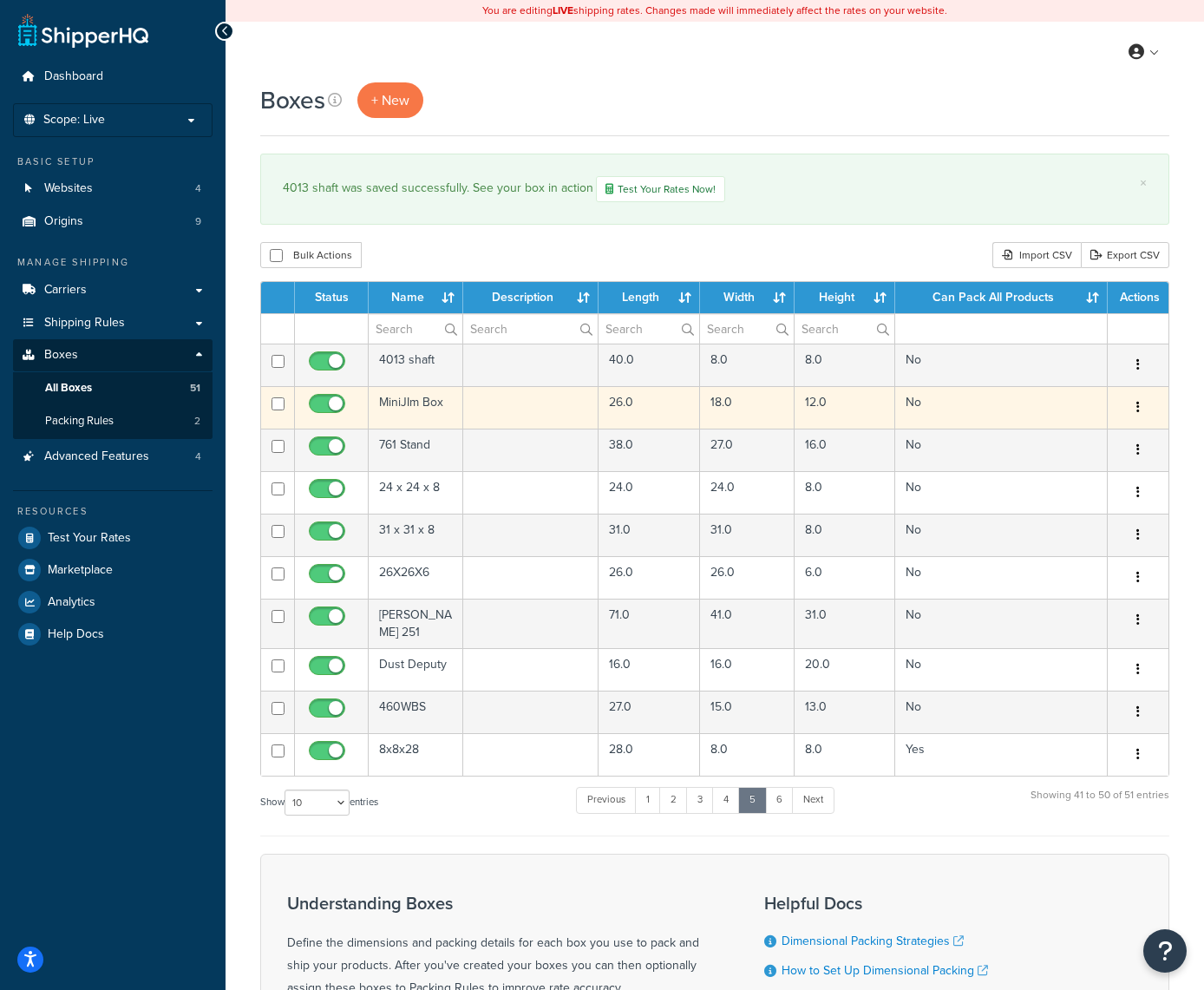
click at [1138, 407] on icon "button" at bounding box center [1137, 407] width 3 height 12
click at [1083, 439] on link "Edit" at bounding box center [1081, 440] width 137 height 36
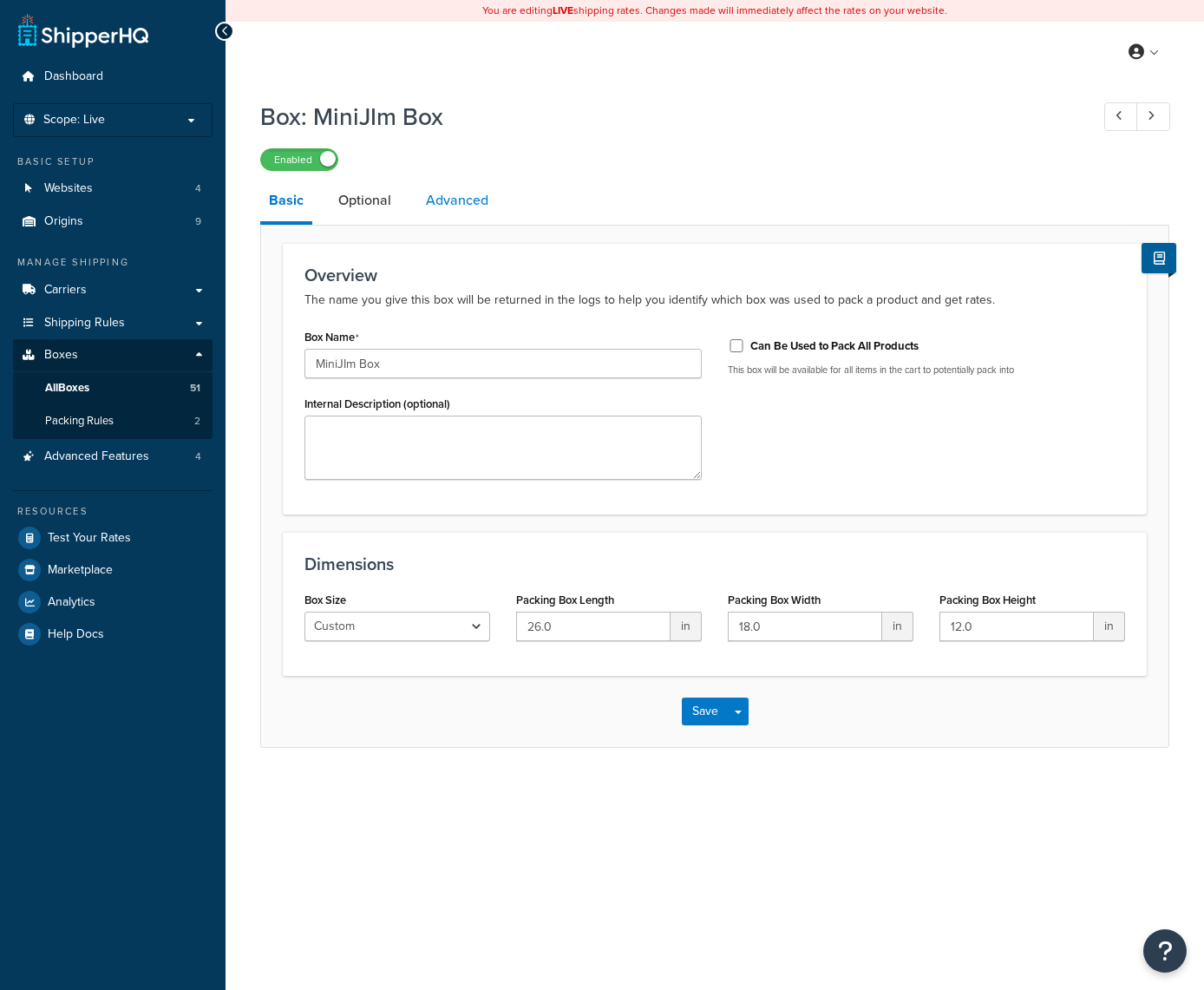
click at [481, 191] on link "Advanced" at bounding box center [457, 201] width 80 height 42
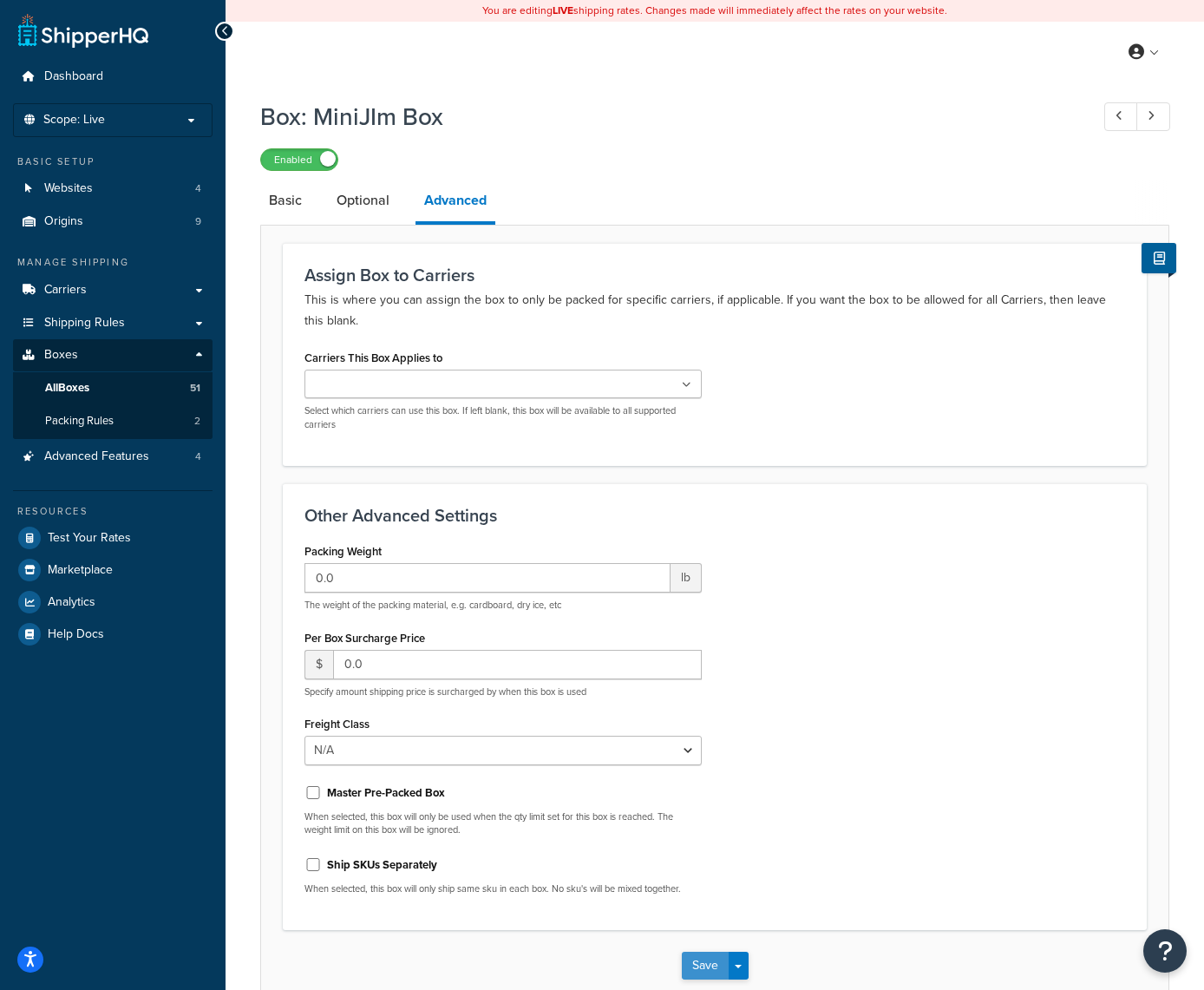
click at [696, 962] on button "Save" at bounding box center [705, 965] width 47 height 28
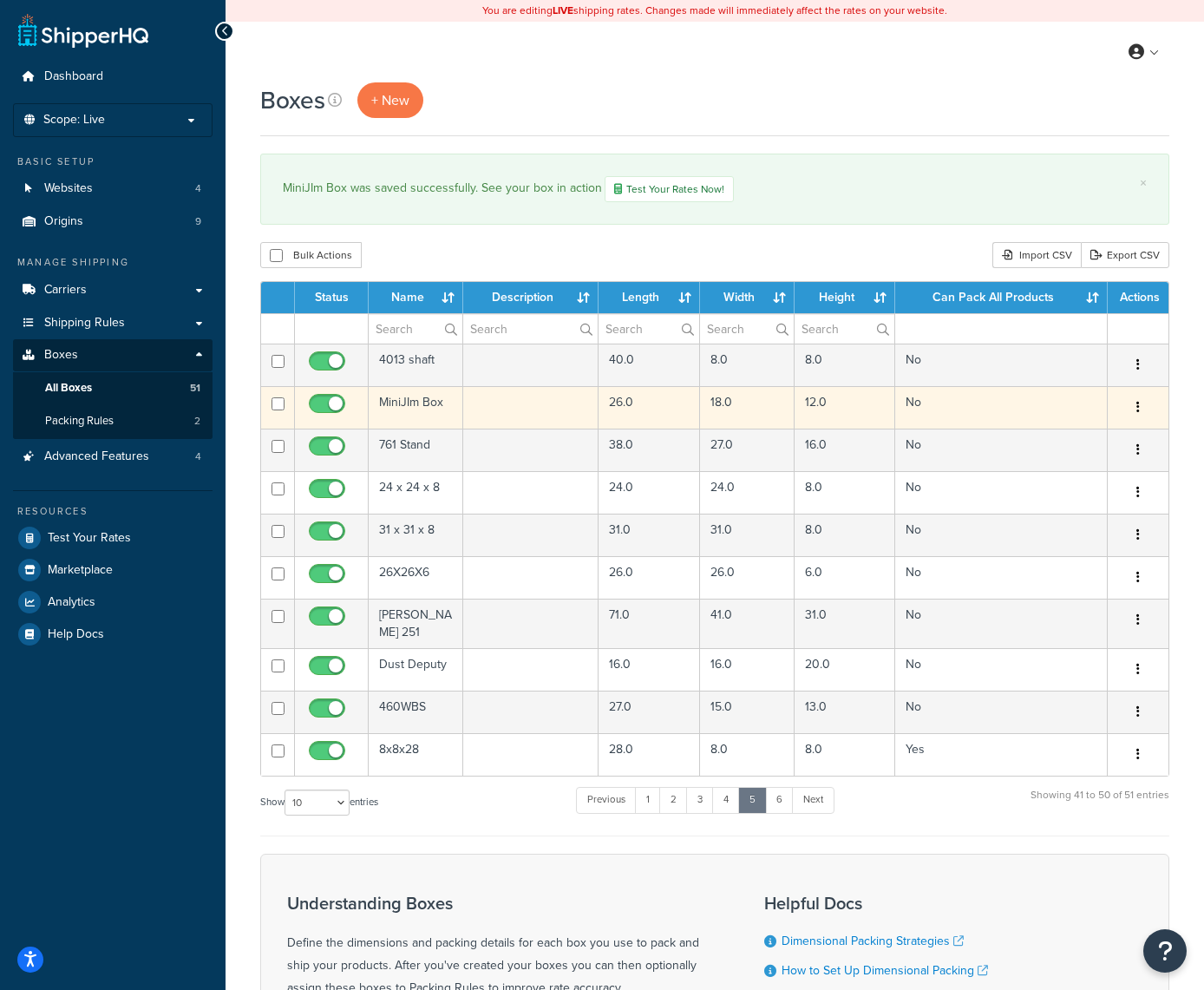
click at [1134, 409] on button "button" at bounding box center [1138, 408] width 24 height 28
click at [1043, 442] on link "Edit" at bounding box center [1081, 440] width 137 height 36
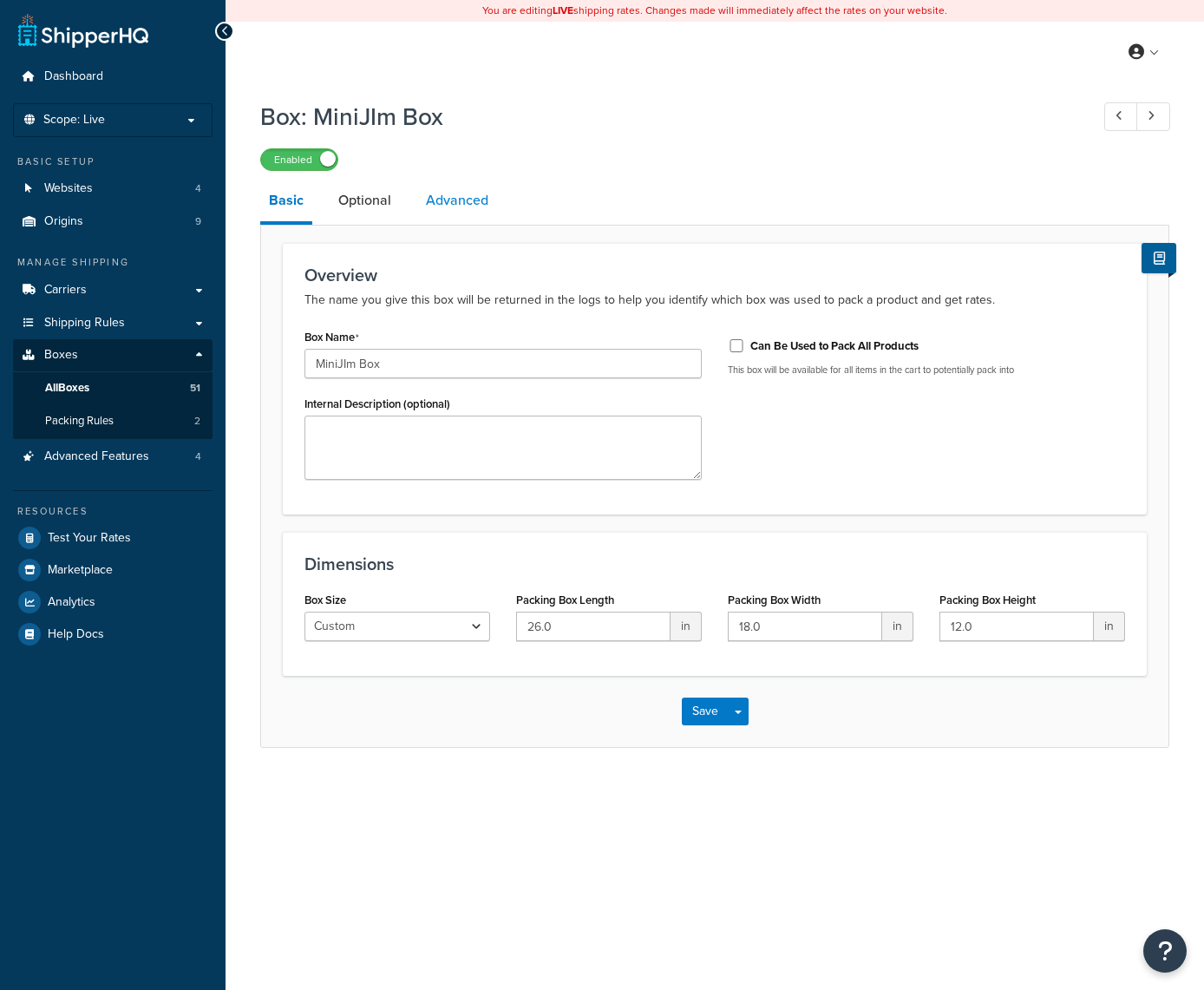
click at [460, 203] on link "Advanced" at bounding box center [457, 201] width 80 height 42
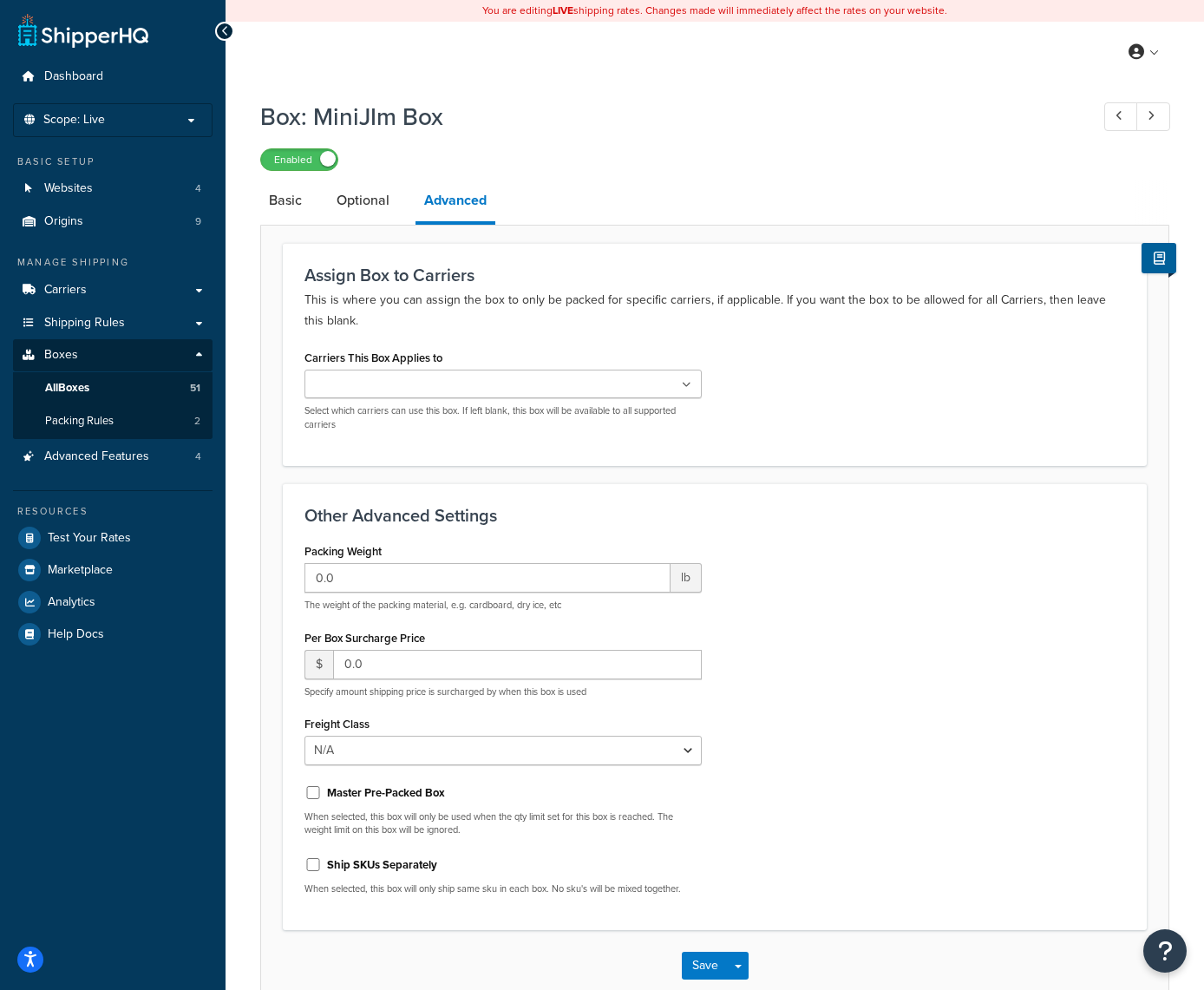
click at [692, 388] on ul at bounding box center [503, 384] width 398 height 29
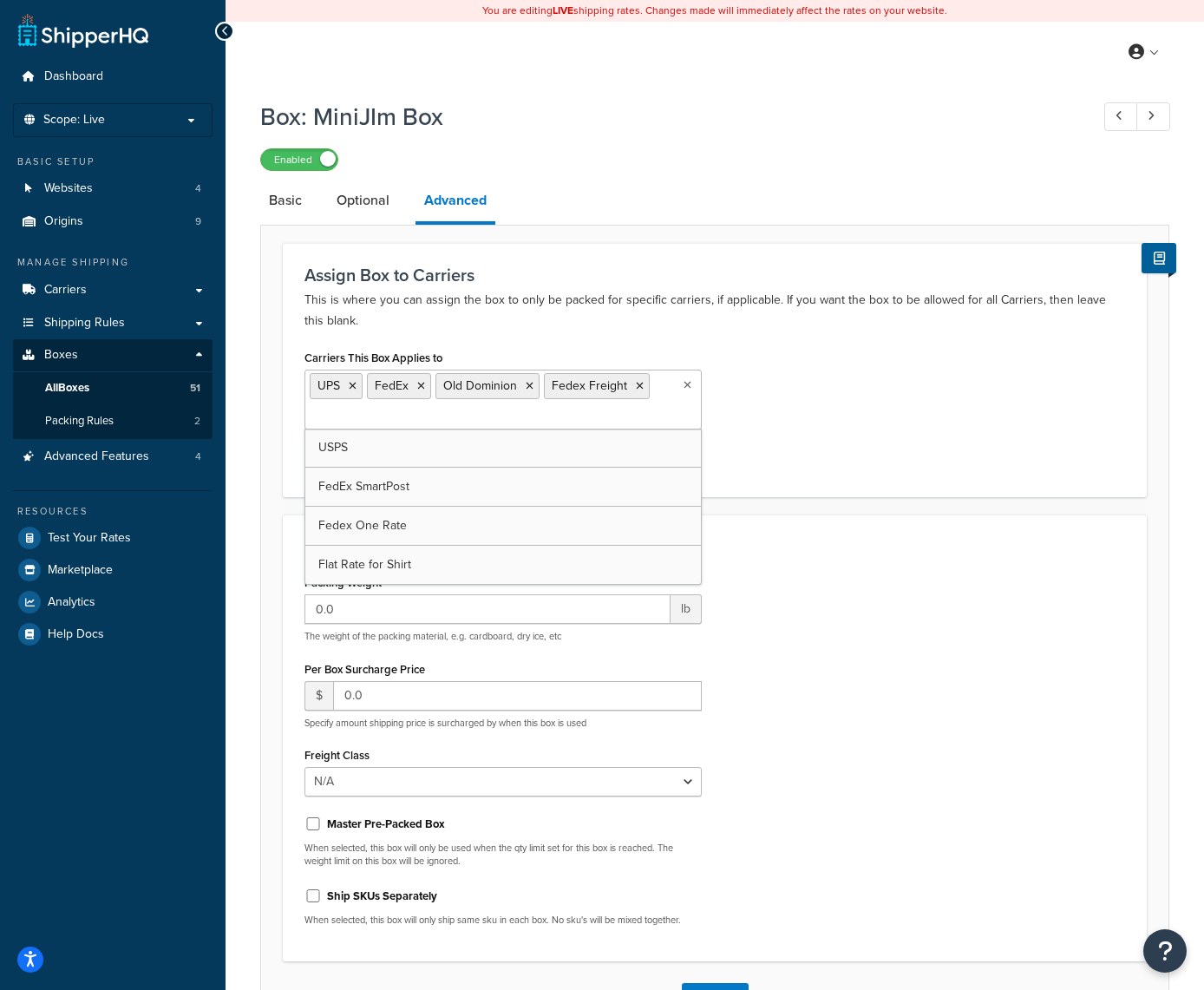
click at [772, 631] on div "Packing Weight 0.0 lb The weight of the packing material, e.g. cardboard, dry i…" at bounding box center [715, 754] width 847 height 370
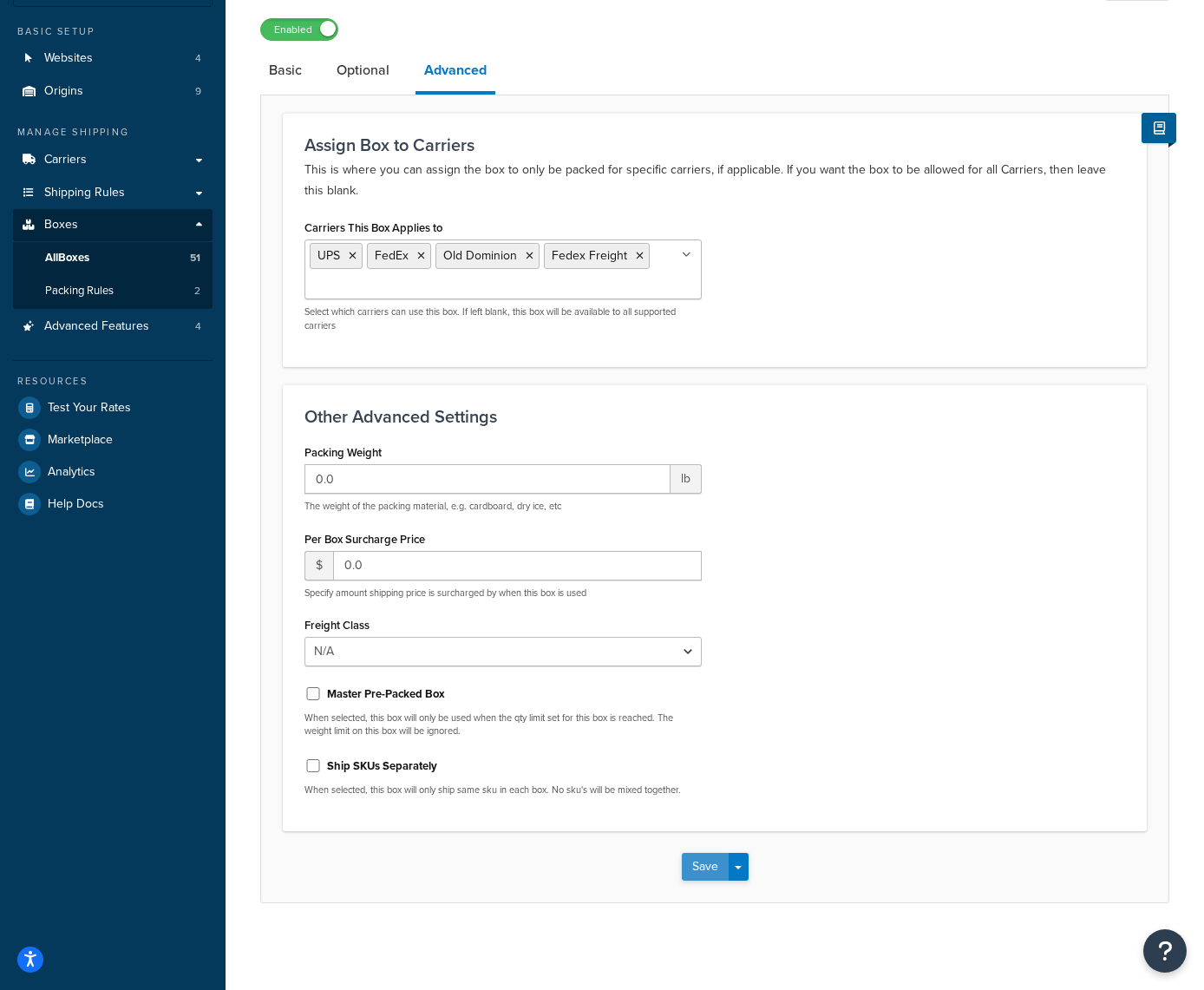
scroll to position [129, 0]
click at [692, 866] on button "Save" at bounding box center [705, 868] width 47 height 28
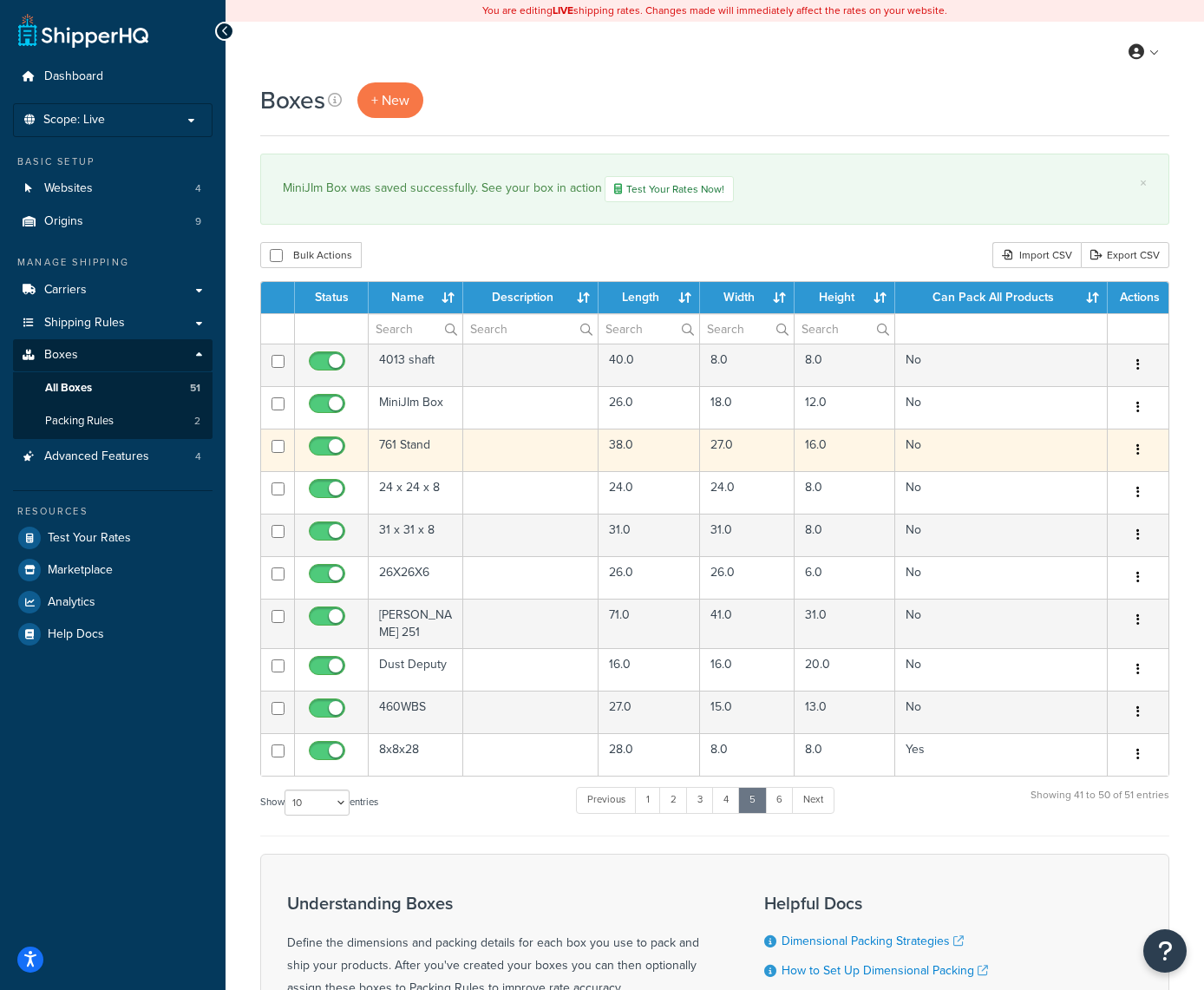
click at [1141, 451] on button "button" at bounding box center [1138, 450] width 24 height 28
click at [1067, 484] on link "Edit" at bounding box center [1081, 483] width 137 height 36
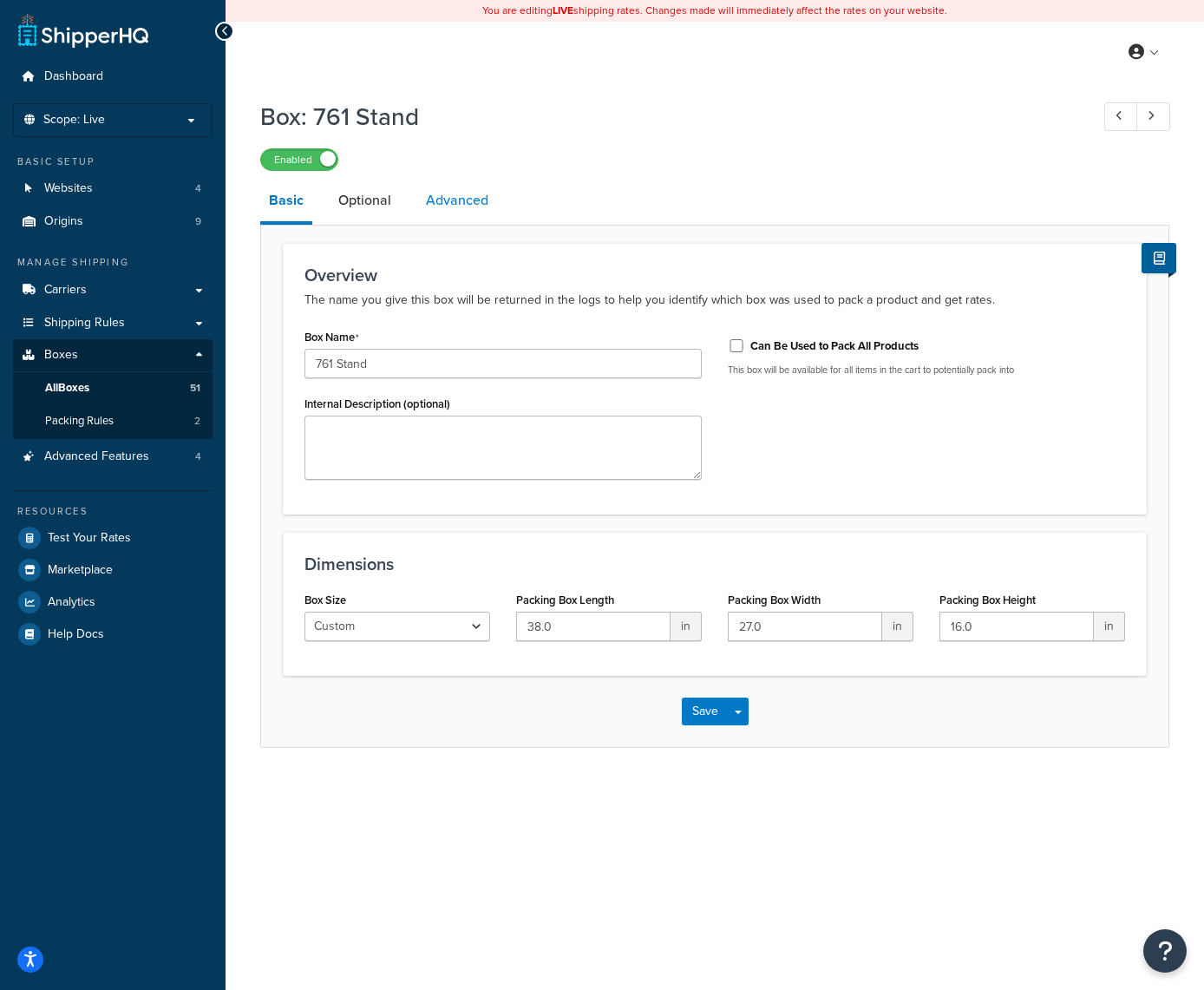
click at [463, 214] on link "Advanced" at bounding box center [457, 201] width 80 height 42
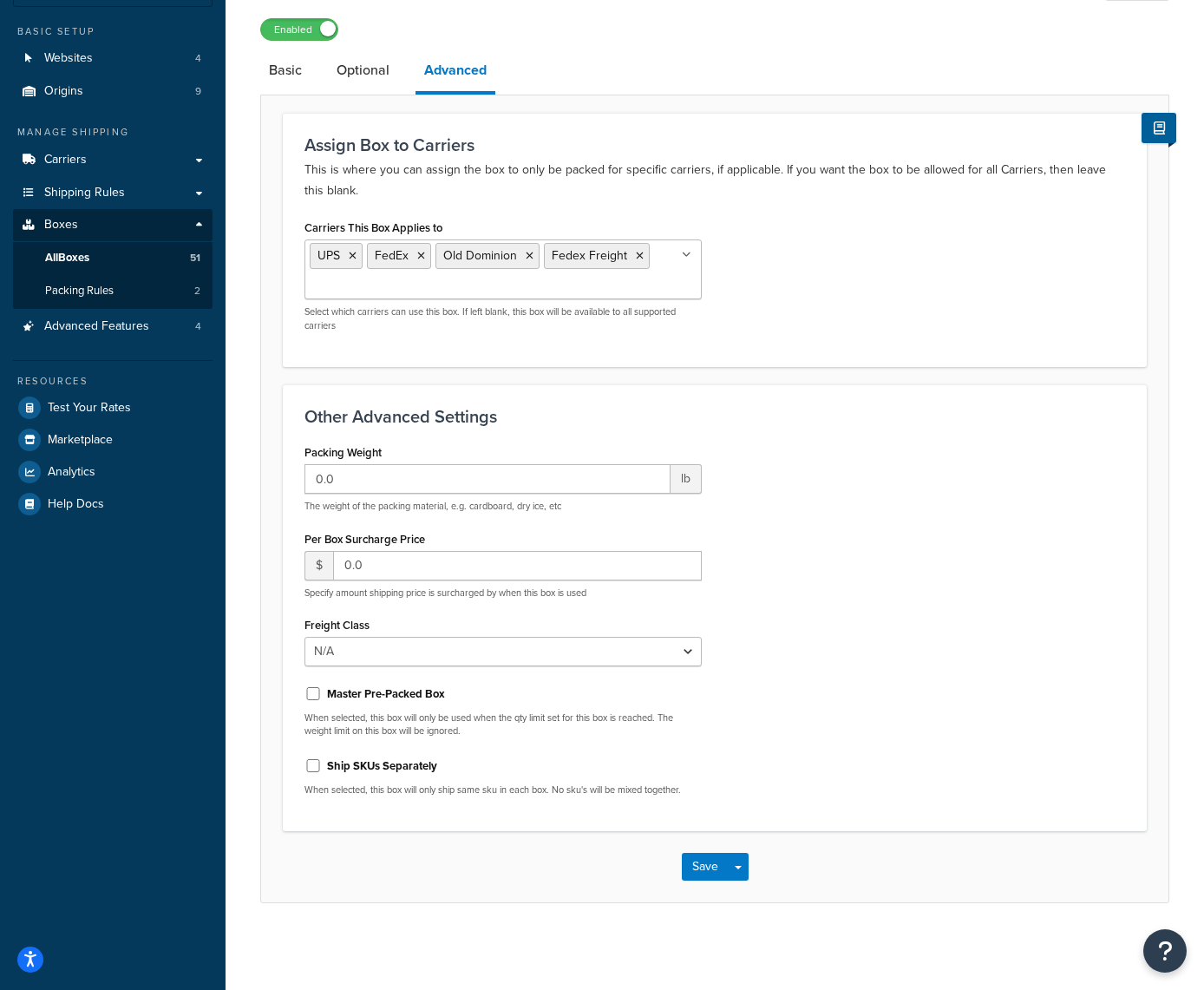
scroll to position [129, 0]
click at [702, 858] on button "Save" at bounding box center [705, 868] width 47 height 28
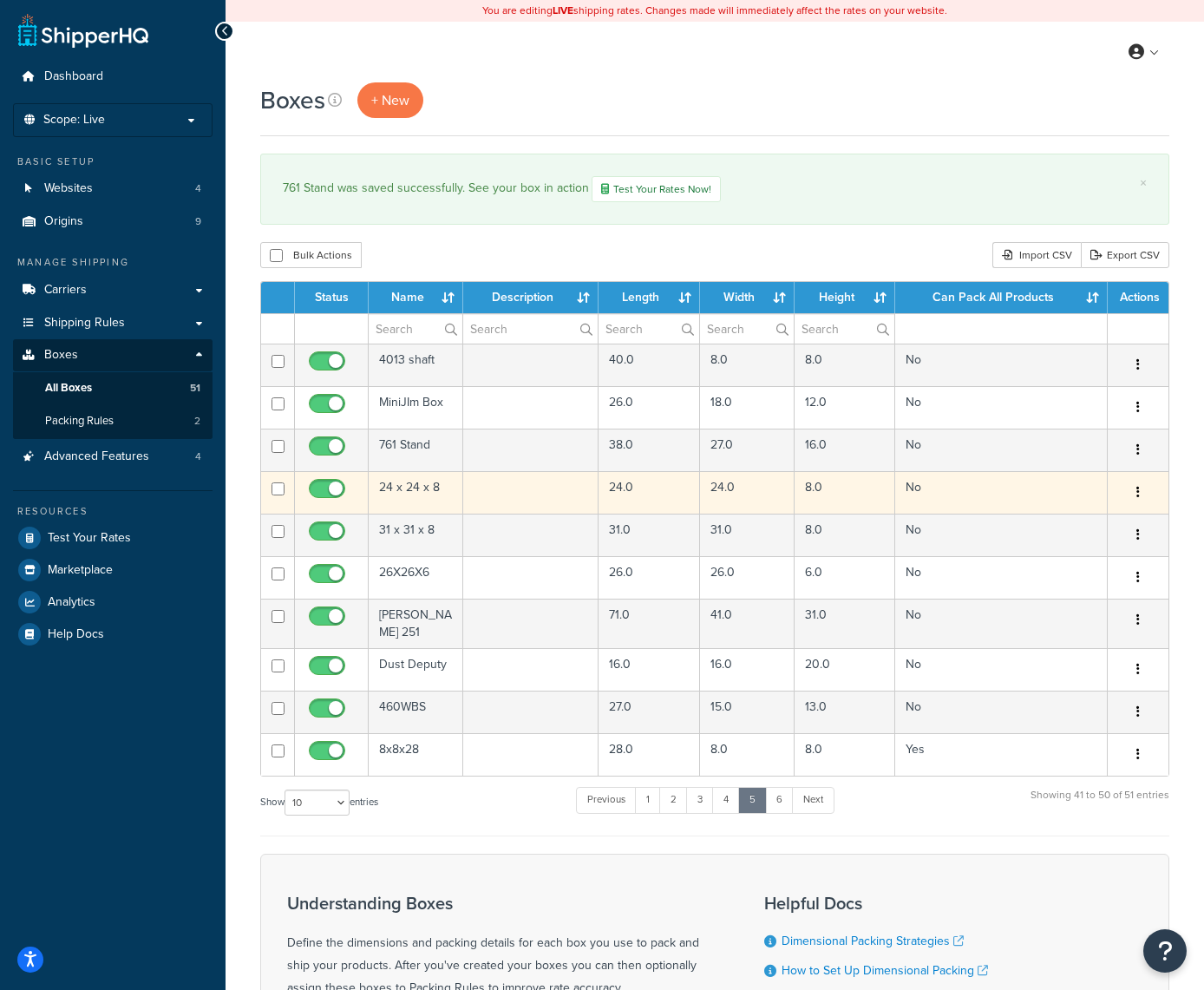
click at [1133, 491] on button "button" at bounding box center [1138, 493] width 24 height 28
click at [1099, 526] on link "Edit" at bounding box center [1081, 526] width 137 height 36
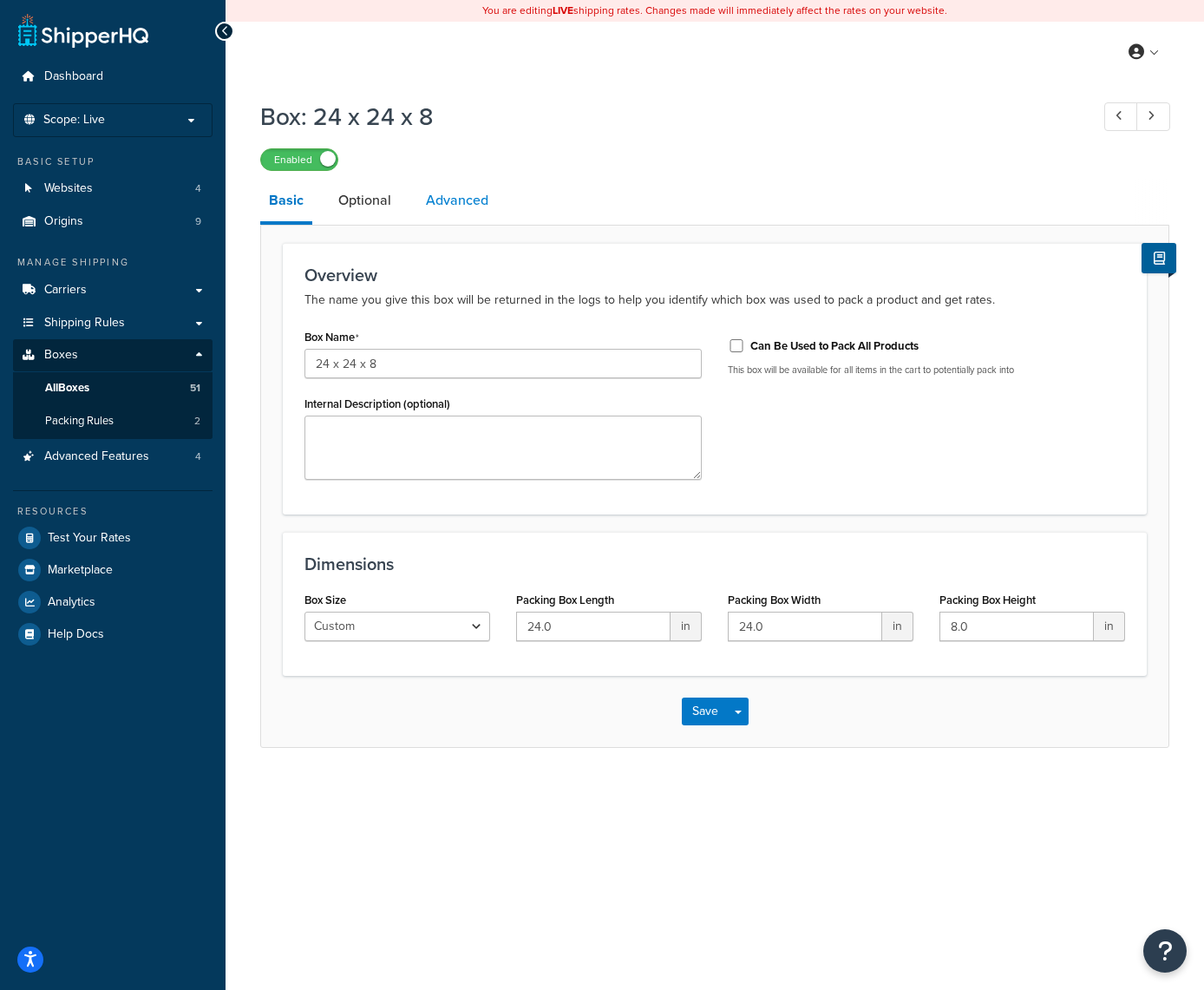
click at [472, 199] on link "Advanced" at bounding box center [457, 201] width 80 height 42
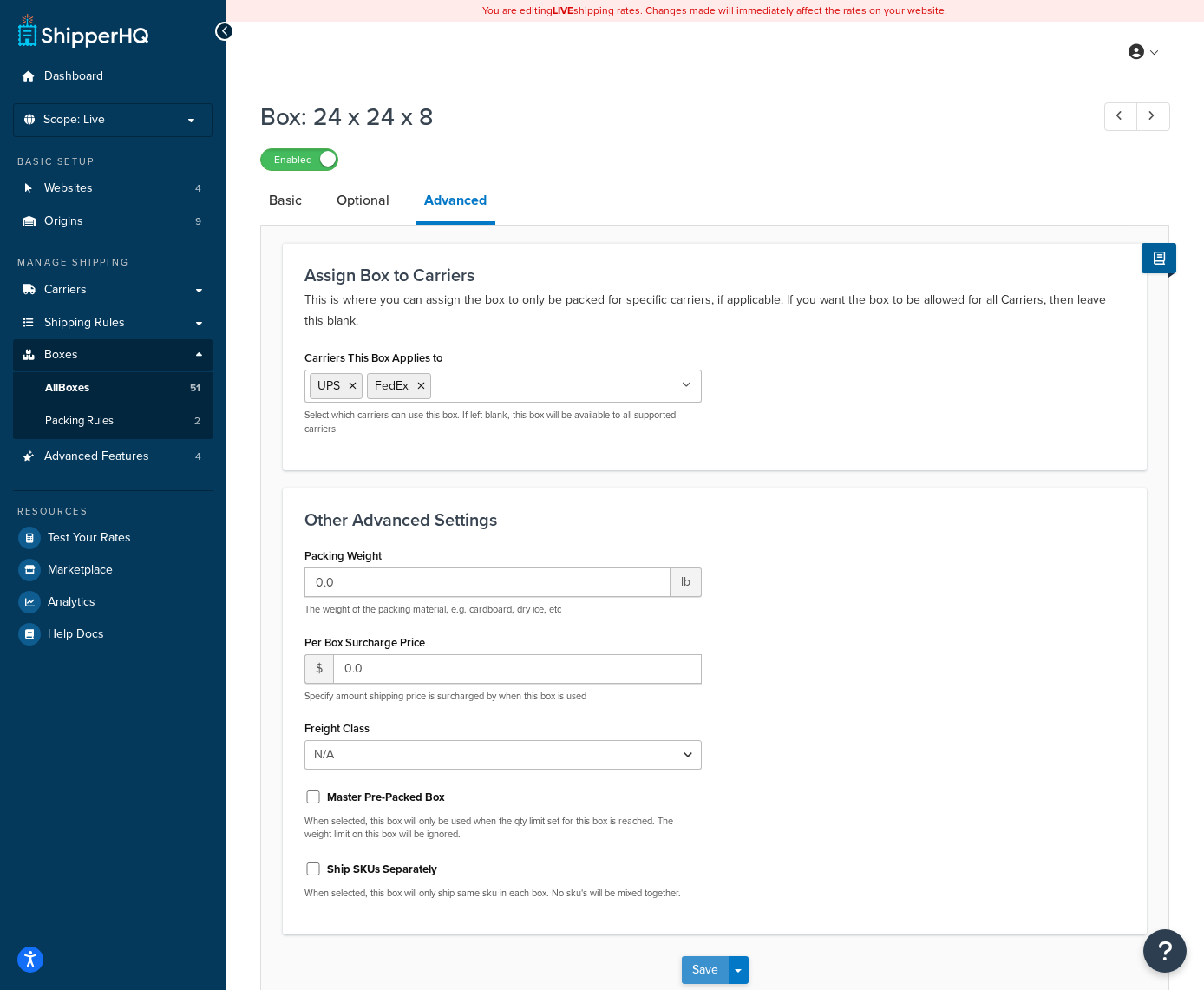
click at [703, 961] on button "Save" at bounding box center [705, 970] width 47 height 28
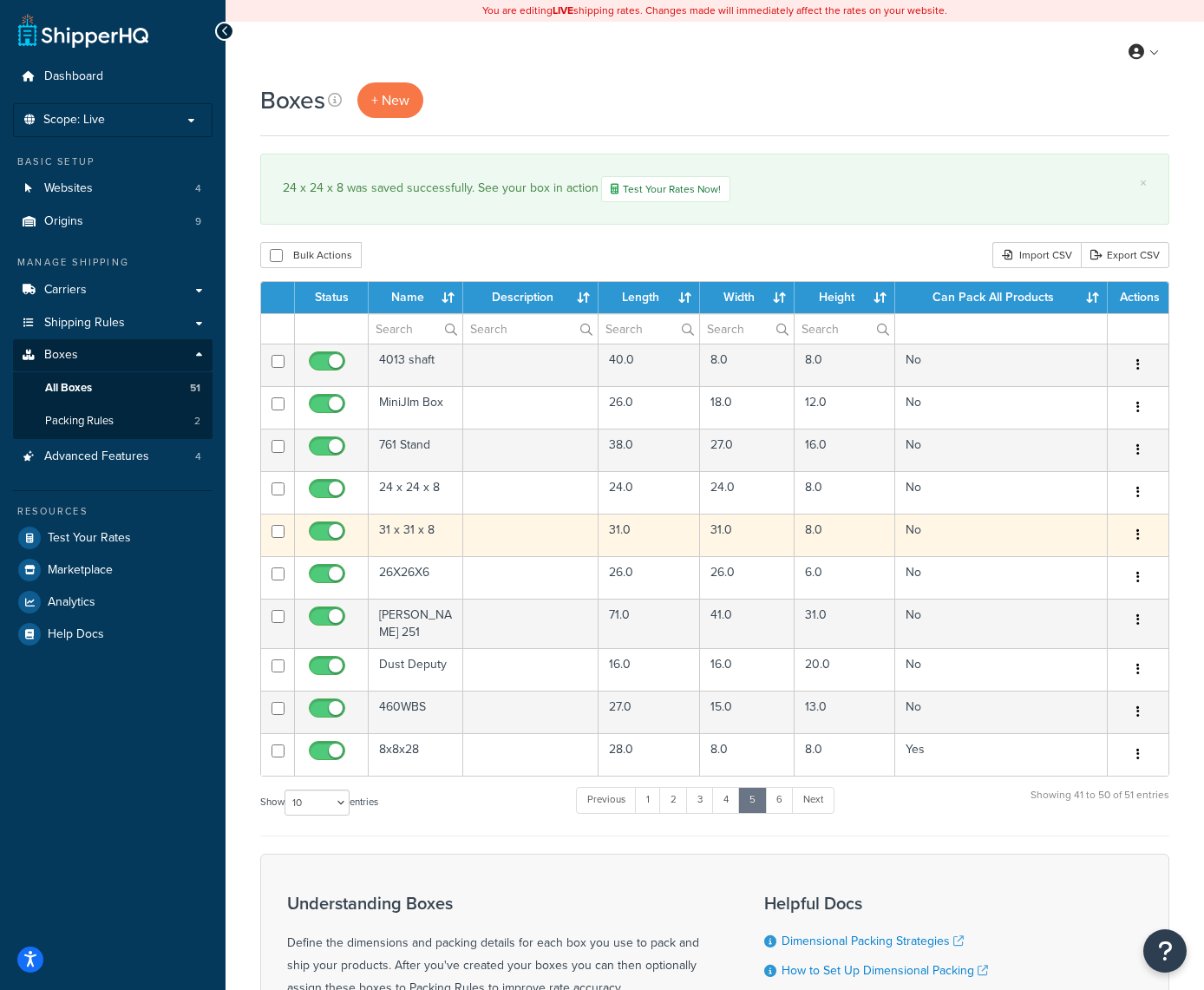
click at [1139, 536] on icon "button" at bounding box center [1137, 534] width 3 height 12
click at [1097, 569] on link "Edit" at bounding box center [1081, 568] width 137 height 36
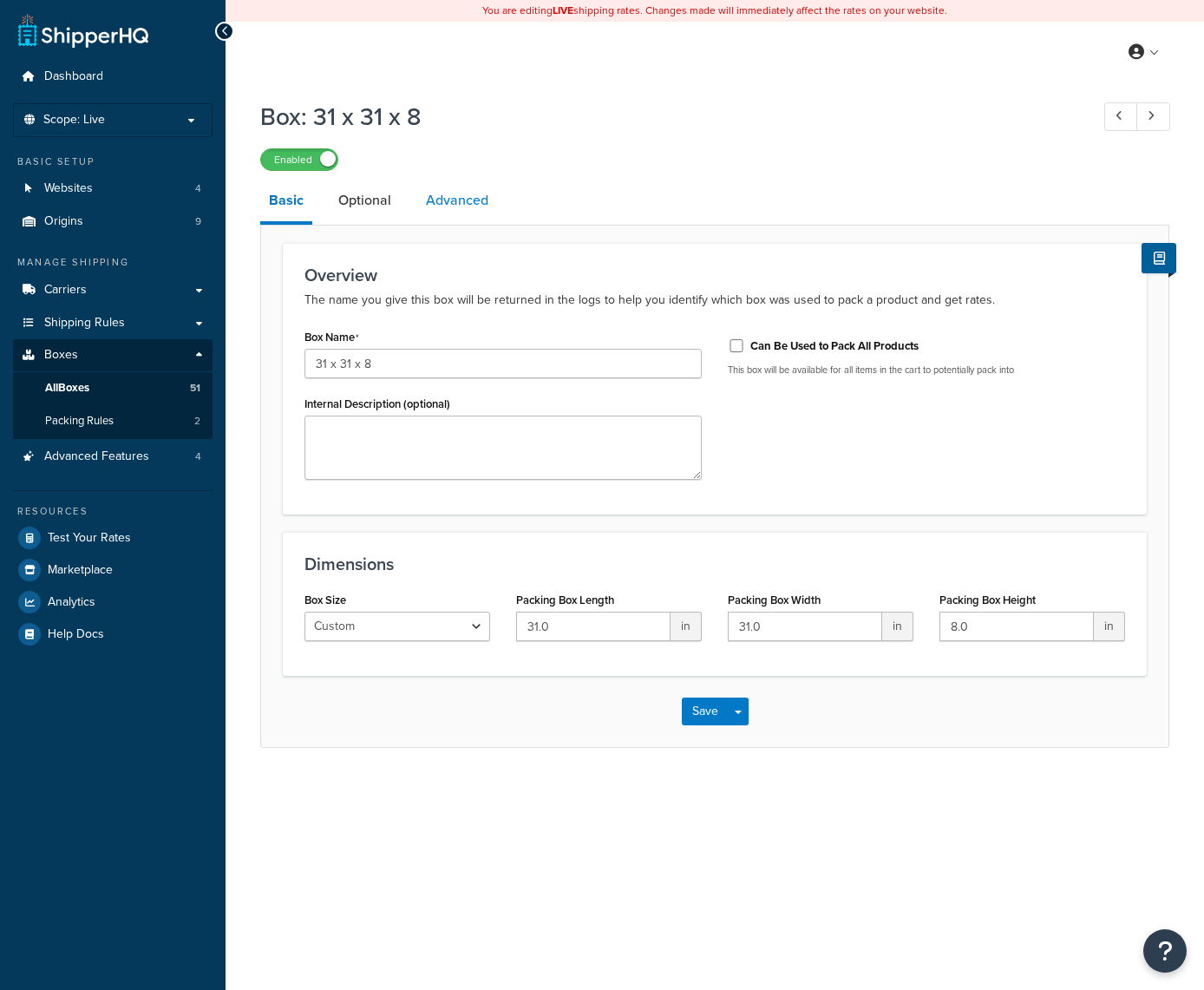
click at [445, 199] on link "Advanced" at bounding box center [457, 201] width 80 height 42
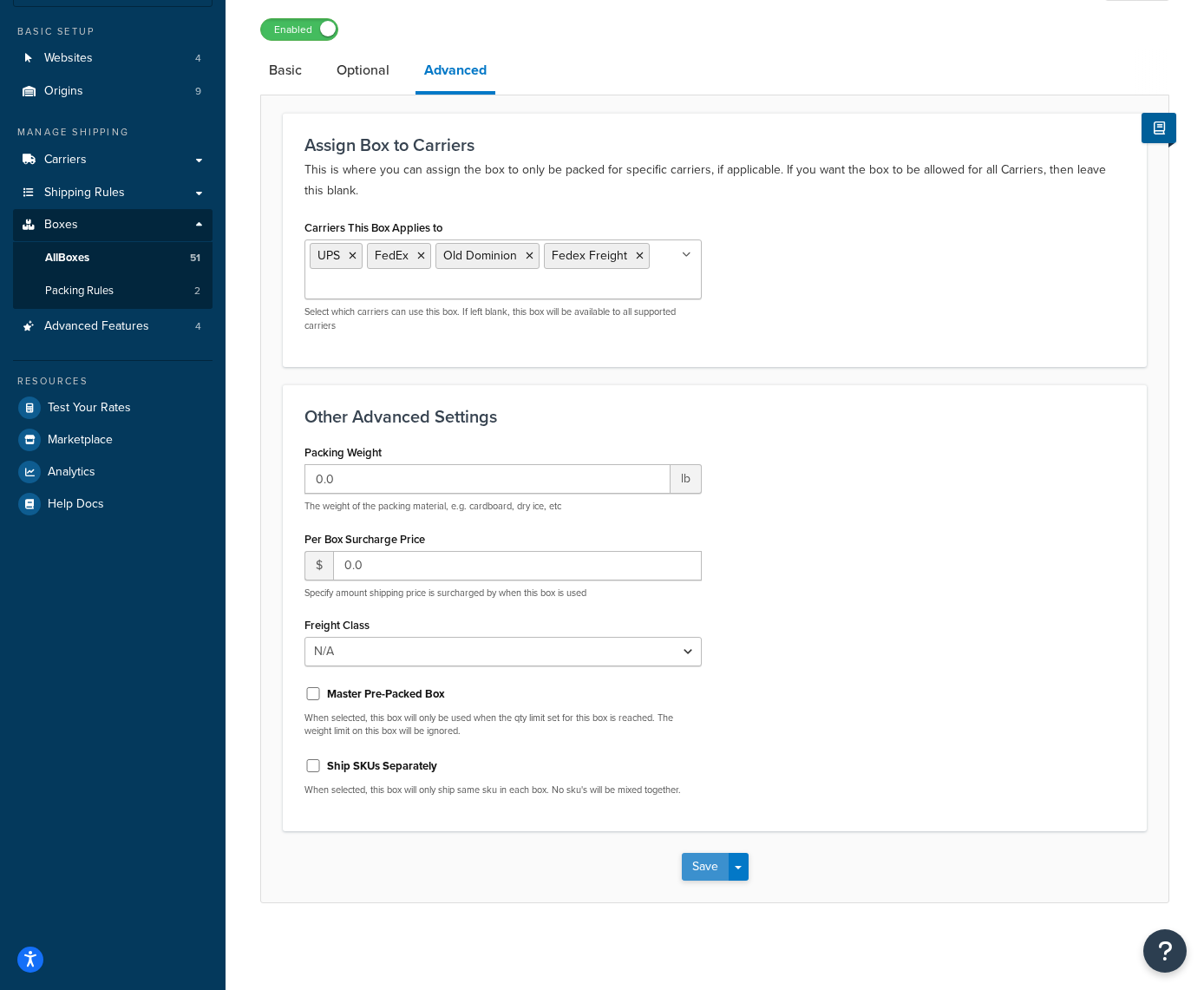
scroll to position [129, 0]
click at [690, 872] on button "Save" at bounding box center [705, 868] width 47 height 28
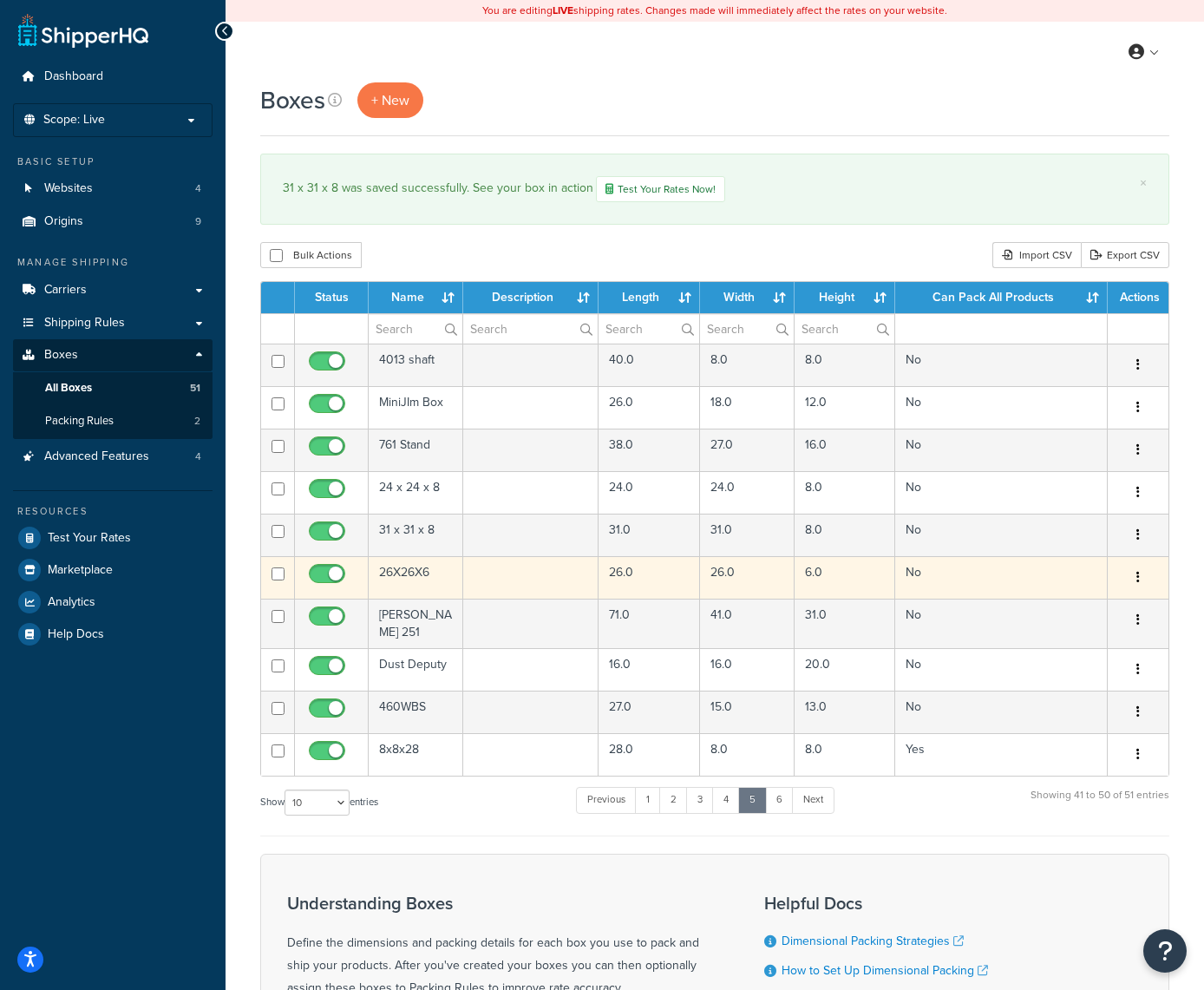
click at [1131, 578] on button "button" at bounding box center [1138, 578] width 24 height 28
click at [1091, 611] on link "Edit" at bounding box center [1081, 610] width 137 height 36
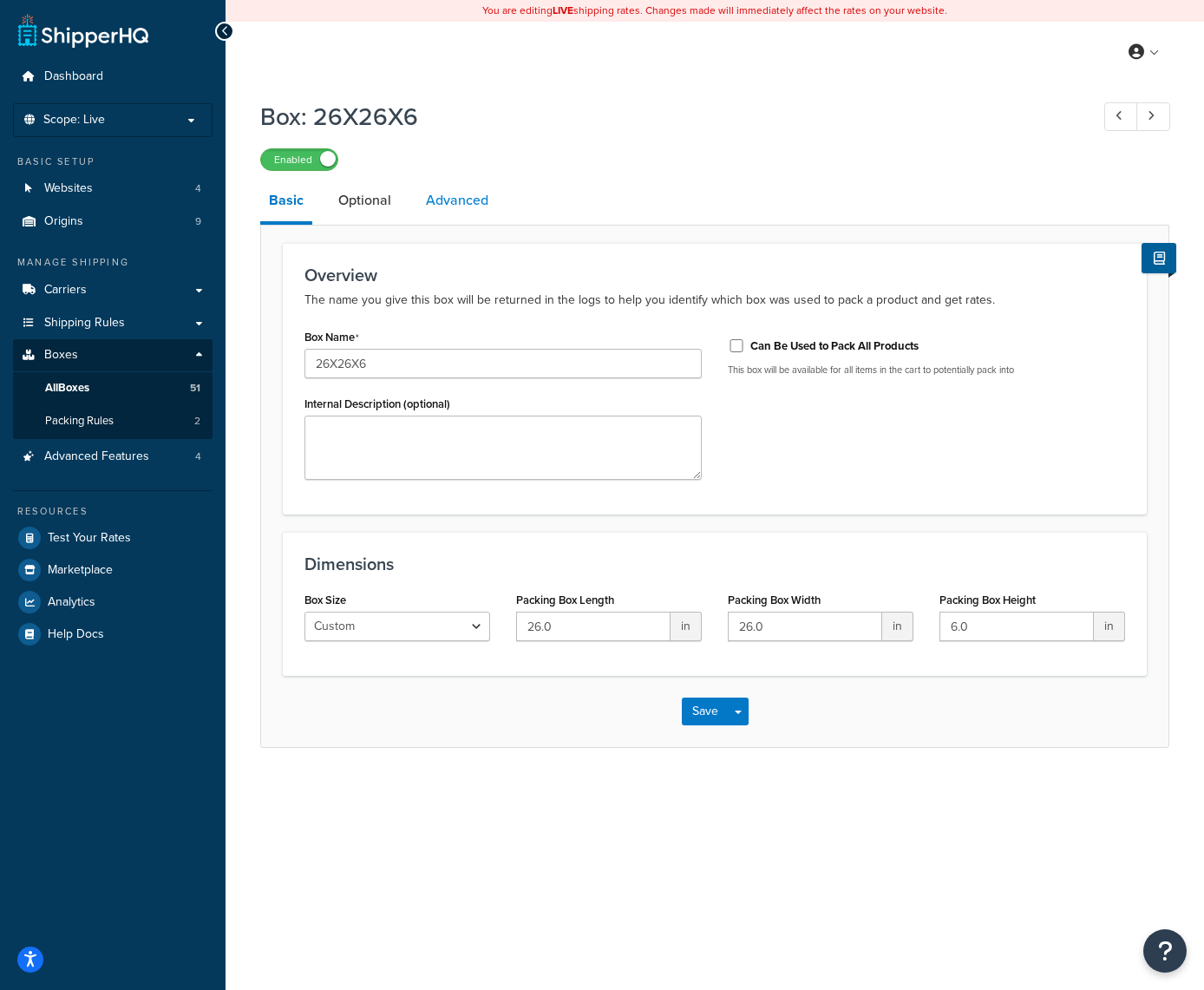
click at [464, 208] on link "Advanced" at bounding box center [457, 201] width 80 height 42
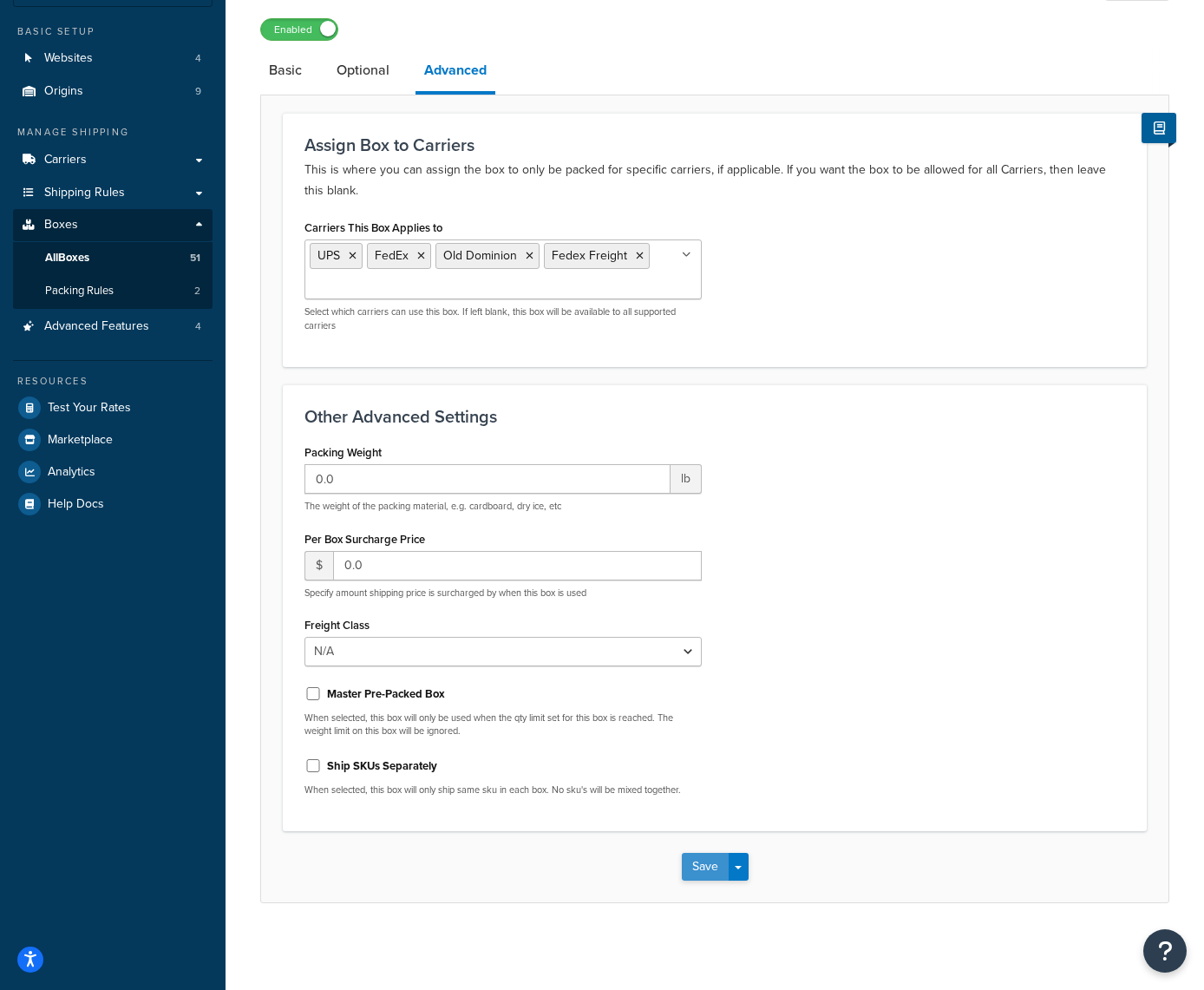
scroll to position [129, 0]
click at [698, 872] on button "Save" at bounding box center [705, 868] width 47 height 28
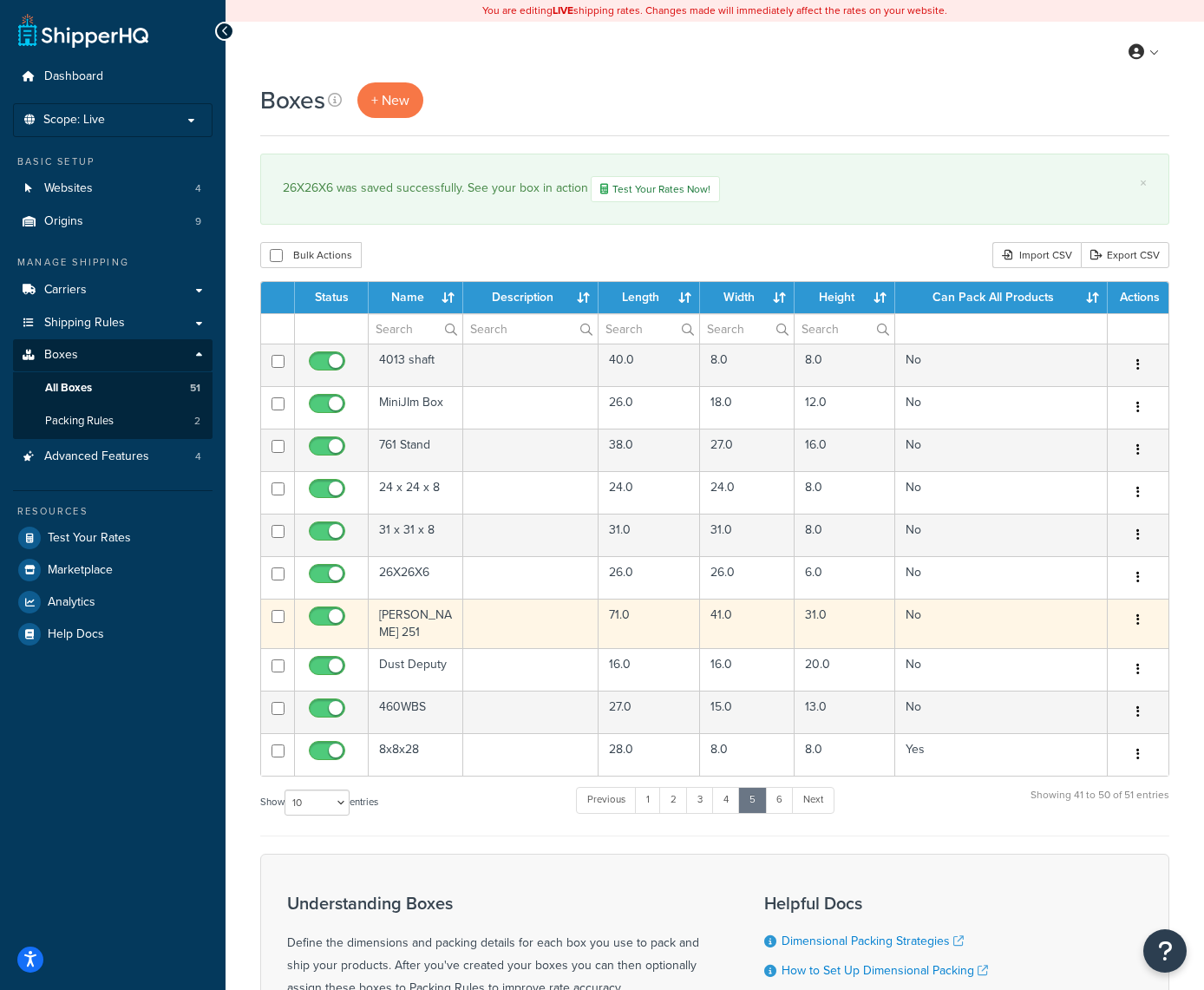
click at [1138, 623] on icon "button" at bounding box center [1137, 619] width 3 height 12
click at [1101, 650] on link "Edit" at bounding box center [1081, 653] width 137 height 36
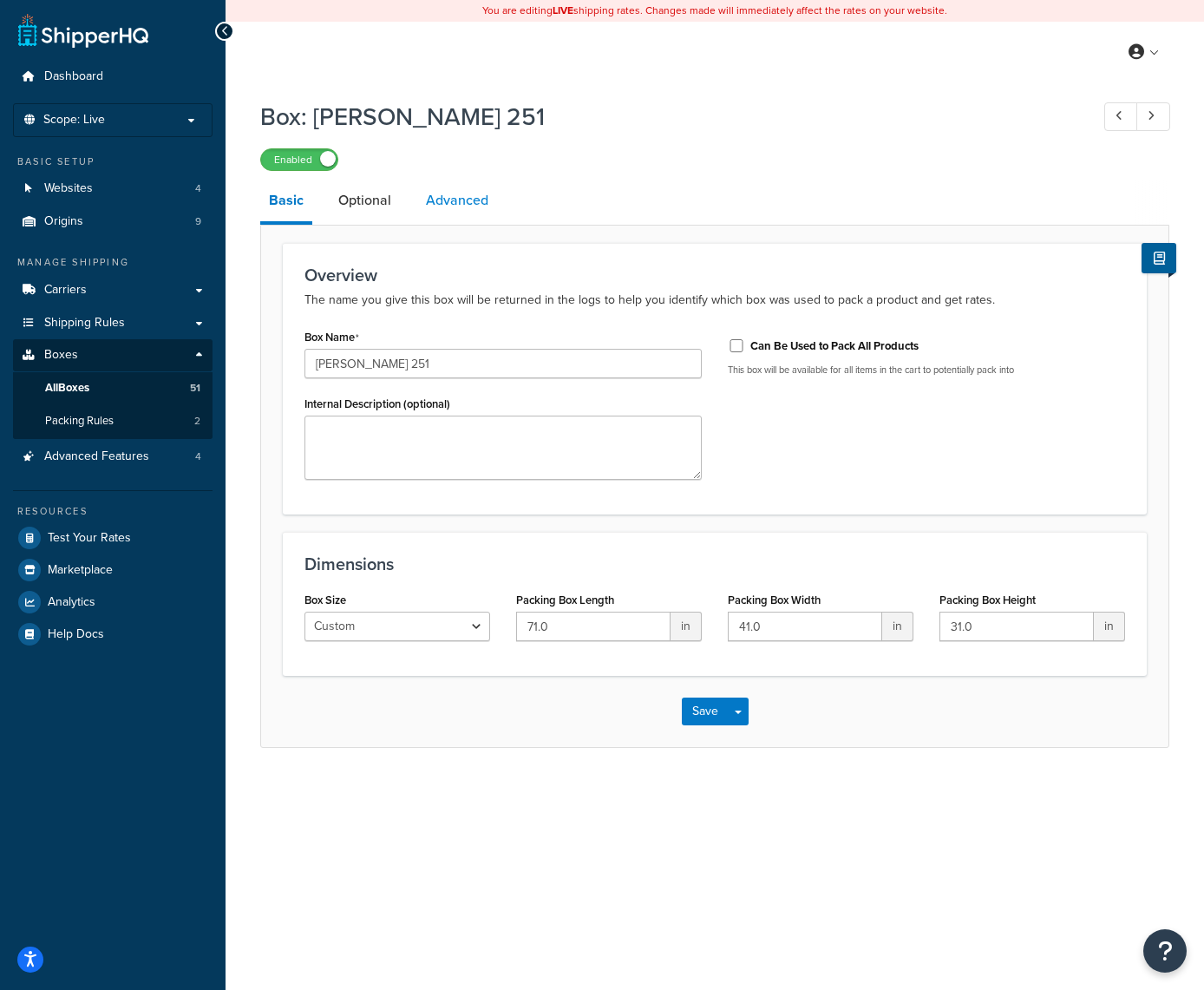
click at [428, 212] on link "Advanced" at bounding box center [457, 201] width 80 height 42
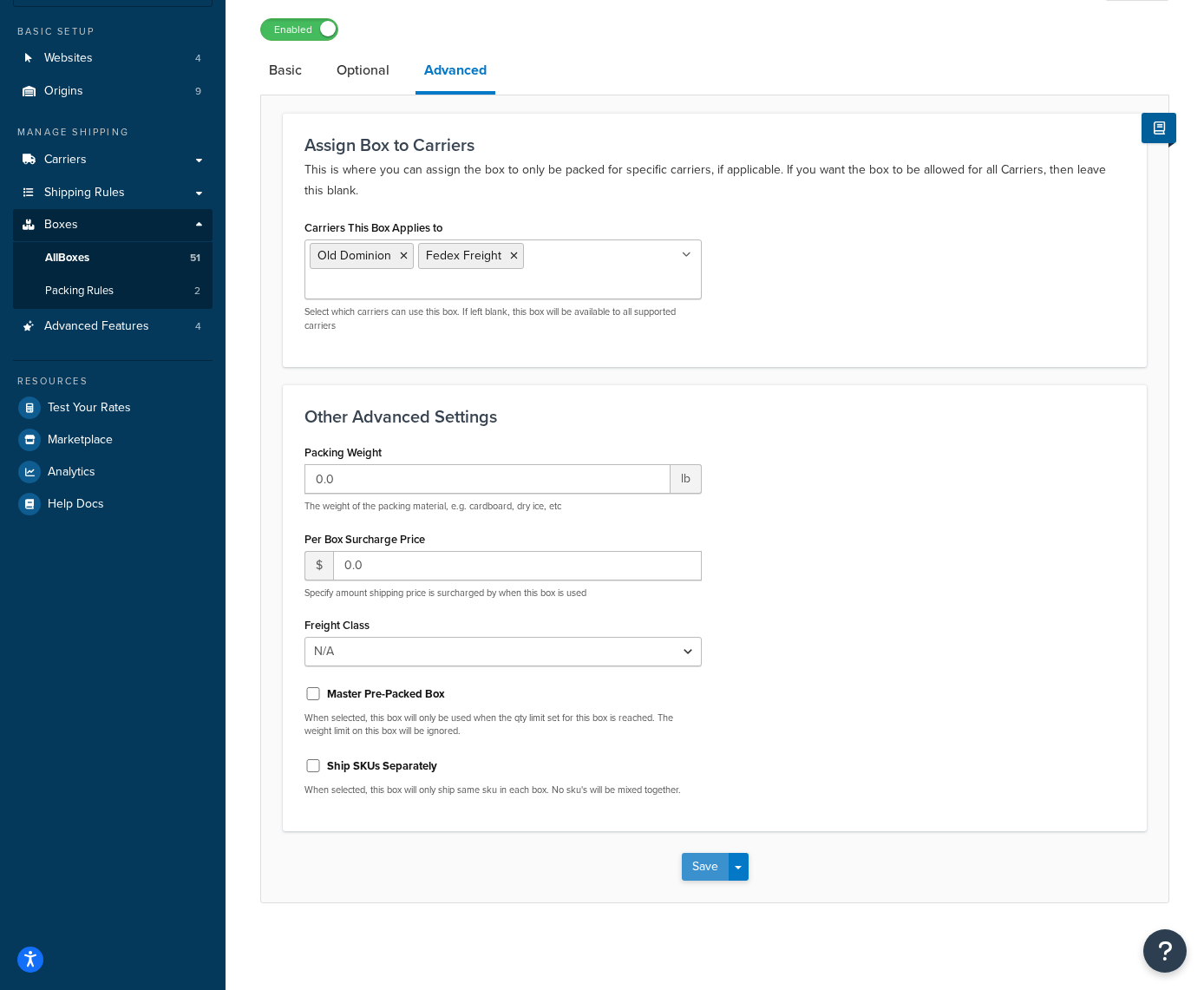
scroll to position [129, 0]
click at [696, 876] on button "Save" at bounding box center [705, 868] width 47 height 28
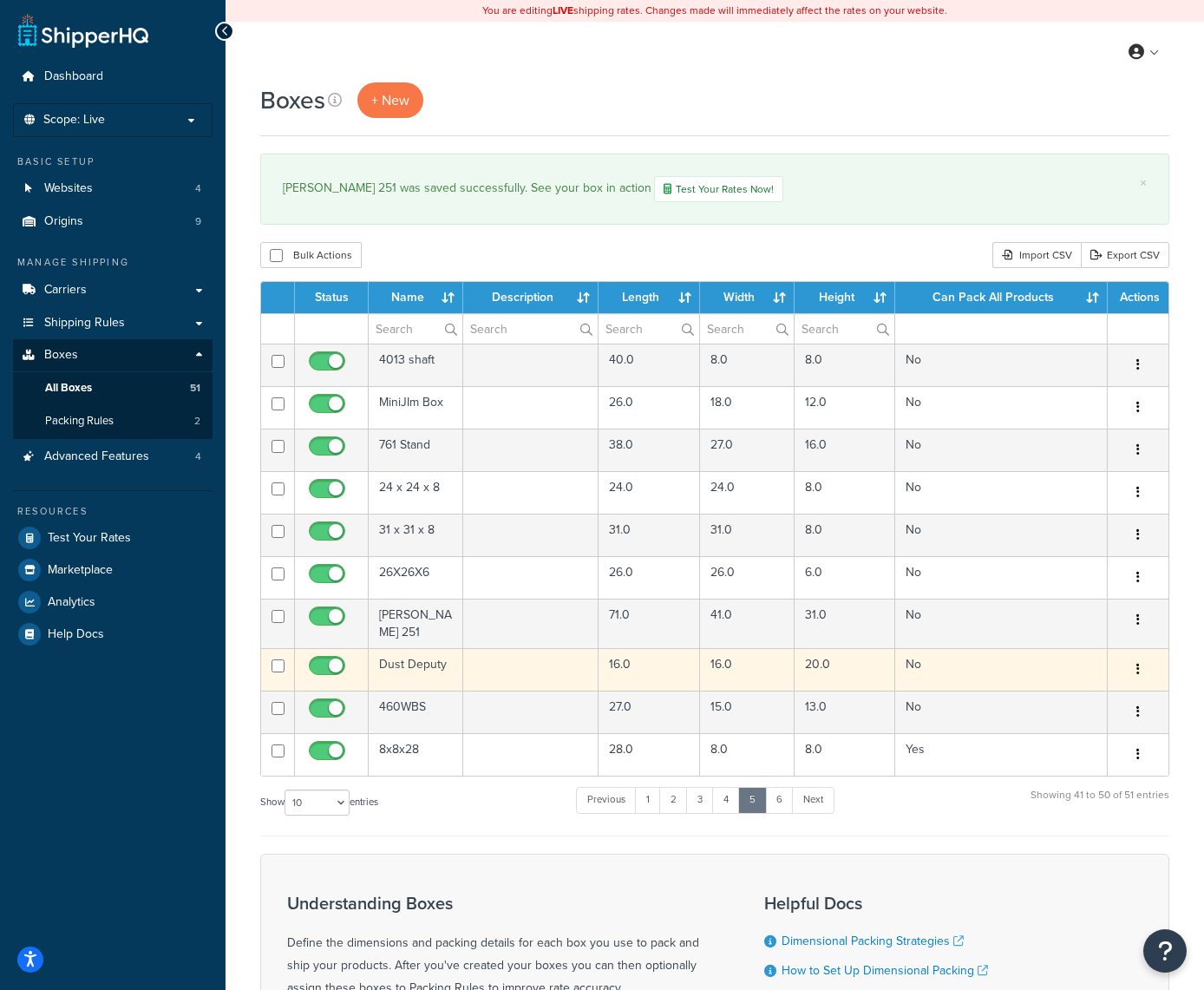
click at [1134, 664] on button "button" at bounding box center [1138, 670] width 24 height 28
click at [1093, 689] on link "Edit" at bounding box center [1081, 703] width 137 height 36
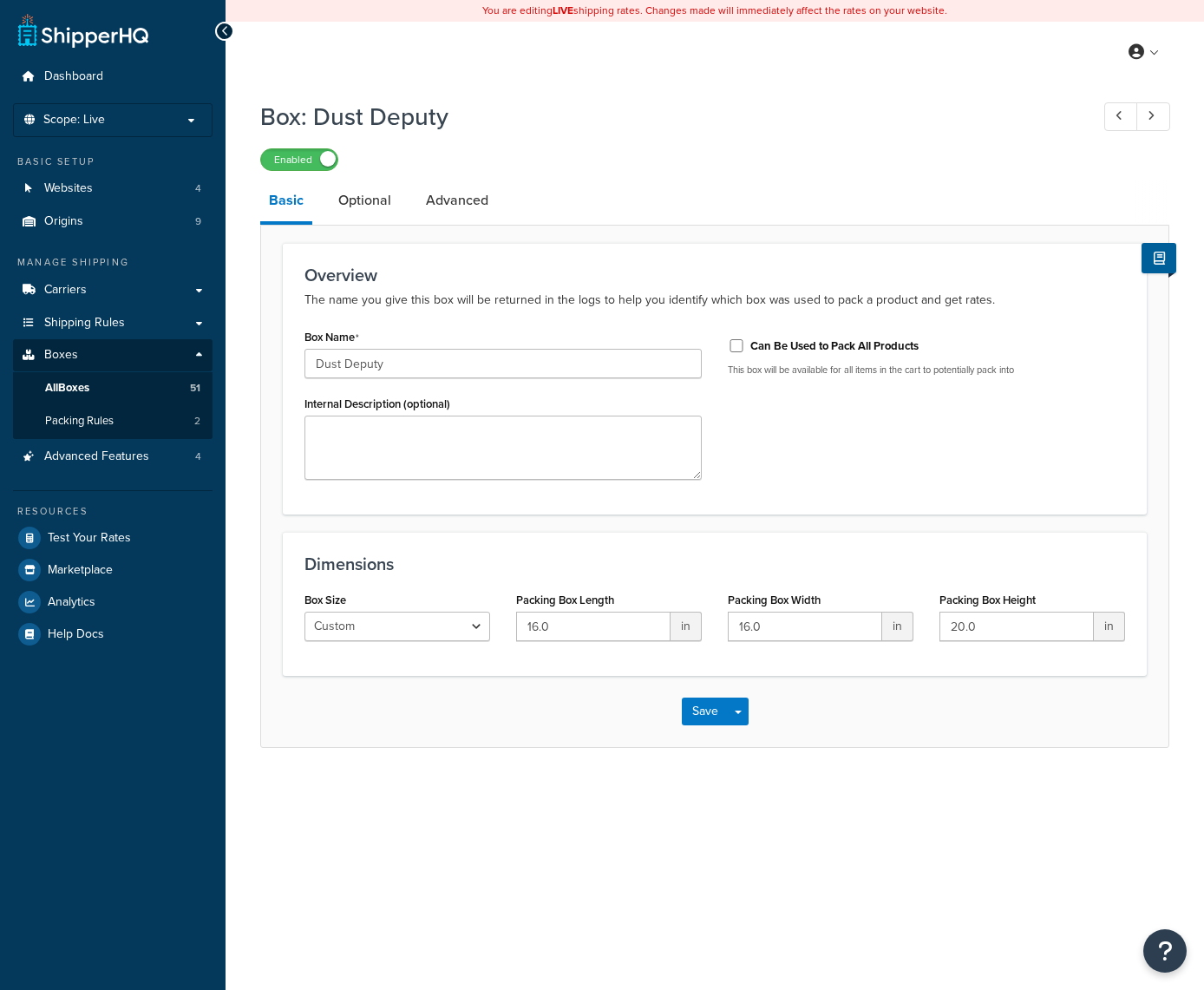
click at [468, 210] on link "Advanced" at bounding box center [457, 201] width 80 height 42
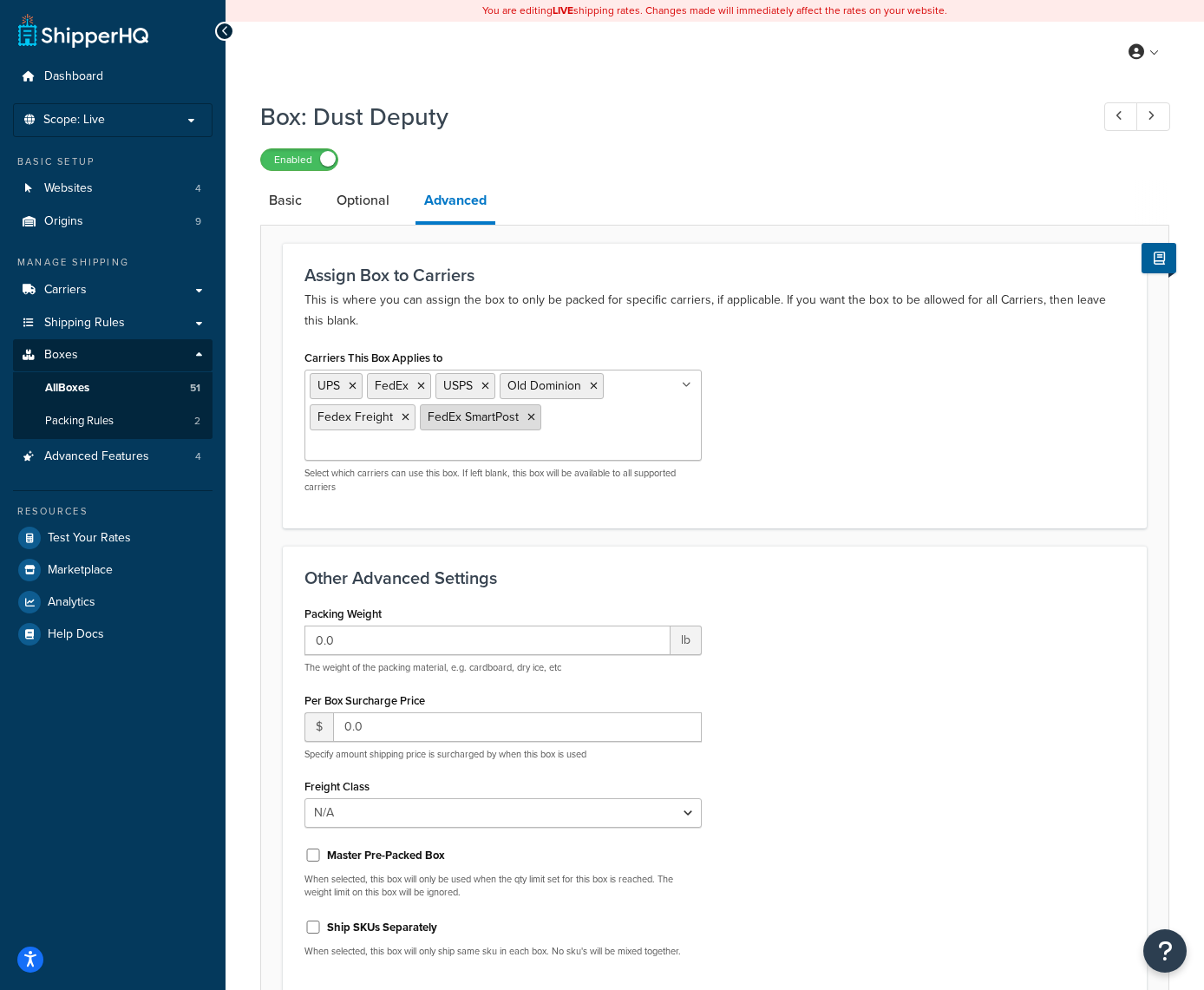
click at [528, 418] on icon at bounding box center [532, 417] width 8 height 10
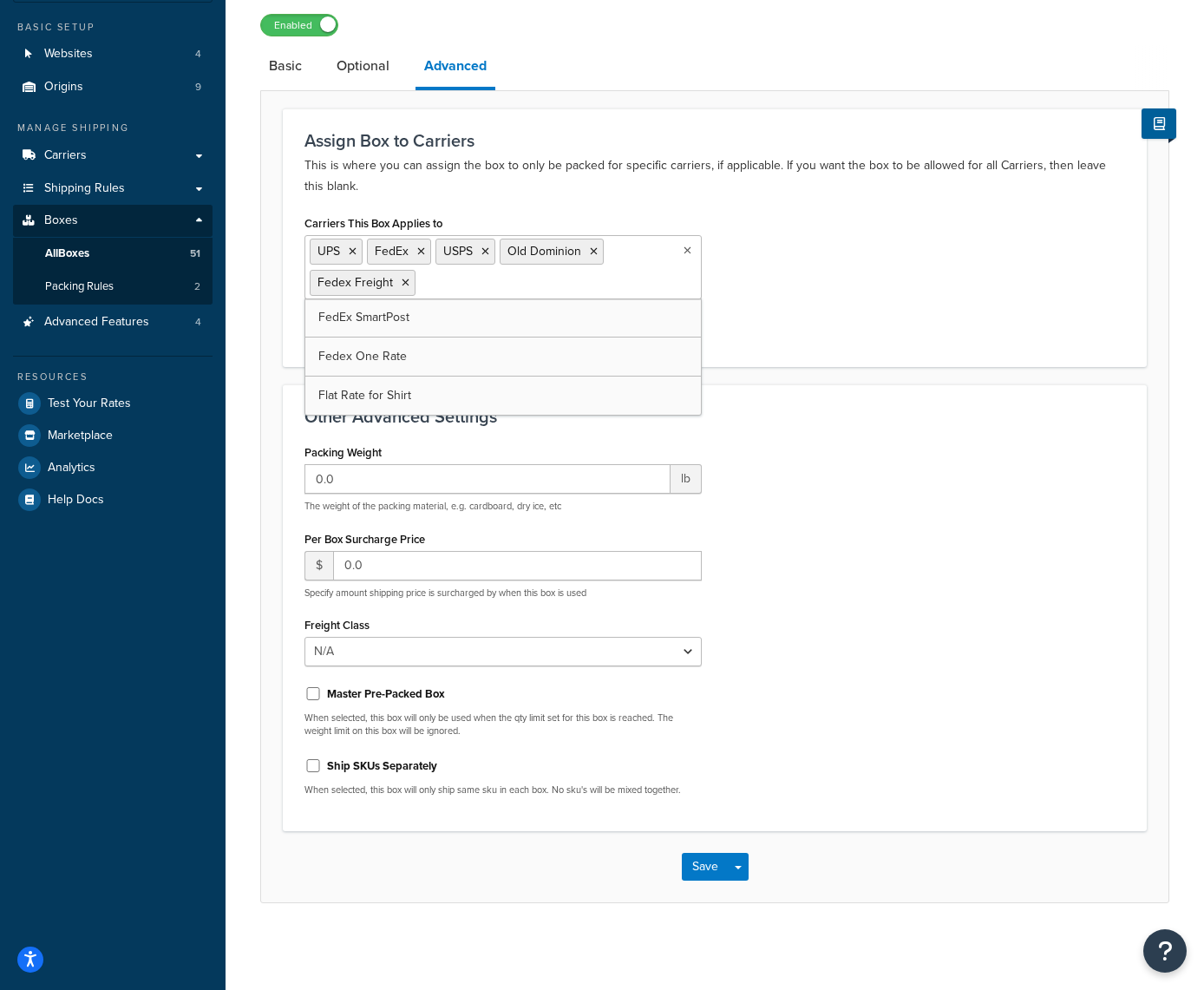
scroll to position [133, 0]
click at [691, 868] on button "Save" at bounding box center [705, 868] width 47 height 28
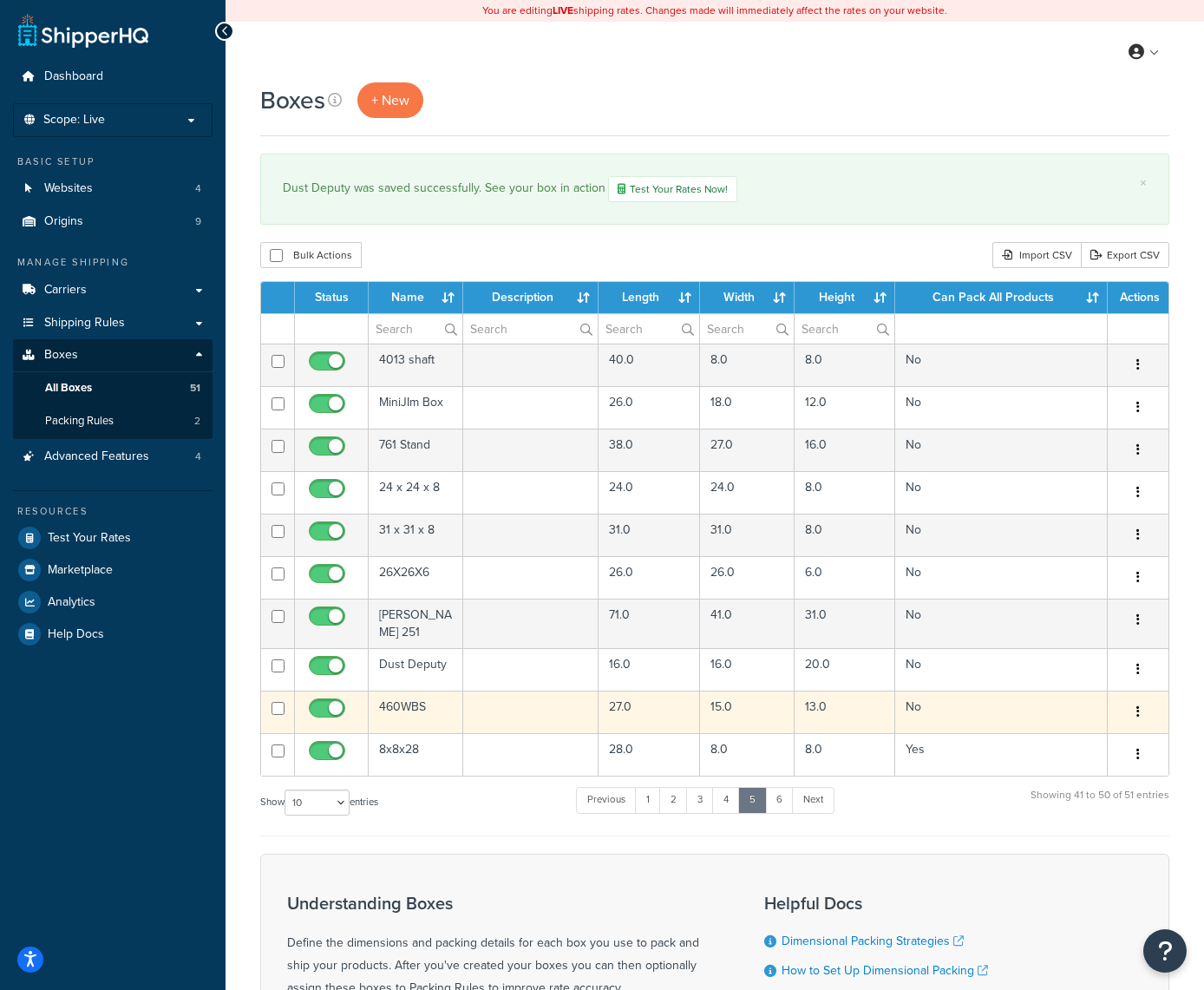
click at [1135, 705] on button "button" at bounding box center [1138, 712] width 24 height 28
click at [1057, 737] on link "Edit" at bounding box center [1081, 744] width 137 height 36
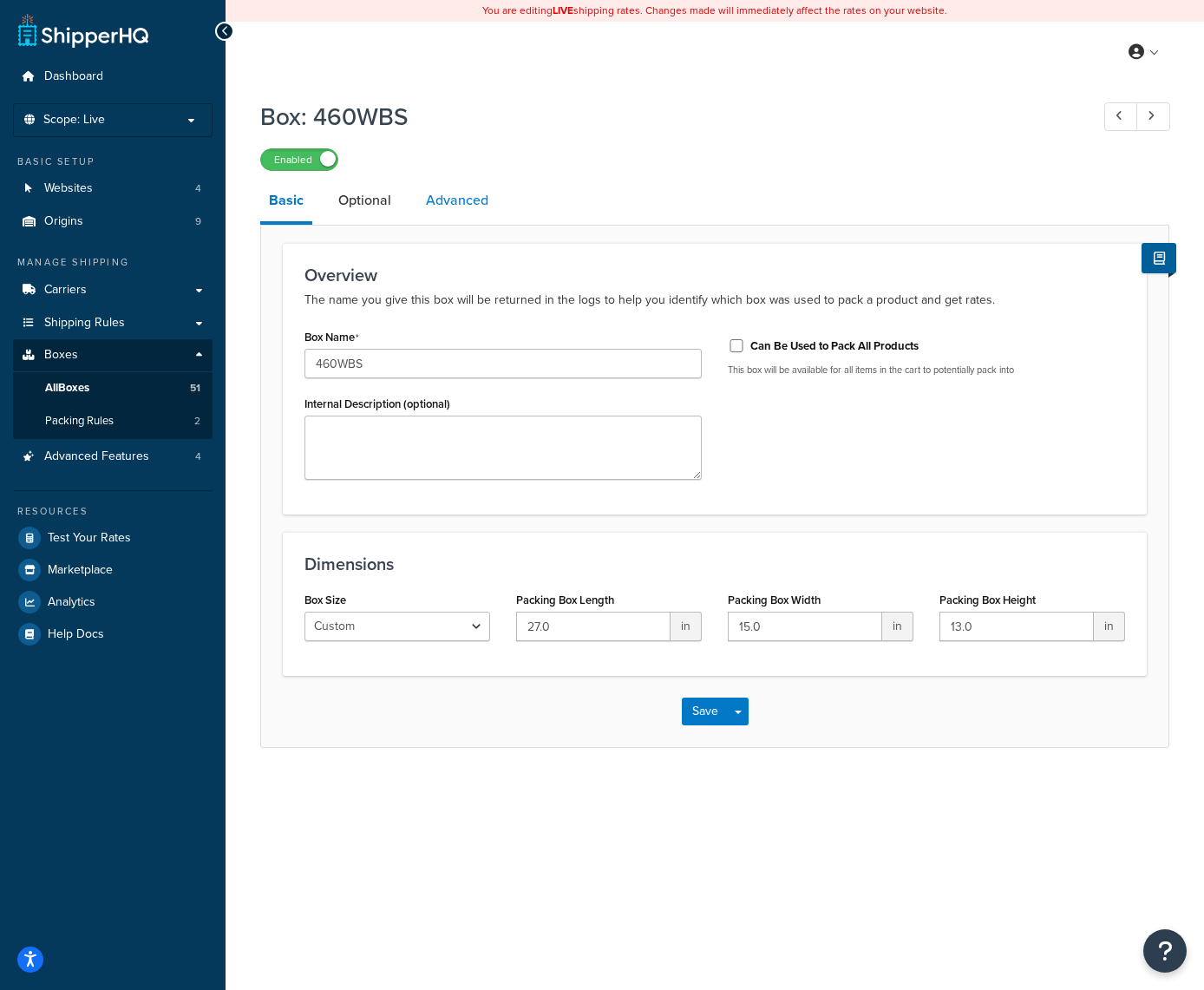
click at [458, 198] on link "Advanced" at bounding box center [457, 201] width 80 height 42
select select "60"
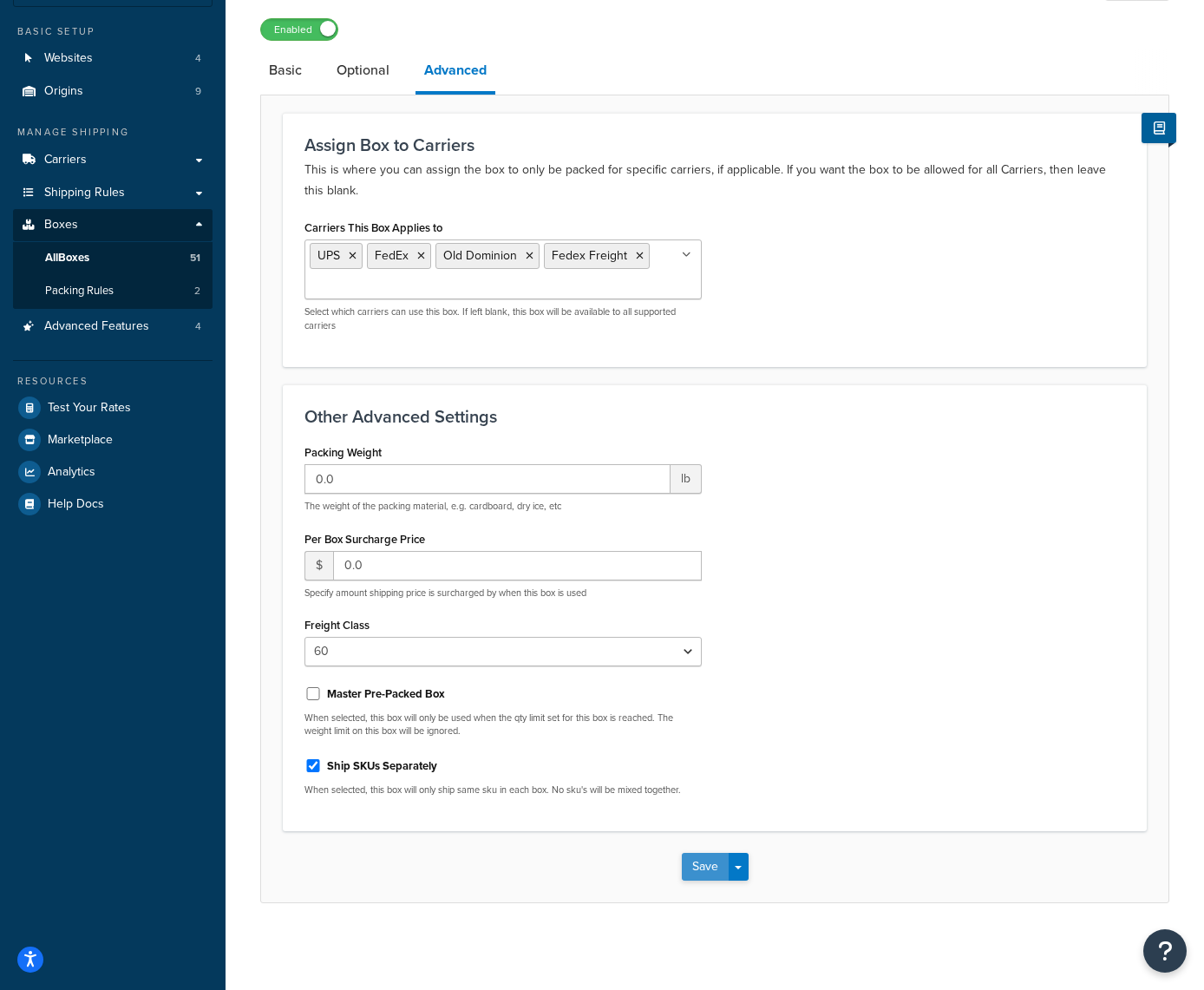
scroll to position [129, 0]
click at [711, 868] on button "Save" at bounding box center [705, 868] width 47 height 28
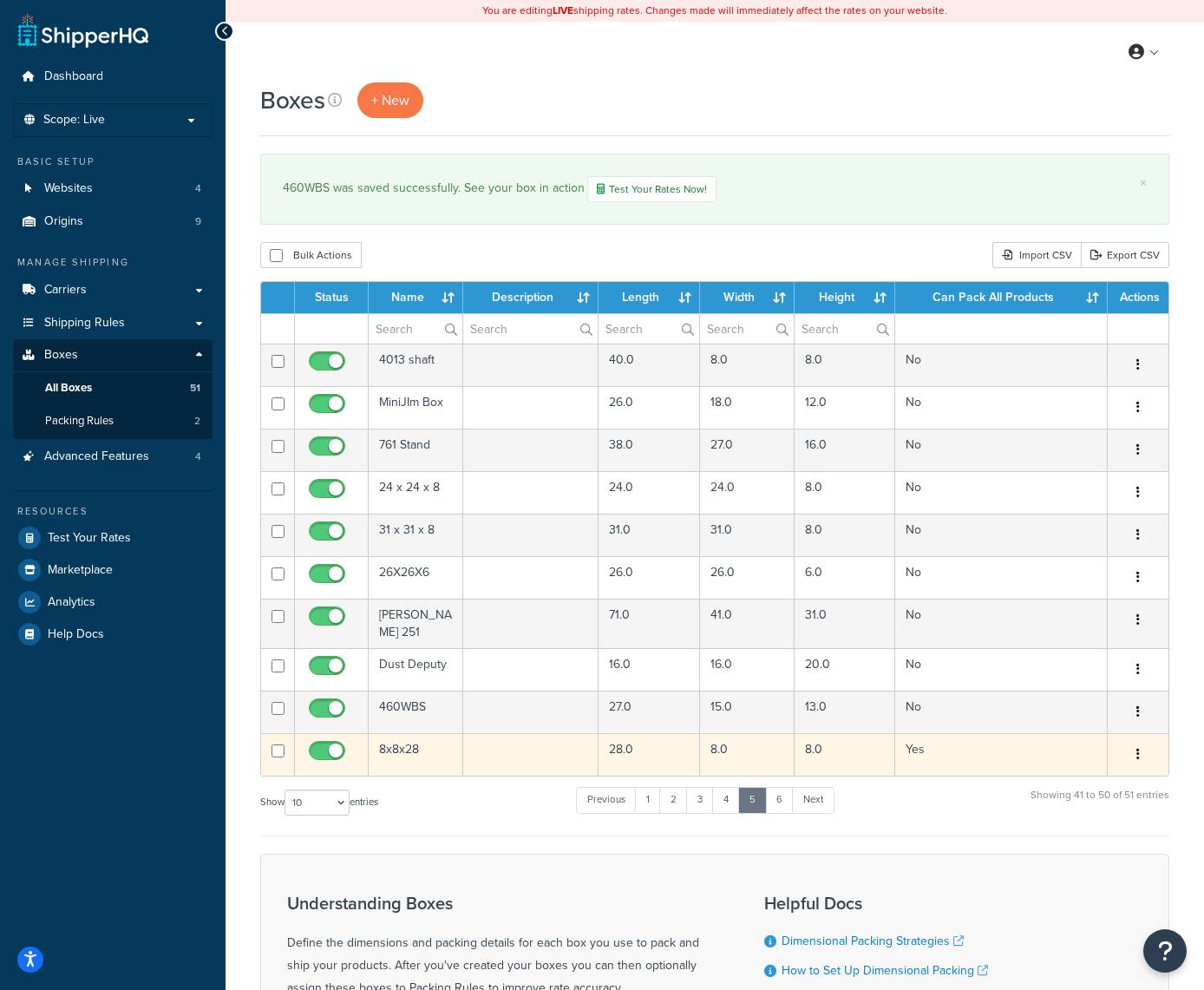
click at [1135, 747] on button "button" at bounding box center [1138, 754] width 24 height 28
click at [1068, 789] on link "Edit" at bounding box center [1081, 787] width 137 height 36
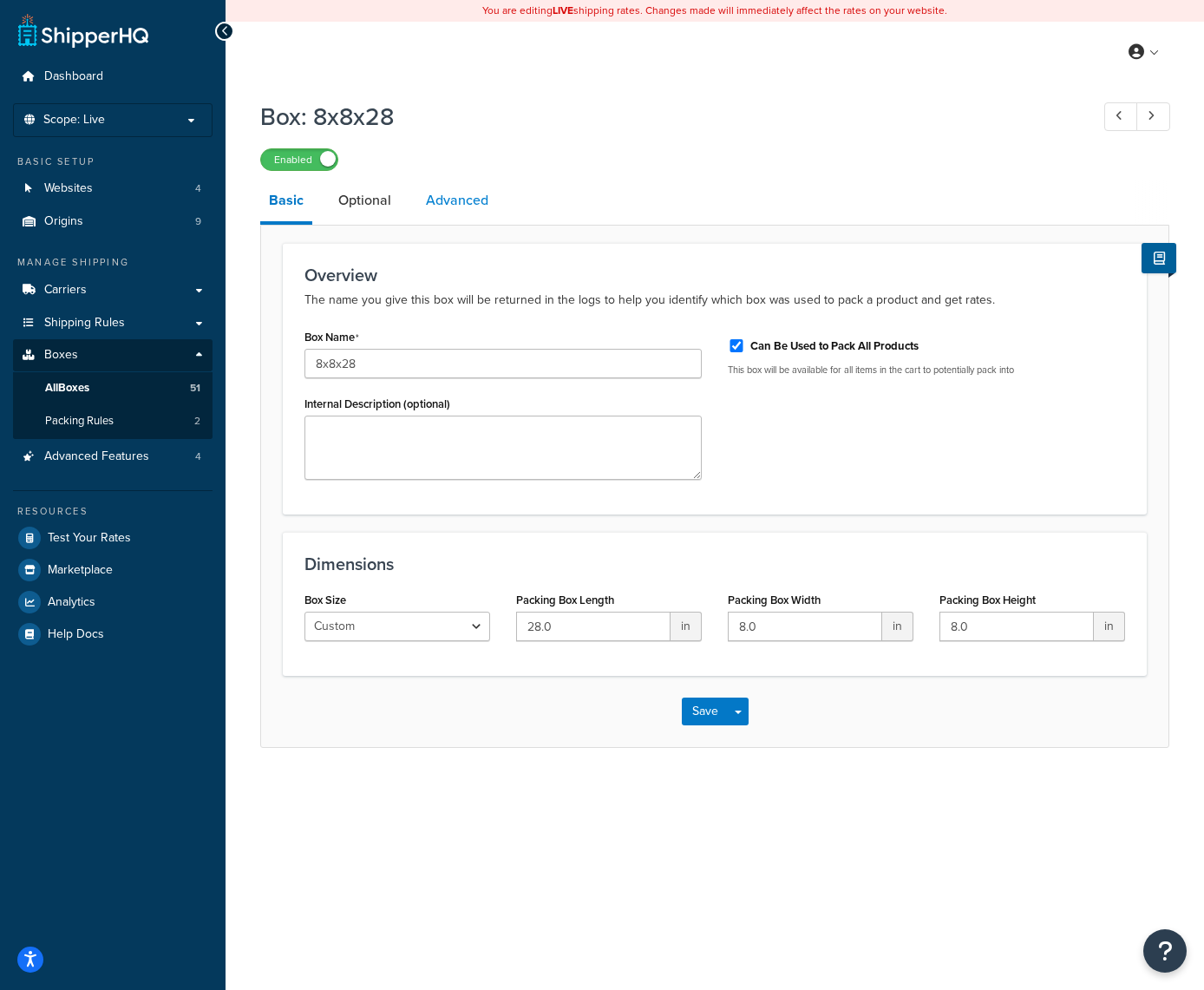
click at [465, 208] on link "Advanced" at bounding box center [457, 201] width 80 height 42
select select "85"
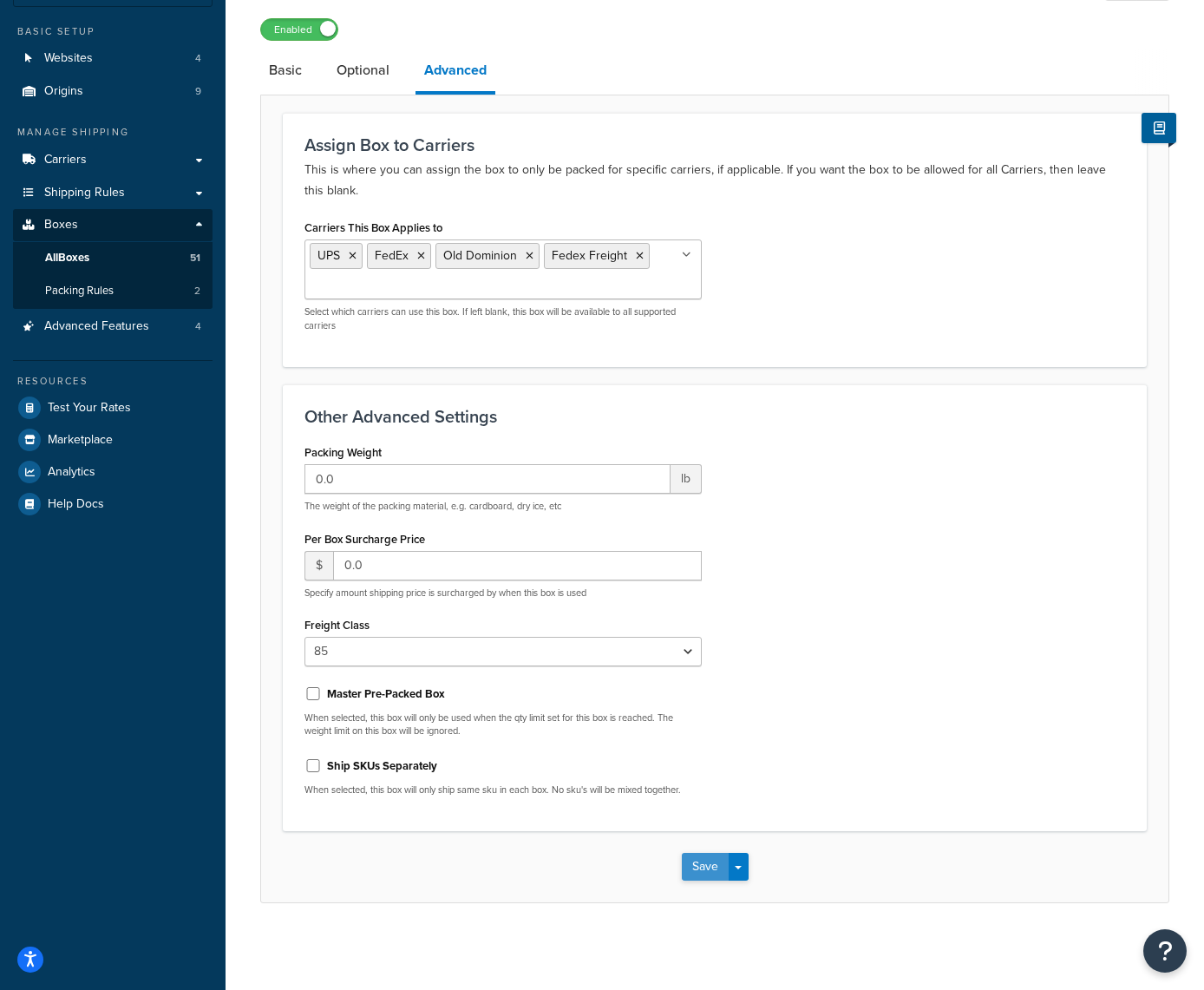
scroll to position [129, 0]
click at [687, 867] on button "Save" at bounding box center [705, 868] width 47 height 28
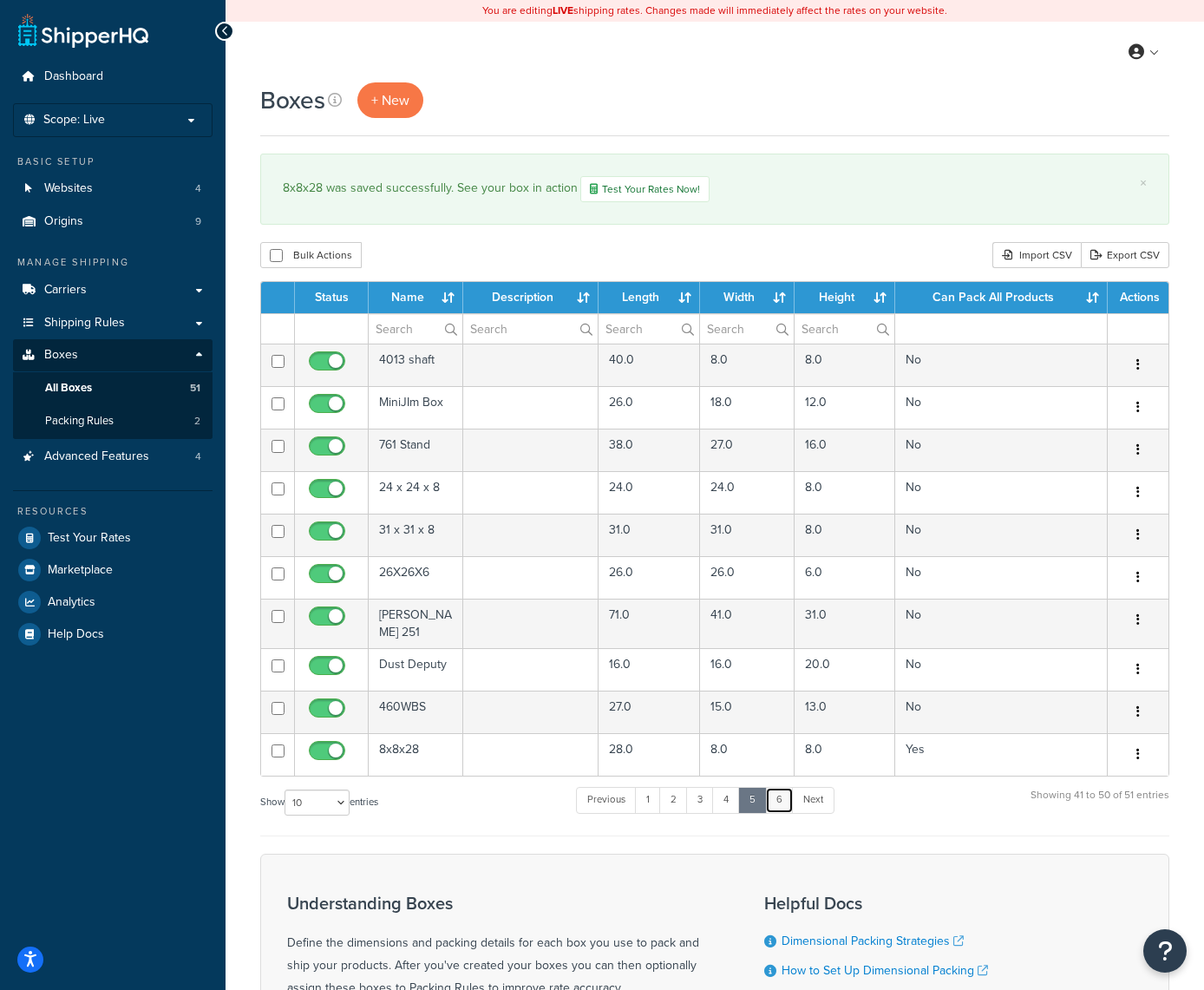
click at [788, 789] on link "6" at bounding box center [779, 799] width 29 height 26
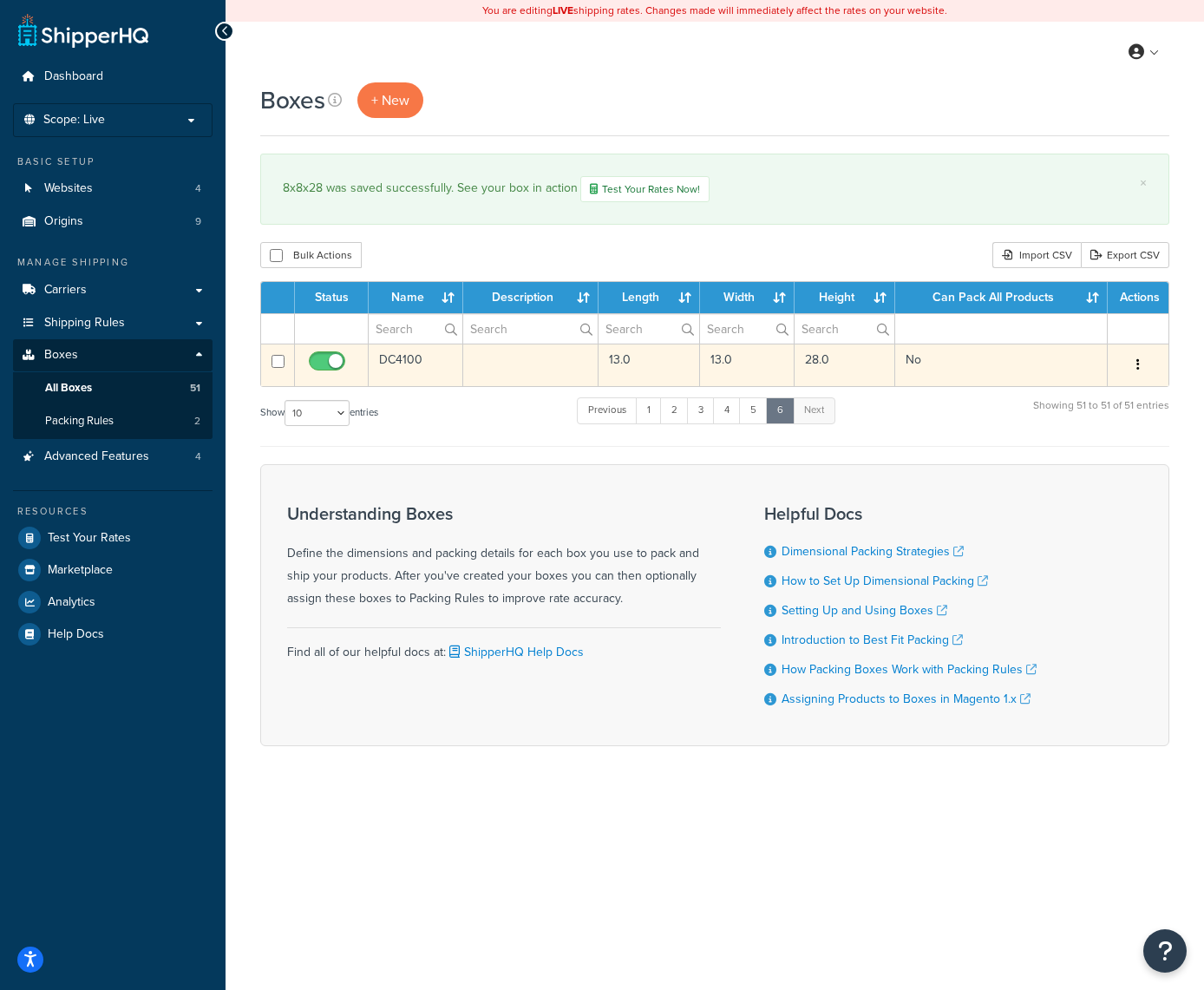
click at [1132, 367] on button "button" at bounding box center [1138, 365] width 24 height 28
click at [1068, 387] on link "Edit" at bounding box center [1081, 398] width 137 height 36
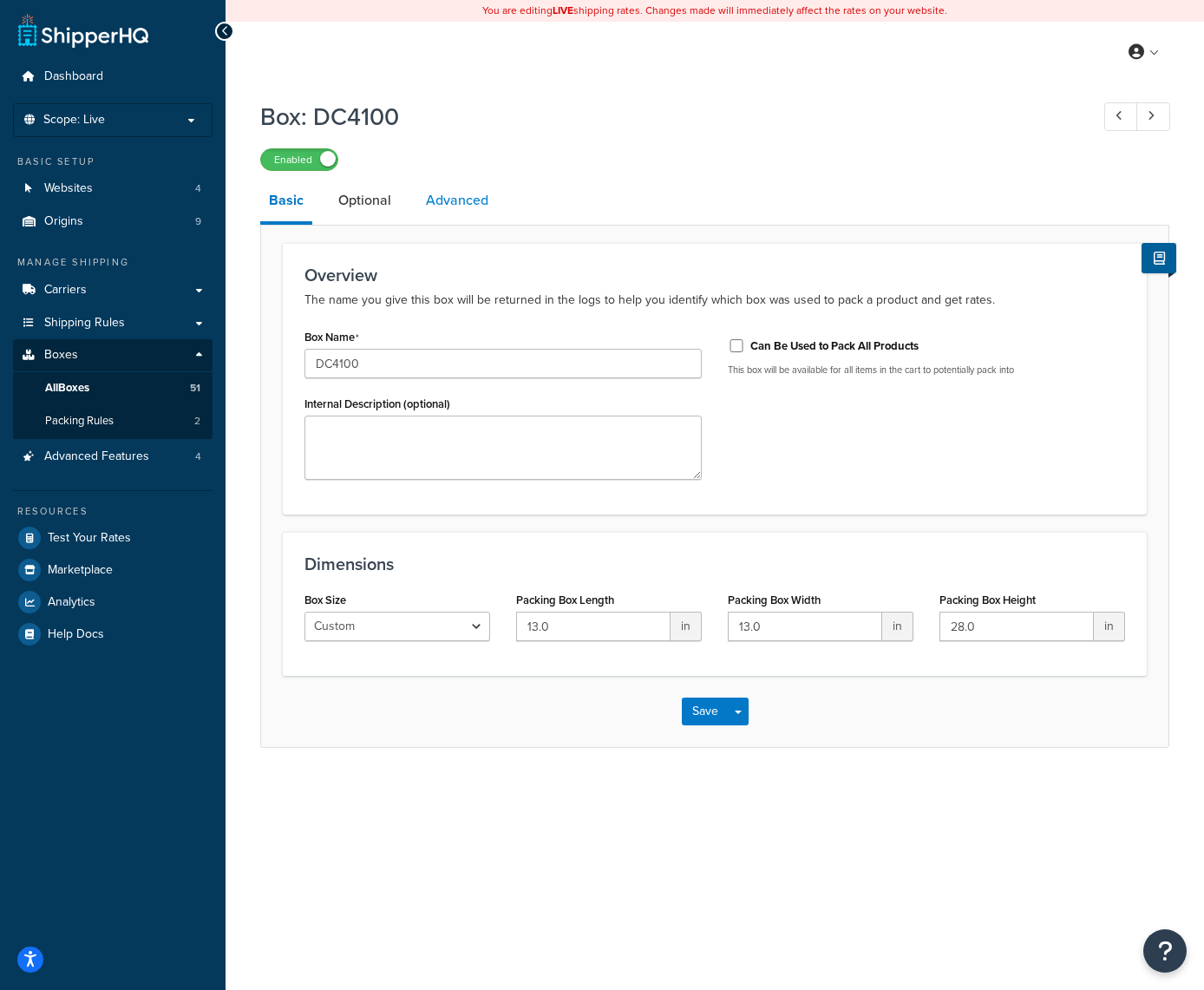
click at [464, 197] on link "Advanced" at bounding box center [457, 201] width 80 height 42
select select "60"
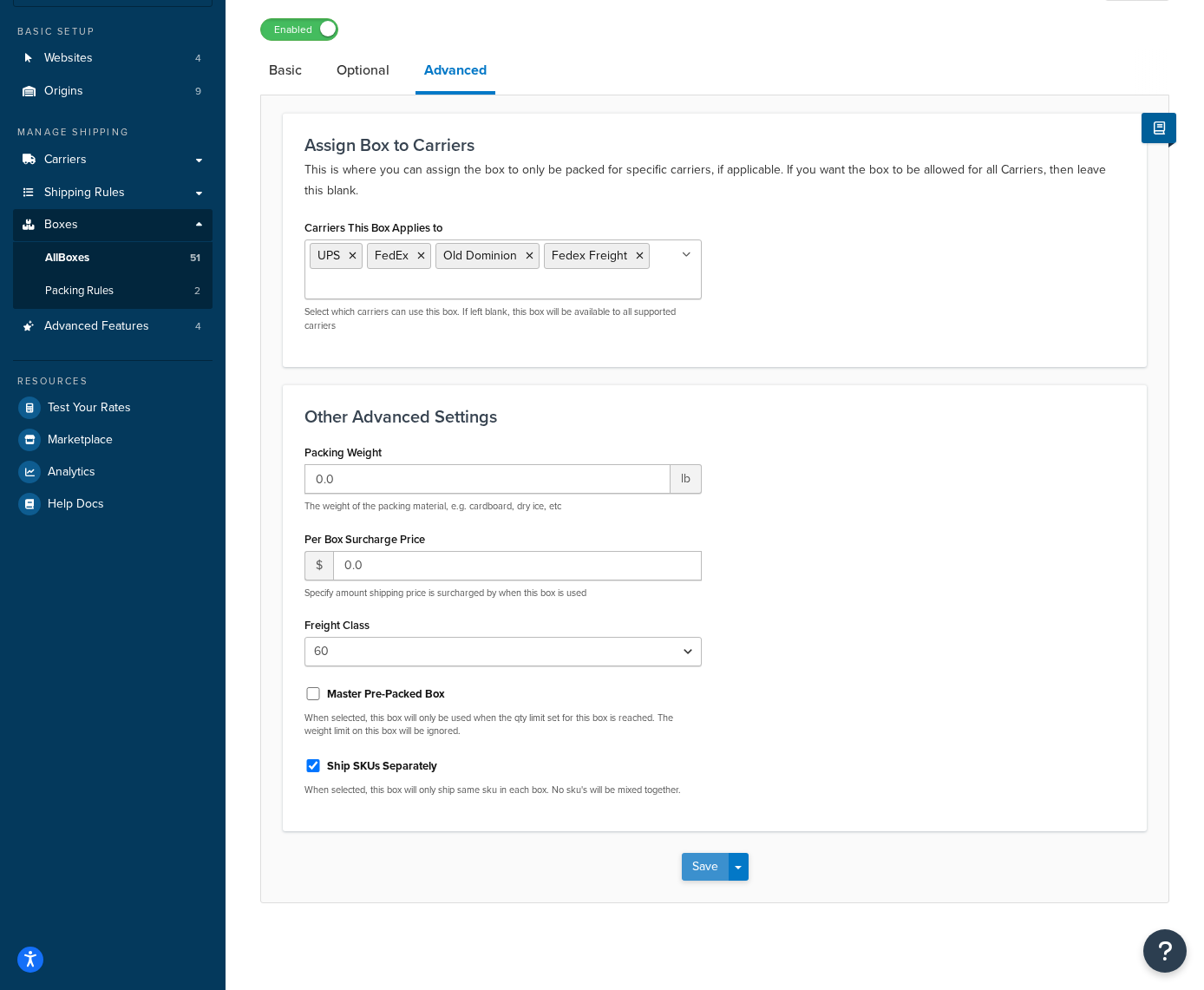
scroll to position [129, 0]
click at [703, 865] on button "Save" at bounding box center [705, 868] width 47 height 28
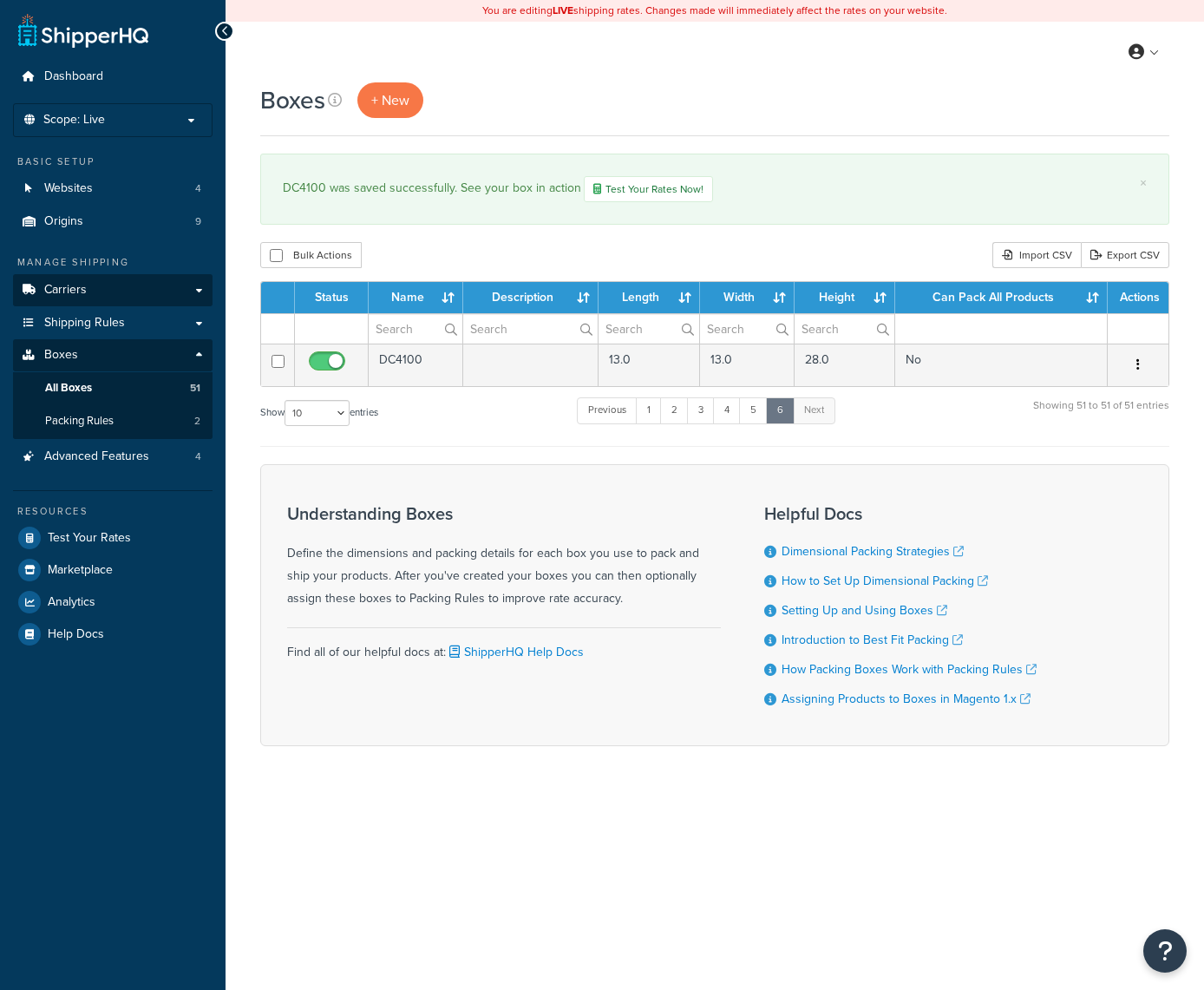
click at [153, 289] on link "Carriers" at bounding box center [112, 290] width 200 height 32
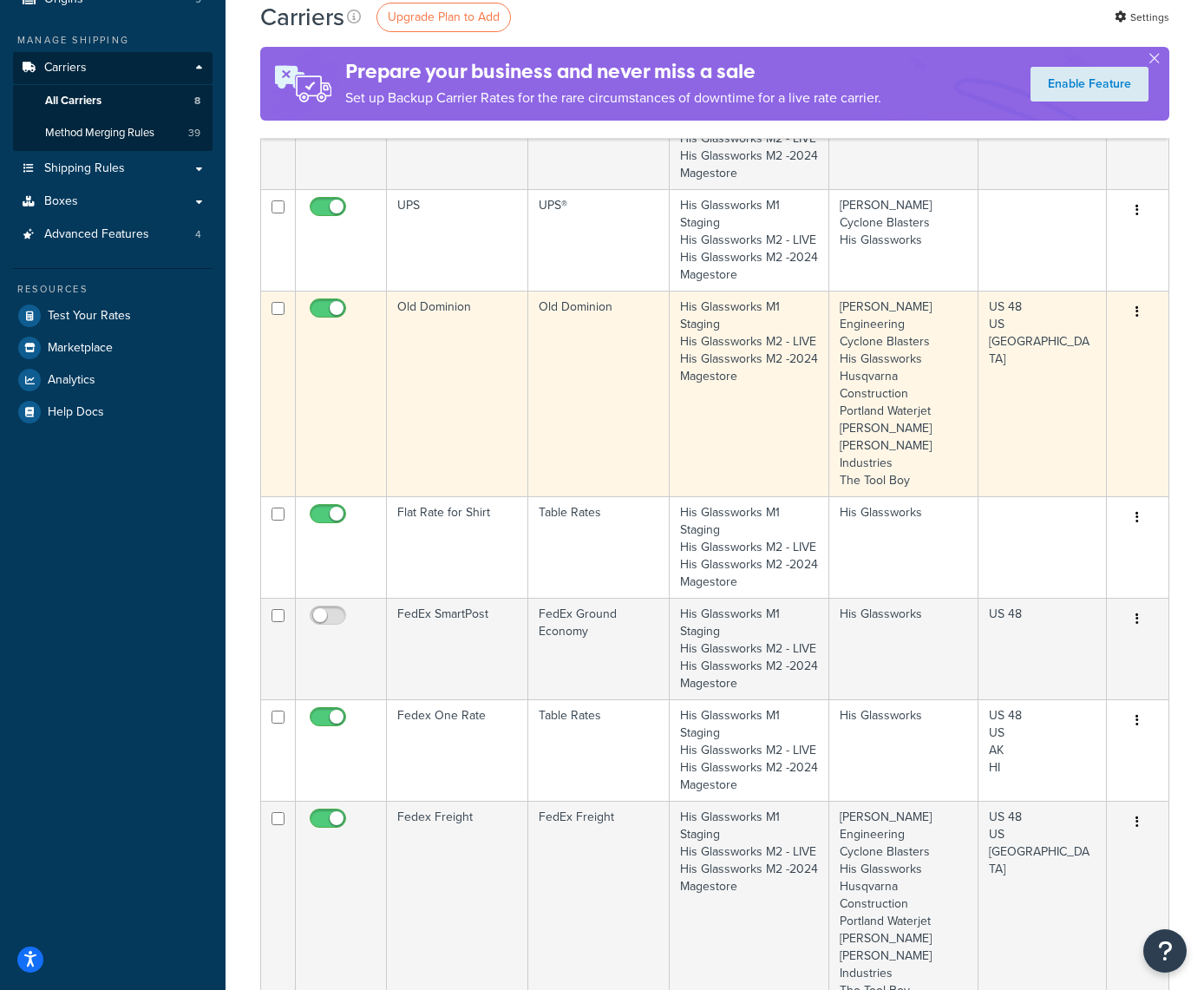
scroll to position [246, 0]
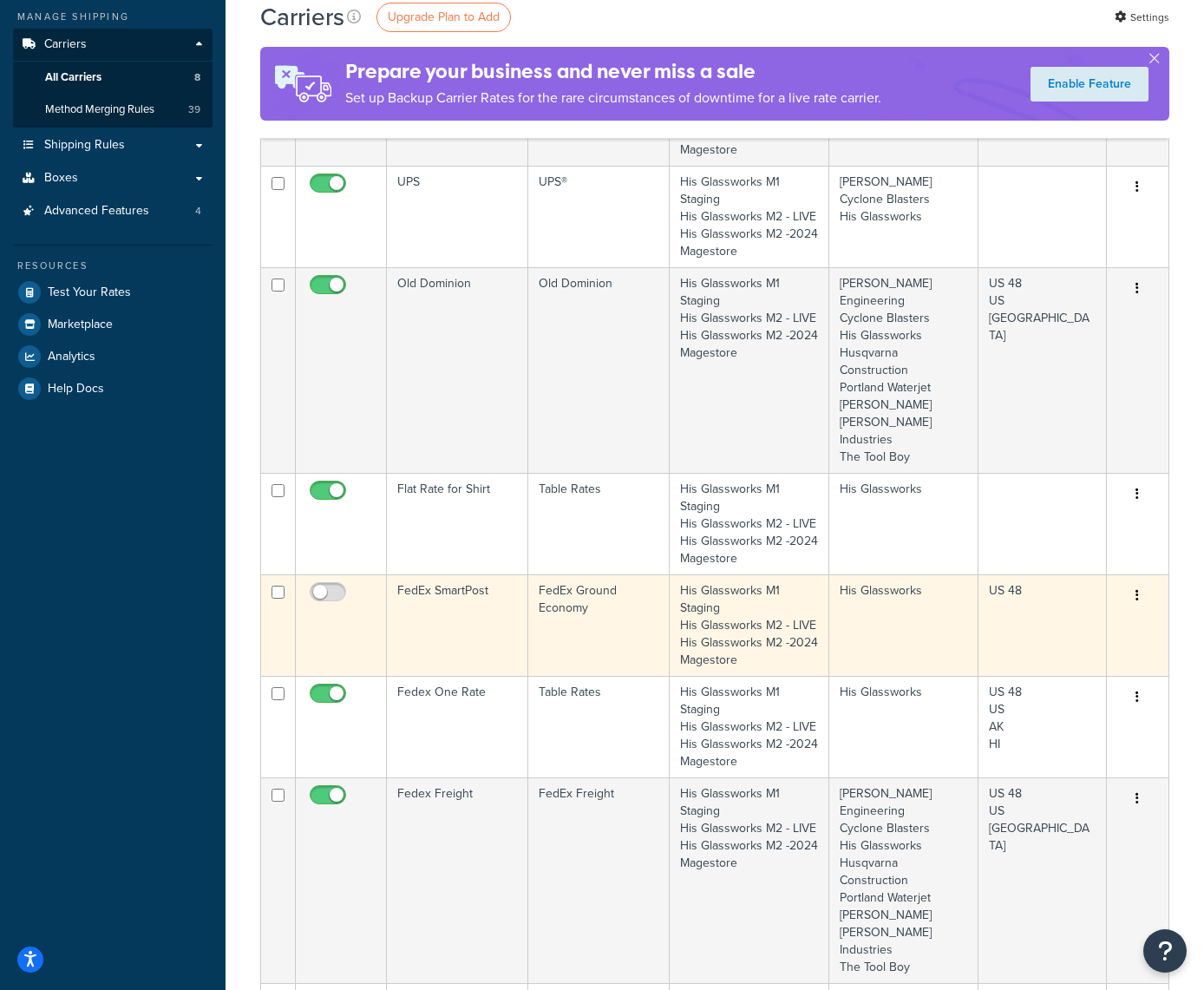
click at [1134, 609] on button "button" at bounding box center [1137, 596] width 24 height 28
click at [1033, 731] on link "Delete" at bounding box center [1068, 737] width 137 height 36
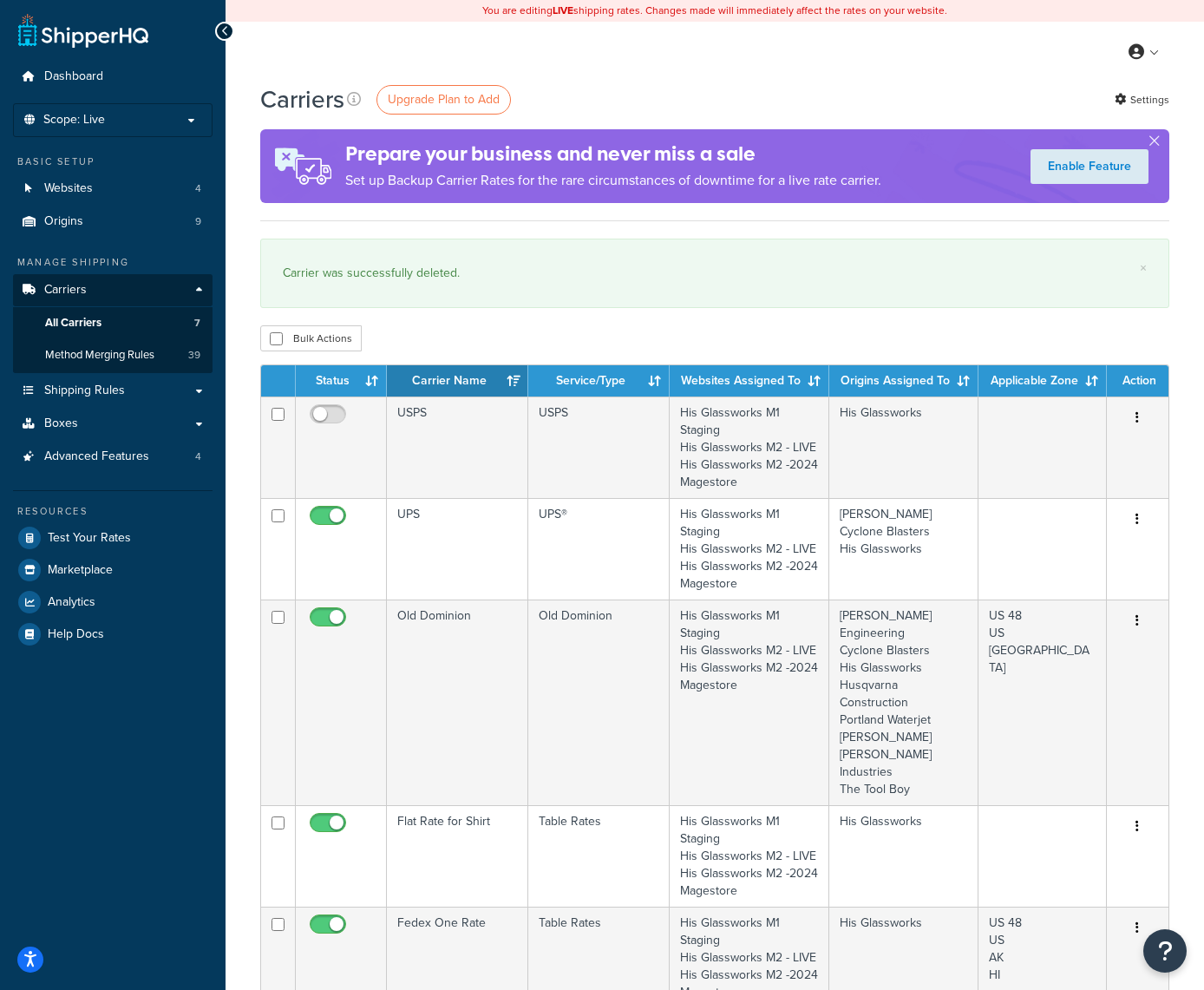
click at [468, 296] on div "× Carrier was successfully deleted." at bounding box center [715, 273] width 910 height 70
click at [460, 97] on span "Upgrade Plan to Add" at bounding box center [443, 99] width 112 height 18
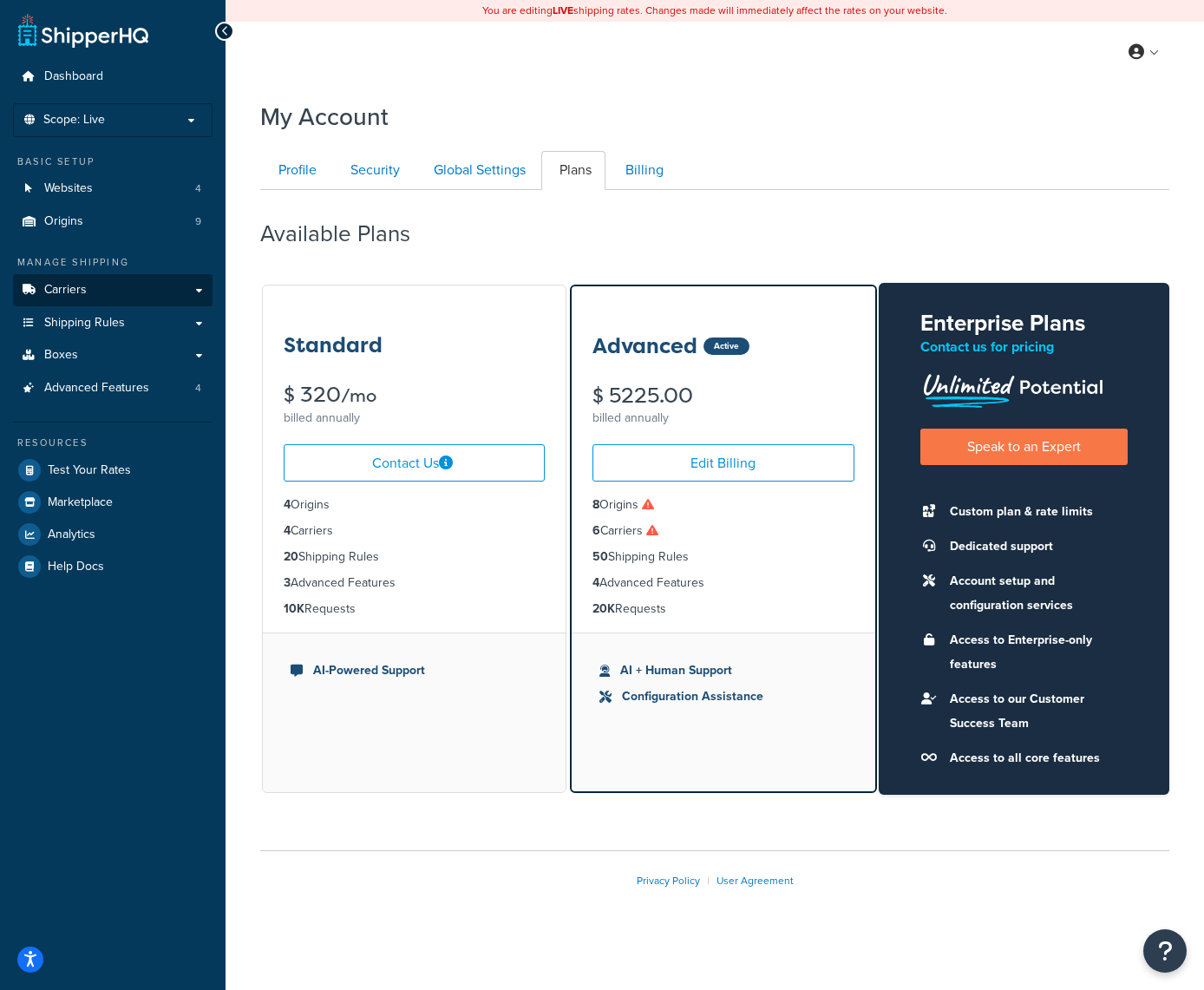
click at [51, 282] on span "Carriers" at bounding box center [66, 289] width 43 height 15
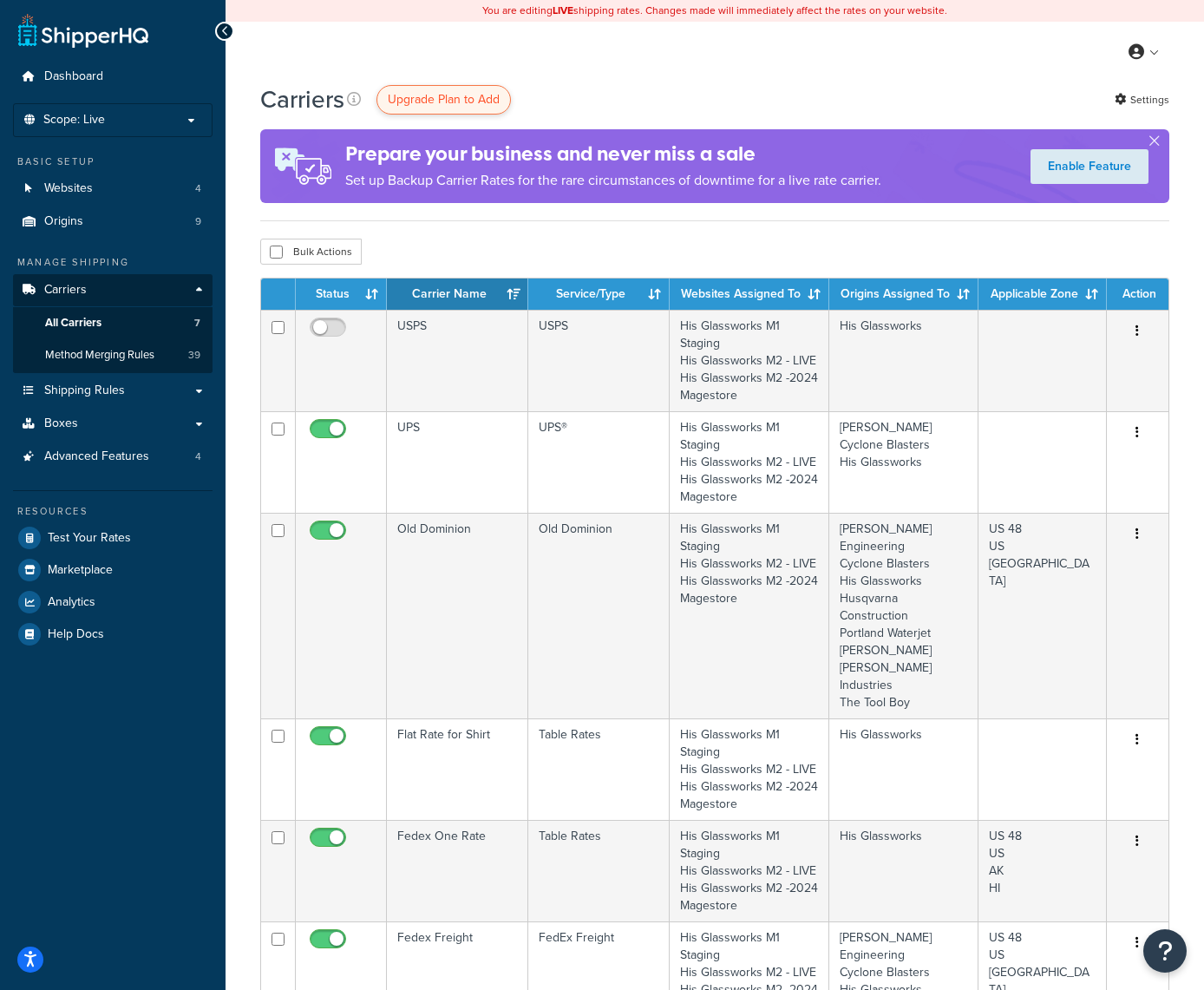
click at [469, 109] on link "Upgrade Plan to Add" at bounding box center [443, 100] width 134 height 30
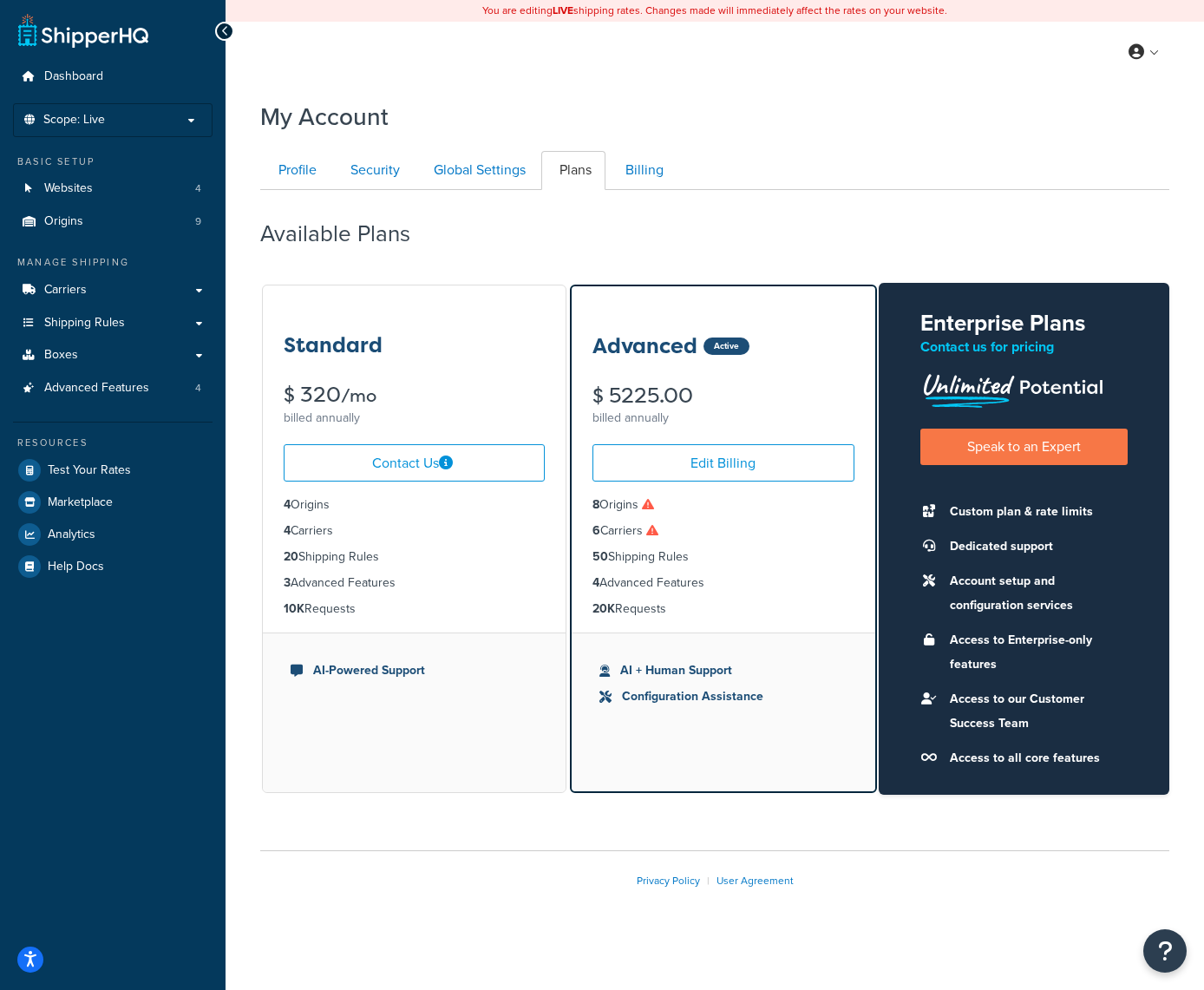
click at [654, 501] on icon at bounding box center [648, 504] width 12 height 12
click at [654, 528] on icon at bounding box center [652, 530] width 12 height 12
click at [717, 457] on link "Edit Billing" at bounding box center [723, 463] width 261 height 38
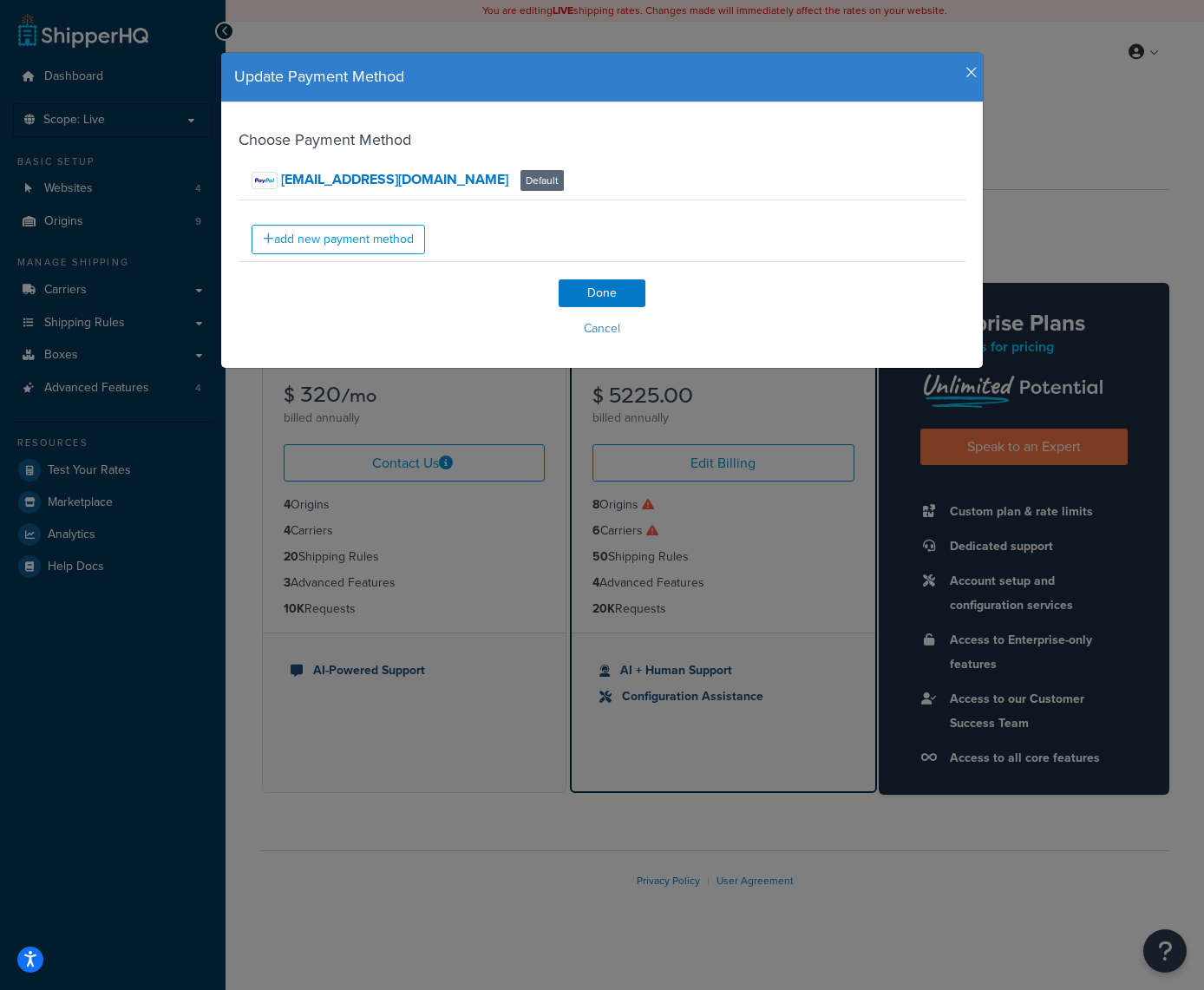
click at [968, 71] on icon "button" at bounding box center [971, 73] width 12 height 16
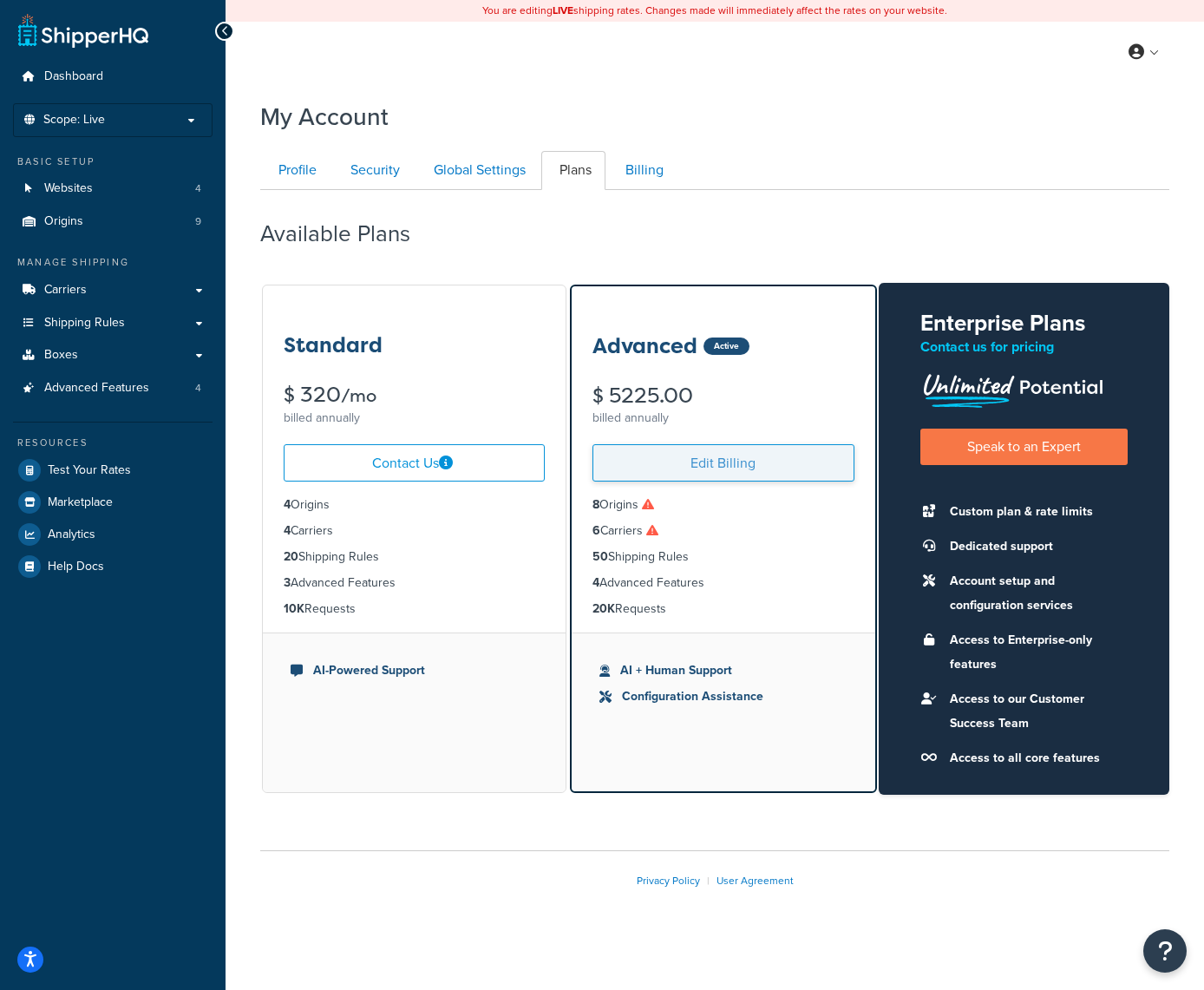
click at [693, 459] on link "Edit Billing" at bounding box center [723, 463] width 261 height 38
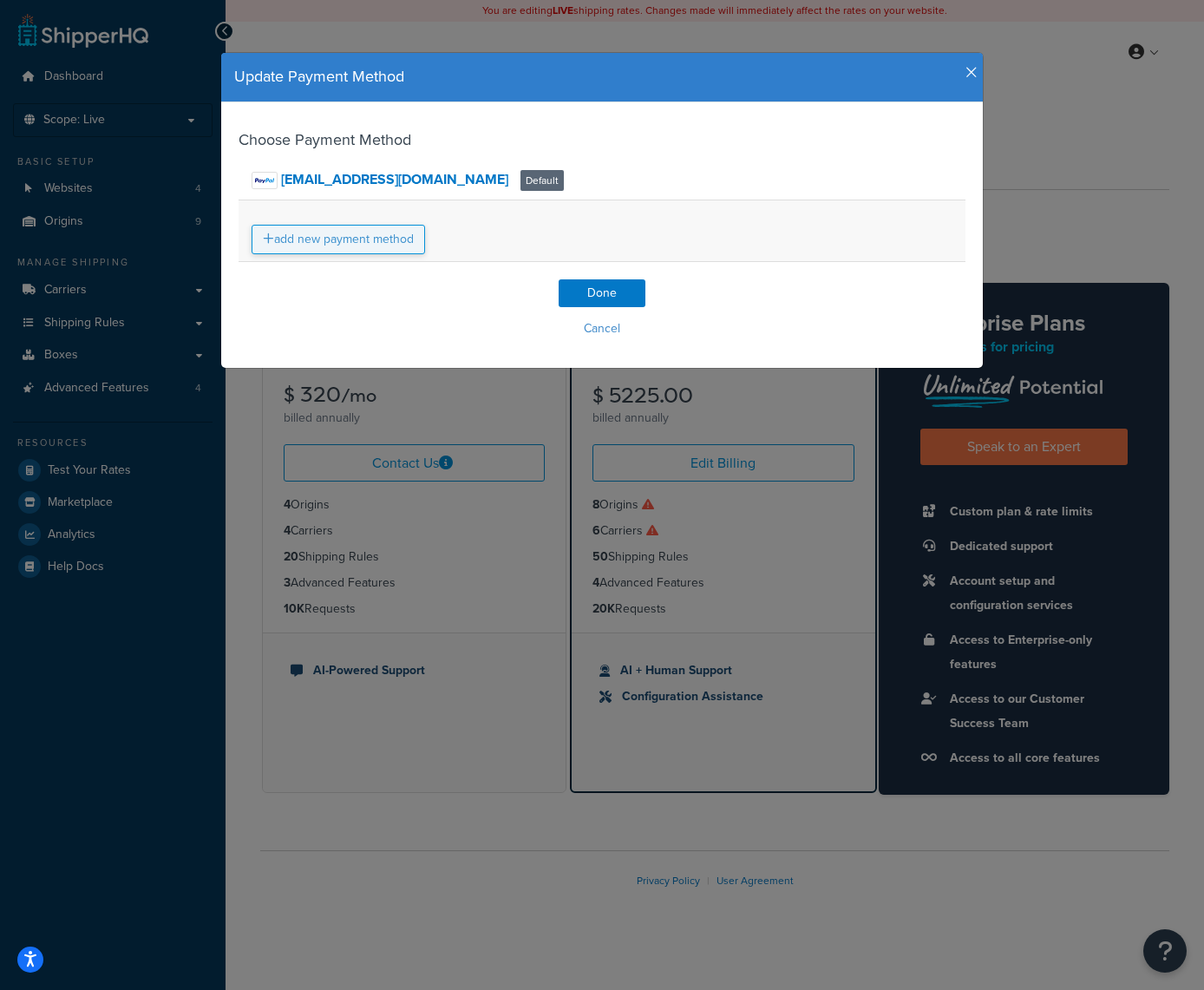
click at [354, 244] on link "add new payment method" at bounding box center [338, 240] width 174 height 30
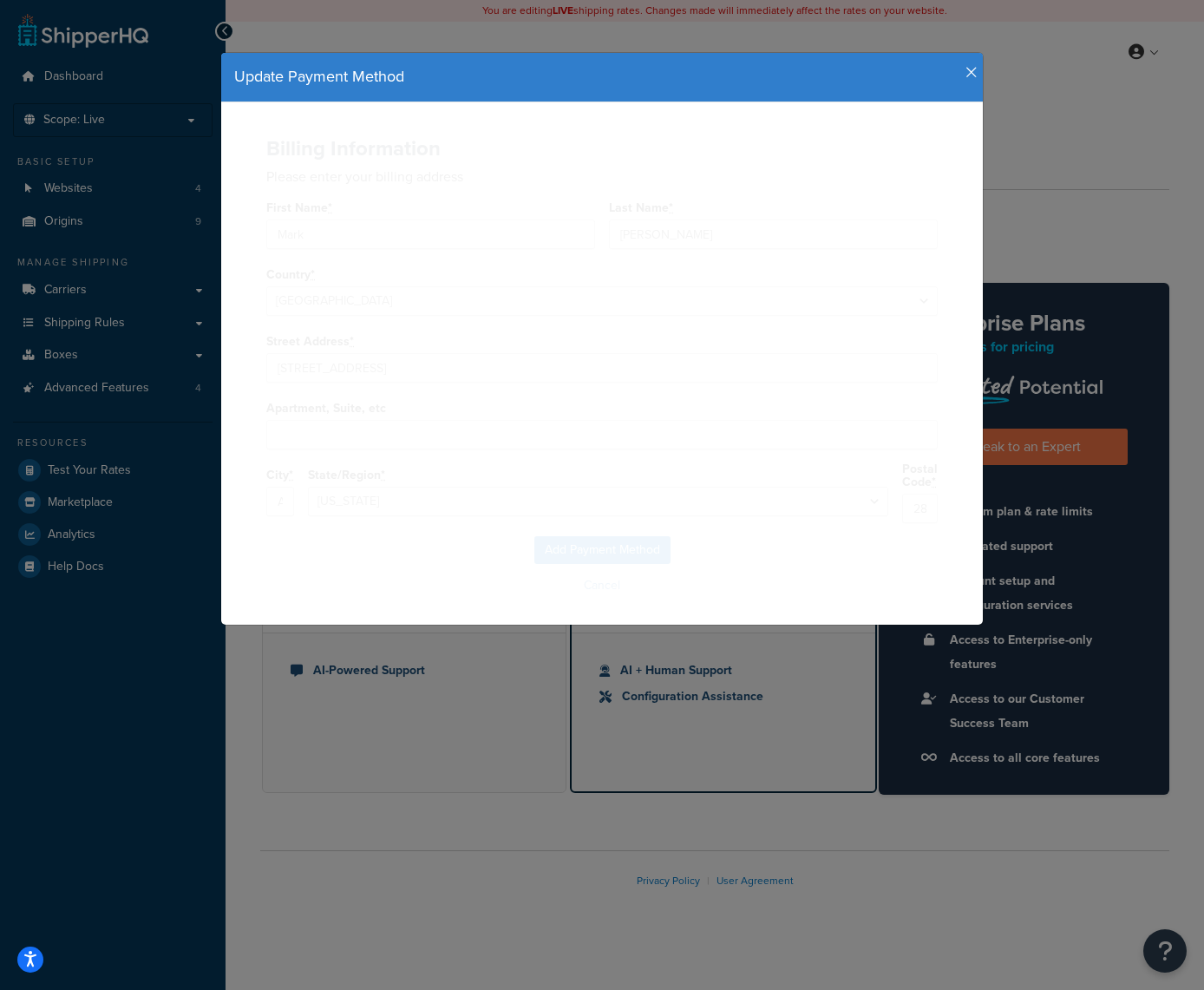
select select "NC"
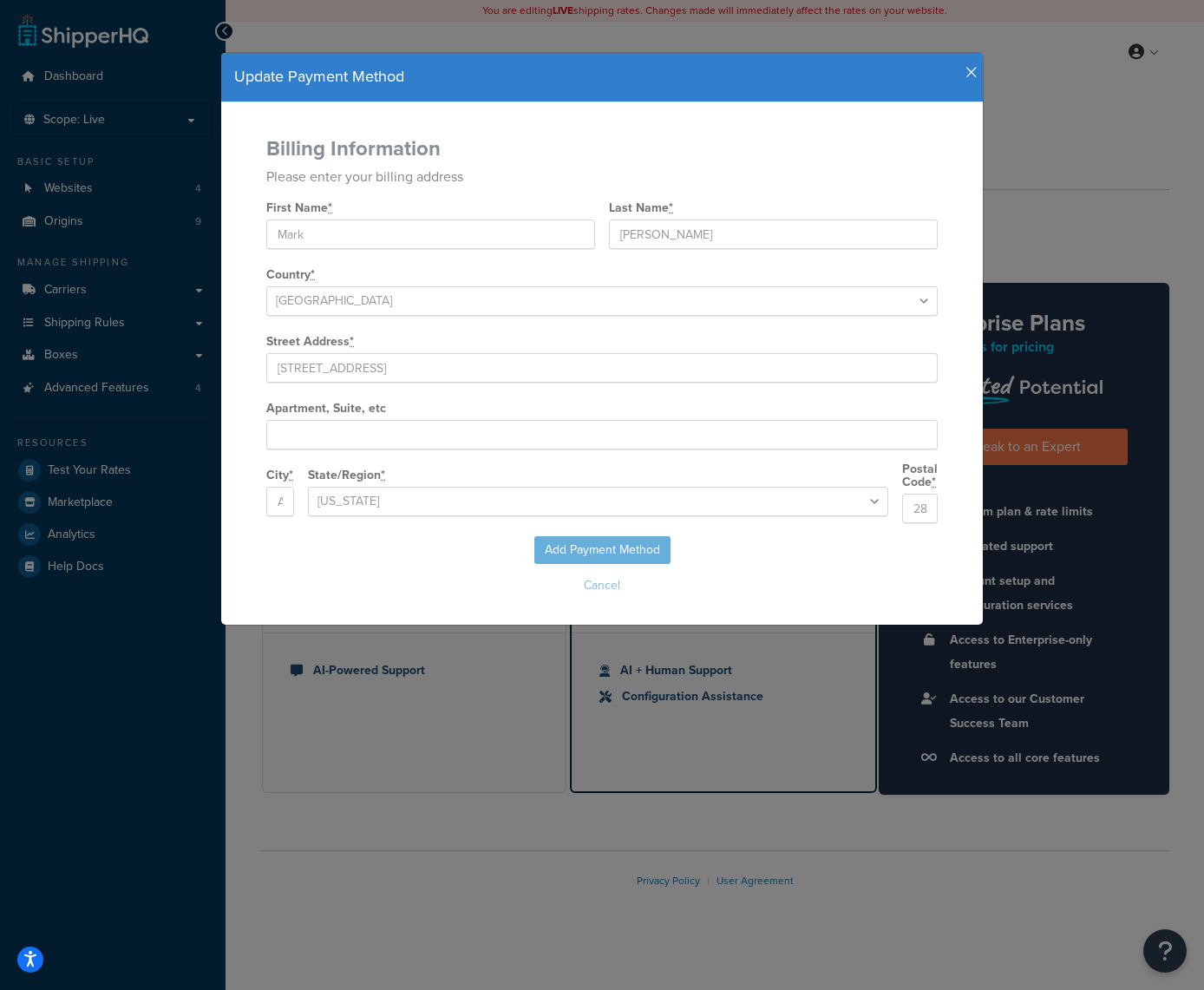
select select
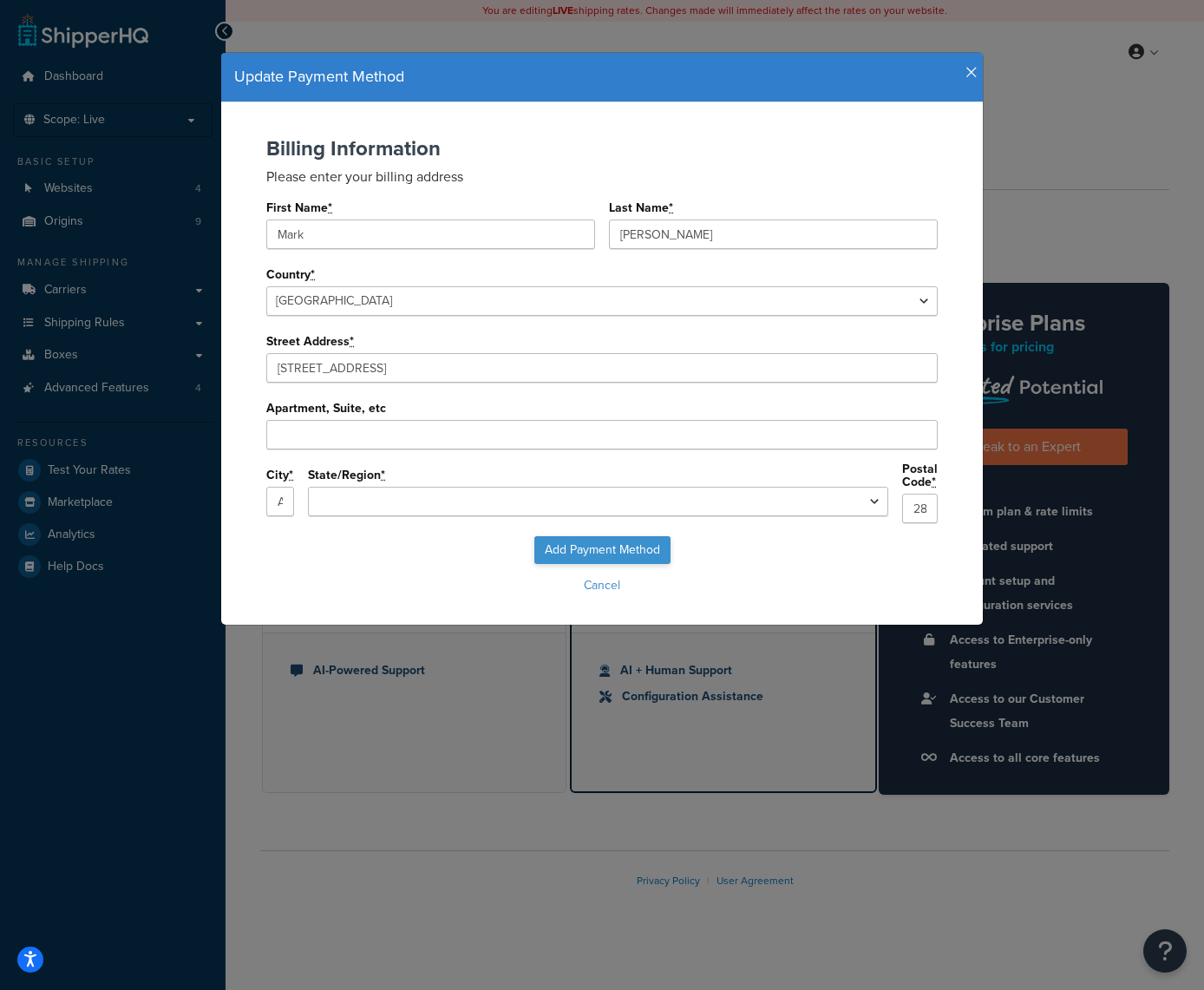
click at [600, 538] on input "Add Payment Method" at bounding box center [602, 550] width 136 height 28
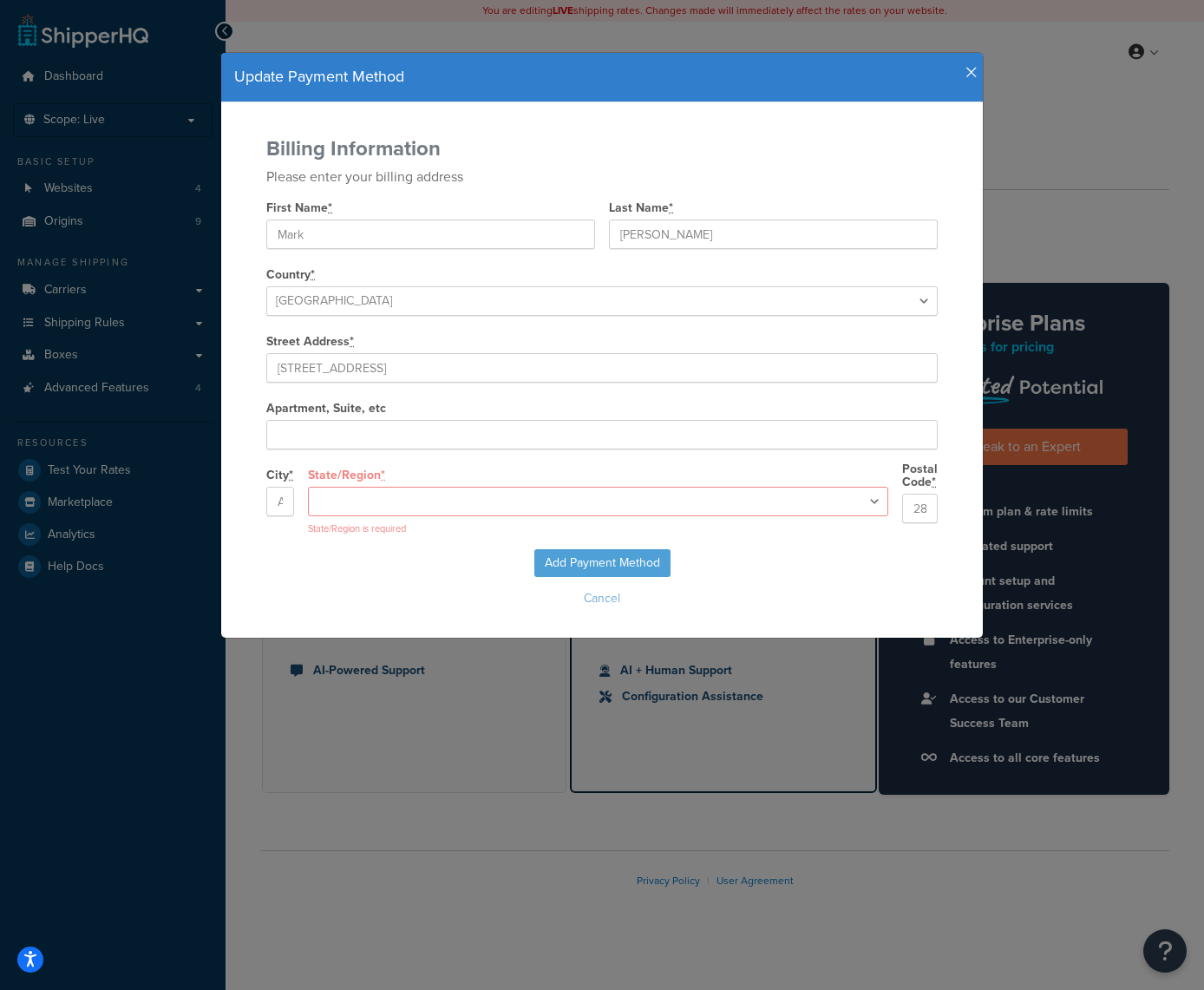
select select "NC"
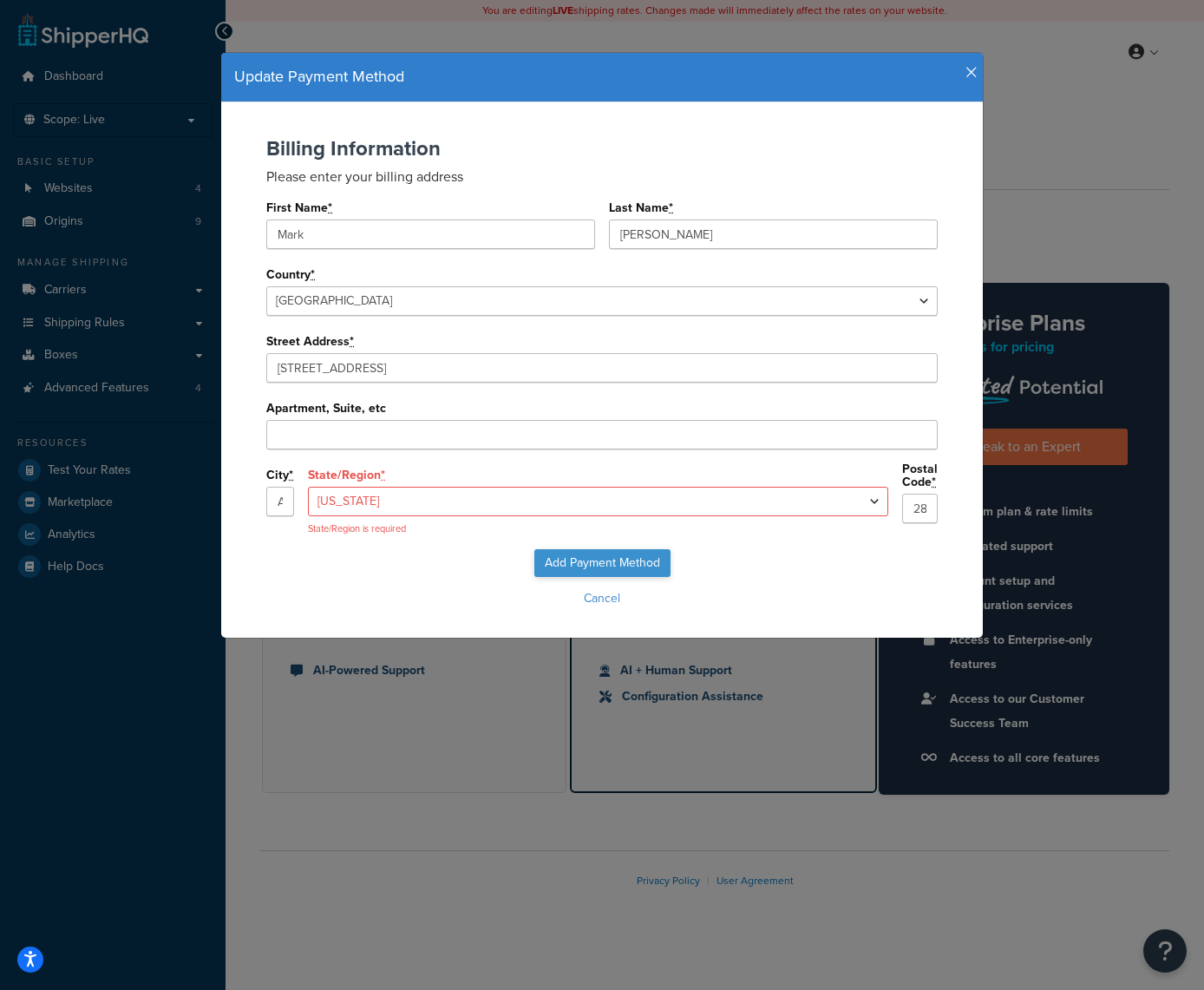
click at [597, 556] on input "Add Payment Method" at bounding box center [602, 563] width 136 height 28
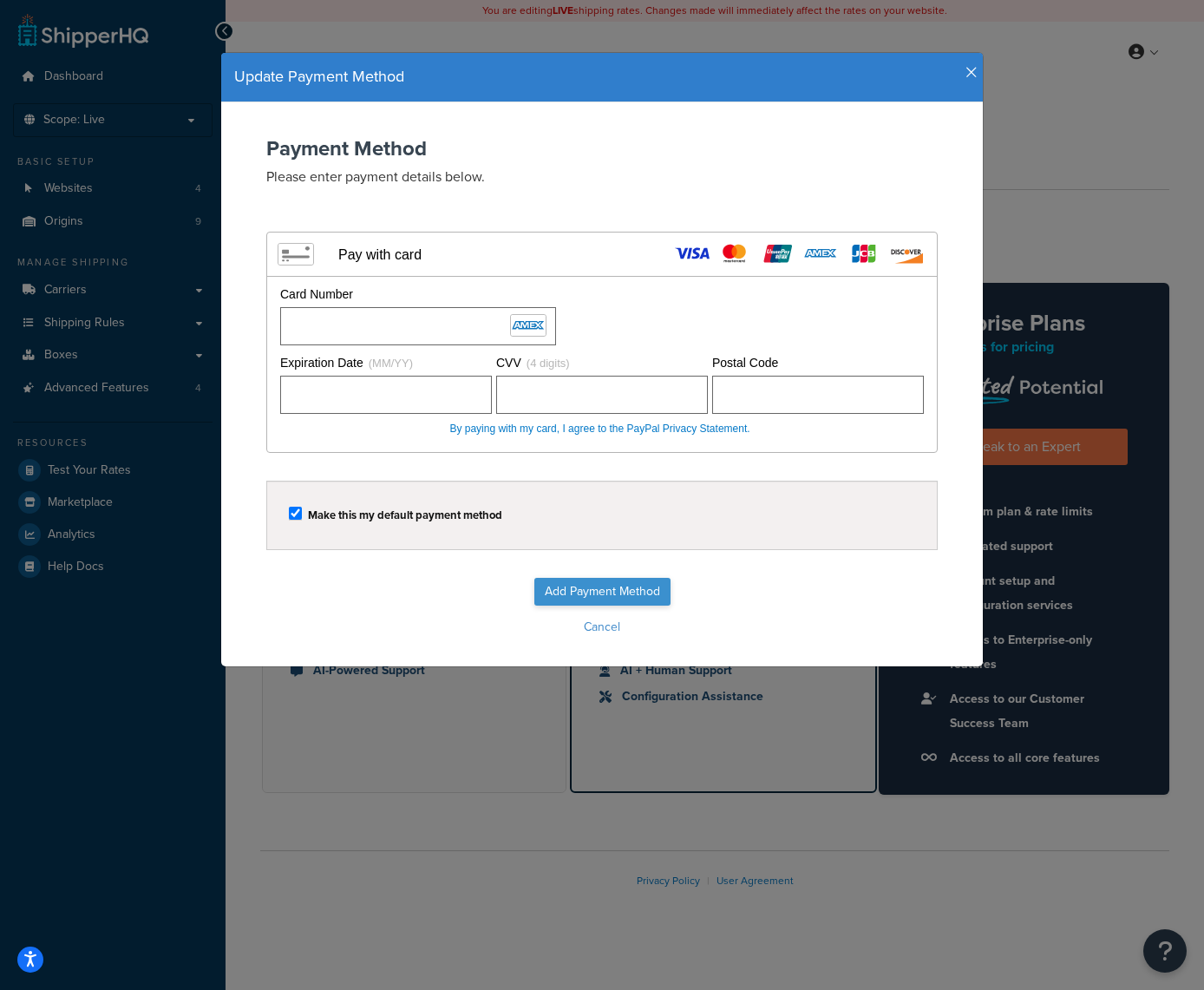
click at [580, 582] on input "Add Payment Method" at bounding box center [602, 591] width 136 height 28
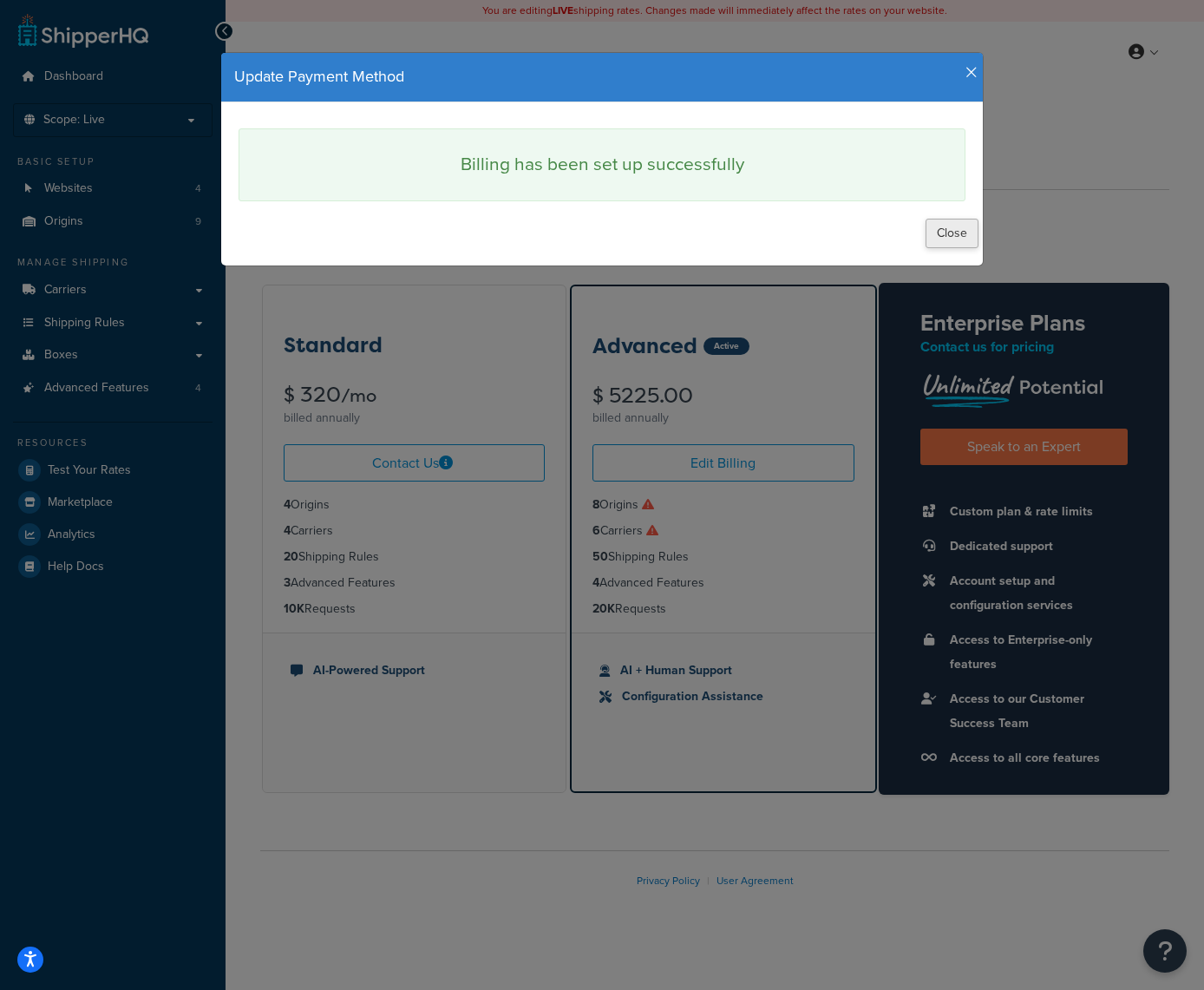
click at [953, 234] on button "Close" at bounding box center [951, 234] width 53 height 30
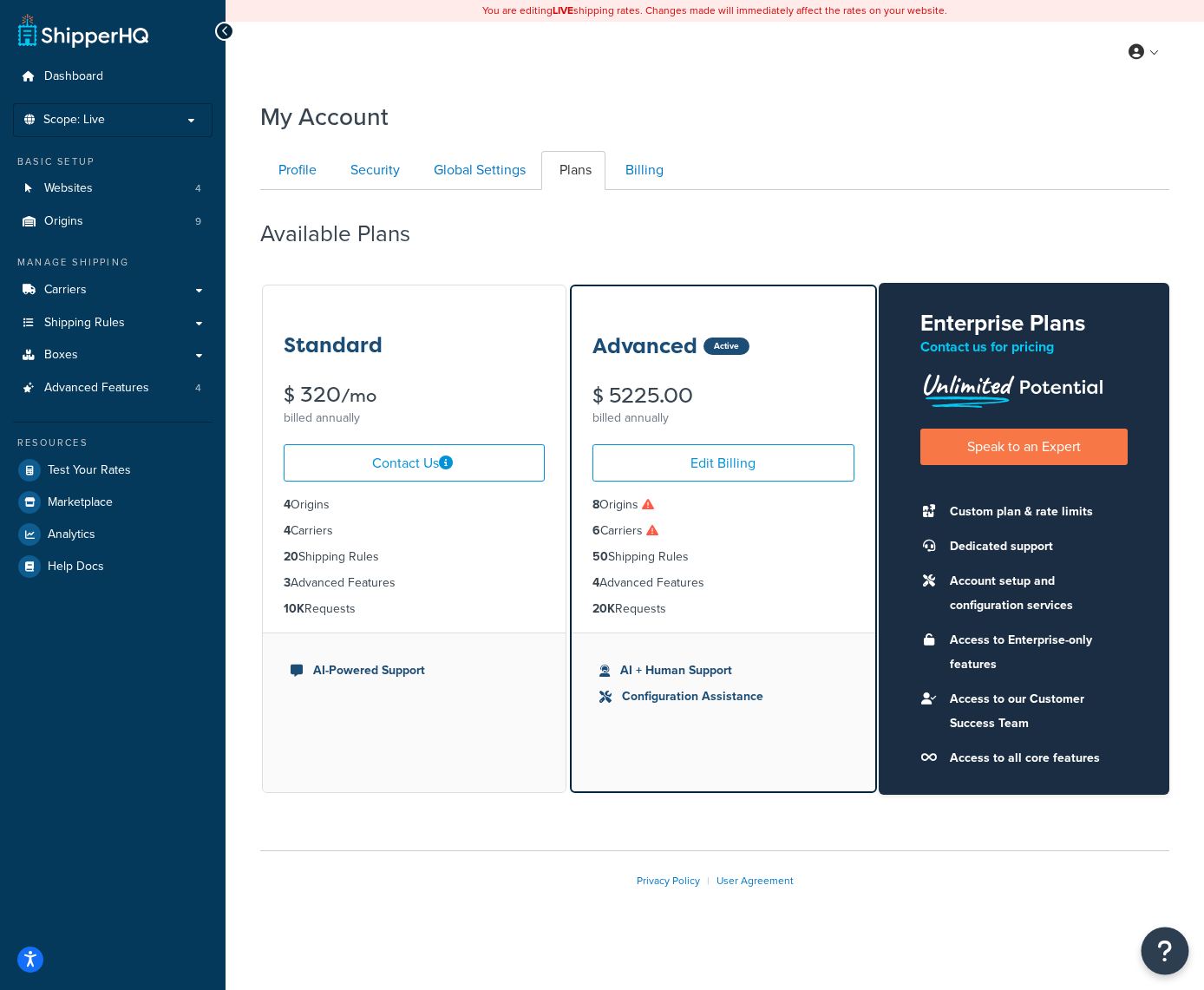
click at [1161, 950] on icon "Open Resource Center" at bounding box center [1165, 950] width 17 height 24
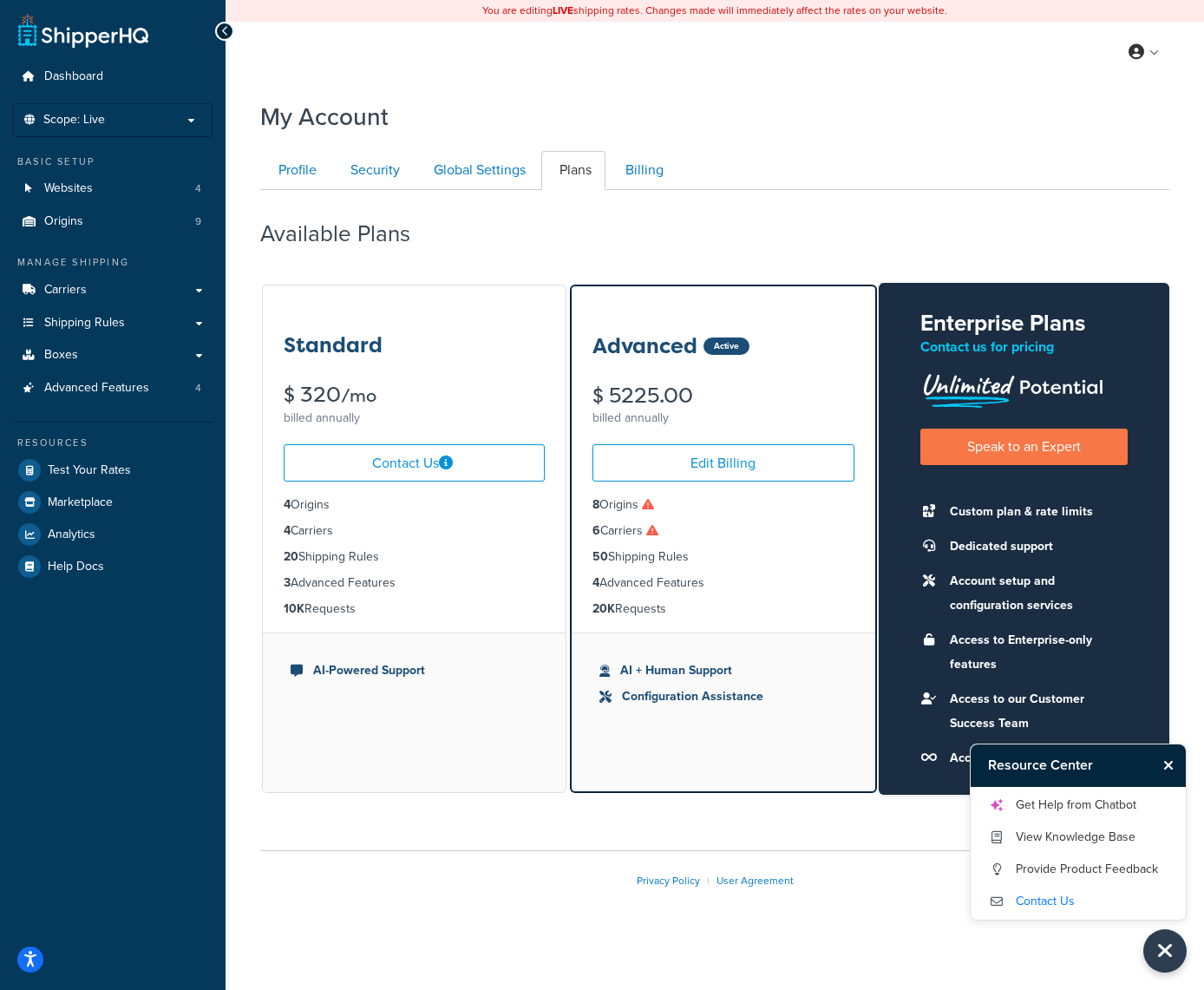
click at [1033, 898] on link "Contact Us" at bounding box center [1079, 902] width 181 height 28
click at [1027, 442] on link "Speak to an Expert" at bounding box center [1024, 446] width 208 height 36
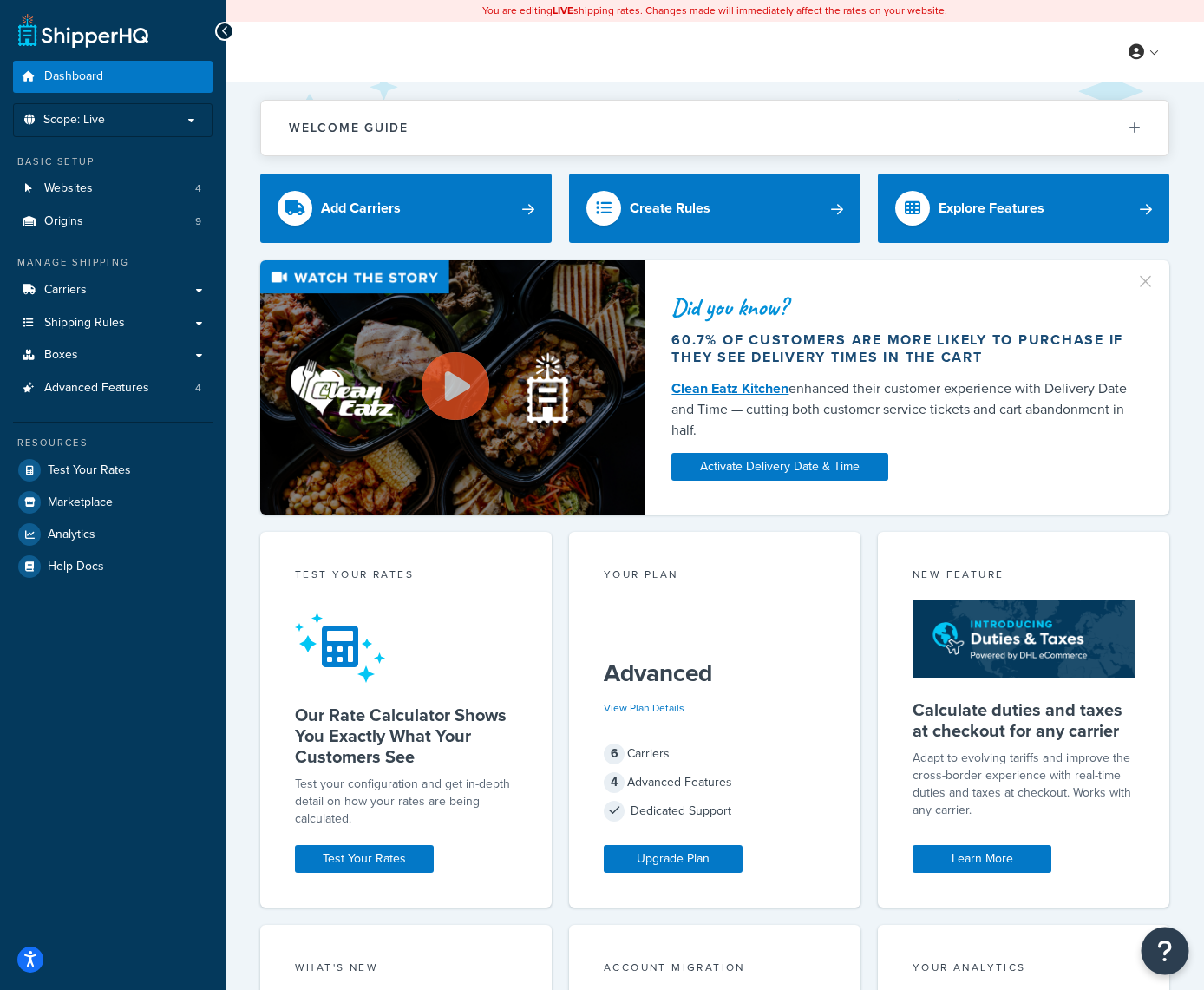
click at [1174, 946] on button "Open Resource Center" at bounding box center [1165, 951] width 48 height 48
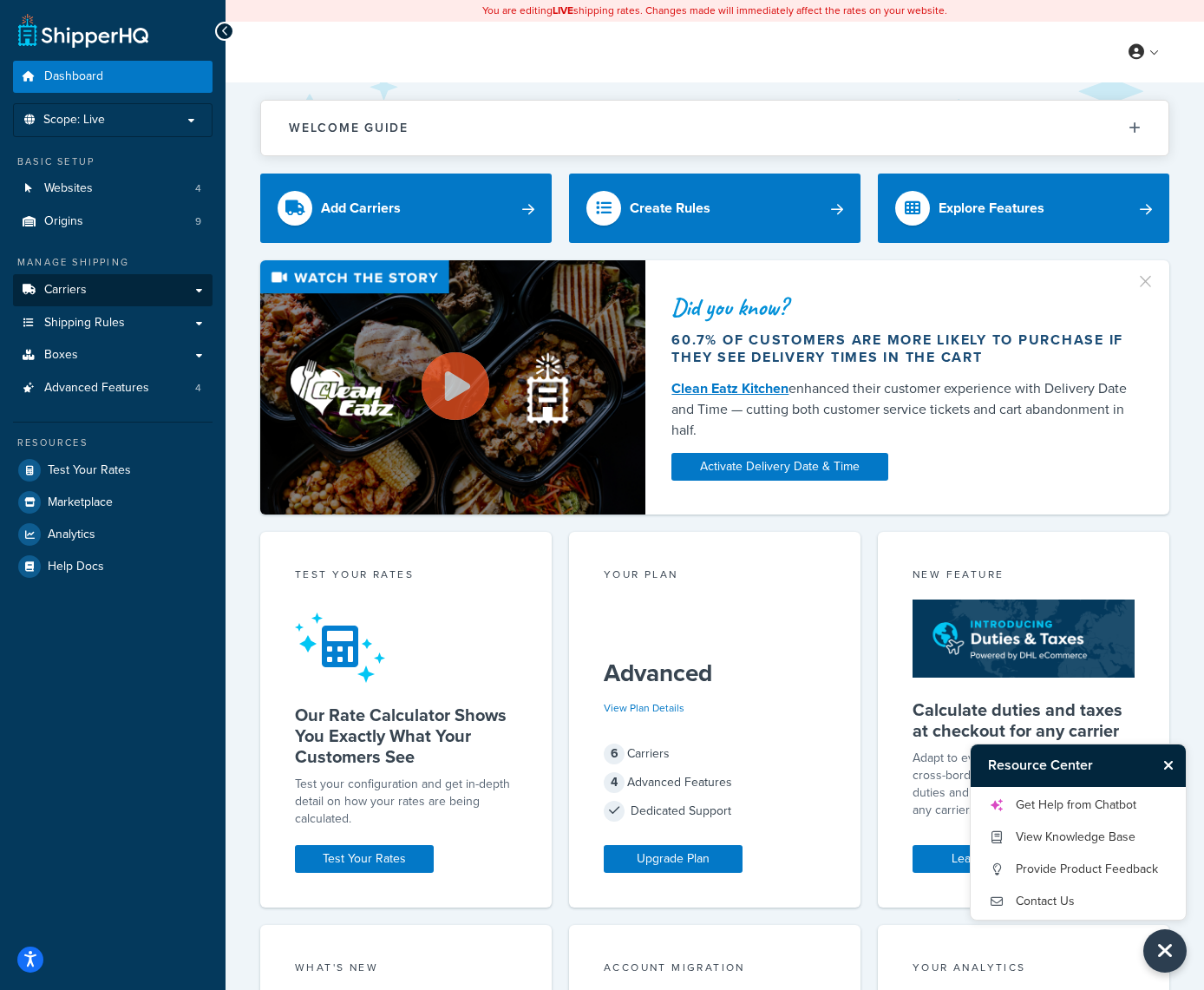
click at [63, 291] on span "Carriers" at bounding box center [66, 289] width 43 height 15
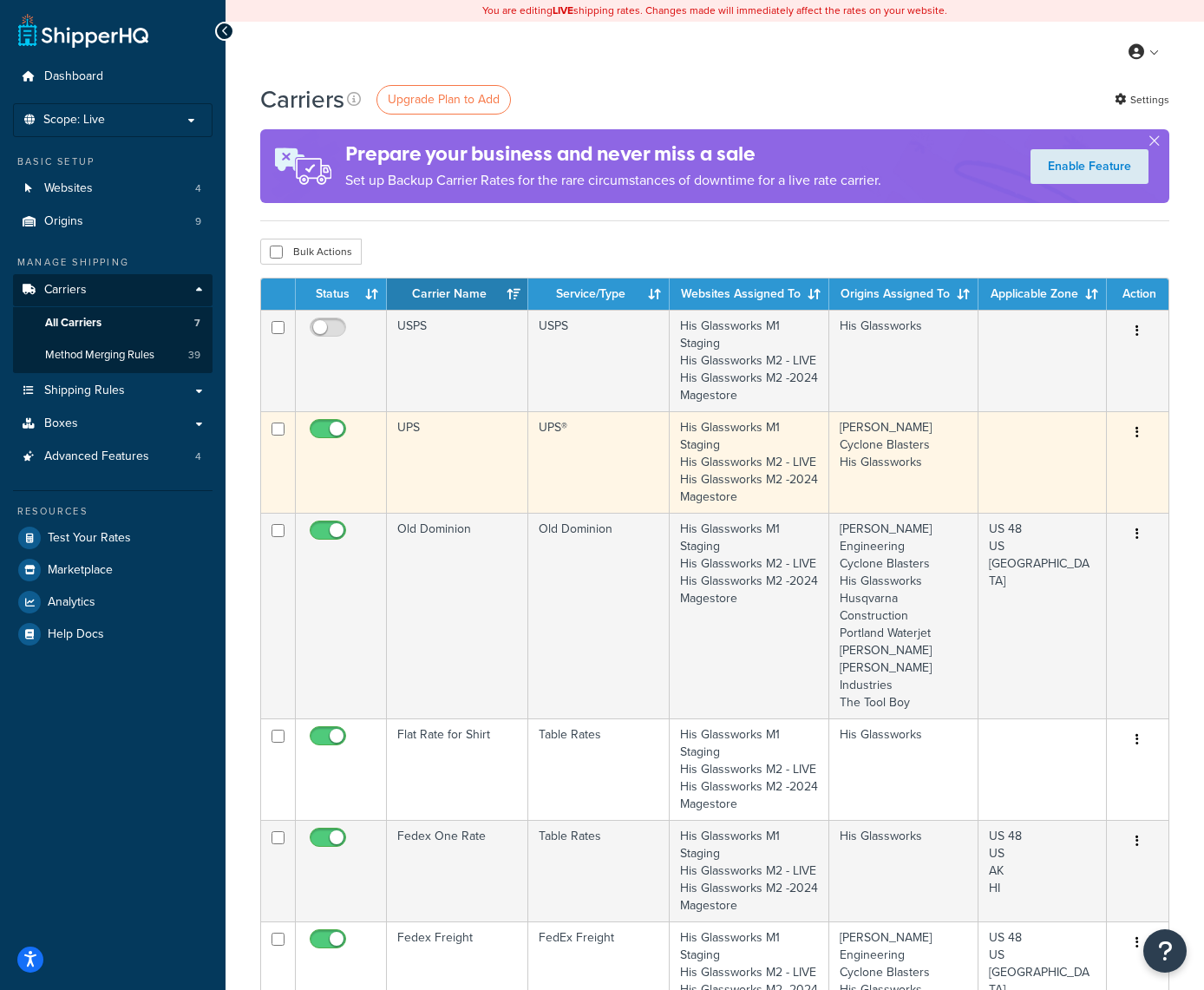
click at [1134, 446] on button "button" at bounding box center [1137, 432] width 24 height 28
click at [1043, 502] on link "Edit" at bounding box center [1068, 503] width 137 height 36
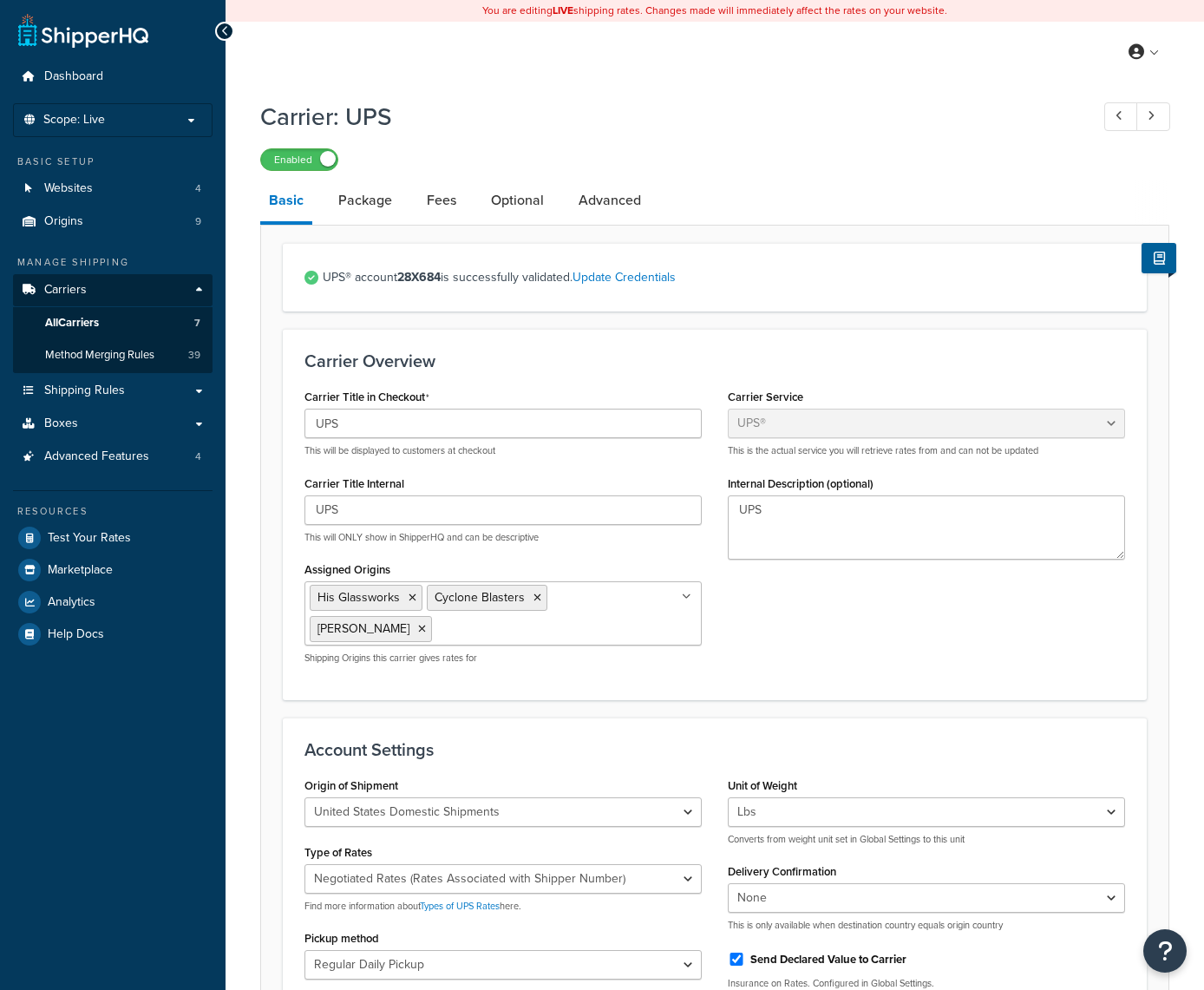
select select "ups"
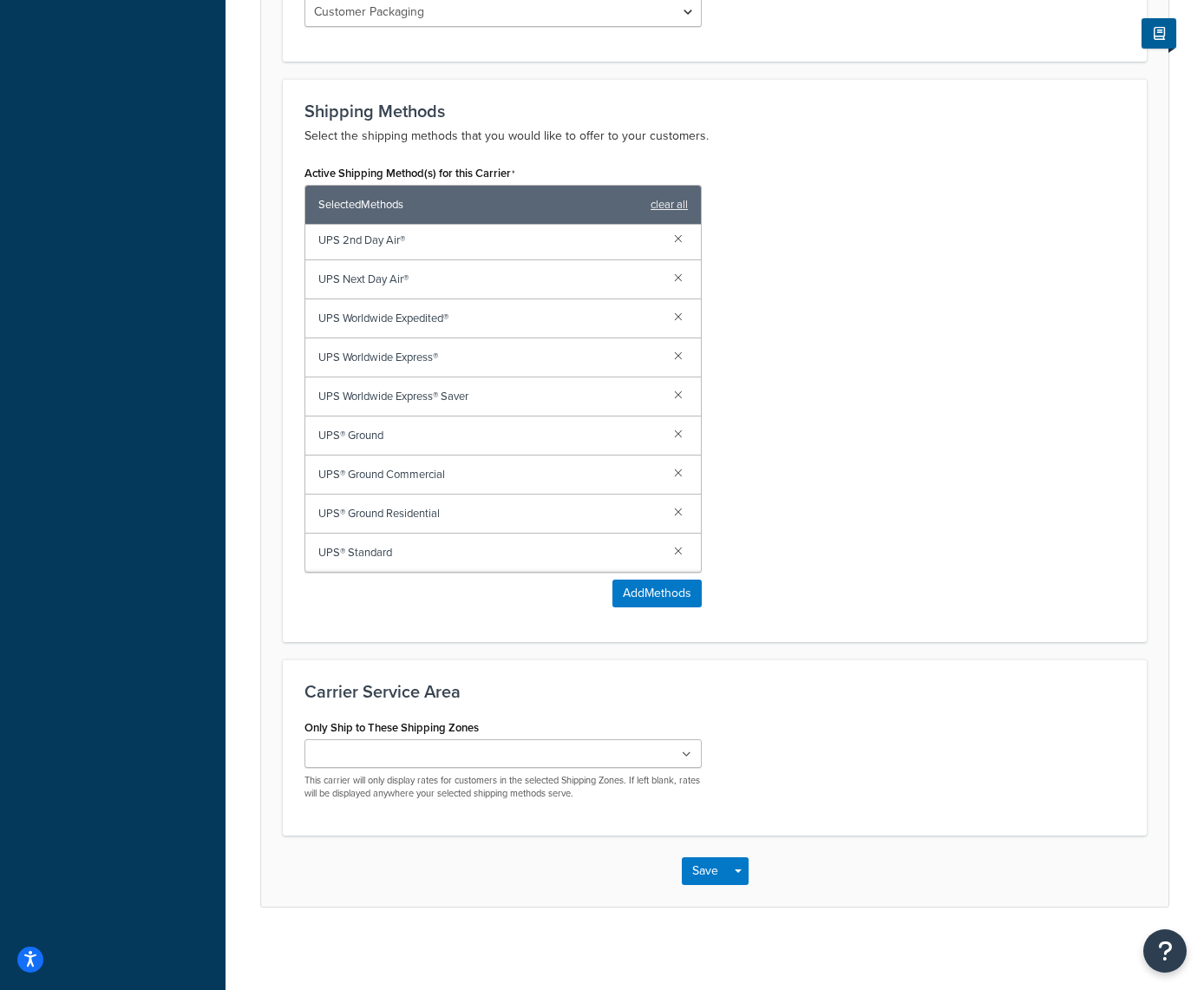
scroll to position [1018, 0]
click at [689, 751] on icon at bounding box center [687, 755] width 10 height 10
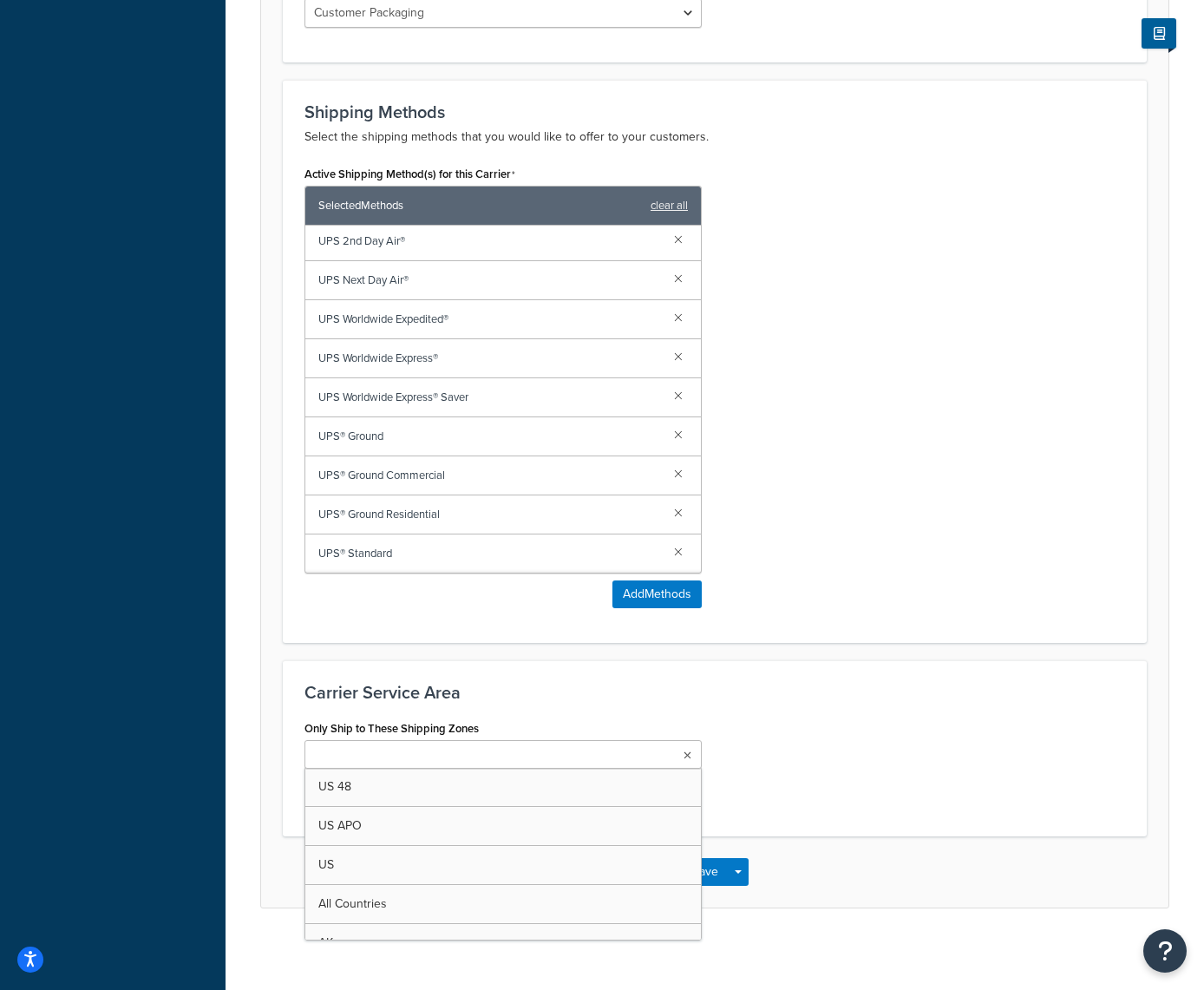
click at [830, 730] on div "Only Ship to These Shipping Zones [GEOGRAPHIC_DATA] 48 [GEOGRAPHIC_DATA] APO [G…" at bounding box center [715, 764] width 847 height 98
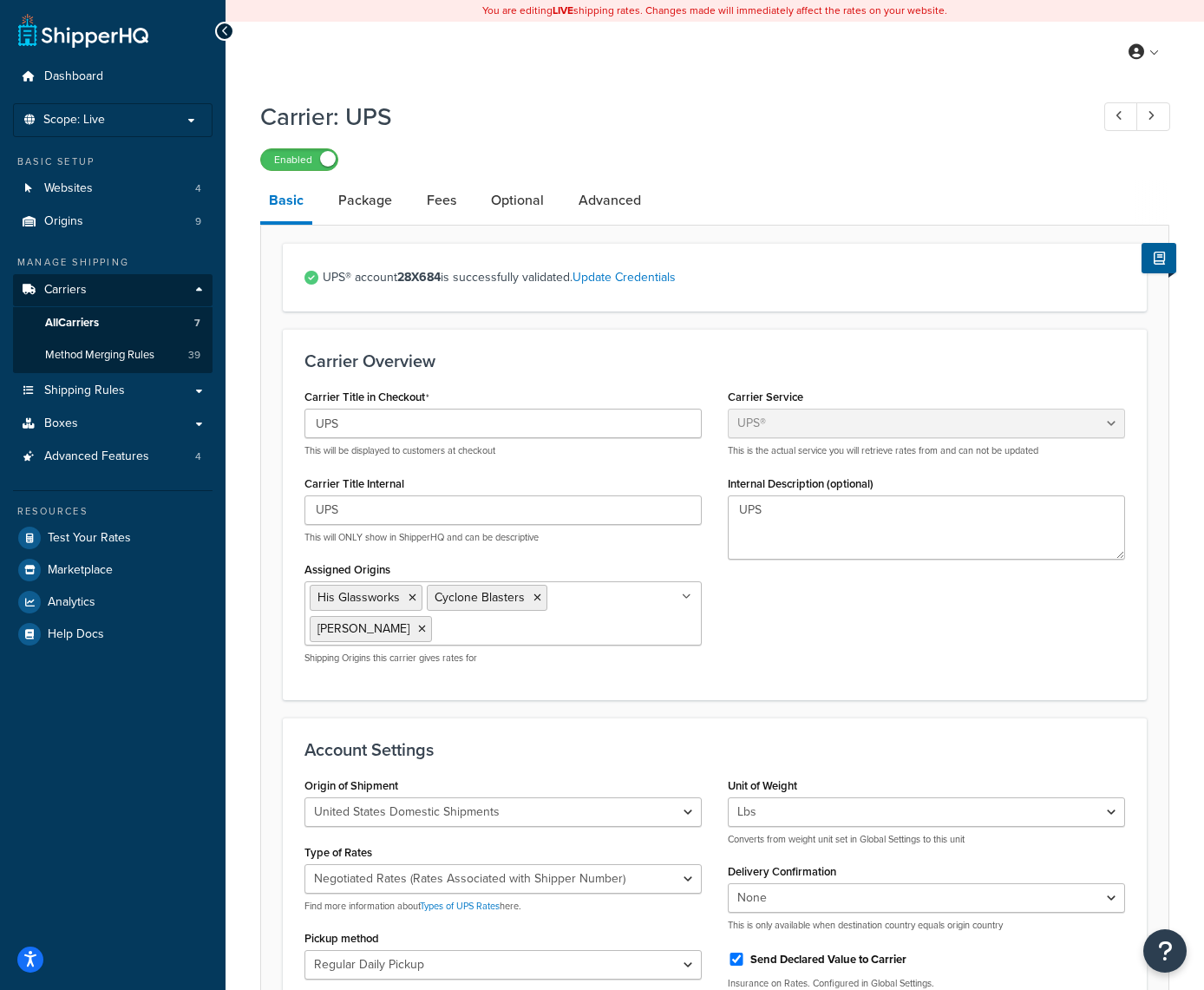
scroll to position [0, 0]
click at [359, 209] on link "Package" at bounding box center [366, 201] width 72 height 42
select select "196447"
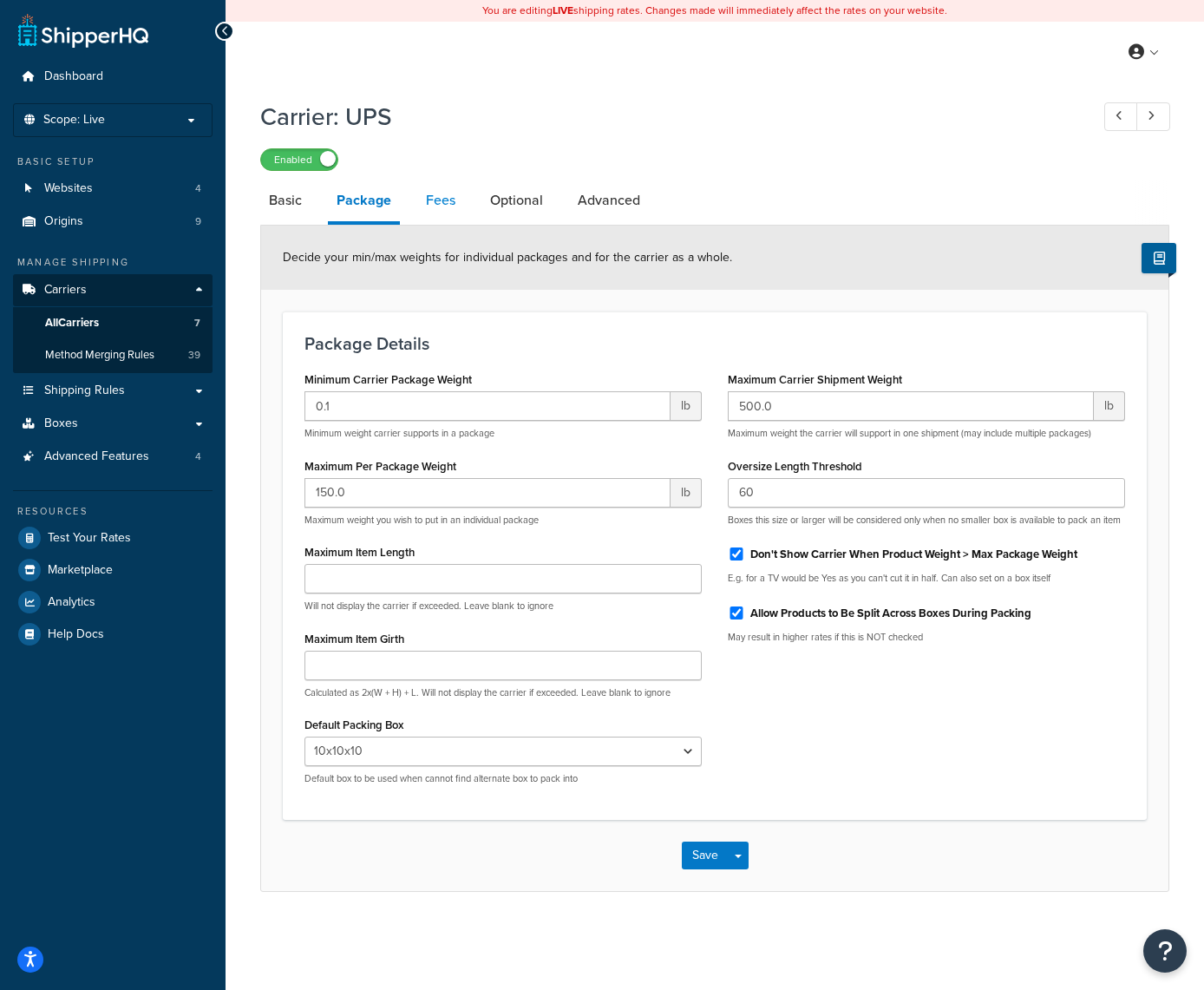
click at [432, 205] on link "Fees" at bounding box center [440, 201] width 47 height 42
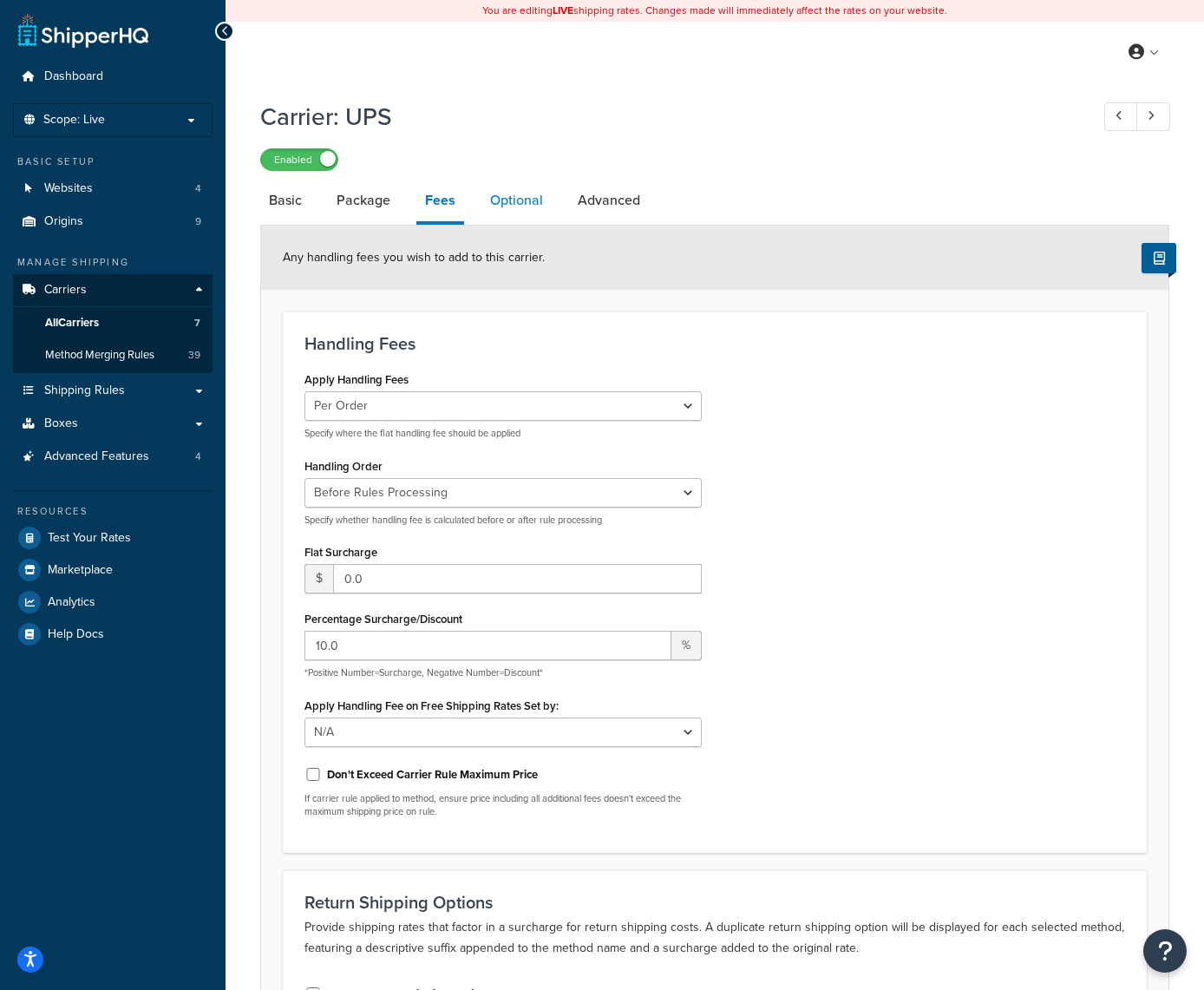
click at [516, 203] on link "Optional" at bounding box center [516, 201] width 71 height 42
select select "residential"
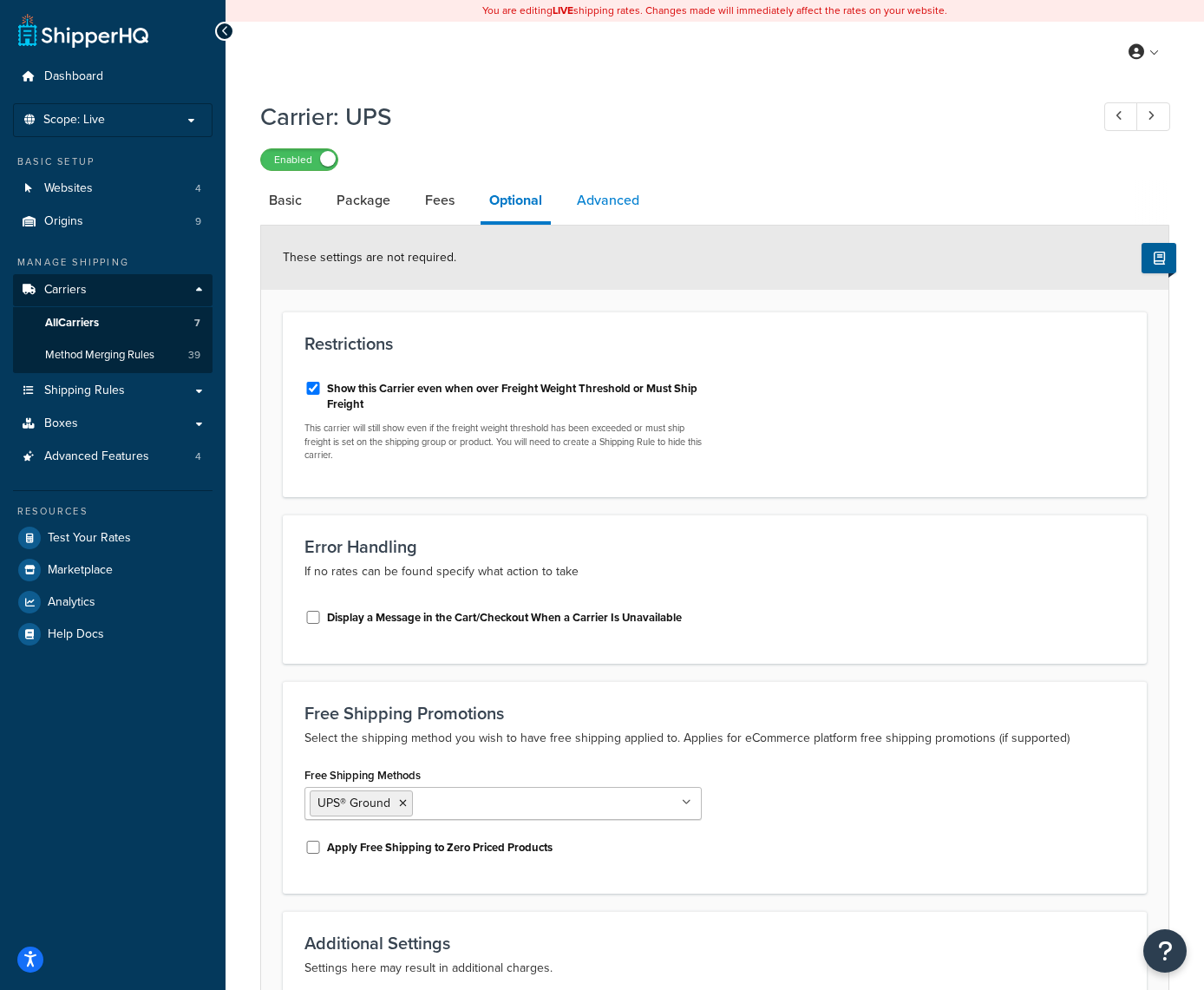
click at [614, 203] on link "Advanced" at bounding box center [608, 201] width 80 height 42
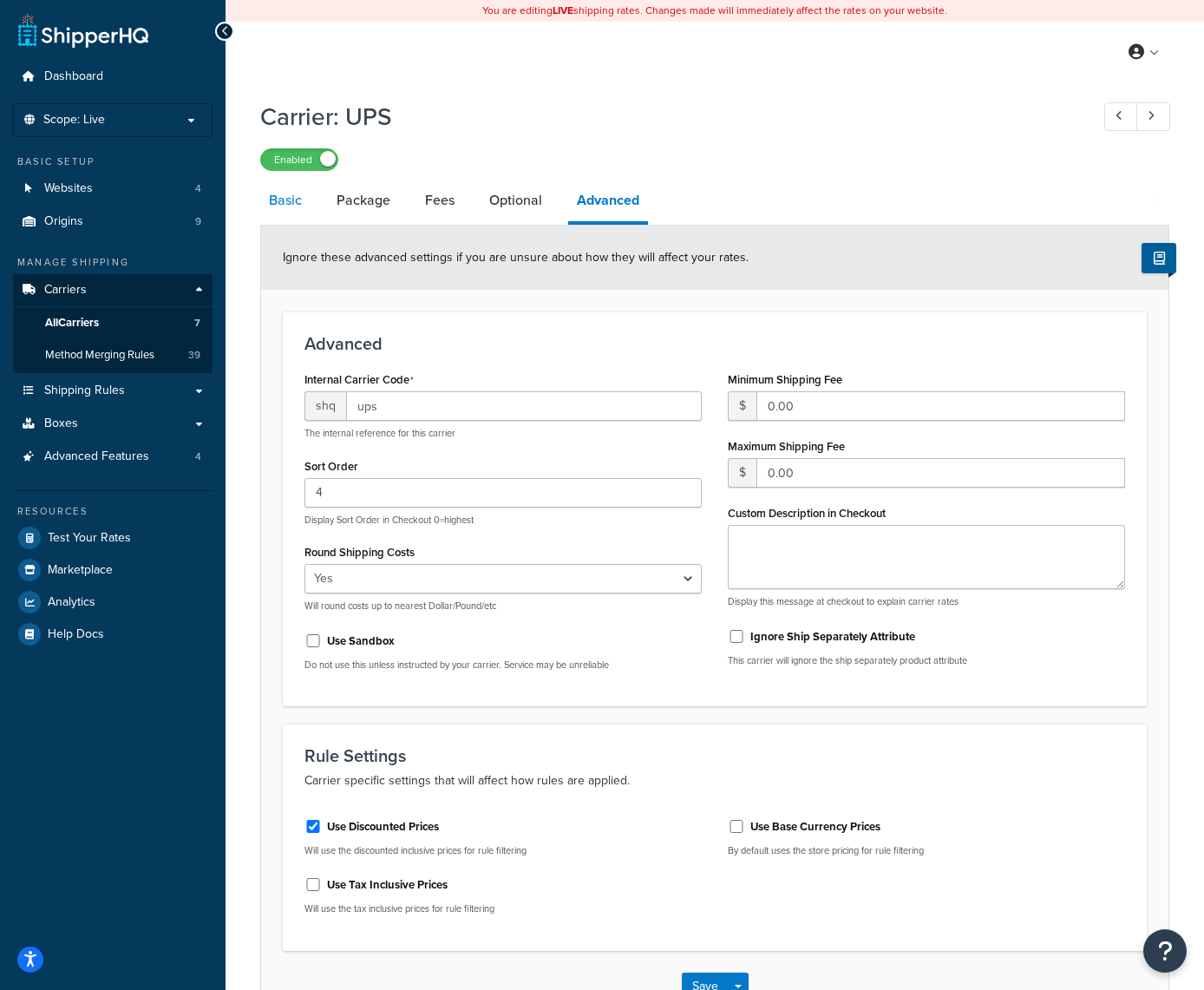
click at [282, 201] on link "Basic" at bounding box center [285, 201] width 51 height 42
select select "ups"
